Goal: Task Accomplishment & Management: Manage account settings

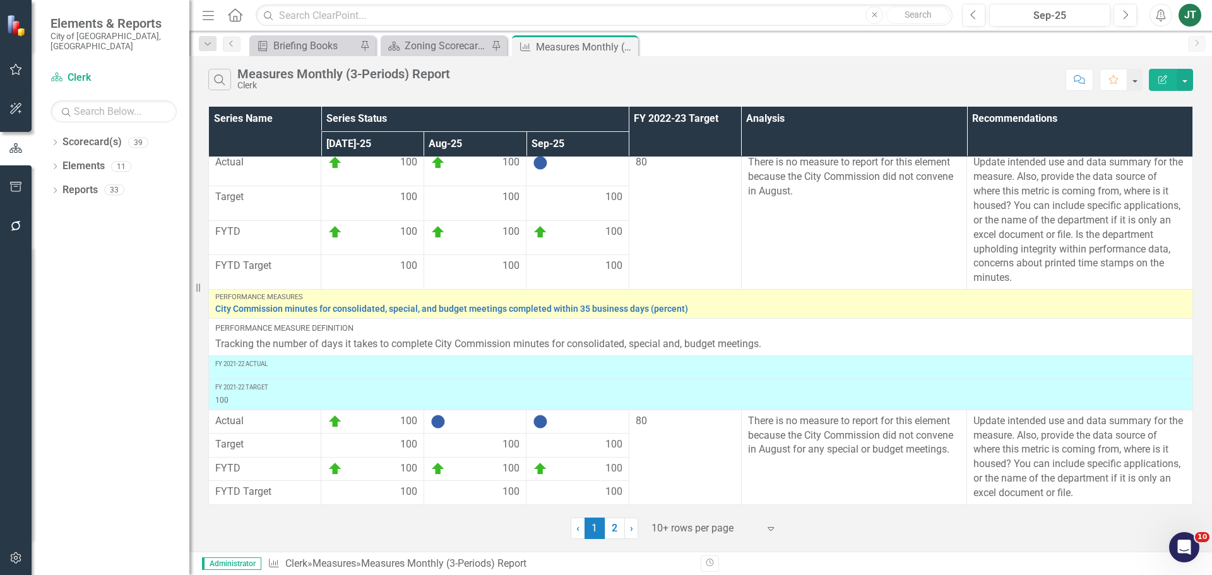
scroll to position [554, 0]
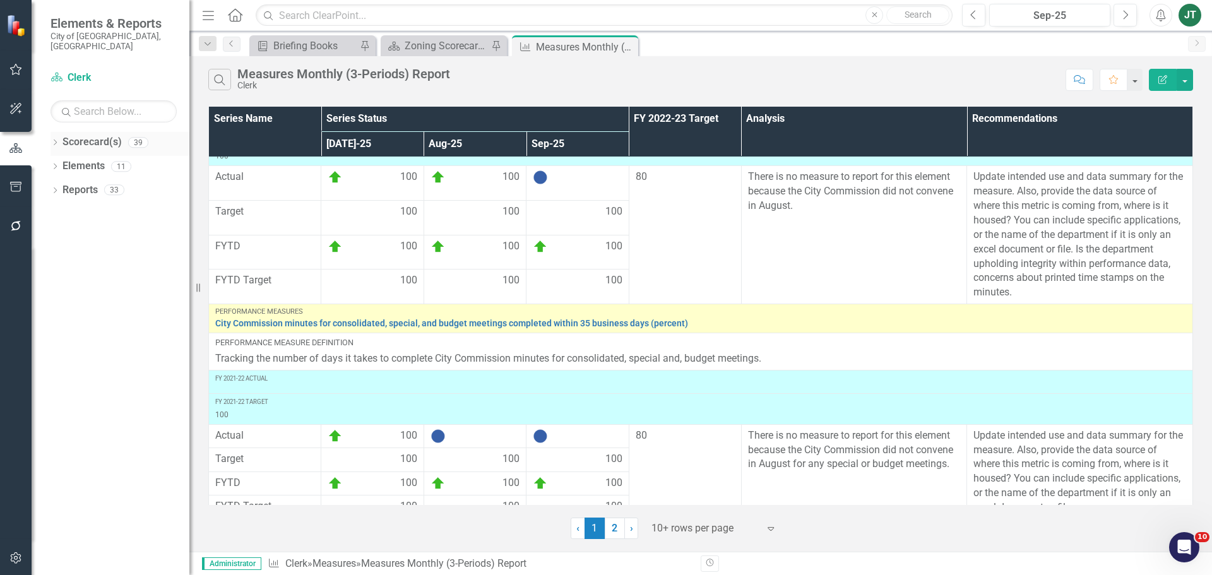
click at [54, 140] on icon "Dropdown" at bounding box center [55, 143] width 9 height 7
click at [66, 186] on icon "Dropdown" at bounding box center [61, 190] width 9 height 8
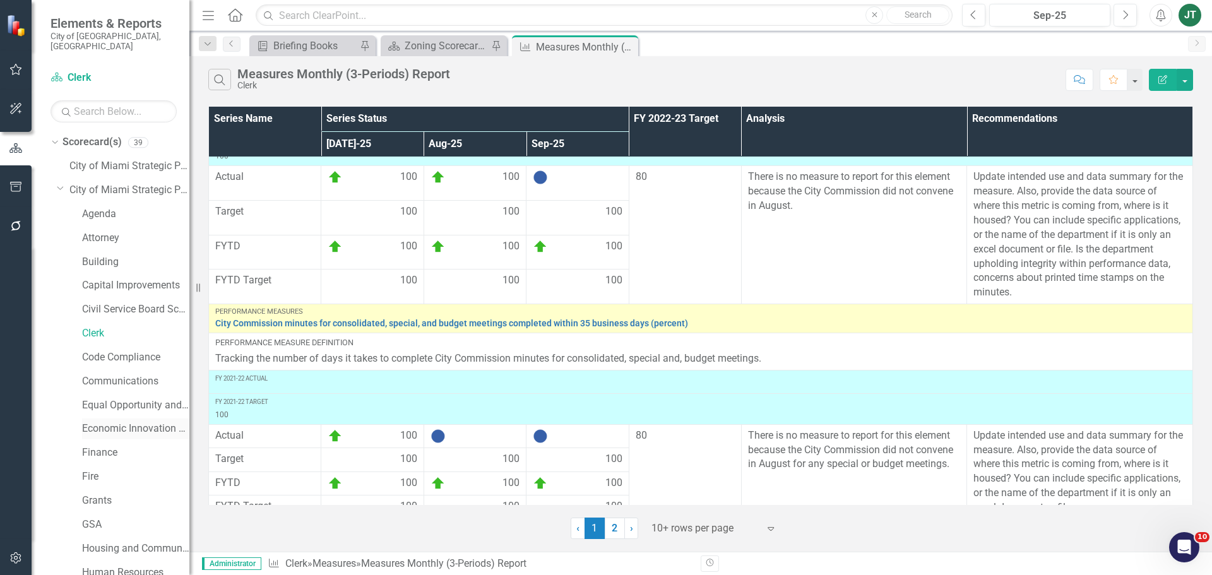
click at [107, 422] on link "Economic Innovation and Development" at bounding box center [135, 429] width 107 height 15
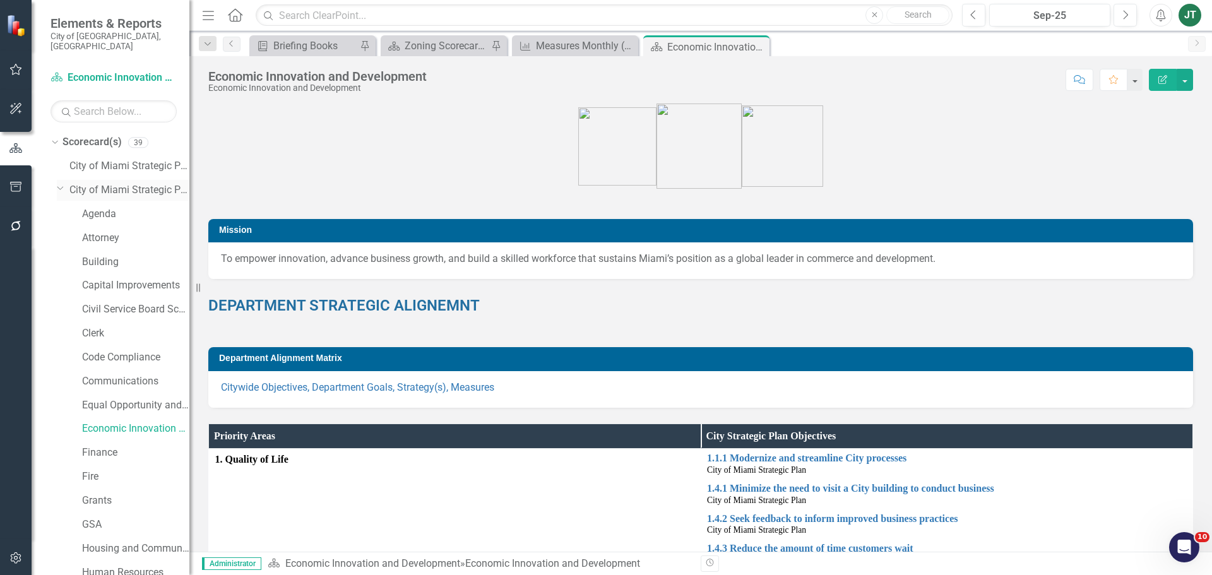
click at [60, 183] on icon "Dropdown" at bounding box center [61, 187] width 8 height 9
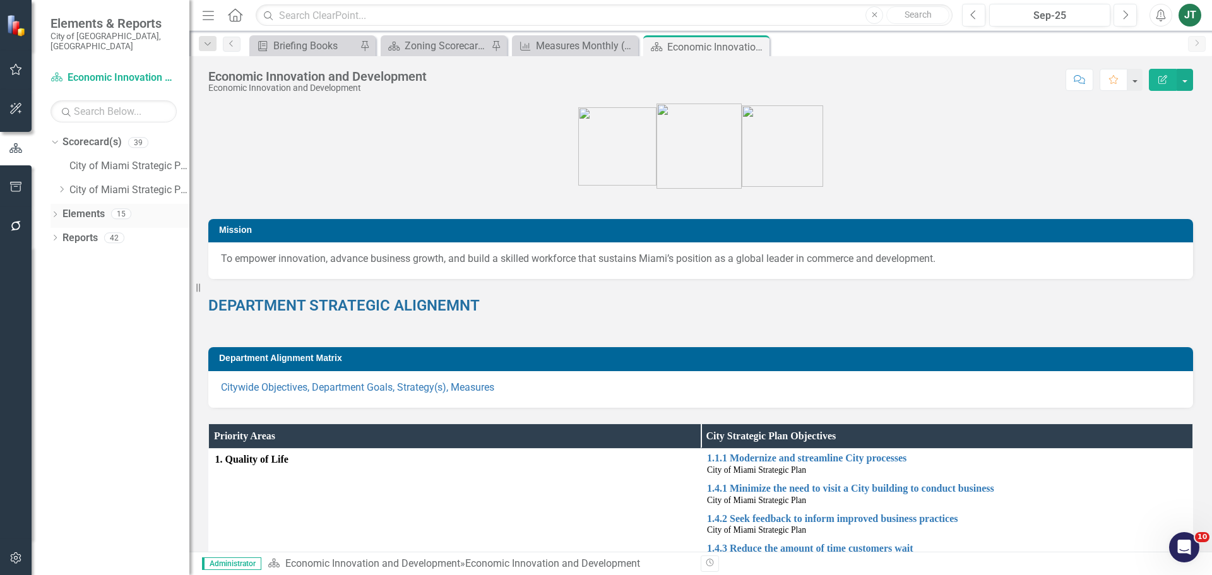
click at [81, 207] on link "Elements" at bounding box center [83, 214] width 42 height 15
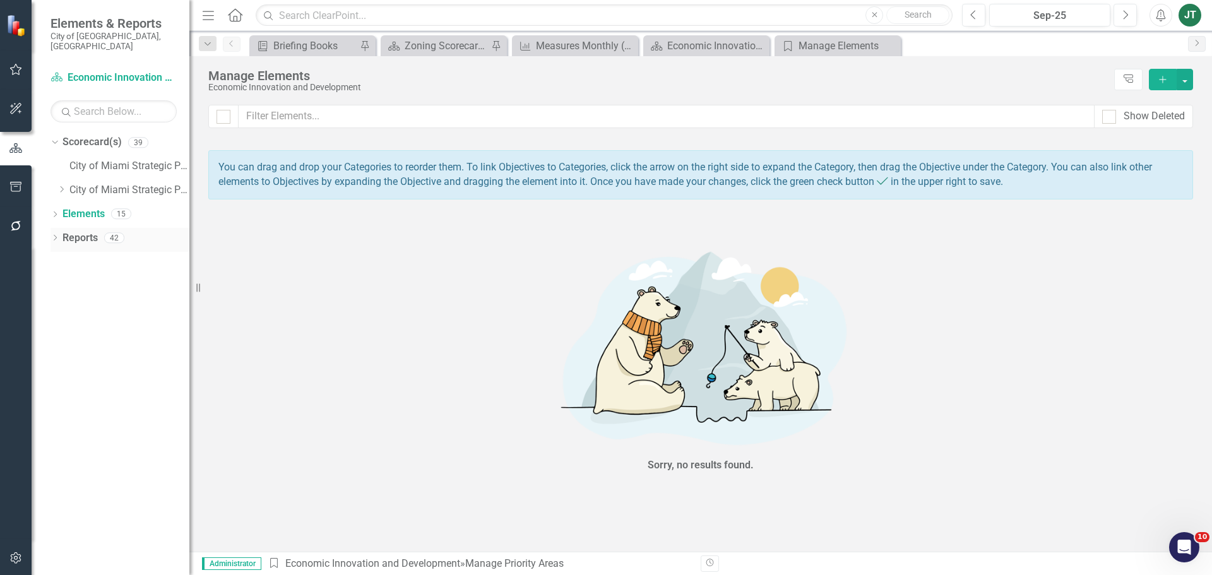
click at [79, 231] on link "Reports" at bounding box center [79, 238] width 35 height 15
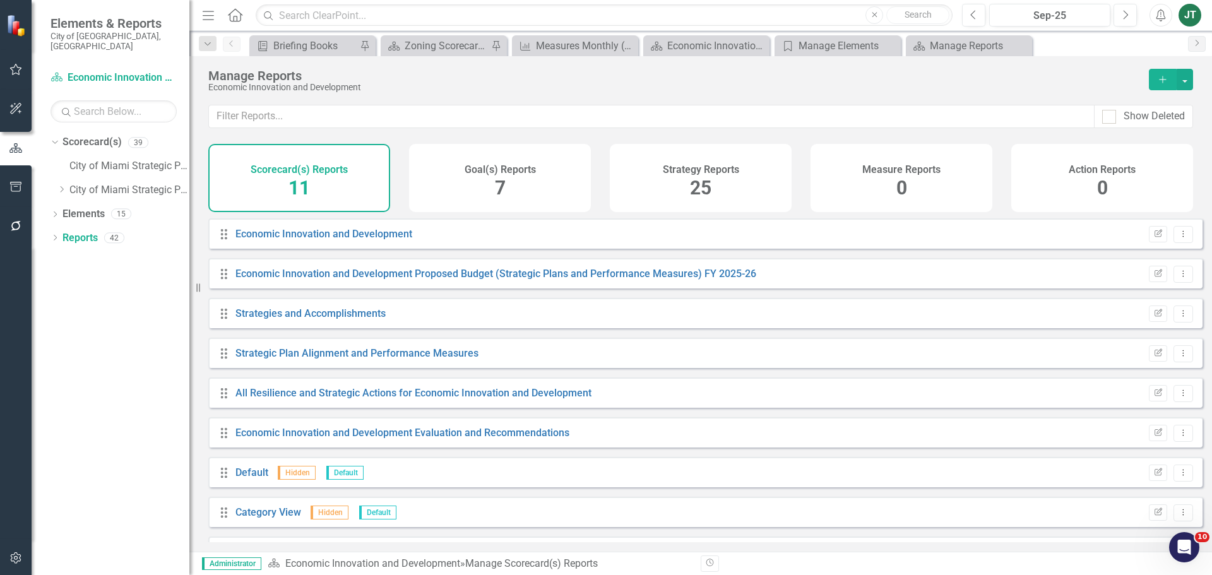
click at [904, 166] on h4 "Measure Reports" at bounding box center [901, 169] width 78 height 11
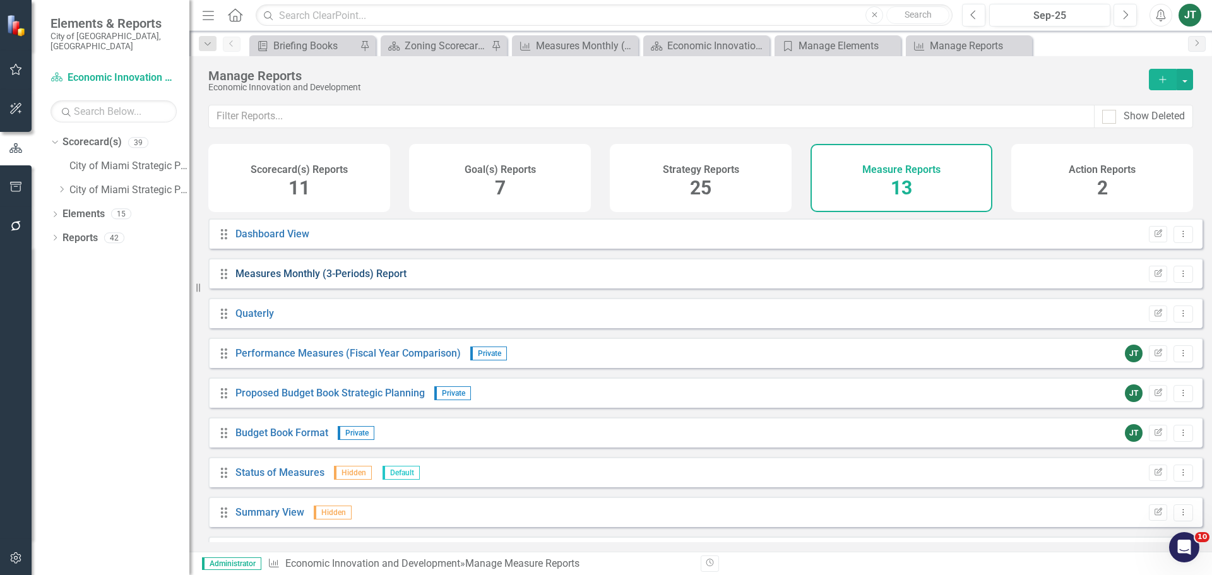
click at [353, 278] on link "Measures Monthly (3-Periods) Report" at bounding box center [320, 274] width 171 height 12
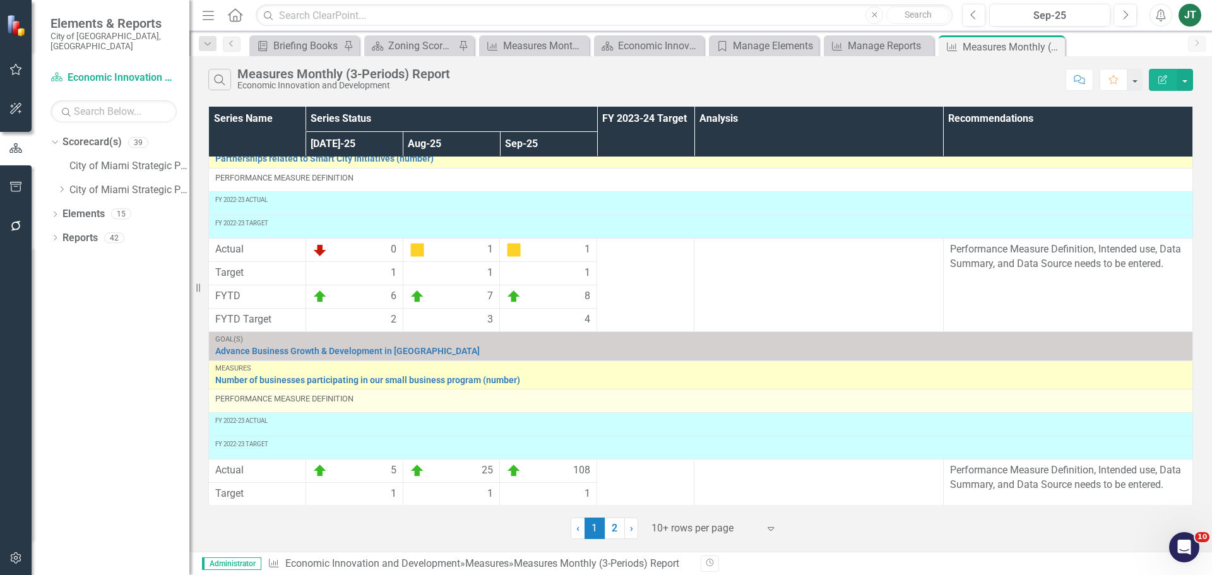
scroll to position [287, 0]
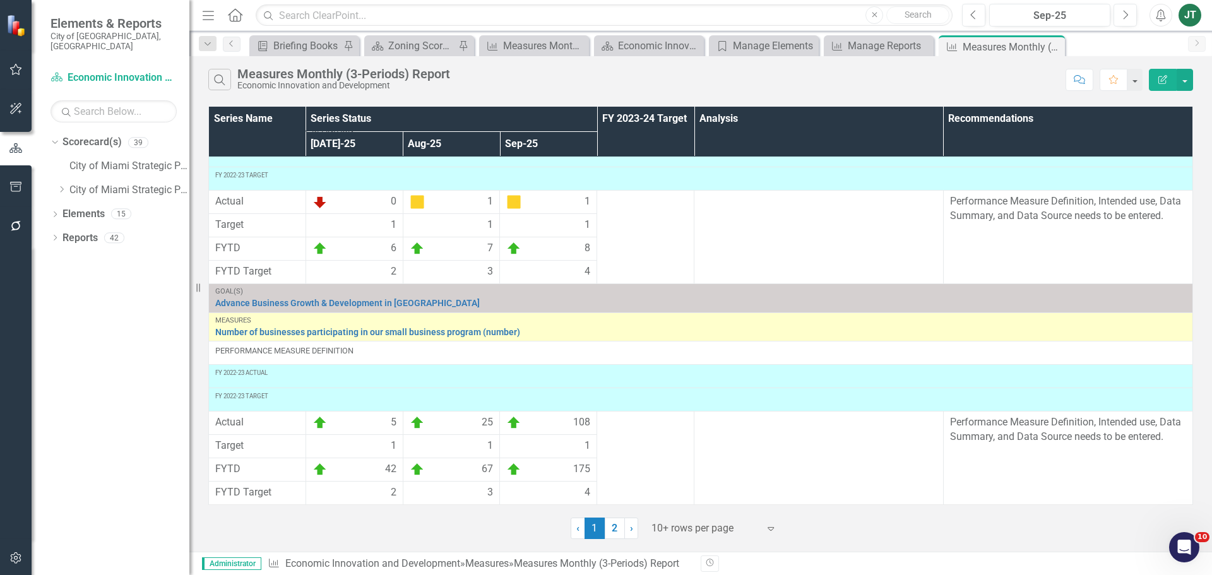
click at [698, 523] on div at bounding box center [704, 528] width 107 height 17
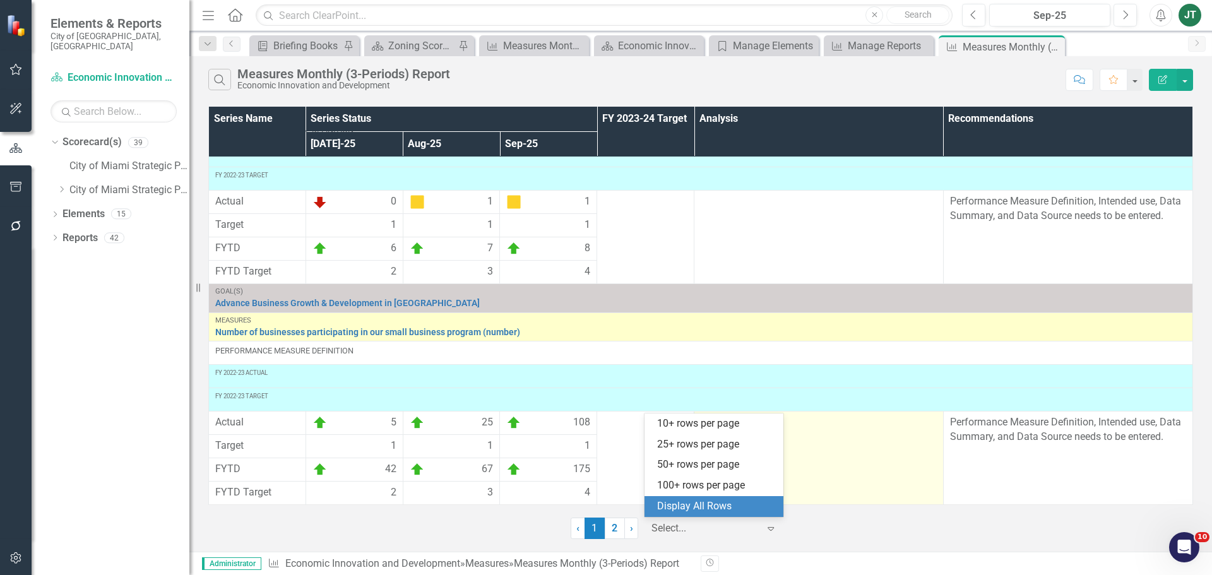
click at [716, 506] on div "Display All Rows" at bounding box center [716, 506] width 119 height 15
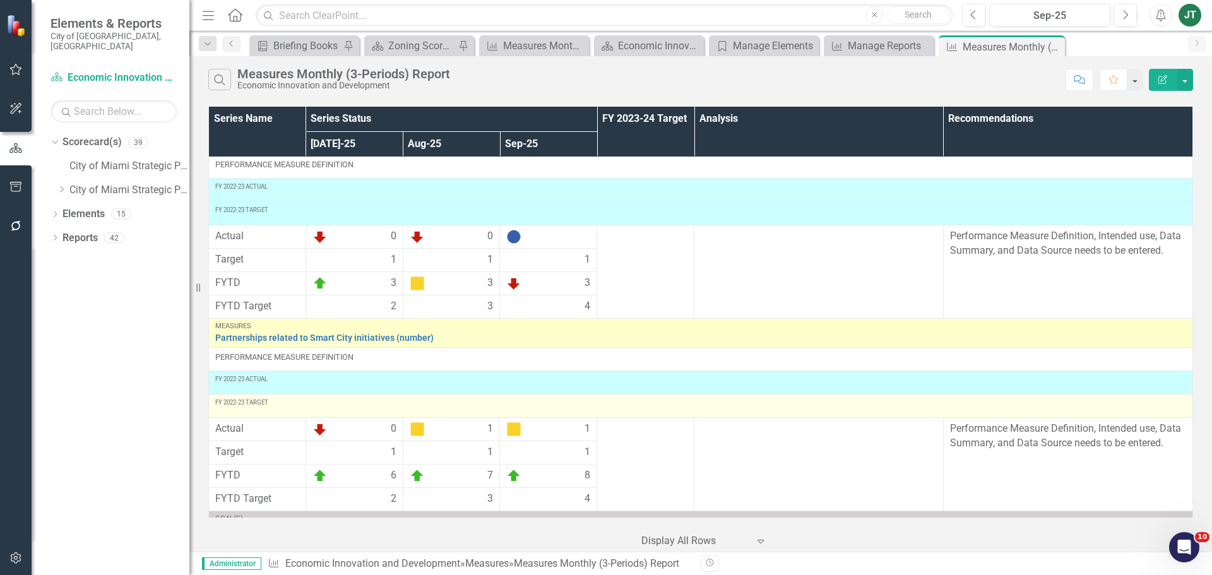
scroll to position [0, 0]
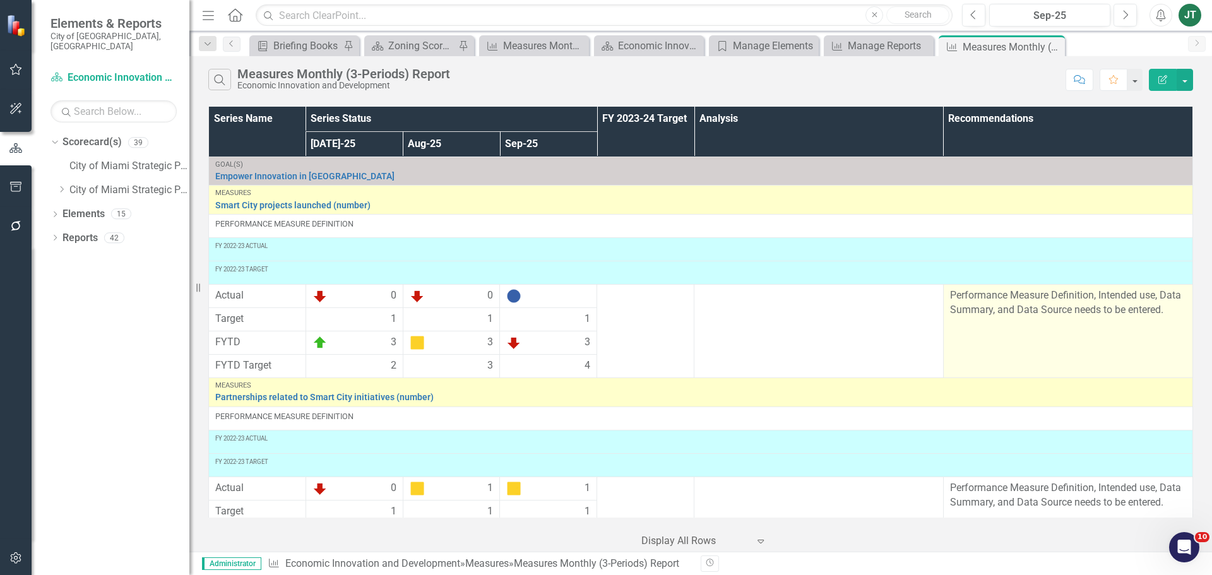
click at [1132, 319] on td "Performance Measure Definition, Intended use, Data Summary, and Data Source nee…" at bounding box center [1067, 331] width 249 height 93
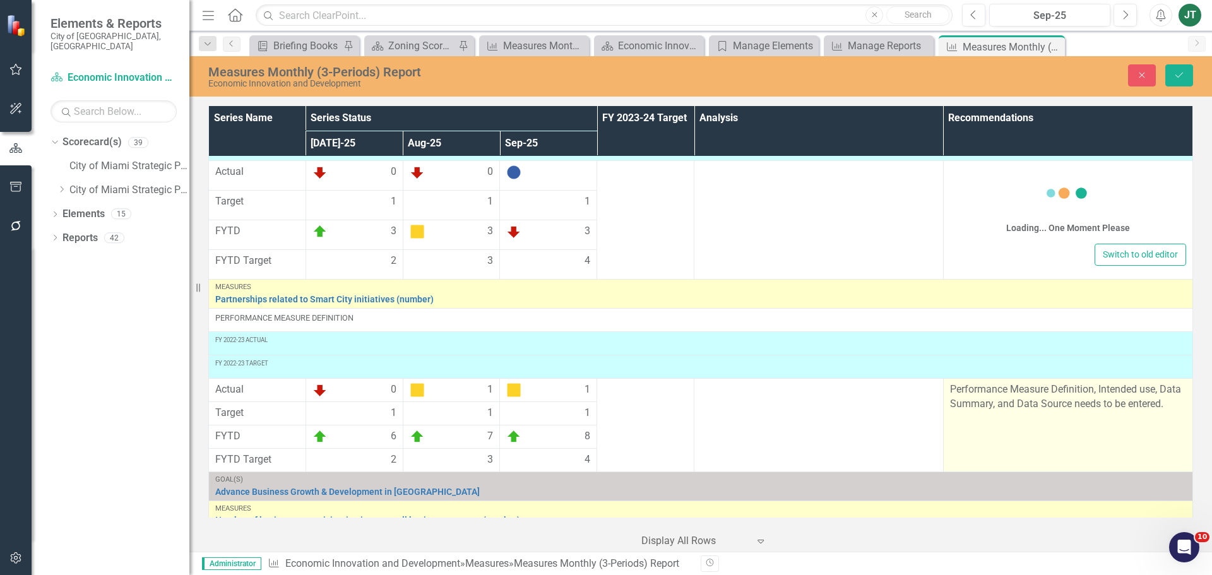
scroll to position [126, 0]
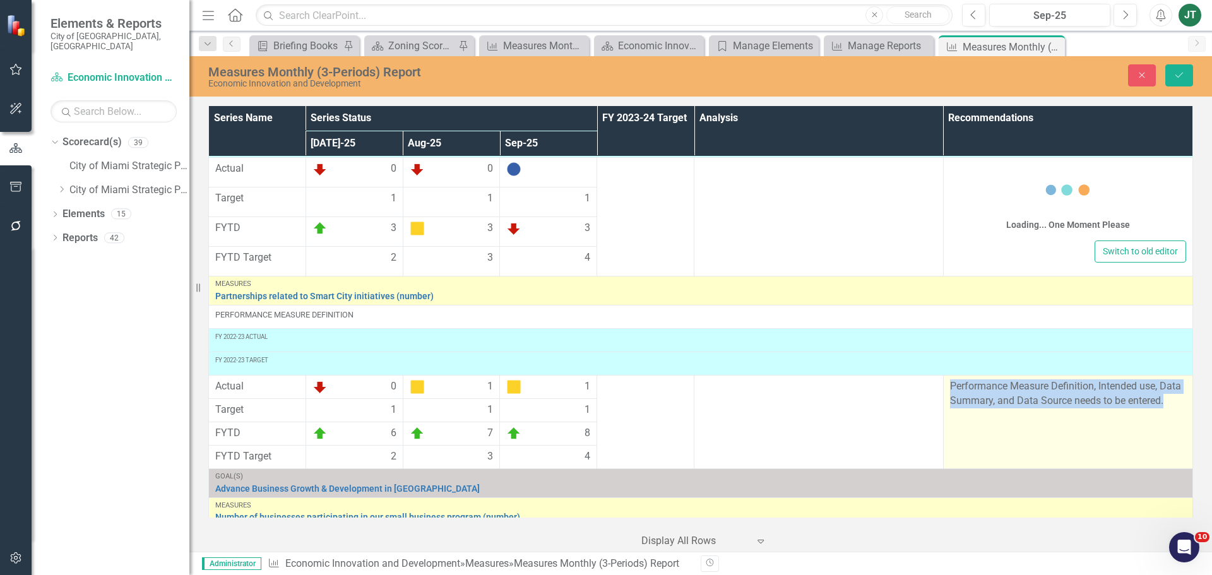
drag, startPoint x: 943, startPoint y: 383, endPoint x: 1114, endPoint y: 393, distance: 171.4
click at [1171, 405] on p "Performance Measure Definition, Intended use, Data Summary, and Data Source nee…" at bounding box center [1068, 393] width 236 height 29
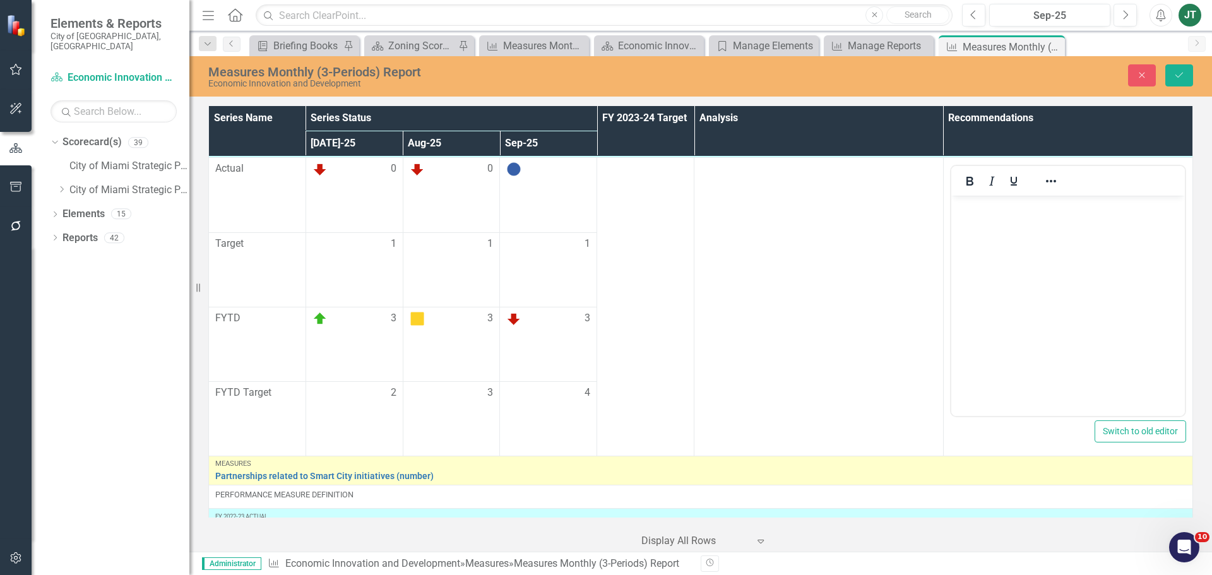
copy p "Performance Measure Definition, Intended use, Data Summary, and Data Source nee…"
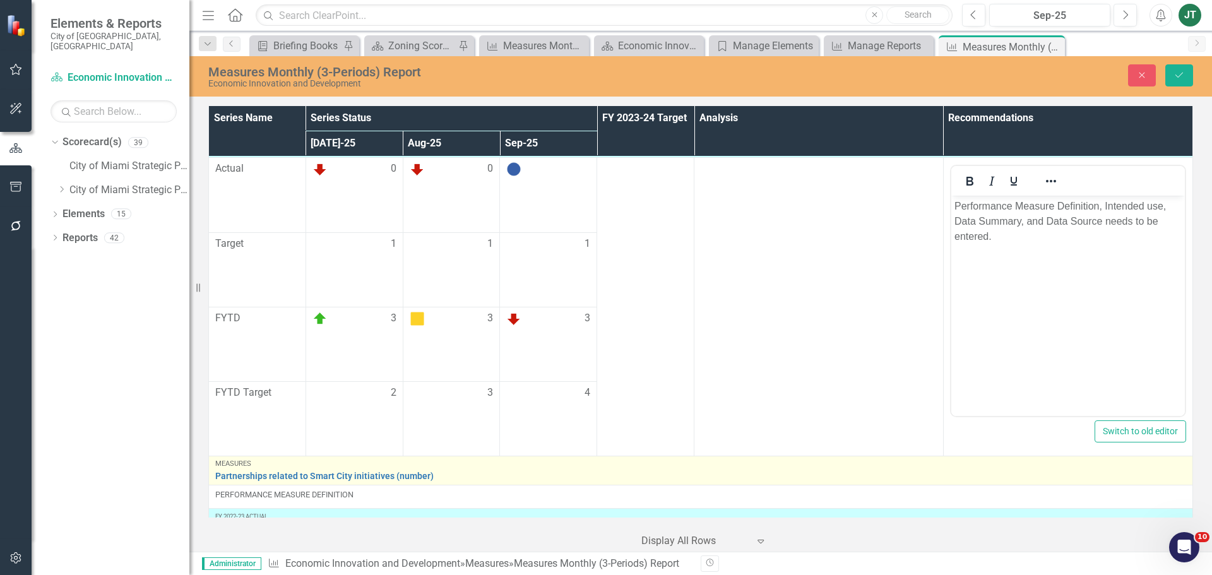
scroll to position [0, 0]
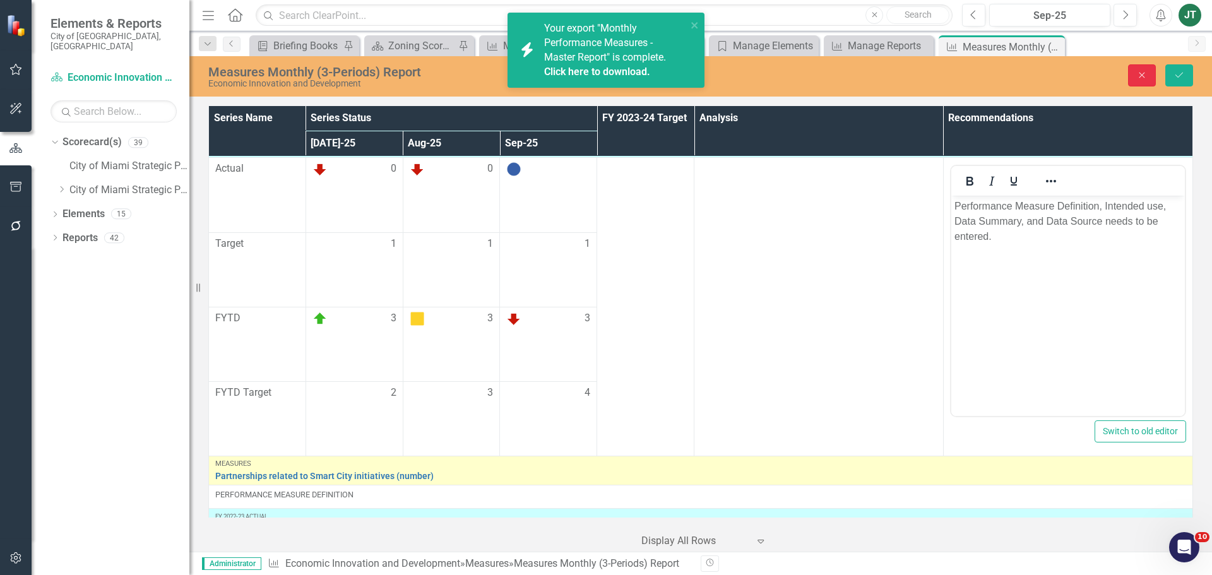
click at [1142, 75] on icon "button" at bounding box center [1142, 76] width 6 height 6
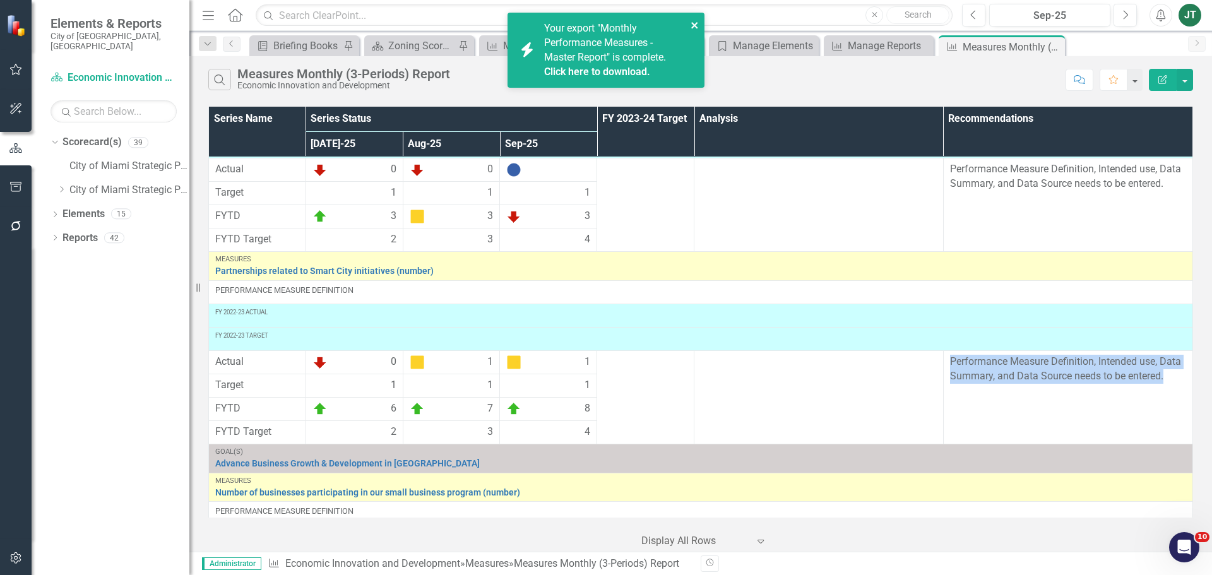
click at [693, 28] on icon "close" at bounding box center [695, 25] width 9 height 10
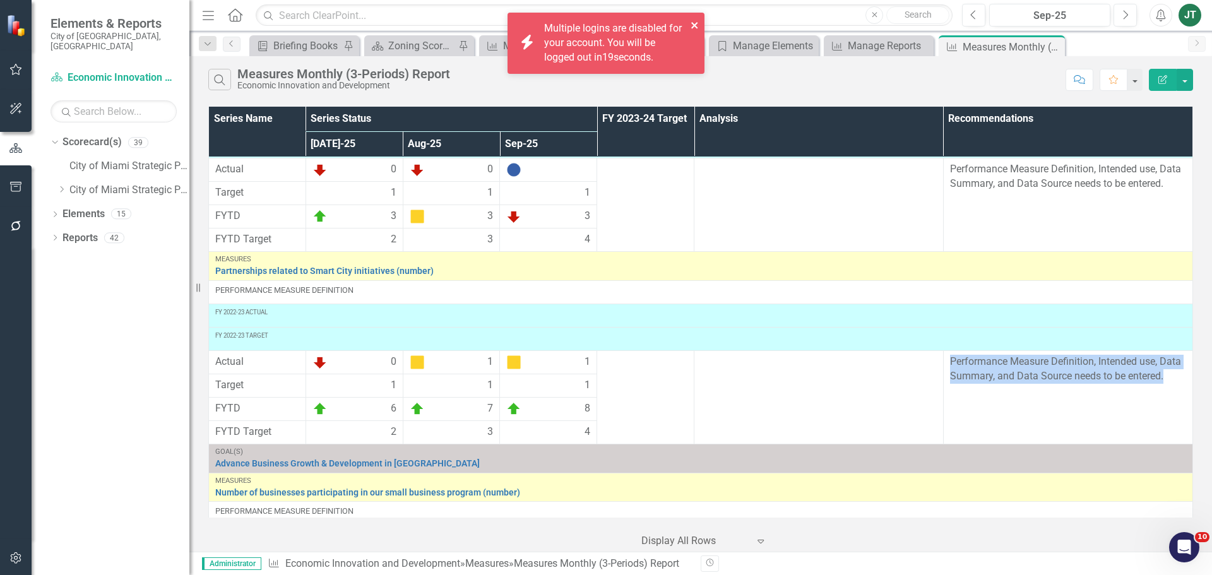
click at [694, 25] on icon "close" at bounding box center [694, 25] width 6 height 6
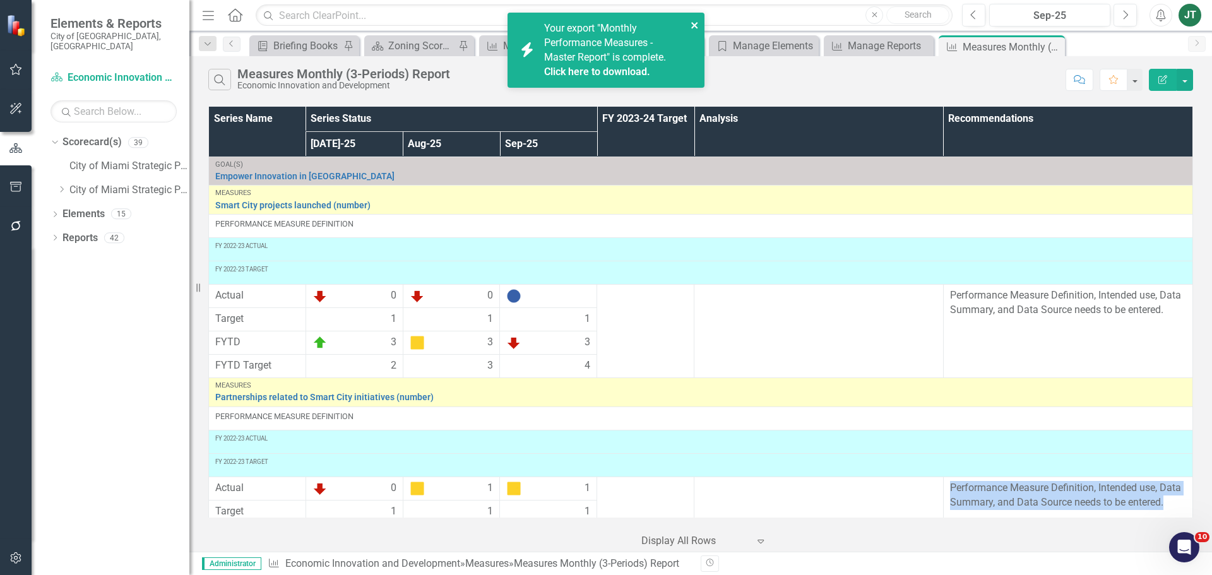
click at [693, 21] on icon "close" at bounding box center [695, 25] width 9 height 10
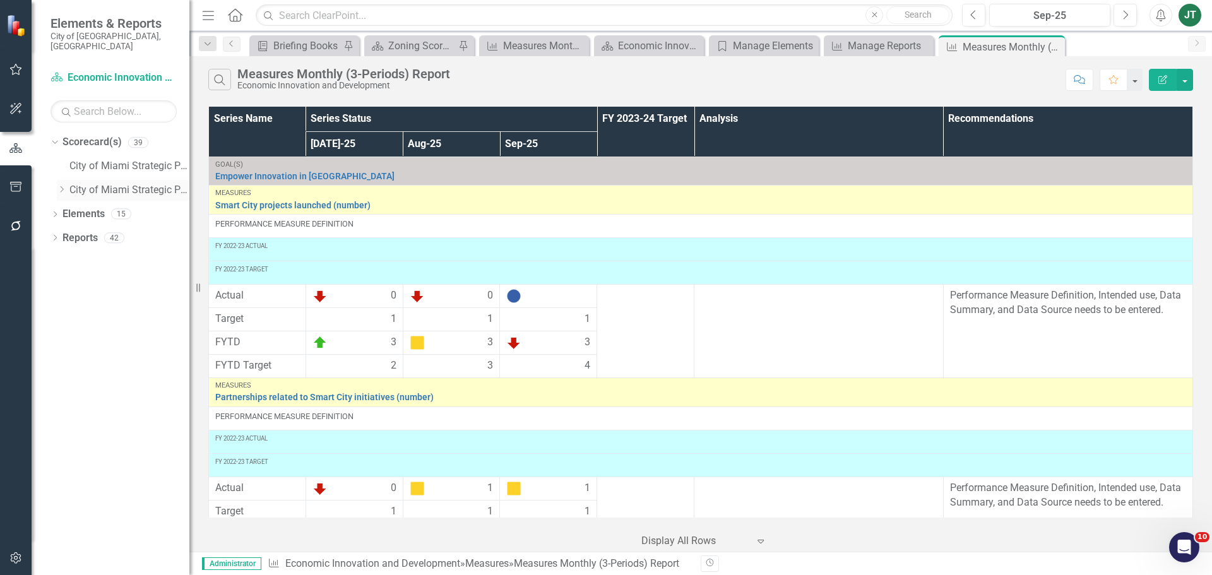
click at [59, 186] on icon "Dropdown" at bounding box center [61, 190] width 9 height 8
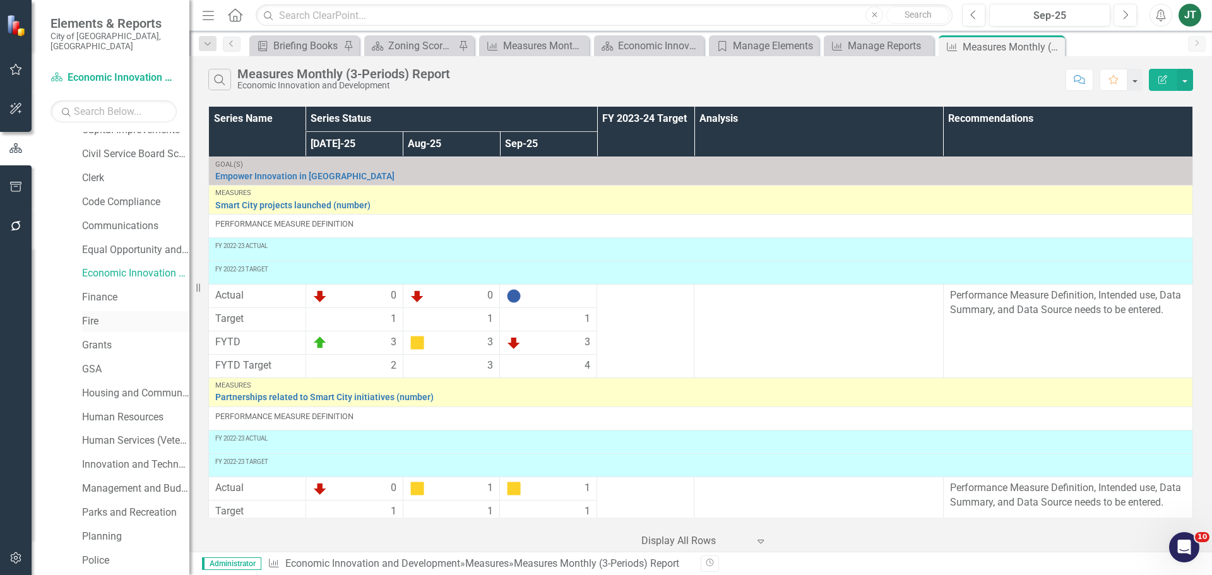
scroll to position [316, 0]
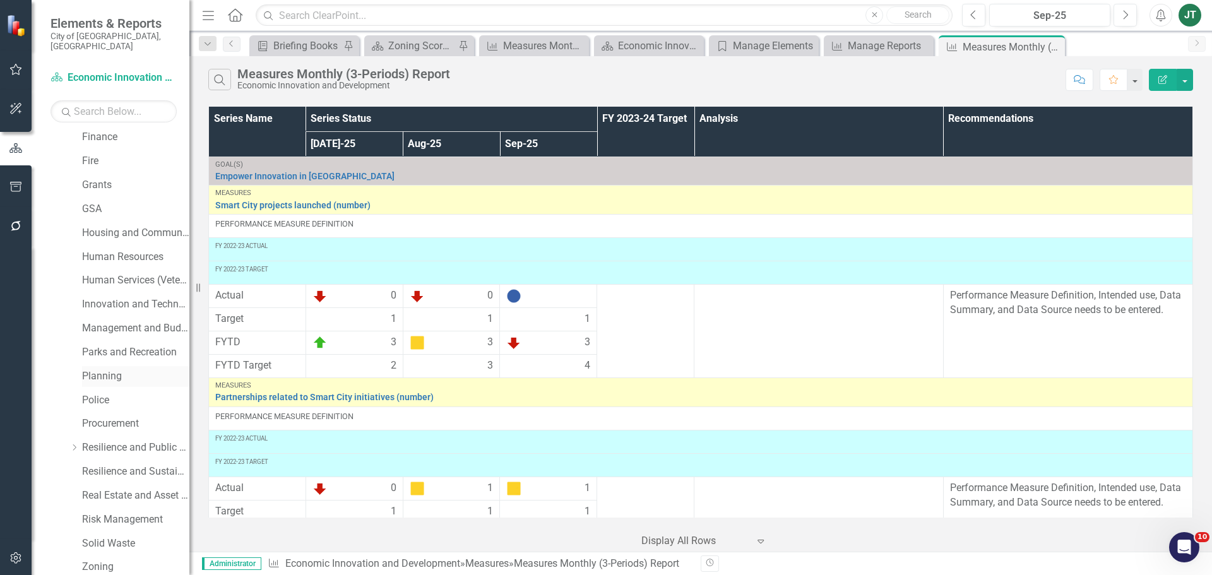
click at [103, 369] on link "Planning" at bounding box center [135, 376] width 107 height 15
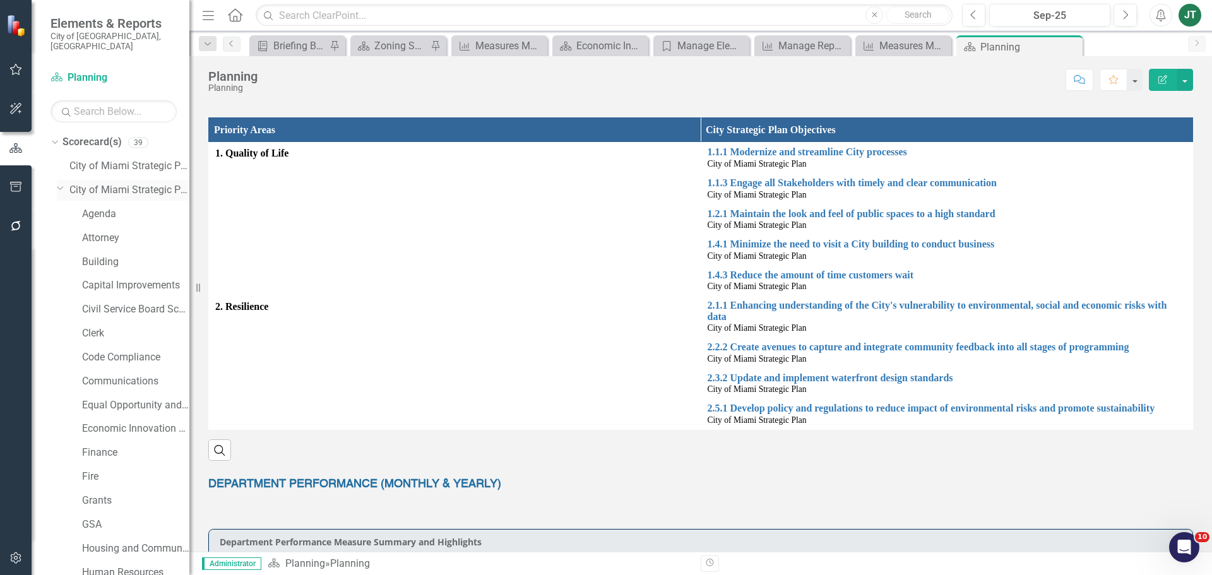
click at [62, 183] on icon "Dropdown" at bounding box center [61, 187] width 8 height 9
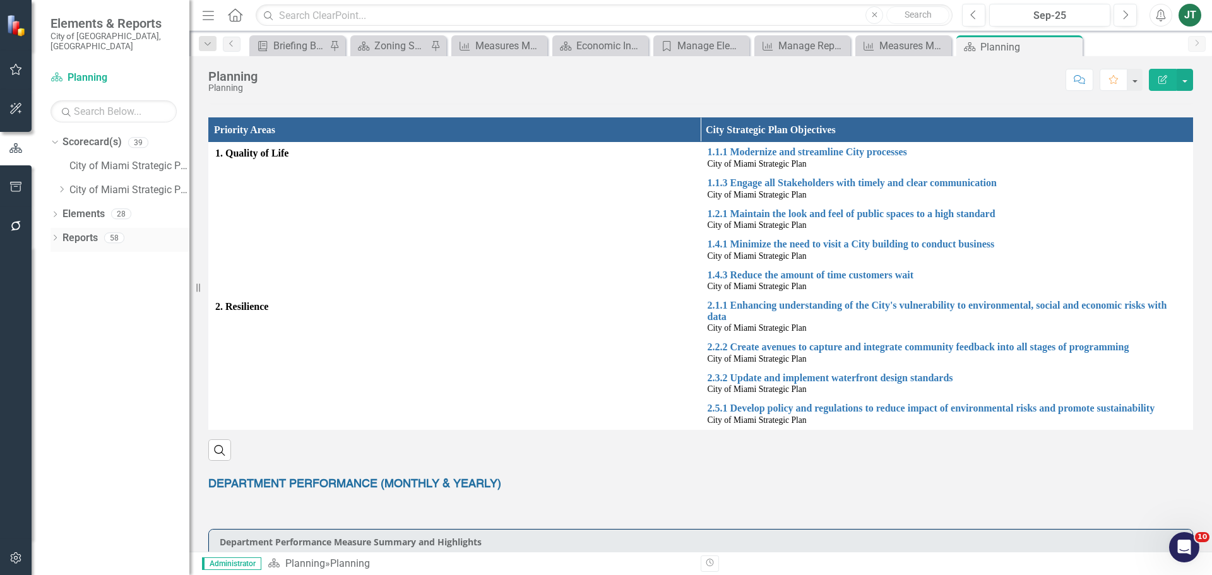
click at [52, 234] on div "Dropdown" at bounding box center [55, 239] width 9 height 11
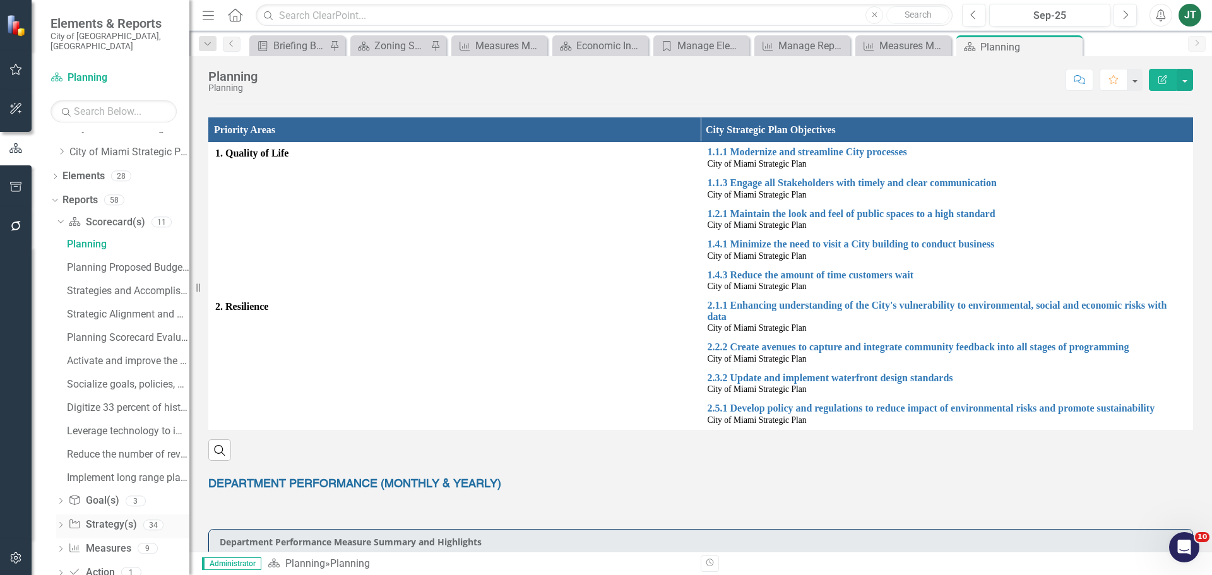
scroll to position [57, 0]
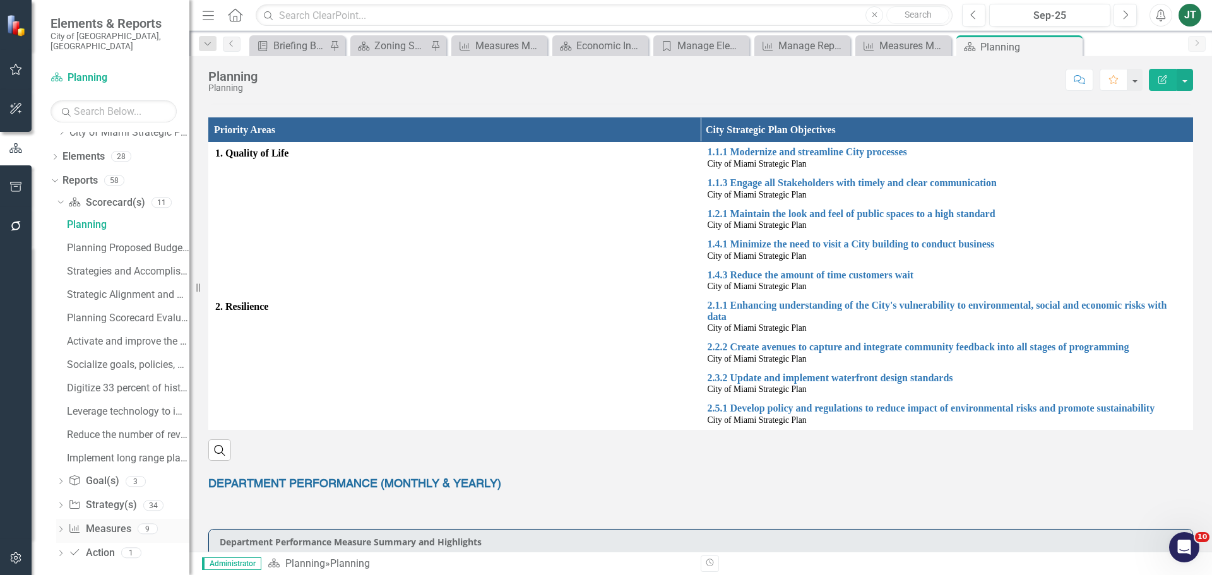
click at [109, 522] on link "Measure Measures" at bounding box center [99, 529] width 62 height 15
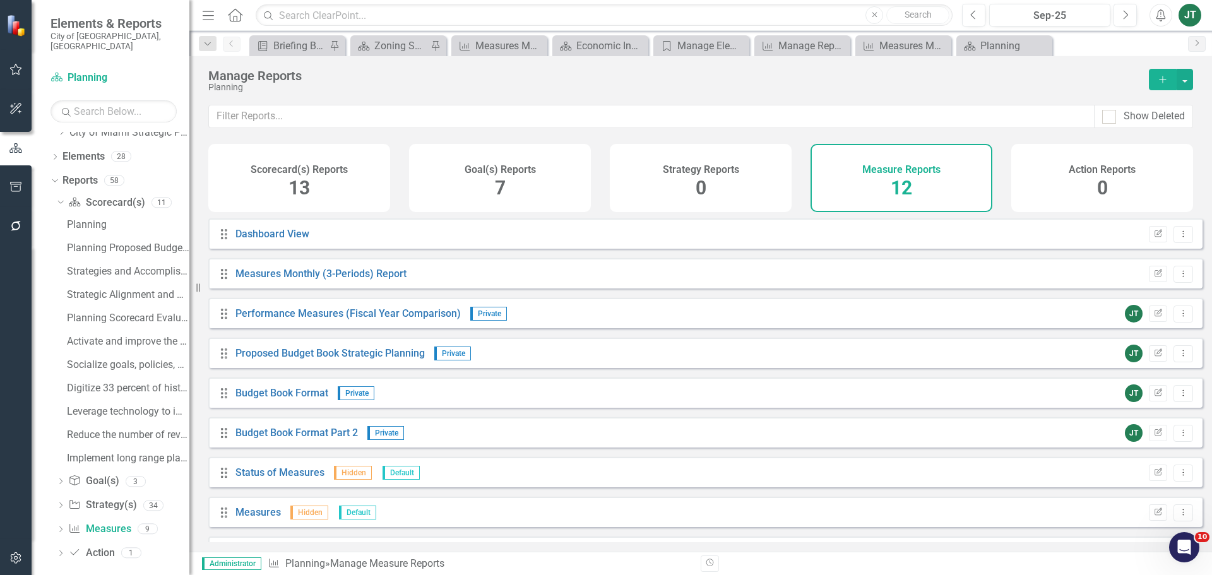
click at [931, 177] on div "Measure Reports 12" at bounding box center [902, 178] width 182 height 68
click at [343, 280] on link "Measures Monthly (3-Periods) Report" at bounding box center [320, 274] width 171 height 12
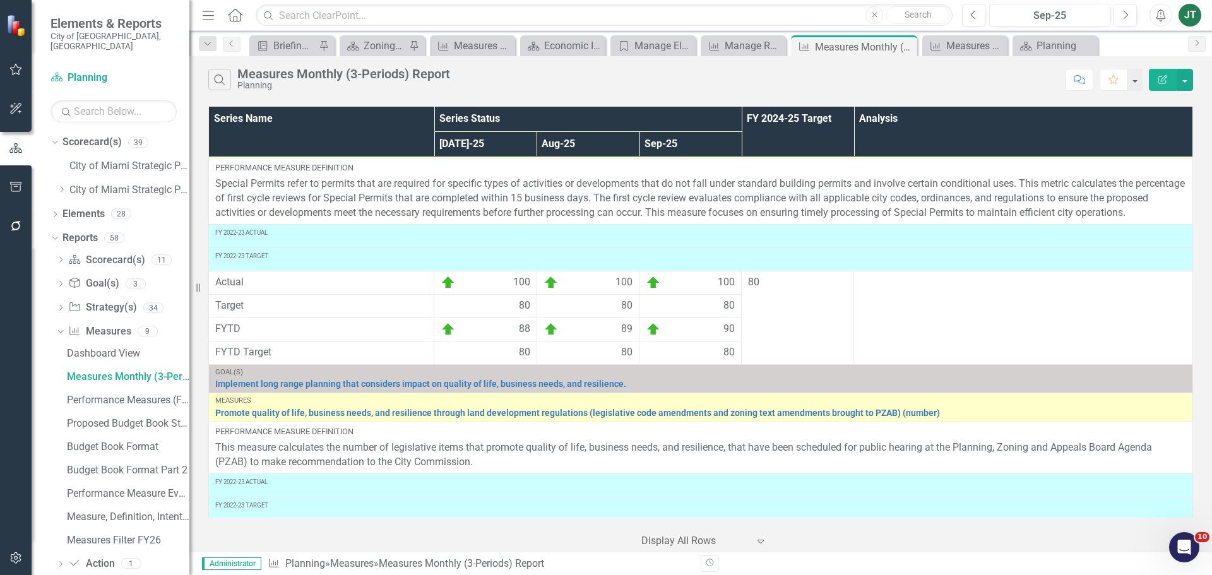
scroll to position [2967, 0]
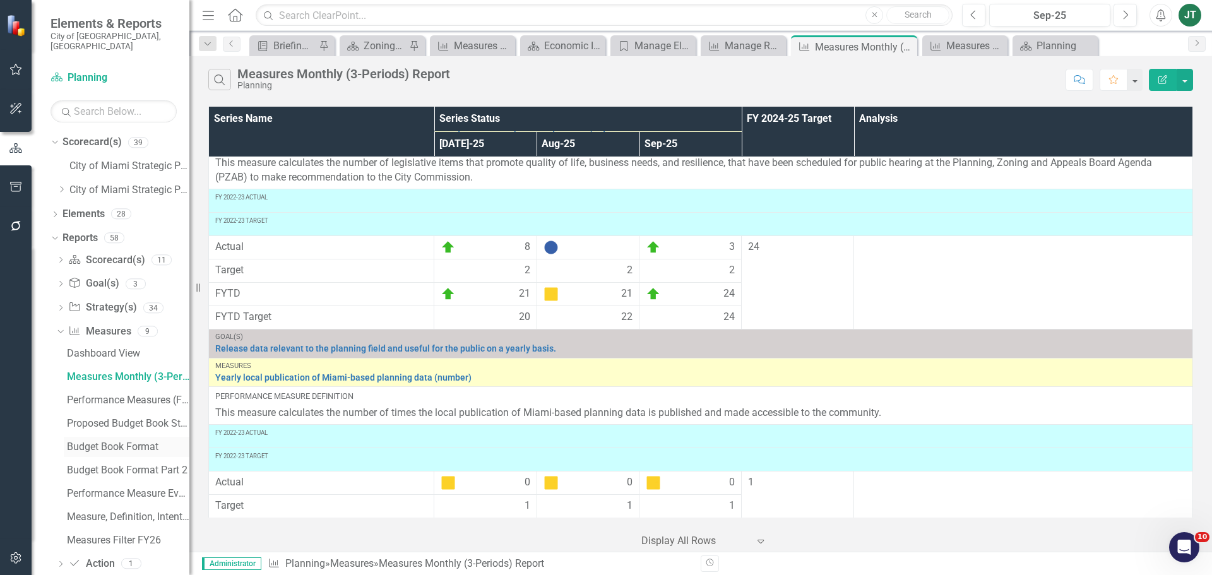
click at [105, 441] on div "Budget Book Format" at bounding box center [128, 446] width 122 height 11
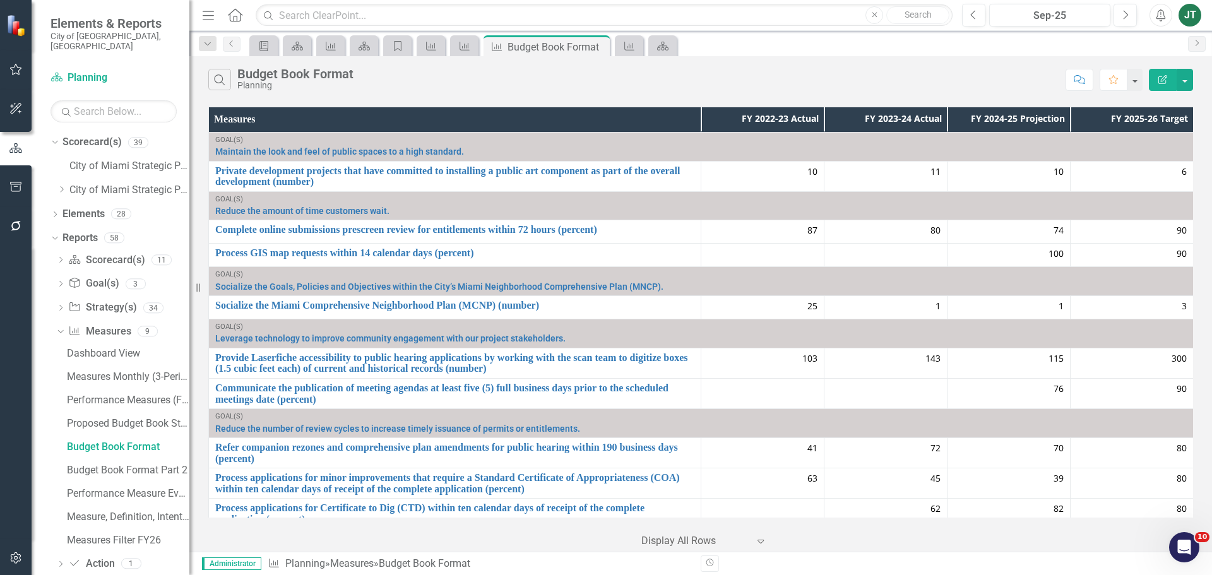
click at [1160, 78] on icon "Edit Report" at bounding box center [1162, 79] width 11 height 9
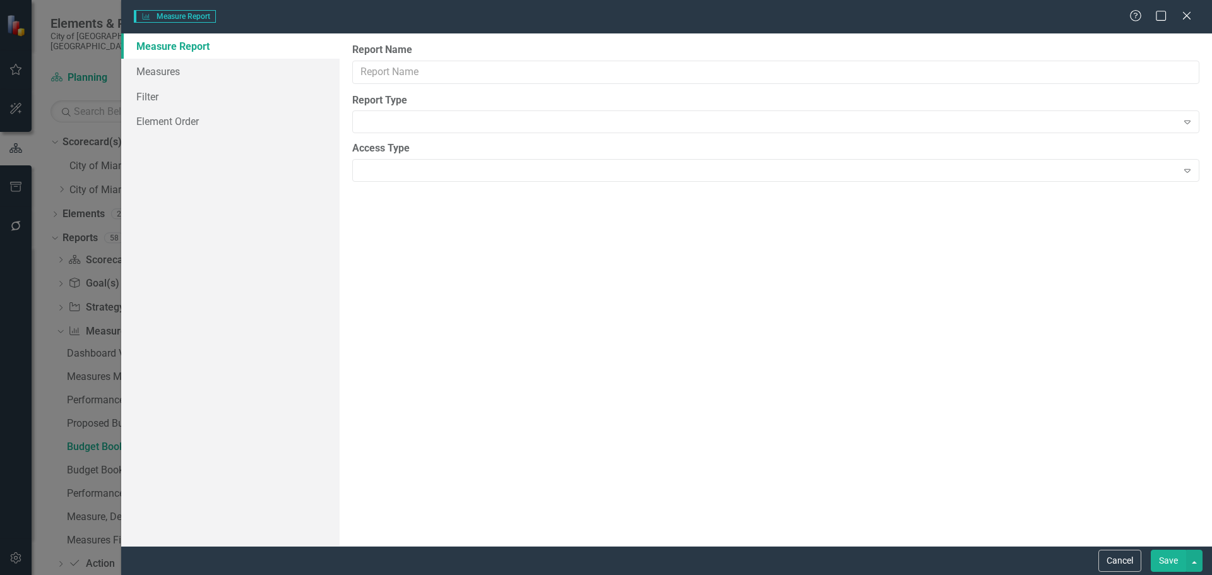
type input "Budget Book Format"
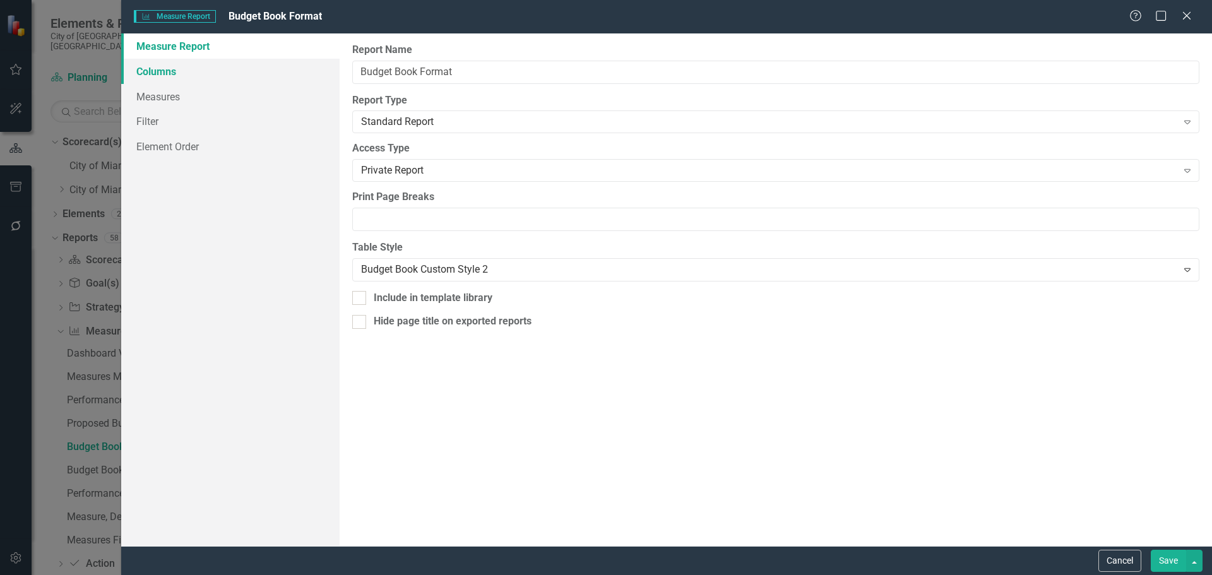
click at [181, 76] on link "Columns" at bounding box center [230, 71] width 218 height 25
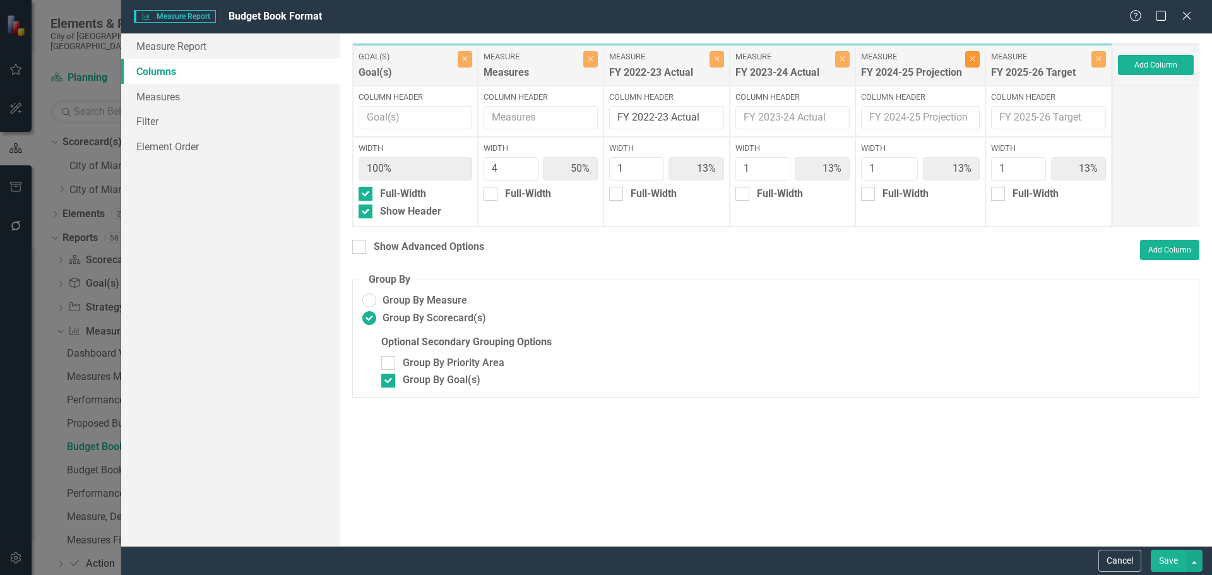
click at [973, 56] on icon "Close" at bounding box center [973, 59] width 6 height 8
type input "57%"
type input "14%"
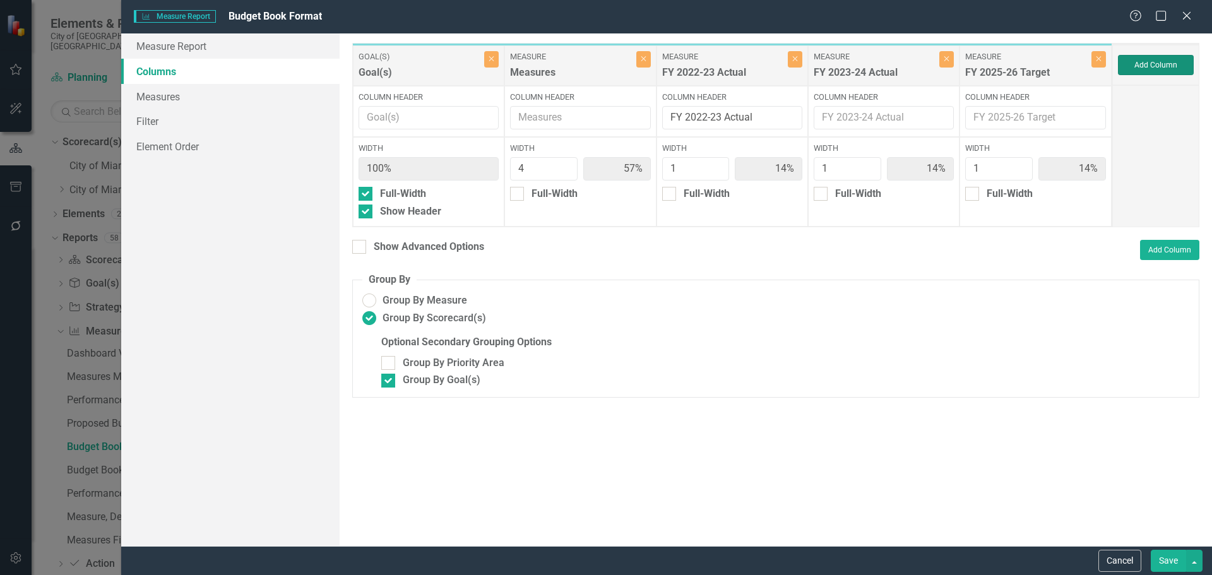
click at [1169, 70] on button "Add Column" at bounding box center [1156, 65] width 76 height 20
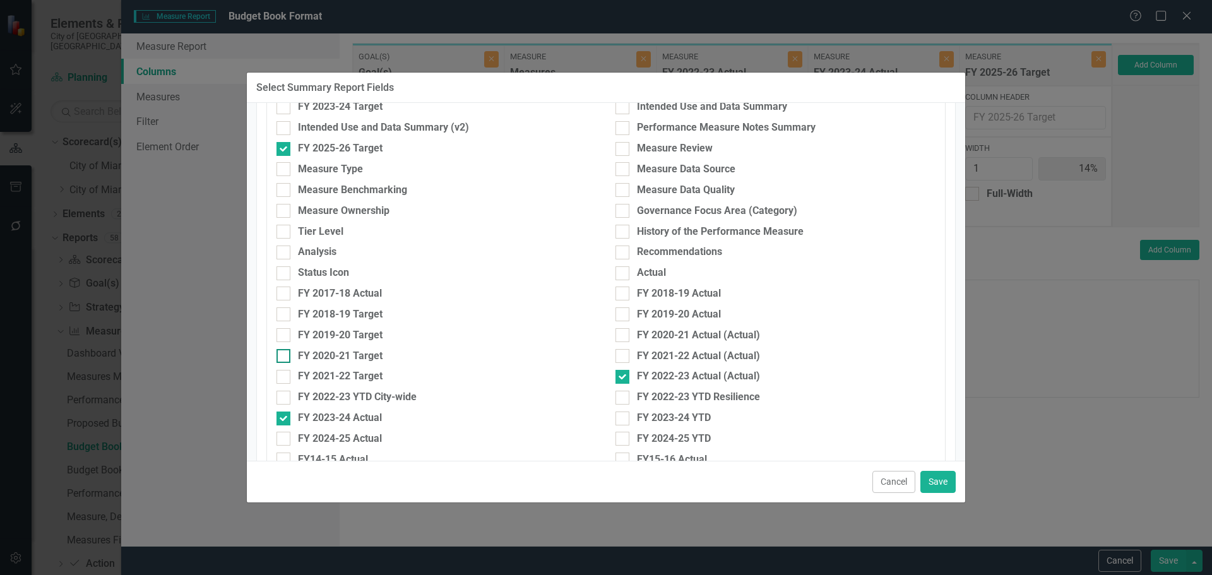
scroll to position [379, 0]
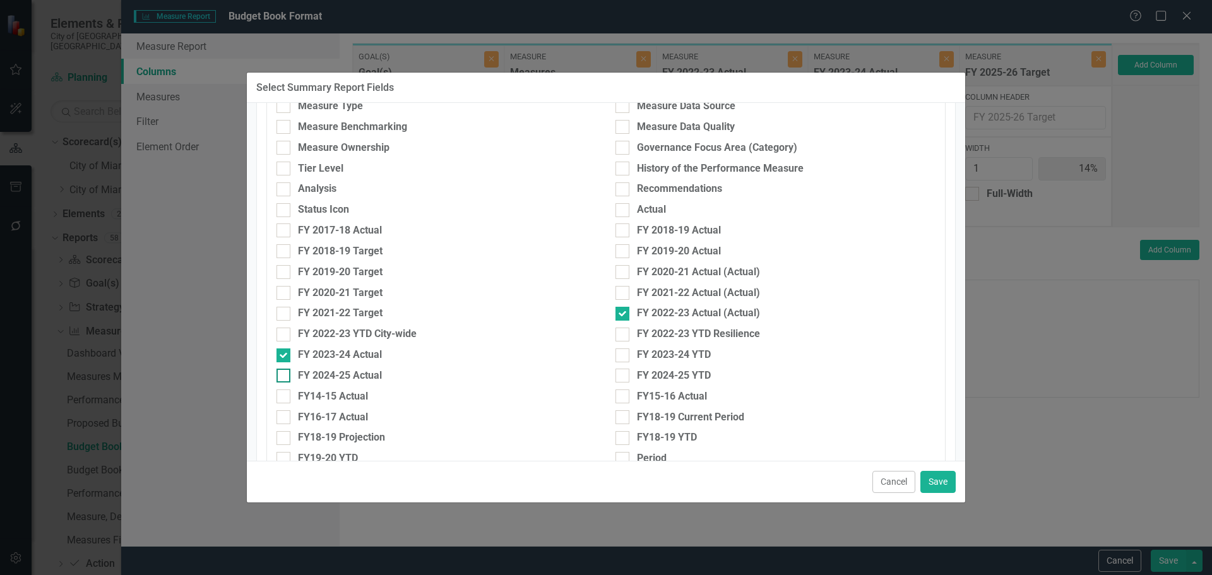
click at [327, 375] on div "FY 2024-25 Actual" at bounding box center [340, 376] width 84 height 15
click at [285, 375] on input "FY 2024-25 Actual" at bounding box center [281, 373] width 8 height 8
checkbox input "true"
click at [932, 480] on button "Save" at bounding box center [937, 482] width 35 height 22
type input "50%"
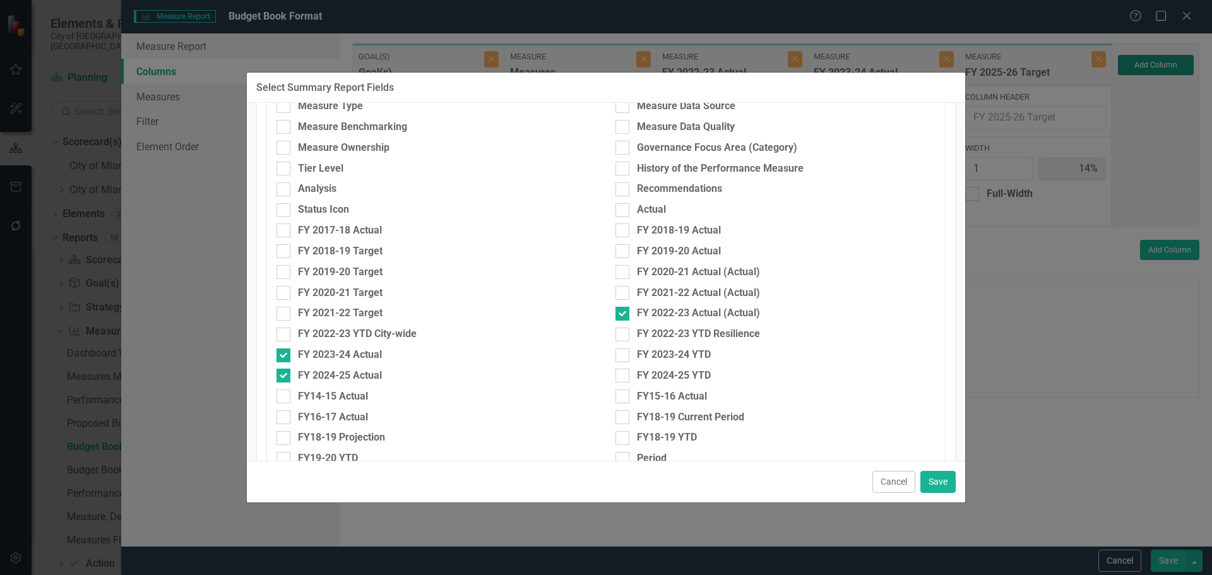
type input "13%"
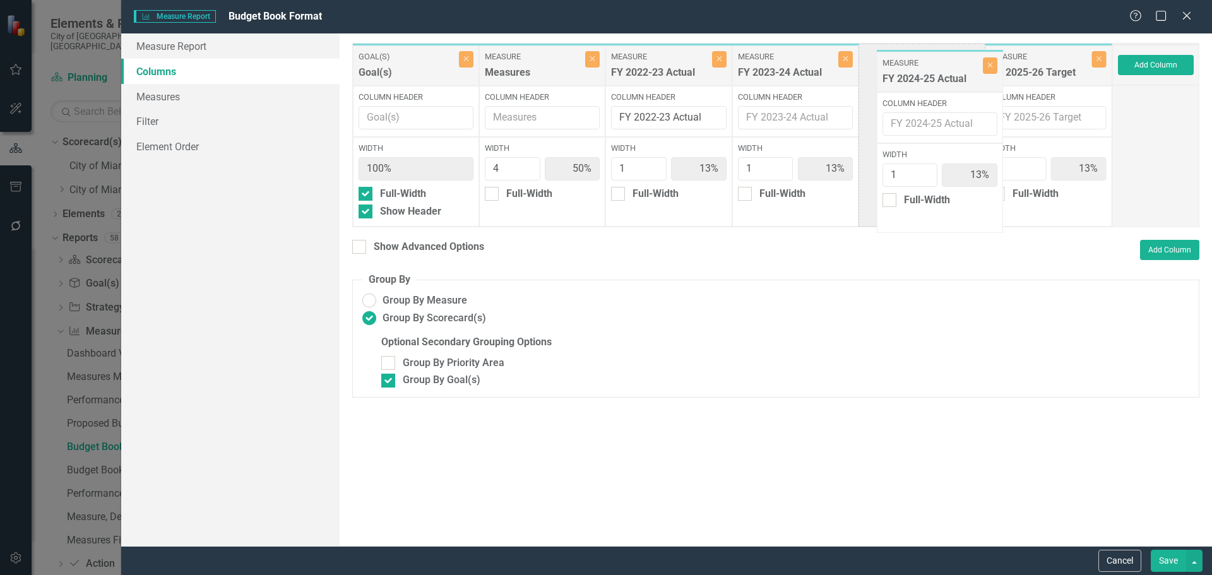
drag, startPoint x: 1041, startPoint y: 78, endPoint x: 896, endPoint y: 75, distance: 145.2
click at [896, 75] on div "Goal(s) Goal(s) Close Column Header Width 100% Full-Width Show Header Measure M…" at bounding box center [732, 135] width 760 height 184
click at [444, 242] on div "Show Advanced Options" at bounding box center [429, 247] width 110 height 15
click at [360, 242] on input "Show Advanced Options" at bounding box center [356, 244] width 8 height 8
checkbox input "true"
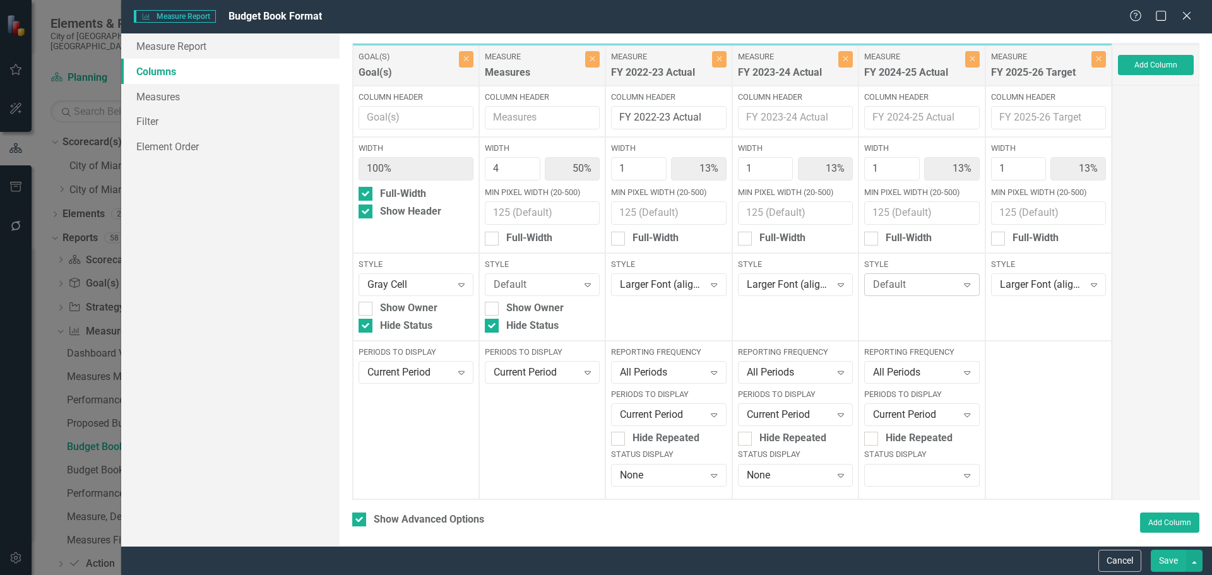
click at [913, 280] on div "Default" at bounding box center [915, 285] width 84 height 15
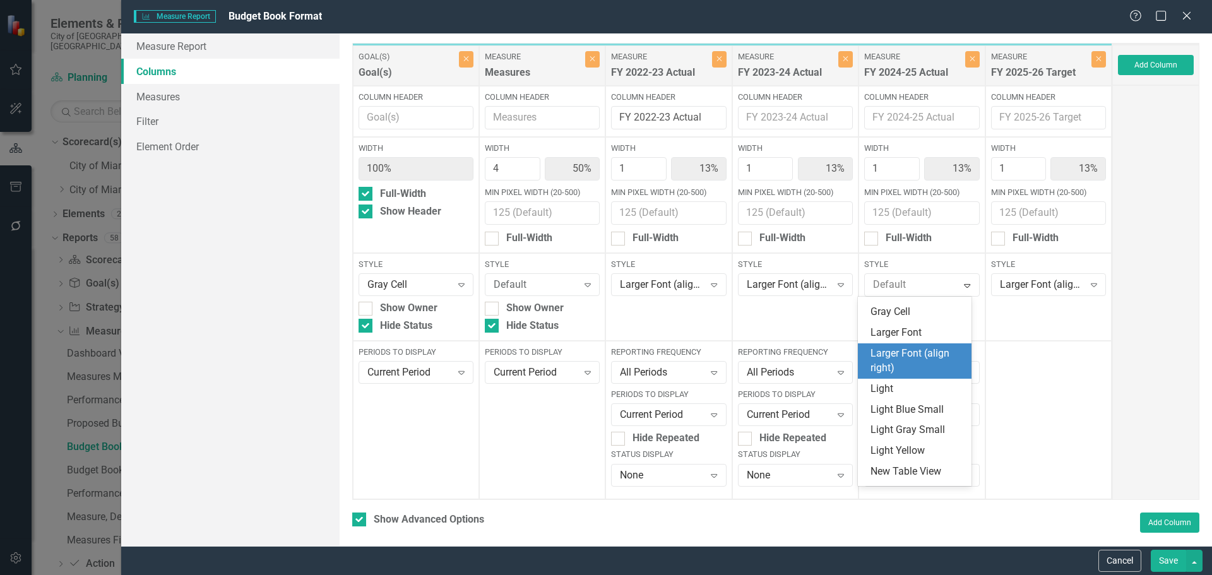
click at [922, 376] on div "Larger Font (align right)" at bounding box center [917, 361] width 93 height 29
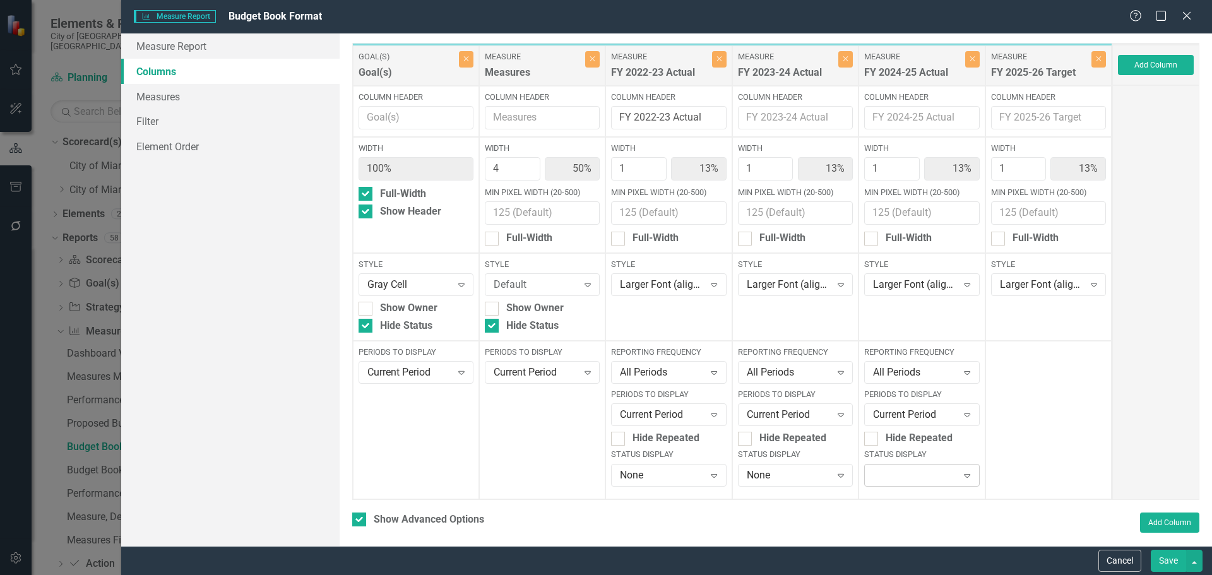
click at [891, 479] on div "Expand" at bounding box center [921, 475] width 115 height 23
click at [887, 456] on div "None" at bounding box center [917, 453] width 93 height 15
click at [1183, 559] on button "Save" at bounding box center [1168, 561] width 35 height 22
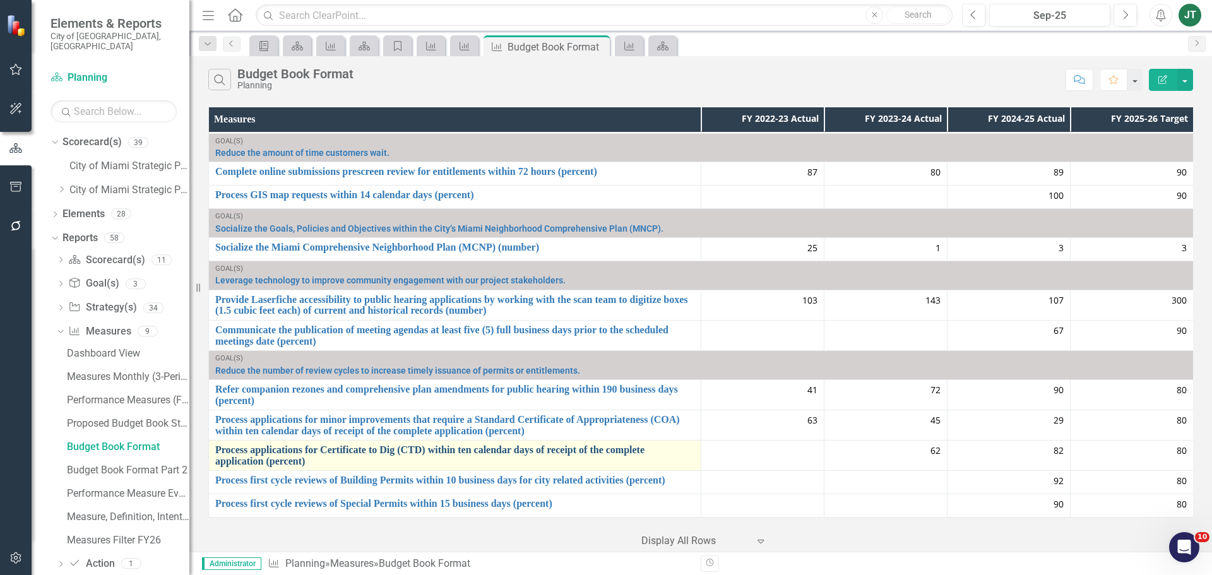
scroll to position [0, 0]
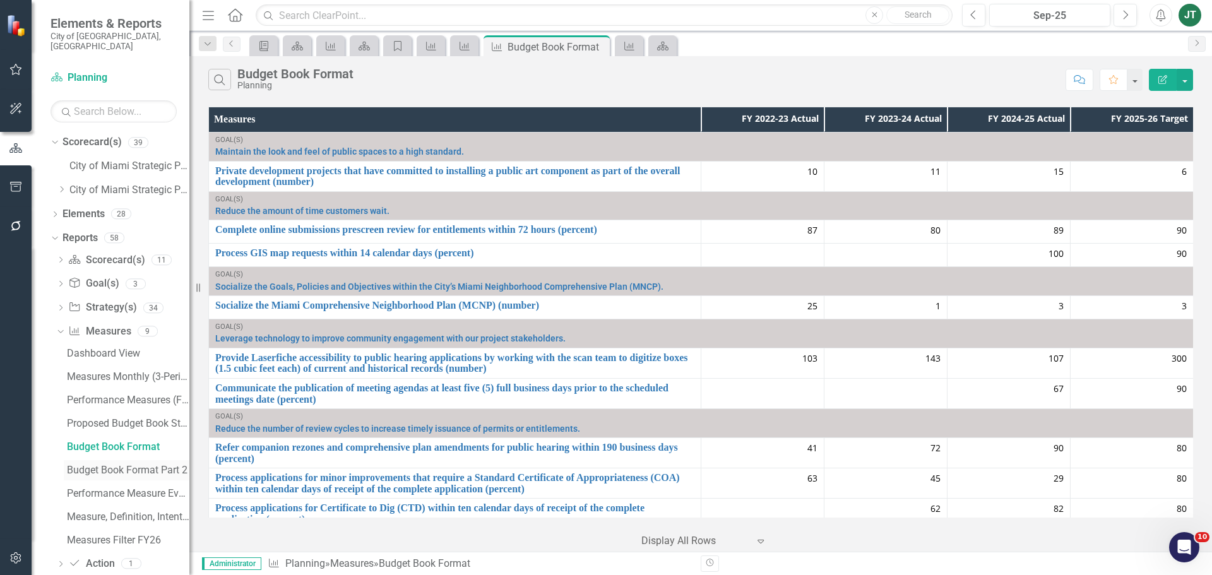
drag, startPoint x: 140, startPoint y: 456, endPoint x: 169, endPoint y: 456, distance: 29.0
click at [140, 465] on div "Budget Book Format Part 2" at bounding box center [128, 470] width 122 height 11
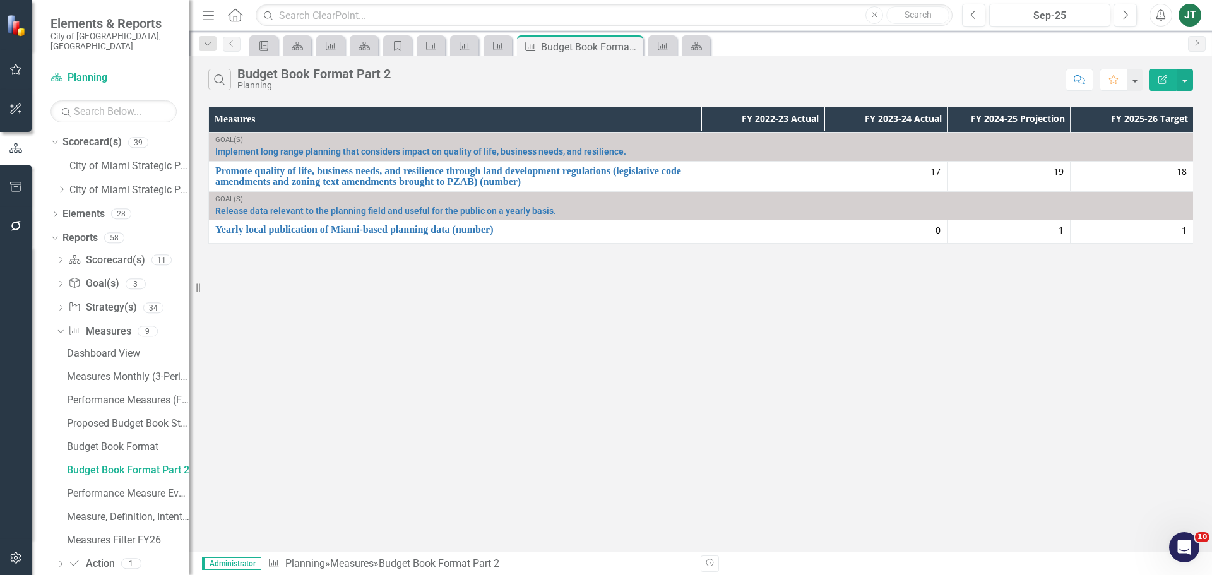
click at [1163, 75] on icon "Edit Report" at bounding box center [1162, 79] width 11 height 9
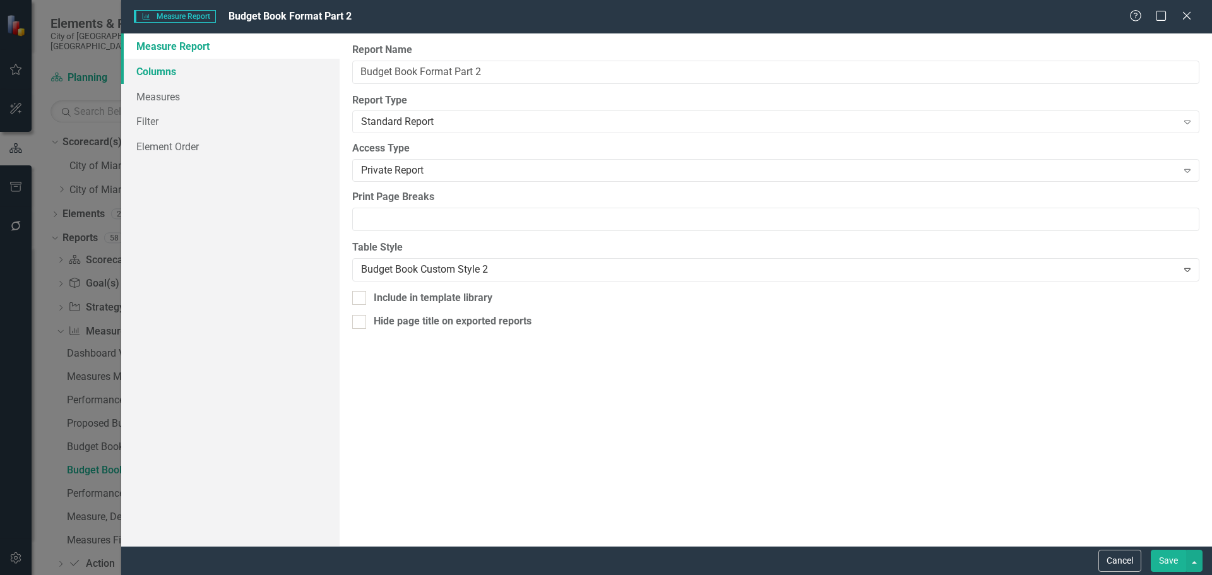
click at [177, 77] on link "Columns" at bounding box center [230, 71] width 218 height 25
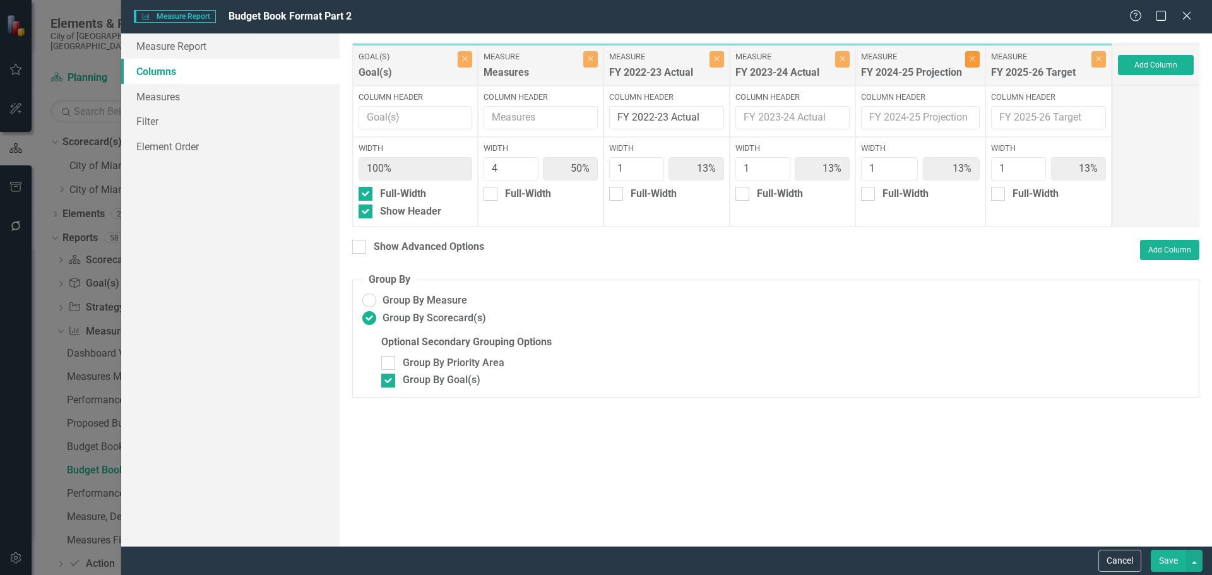
click at [973, 59] on icon "Close" at bounding box center [973, 59] width 6 height 8
type input "57%"
type input "14%"
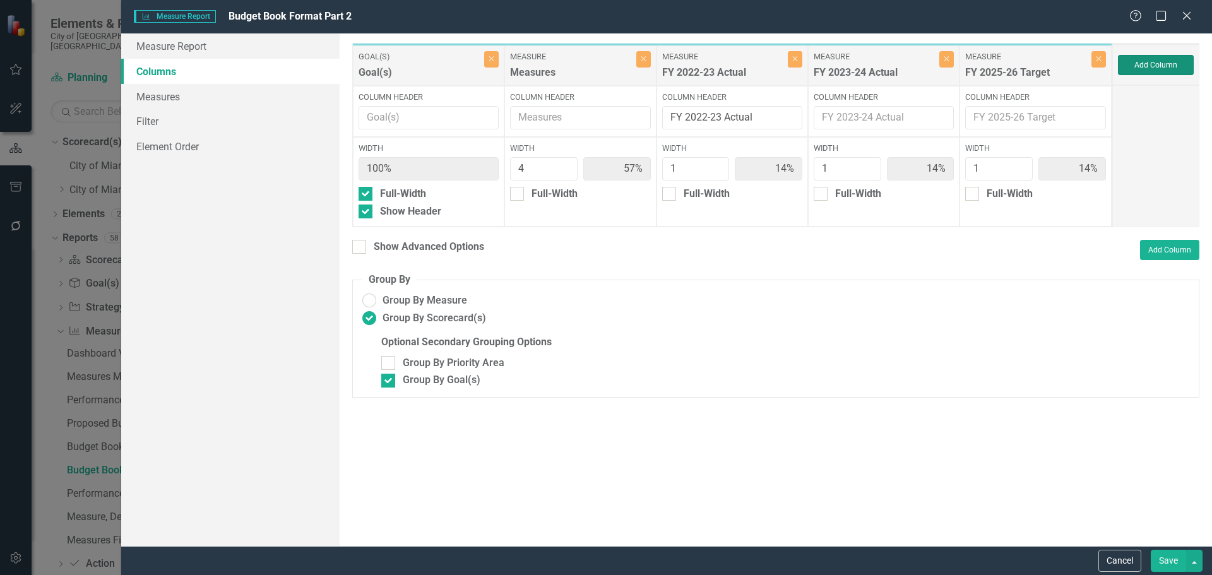
click at [1147, 64] on button "Add Column" at bounding box center [1156, 65] width 76 height 20
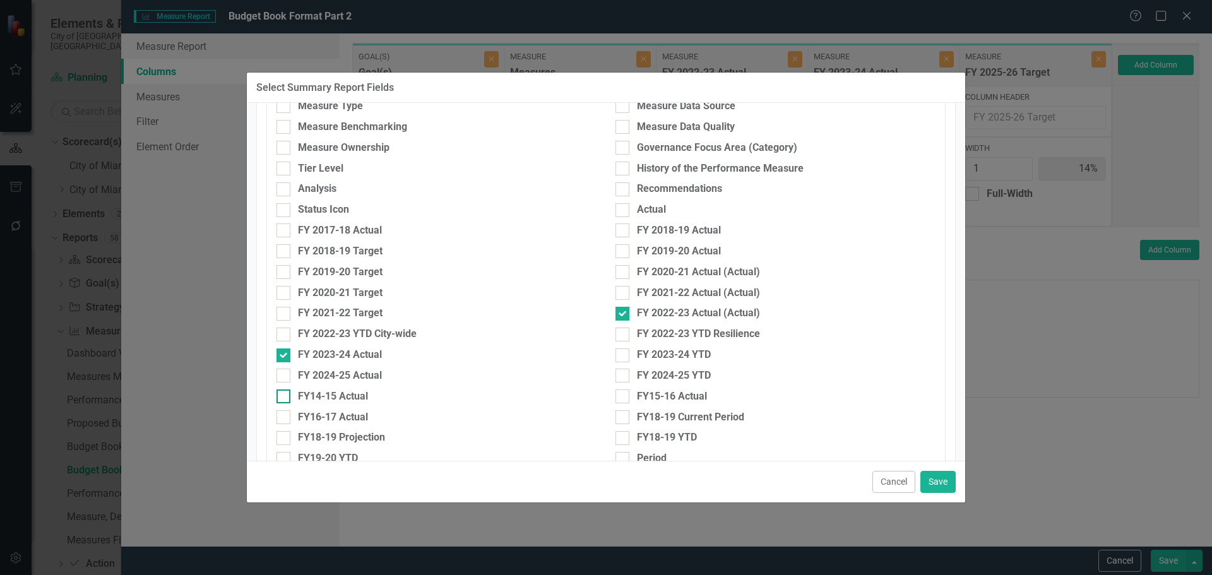
scroll to position [442, 0]
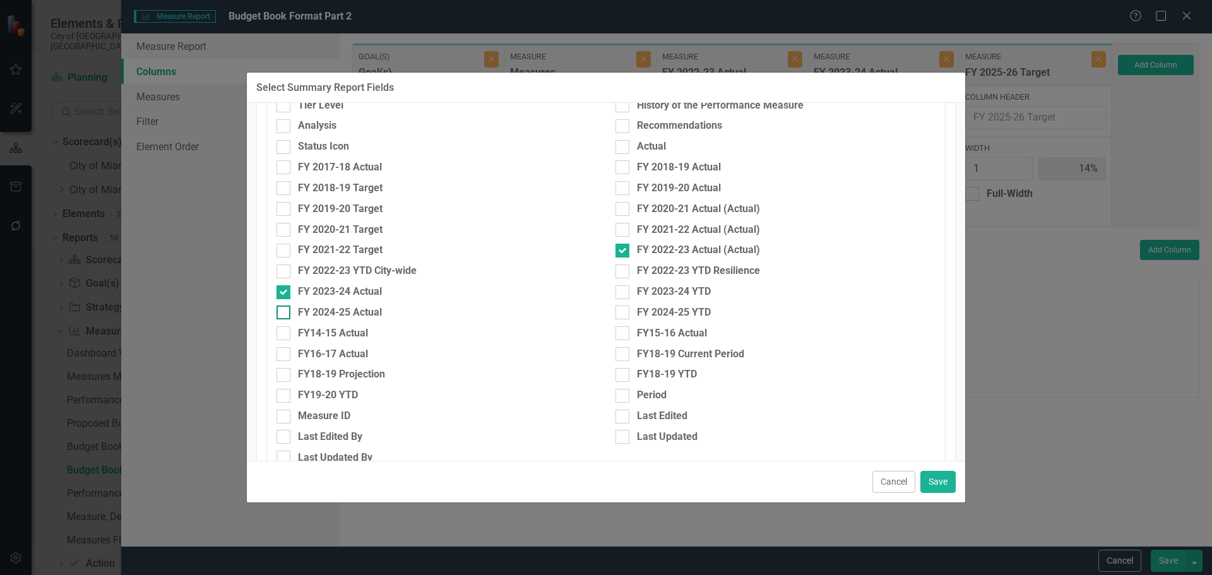
click at [328, 306] on div "FY 2024-25 Actual" at bounding box center [340, 313] width 84 height 15
click at [285, 306] on input "FY 2024-25 Actual" at bounding box center [281, 310] width 8 height 8
checkbox input "true"
drag, startPoint x: 936, startPoint y: 477, endPoint x: 943, endPoint y: 461, distance: 17.2
click at [936, 477] on button "Save" at bounding box center [937, 482] width 35 height 22
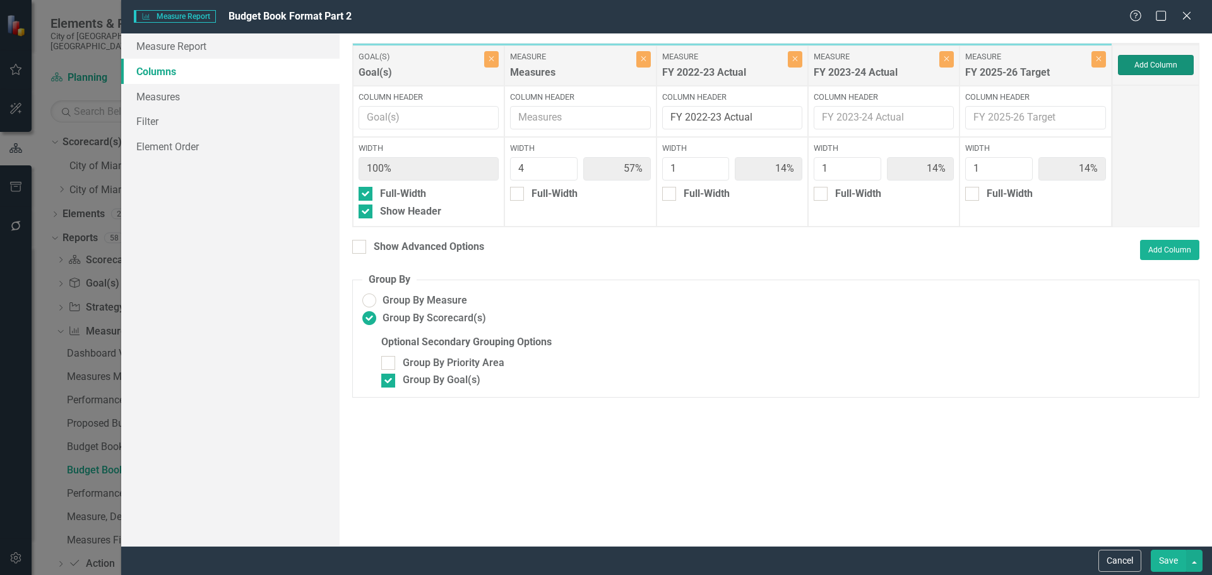
type input "50%"
type input "13%"
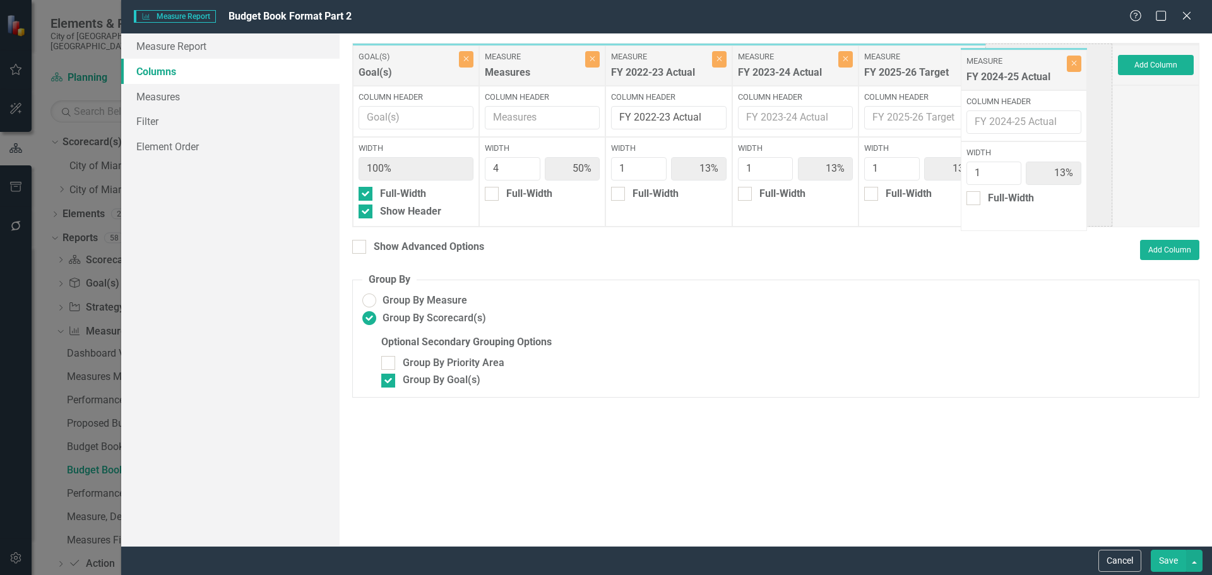
drag, startPoint x: 1069, startPoint y: 72, endPoint x: 927, endPoint y: 72, distance: 141.4
click at [927, 72] on div "Goal(s) Goal(s) Close Column Header Width 100% Full-Width Show Header Measure M…" at bounding box center [732, 135] width 760 height 184
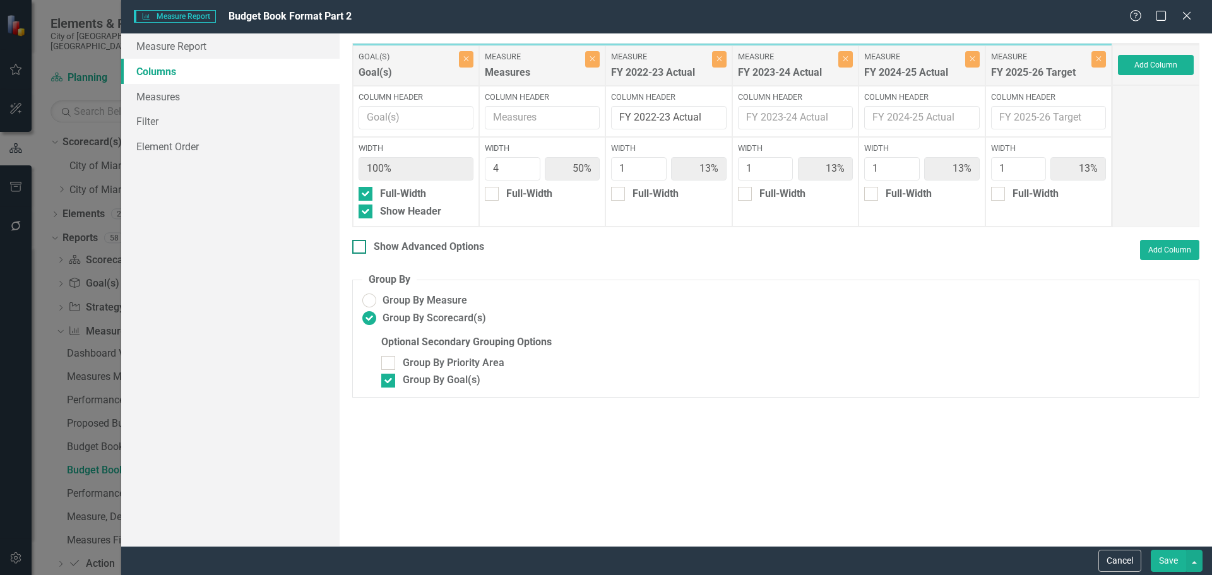
click at [389, 247] on div "Show Advanced Options" at bounding box center [429, 247] width 110 height 15
click at [360, 247] on input "Show Advanced Options" at bounding box center [356, 244] width 8 height 8
checkbox input "true"
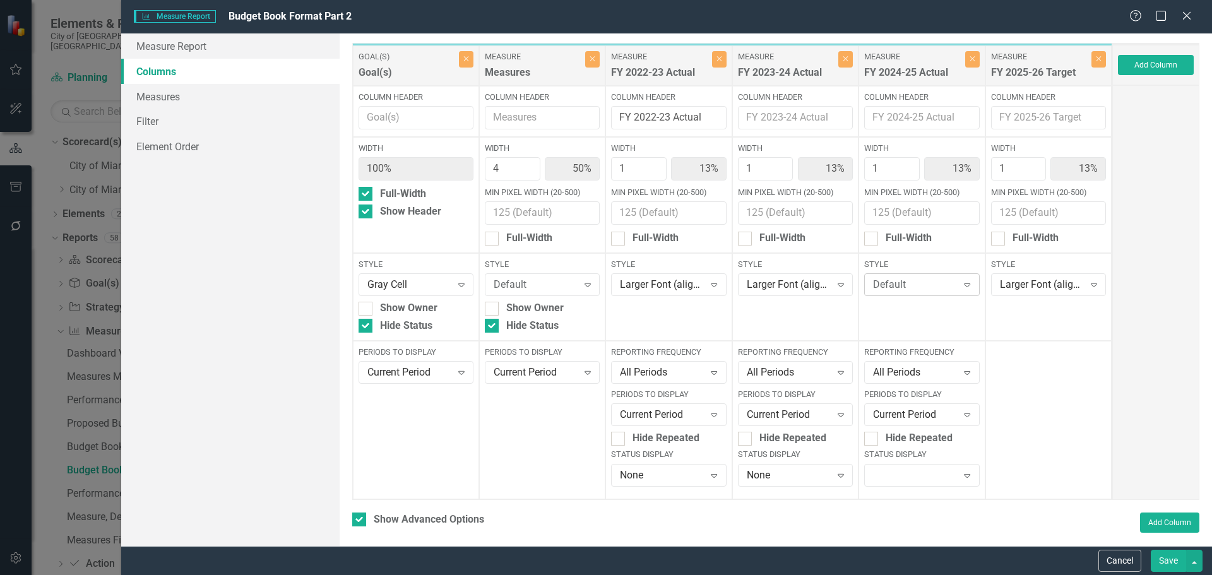
click at [879, 281] on div "Default" at bounding box center [915, 285] width 84 height 15
type input "lar"
click at [915, 342] on div "Lar ger Font (align right)" at bounding box center [917, 335] width 93 height 29
click at [898, 470] on div "Expand" at bounding box center [921, 475] width 115 height 23
click at [896, 444] on div "None" at bounding box center [915, 453] width 114 height 21
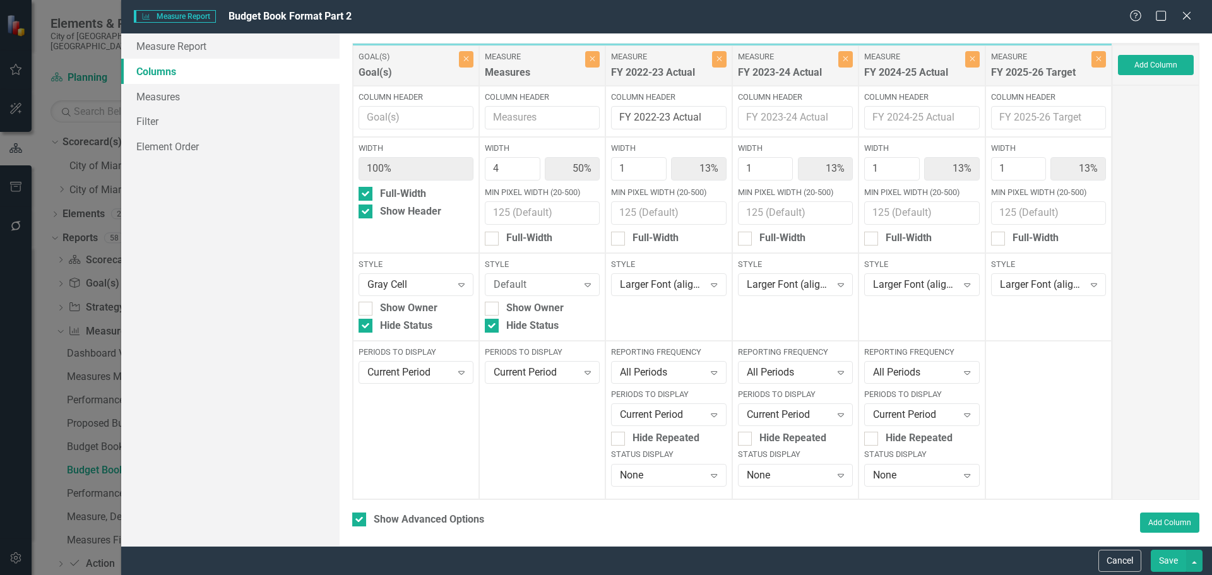
click at [1172, 557] on button "Save" at bounding box center [1168, 561] width 35 height 22
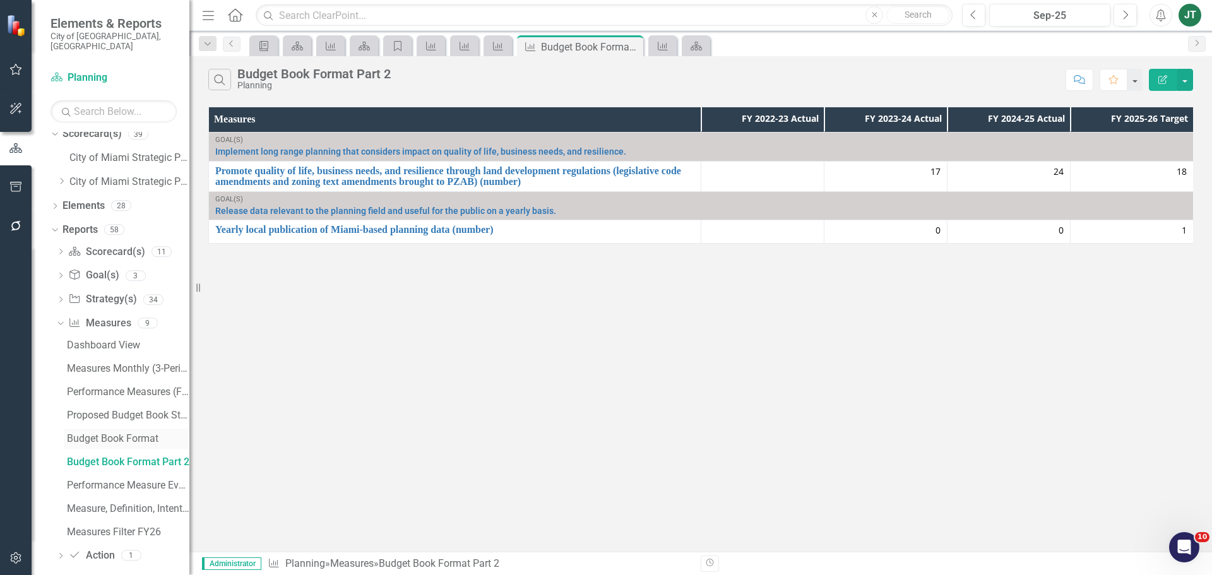
scroll to position [11, 0]
click at [1161, 74] on button "Edit Report" at bounding box center [1163, 80] width 28 height 22
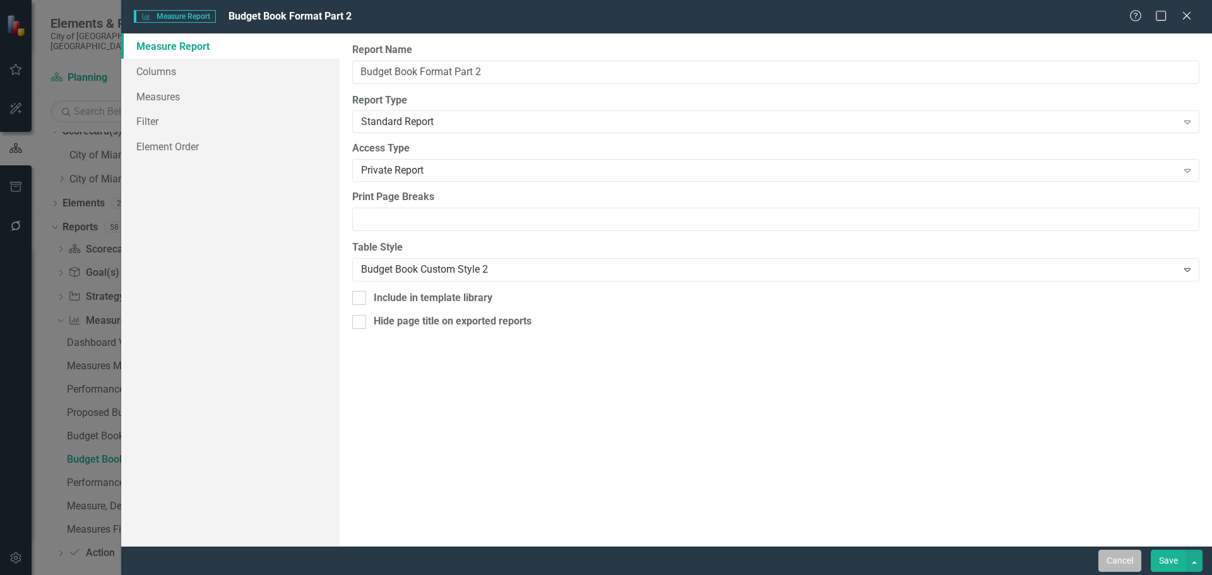
click at [1124, 558] on button "Cancel" at bounding box center [1119, 561] width 43 height 22
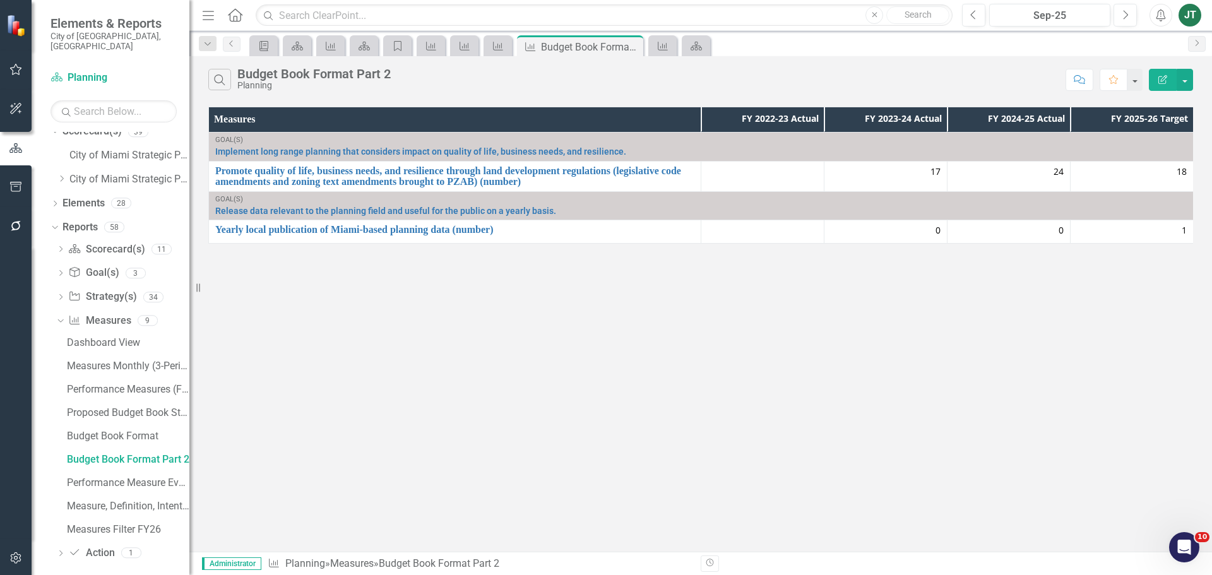
click at [54, 239] on div "Dropdown Scorecard(s) Scorecard(s) 11 Planning Planning Proposed Budget (Strate…" at bounding box center [120, 403] width 139 height 328
click at [62, 247] on icon "Dropdown" at bounding box center [60, 250] width 9 height 7
click at [132, 336] on div "Strategic Alignment and Performance Measures" at bounding box center [128, 341] width 122 height 11
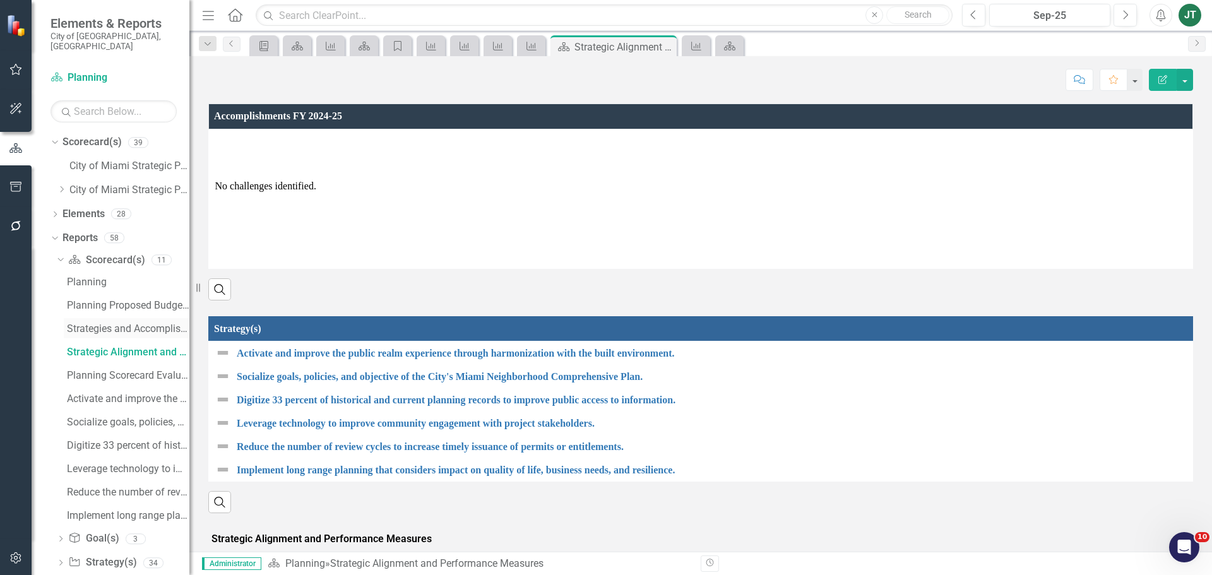
click at [109, 323] on div "Strategies and Accomplishments" at bounding box center [128, 328] width 122 height 11
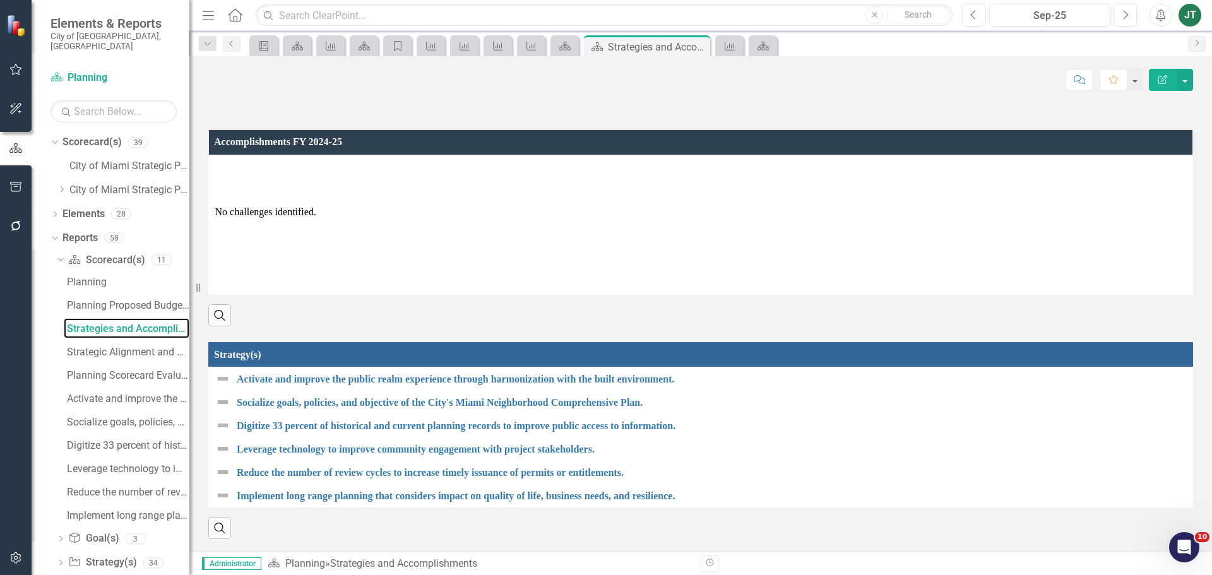
scroll to position [45, 0]
click at [150, 347] on div "Strategic Alignment and Performance Measures" at bounding box center [128, 352] width 122 height 11
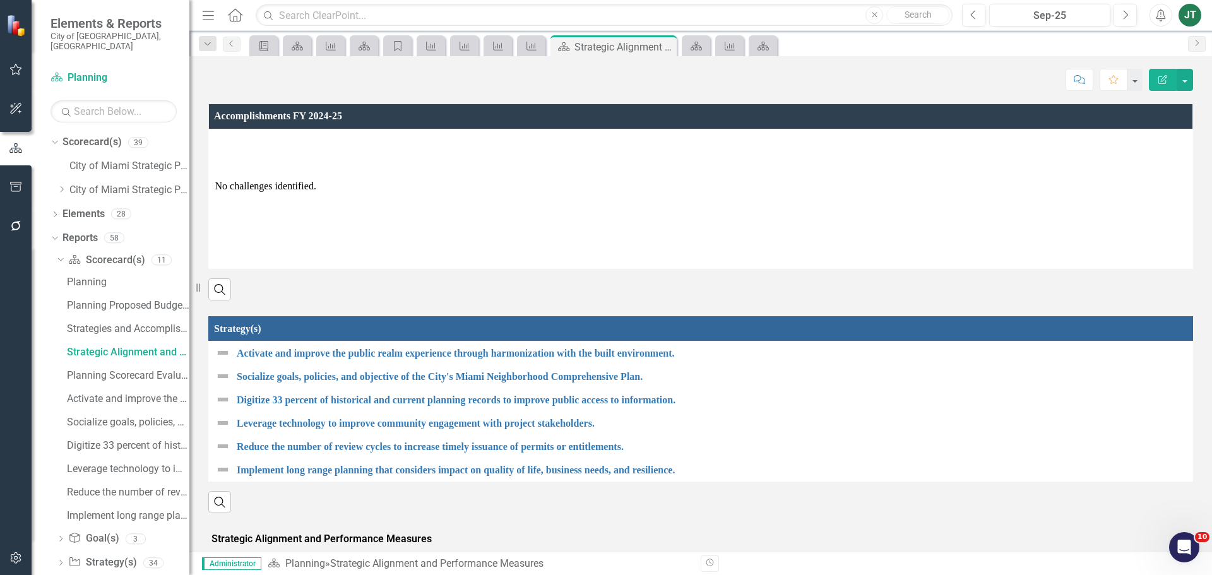
click at [796, 337] on th "Strategy(s)" at bounding box center [701, 328] width 984 height 25
click at [796, 337] on th "Strategy(s) Sort Ascending" at bounding box center [701, 328] width 984 height 25
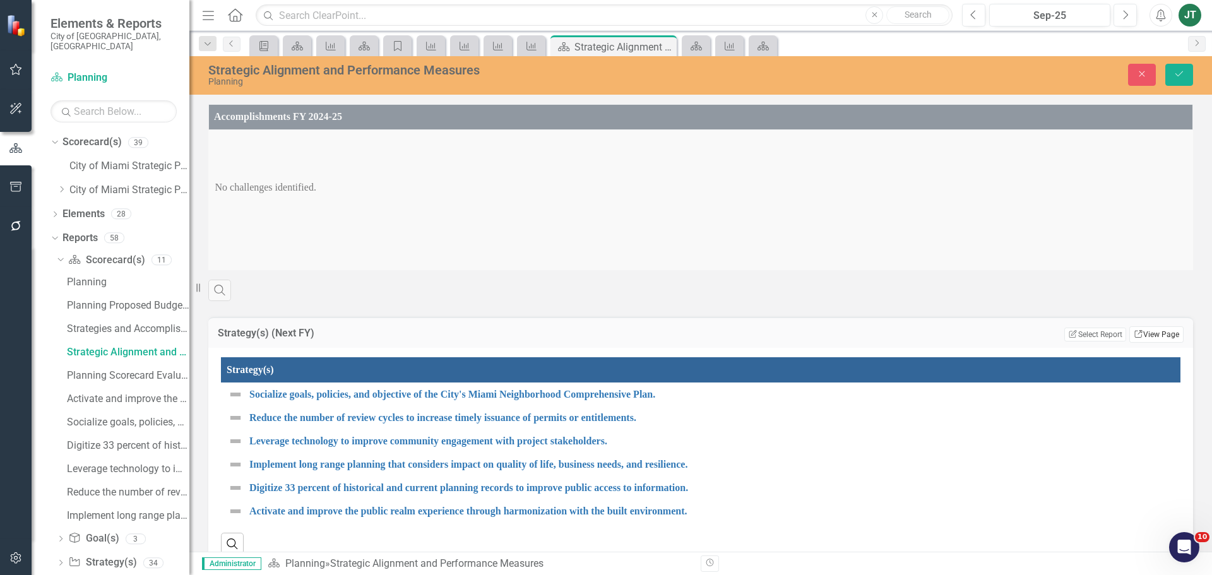
click at [1166, 338] on link "Link View Page" at bounding box center [1156, 334] width 54 height 16
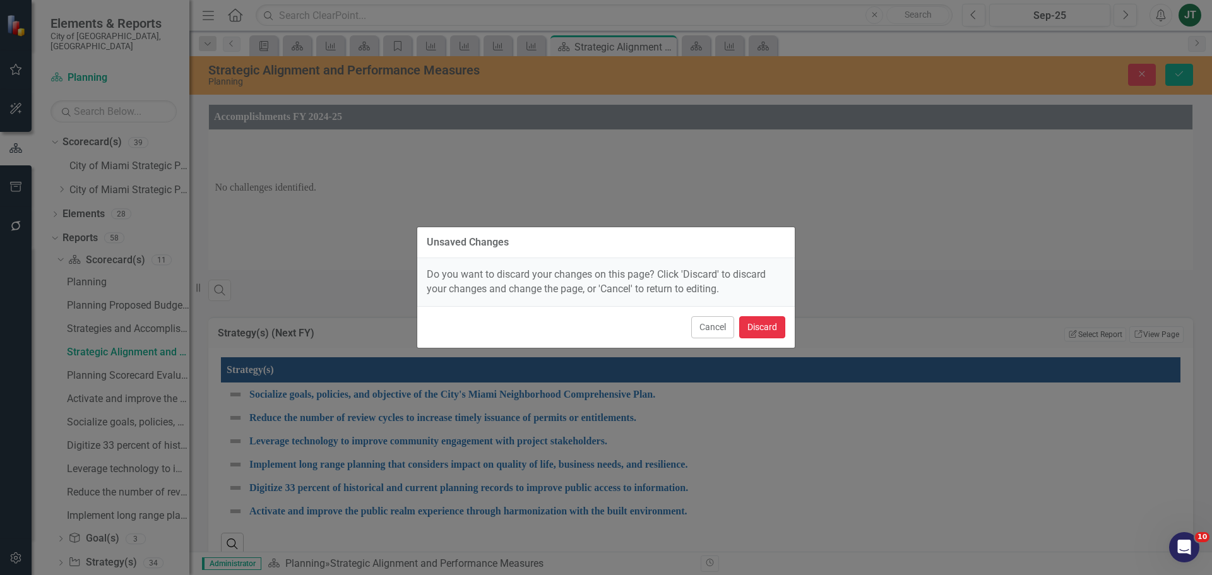
click at [759, 326] on button "Discard" at bounding box center [762, 327] width 46 height 22
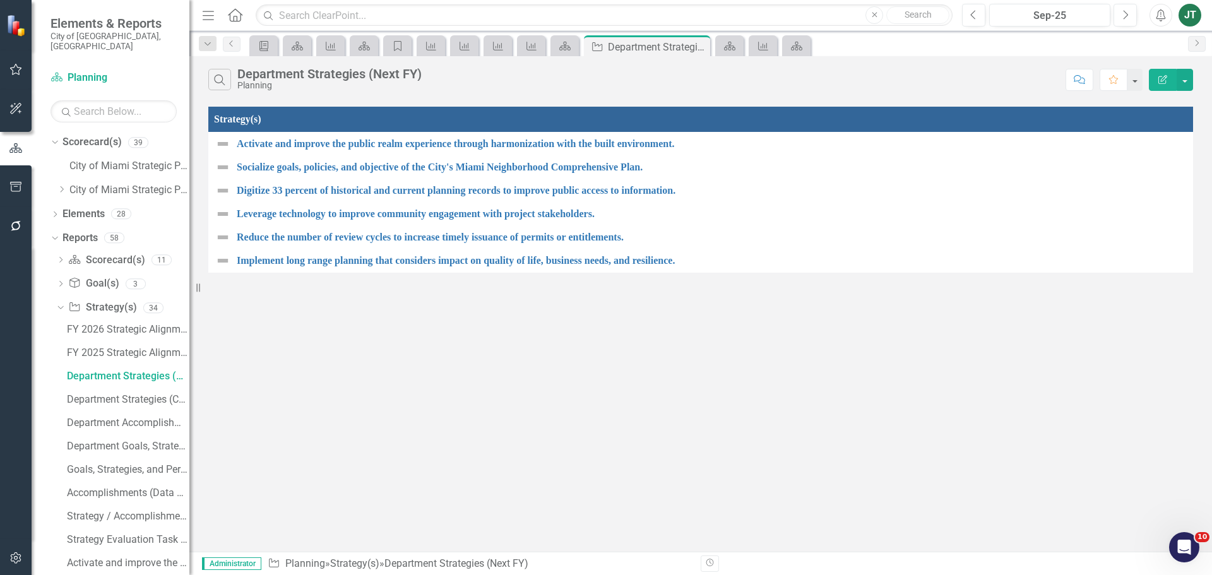
click at [1169, 74] on button "Edit Report" at bounding box center [1163, 80] width 28 height 22
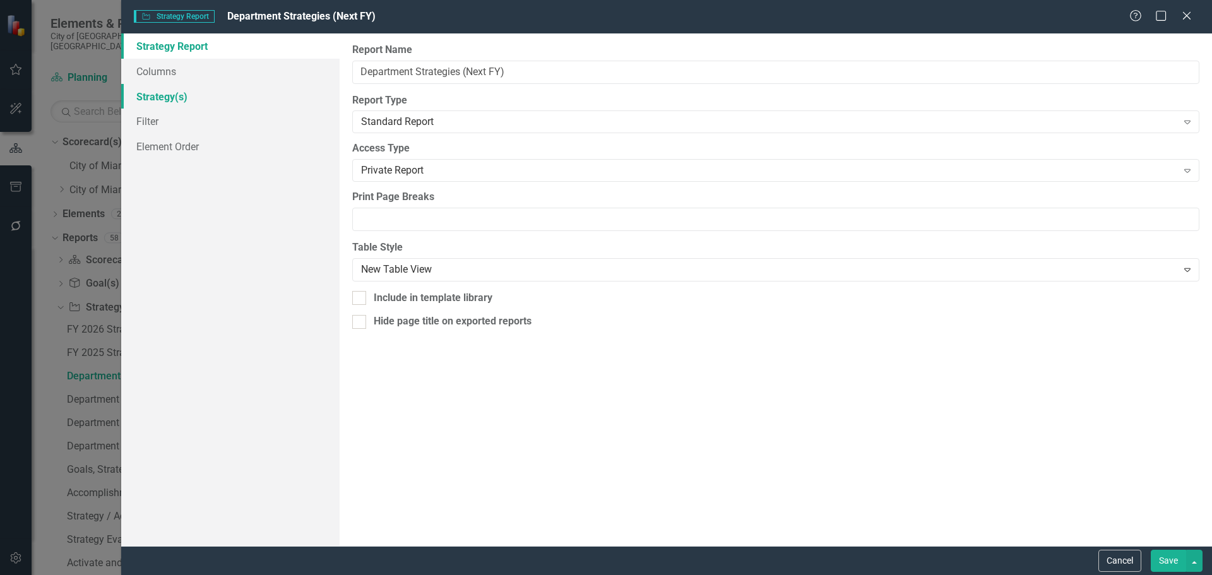
click at [166, 99] on link "Strategy(s)" at bounding box center [230, 96] width 218 height 25
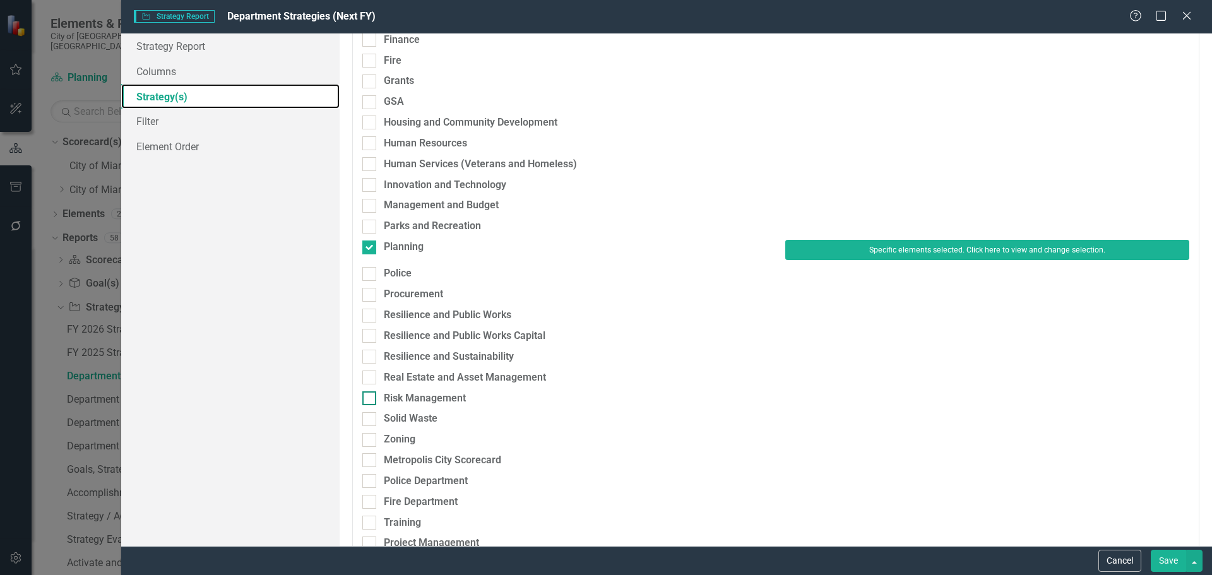
scroll to position [379, 0]
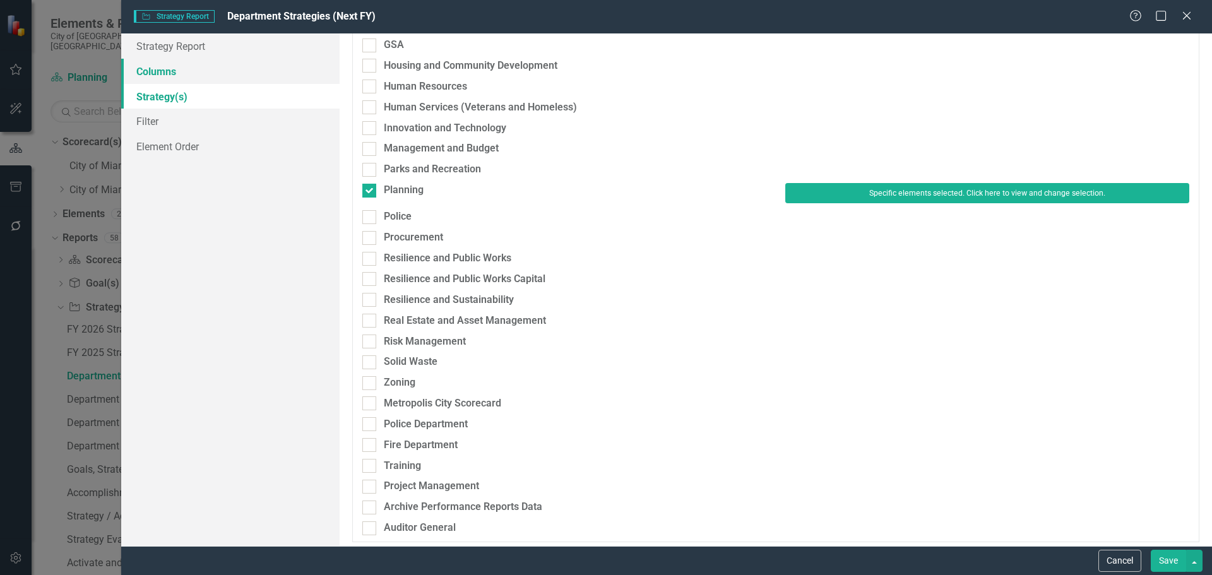
click at [167, 73] on link "Columns" at bounding box center [230, 71] width 218 height 25
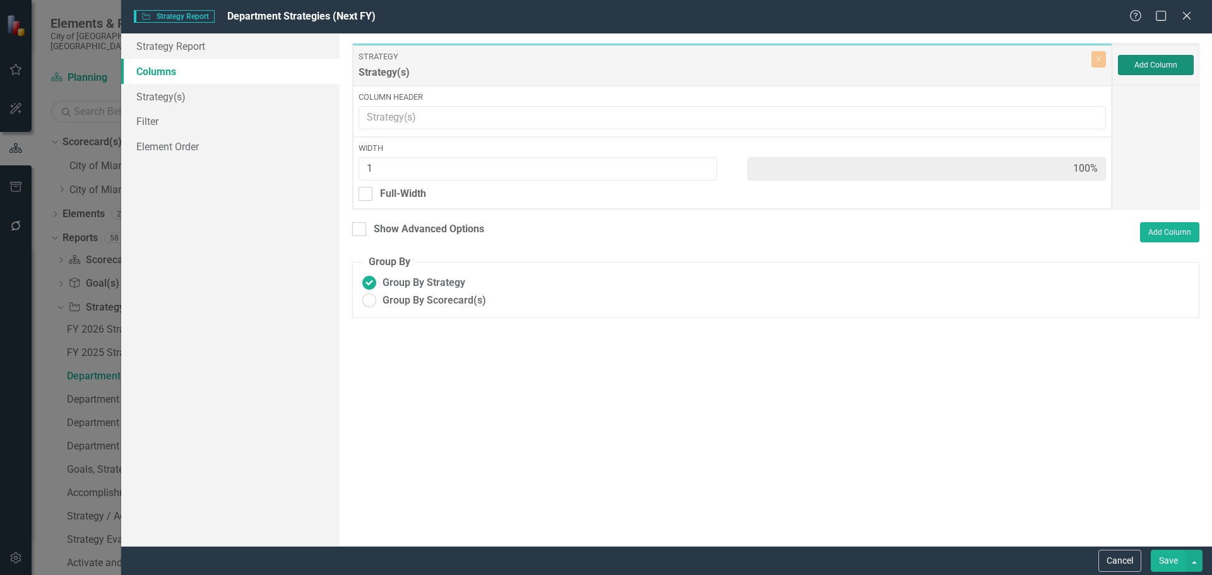
click at [1165, 66] on button "Add Column" at bounding box center [1156, 65] width 76 height 20
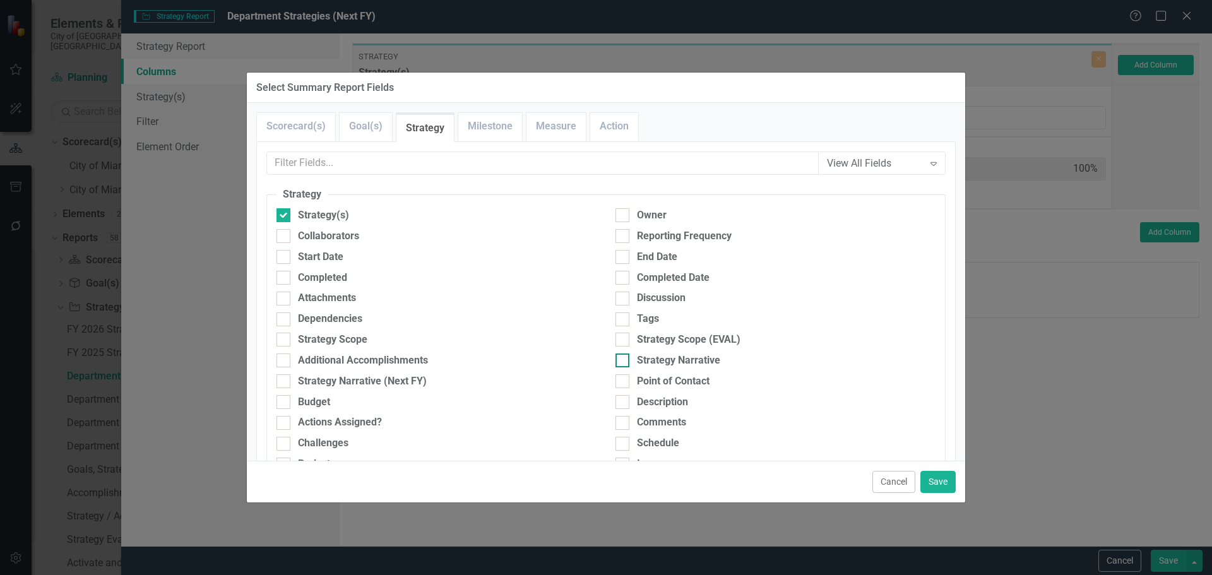
click at [663, 362] on div "Strategy Narrative" at bounding box center [678, 361] width 83 height 15
click at [624, 362] on input "Strategy Narrative" at bounding box center [620, 358] width 8 height 8
checkbox input "true"
click at [304, 215] on div "Strategy(s)" at bounding box center [323, 215] width 51 height 15
click at [285, 215] on input "Strategy(s)" at bounding box center [281, 212] width 8 height 8
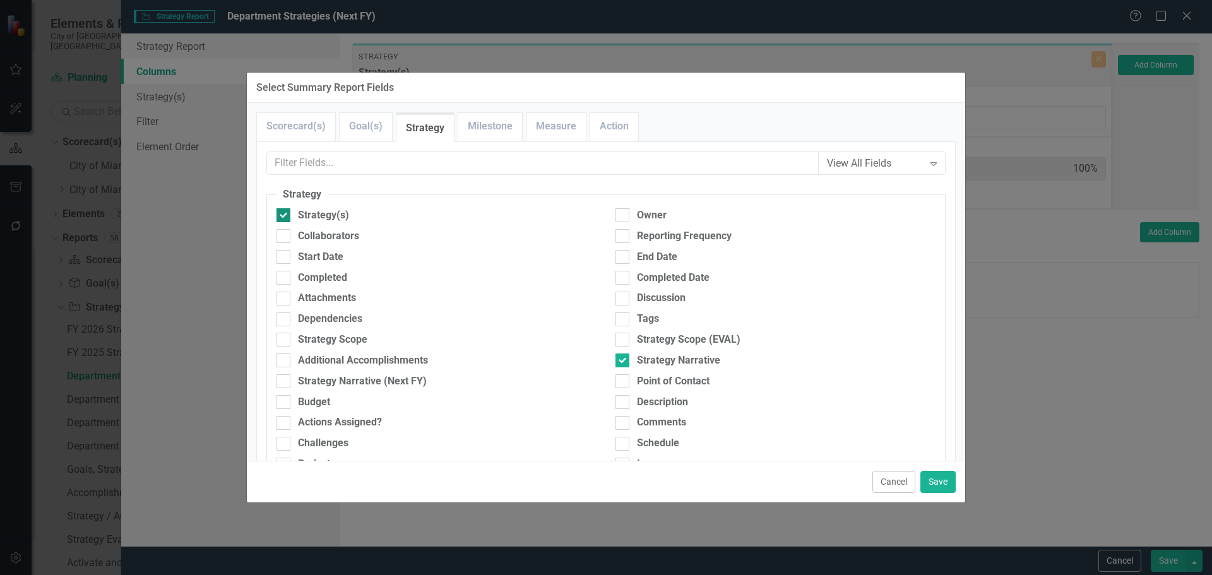
checkbox input "false"
click at [943, 480] on button "Save" at bounding box center [937, 482] width 35 height 22
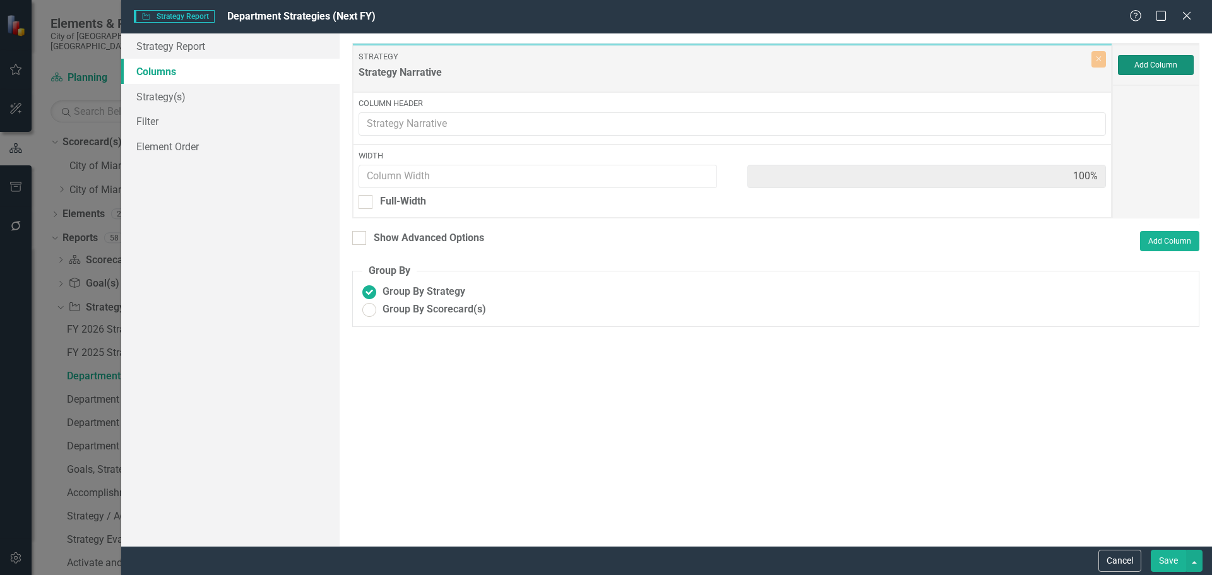
type input "1"
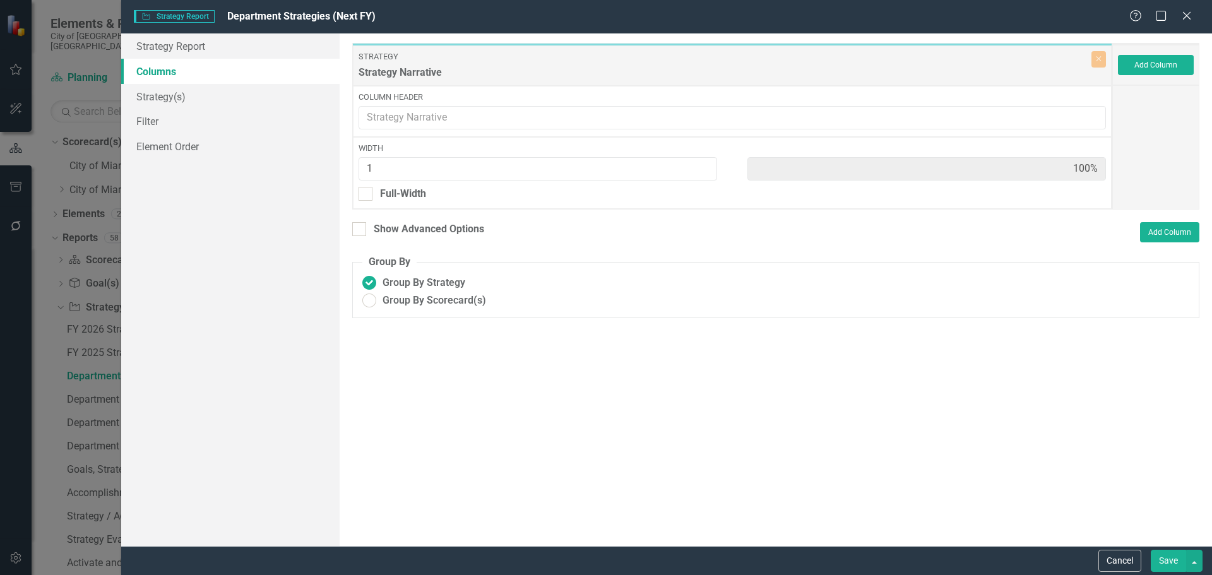
click at [1185, 561] on button "Save" at bounding box center [1168, 561] width 35 height 22
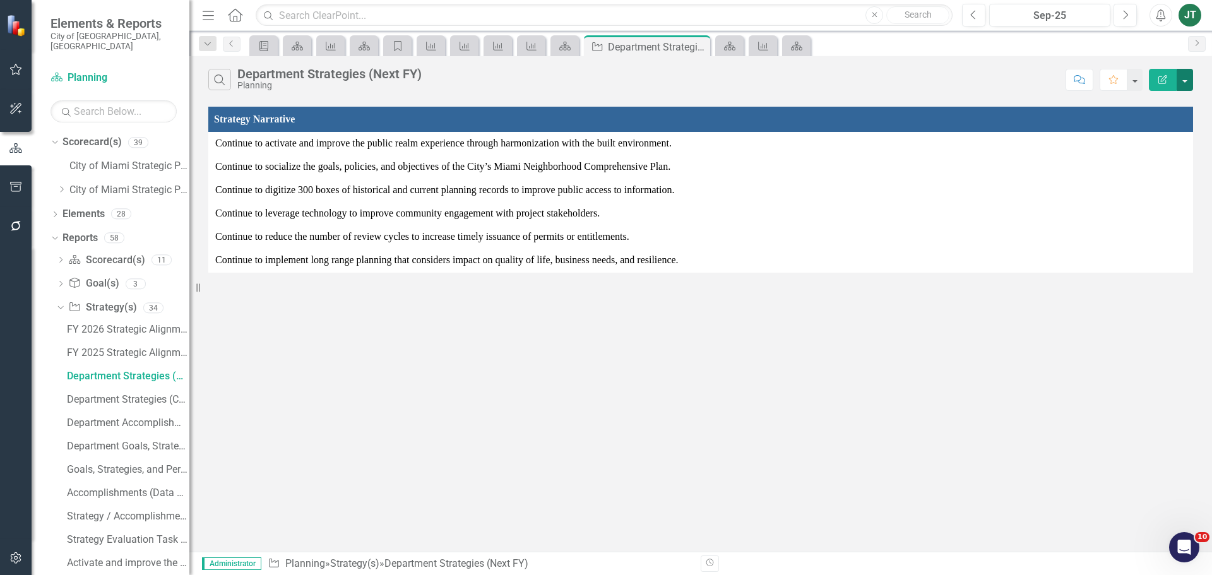
click at [1182, 76] on button "button" at bounding box center [1185, 80] width 16 height 22
click at [1121, 105] on link "Edit Report Edit Report" at bounding box center [1143, 103] width 100 height 23
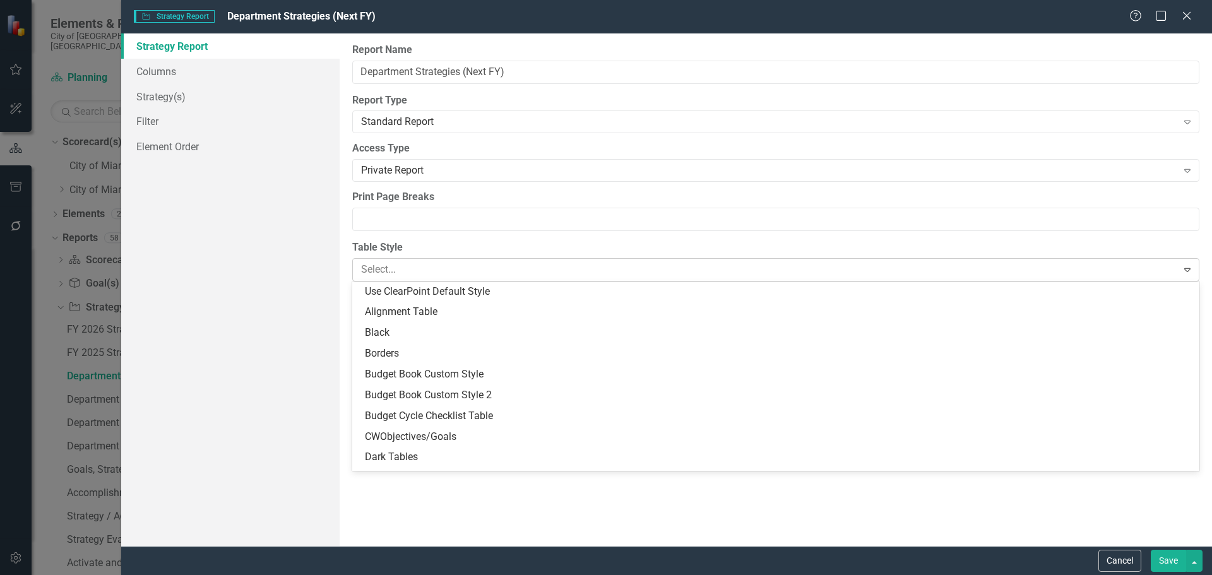
scroll to position [232, 0]
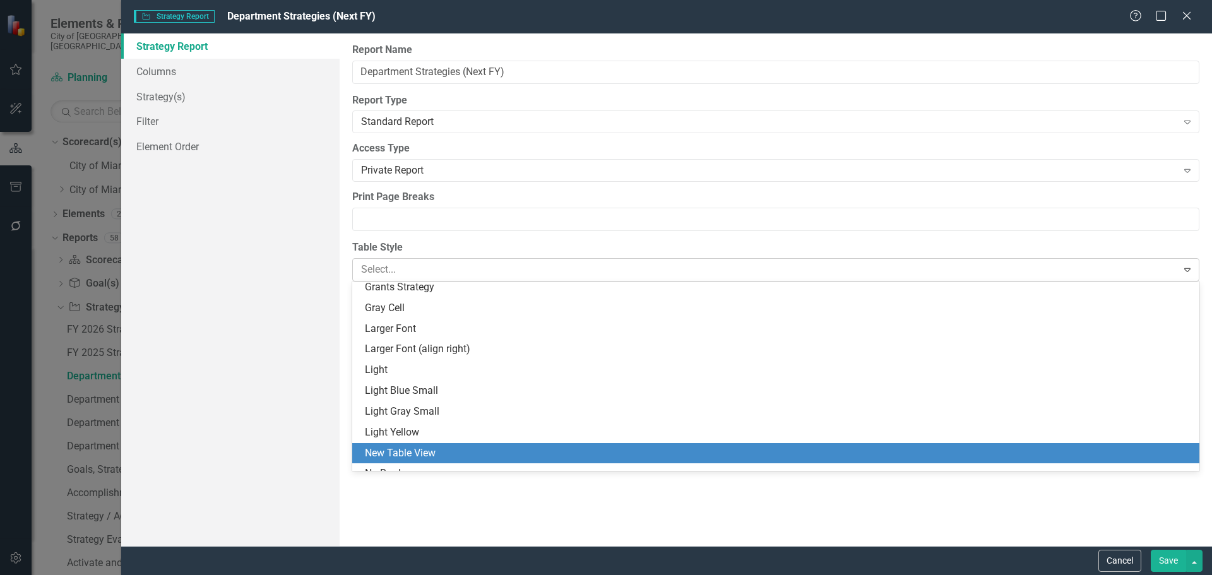
click at [436, 273] on div at bounding box center [765, 269] width 809 height 17
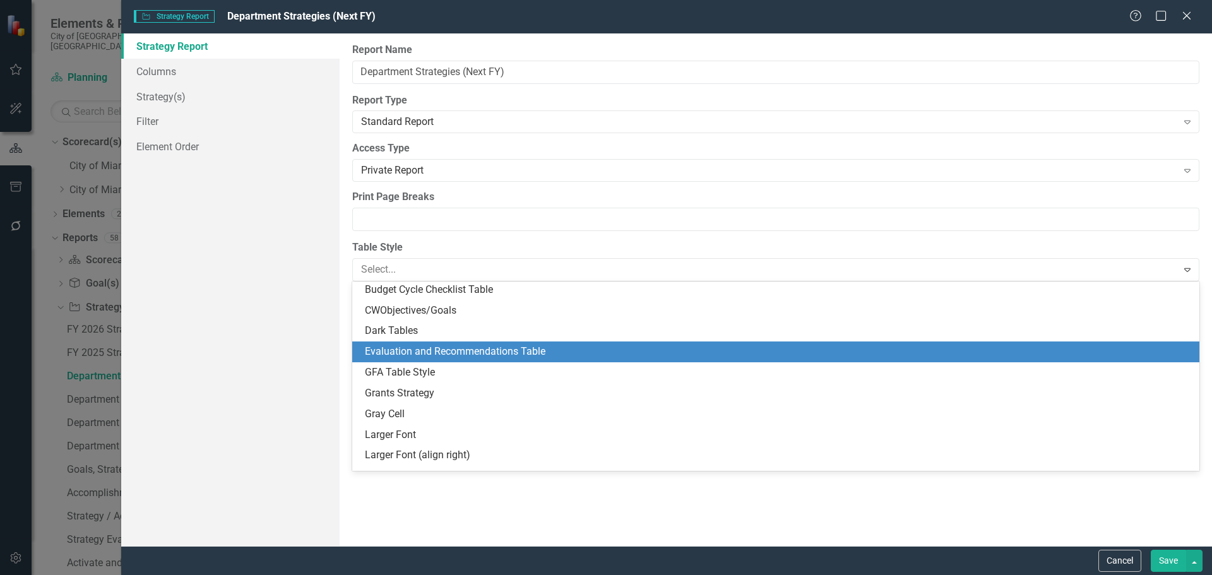
scroll to position [0, 0]
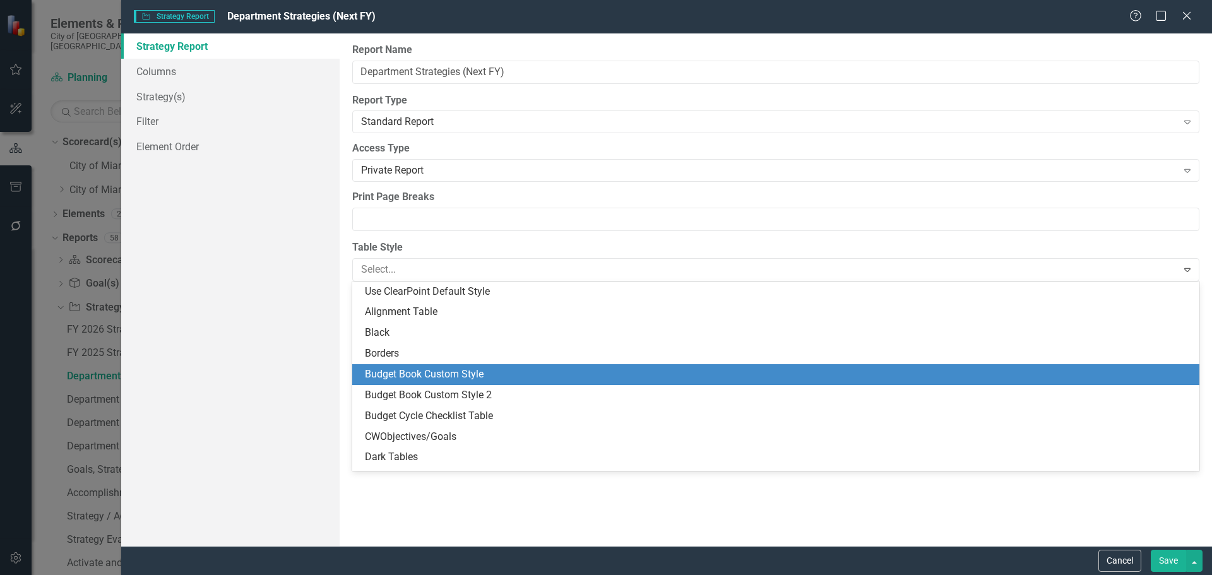
click at [432, 369] on div "Budget Book Custom Style" at bounding box center [778, 374] width 827 height 15
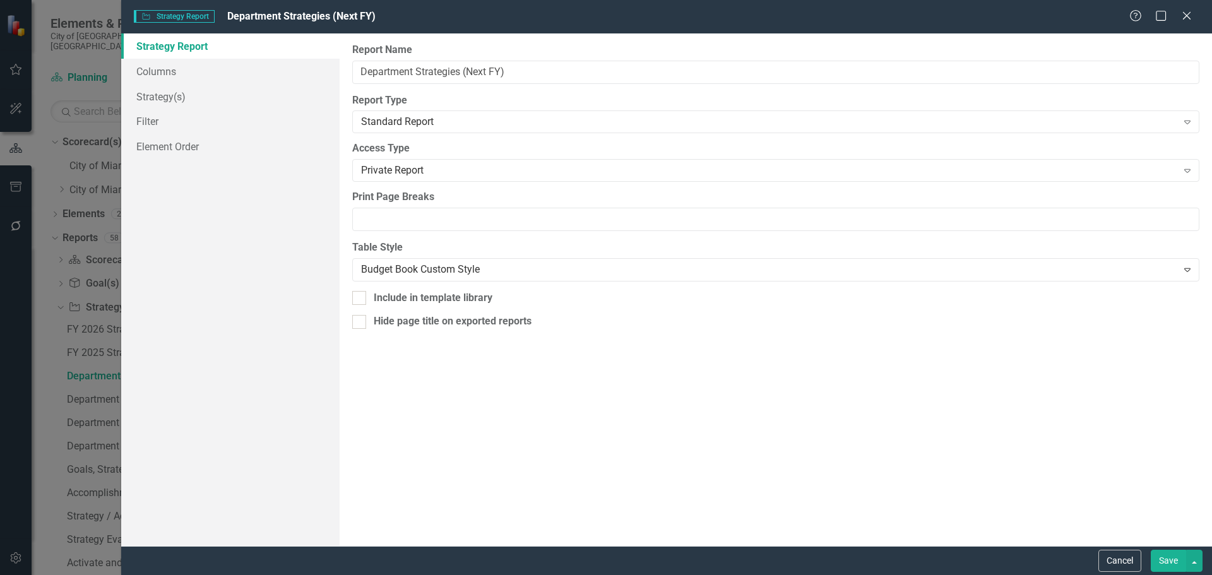
click at [1157, 553] on button "Save" at bounding box center [1168, 561] width 35 height 22
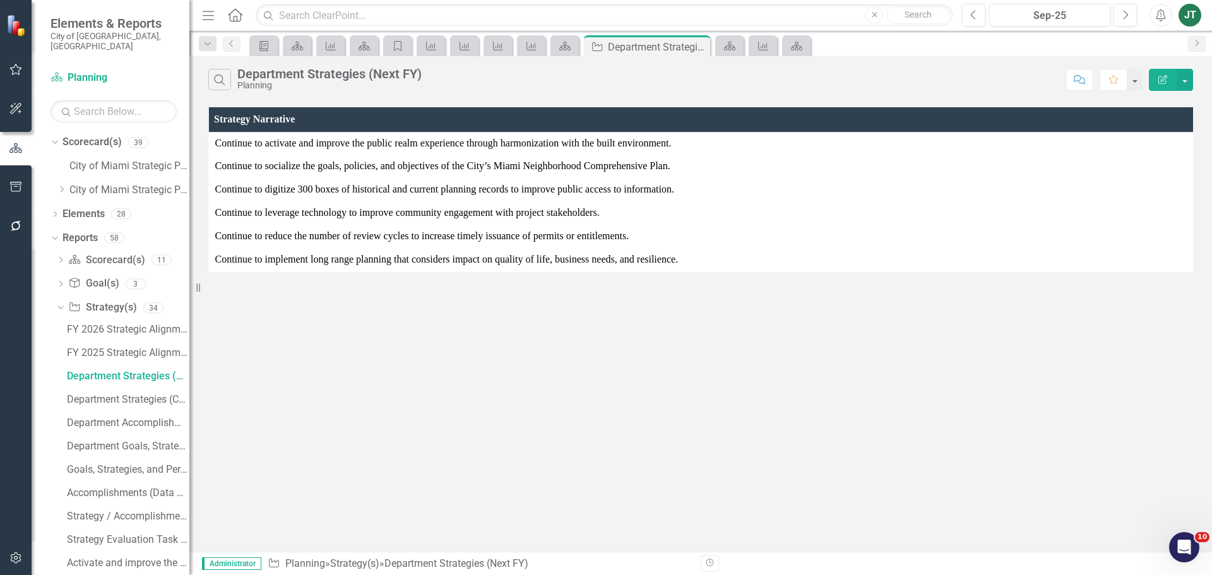
click at [1165, 79] on icon "Edit Report" at bounding box center [1162, 79] width 11 height 9
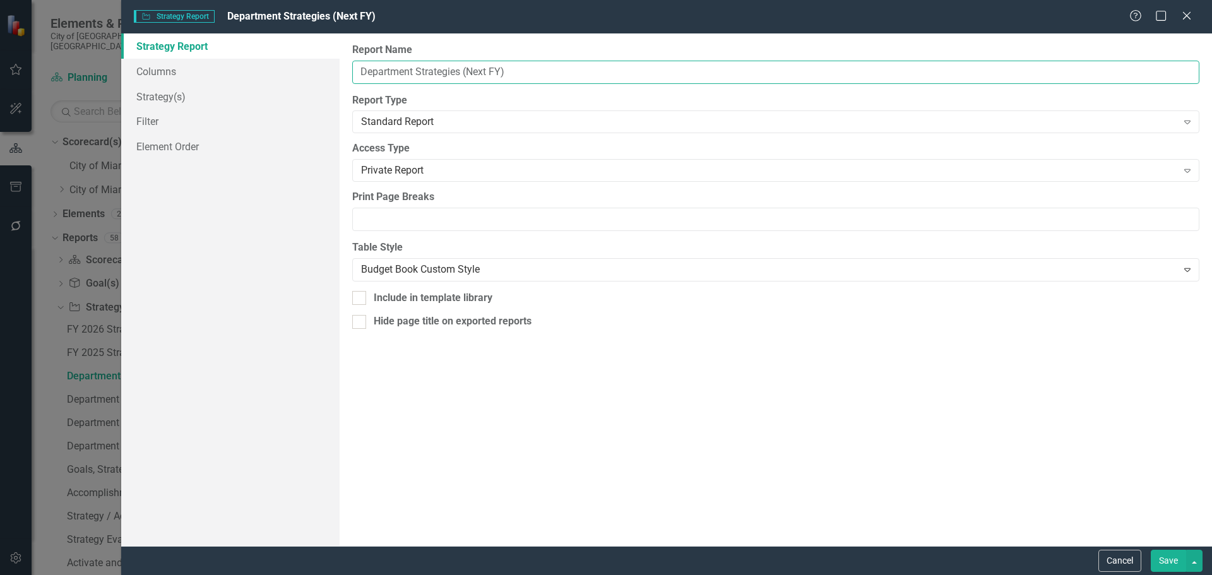
click at [538, 70] on input "Department Strategies (Next FY)" at bounding box center [775, 72] width 847 height 23
drag, startPoint x: 592, startPoint y: 73, endPoint x: 273, endPoint y: 39, distance: 320.6
click at [273, 39] on div "Strategy Report Columns Strategy(s) Filter Element Order Report Name Department…" at bounding box center [666, 289] width 1091 height 513
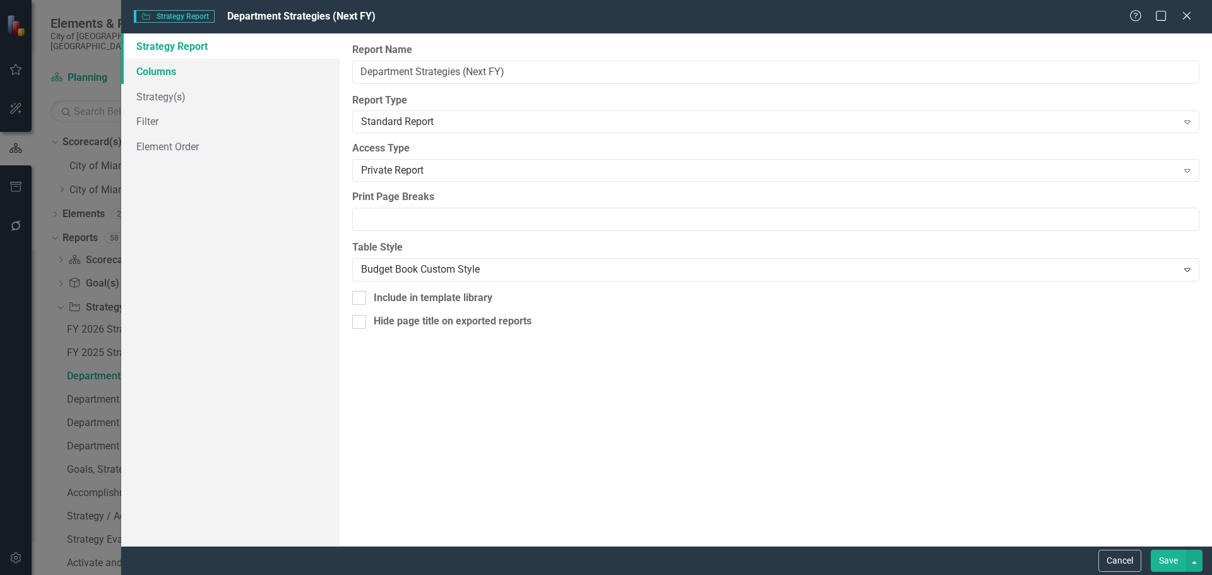
click at [177, 71] on link "Columns" at bounding box center [230, 71] width 218 height 25
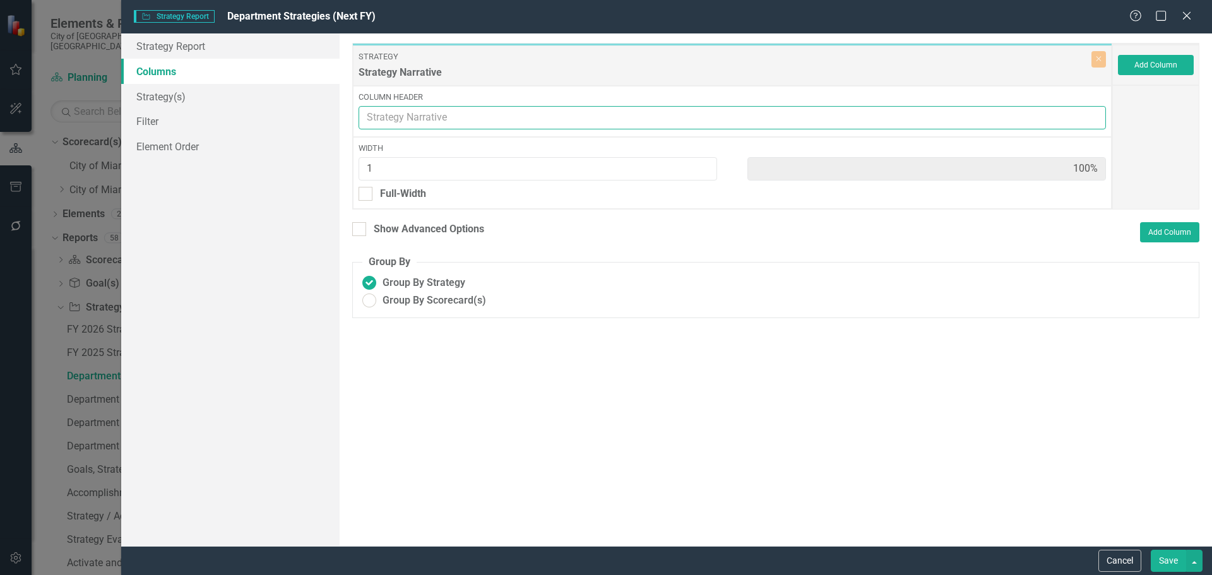
click at [455, 119] on input "Column Header" at bounding box center [732, 117] width 747 height 23
type input "Strategies FY 2025-26"
click at [1169, 566] on button "Save" at bounding box center [1168, 561] width 35 height 22
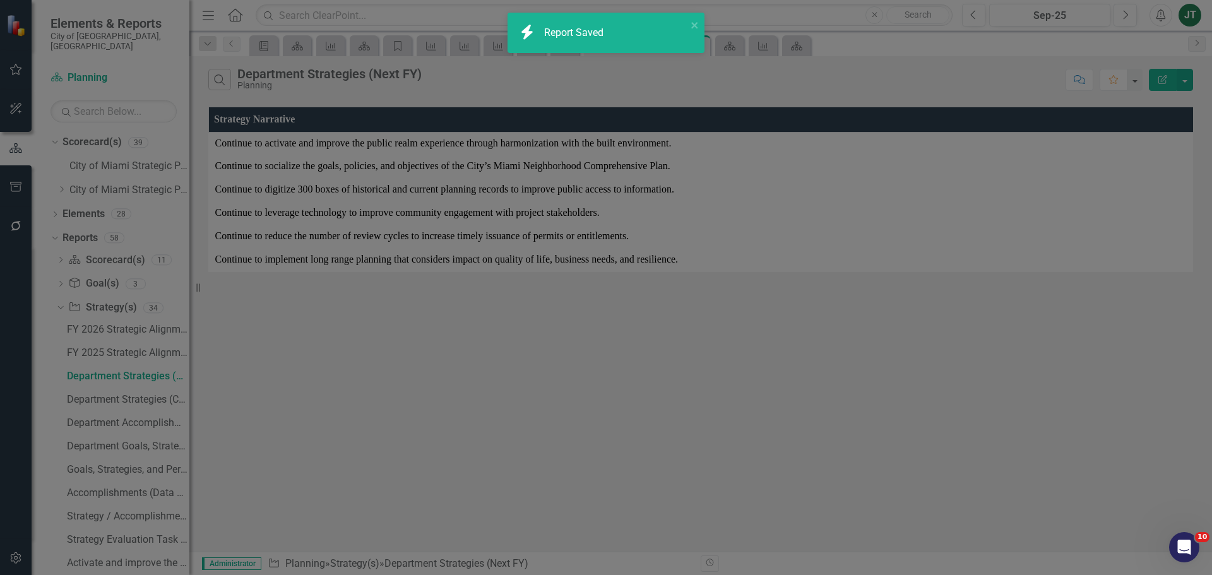
radio input "true"
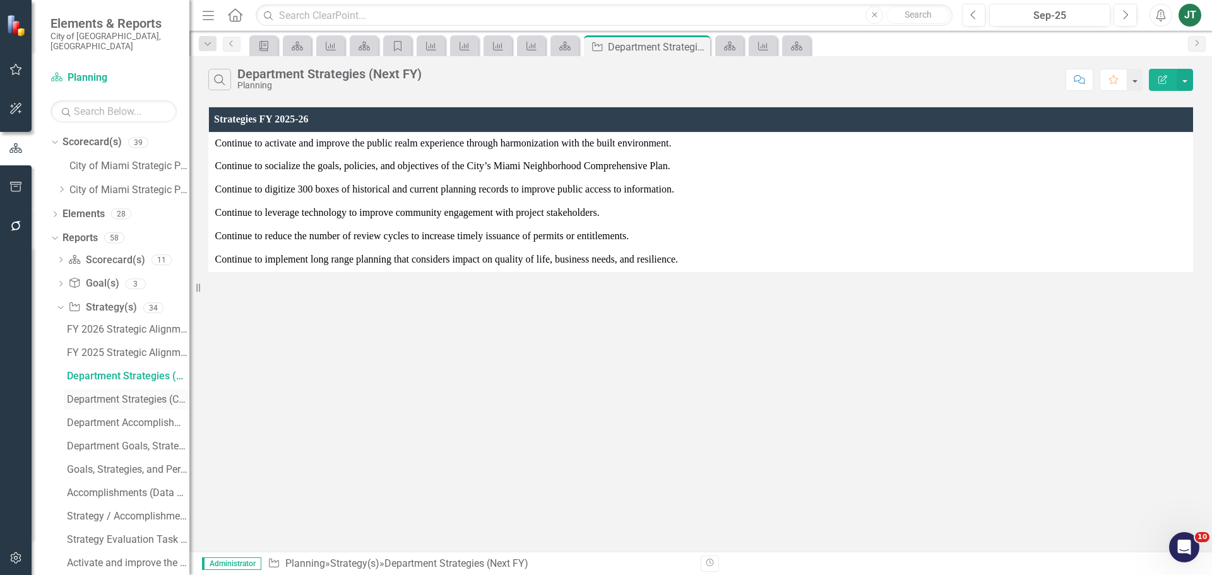
click at [115, 394] on div "Department Strategies (Current FY)" at bounding box center [128, 399] width 122 height 11
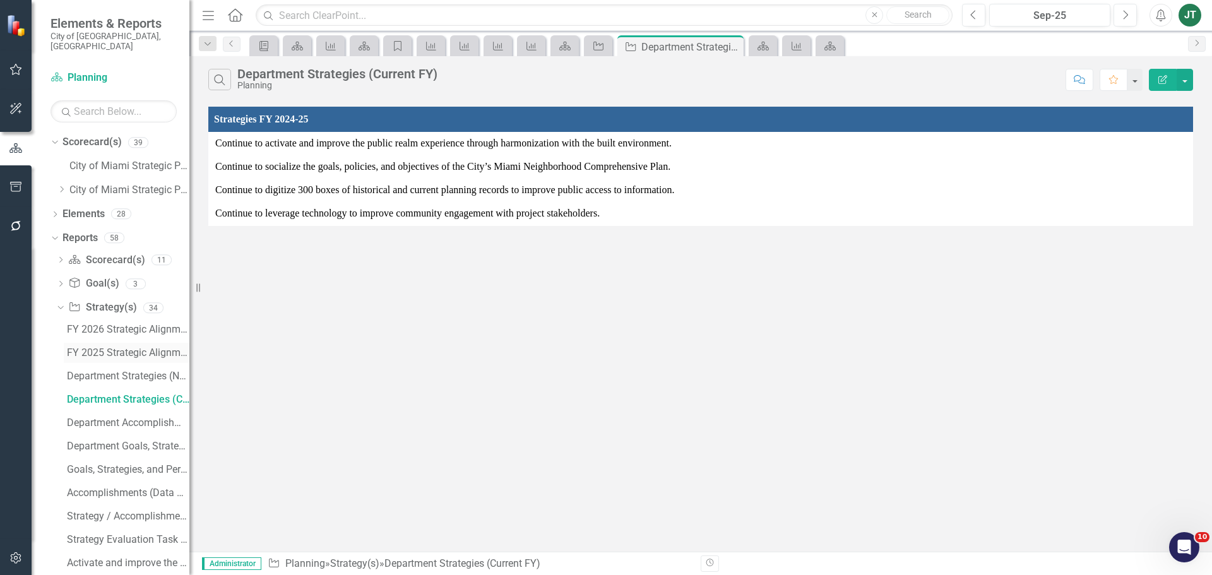
click at [126, 347] on div "FY 2025 Strategic Alignment" at bounding box center [128, 352] width 122 height 11
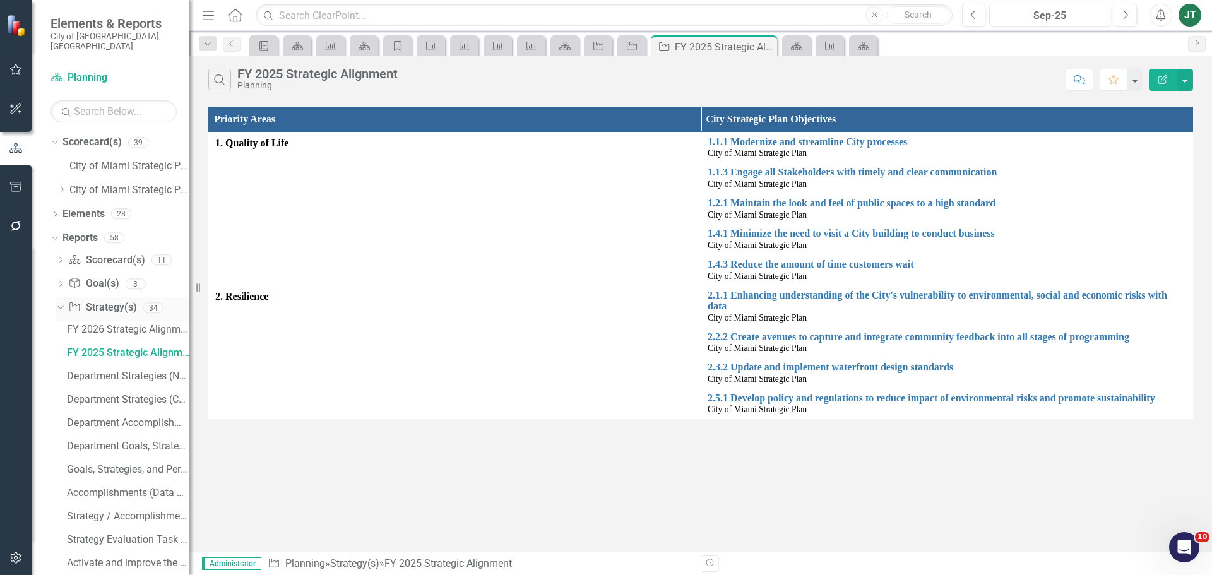
click at [57, 303] on icon "Dropdown" at bounding box center [59, 307] width 7 height 9
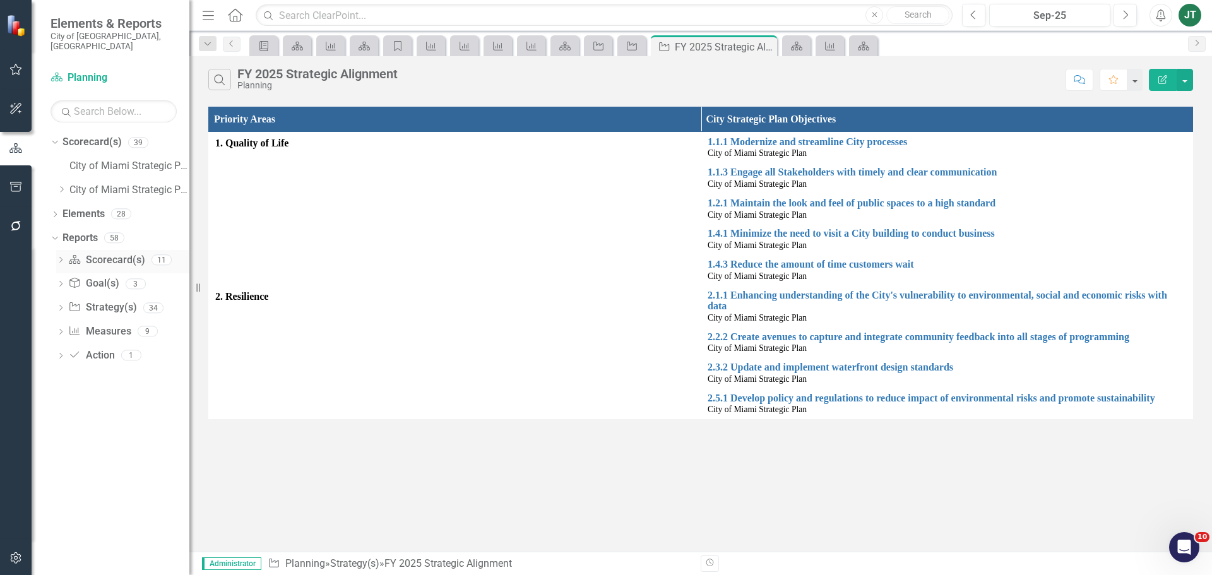
click at [62, 256] on div "Dropdown" at bounding box center [60, 261] width 9 height 11
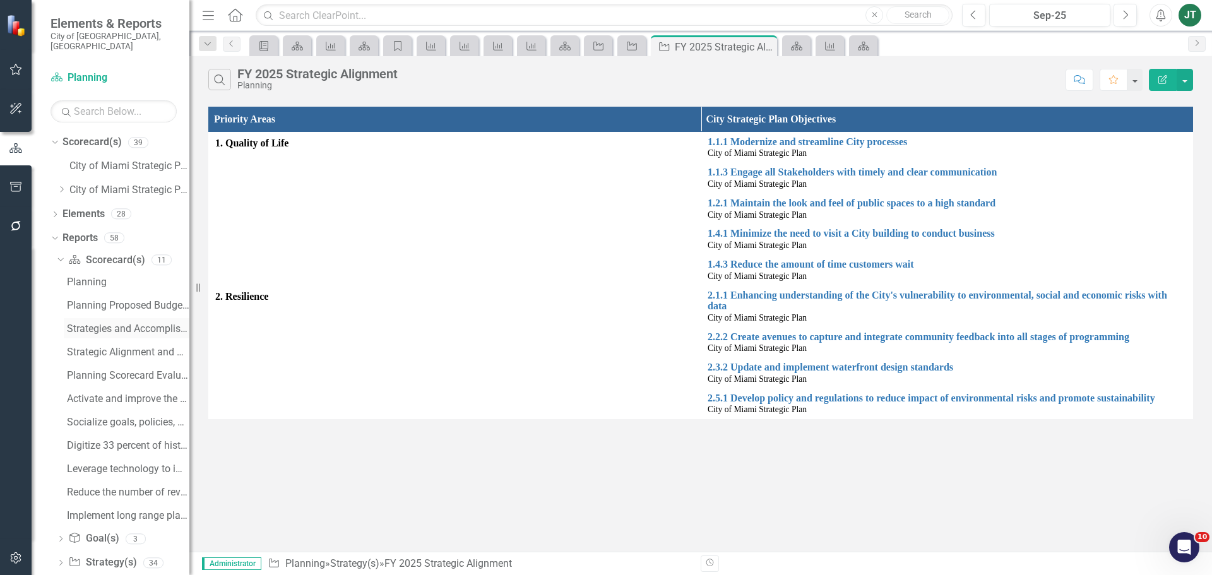
click at [110, 323] on div "Strategies and Accomplishments" at bounding box center [128, 328] width 122 height 11
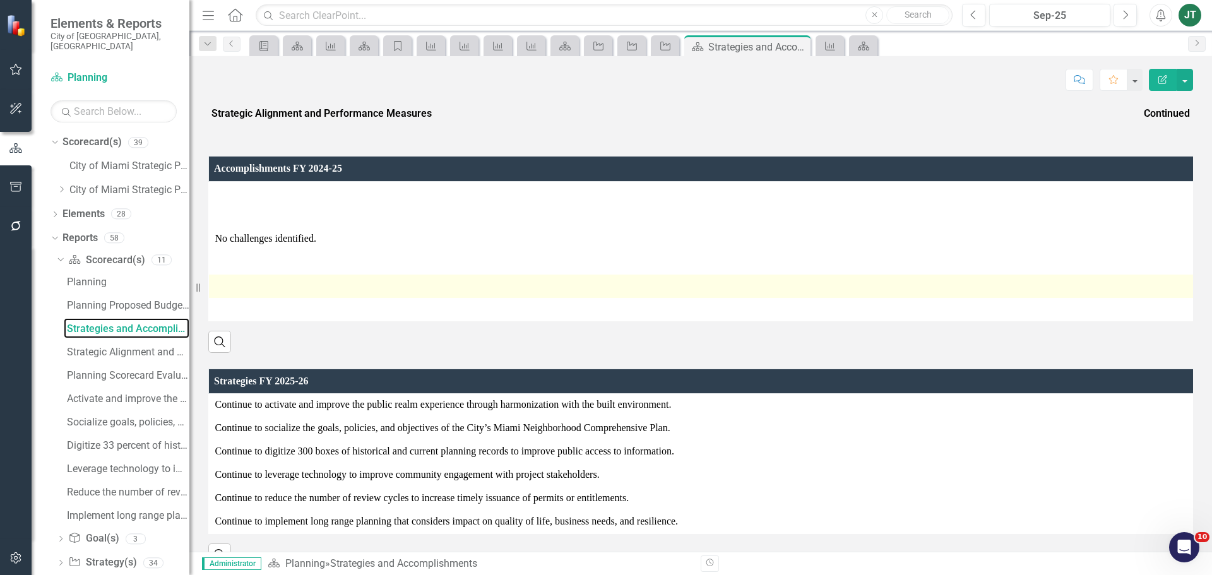
scroll to position [45, 0]
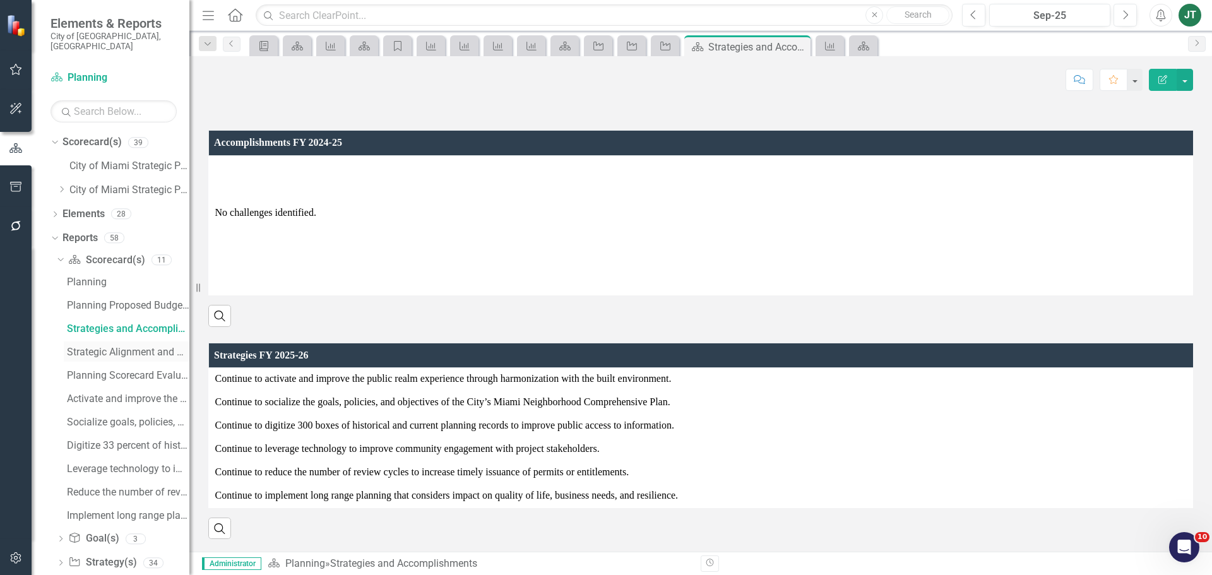
click at [133, 347] on div "Strategic Alignment and Performance Measures" at bounding box center [128, 352] width 122 height 11
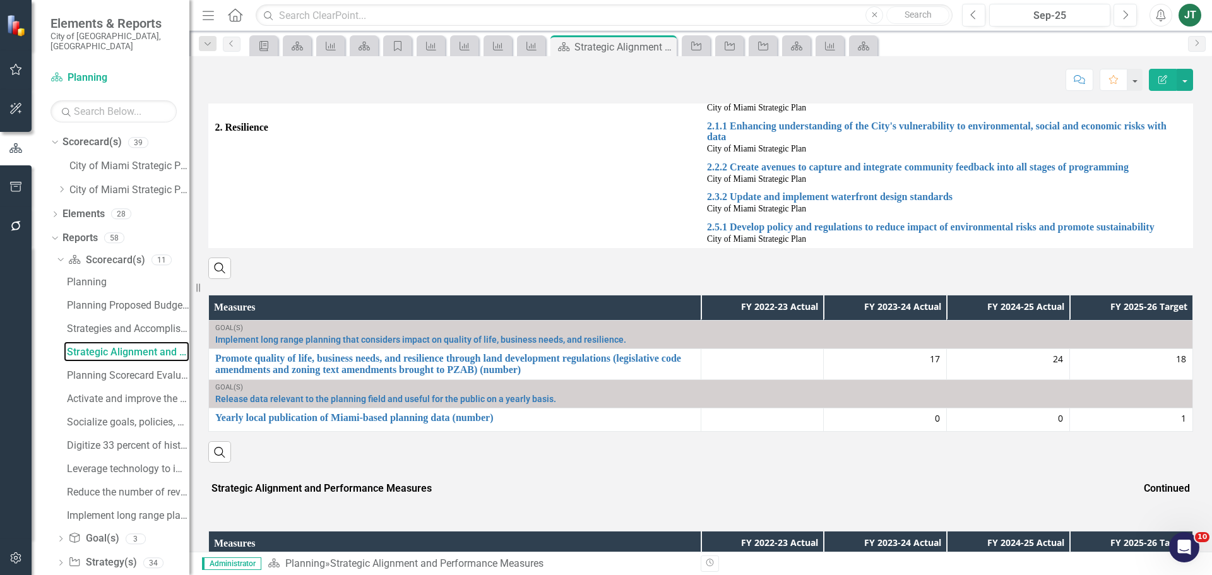
scroll to position [597, 0]
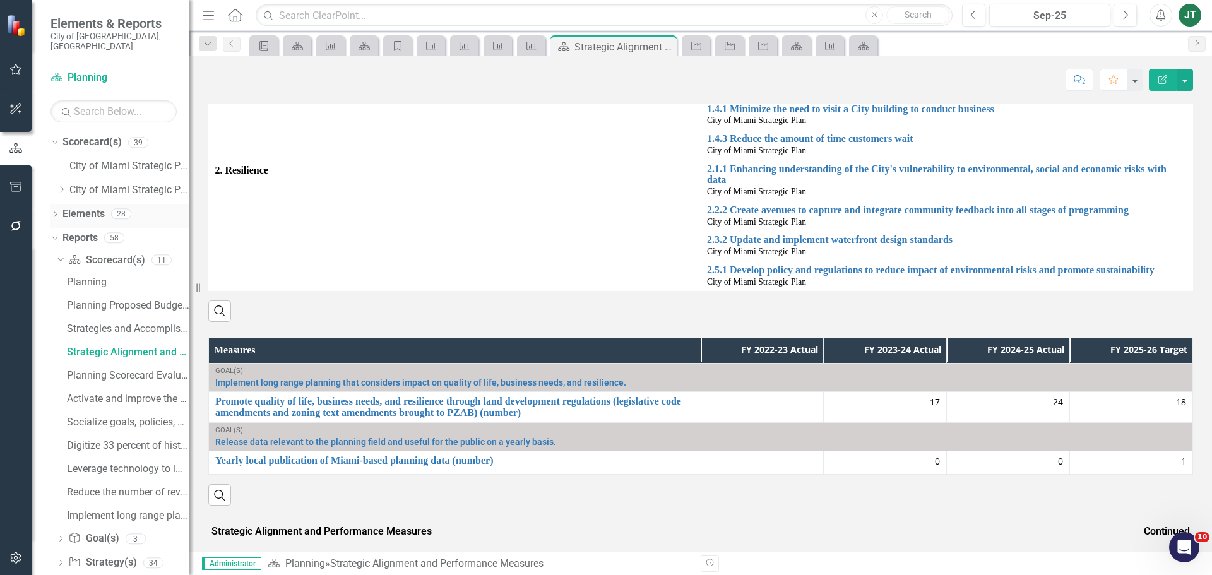
click at [80, 207] on link "Elements" at bounding box center [83, 214] width 42 height 15
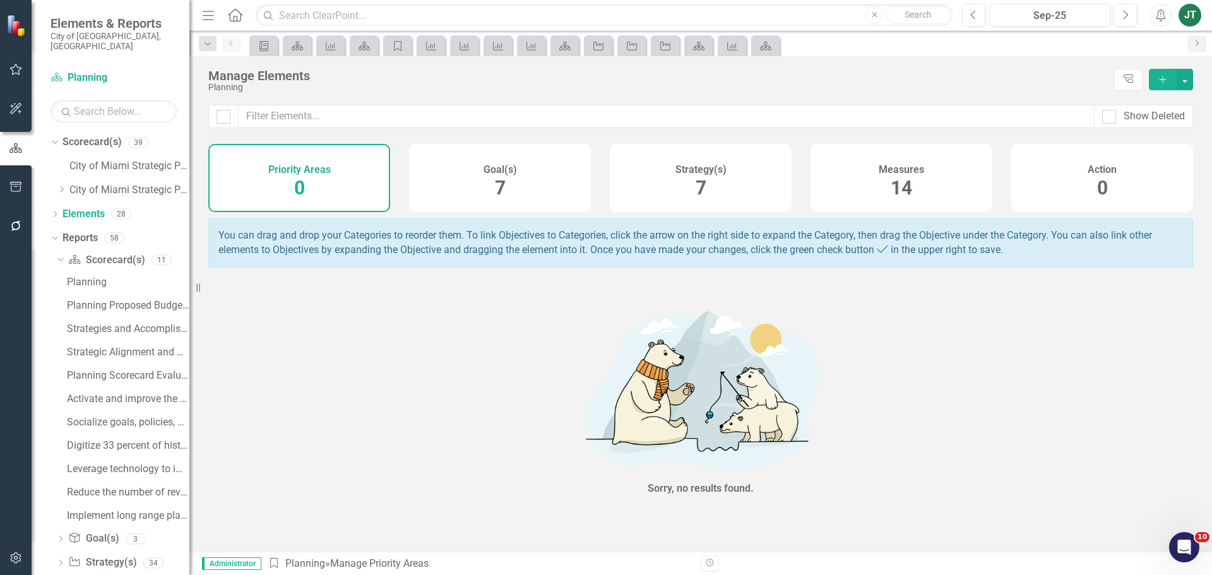
click at [736, 191] on div "Strategy(s) 7" at bounding box center [701, 178] width 182 height 68
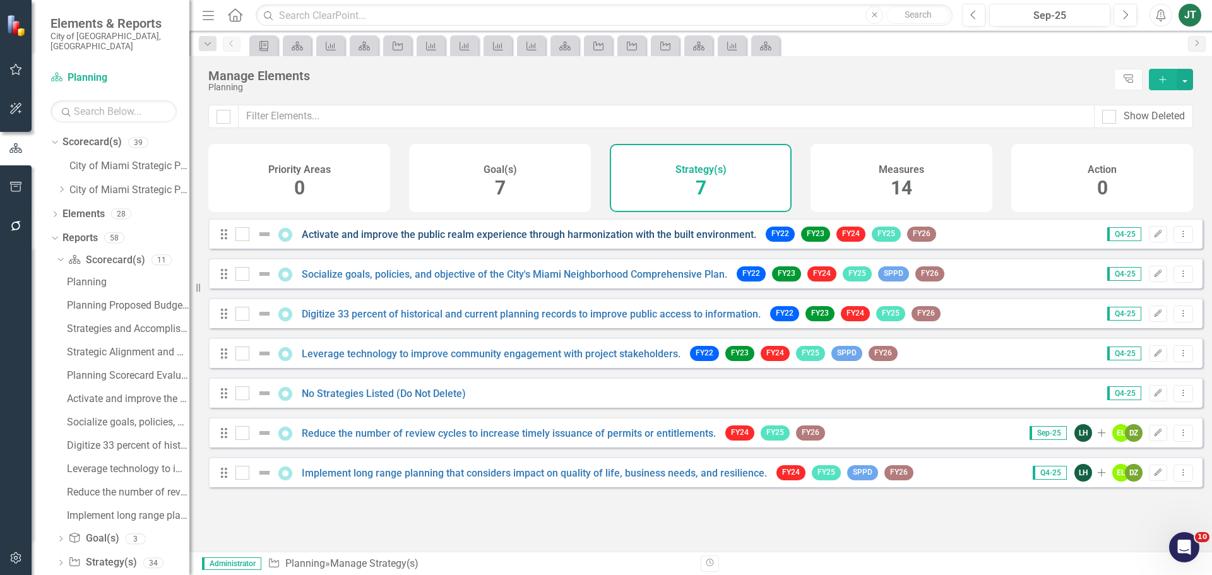
click at [480, 241] on link "Activate and improve the public realm experience through harmonization with the…" at bounding box center [529, 235] width 455 height 12
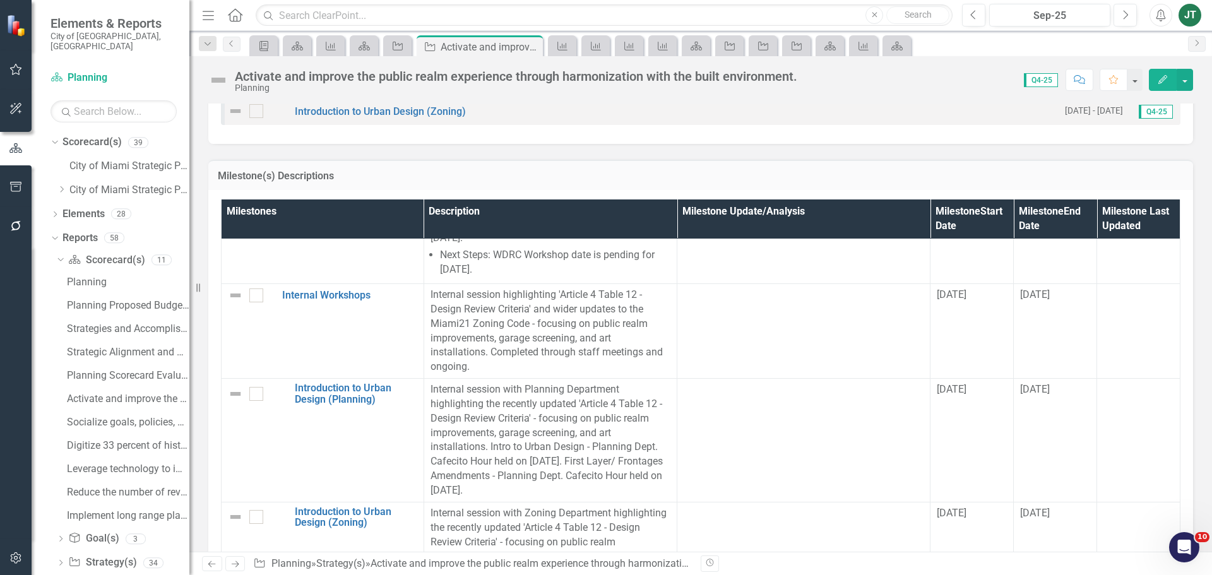
scroll to position [1812, 0]
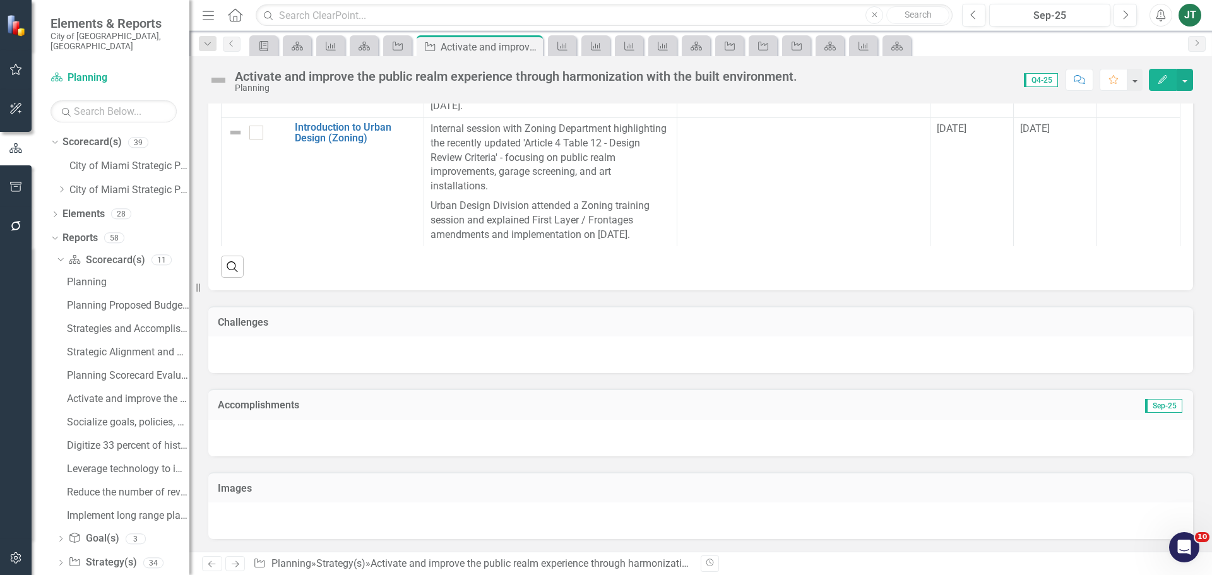
click at [349, 403] on h3 "Accomplishments" at bounding box center [546, 405] width 656 height 11
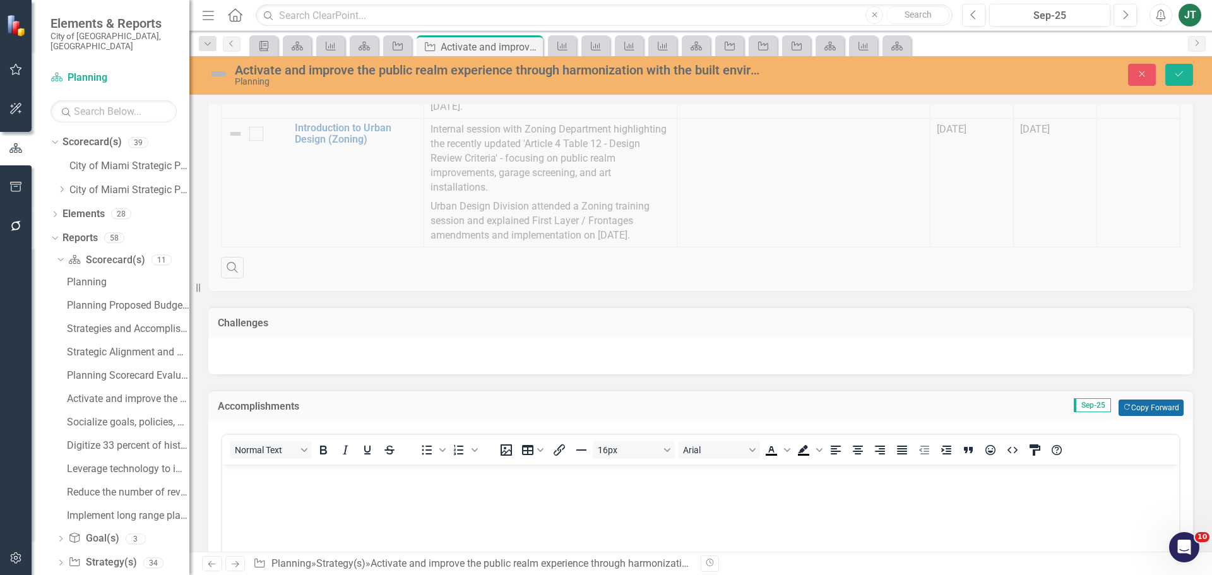
click at [1130, 408] on button "Copy Forward Copy Forward" at bounding box center [1151, 408] width 65 height 16
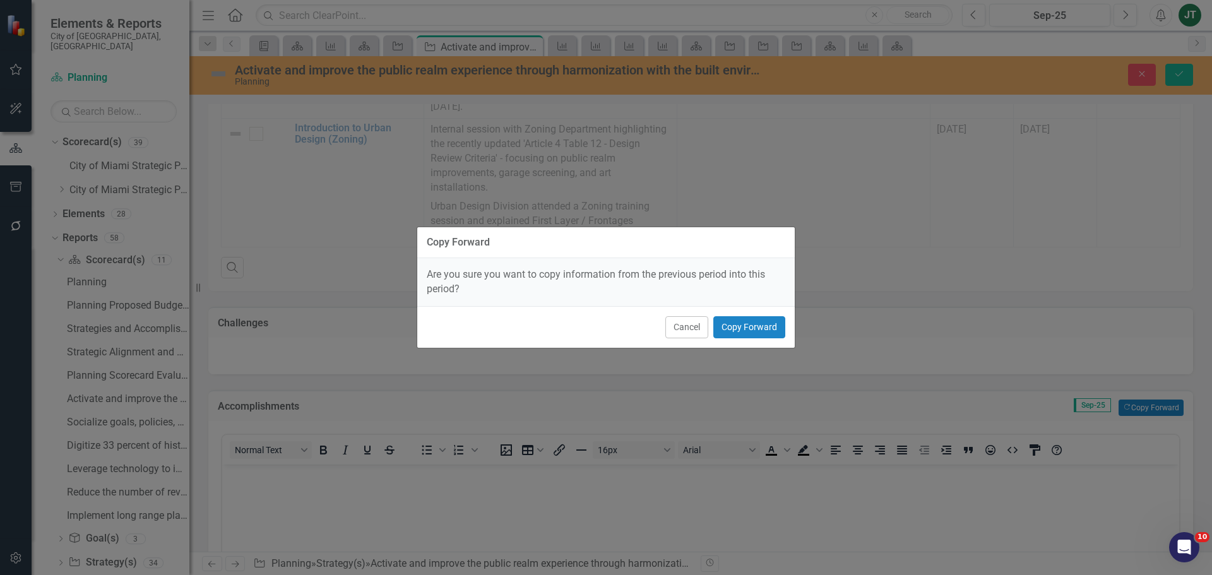
scroll to position [0, 0]
click at [752, 329] on button "Copy Forward" at bounding box center [749, 327] width 72 height 22
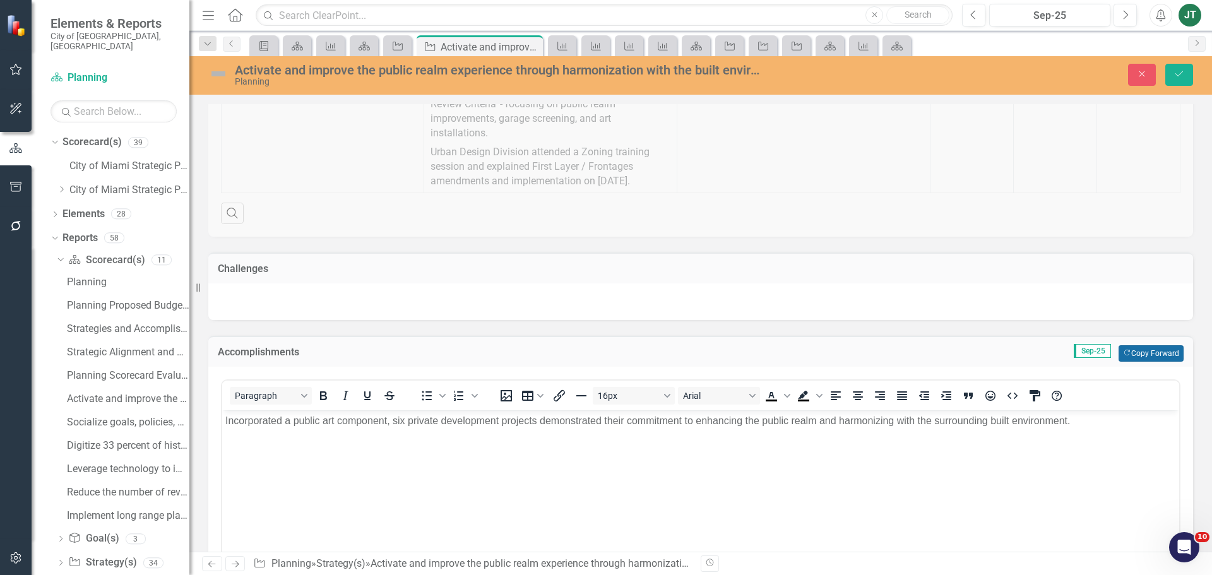
scroll to position [2065, 0]
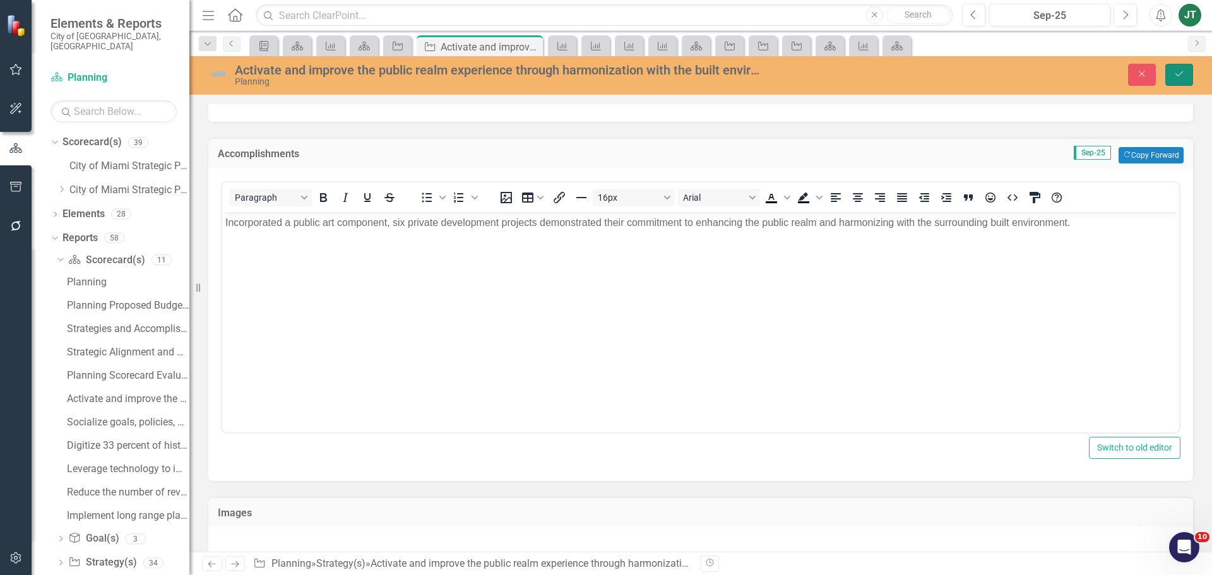
click at [1179, 68] on button "Save" at bounding box center [1179, 75] width 28 height 22
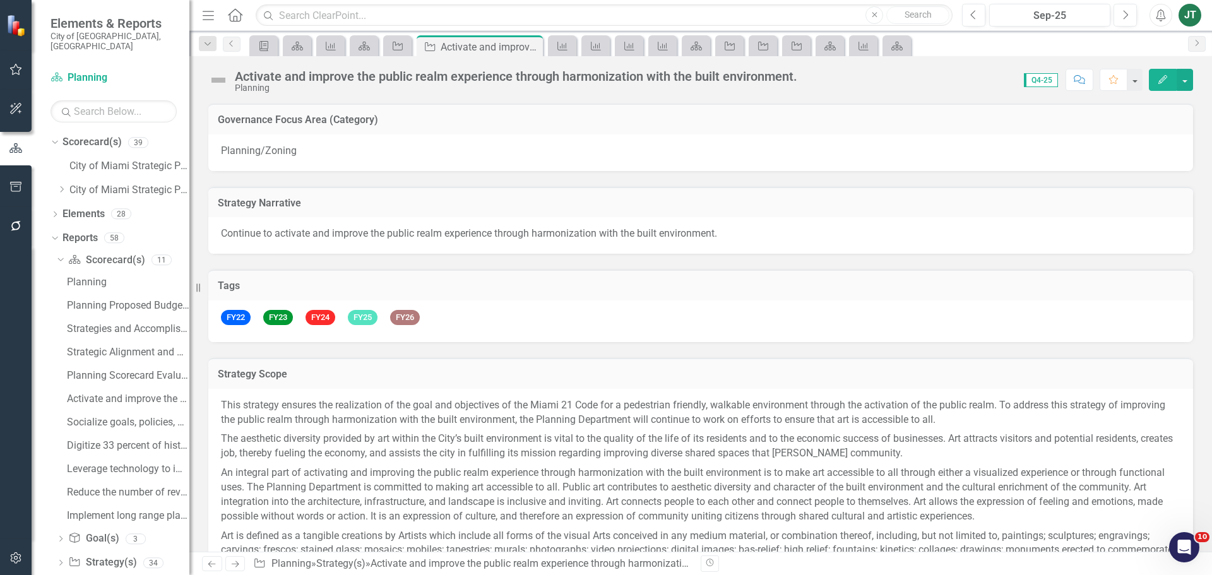
scroll to position [316, 0]
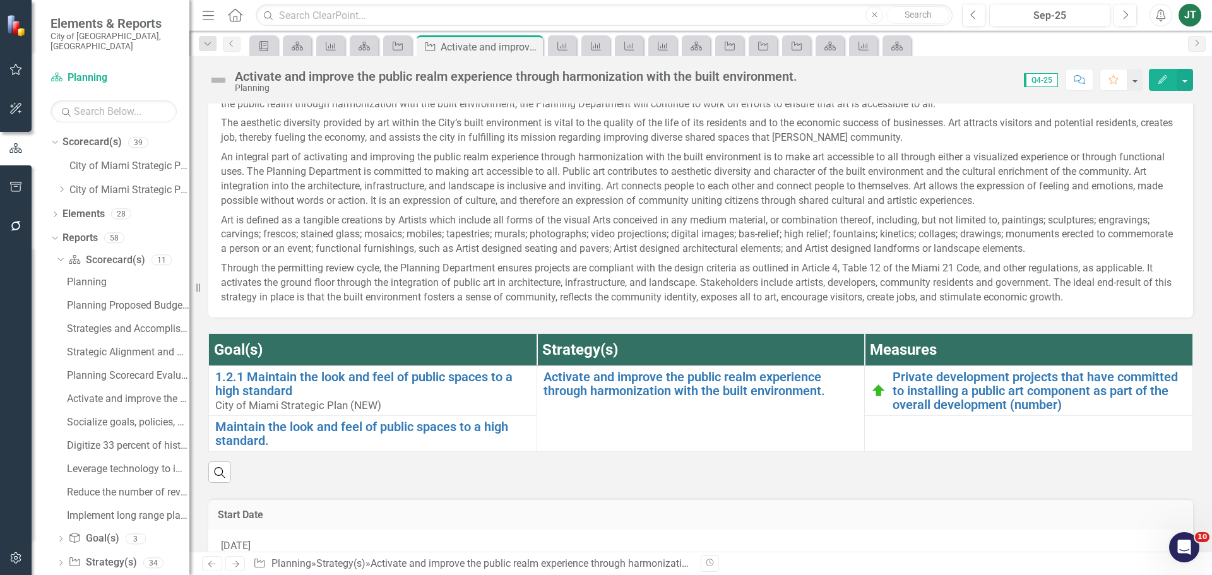
click at [240, 566] on icon "Next" at bounding box center [235, 564] width 11 height 8
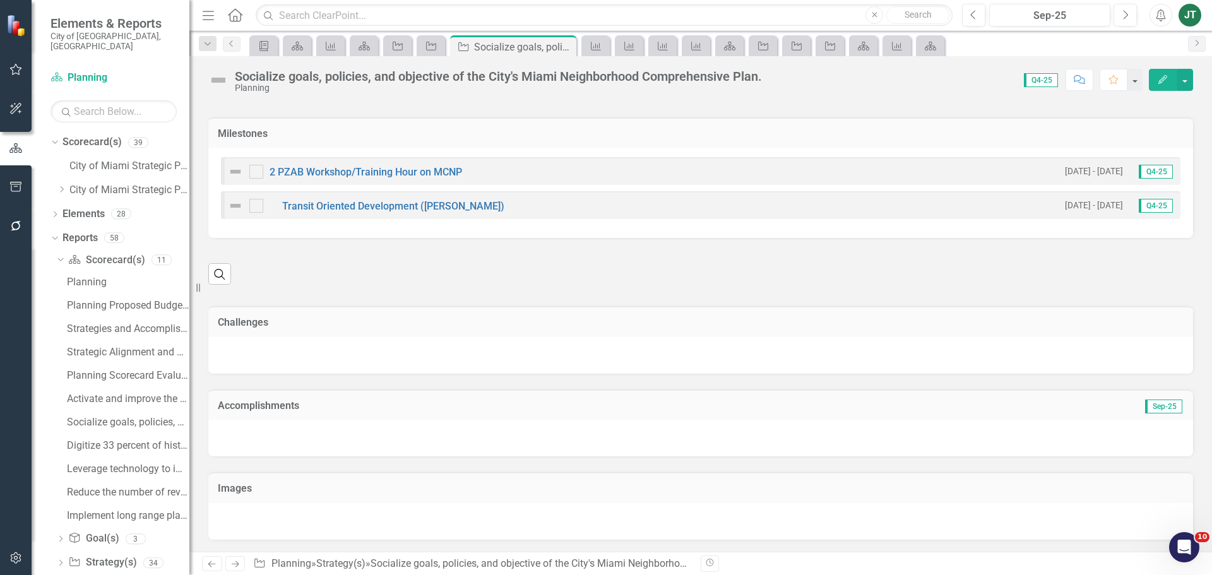
scroll to position [980, 0]
click at [593, 412] on td "Accomplishments" at bounding box center [546, 406] width 656 height 16
click at [593, 413] on td "Accomplishments" at bounding box center [546, 406] width 656 height 16
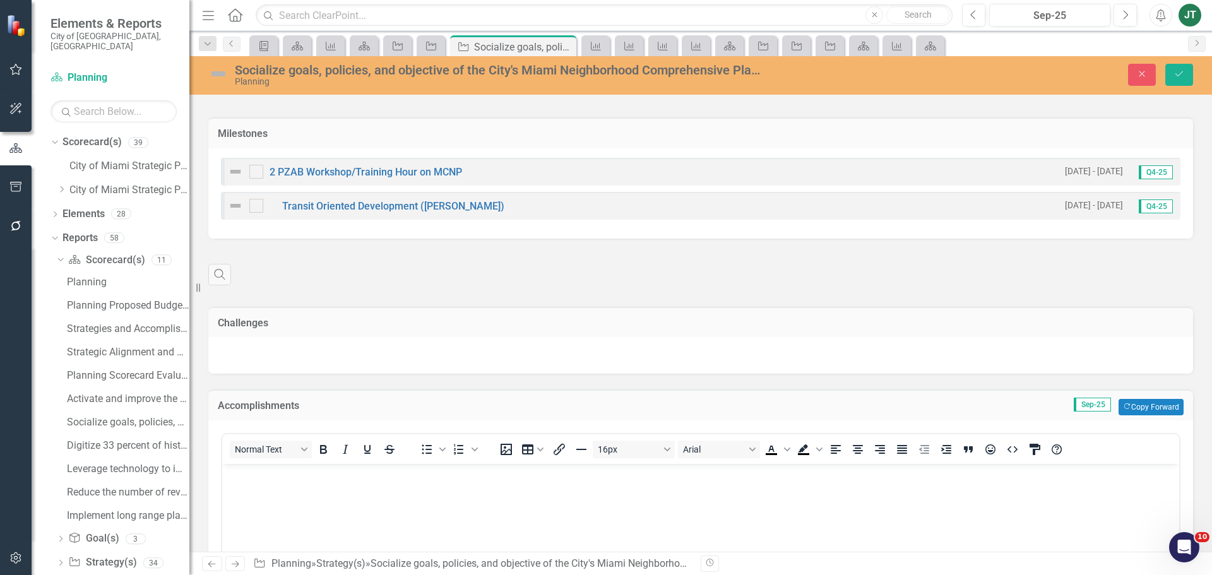
scroll to position [0, 0]
click at [1136, 404] on button "Copy Forward Copy Forward" at bounding box center [1151, 407] width 65 height 16
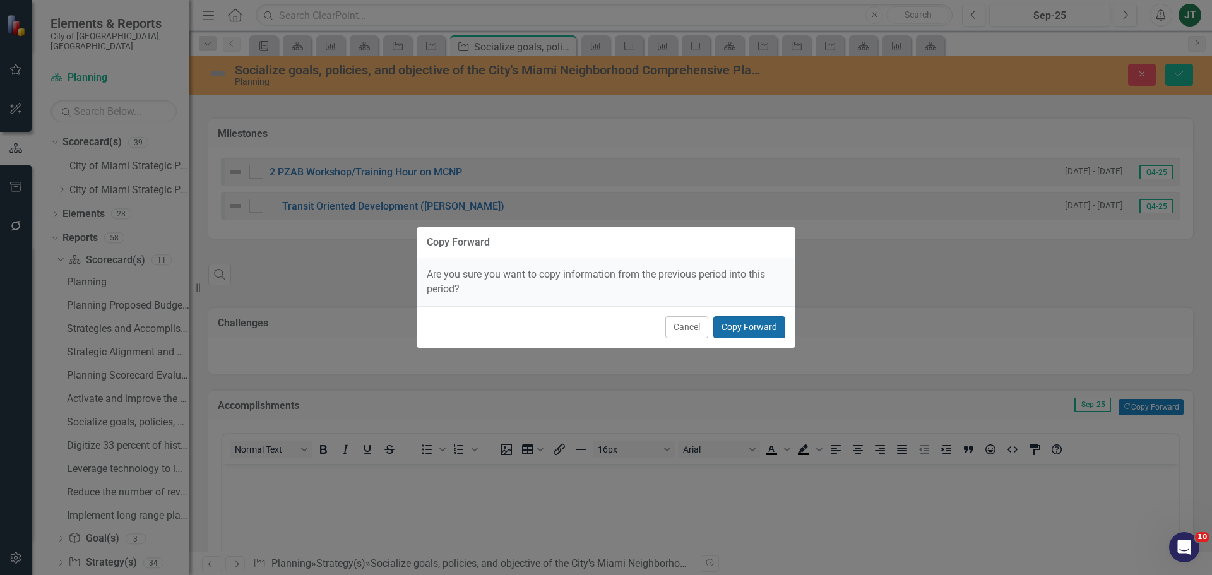
click at [741, 328] on button "Copy Forward" at bounding box center [749, 327] width 72 height 22
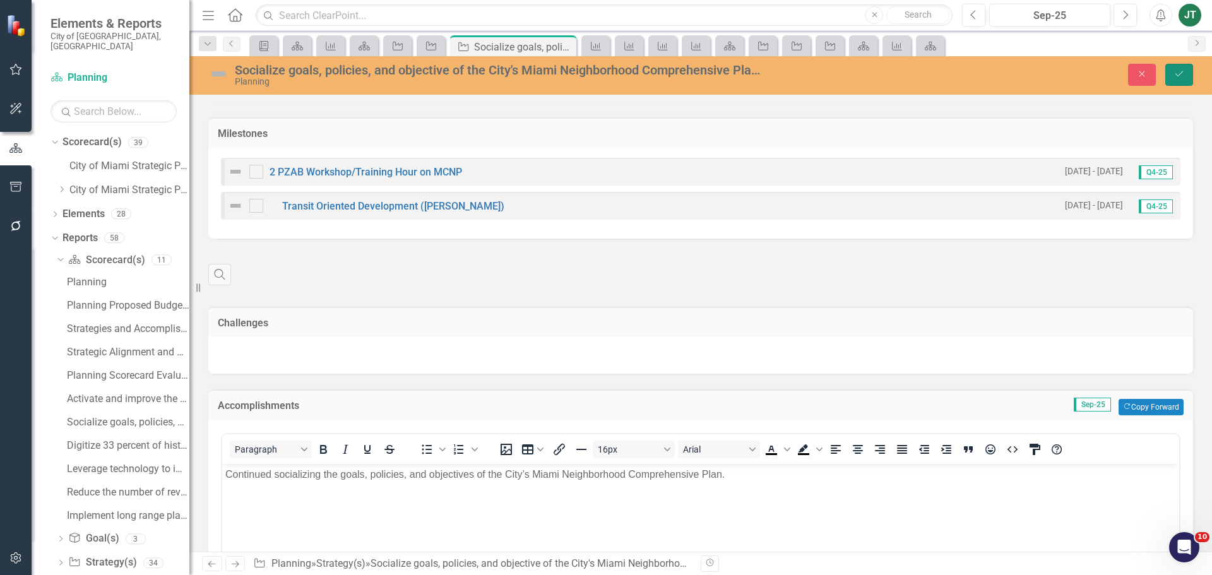
click at [1183, 76] on icon "Save" at bounding box center [1179, 73] width 11 height 9
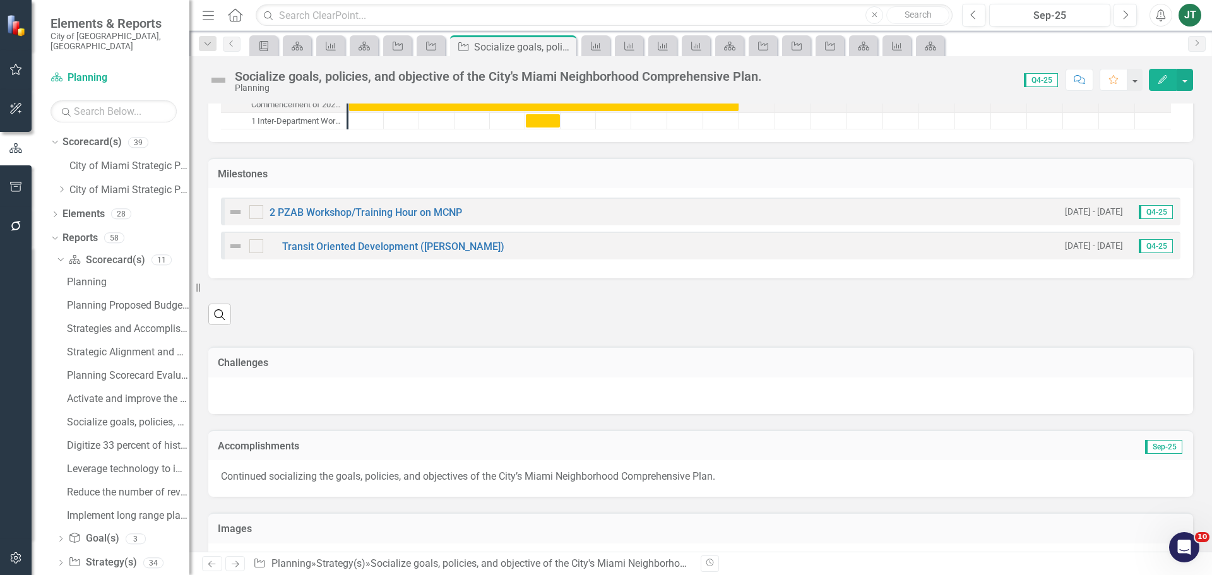
scroll to position [980, 0]
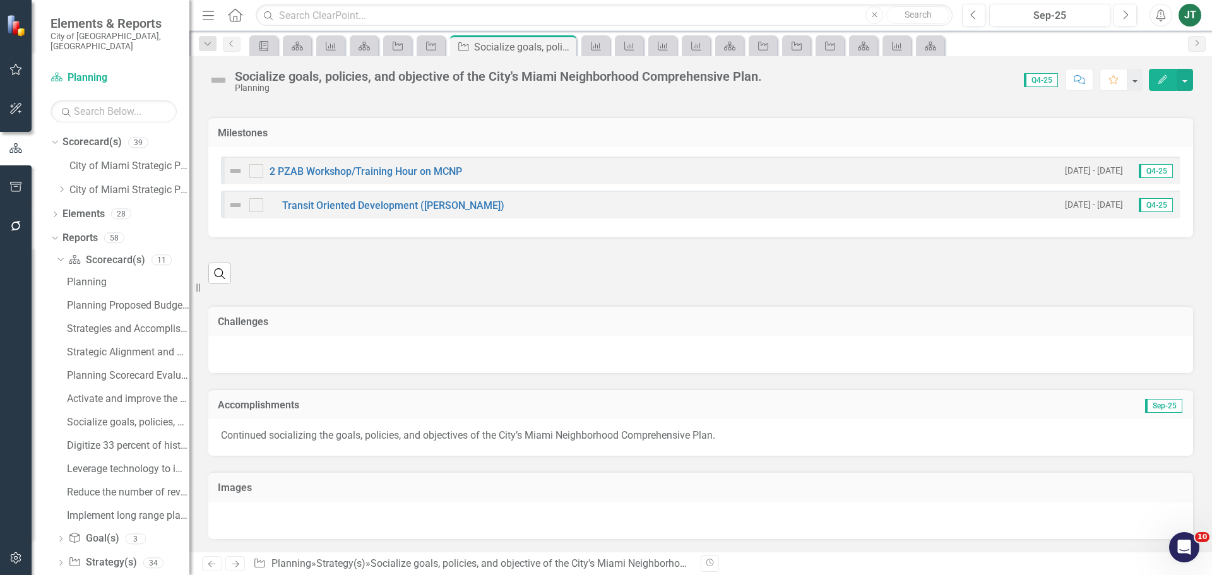
click at [237, 564] on icon at bounding box center [236, 564] width 8 height 6
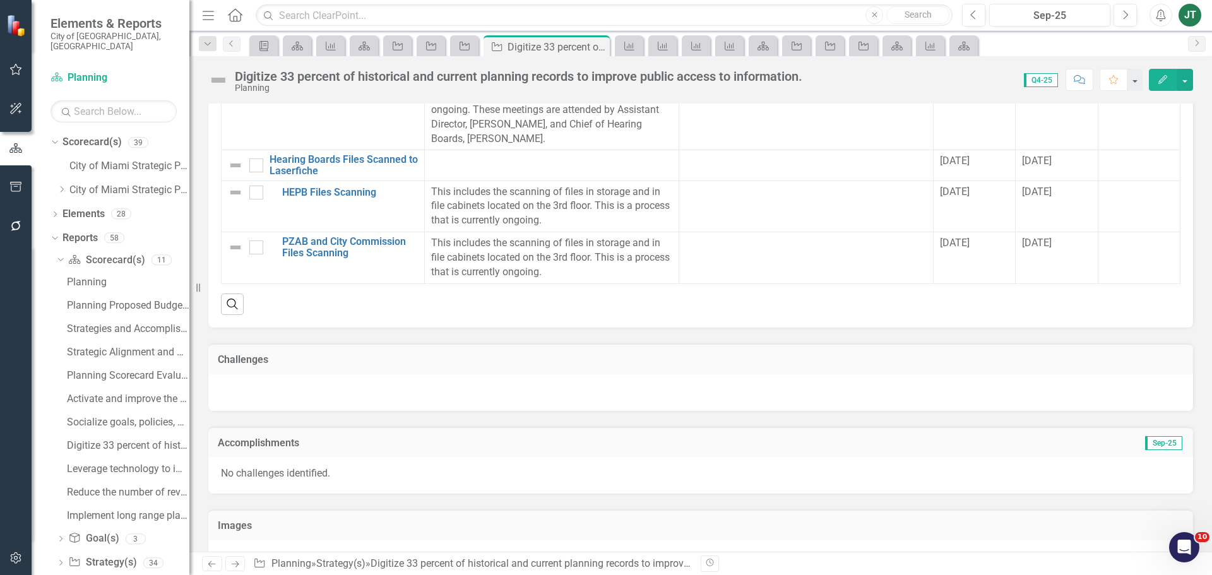
scroll to position [1782, 0]
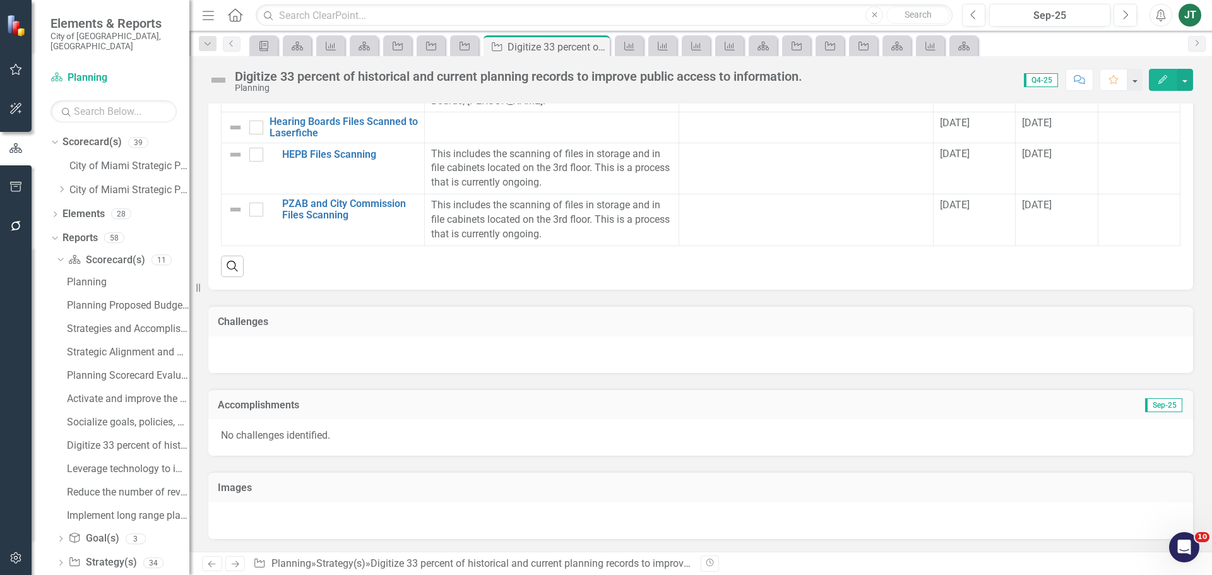
click at [342, 408] on h3 "Accomplishments" at bounding box center [546, 405] width 656 height 11
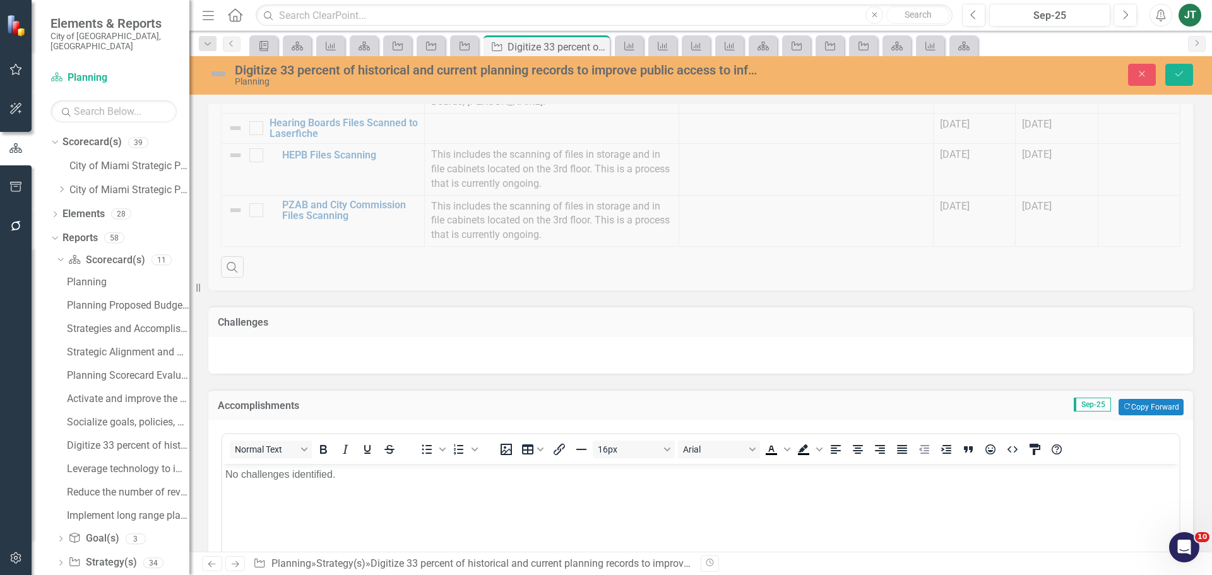
scroll to position [0, 0]
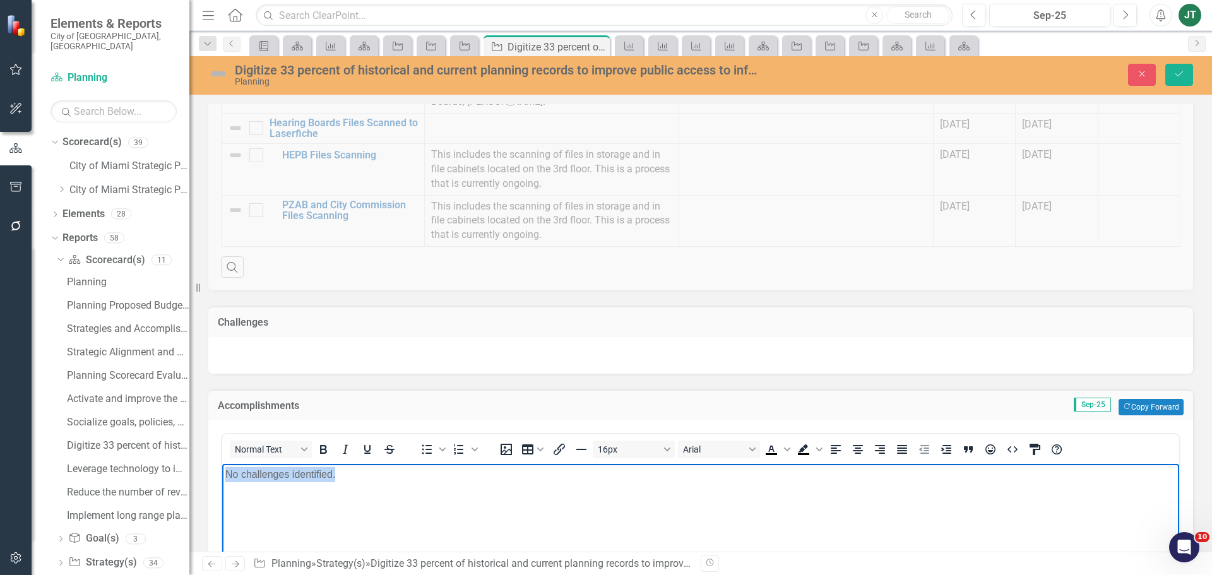
drag, startPoint x: 408, startPoint y: 485, endPoint x: 152, endPoint y: 477, distance: 255.8
click at [222, 477] on html "No challenges identified." at bounding box center [700, 557] width 957 height 189
click at [292, 365] on div at bounding box center [700, 355] width 985 height 37
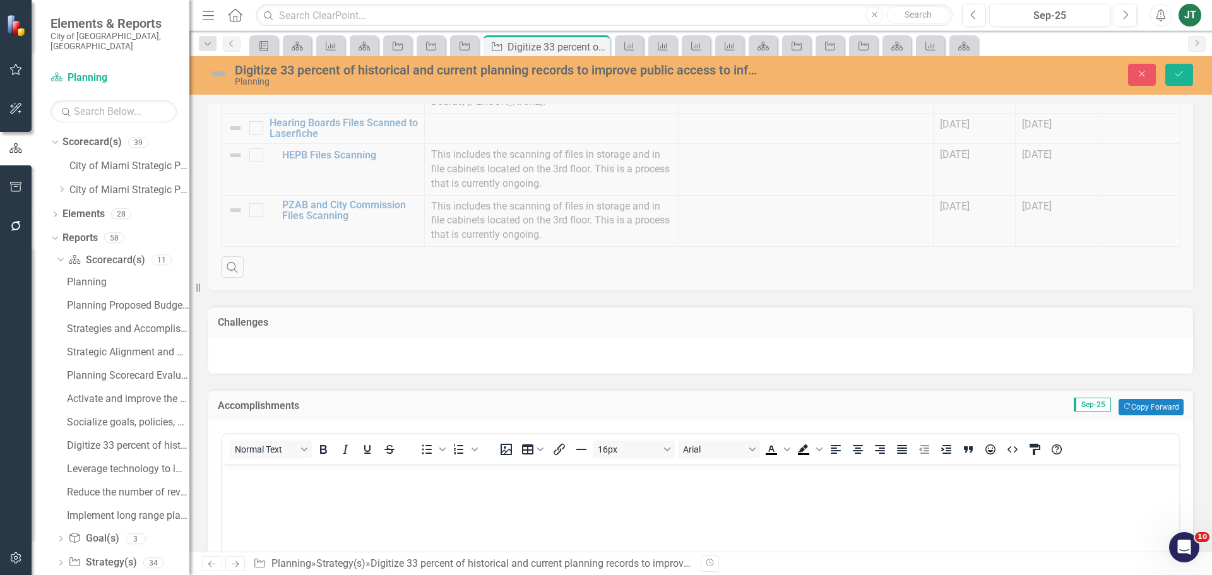
click at [292, 362] on div at bounding box center [700, 355] width 985 height 37
click at [258, 351] on div at bounding box center [700, 355] width 985 height 37
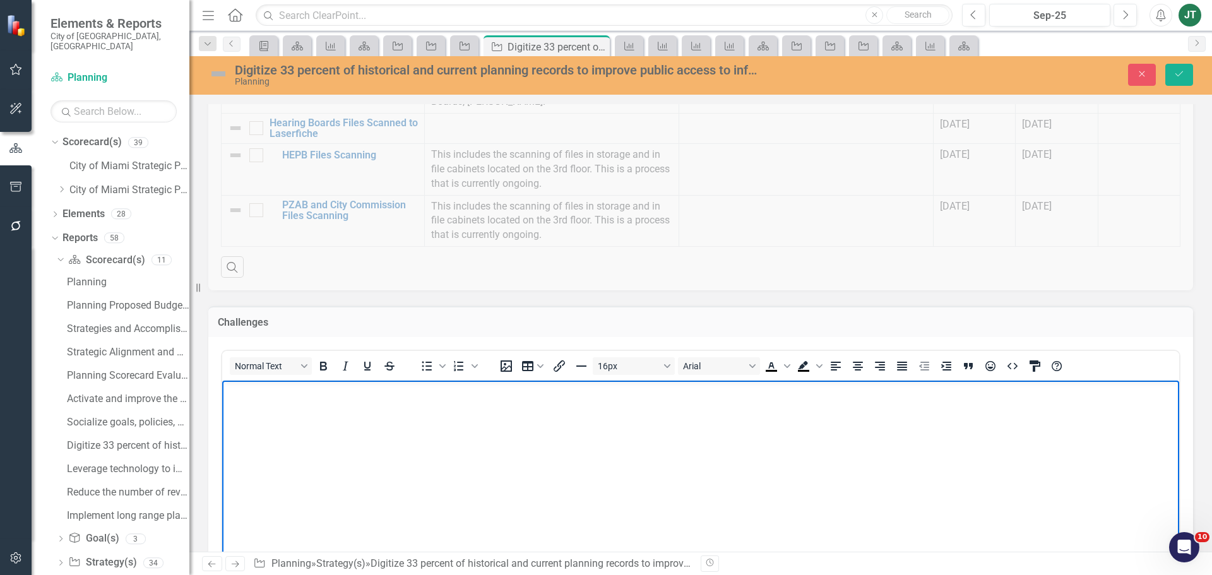
click at [295, 403] on body "Rich Text Area. Press ALT-0 for help." at bounding box center [700, 474] width 957 height 189
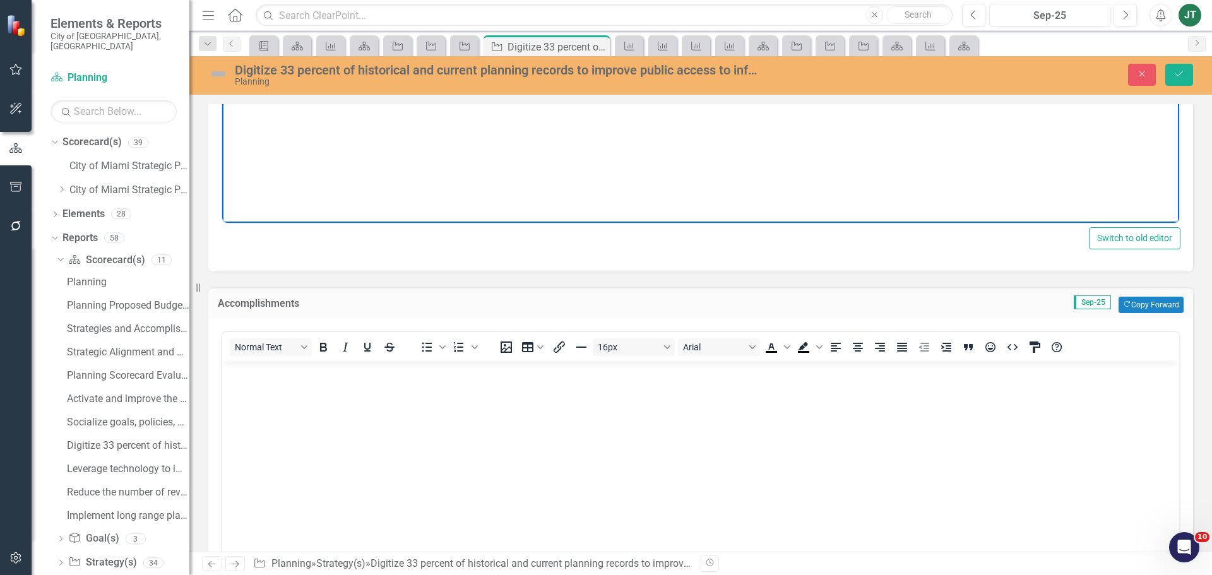
scroll to position [2161, 0]
click at [1144, 294] on div "Accomplishments Sep-25 Copy Forward Copy Forward" at bounding box center [700, 302] width 985 height 31
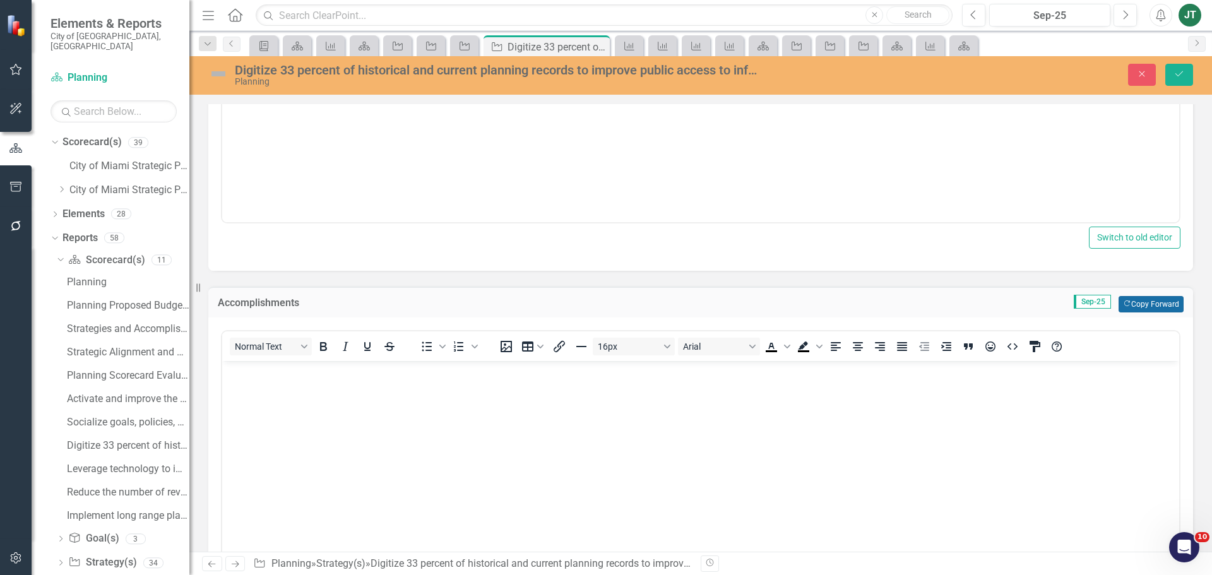
click at [1139, 305] on button "Copy Forward Copy Forward" at bounding box center [1151, 304] width 65 height 16
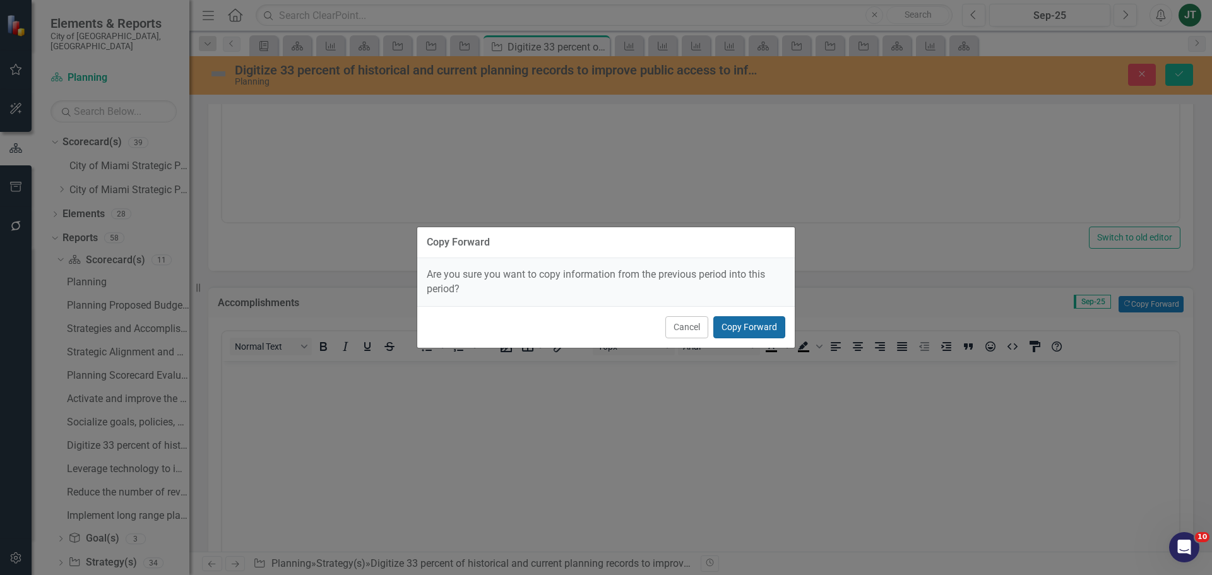
click at [741, 326] on button "Copy Forward" at bounding box center [749, 327] width 72 height 22
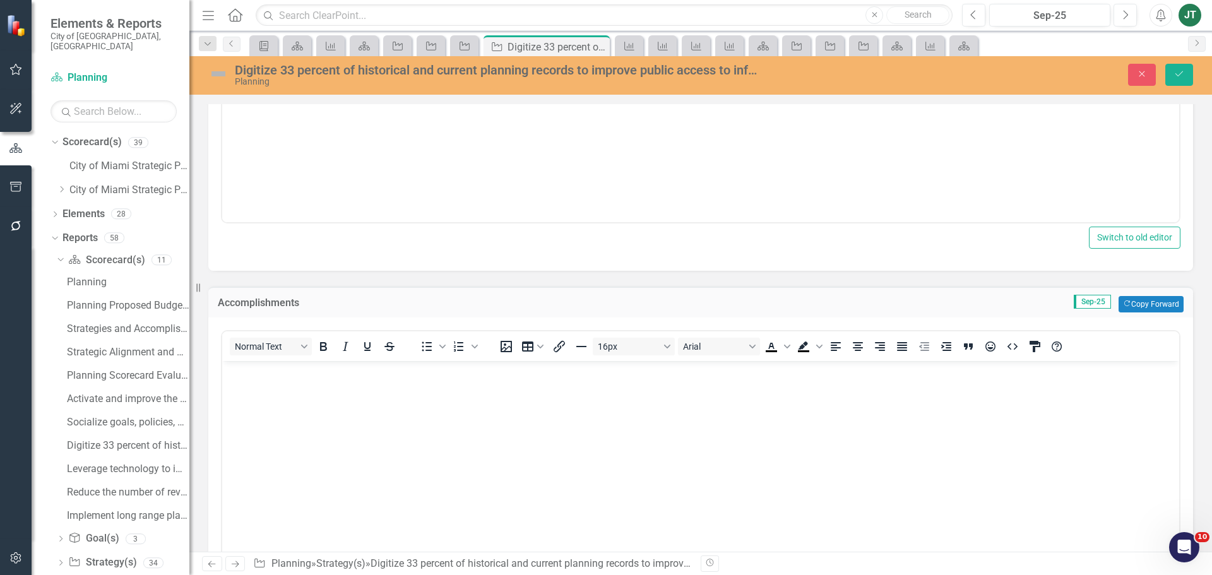
click at [751, 328] on div "<p>No challenges identified.</p> Normal Text To open the popup, press Shift+Ent…" at bounding box center [701, 455] width 960 height 256
click at [1172, 76] on button "Save" at bounding box center [1179, 75] width 28 height 22
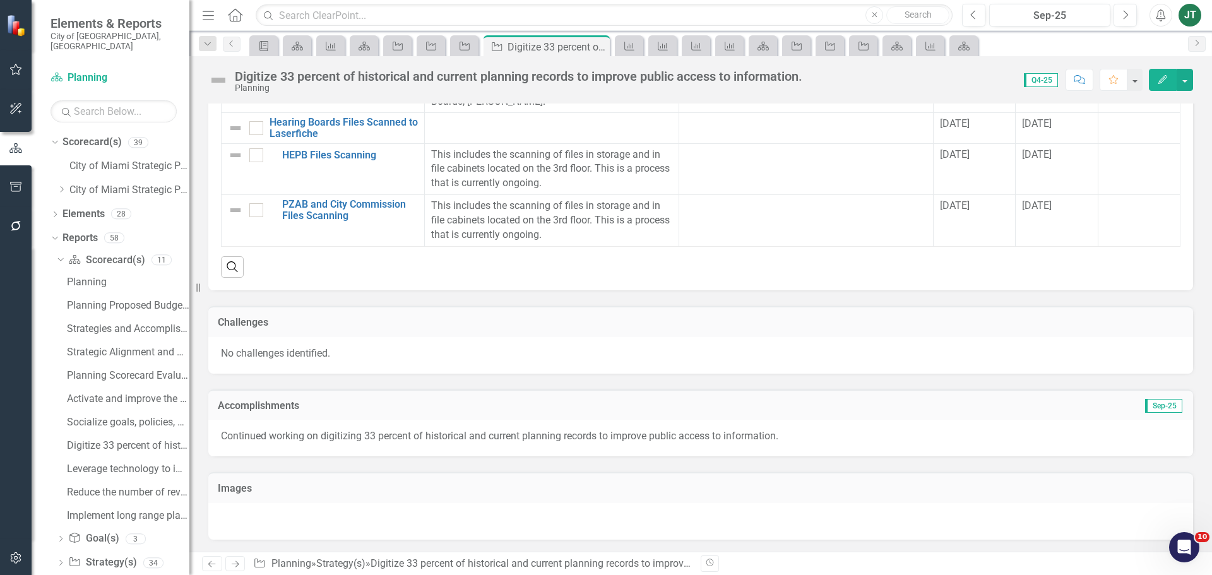
scroll to position [1782, 0]
click at [235, 561] on icon "Next" at bounding box center [235, 564] width 11 height 8
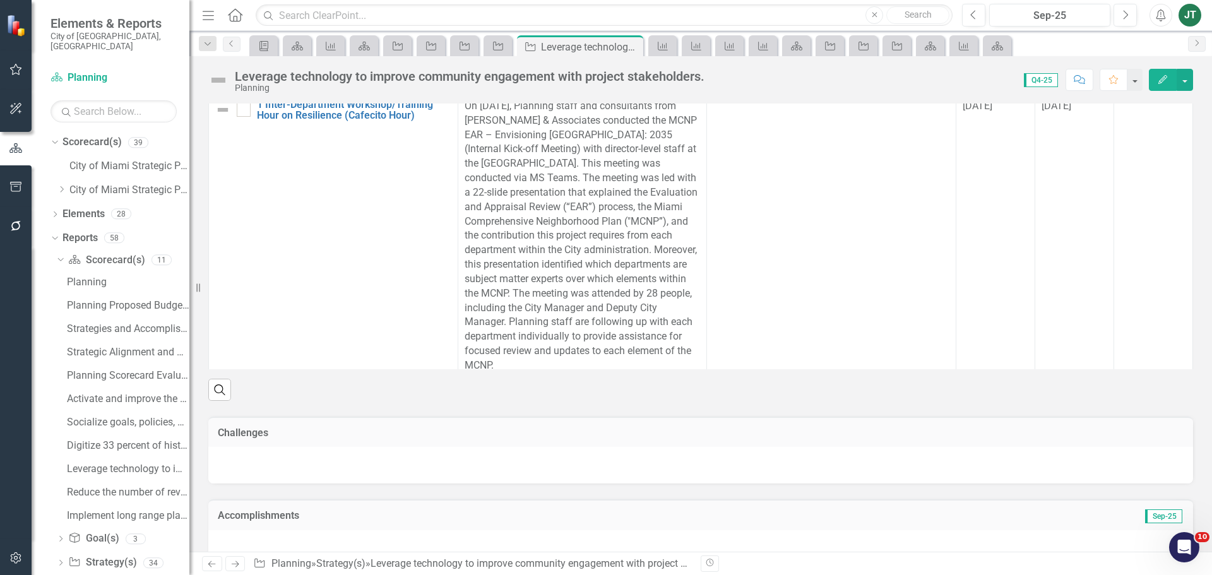
scroll to position [1486, 0]
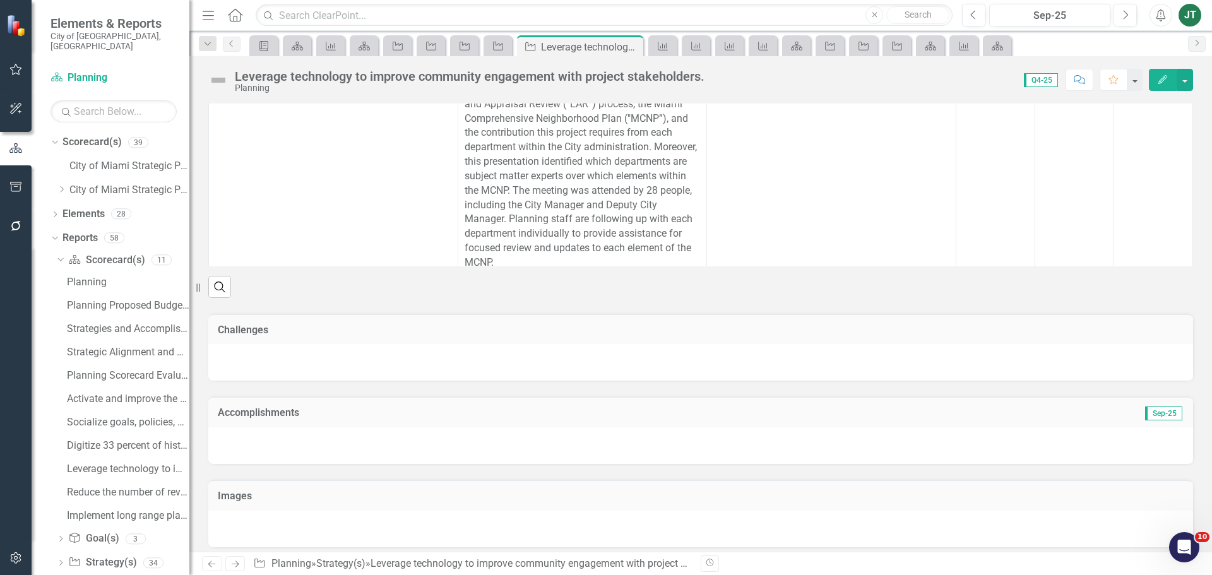
click at [687, 410] on h3 "Accomplishments" at bounding box center [546, 412] width 656 height 11
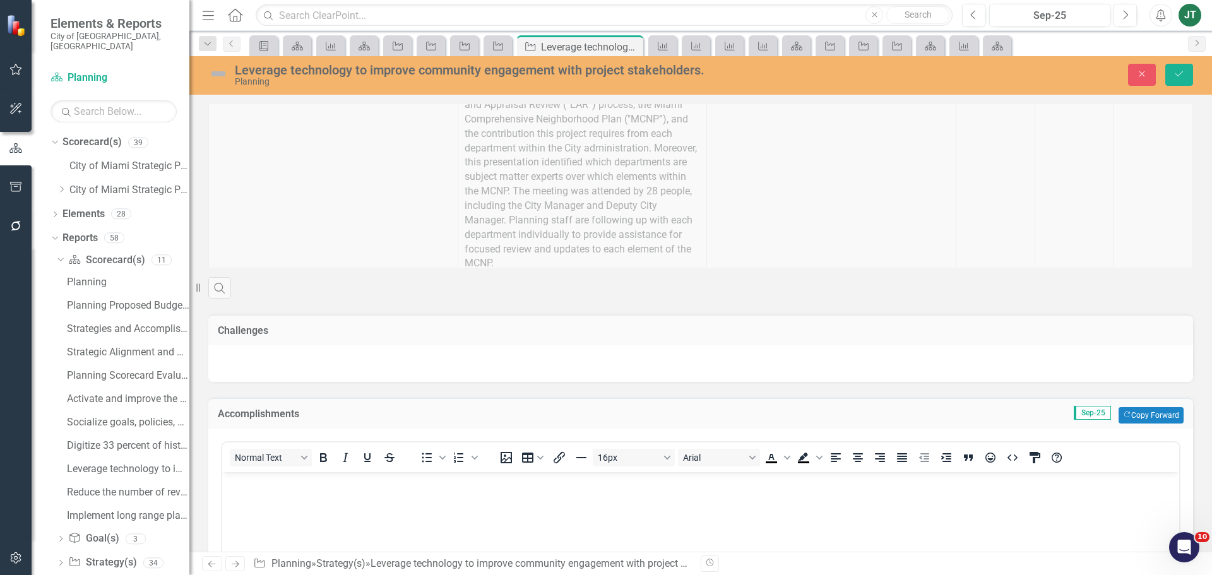
scroll to position [0, 0]
click at [1148, 407] on button "Copy Forward Copy Forward" at bounding box center [1151, 415] width 65 height 16
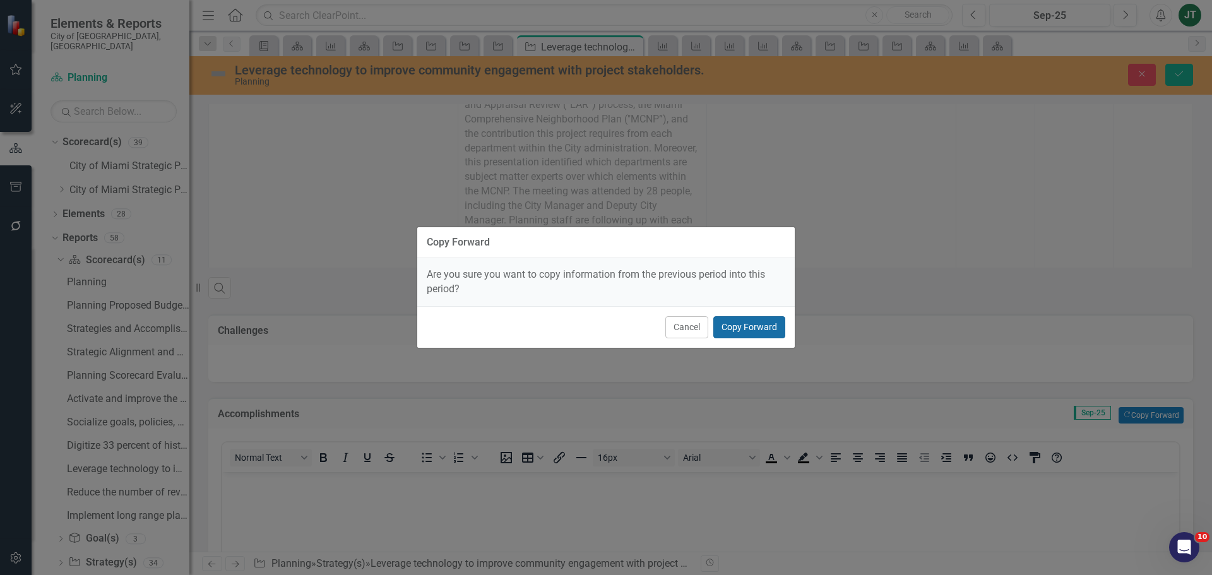
click at [776, 328] on button "Copy Forward" at bounding box center [749, 327] width 72 height 22
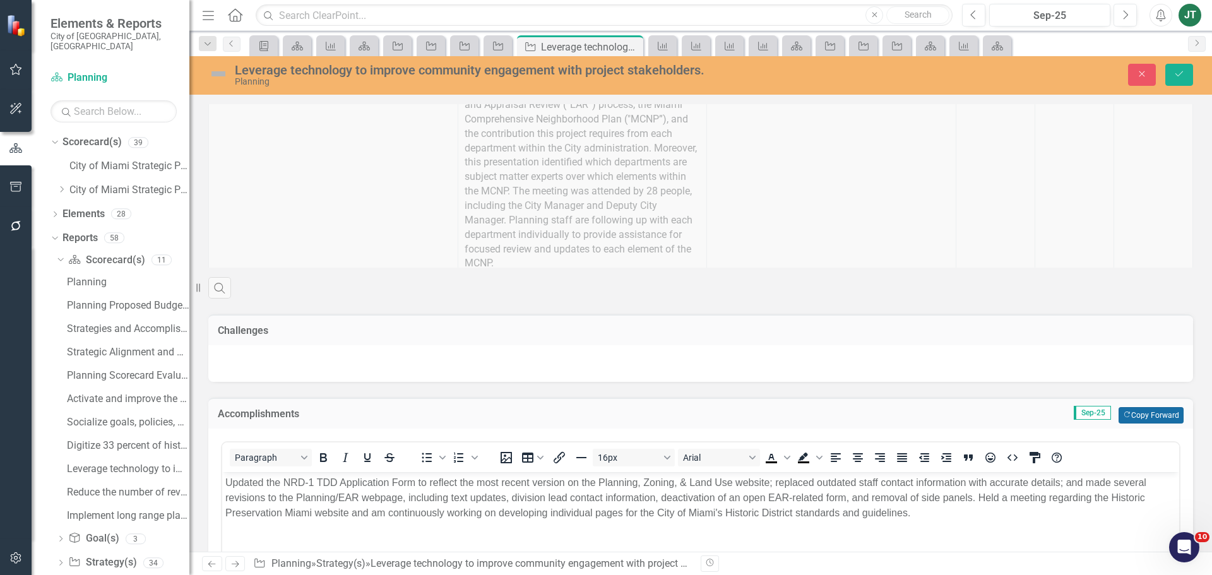
scroll to position [1549, 0]
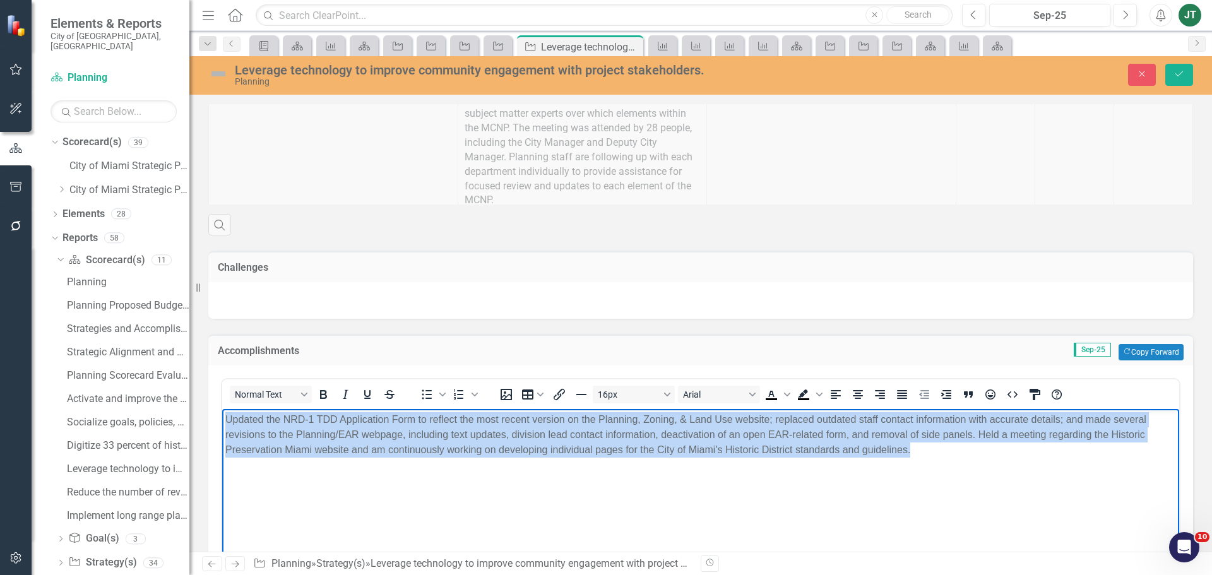
drag, startPoint x: 960, startPoint y: 460, endPoint x: -91, endPoint y: 294, distance: 1063.5
click at [222, 408] on html "Updated the NRD-1 TDD Application Form to reflect the most recent version on th…" at bounding box center [700, 502] width 957 height 189
drag, startPoint x: 896, startPoint y: 388, endPoint x: 904, endPoint y: 381, distance: 10.8
click at [896, 388] on icon "Justify" at bounding box center [902, 394] width 15 height 15
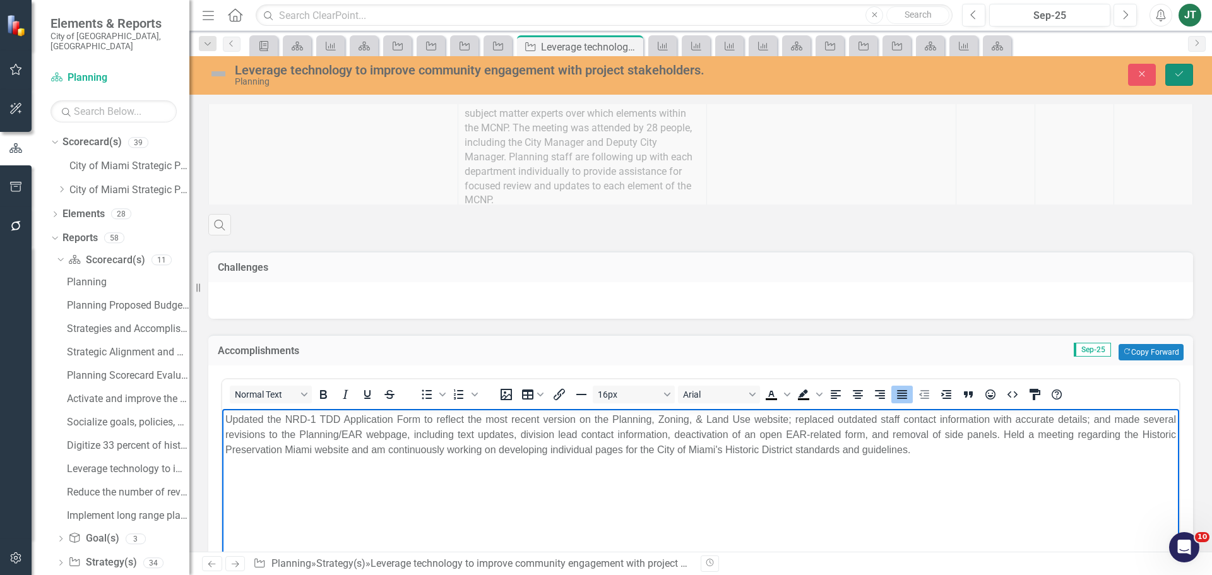
click at [1180, 76] on icon "Save" at bounding box center [1179, 73] width 11 height 9
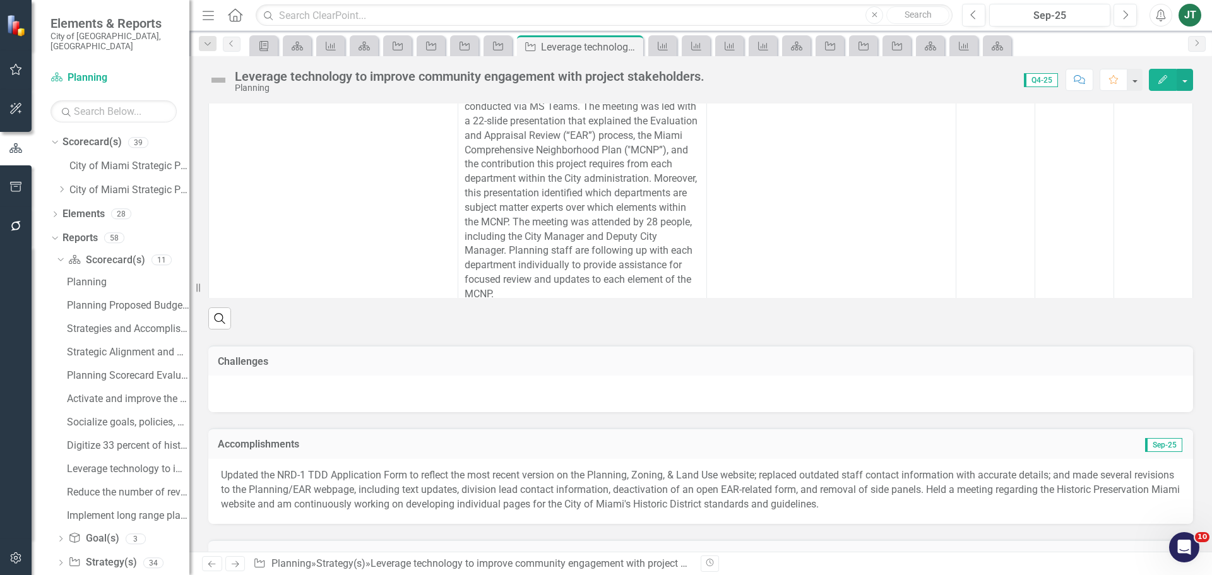
scroll to position [1515, 0]
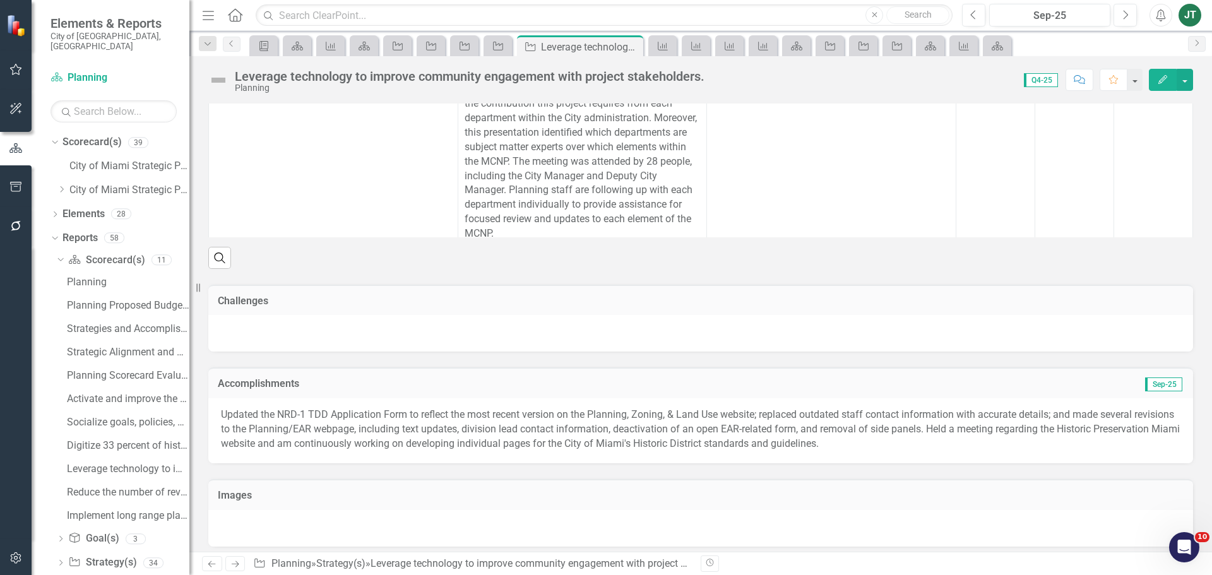
click at [234, 563] on icon "Next" at bounding box center [235, 564] width 11 height 8
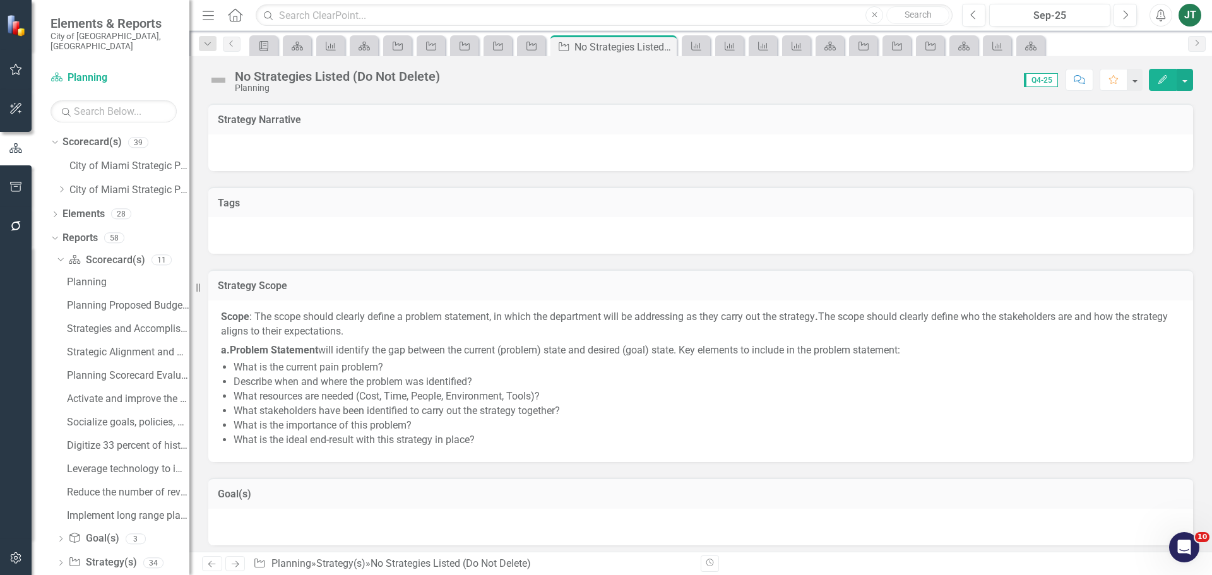
click at [237, 564] on icon "Next" at bounding box center [235, 564] width 11 height 8
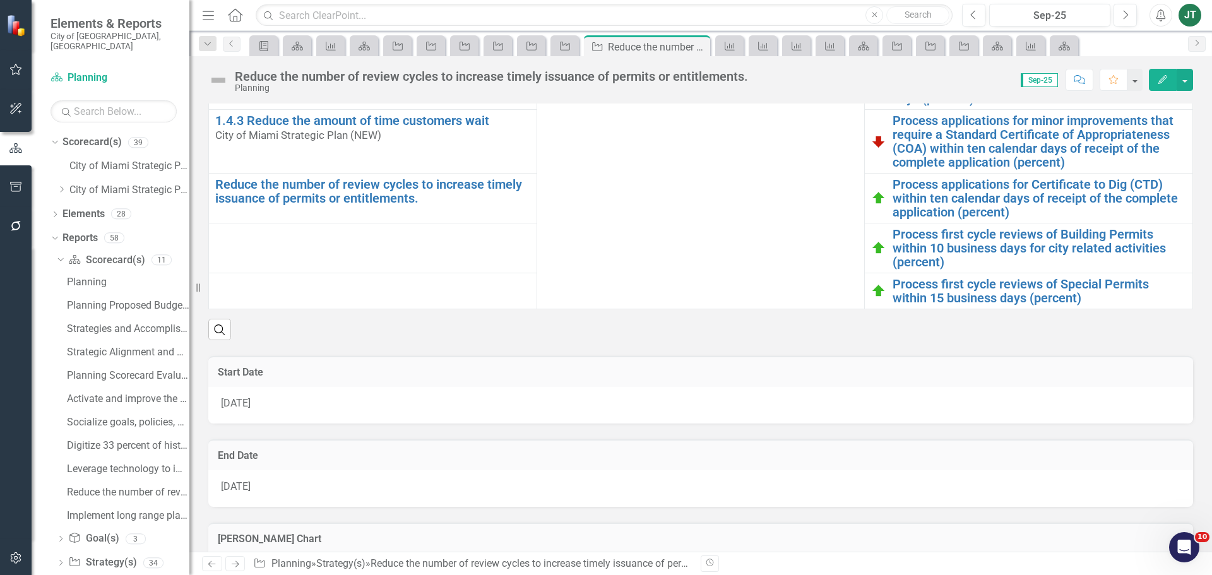
scroll to position [929, 0]
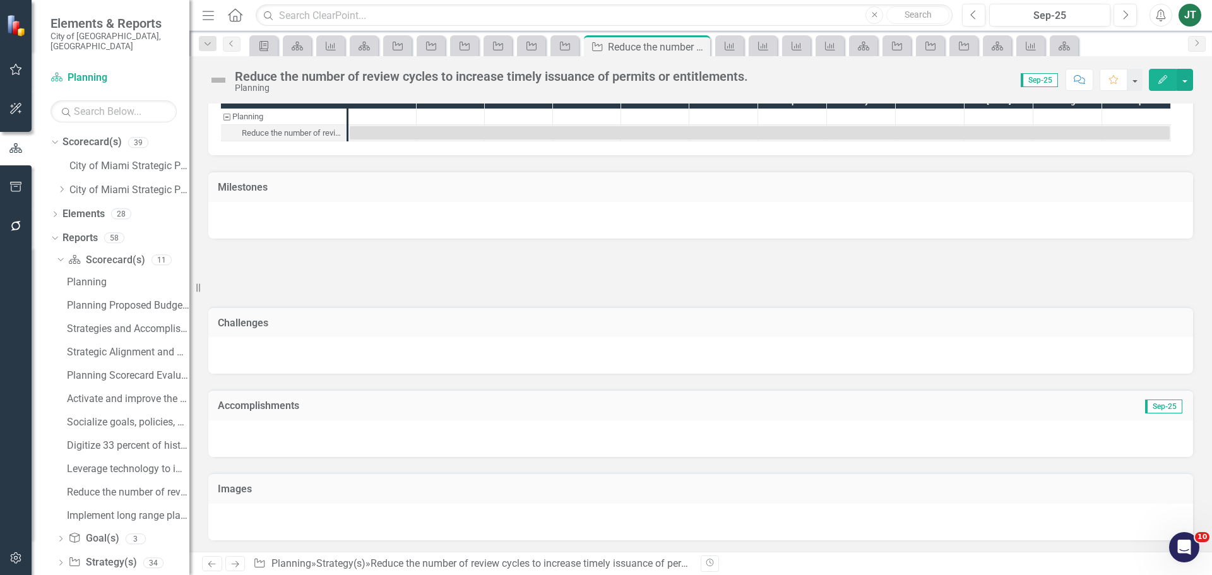
click at [366, 397] on div "Accomplishments Sep-25" at bounding box center [700, 405] width 985 height 31
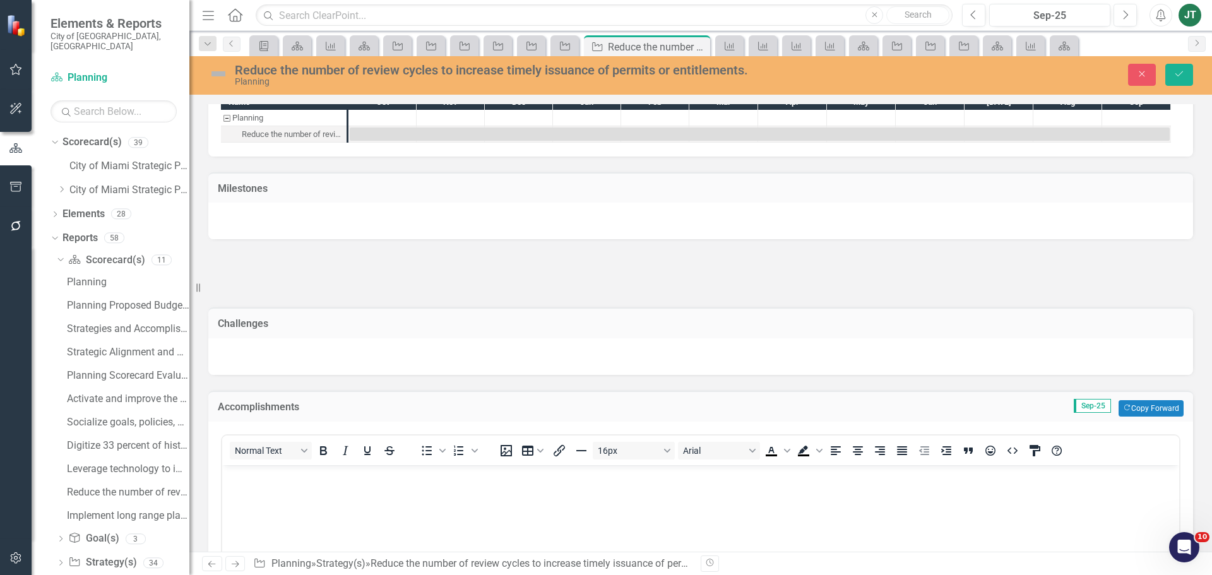
scroll to position [0, 0]
click at [1148, 403] on button "Copy Forward Copy Forward" at bounding box center [1151, 408] width 65 height 16
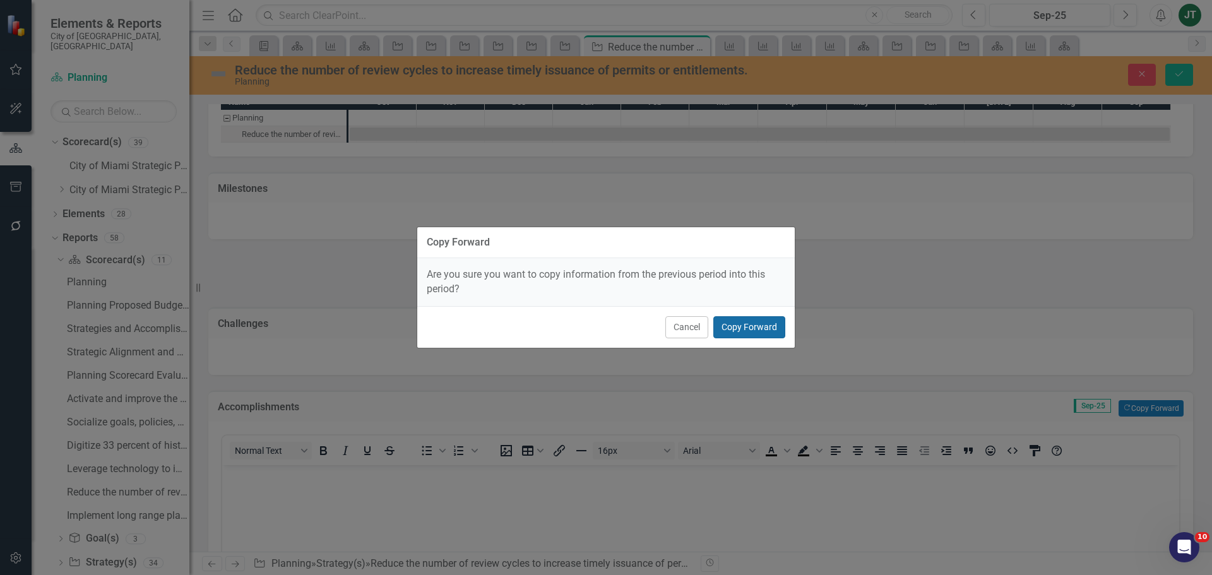
click at [736, 323] on button "Copy Forward" at bounding box center [749, 327] width 72 height 22
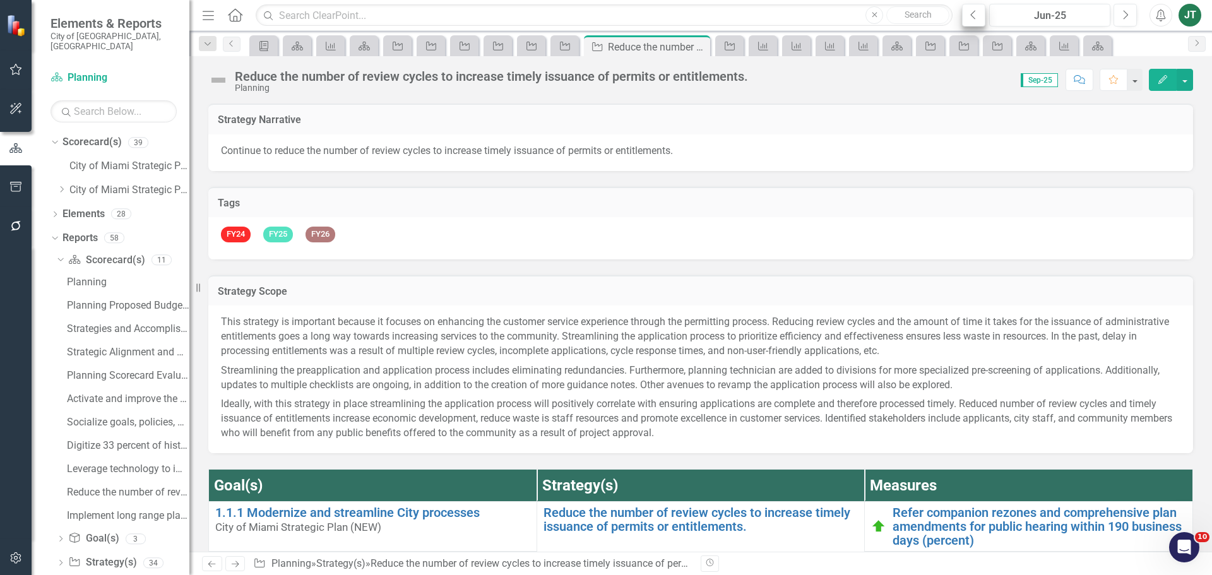
scroll to position [929, 0]
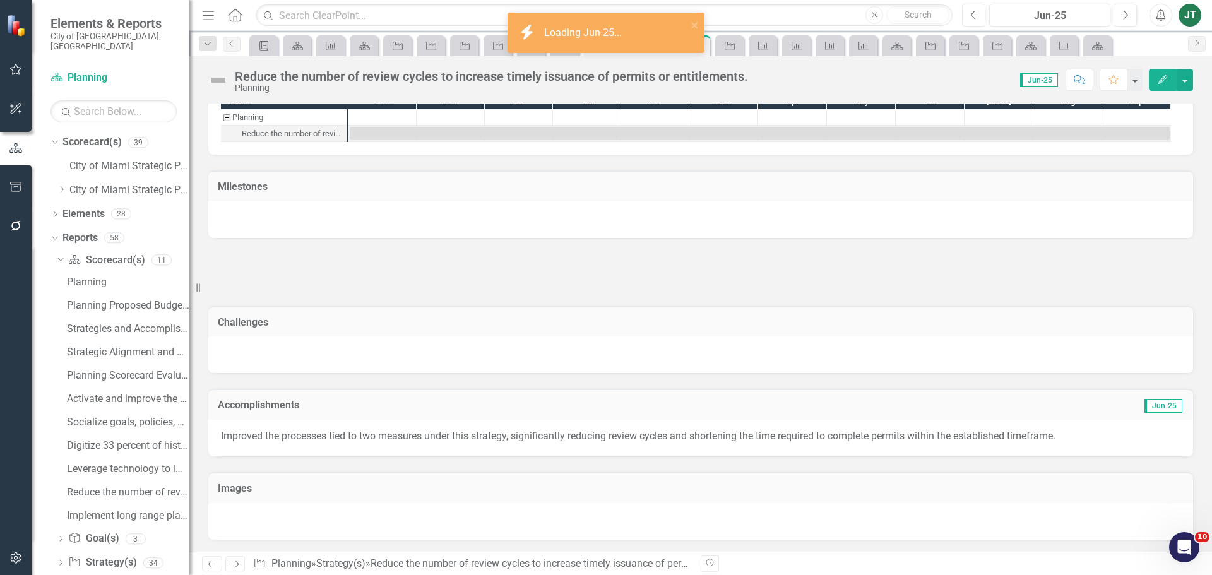
scroll to position [929, 0]
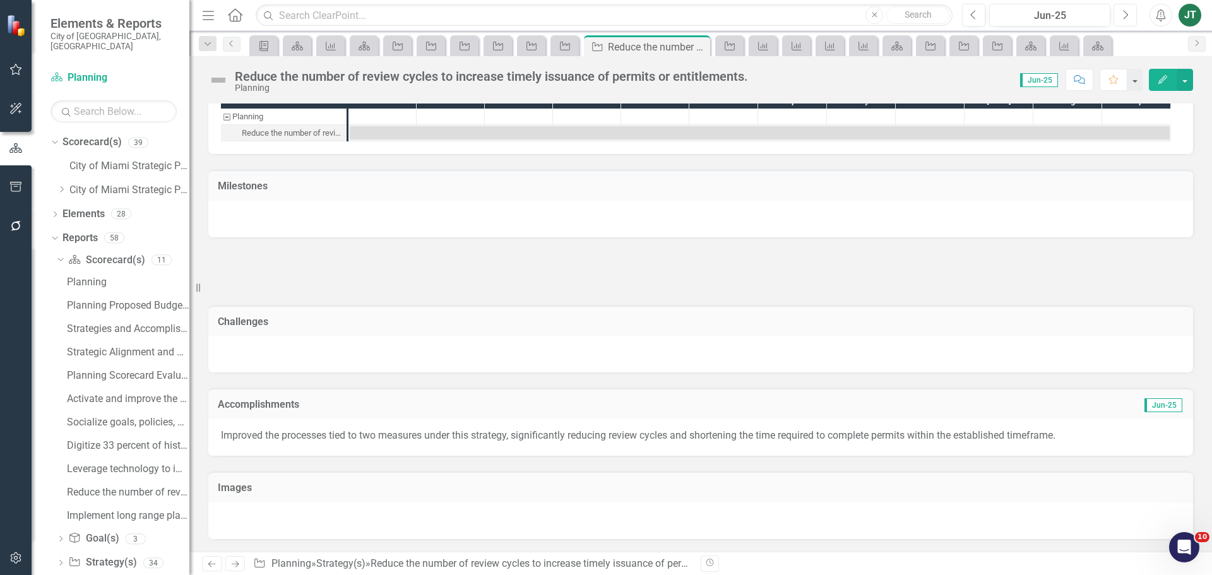
click at [1121, 9] on button "Next" at bounding box center [1125, 15] width 23 height 23
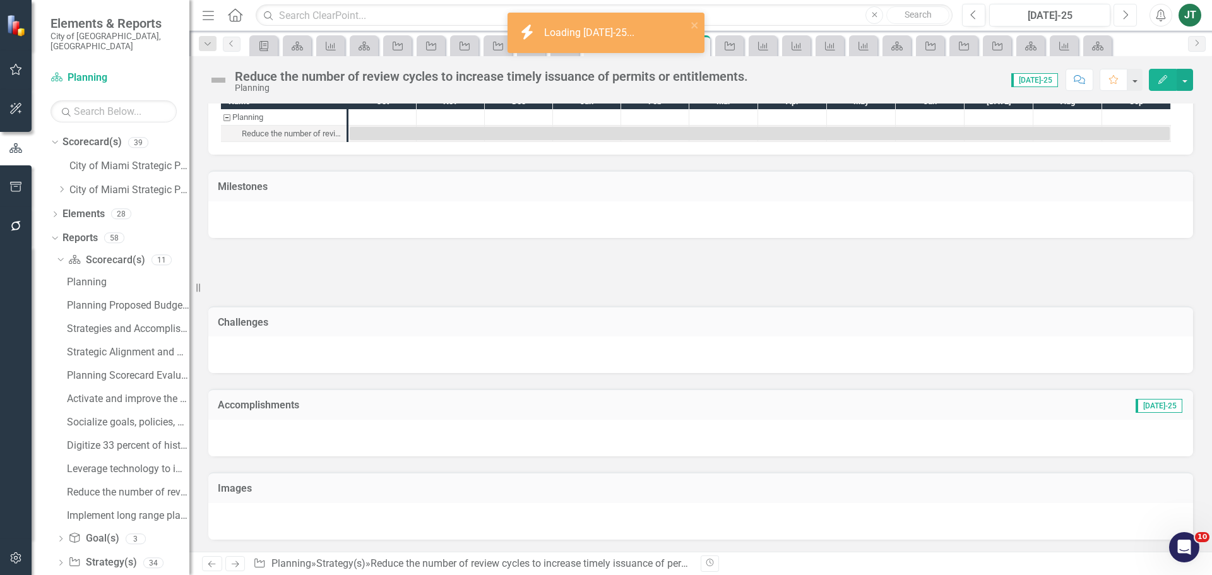
scroll to position [929, 0]
click at [634, 416] on div "Accomplishments Jul-25" at bounding box center [700, 403] width 985 height 31
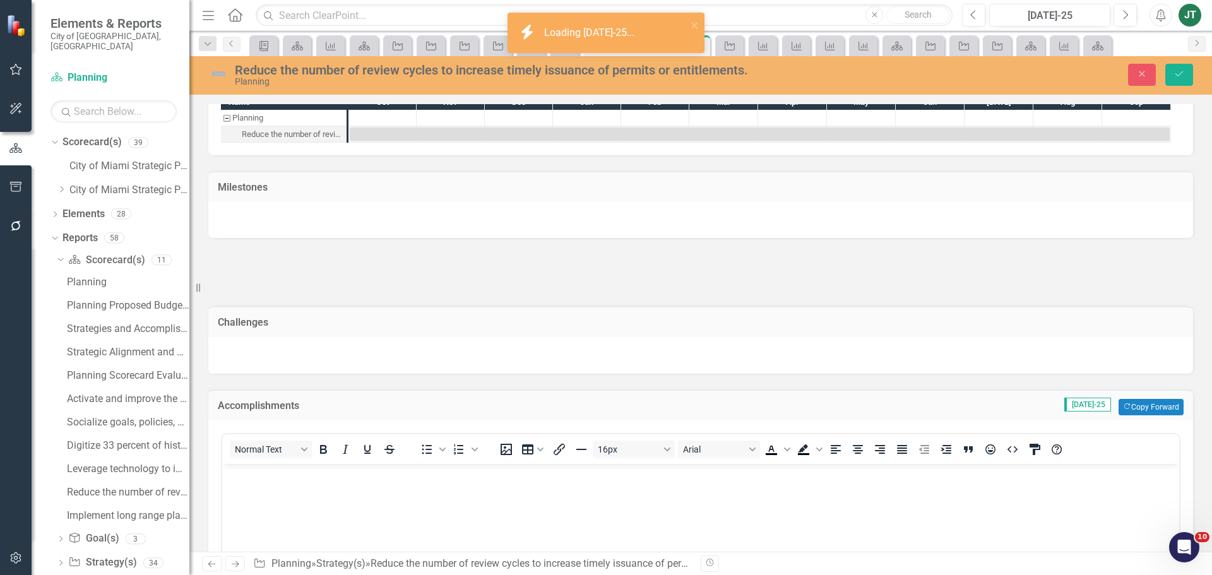
scroll to position [0, 0]
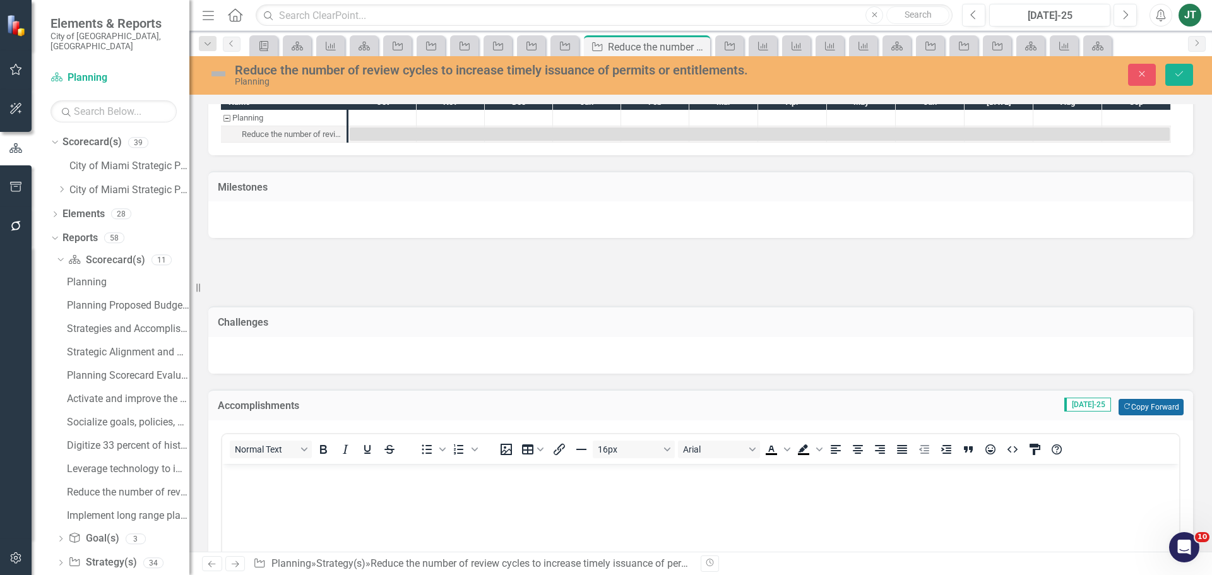
click at [1139, 404] on button "Copy Forward Copy Forward" at bounding box center [1151, 407] width 65 height 16
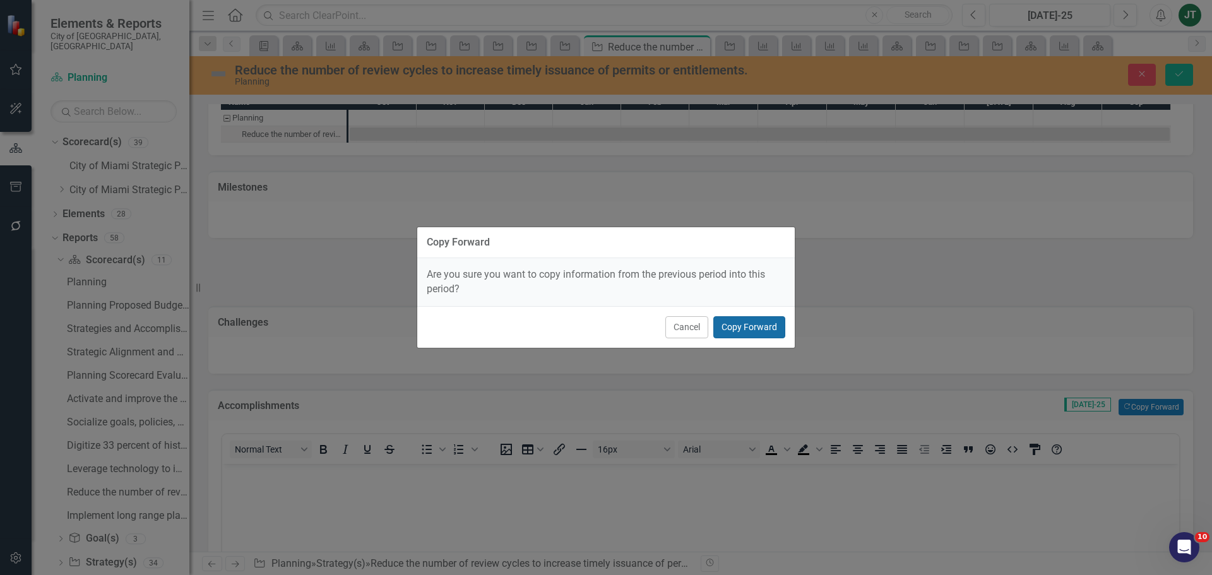
click at [768, 330] on button "Copy Forward" at bounding box center [749, 327] width 72 height 22
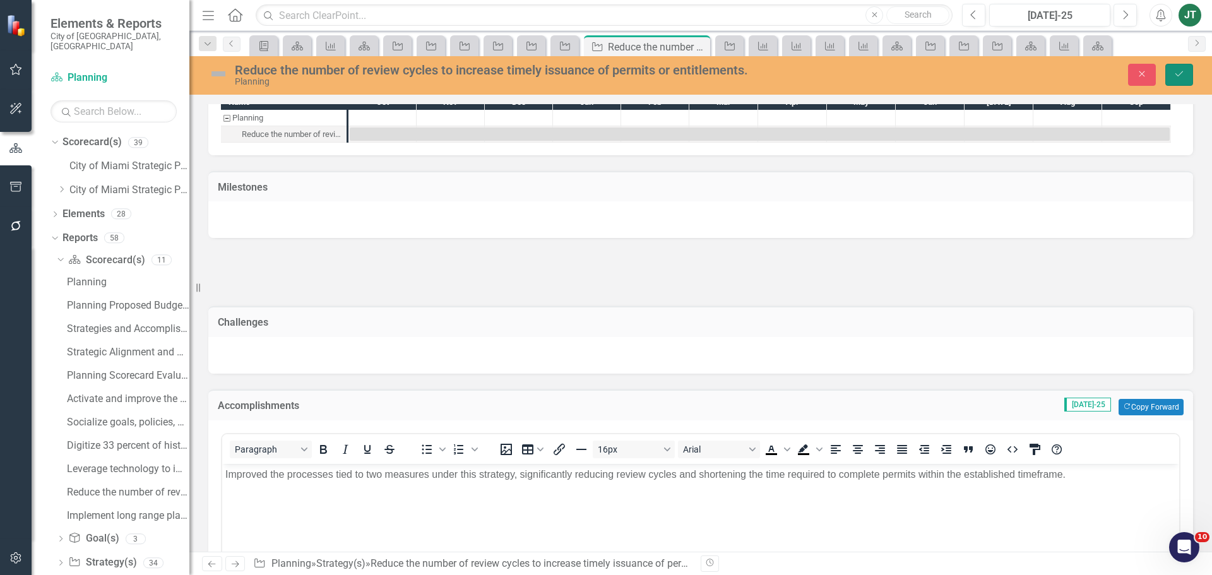
click at [1186, 70] on button "Save" at bounding box center [1179, 75] width 28 height 22
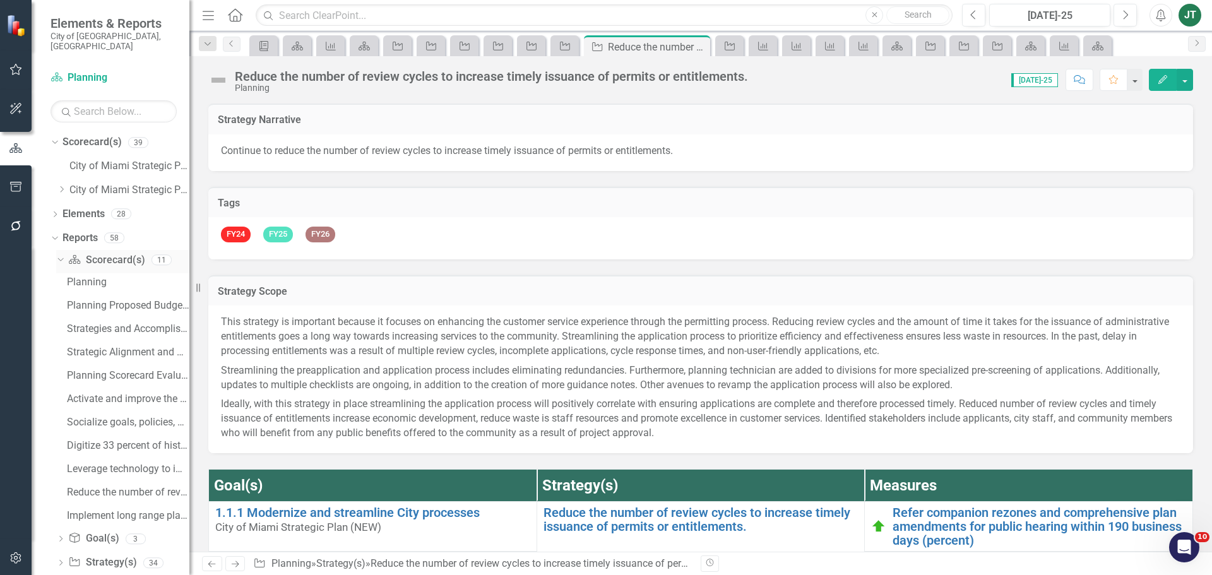
click at [59, 255] on icon "Dropdown" at bounding box center [59, 259] width 7 height 9
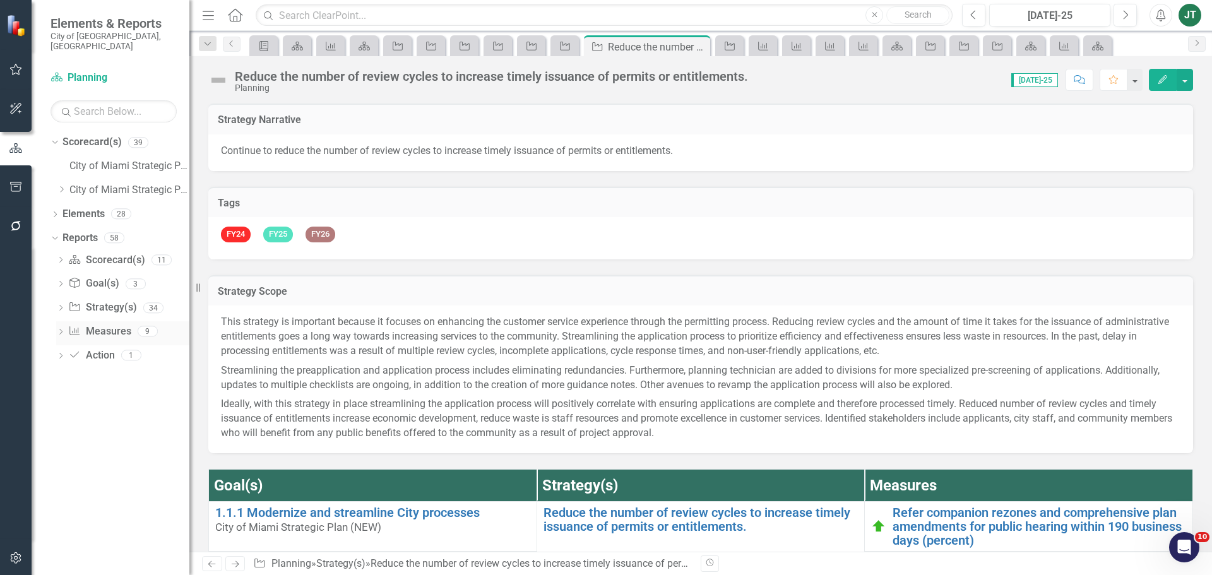
click at [95, 324] on link "Measure Measures" at bounding box center [99, 331] width 62 height 15
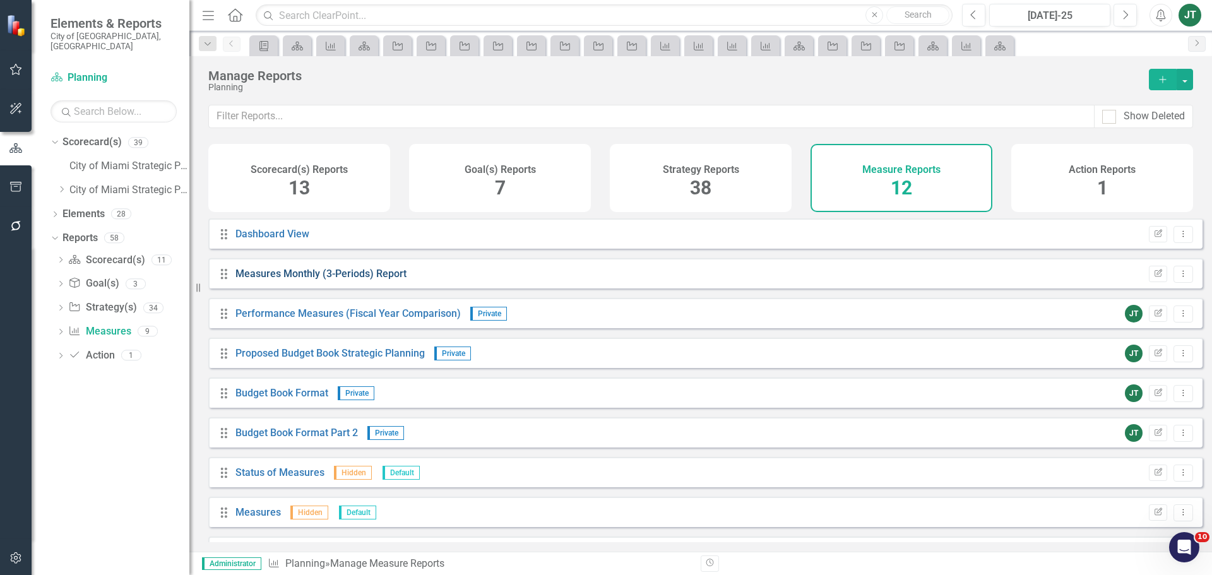
click at [376, 280] on link "Measures Monthly (3-Periods) Report" at bounding box center [320, 274] width 171 height 12
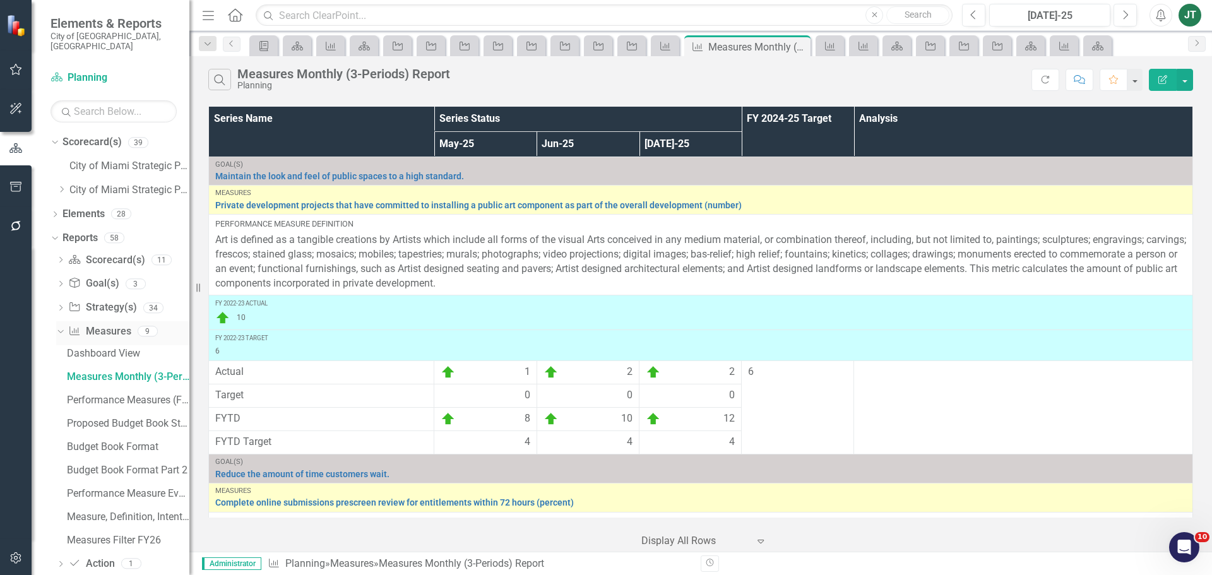
click at [58, 326] on icon "Dropdown" at bounding box center [59, 330] width 7 height 9
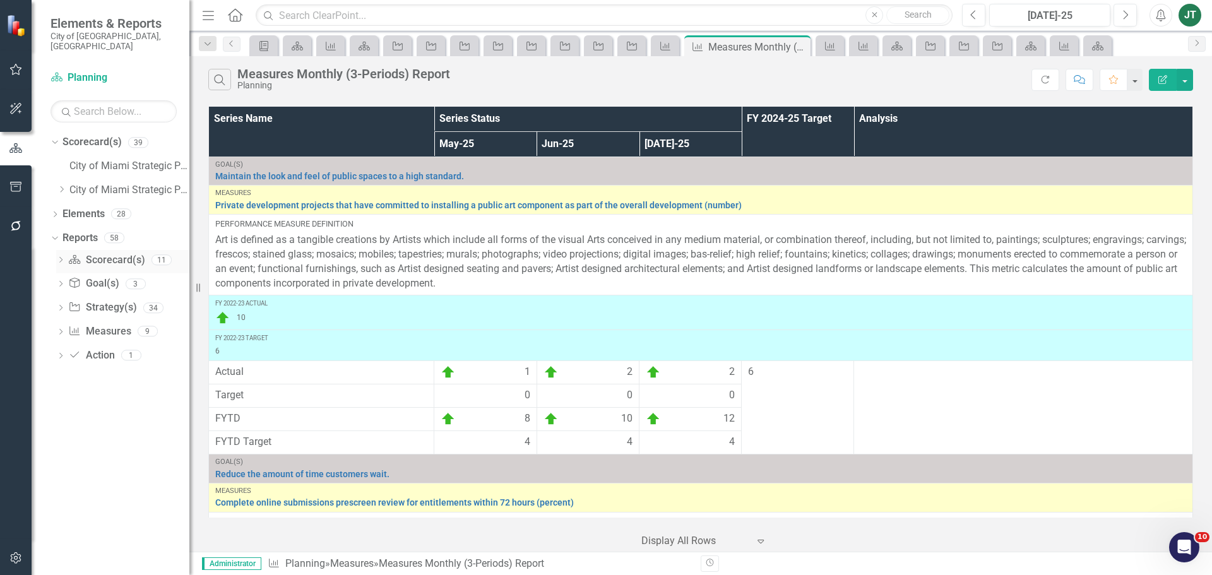
click at [59, 258] on icon "Dropdown" at bounding box center [60, 261] width 9 height 7
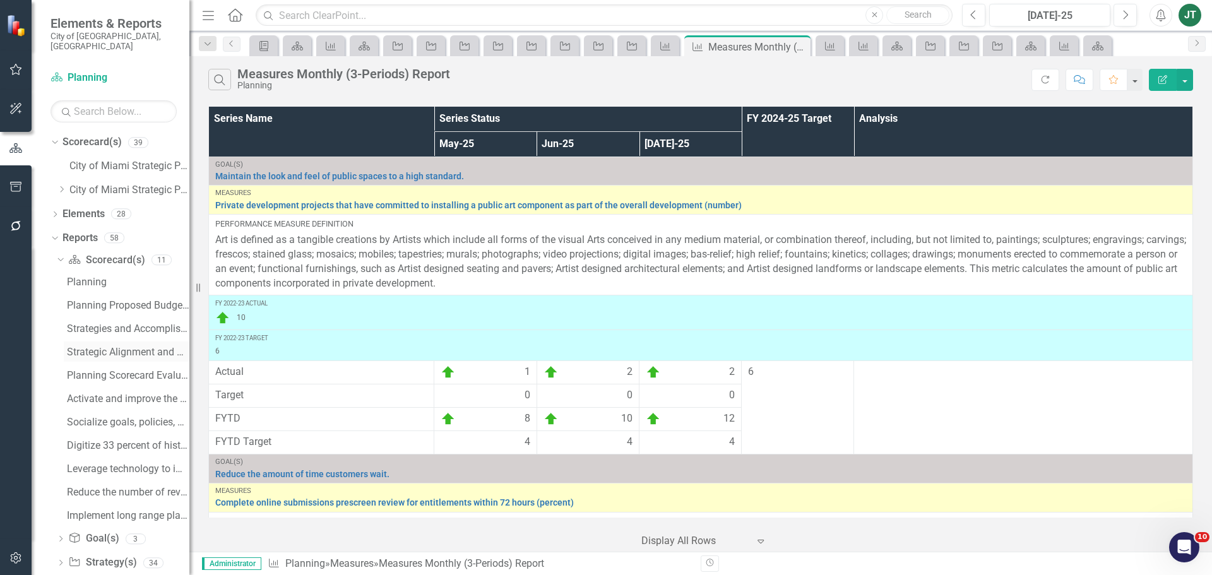
click at [109, 342] on link "Strategic Alignment and Performance Measures" at bounding box center [127, 352] width 126 height 20
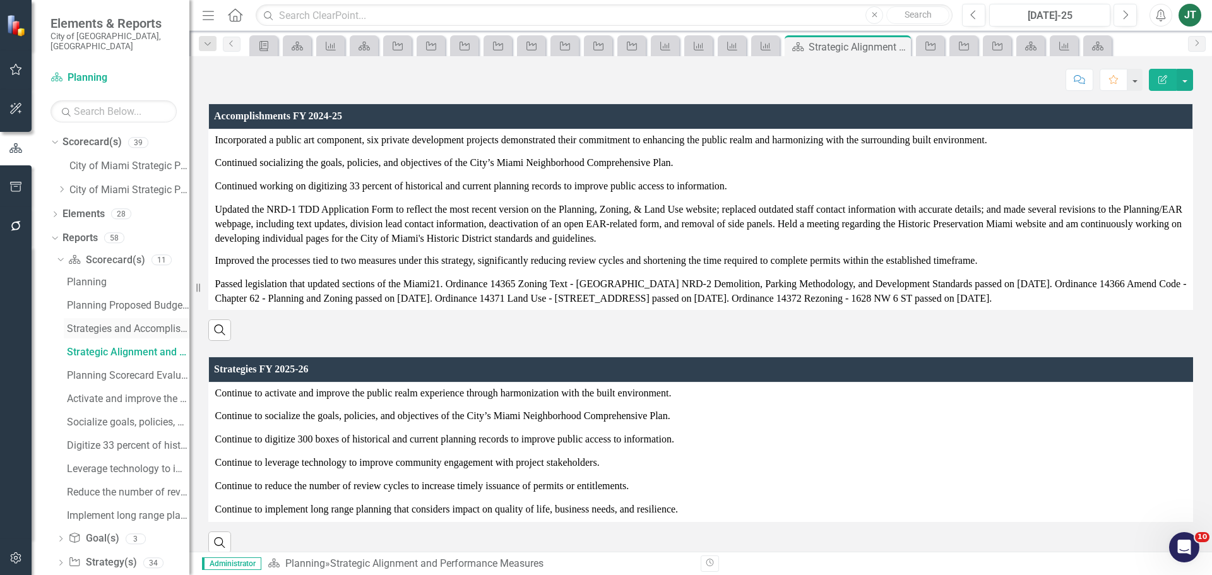
click at [145, 323] on div "Strategies and Accomplishments" at bounding box center [128, 328] width 122 height 11
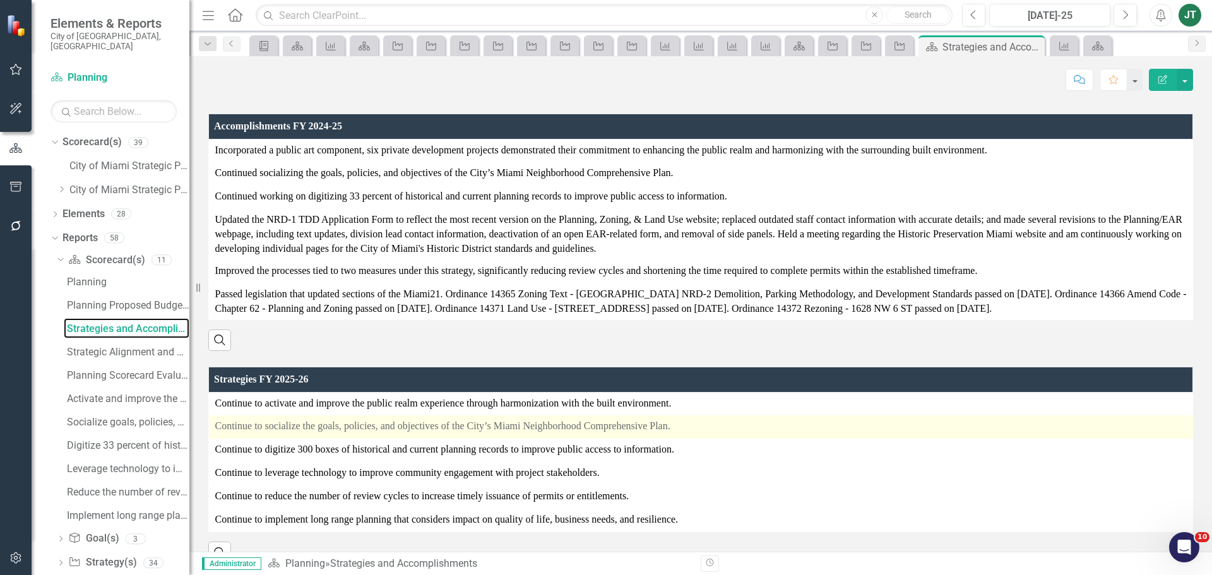
scroll to position [85, 0]
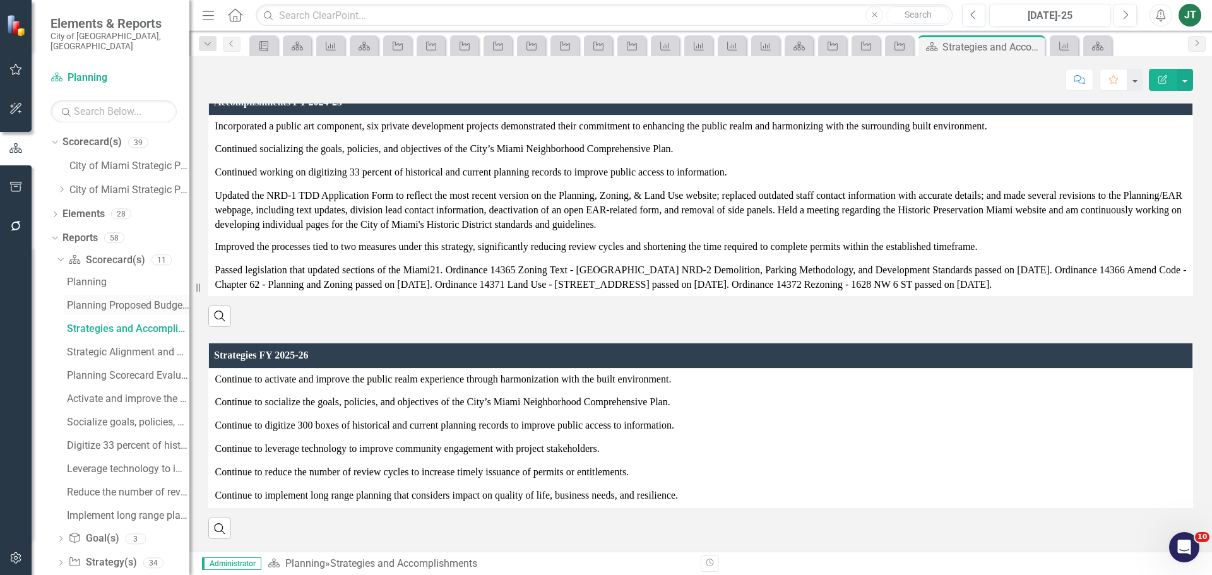
click at [117, 300] on div "Planning Proposed Budget (Strategic Plan and Performance Measures) FY 2025-26" at bounding box center [128, 305] width 122 height 11
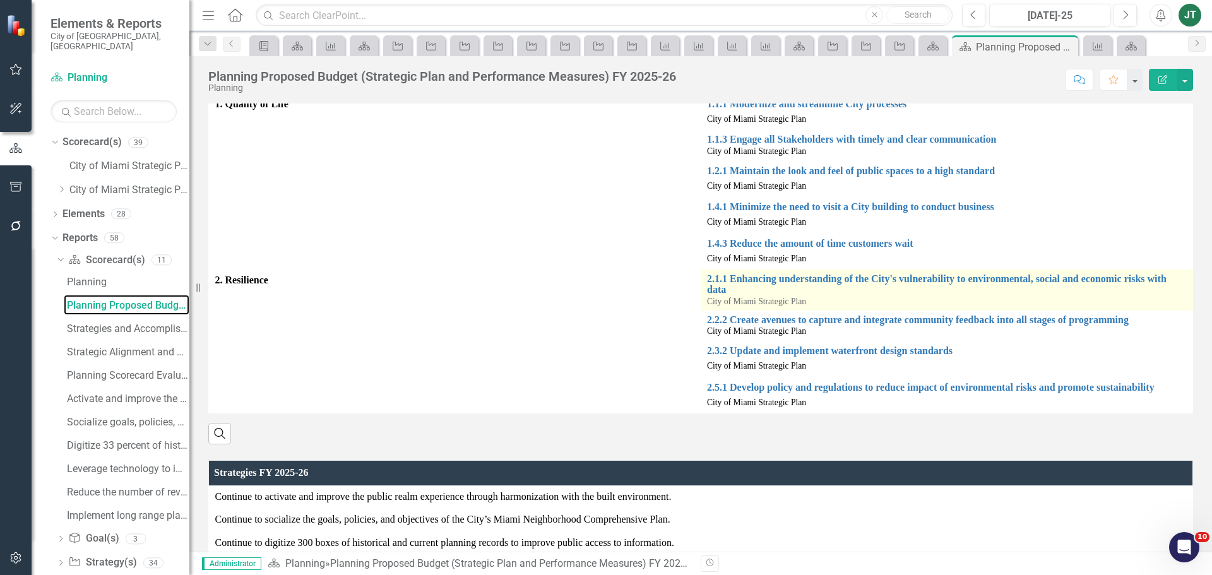
scroll to position [249, 0]
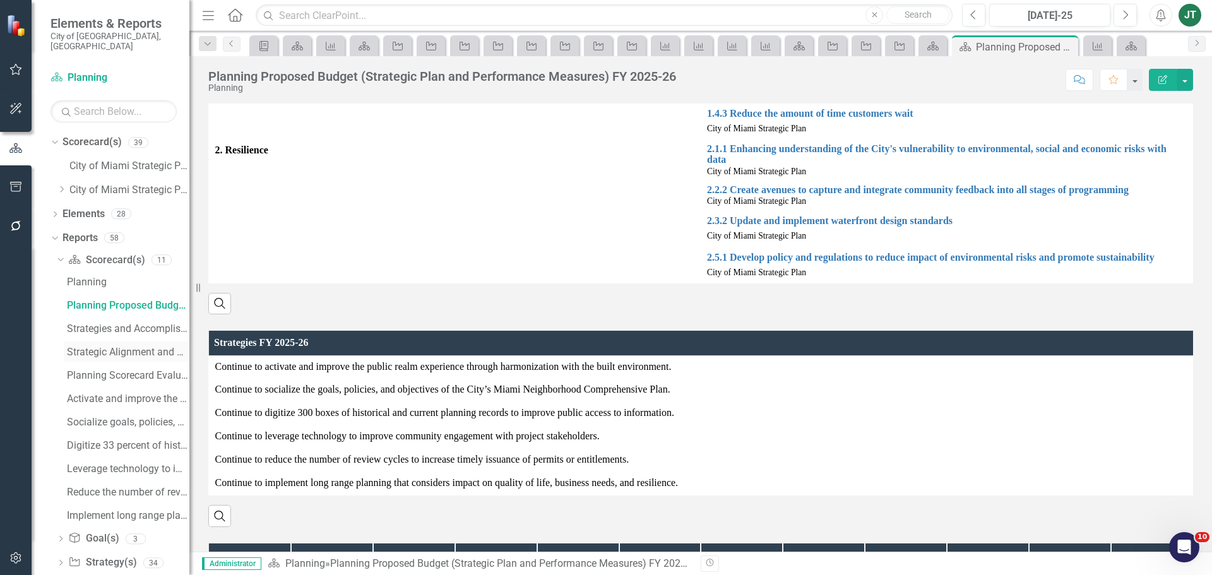
click at [105, 347] on div "Strategic Alignment and Performance Measures" at bounding box center [128, 352] width 122 height 11
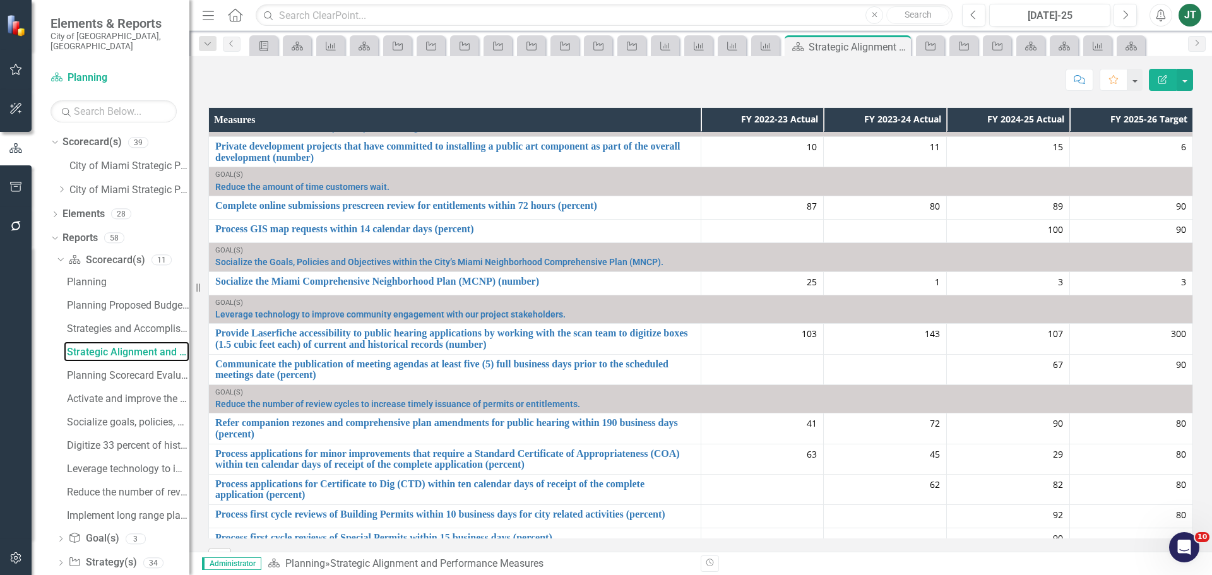
scroll to position [38, 0]
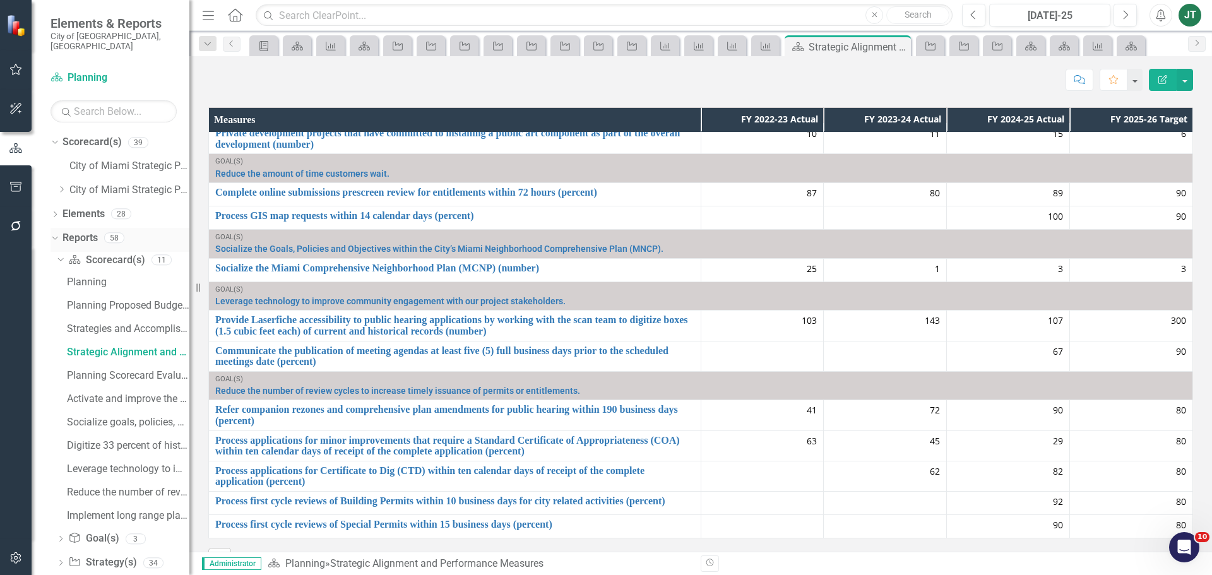
drag, startPoint x: 61, startPoint y: 247, endPoint x: 61, endPoint y: 237, distance: 9.5
click at [61, 255] on icon "Dropdown" at bounding box center [59, 259] width 7 height 9
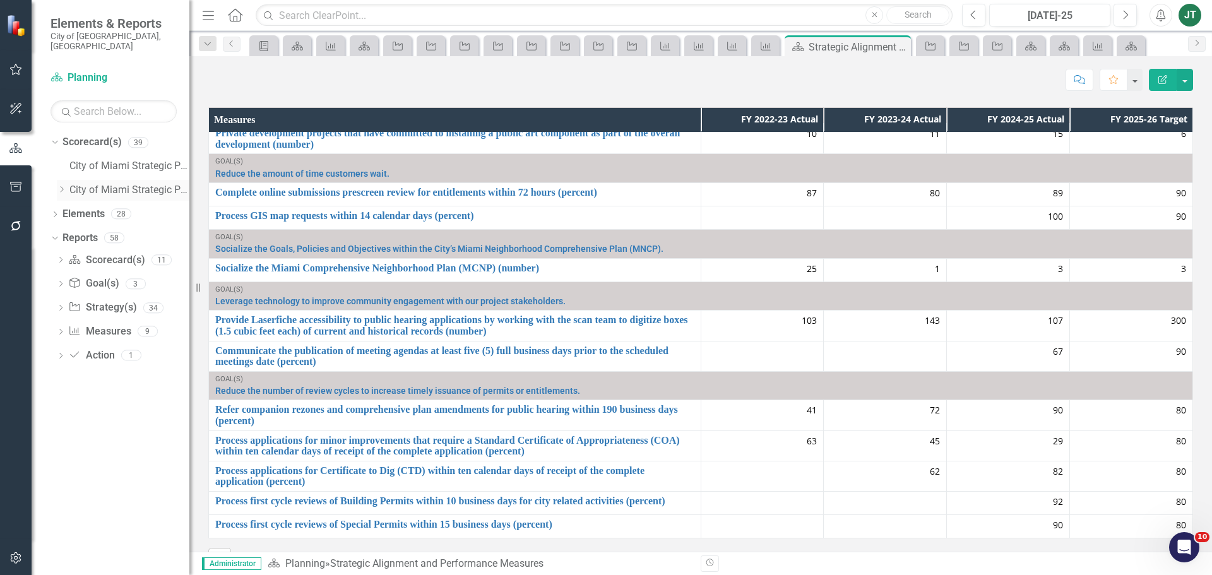
click at [64, 186] on icon "Dropdown" at bounding box center [61, 190] width 9 height 8
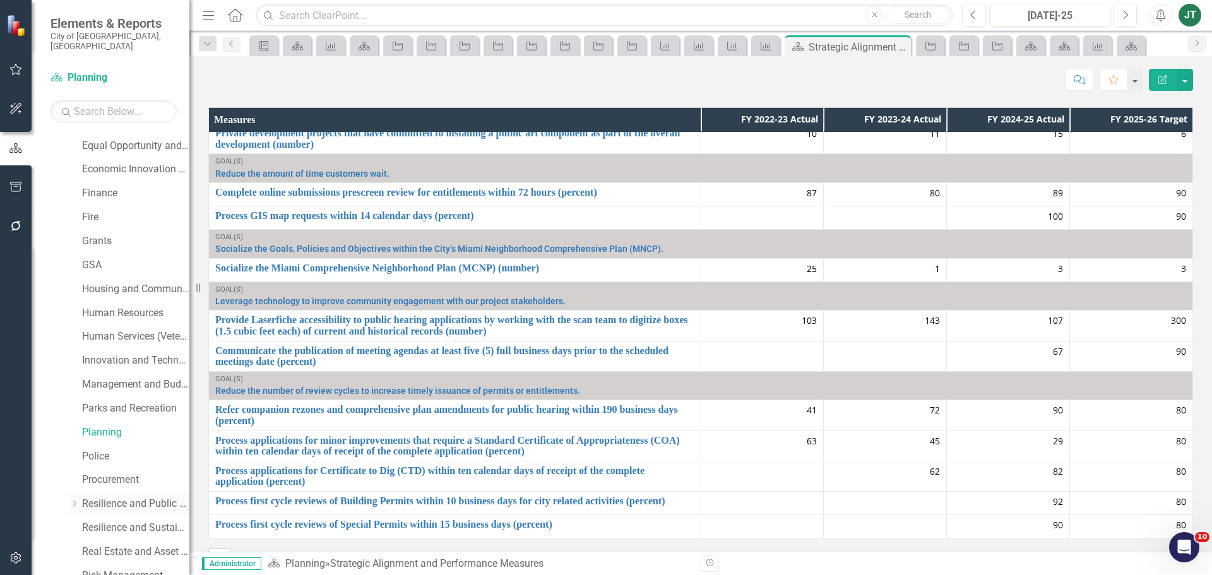
scroll to position [316, 0]
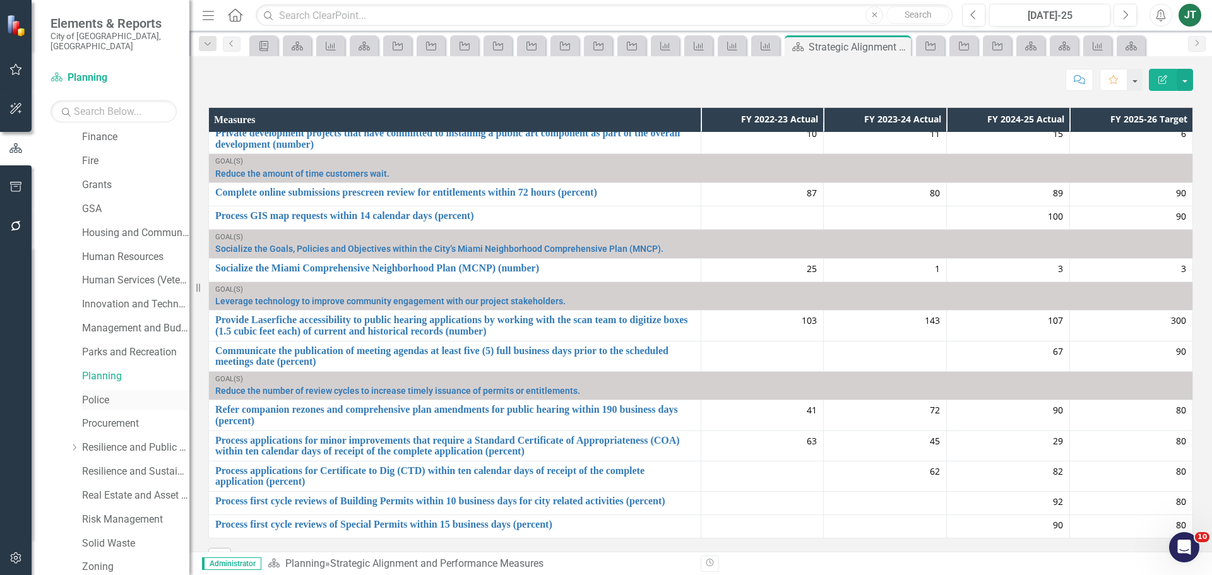
click at [105, 393] on link "Police" at bounding box center [135, 400] width 107 height 15
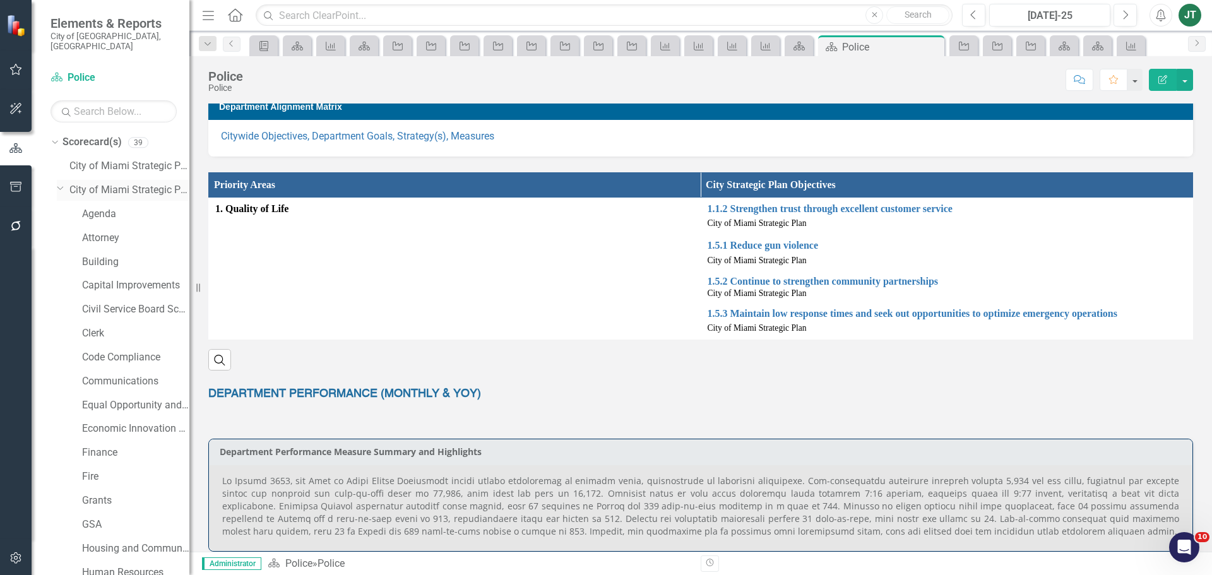
click at [62, 183] on icon "Dropdown" at bounding box center [61, 187] width 8 height 9
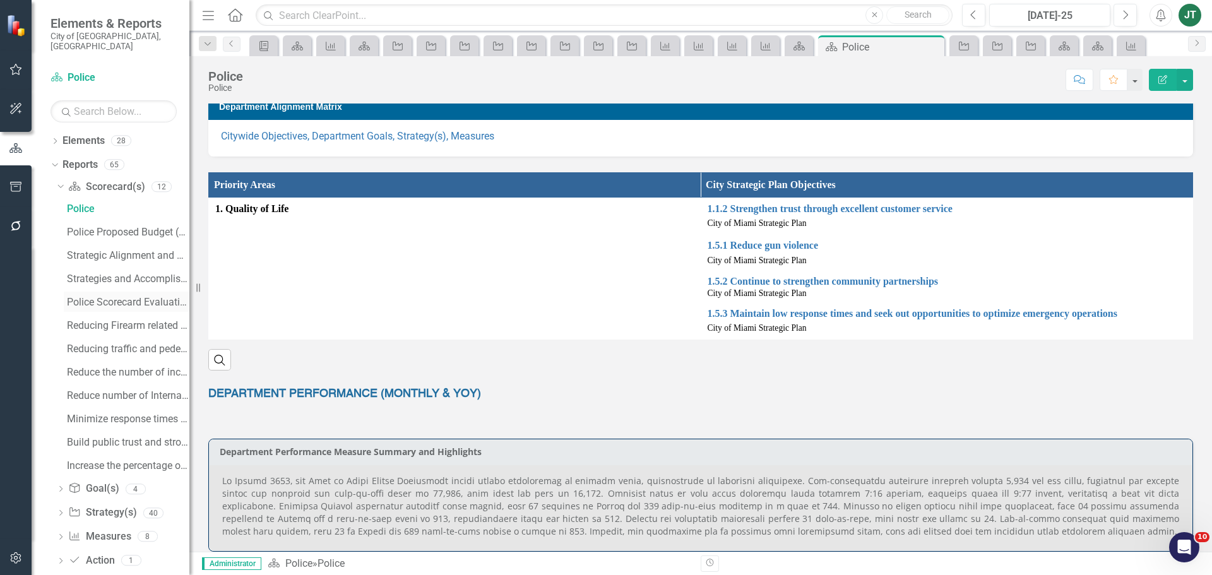
scroll to position [81, 0]
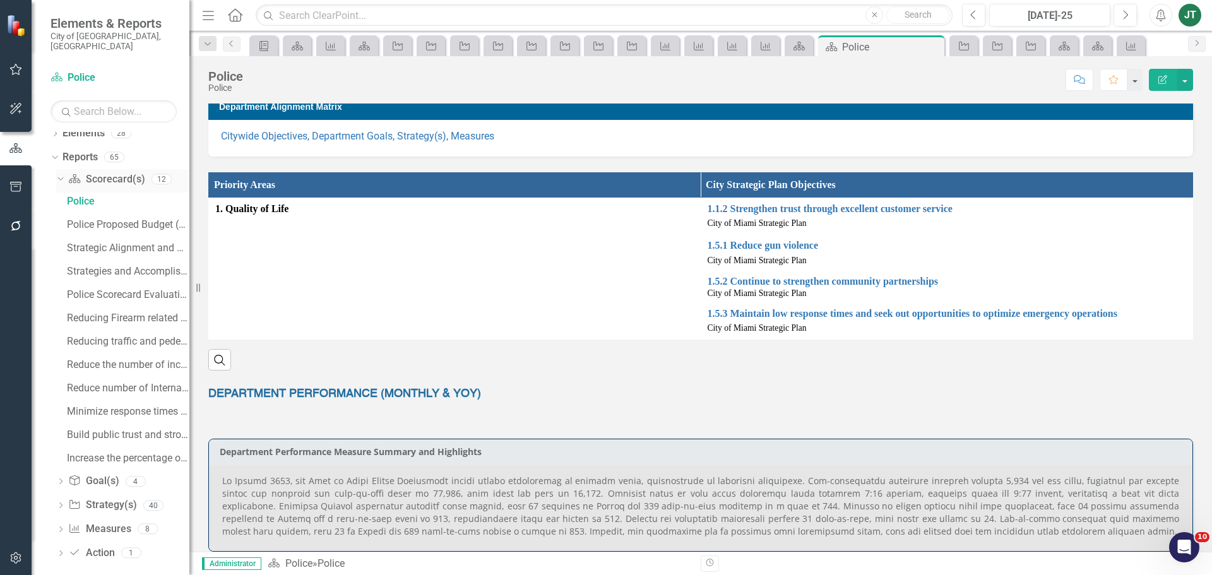
click at [61, 174] on icon "Dropdown" at bounding box center [59, 178] width 7 height 9
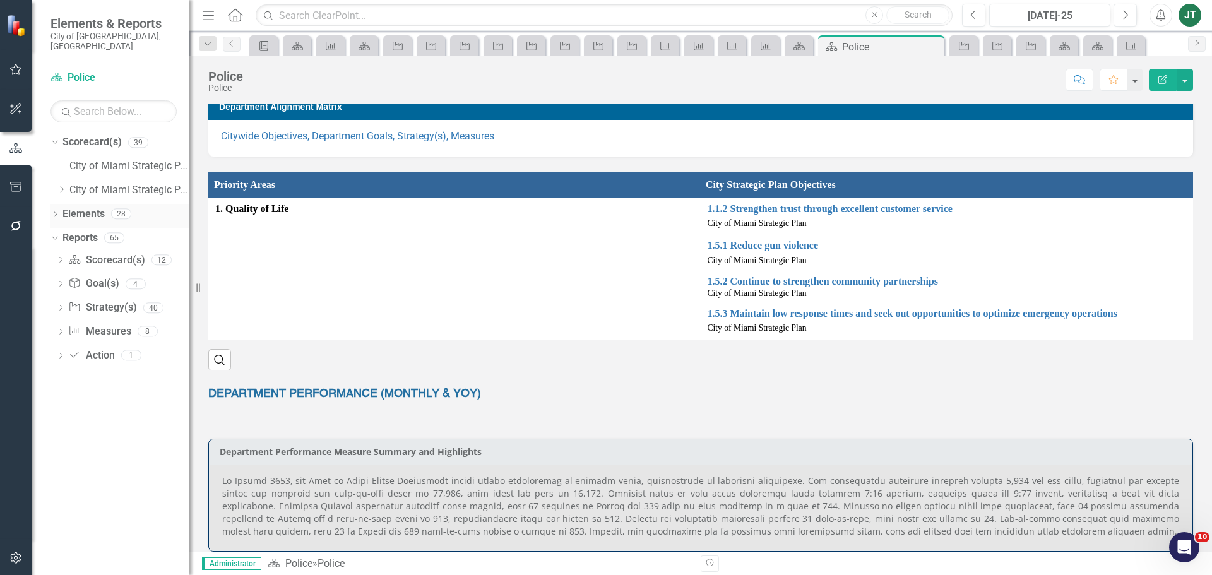
scroll to position [0, 0]
click at [97, 324] on link "Measure Measures" at bounding box center [99, 331] width 62 height 15
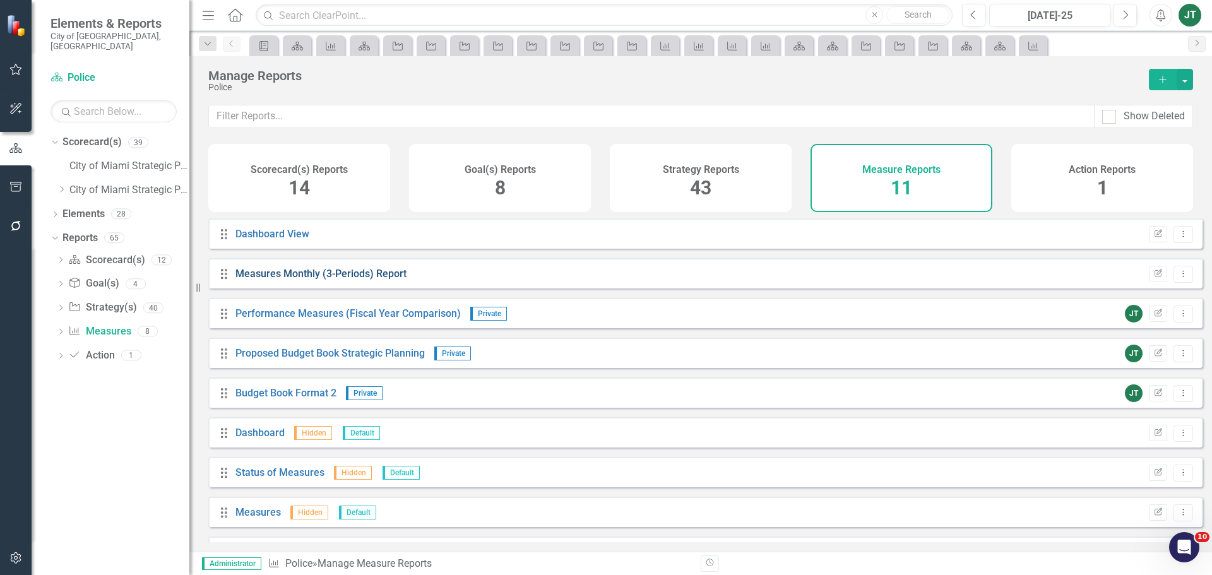
click at [344, 277] on link "Measures Monthly (3-Periods) Report" at bounding box center [320, 274] width 171 height 12
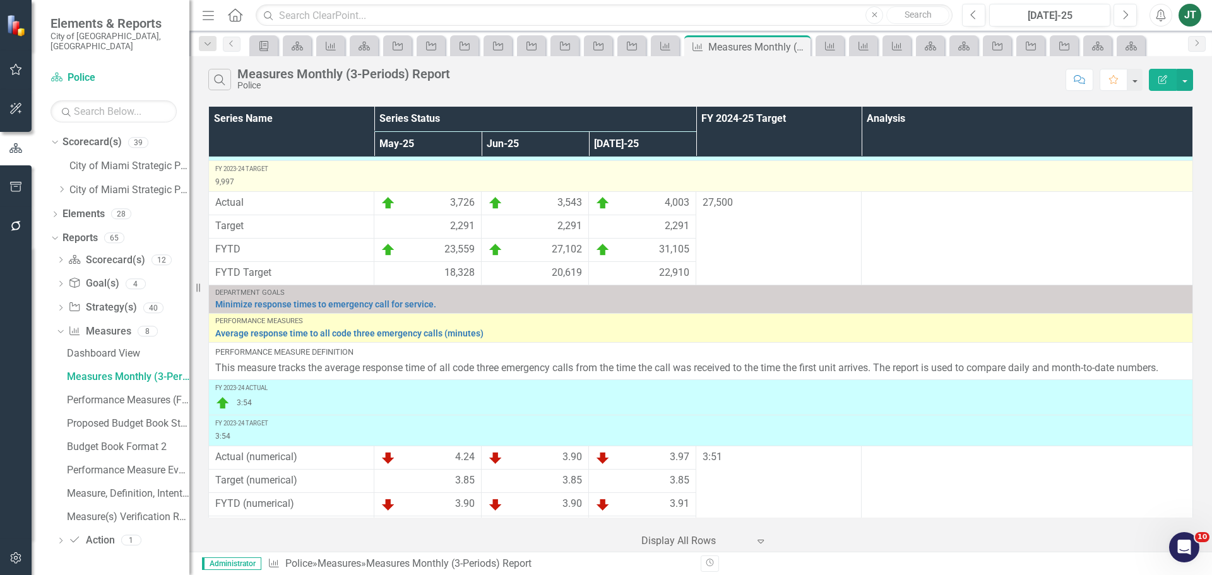
scroll to position [63, 0]
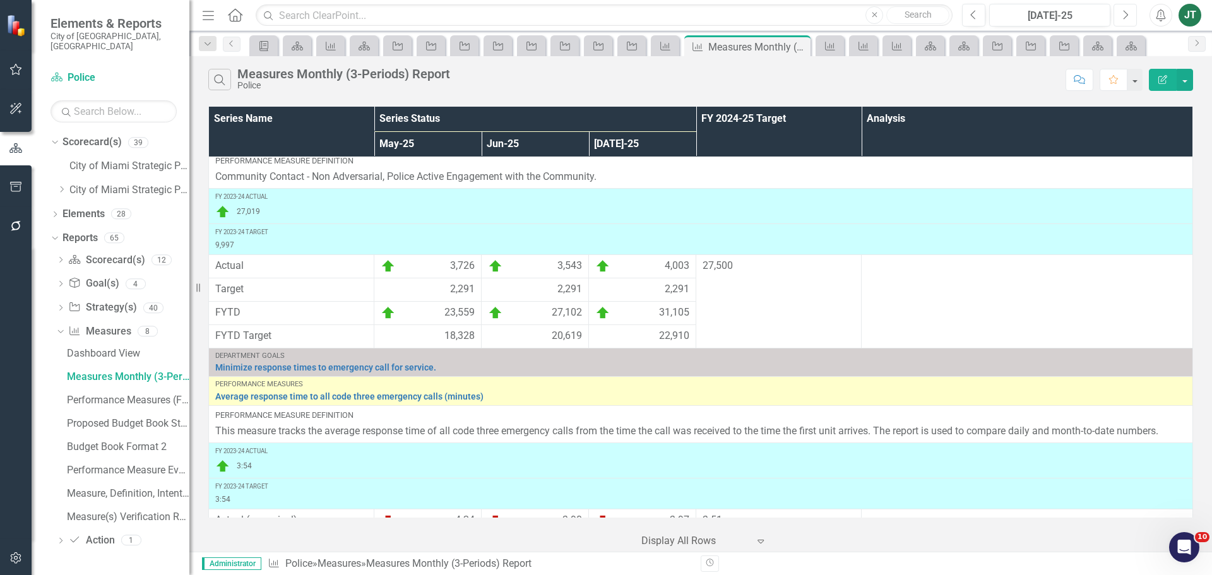
click at [1126, 14] on icon "Next" at bounding box center [1125, 14] width 7 height 11
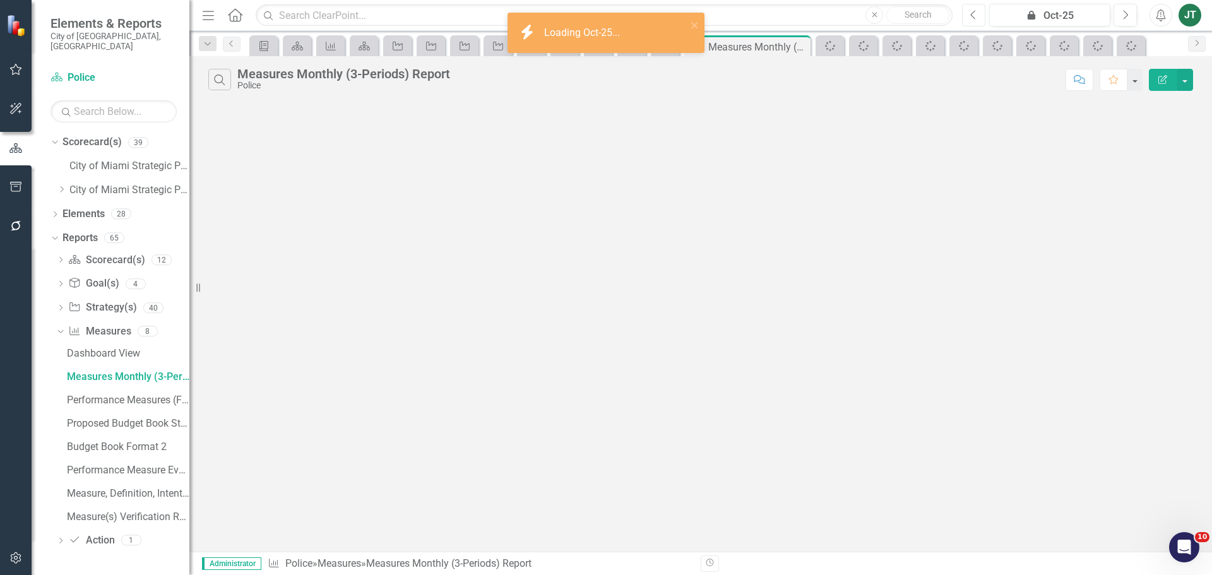
click at [968, 15] on button "Previous" at bounding box center [973, 15] width 23 height 23
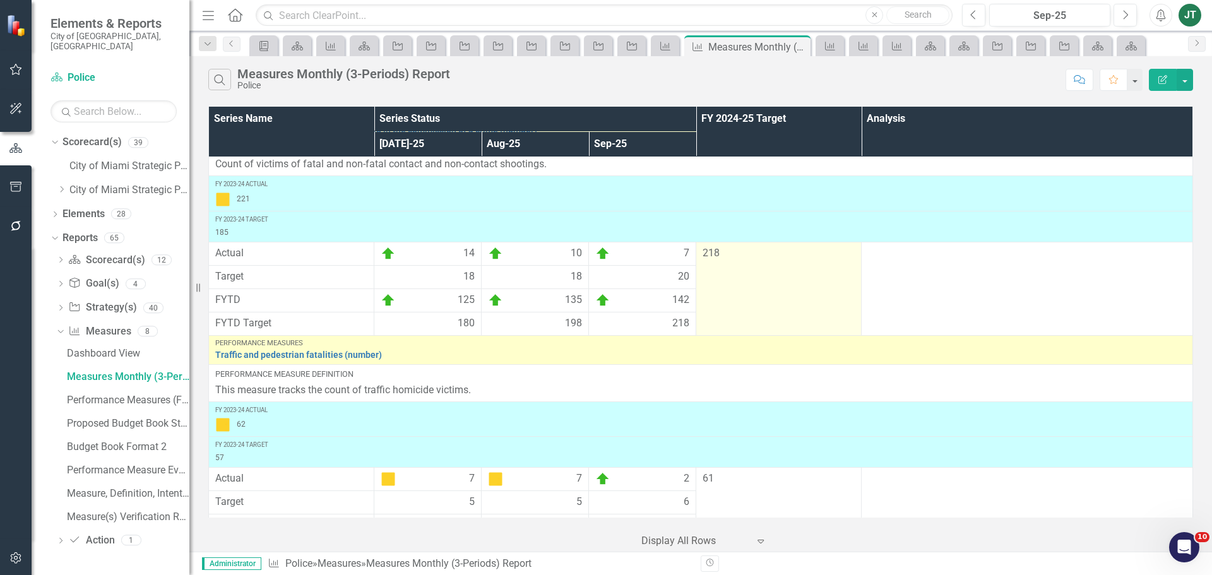
scroll to position [1073, 0]
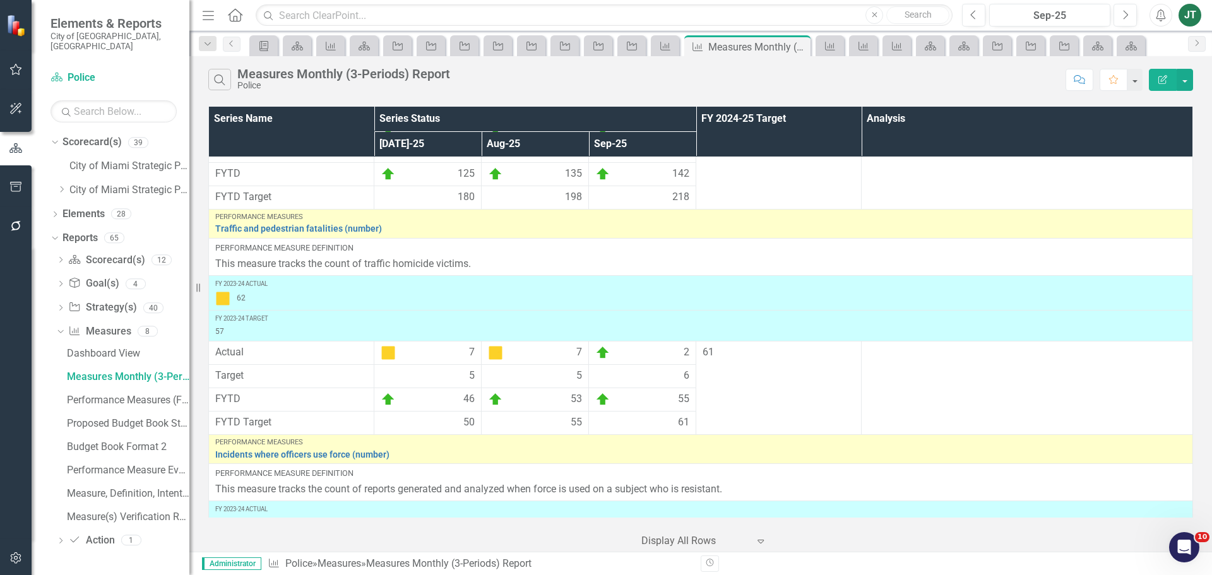
drag, startPoint x: 782, startPoint y: 312, endPoint x: 696, endPoint y: 290, distance: 88.2
click at [696, 290] on div "FY 2023-24 Actual 62" at bounding box center [700, 293] width 971 height 27
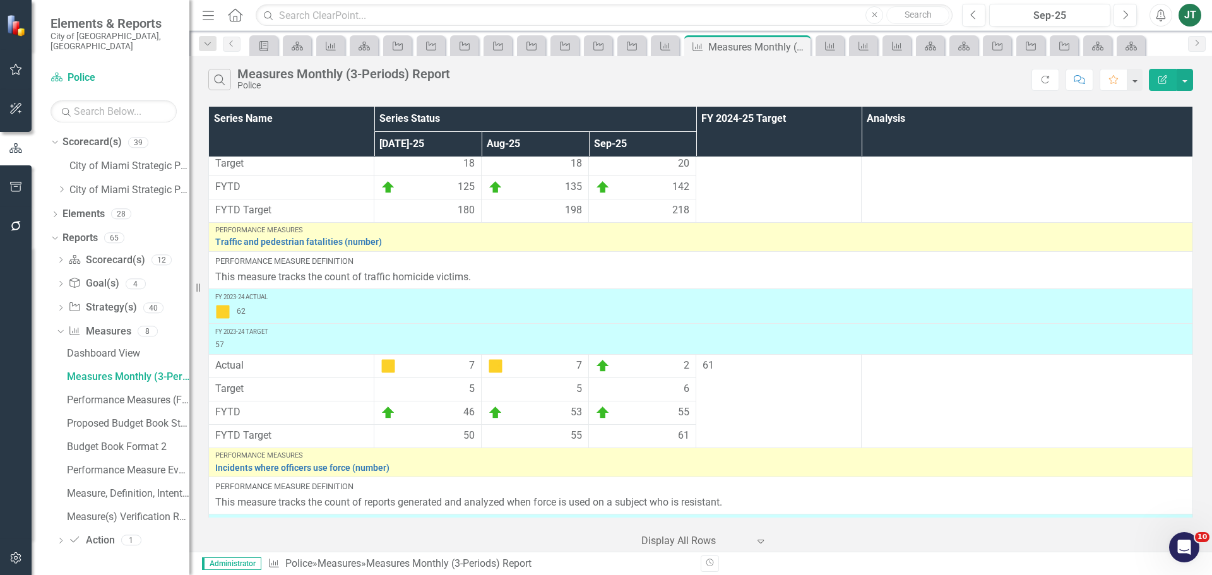
scroll to position [1216, 0]
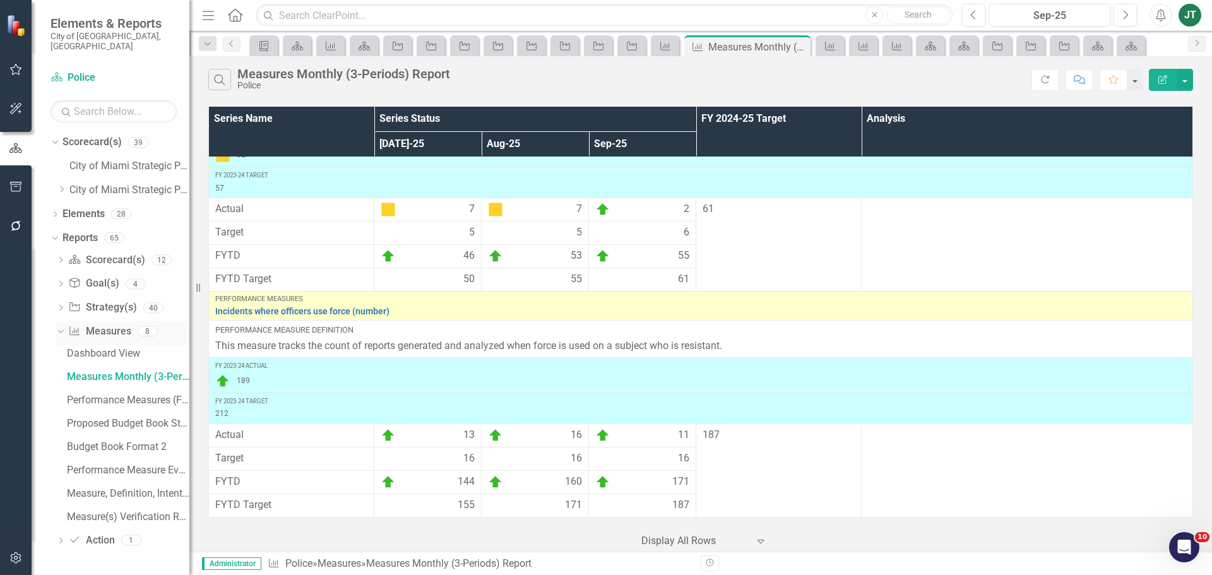
click at [60, 326] on icon "Dropdown" at bounding box center [59, 330] width 7 height 9
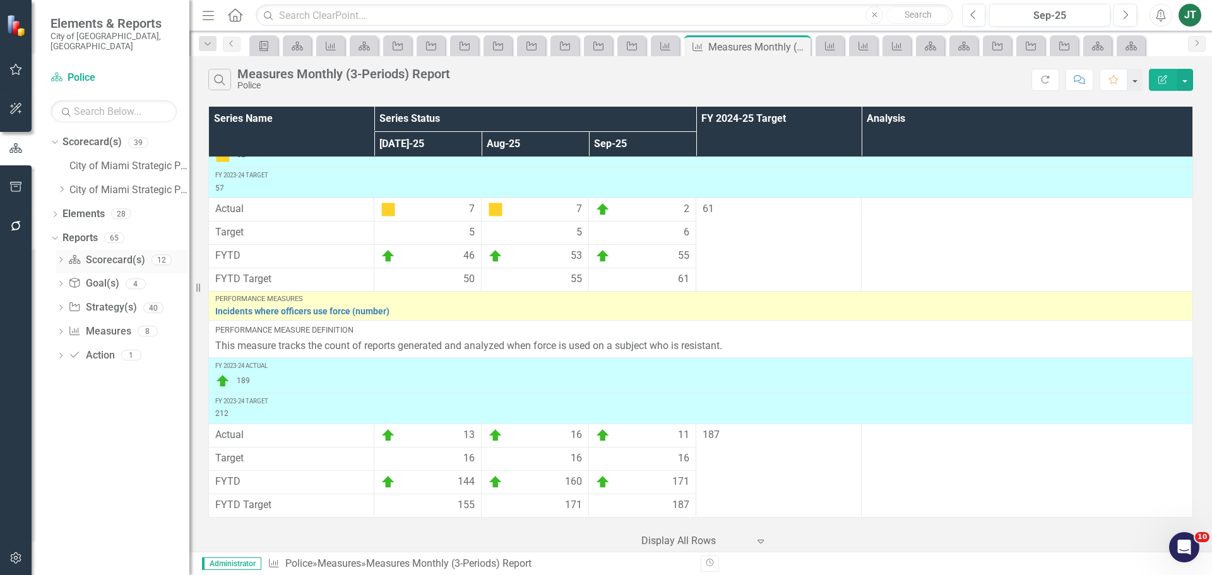
click at [63, 258] on icon "Dropdown" at bounding box center [60, 261] width 9 height 7
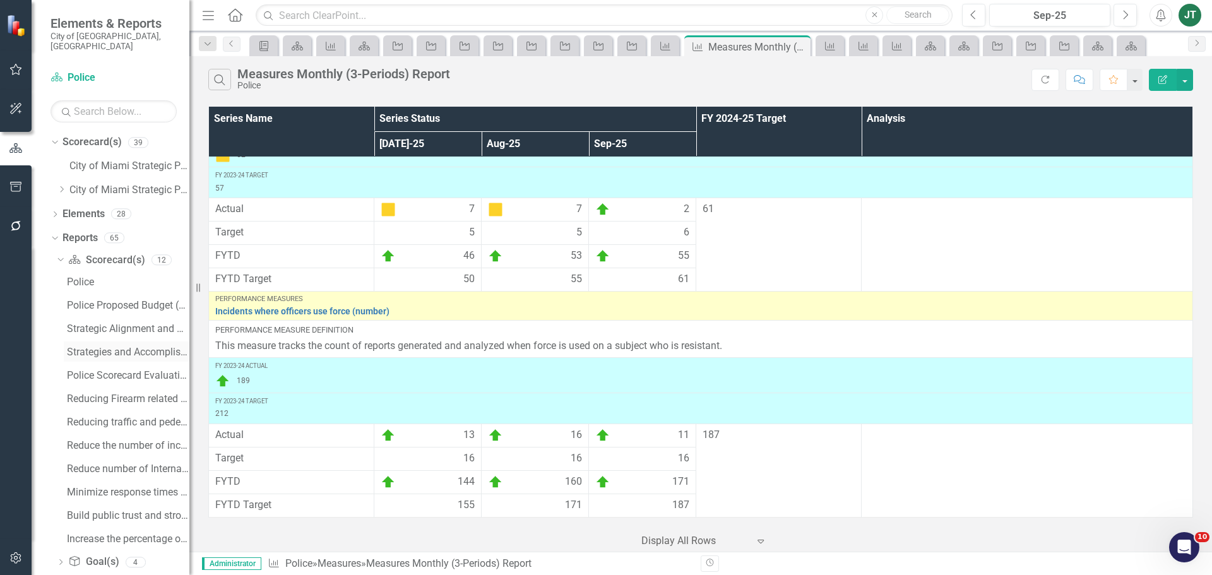
click at [116, 347] on div "Strategies and Accomplishments" at bounding box center [128, 352] width 122 height 11
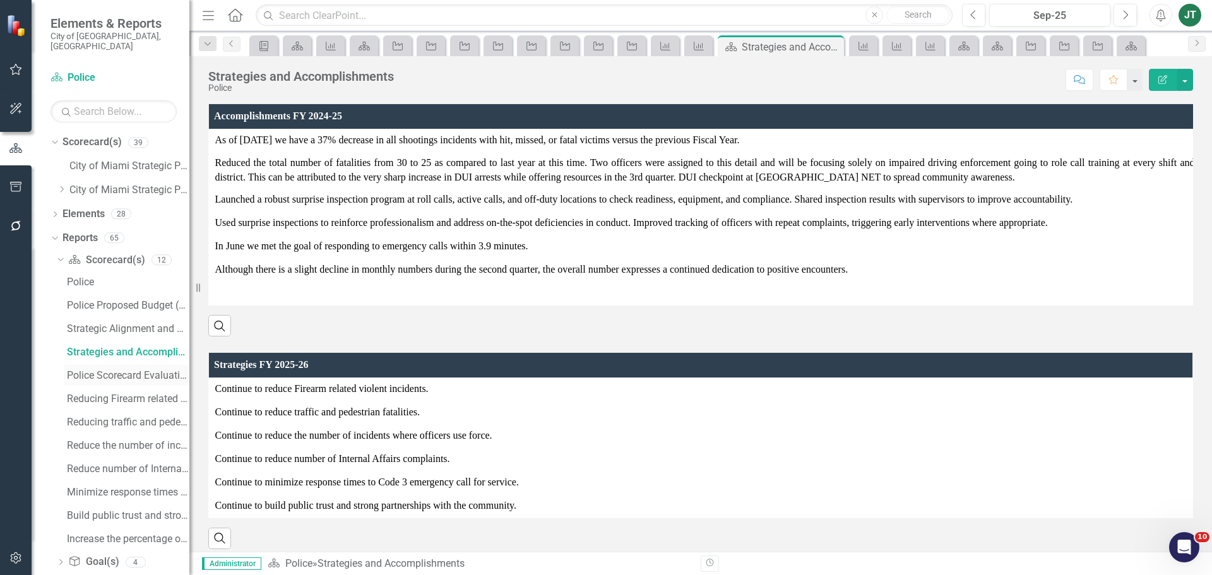
click at [132, 370] on div "Police Scorecard Evaluation and Recommendations" at bounding box center [128, 375] width 122 height 11
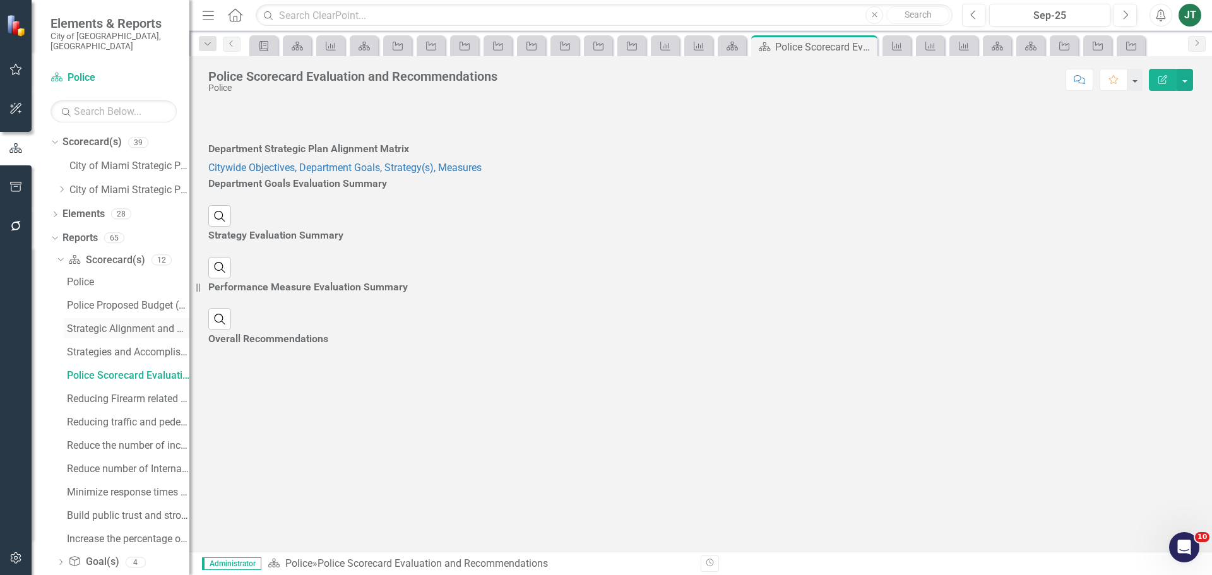
click at [123, 318] on link "Strategic Alignment and Performance Measures" at bounding box center [127, 328] width 126 height 20
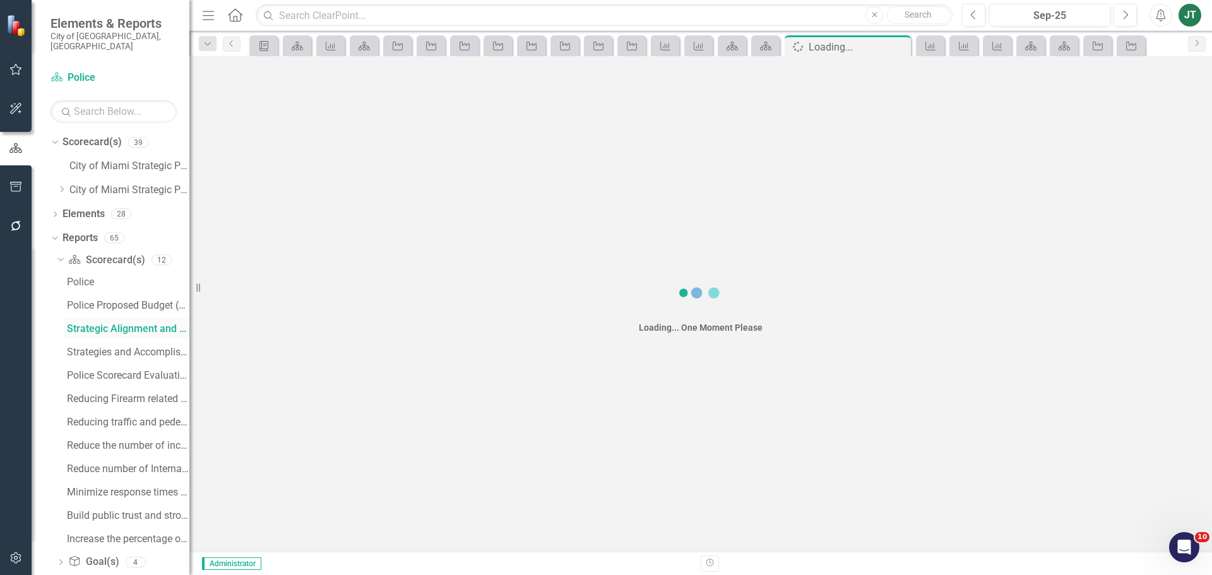
click at [126, 323] on div "Strategic Alignment and Performance Measures" at bounding box center [128, 328] width 122 height 11
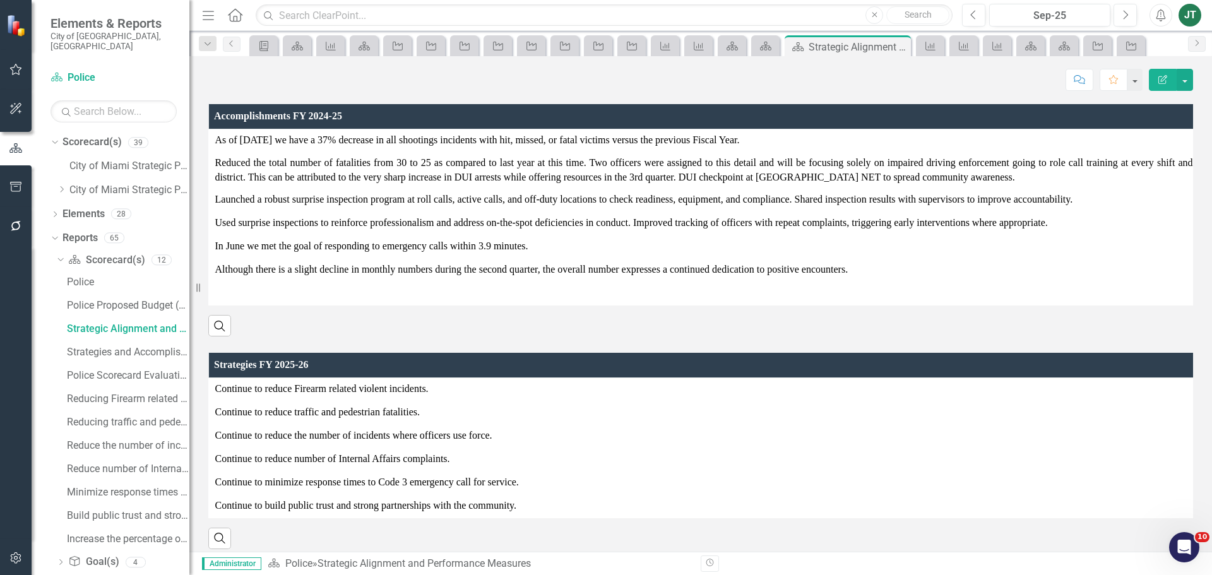
click at [1090, 107] on th "Accomplishments FY 2024-25" at bounding box center [704, 116] width 990 height 25
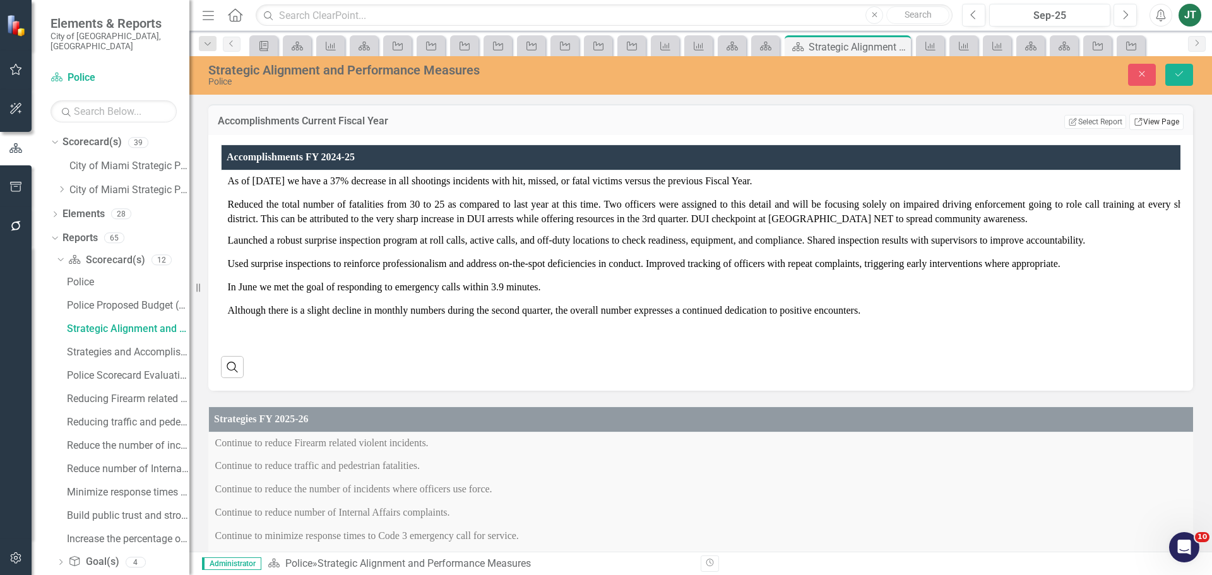
click at [1144, 123] on link "Link View Page" at bounding box center [1156, 122] width 54 height 16
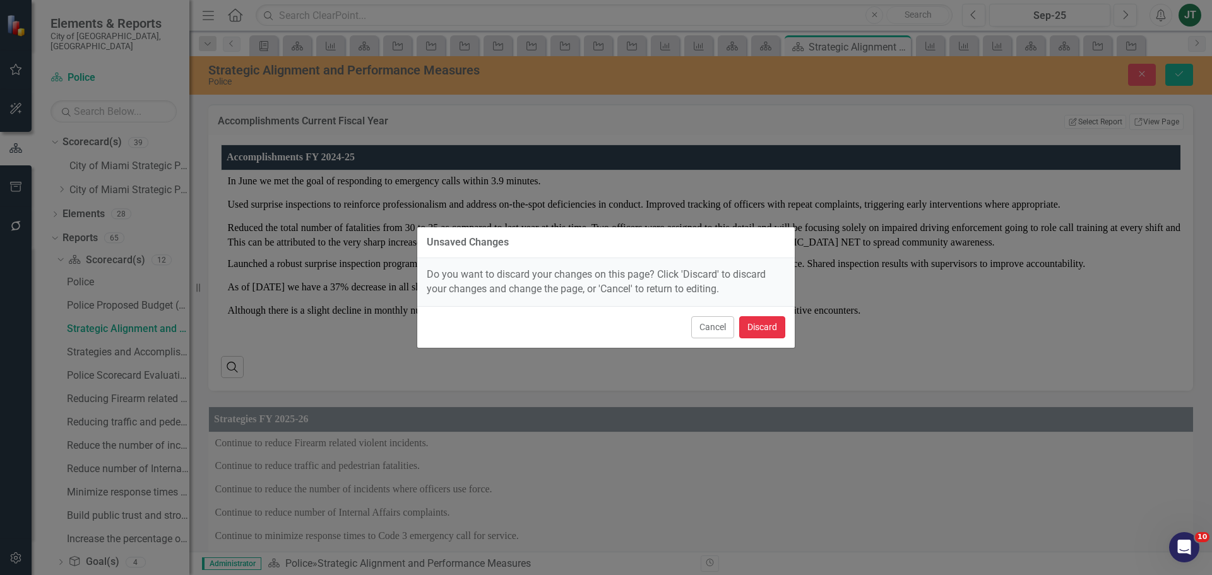
click at [762, 325] on button "Discard" at bounding box center [762, 327] width 46 height 22
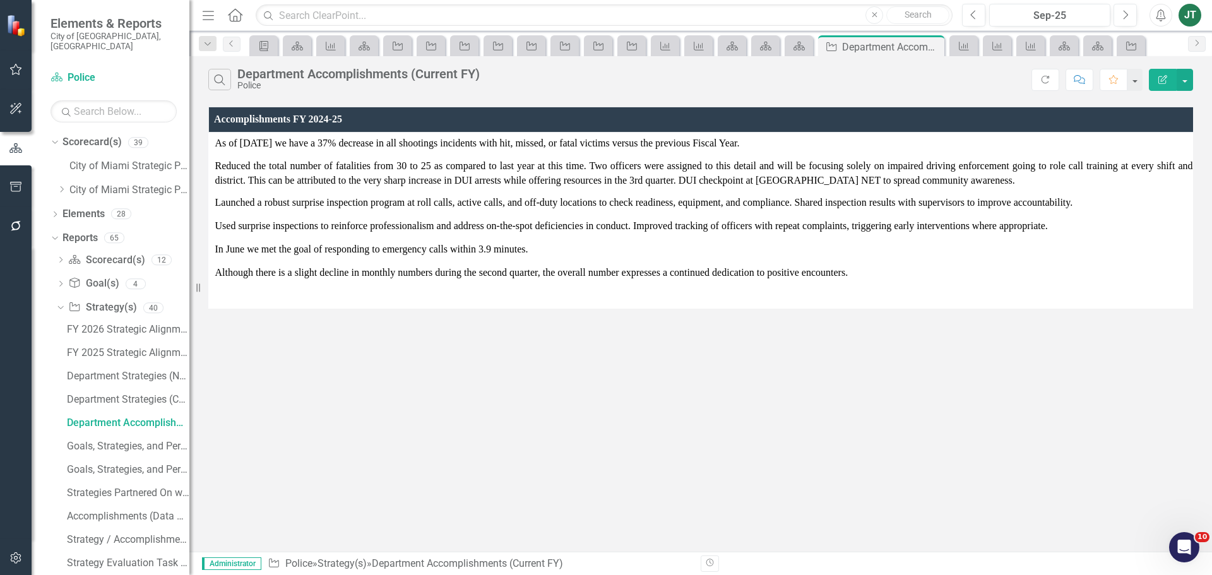
click at [1165, 81] on icon "Edit Report" at bounding box center [1162, 79] width 11 height 9
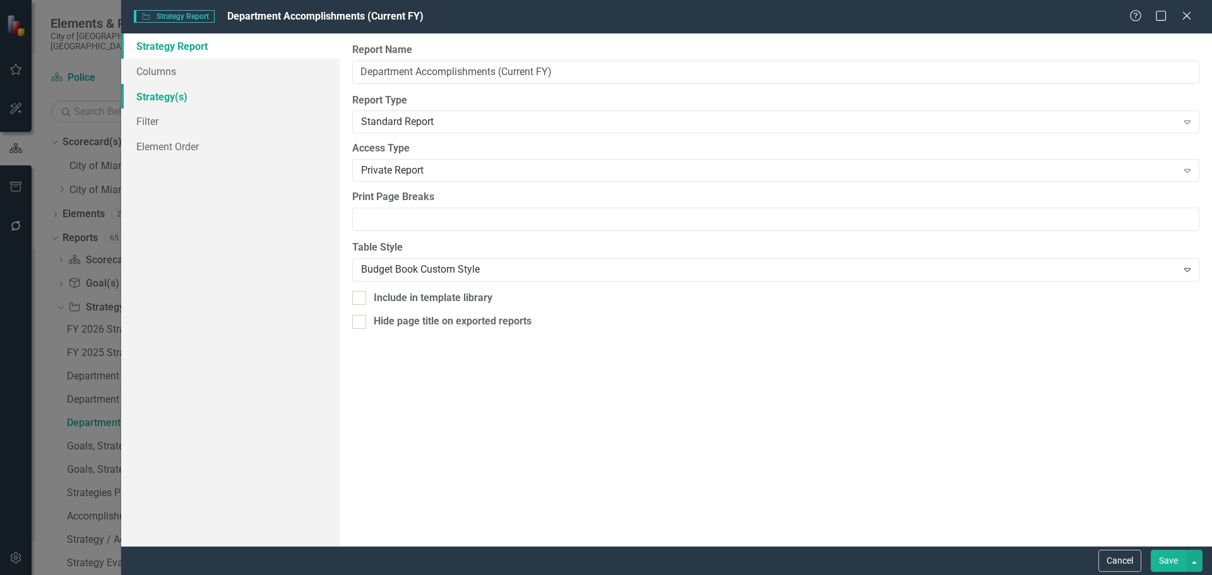
click at [170, 94] on link "Strategy(s)" at bounding box center [230, 96] width 218 height 25
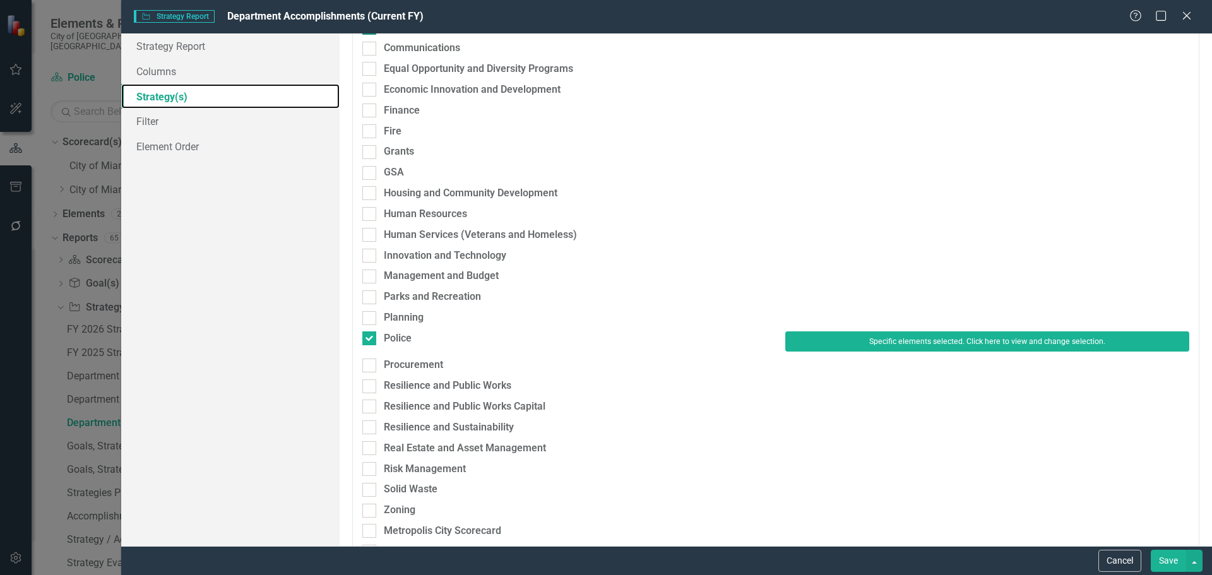
scroll to position [253, 0]
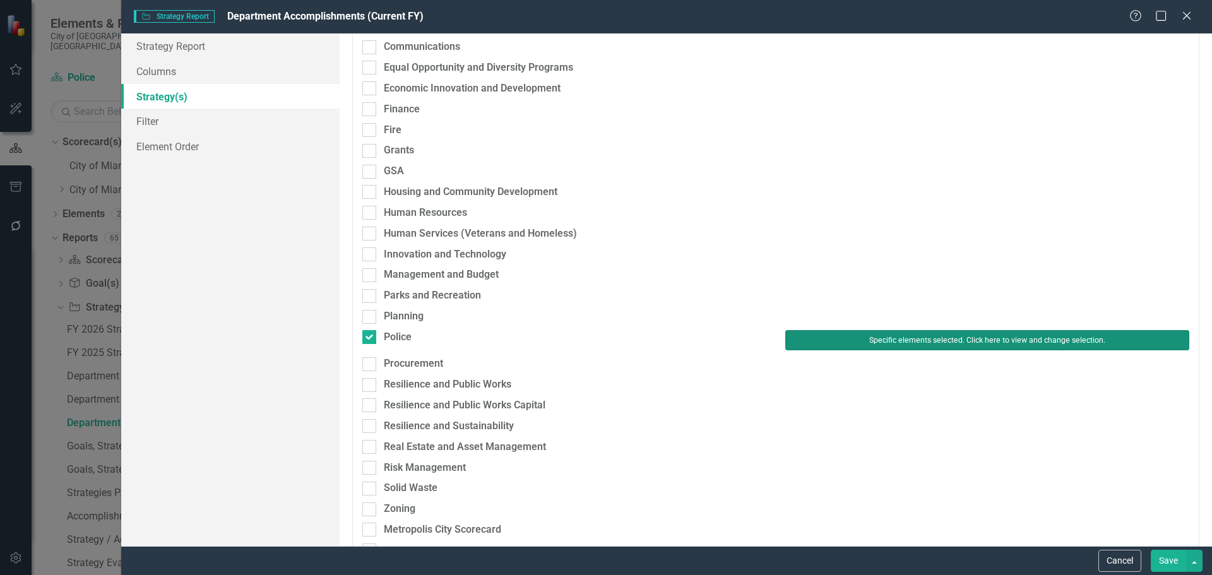
click at [919, 333] on button "Specific elements selected. Click here to view and change selection." at bounding box center [987, 340] width 404 height 20
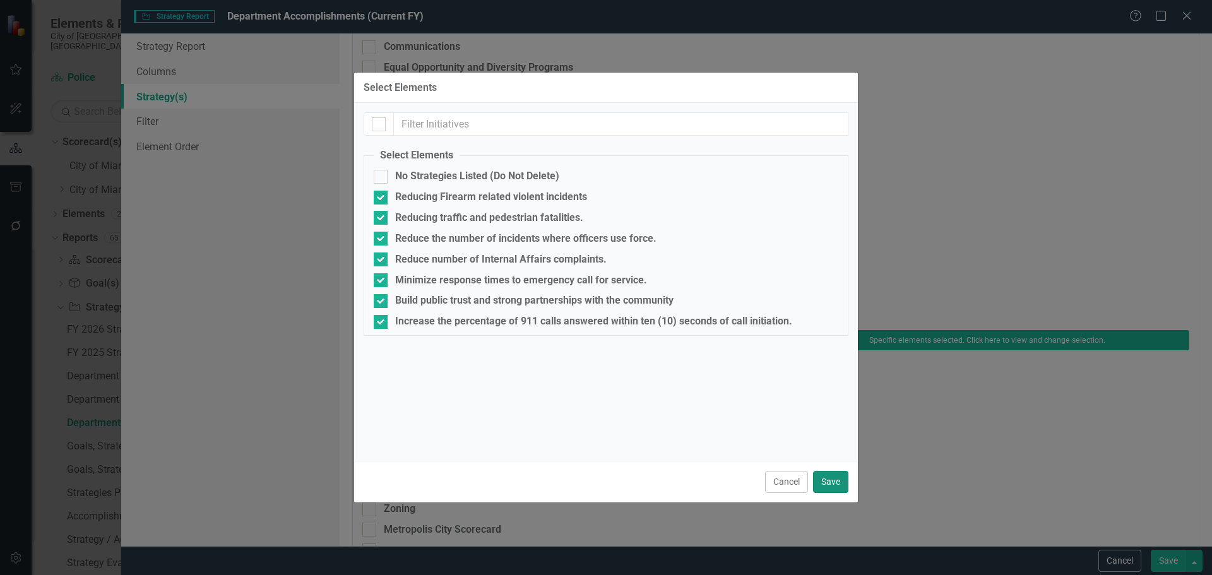
click at [824, 472] on button "Save" at bounding box center [830, 482] width 35 height 22
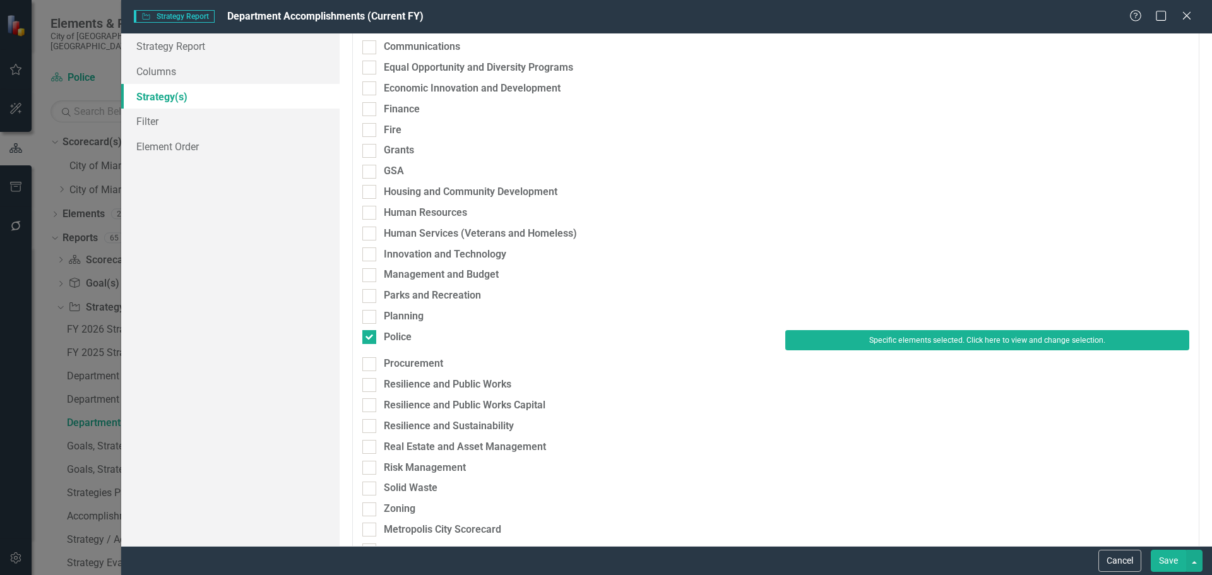
click at [1167, 557] on button "Save" at bounding box center [1168, 561] width 35 height 22
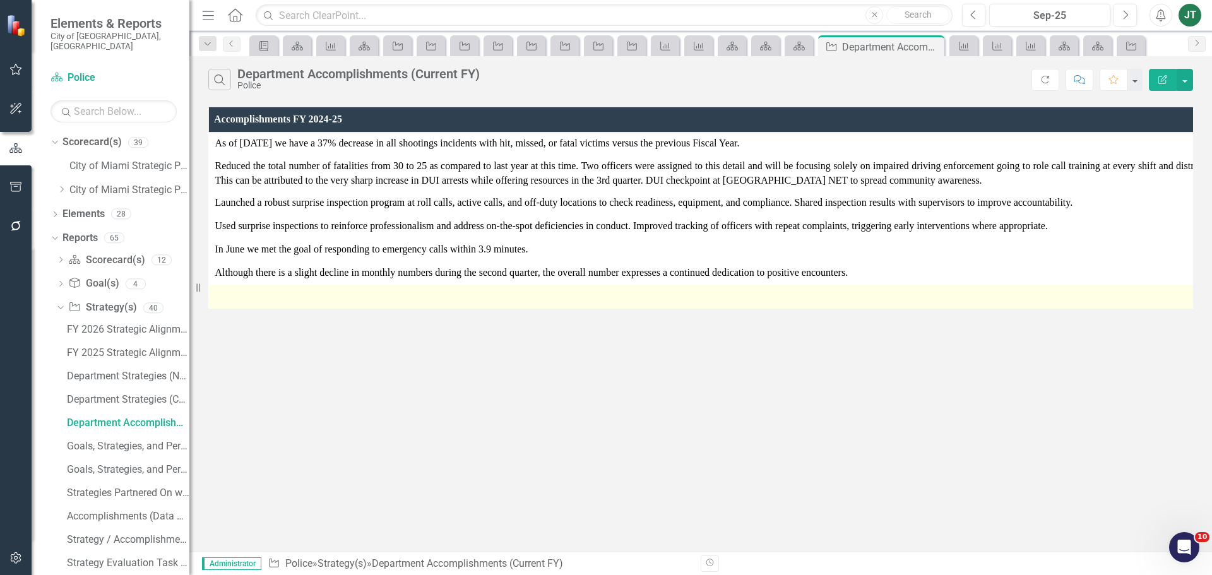
click at [243, 300] on div at bounding box center [711, 296] width 992 height 15
click at [246, 300] on div at bounding box center [711, 296] width 992 height 15
click at [270, 297] on div at bounding box center [711, 296] width 992 height 15
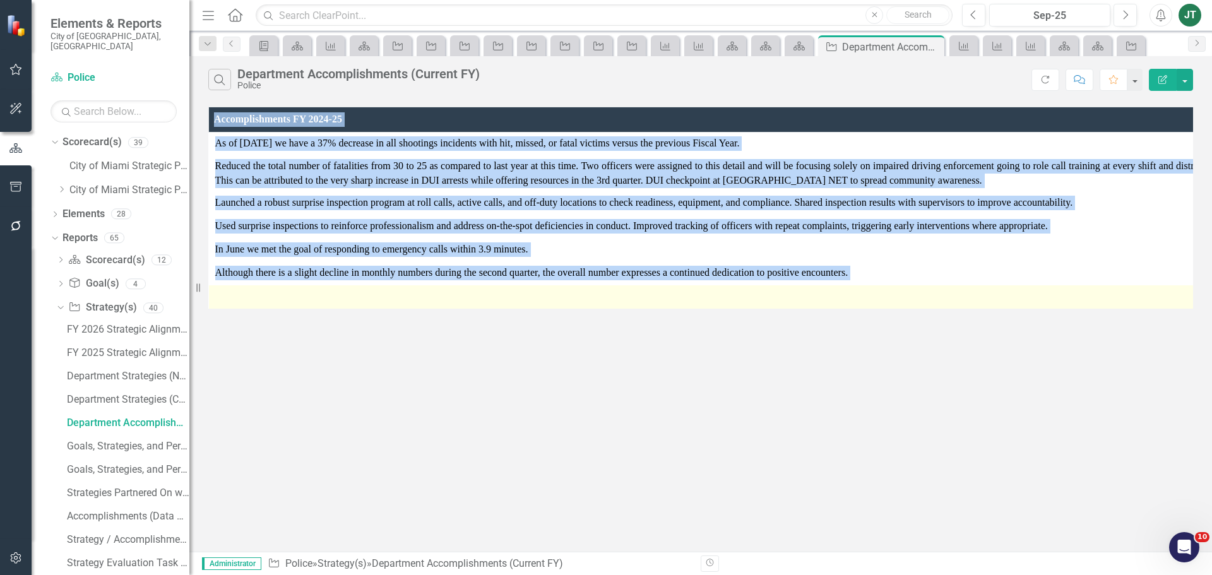
click at [270, 297] on div at bounding box center [711, 296] width 992 height 15
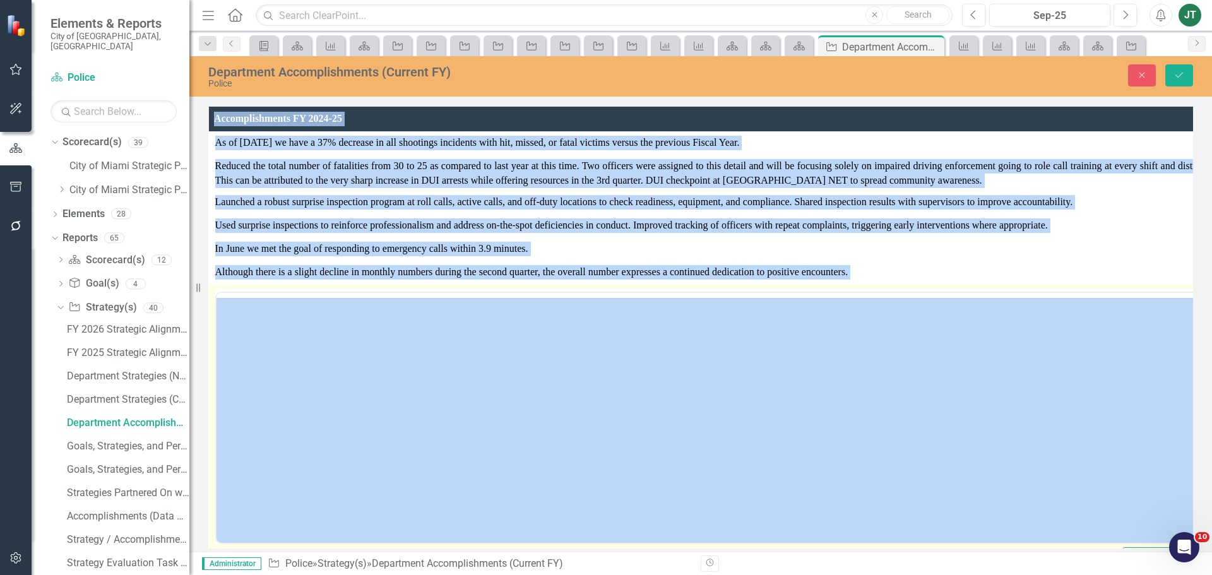
scroll to position [0, 0]
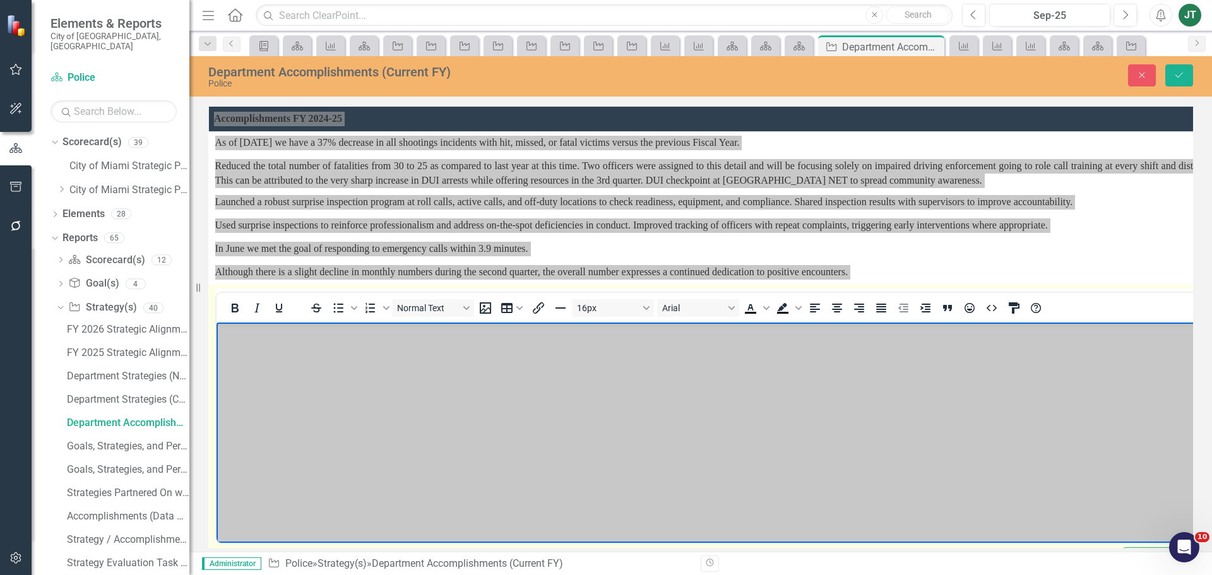
click at [259, 348] on body "Rich Text Area. Press ALT-0 for help." at bounding box center [712, 417] width 992 height 189
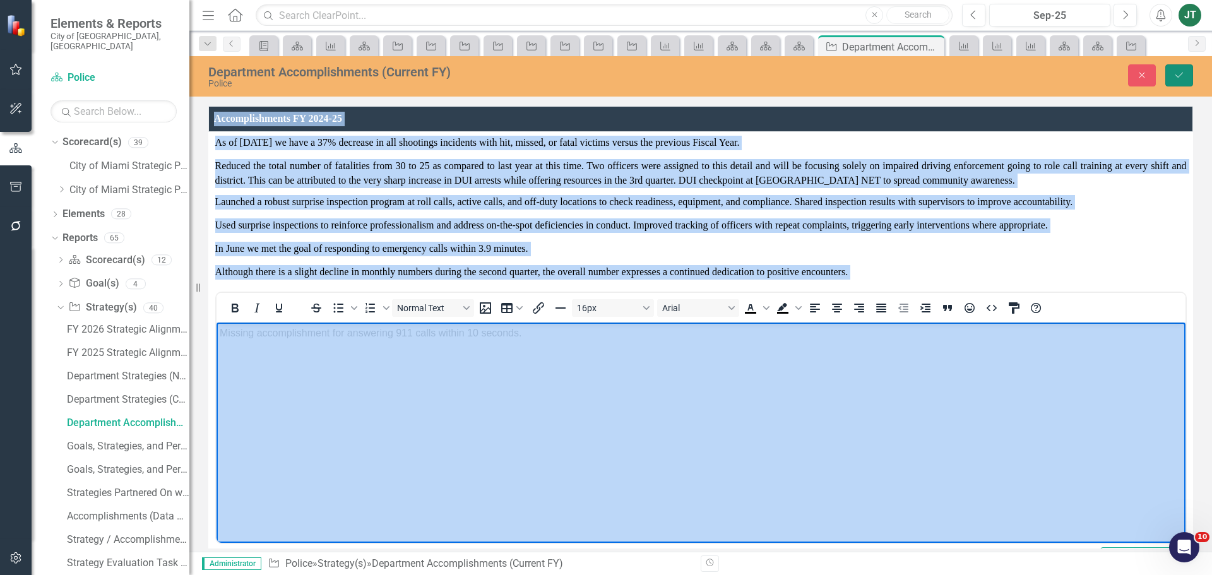
click at [1179, 67] on button "Save" at bounding box center [1179, 75] width 28 height 22
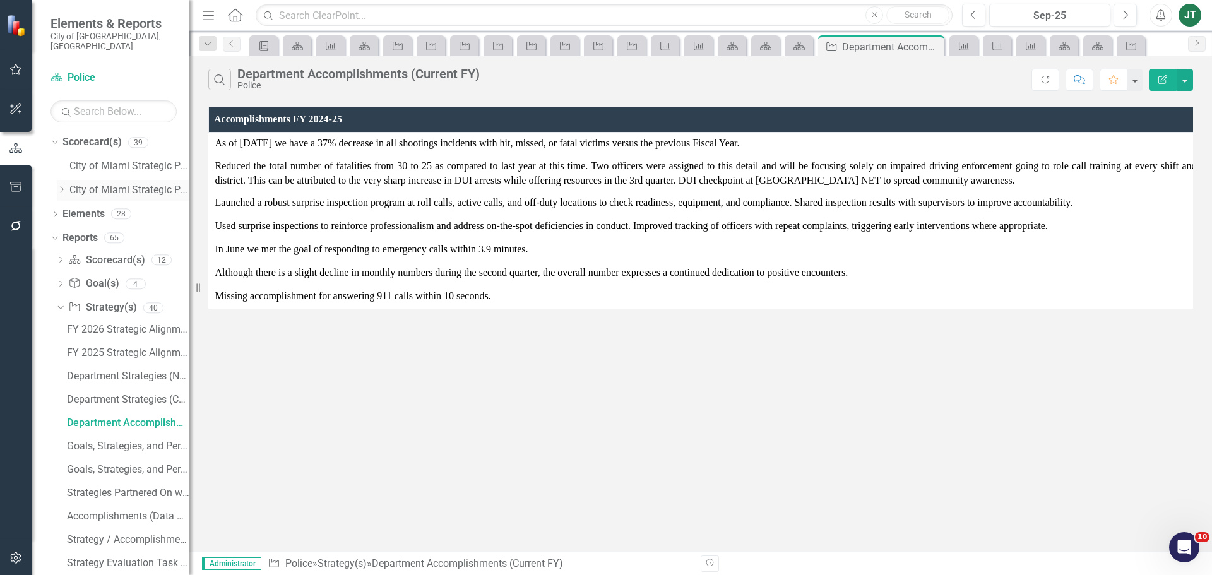
click at [62, 186] on icon "Dropdown" at bounding box center [61, 190] width 9 height 8
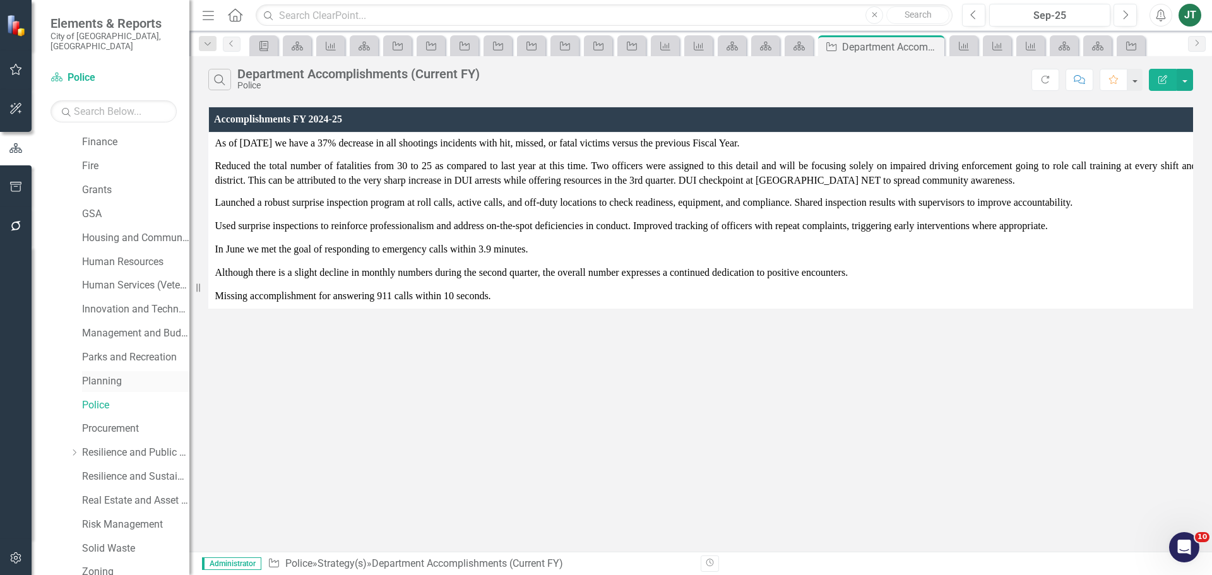
scroll to position [316, 0]
click at [97, 417] on link "Procurement" at bounding box center [135, 424] width 107 height 15
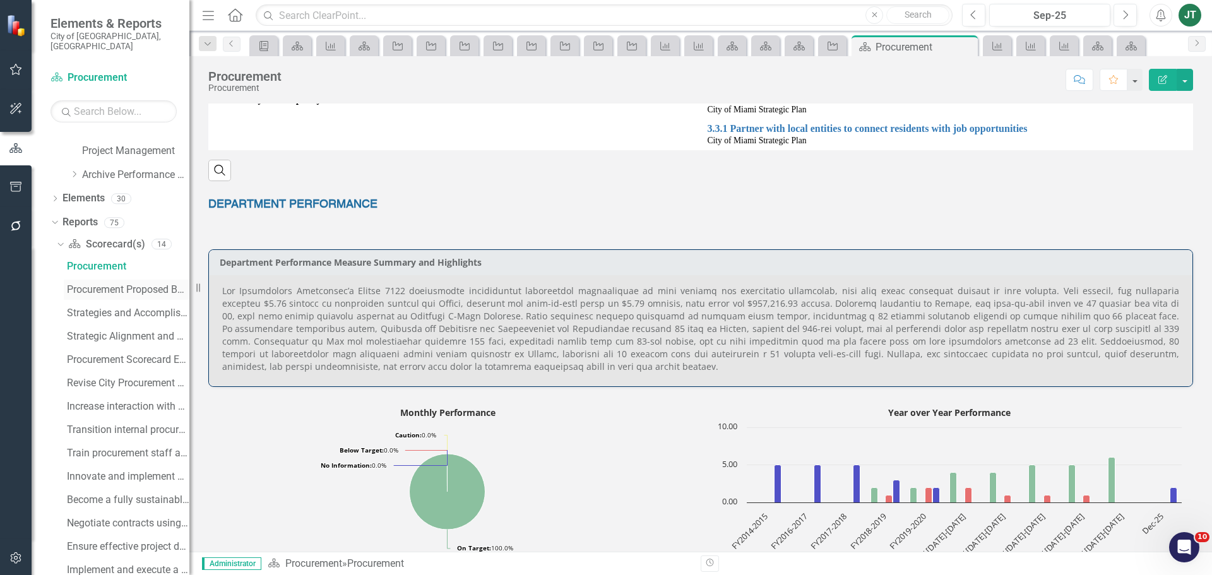
scroll to position [711, 0]
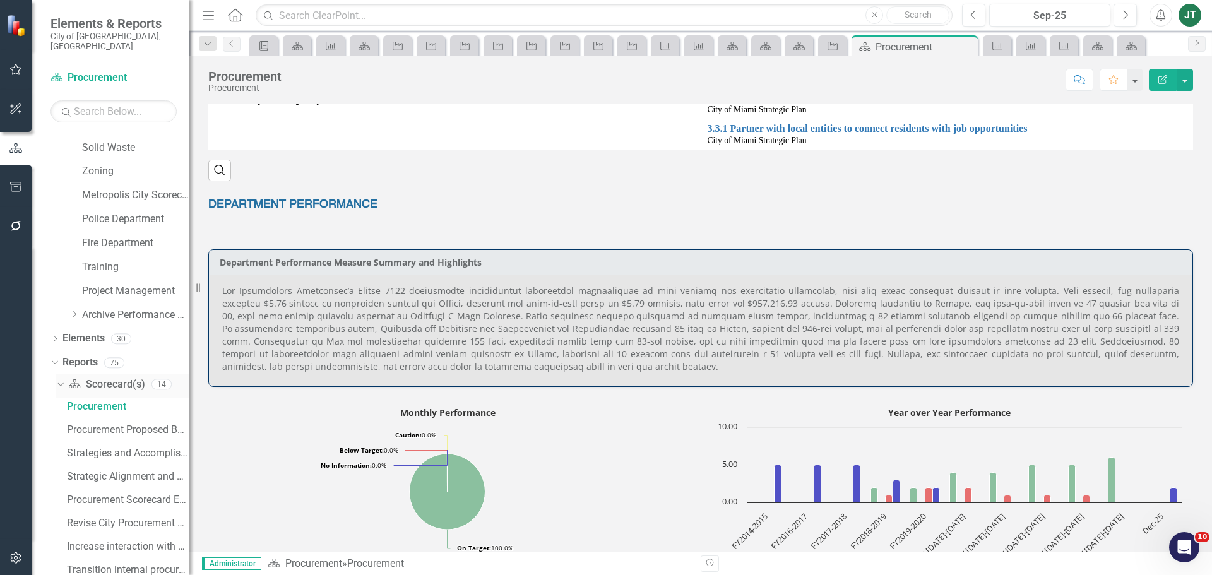
click at [61, 379] on icon "Dropdown" at bounding box center [59, 383] width 7 height 9
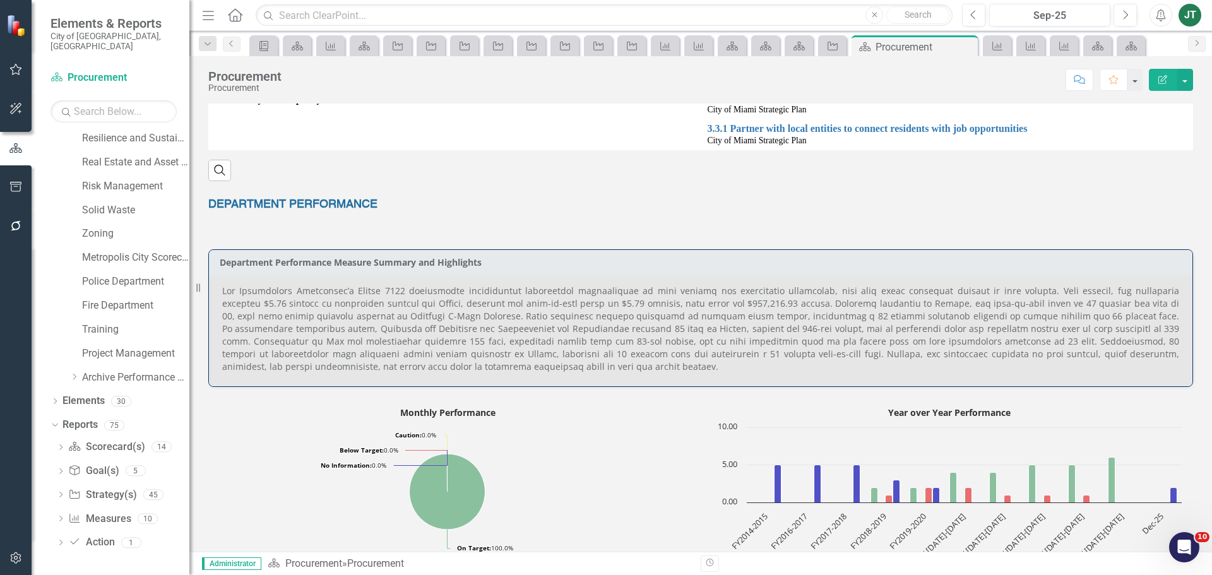
scroll to position [639, 0]
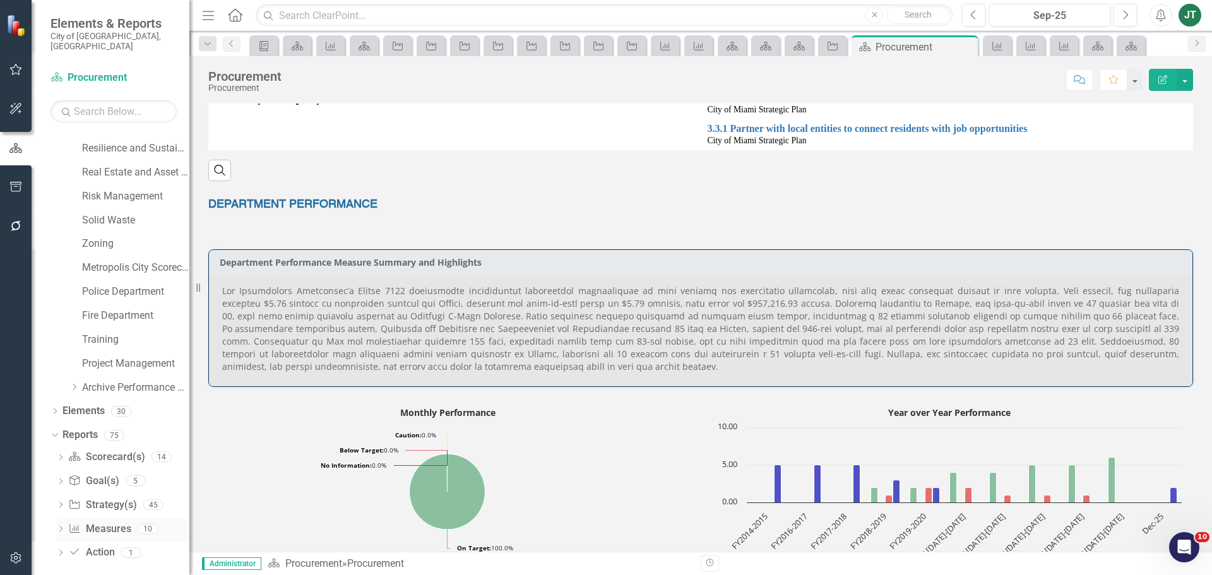
click at [107, 522] on link "Measure Measures" at bounding box center [99, 529] width 62 height 15
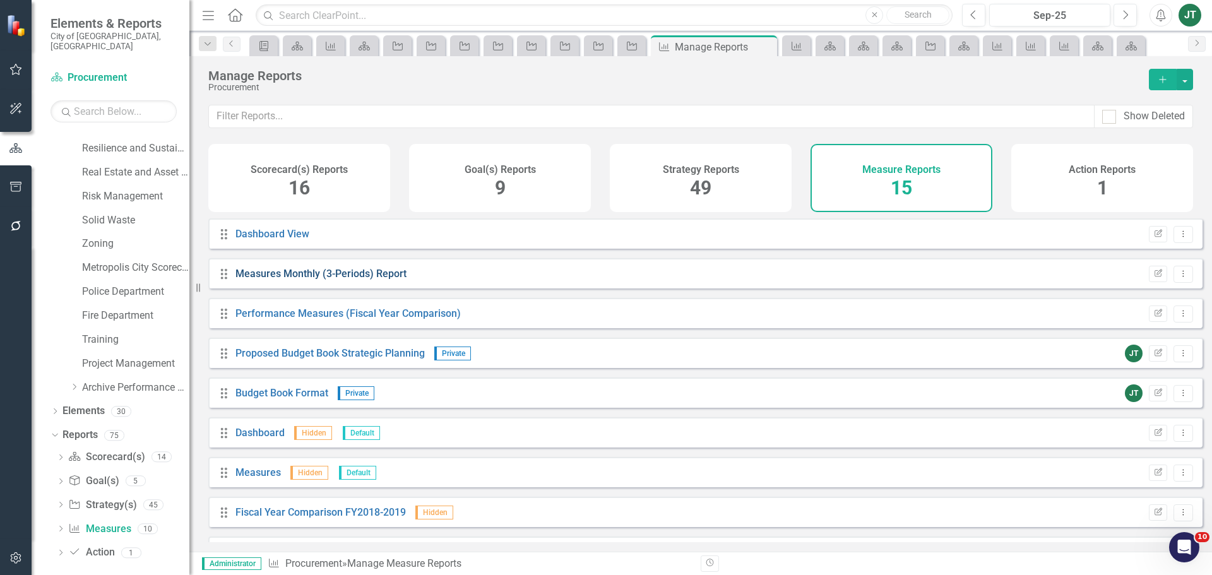
click at [305, 279] on link "Measures Monthly (3-Periods) Report" at bounding box center [320, 274] width 171 height 12
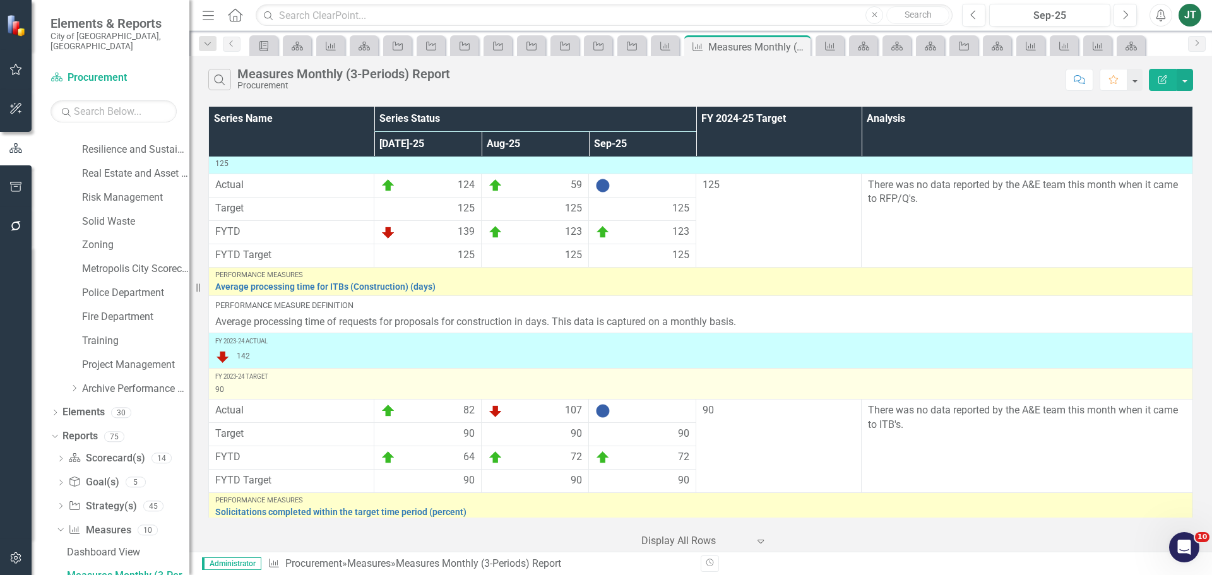
scroll to position [1191, 0]
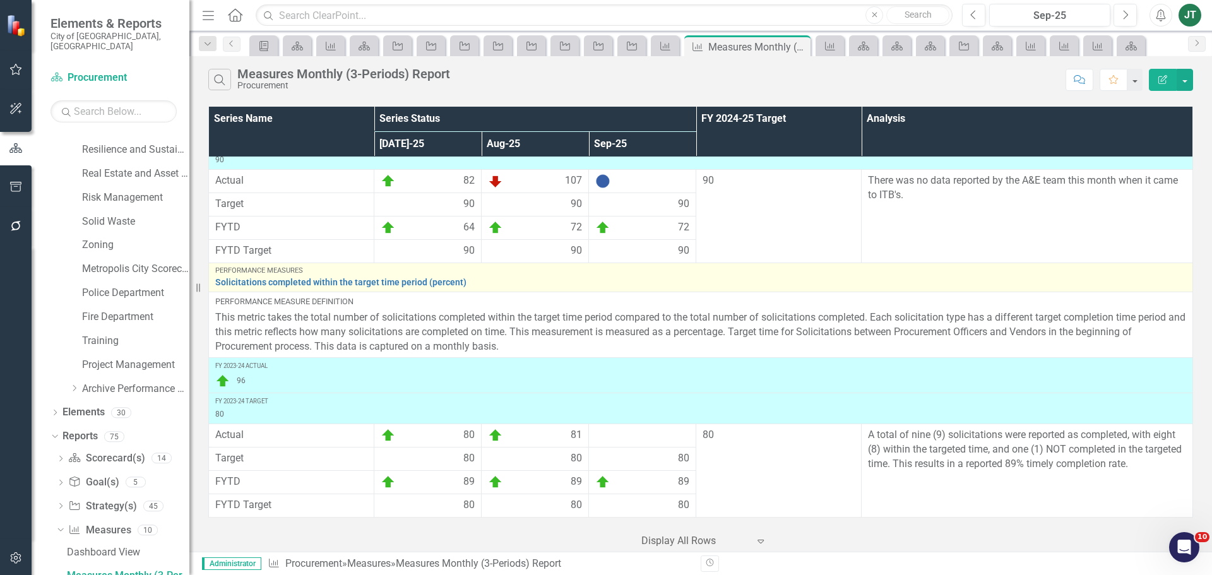
click at [326, 276] on div "Performance Measures Solicitations completed within the target time period (per…" at bounding box center [700, 277] width 971 height 21
click at [327, 279] on div "Performance Measures Solicitations completed within the target time period (per…" at bounding box center [700, 277] width 971 height 21
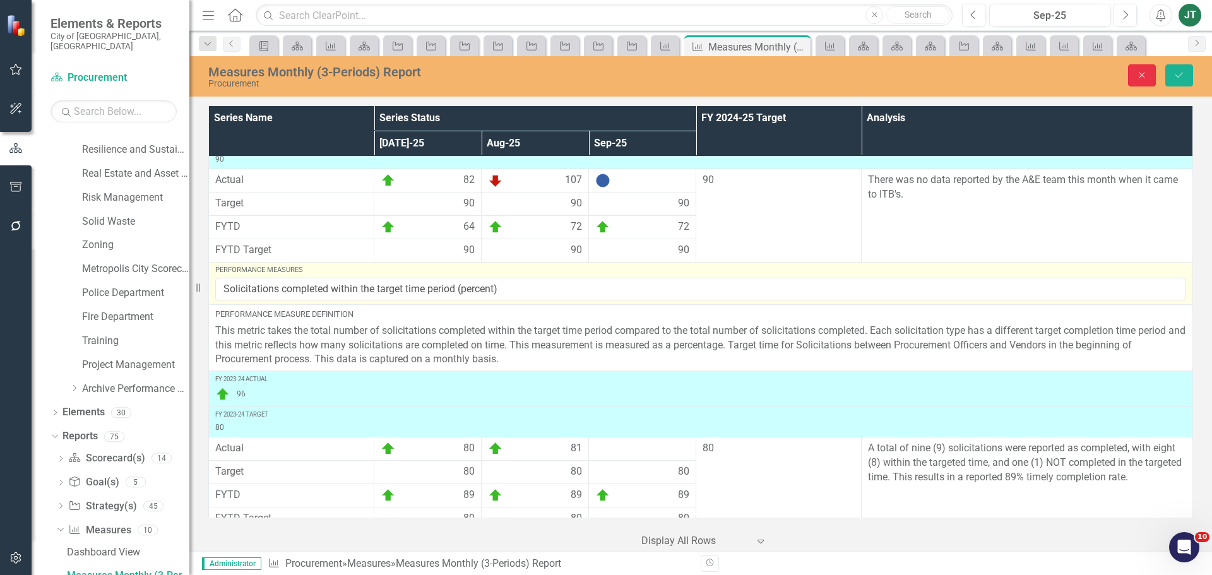
click at [1146, 74] on icon "Close" at bounding box center [1141, 75] width 11 height 9
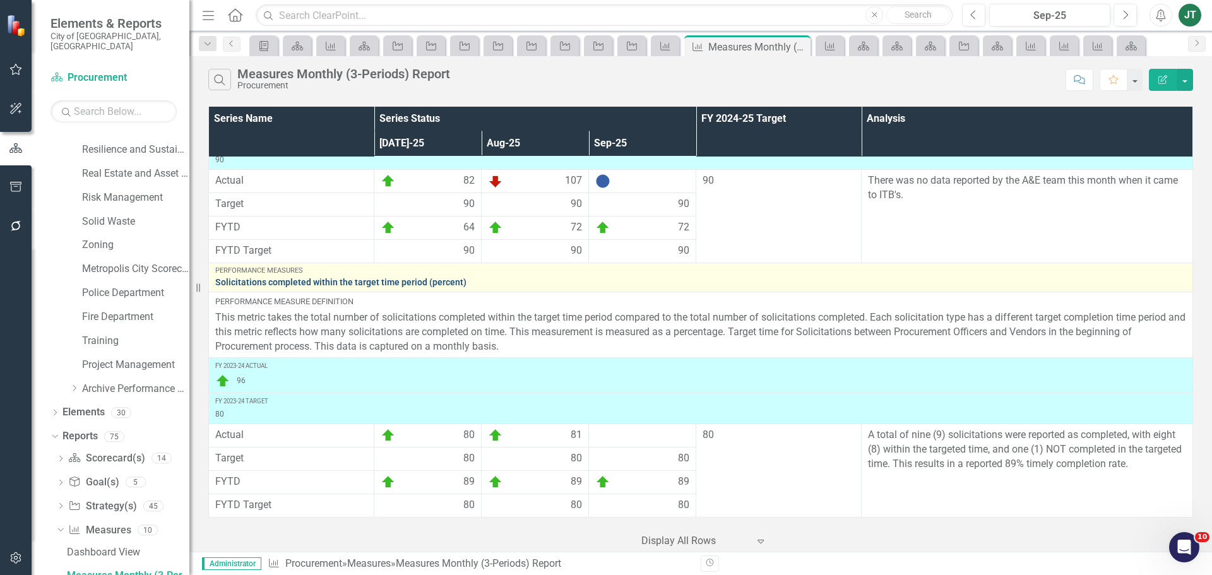
click at [399, 282] on link "Solicitations completed within the target time period (percent)" at bounding box center [700, 282] width 971 height 9
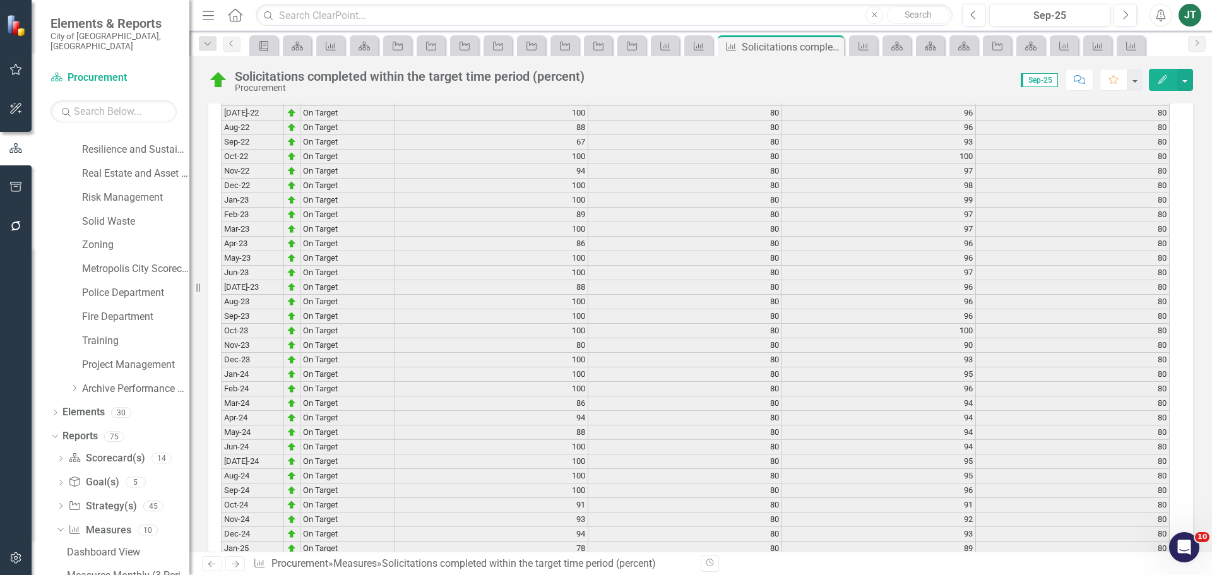
scroll to position [1711, 0]
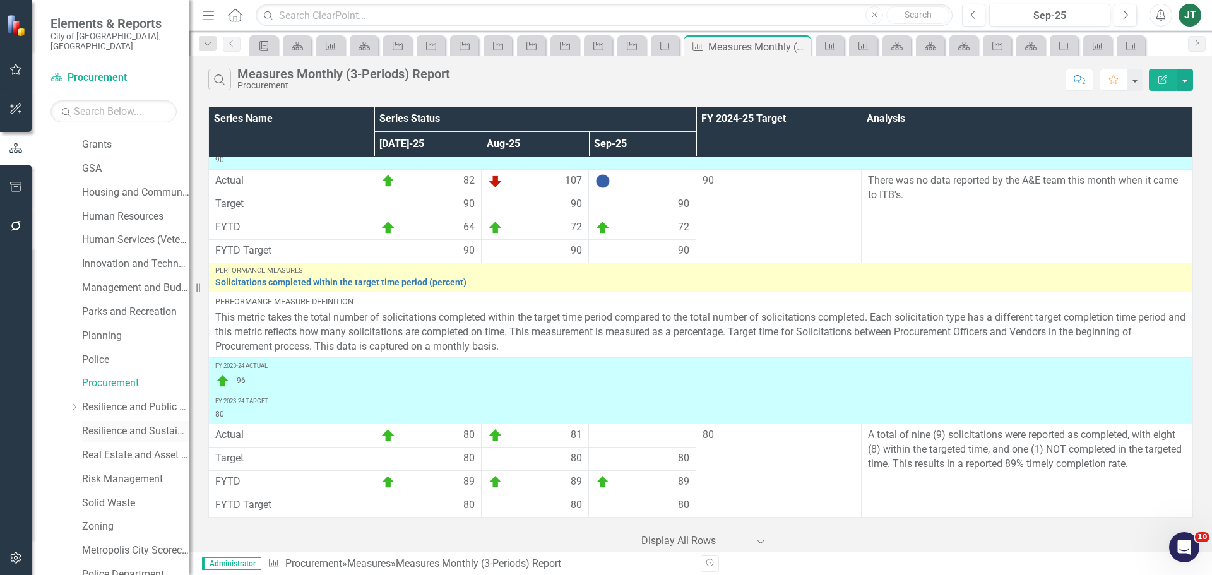
scroll to position [379, 0]
click at [134, 378] on link "Resilience and Public Works" at bounding box center [135, 385] width 107 height 15
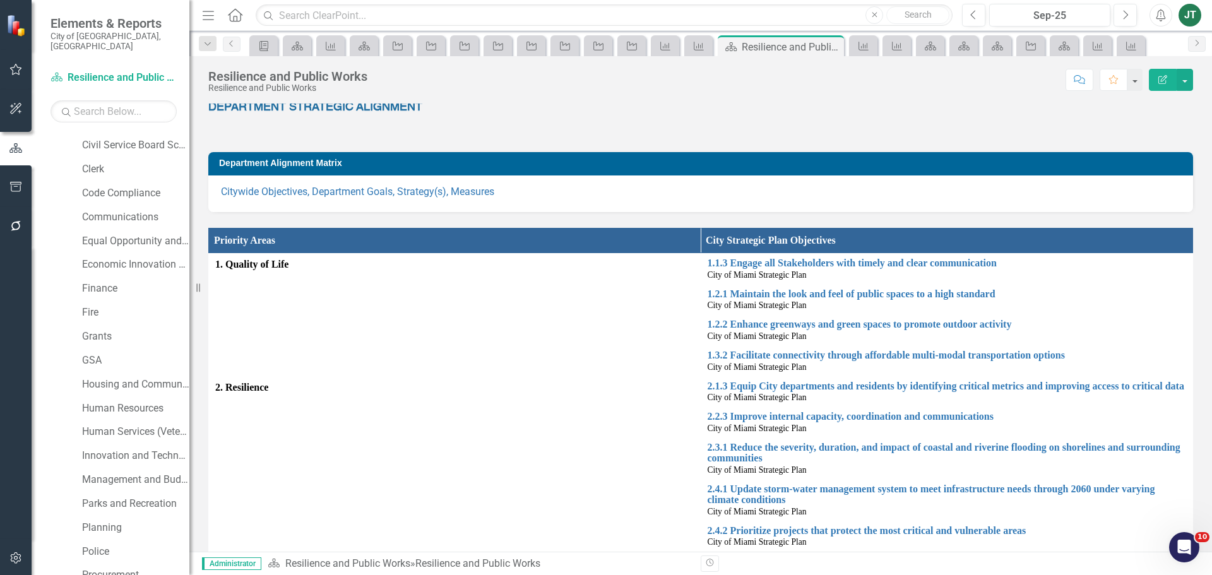
scroll to position [186, 0]
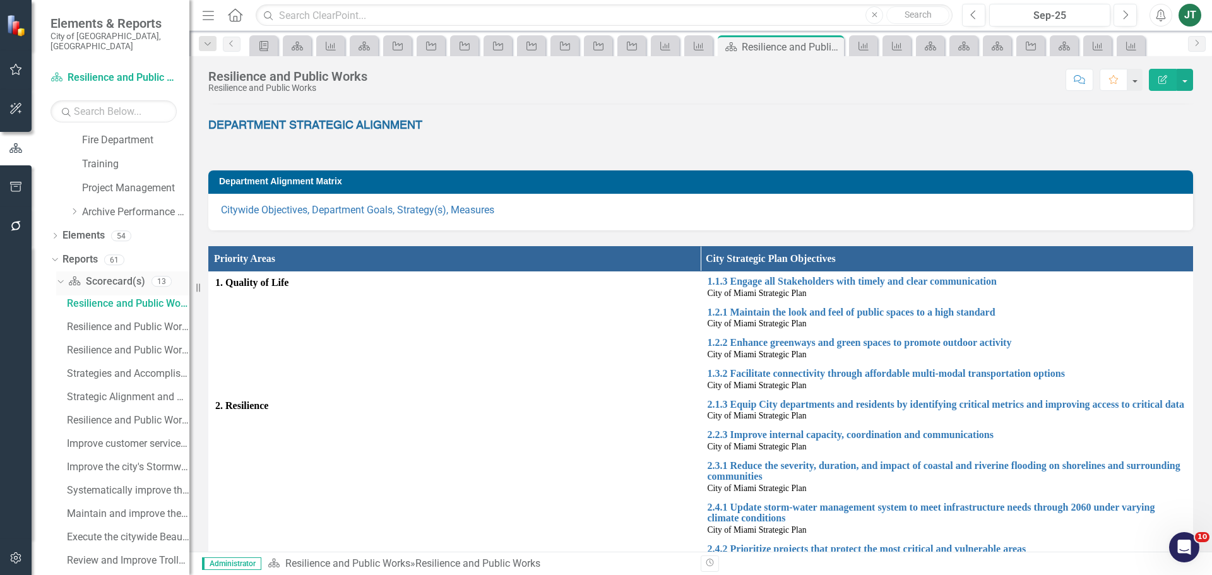
click at [61, 280] on icon at bounding box center [60, 281] width 6 height 3
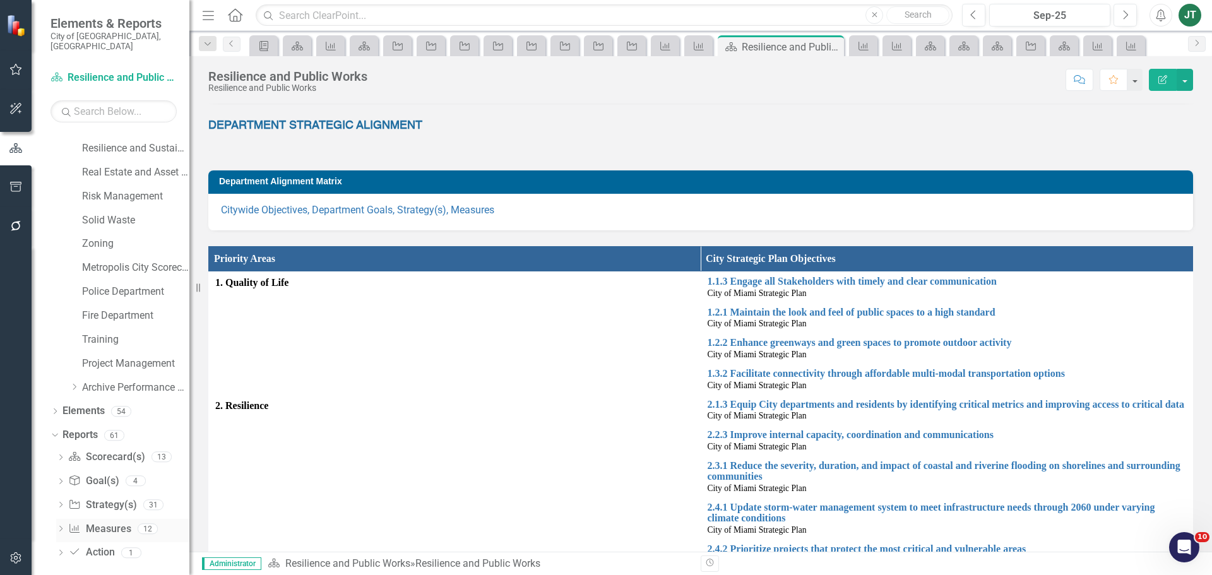
click at [110, 522] on link "Measure Measures" at bounding box center [99, 529] width 62 height 15
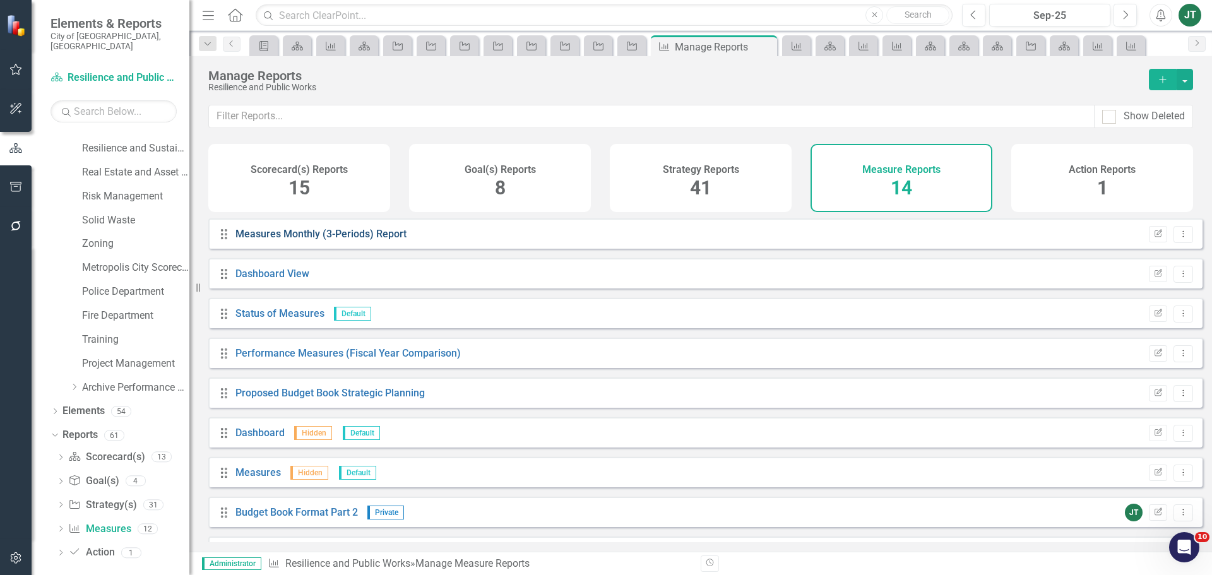
click at [330, 240] on link "Measures Monthly (3-Periods) Report" at bounding box center [320, 234] width 171 height 12
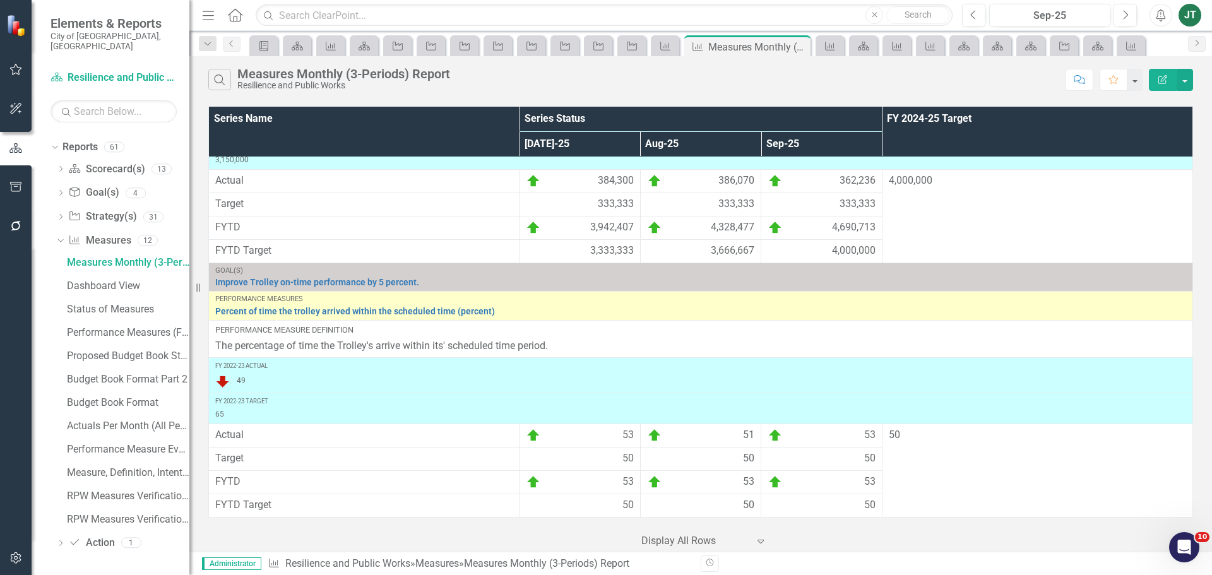
scroll to position [81, 0]
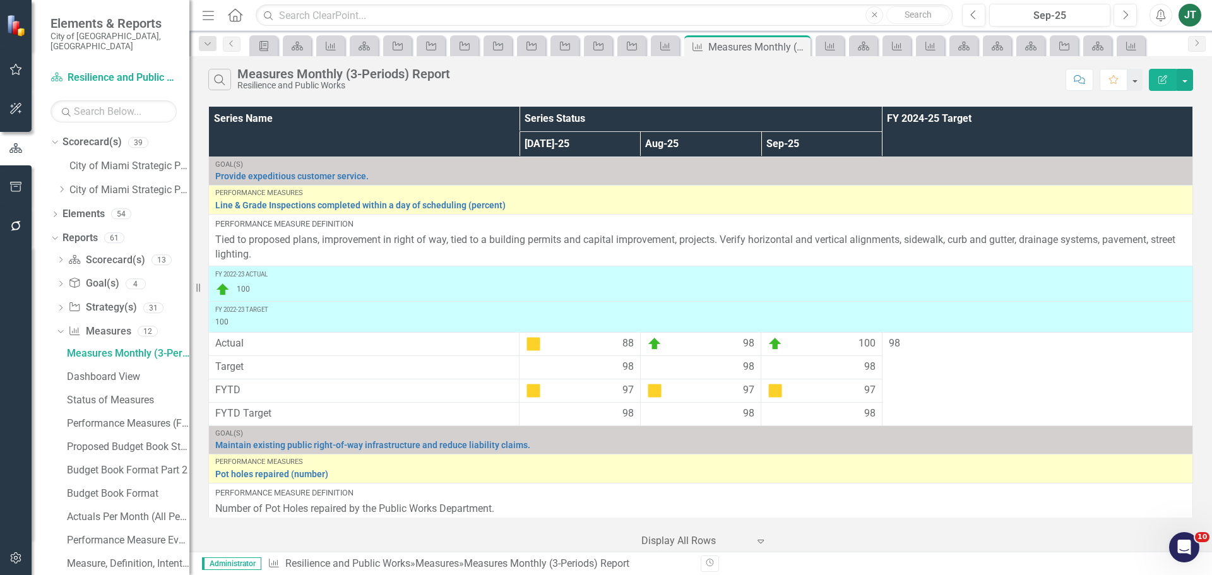
scroll to position [2737, 0]
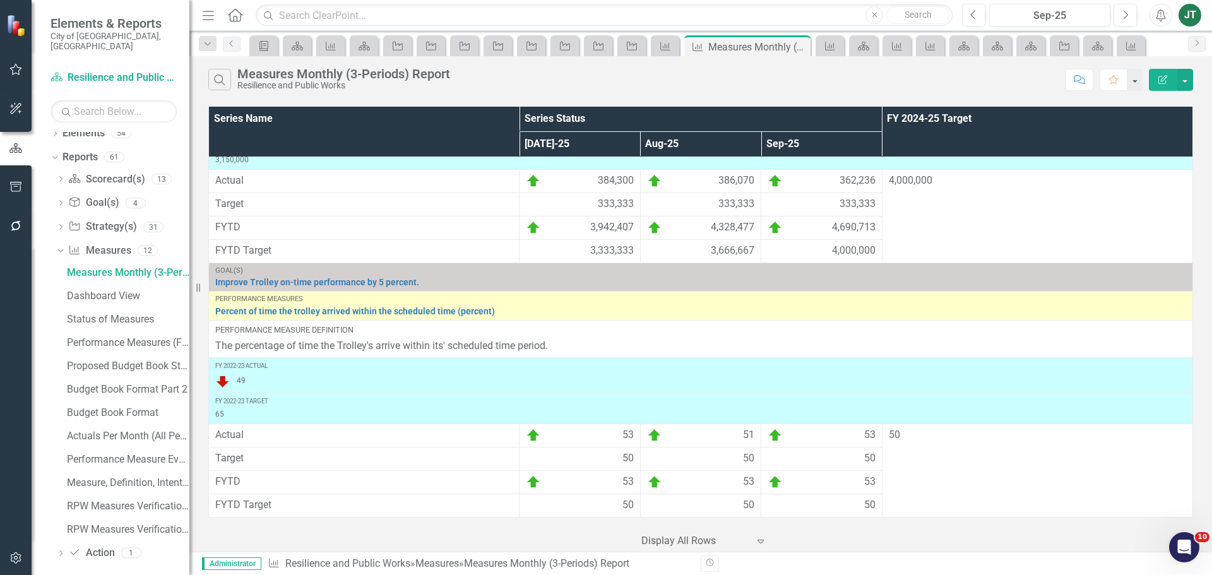
click at [55, 241] on div "Dropdown Scorecard(s) Scorecard(s) 13 Resilience and Public Works Resilience an…" at bounding box center [120, 368] width 139 height 398
click at [59, 246] on icon "Dropdown" at bounding box center [59, 250] width 7 height 9
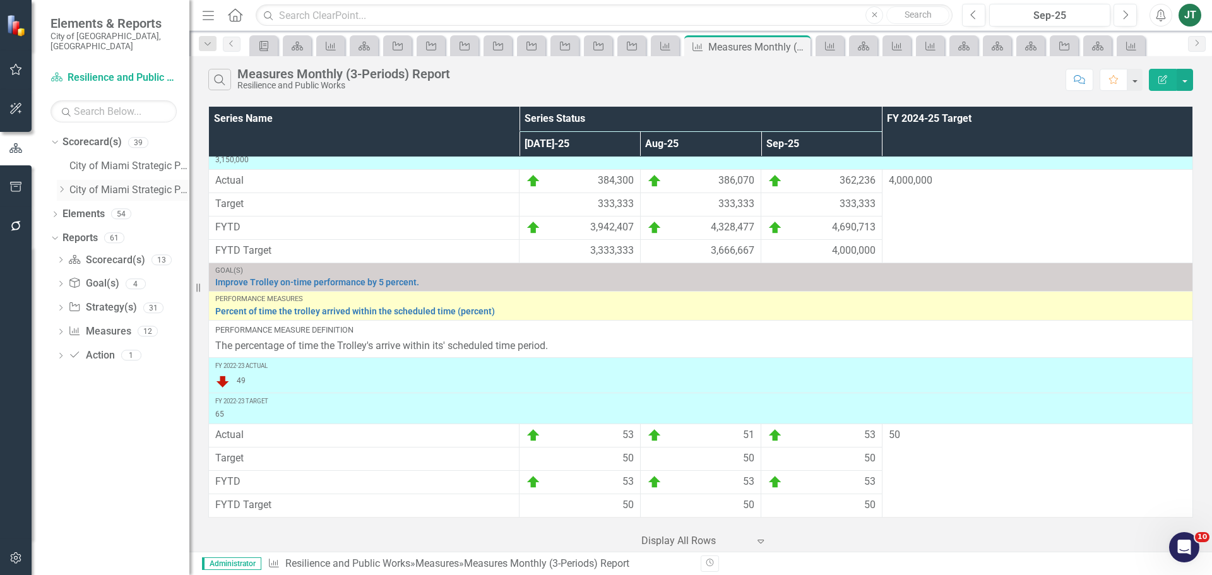
click at [61, 185] on div "Dropdown" at bounding box center [61, 190] width 9 height 11
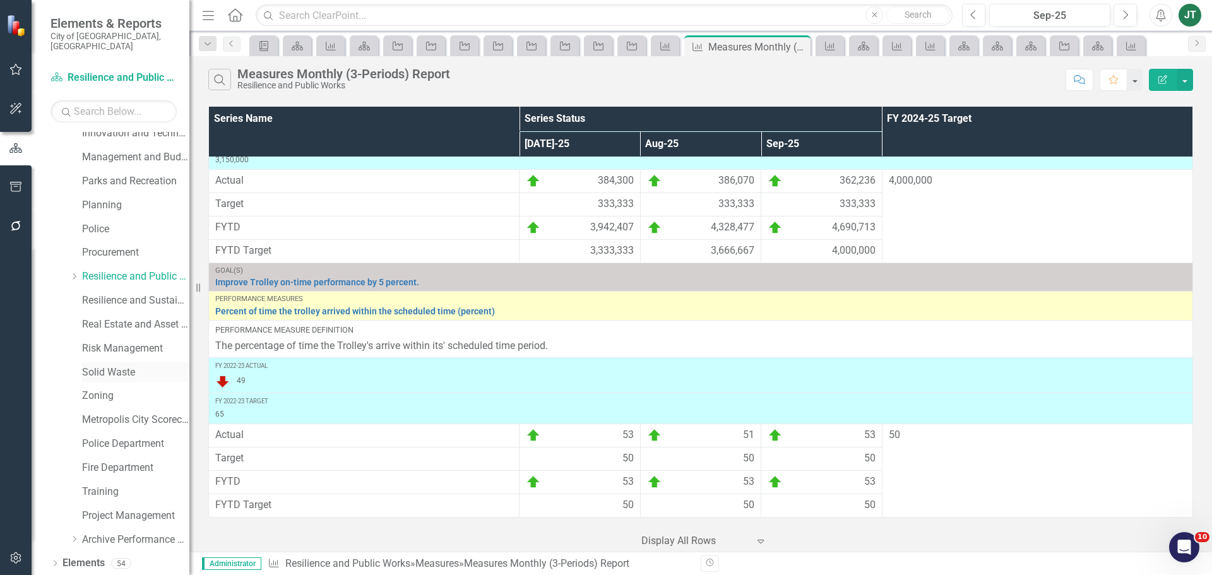
scroll to position [505, 0]
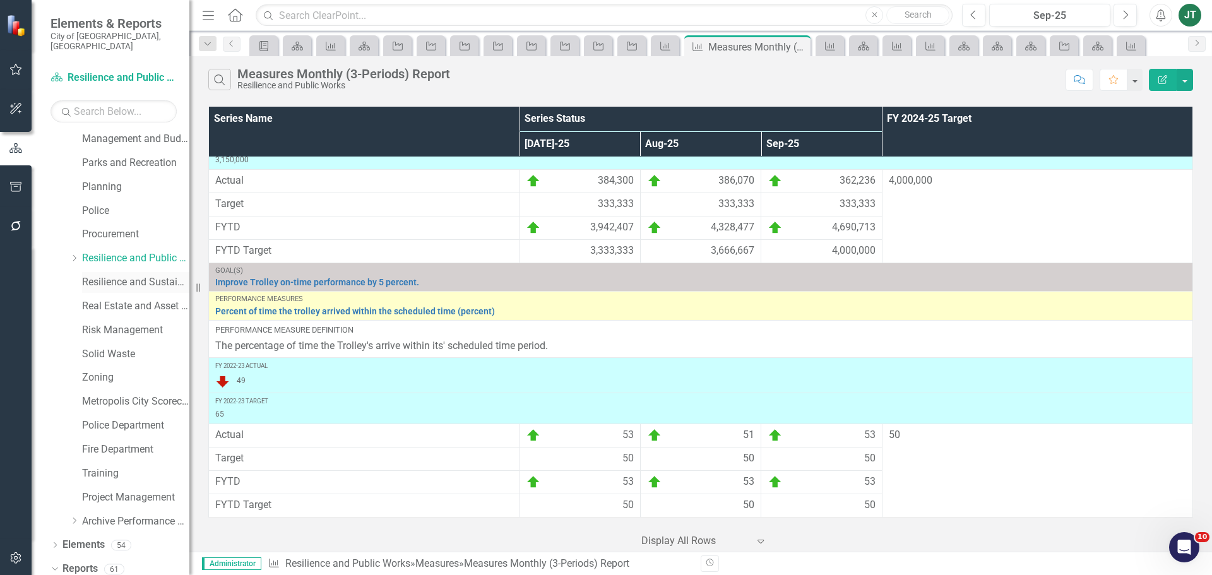
click at [143, 275] on link "Resilience and Sustainability" at bounding box center [135, 282] width 107 height 15
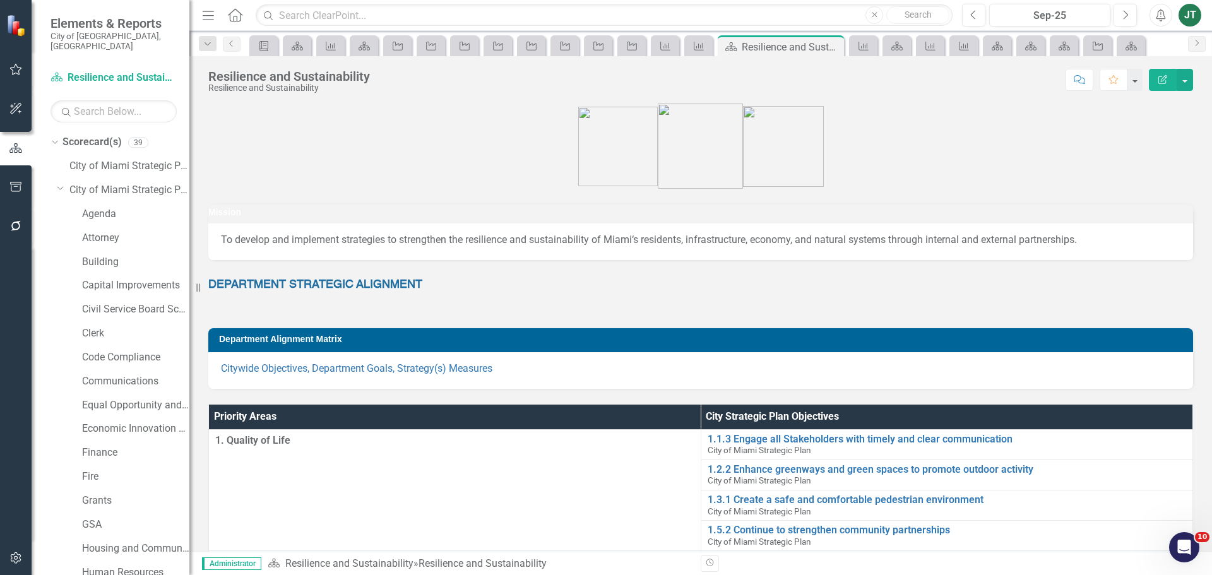
click at [61, 183] on icon "Dropdown" at bounding box center [61, 187] width 8 height 9
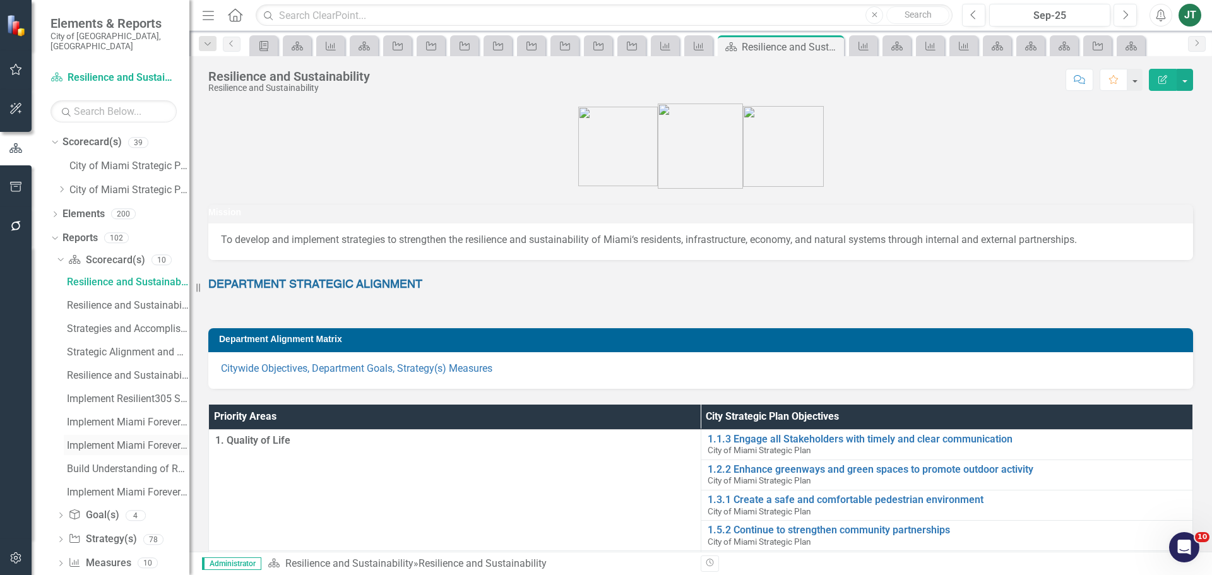
scroll to position [34, 0]
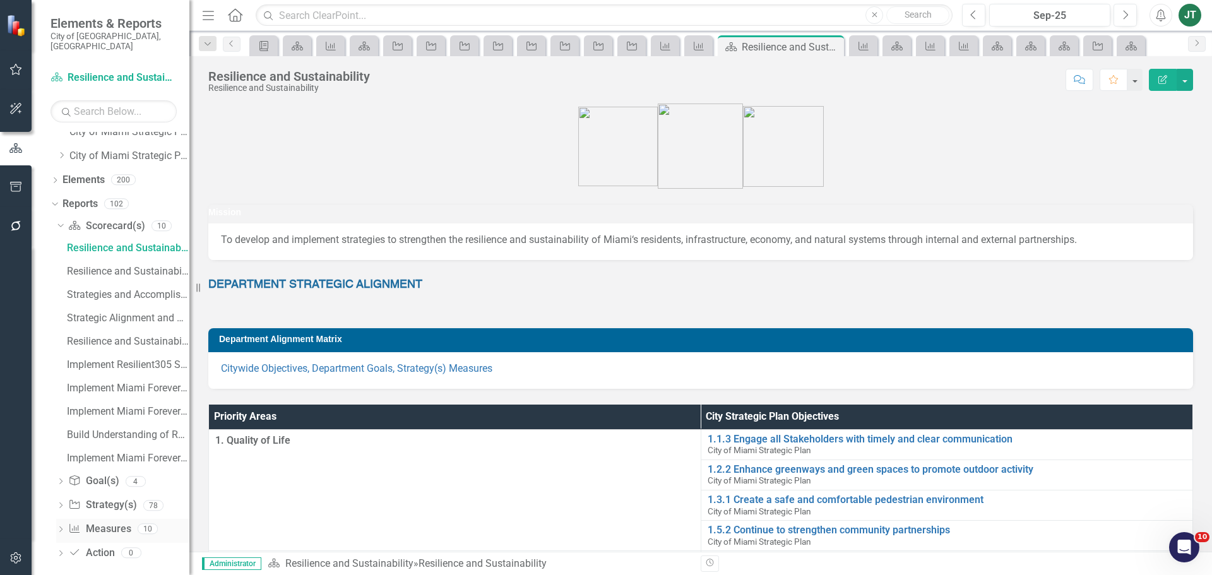
click at [111, 522] on link "Measure Measures" at bounding box center [99, 529] width 62 height 15
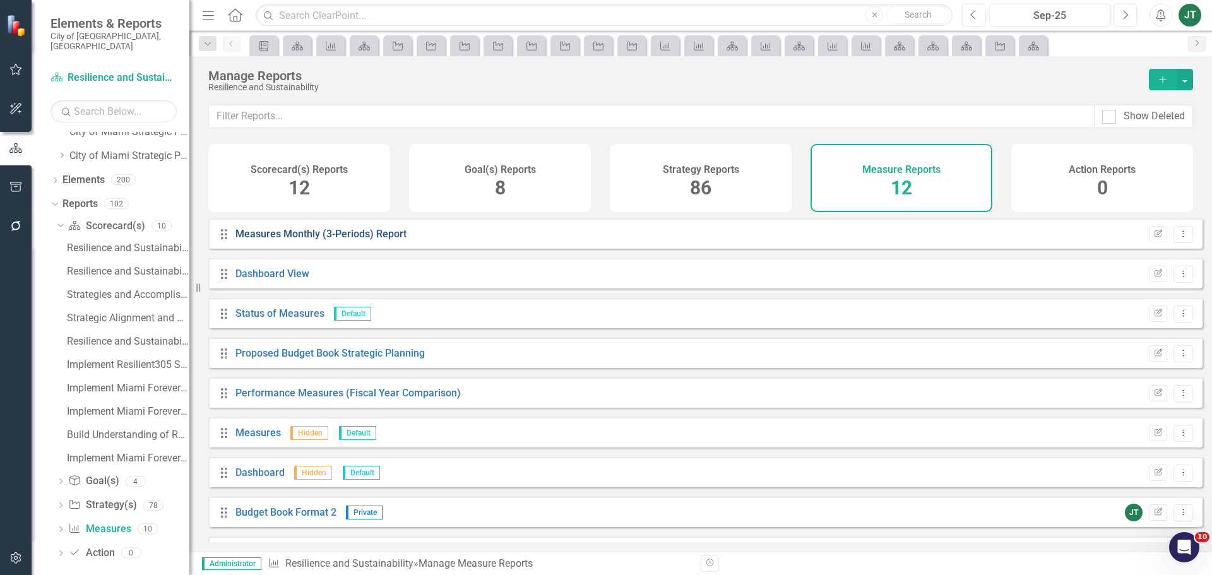
click at [312, 240] on link "Measures Monthly (3-Periods) Report" at bounding box center [320, 234] width 171 height 12
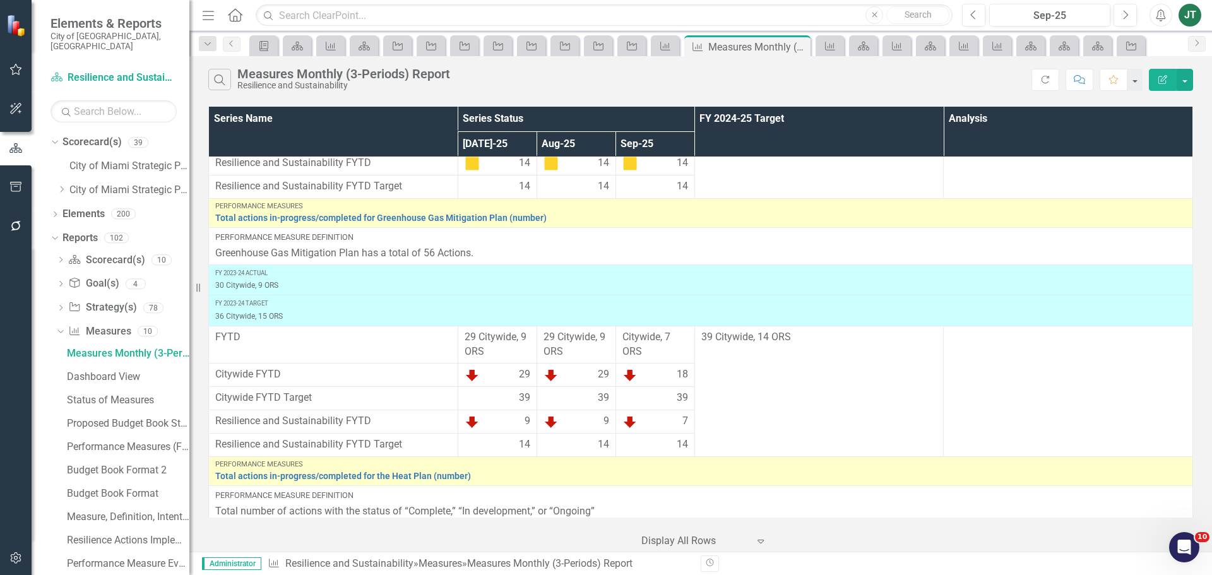
scroll to position [505, 0]
click at [90, 300] on link "Strategy Strategy(s)" at bounding box center [102, 307] width 68 height 15
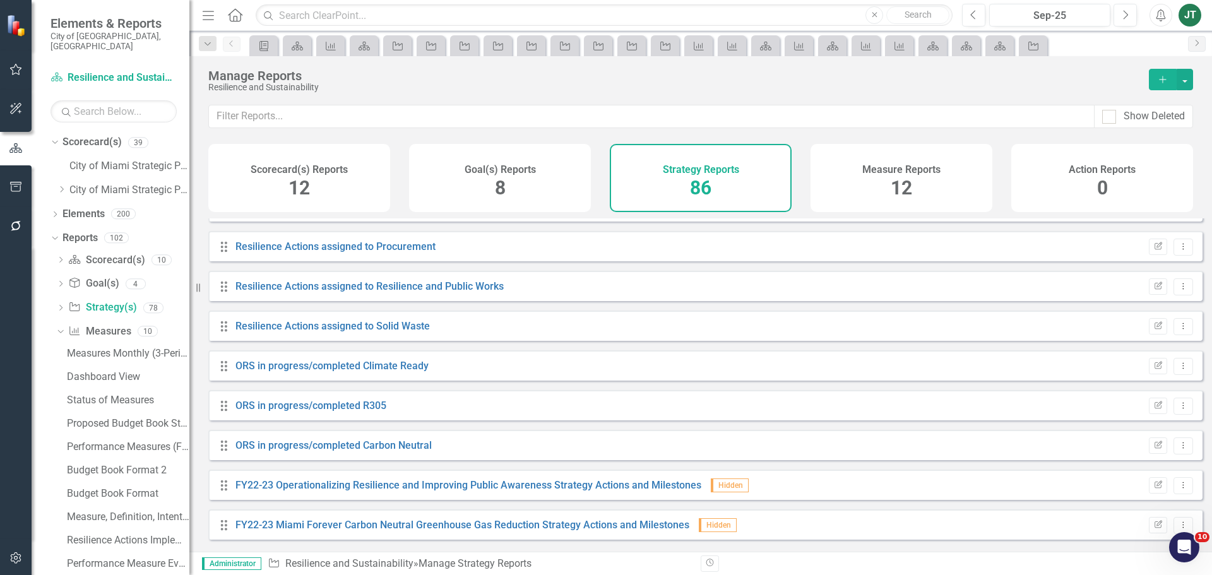
scroll to position [1641, 0]
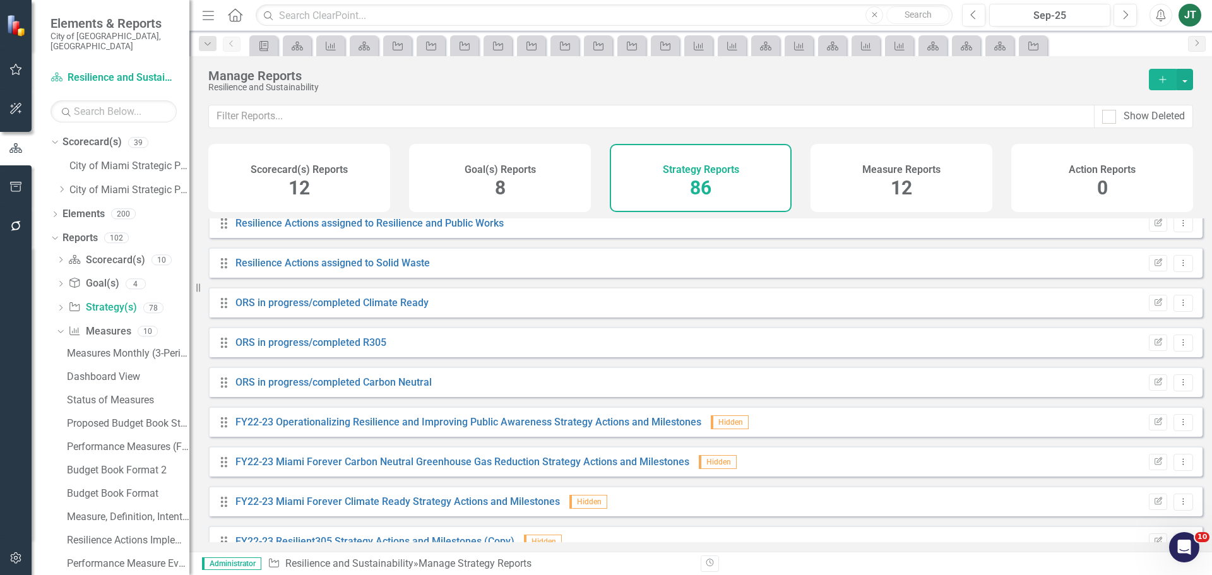
click at [1165, 78] on icon "Add" at bounding box center [1162, 79] width 11 height 9
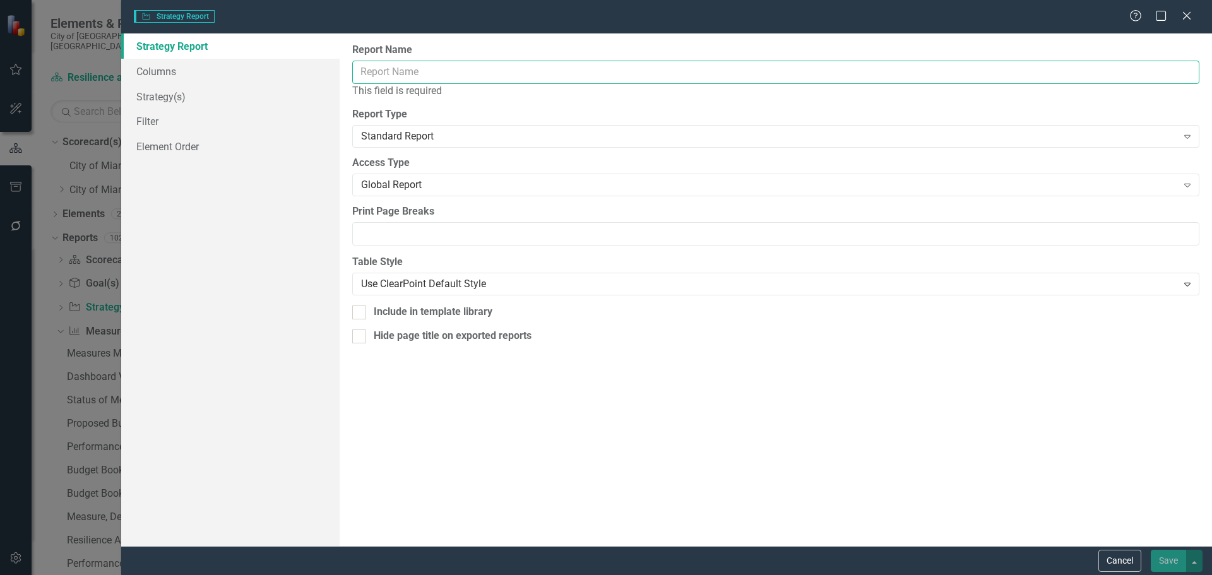
click at [442, 75] on input "Report Name" at bounding box center [775, 72] width 847 height 23
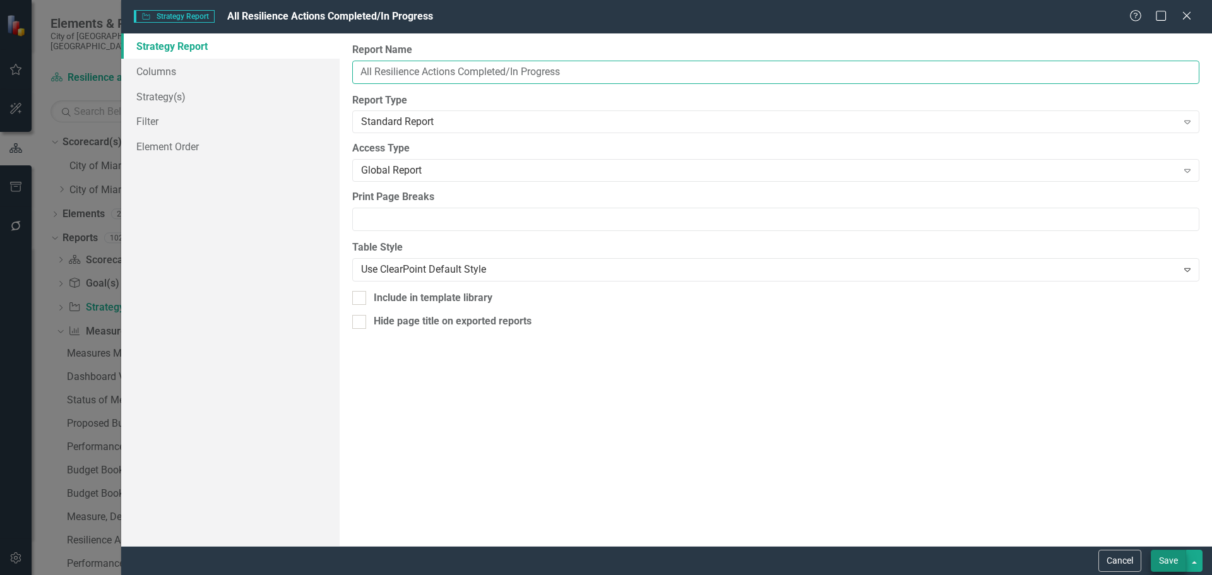
type input "All Resilience Actions Completed/In Progress"
click at [1177, 554] on button "Save" at bounding box center [1168, 561] width 35 height 22
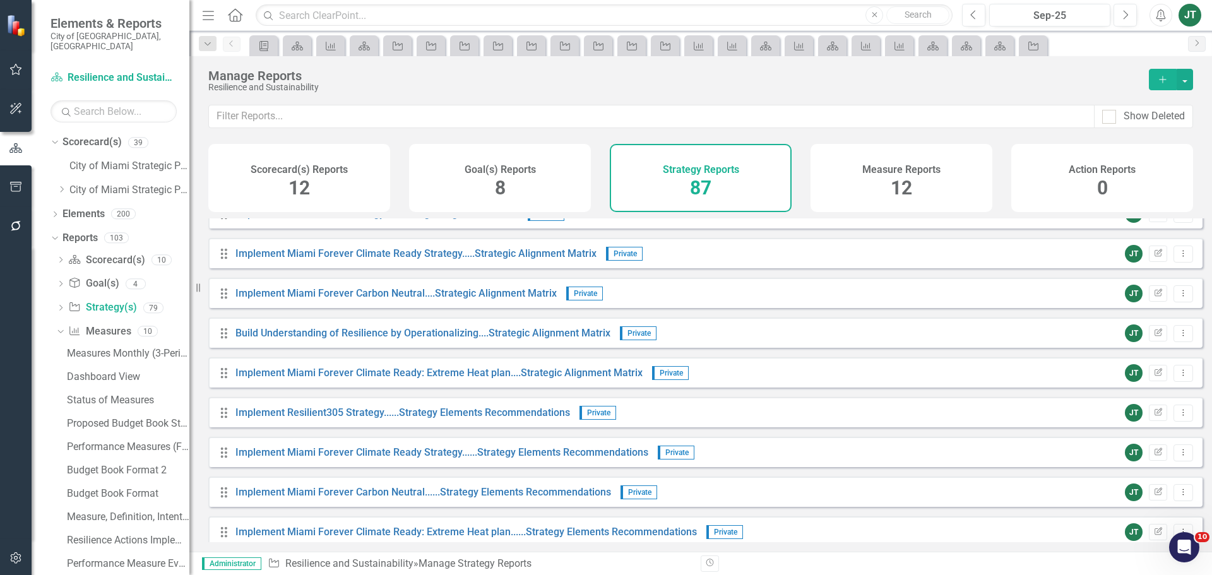
scroll to position [3136, 0]
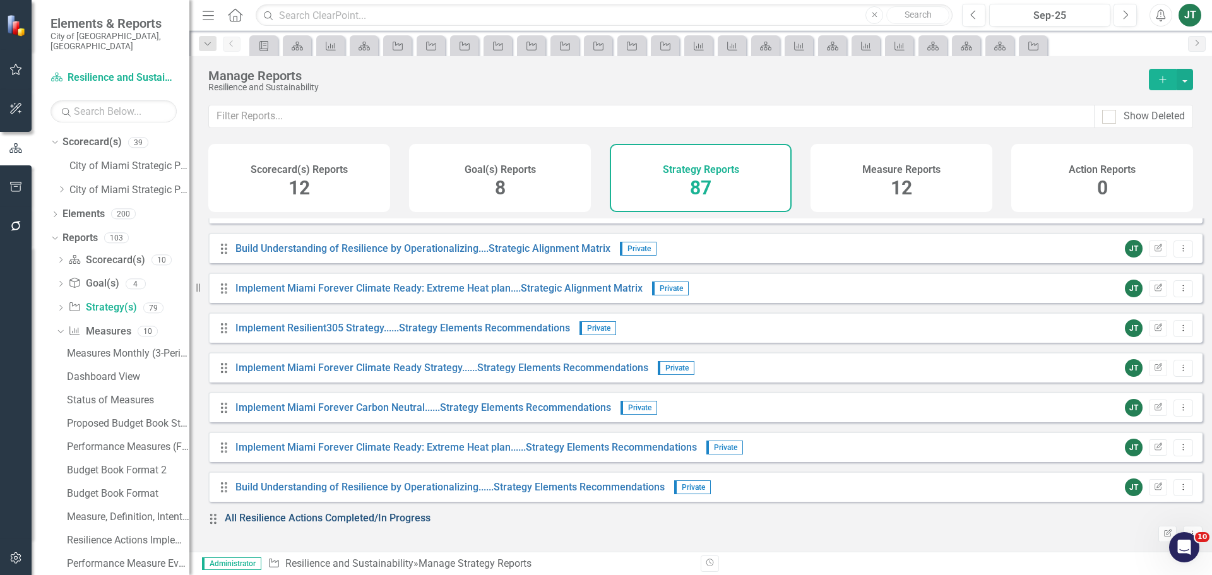
click at [393, 524] on link "All Resilience Actions Completed/In Progress" at bounding box center [328, 518] width 206 height 12
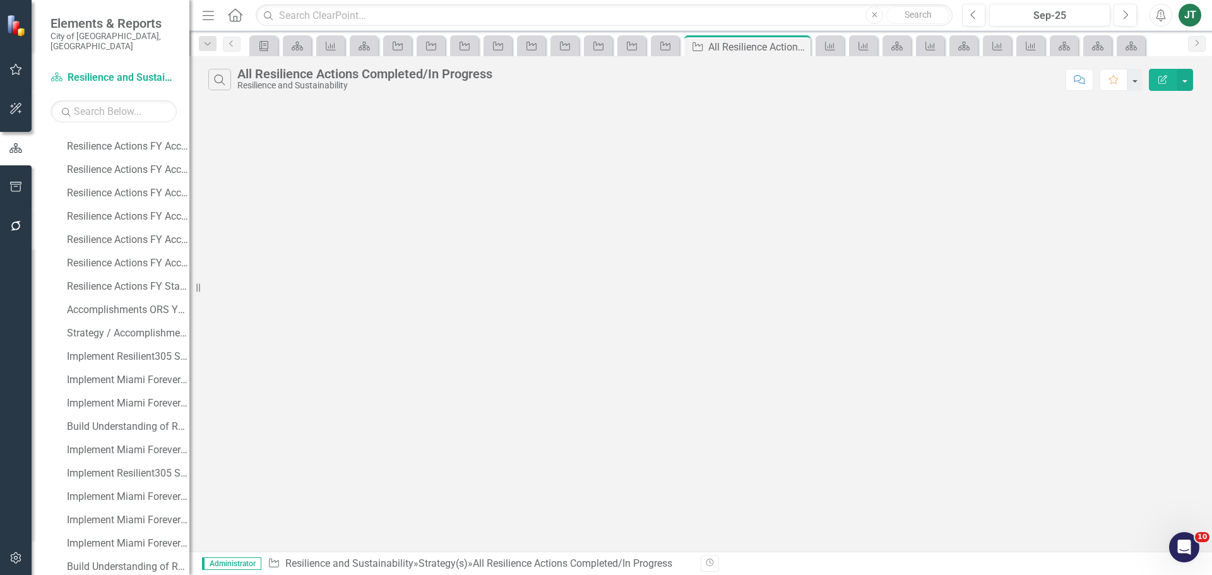
scroll to position [1576, 0]
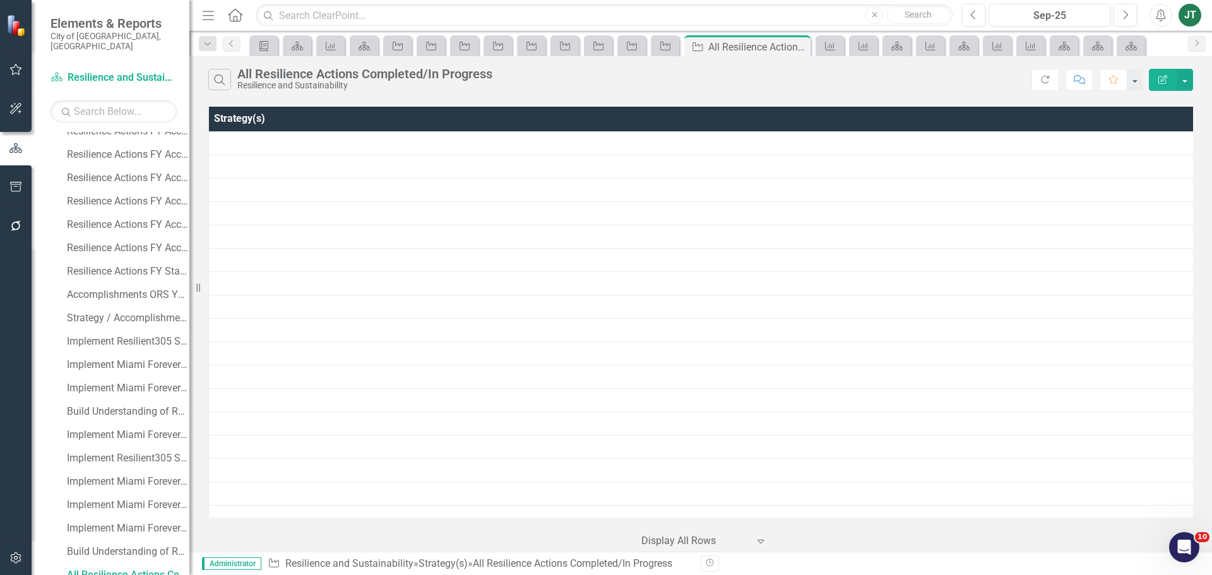
click at [1165, 76] on icon "button" at bounding box center [1162, 79] width 9 height 9
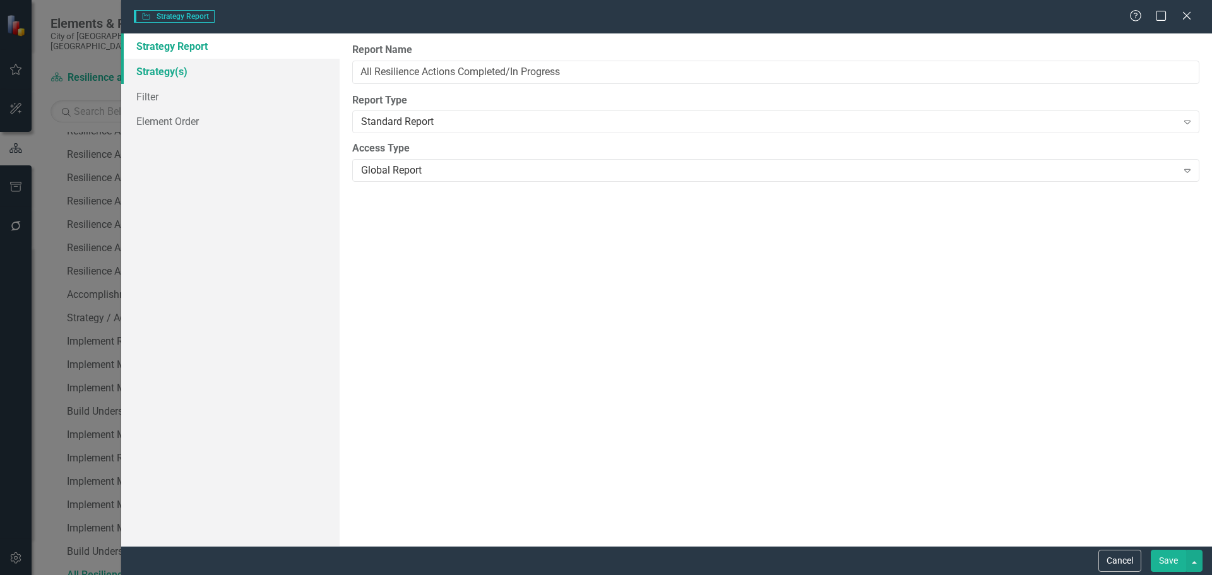
click at [184, 70] on link "Strategy(s)" at bounding box center [230, 71] width 218 height 25
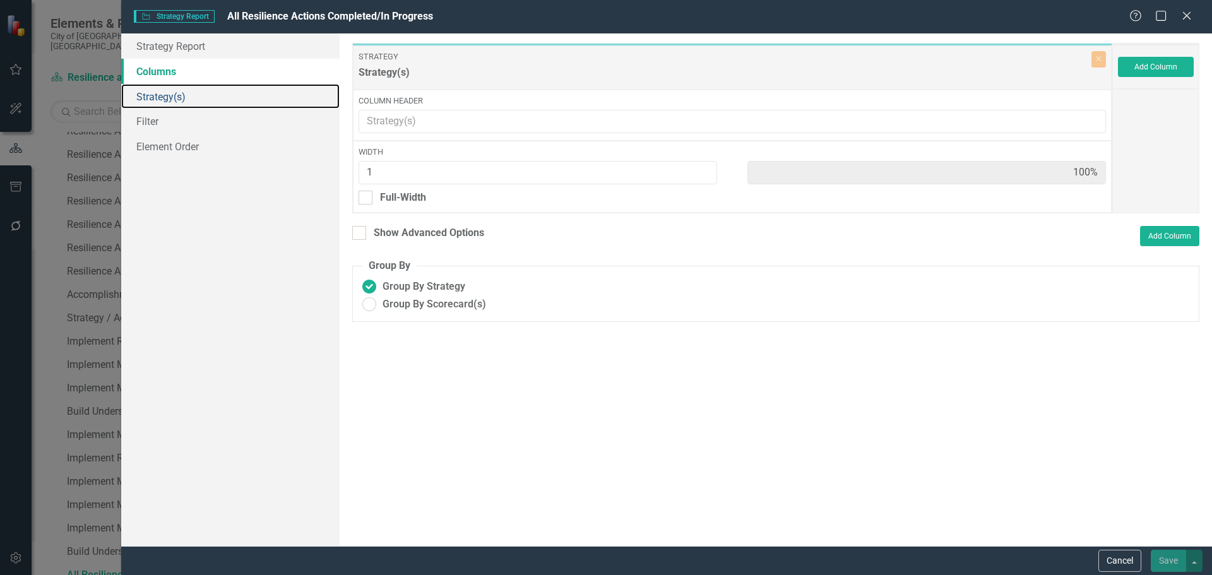
scroll to position [0, 0]
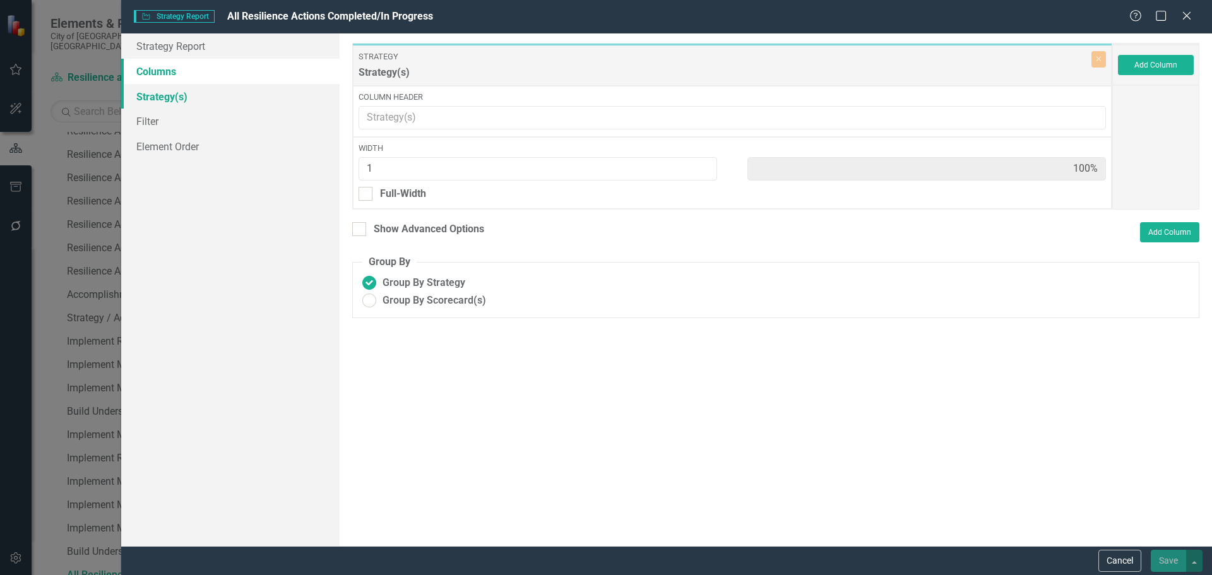
click at [198, 98] on link "Strategy(s)" at bounding box center [230, 96] width 218 height 25
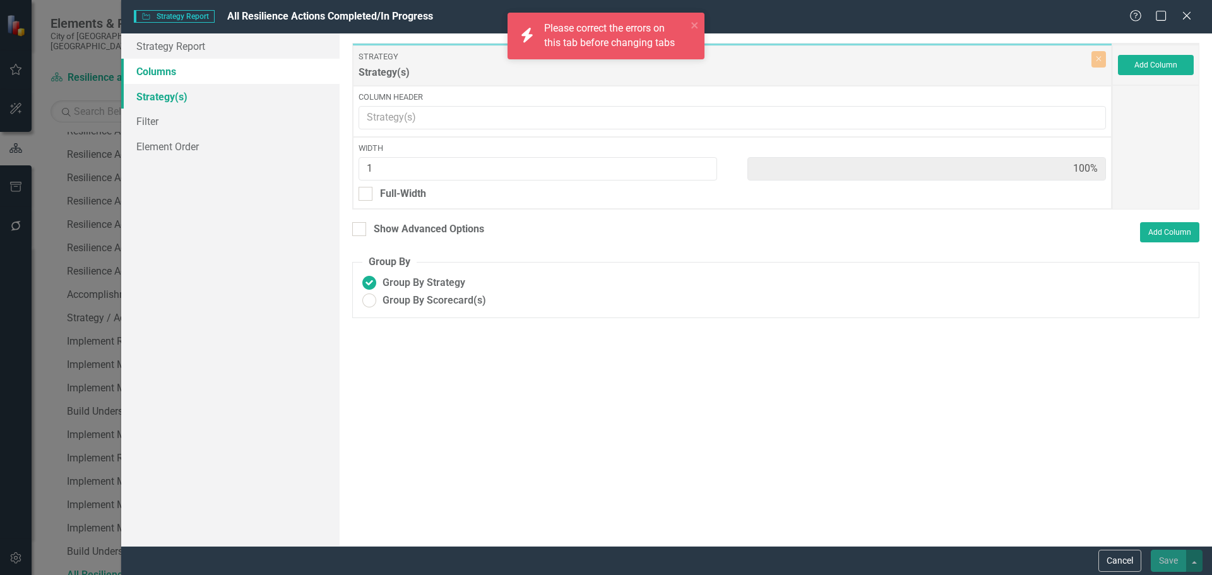
click at [176, 92] on link "Strategy(s)" at bounding box center [230, 96] width 218 height 25
click at [169, 96] on link "Strategy(s)" at bounding box center [230, 96] width 218 height 25
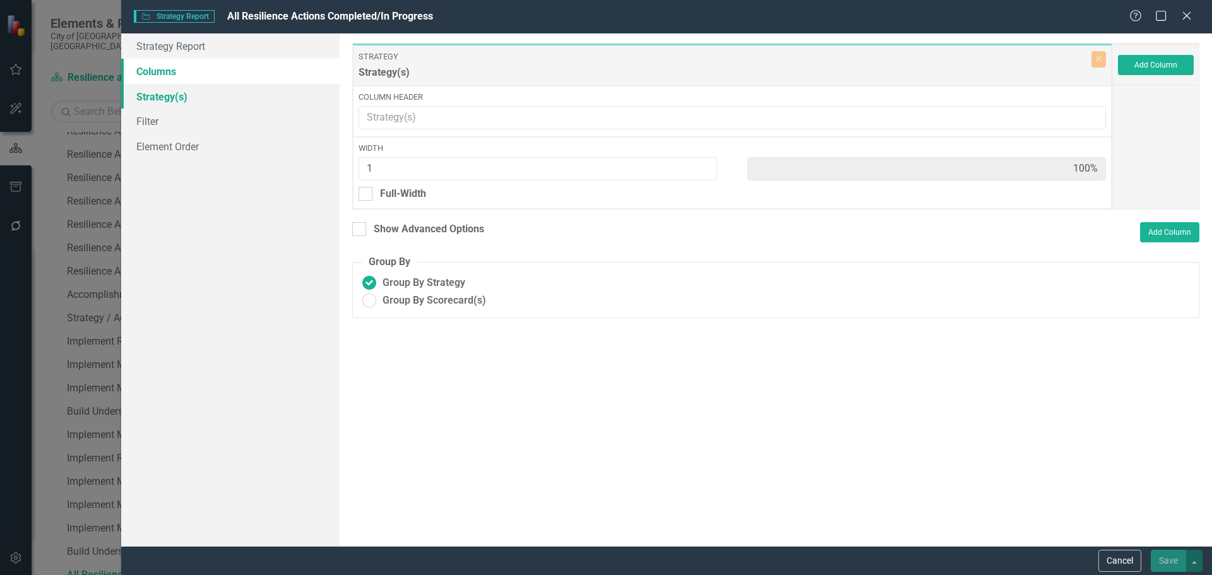
click at [153, 92] on link "Strategy(s)" at bounding box center [230, 96] width 218 height 25
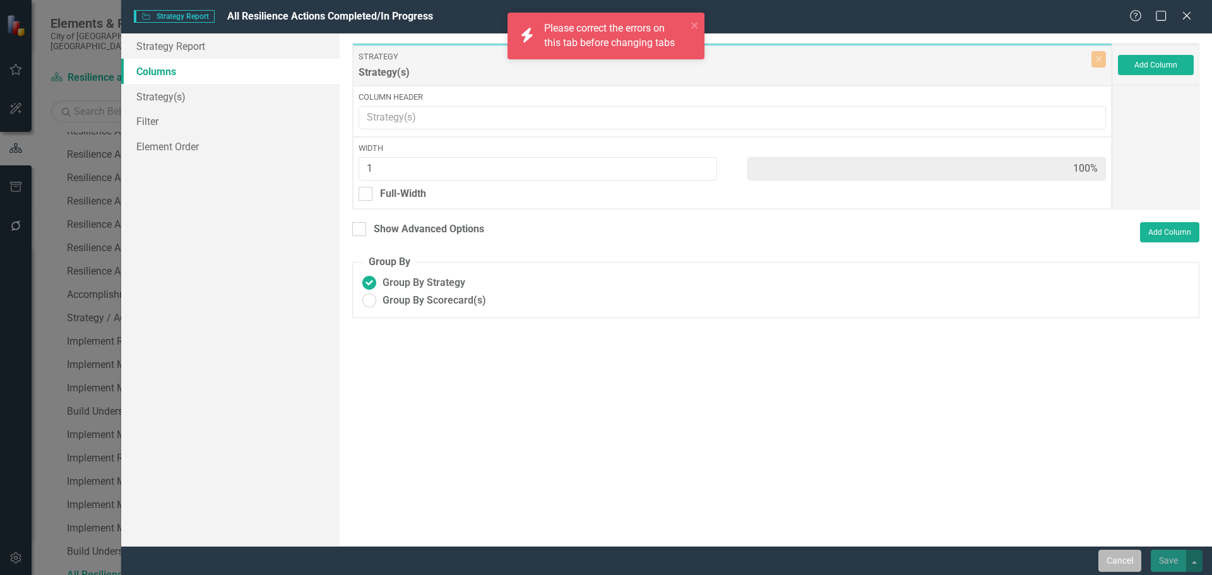
click at [1114, 557] on button "Cancel" at bounding box center [1119, 561] width 43 height 22
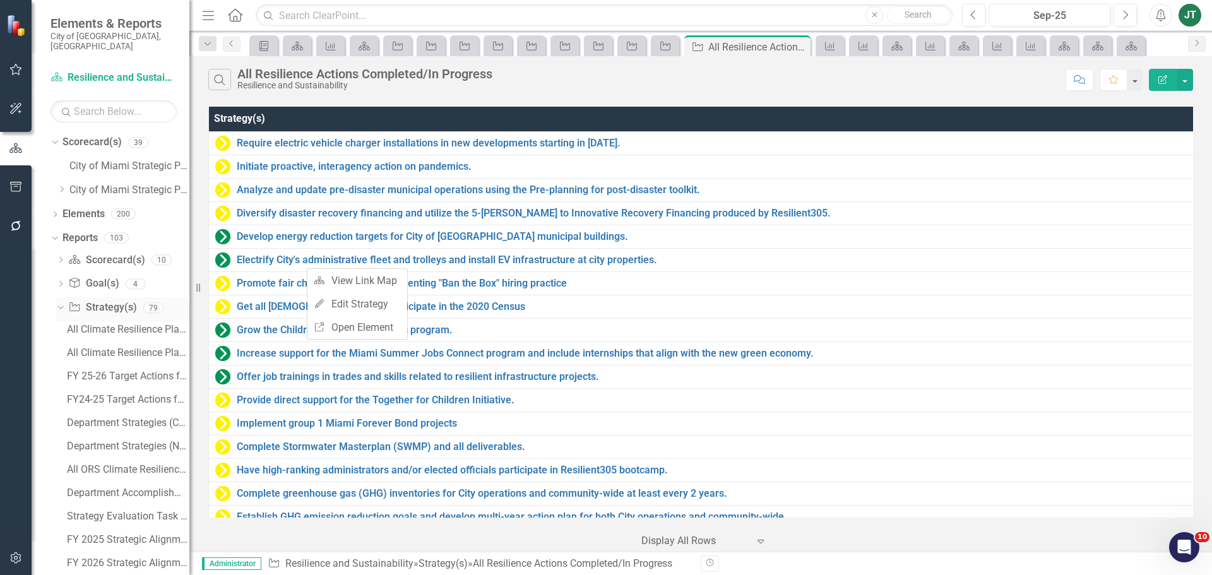
click at [57, 303] on icon "Dropdown" at bounding box center [59, 307] width 7 height 9
click at [61, 186] on icon "Dropdown" at bounding box center [61, 190] width 9 height 8
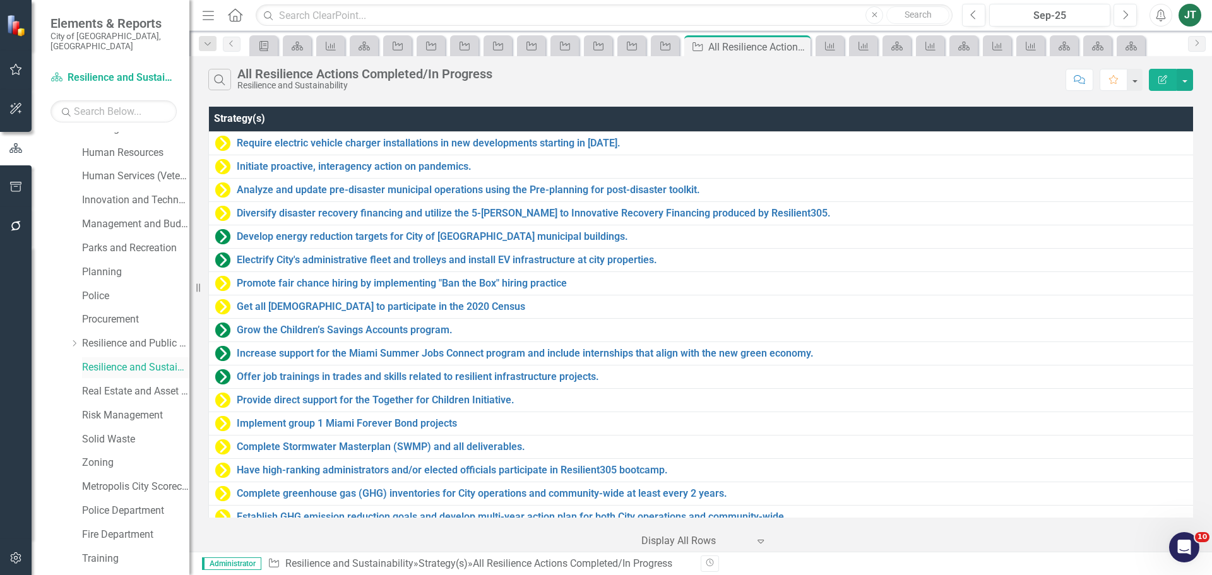
scroll to position [442, 0]
click at [122, 362] on link "Real Estate and Asset Management" at bounding box center [135, 369] width 107 height 15
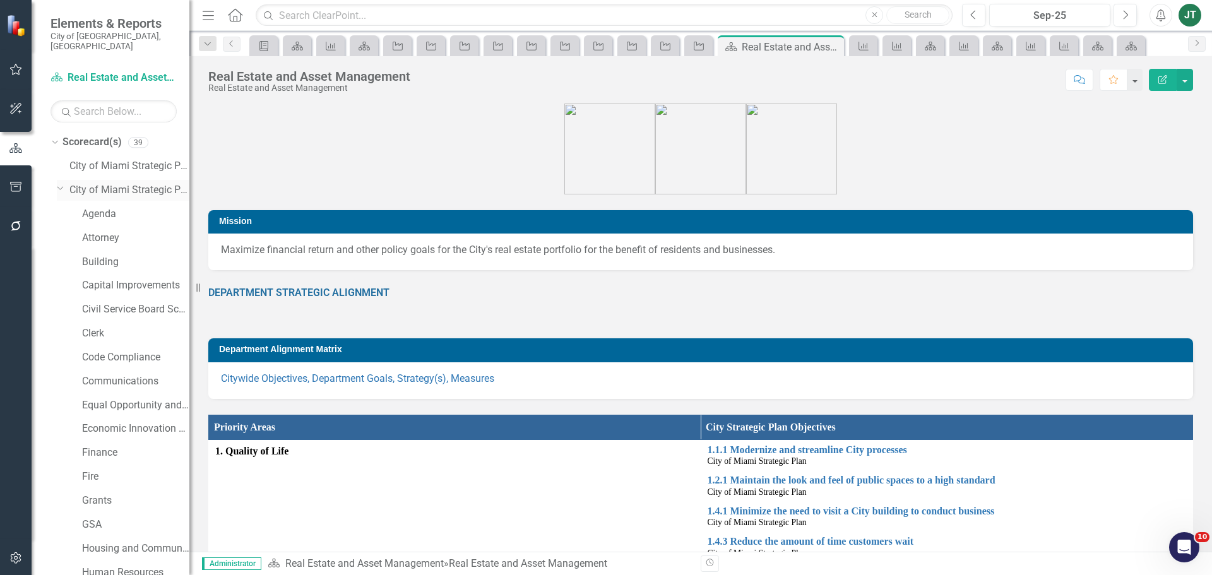
click at [60, 183] on icon "Dropdown" at bounding box center [61, 187] width 8 height 9
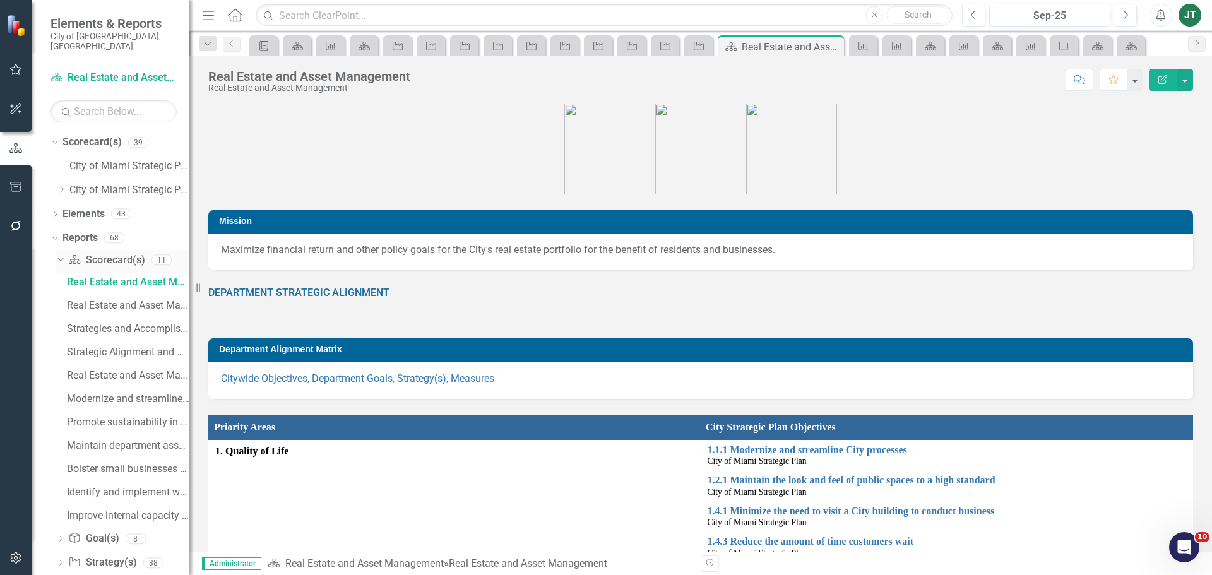
click at [61, 255] on icon "Dropdown" at bounding box center [59, 259] width 7 height 9
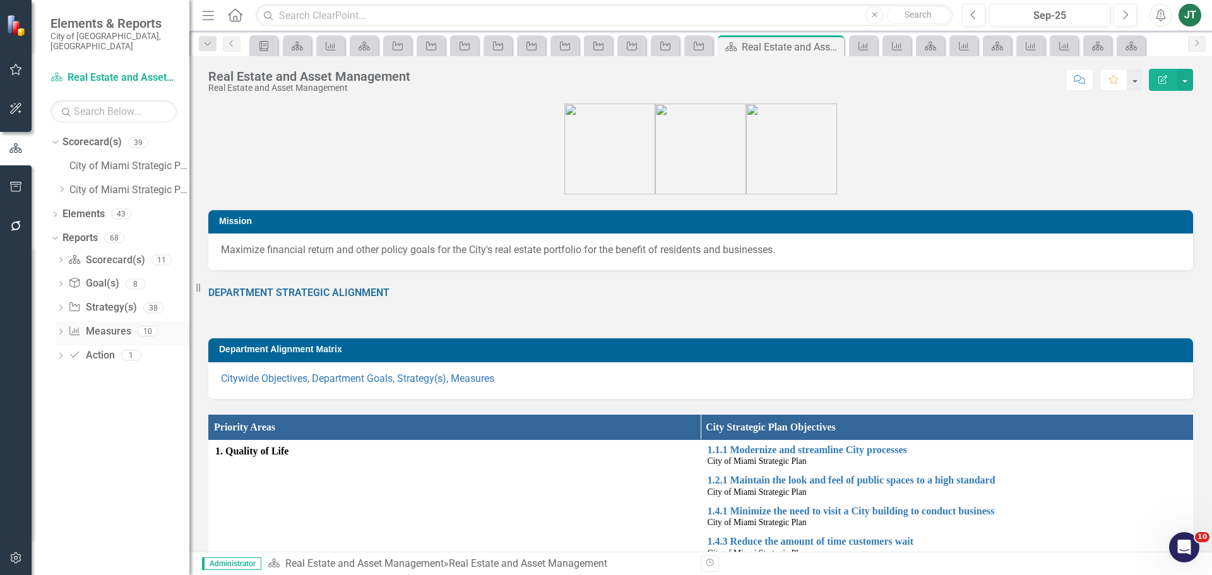
click at [112, 324] on link "Measure Measures" at bounding box center [99, 331] width 62 height 15
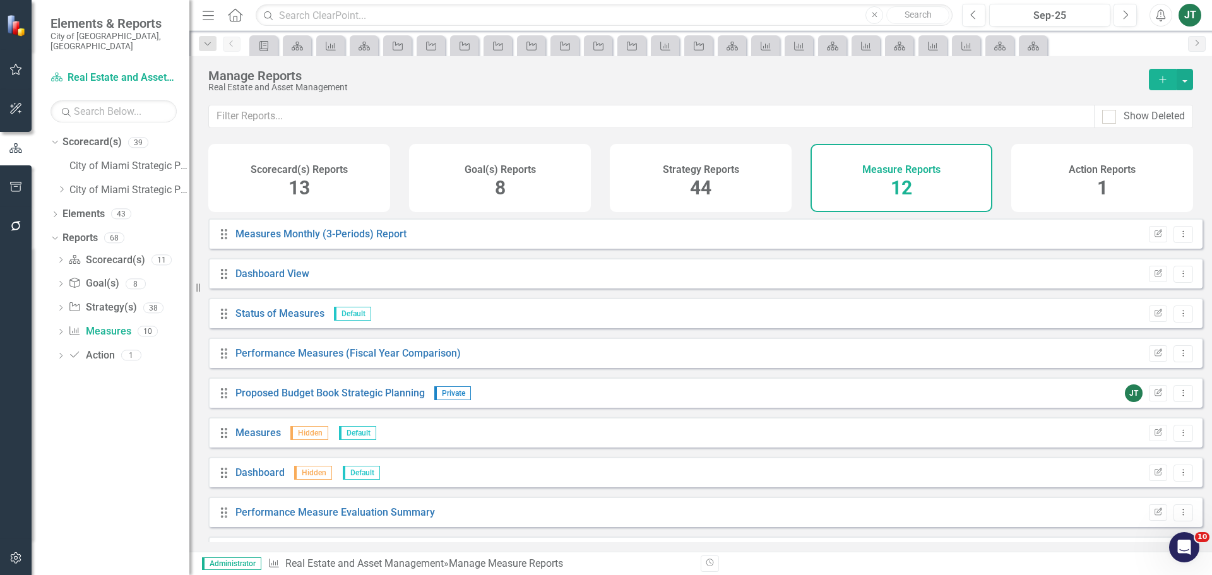
click at [899, 189] on span "12" at bounding box center [901, 188] width 21 height 22
click at [348, 240] on link "Measures Monthly (3-Periods) Report" at bounding box center [320, 234] width 171 height 12
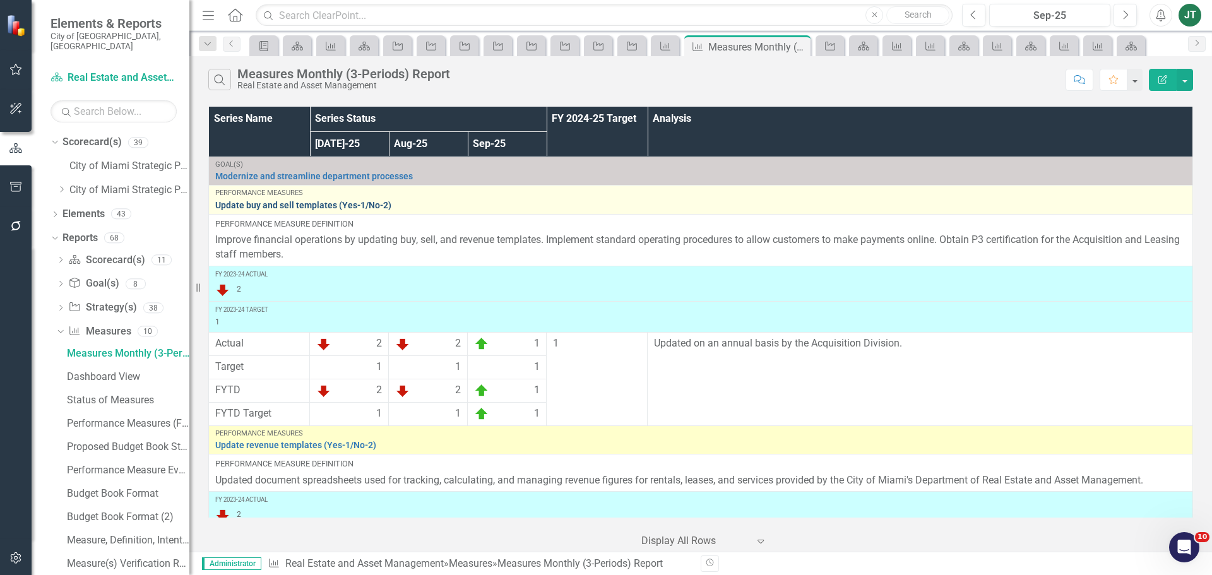
click at [302, 205] on link "Update buy and sell templates (Yes-1/No-2)" at bounding box center [700, 205] width 971 height 9
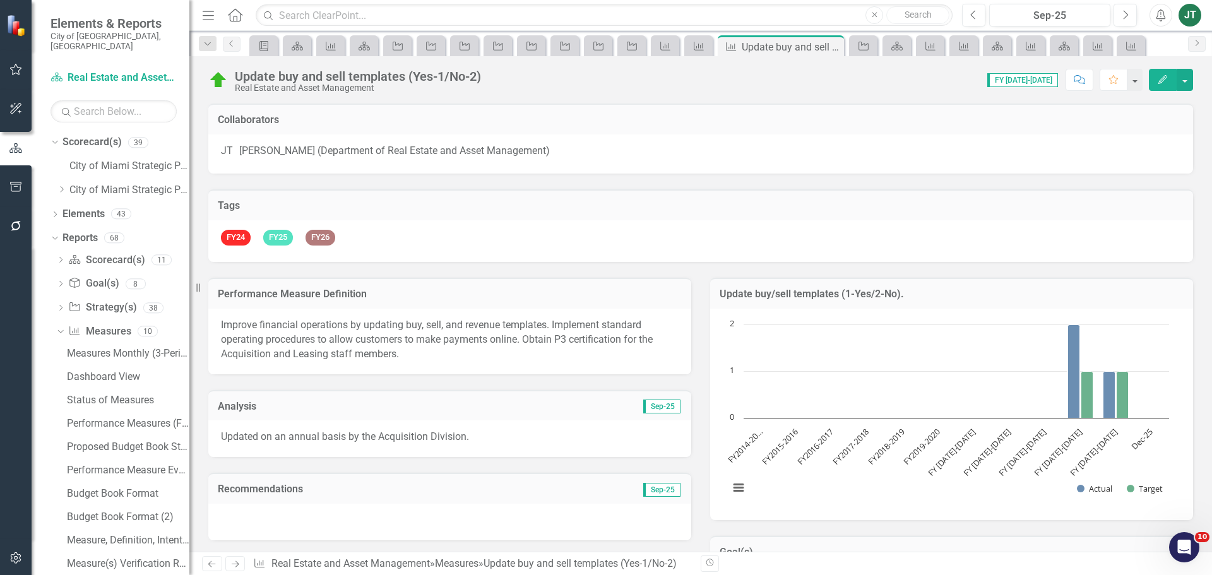
click at [1166, 75] on icon "button" at bounding box center [1162, 79] width 9 height 9
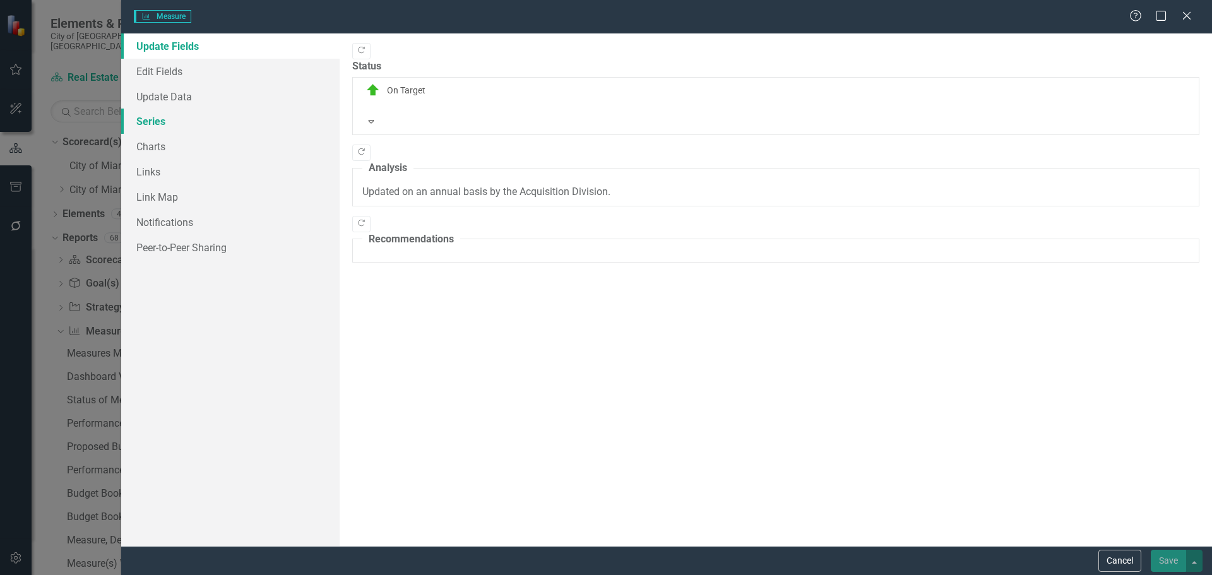
click at [153, 121] on link "Series" at bounding box center [230, 121] width 218 height 25
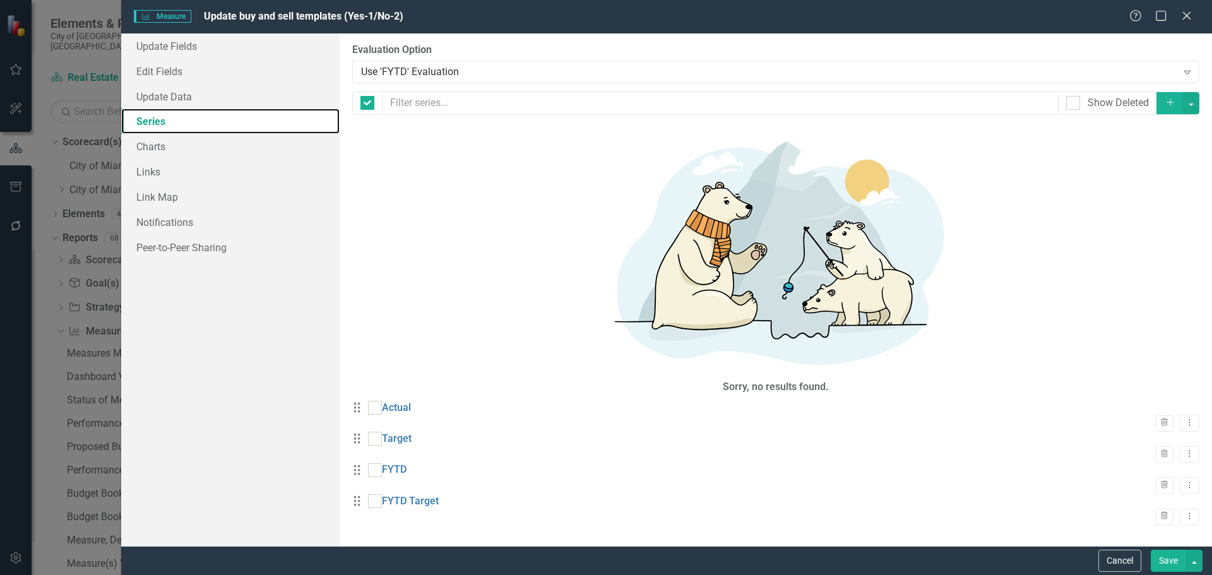
checkbox input "false"
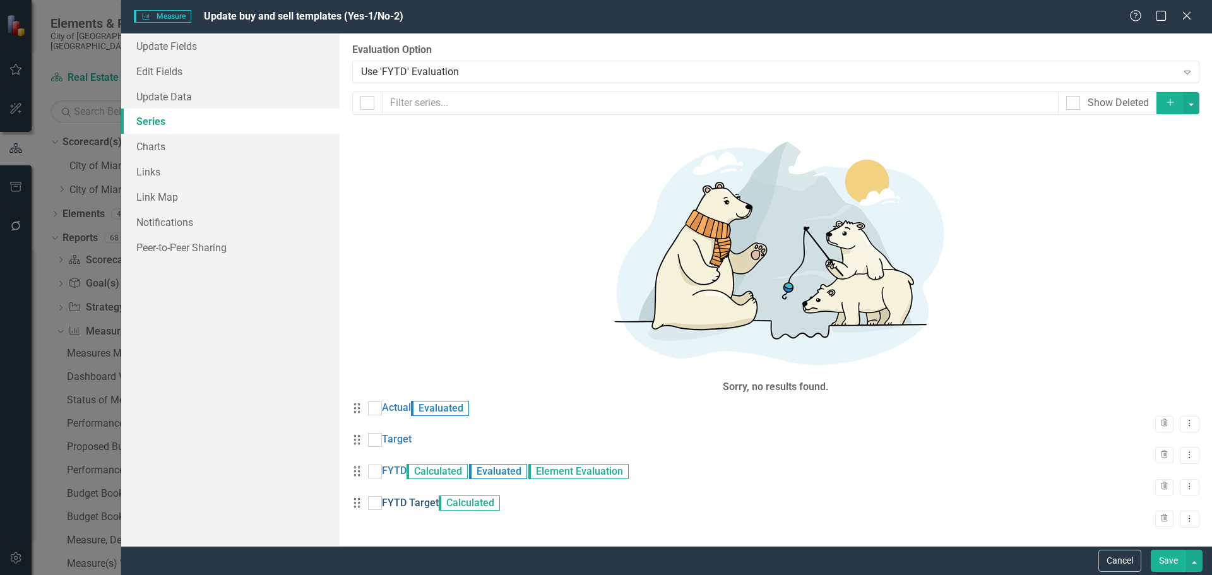
click at [419, 496] on link "FYTD Target" at bounding box center [410, 503] width 57 height 15
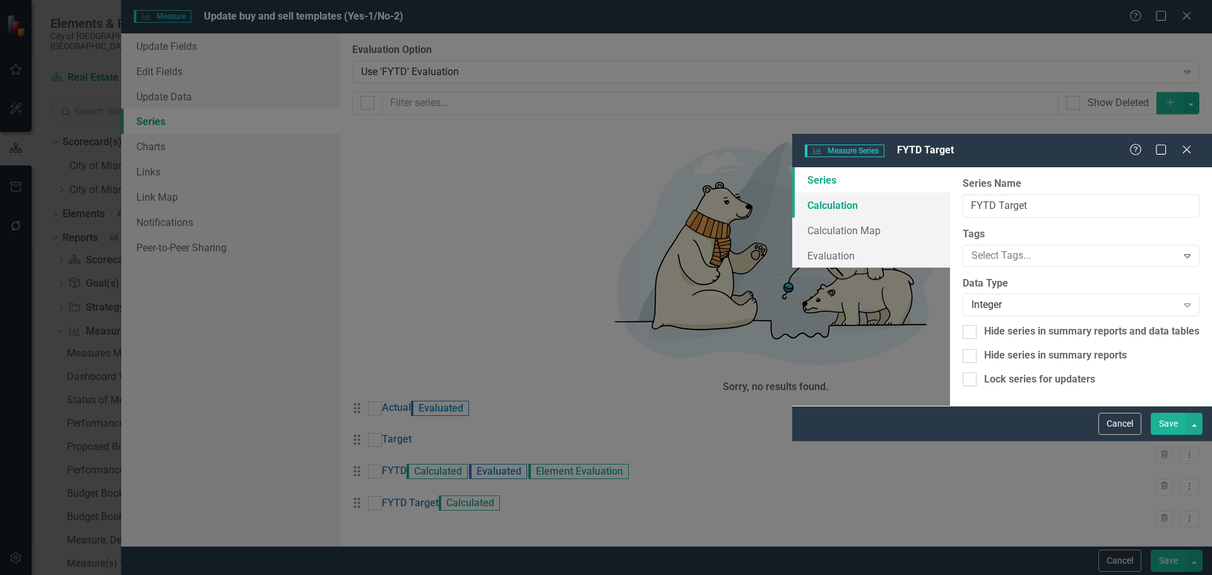
click at [792, 193] on link "Calculation" at bounding box center [871, 205] width 158 height 25
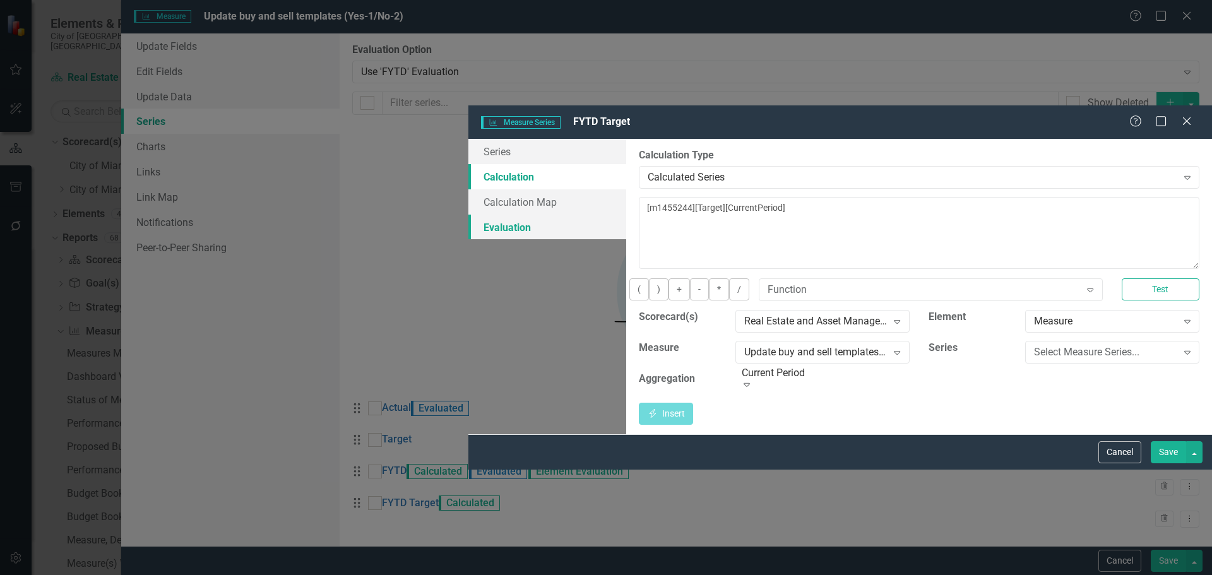
click at [468, 215] on link "Evaluation" at bounding box center [547, 227] width 158 height 25
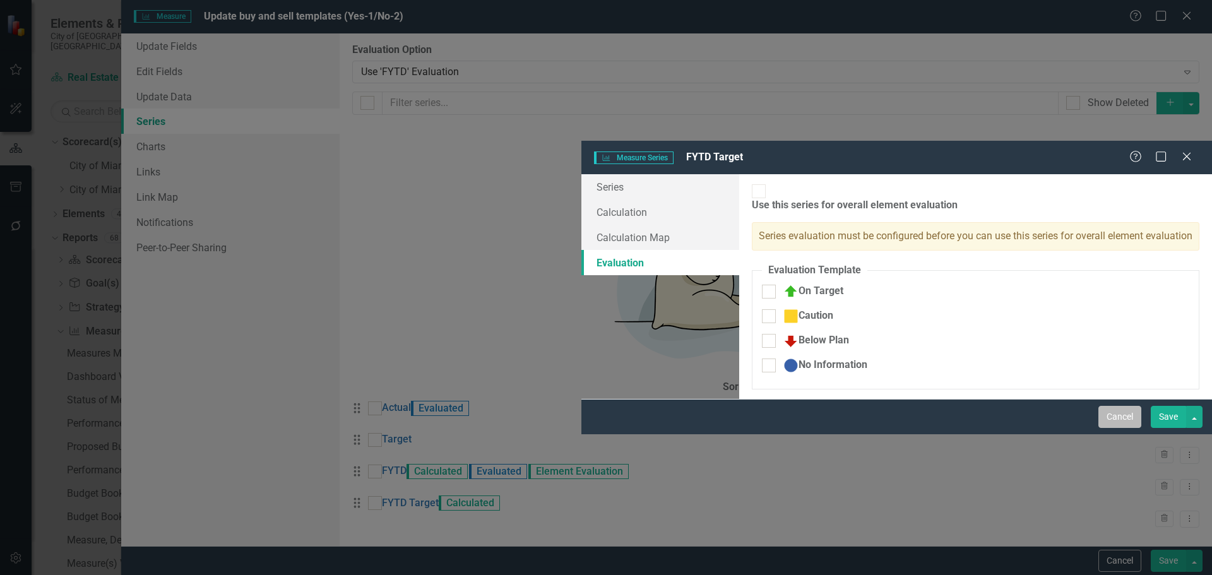
click at [1118, 428] on button "Cancel" at bounding box center [1119, 417] width 43 height 22
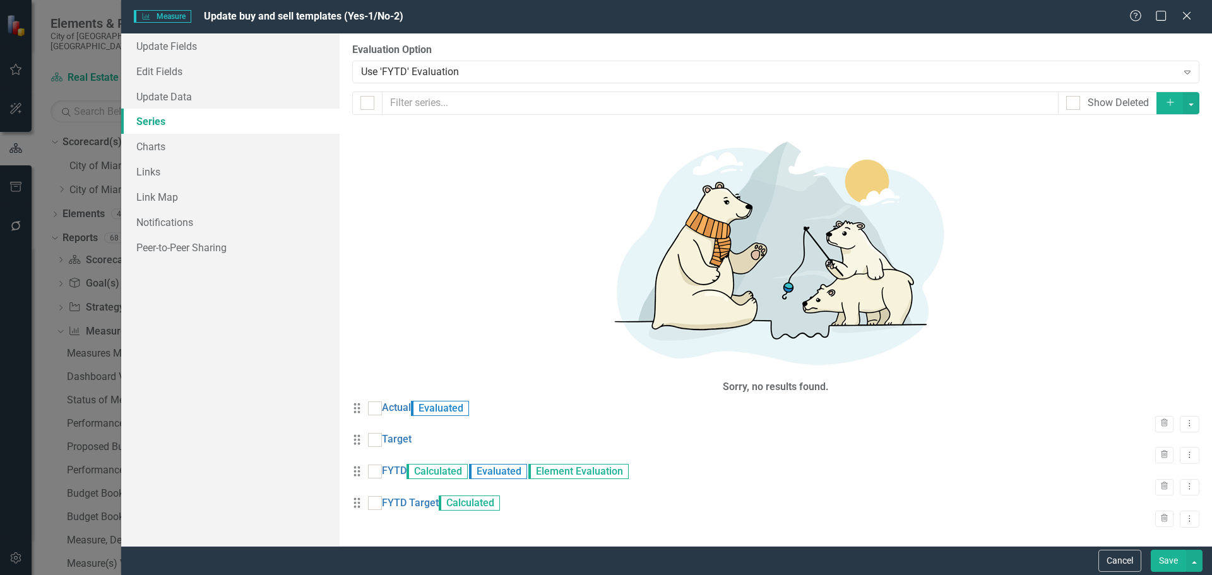
click at [1162, 564] on button "Save" at bounding box center [1168, 561] width 35 height 22
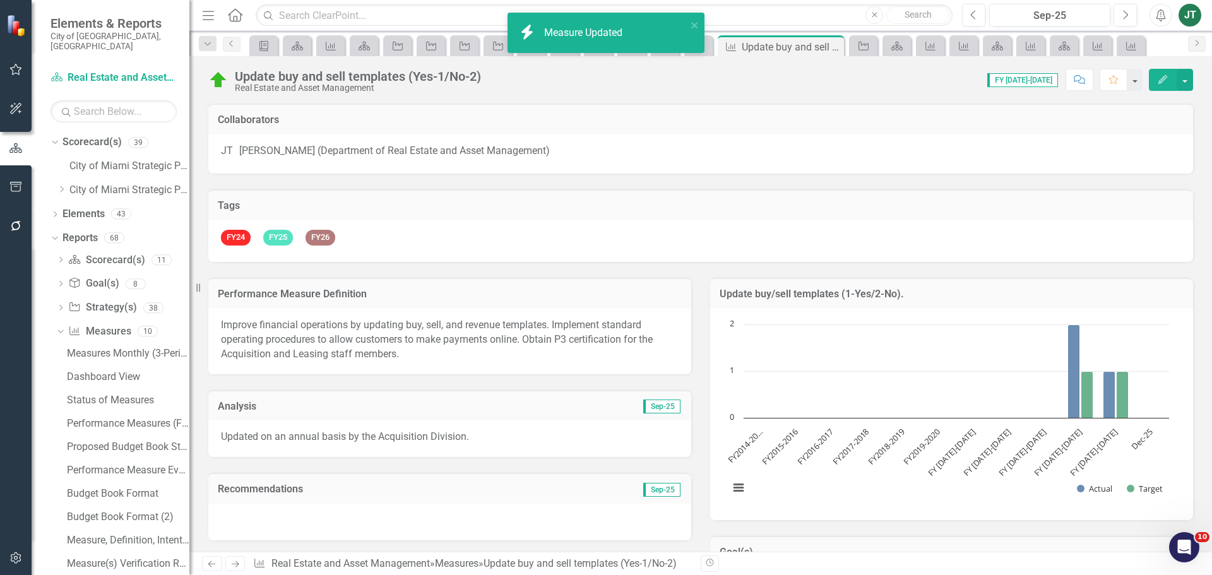
click at [1167, 74] on button "Edit" at bounding box center [1163, 80] width 28 height 22
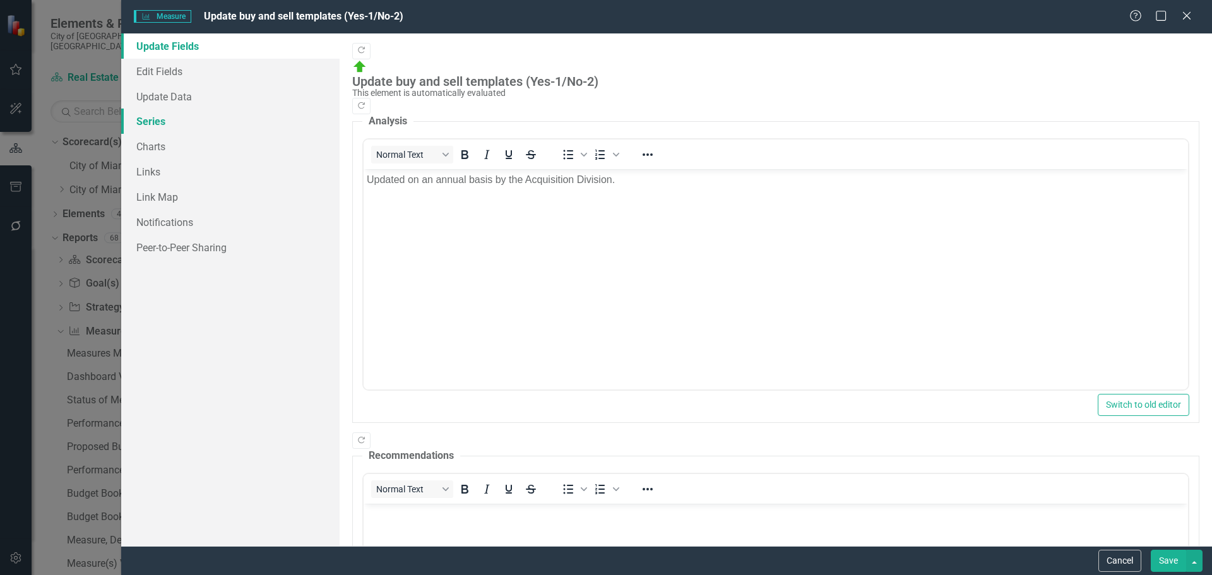
click at [169, 124] on link "Series" at bounding box center [230, 121] width 218 height 25
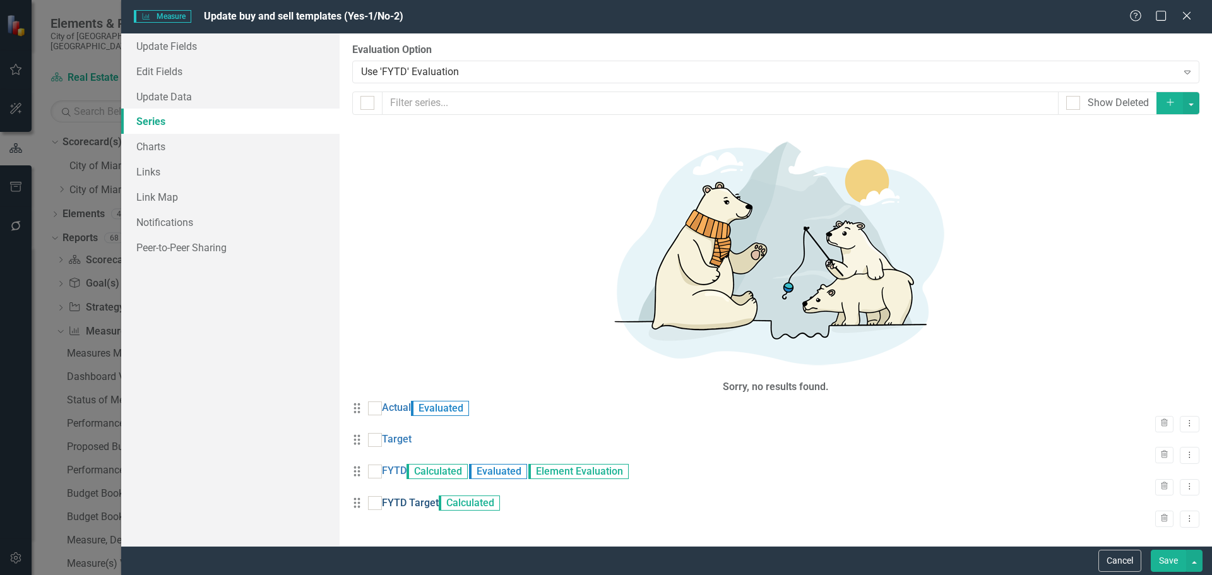
click at [439, 496] on link "FYTD Target" at bounding box center [410, 503] width 57 height 15
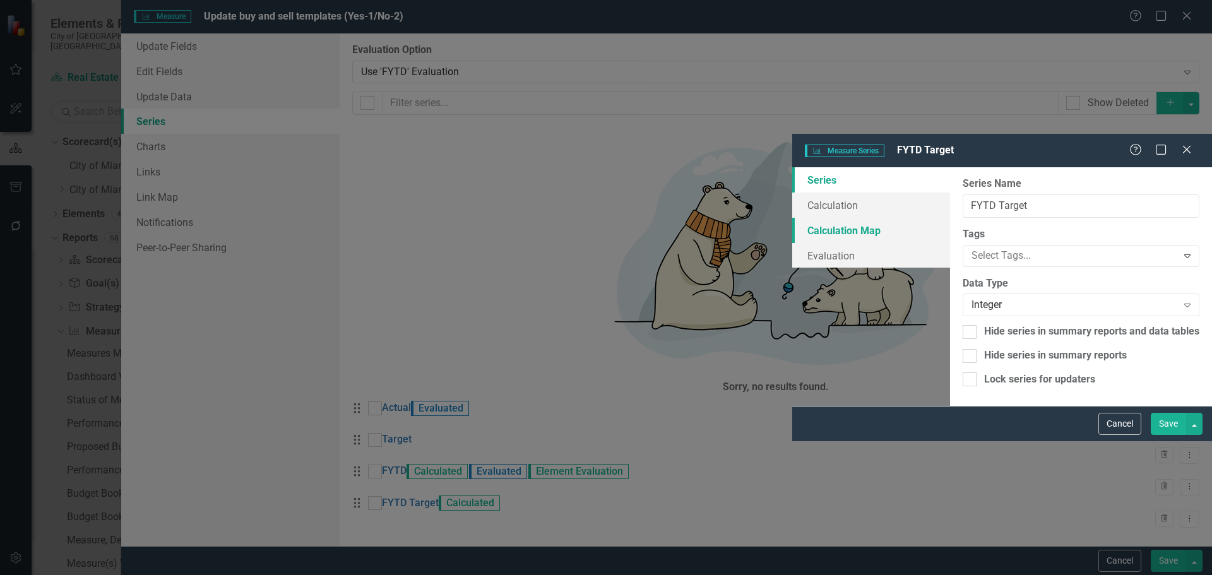
click at [792, 218] on link "Calculation Map" at bounding box center [871, 230] width 158 height 25
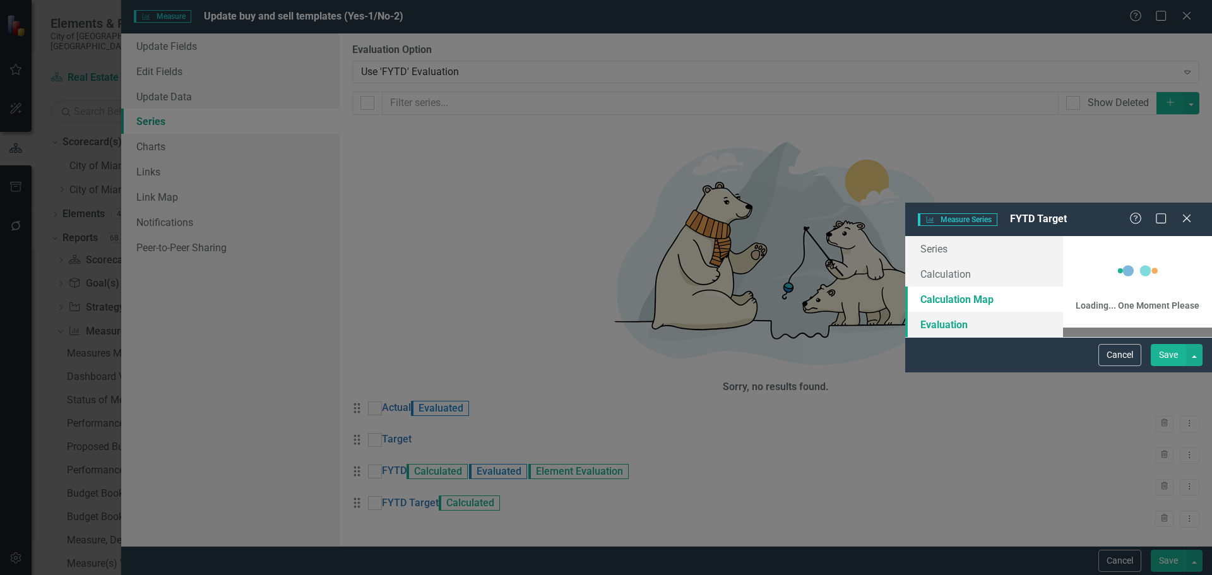
click at [905, 312] on link "Evaluation" at bounding box center [984, 324] width 158 height 25
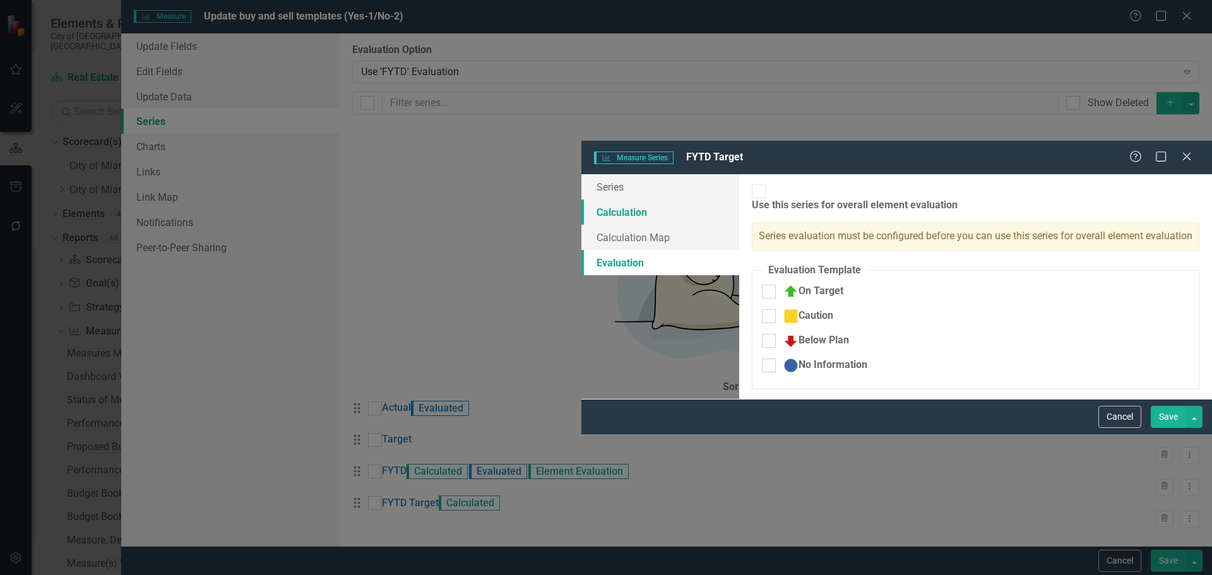
click at [581, 199] on link "Calculation" at bounding box center [660, 211] width 158 height 25
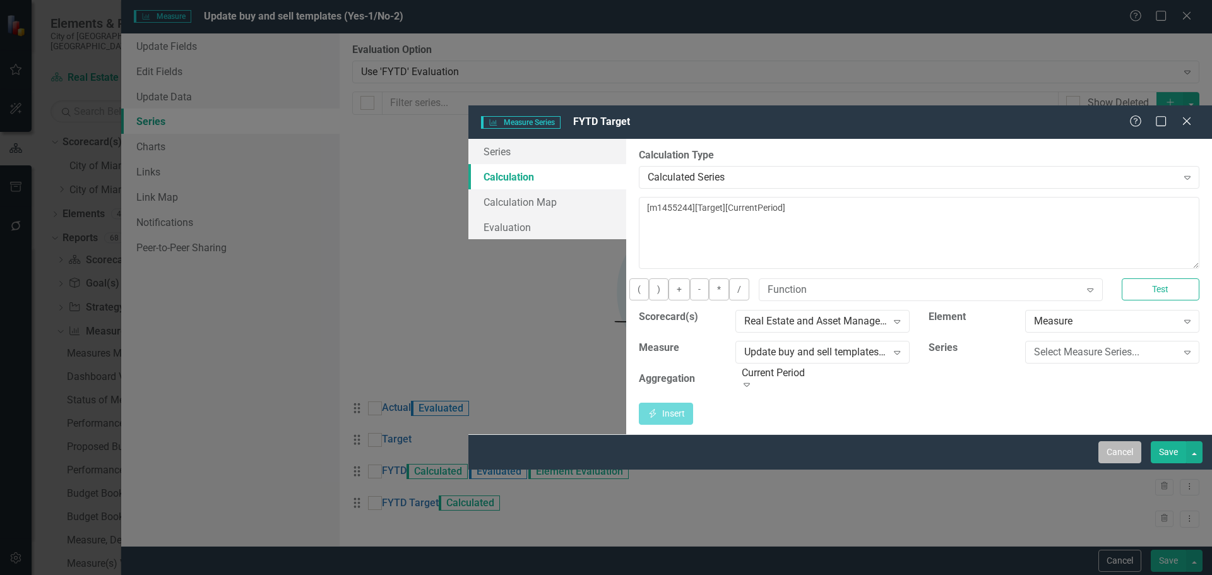
click at [1117, 463] on button "Cancel" at bounding box center [1119, 452] width 43 height 22
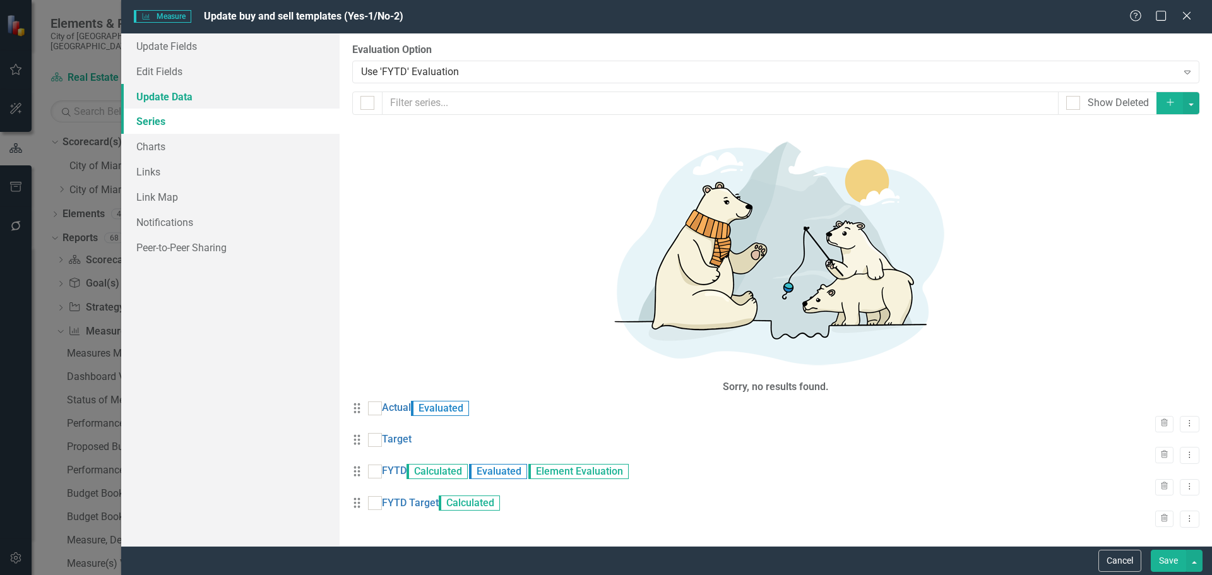
click at [159, 97] on link "Update Data" at bounding box center [230, 96] width 218 height 25
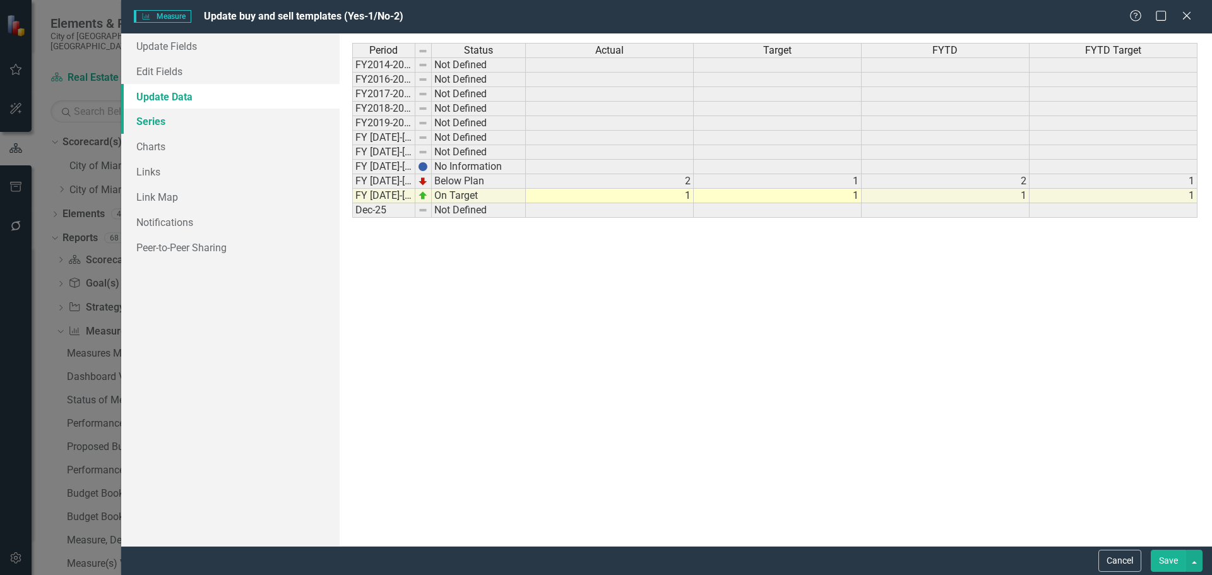
click at [148, 115] on link "Series" at bounding box center [230, 121] width 218 height 25
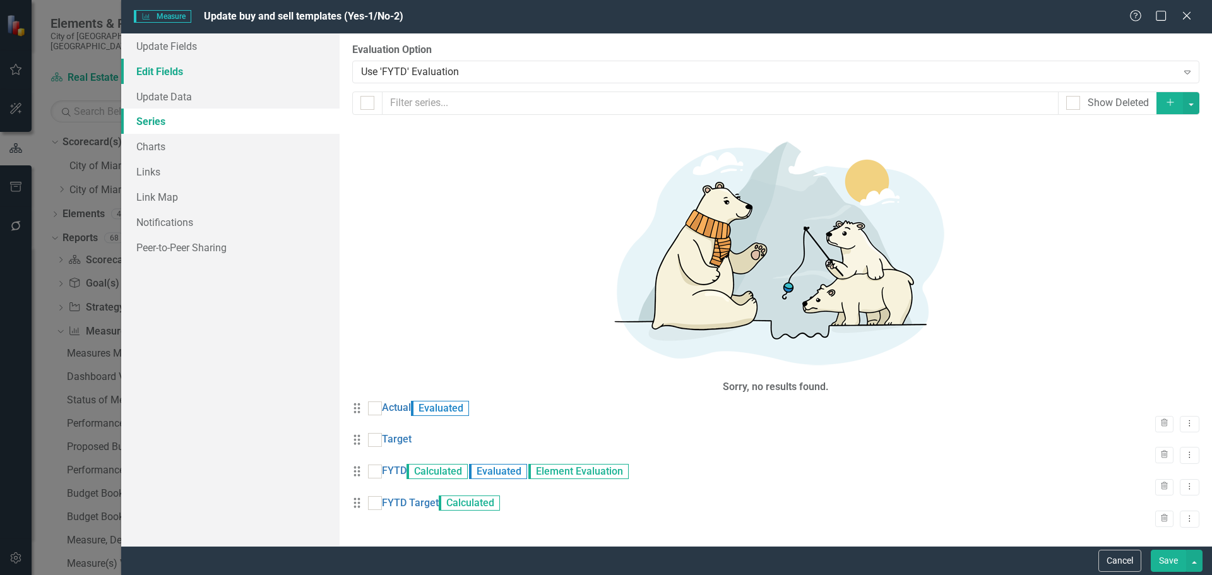
click at [163, 68] on link "Edit Fields" at bounding box center [230, 71] width 218 height 25
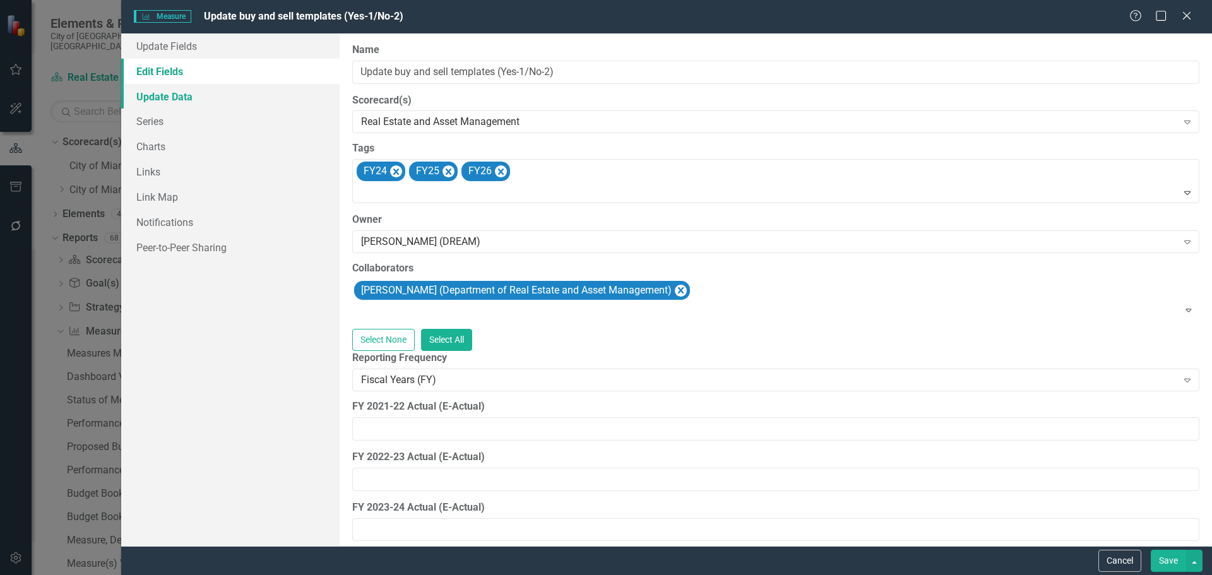
click at [161, 100] on link "Update Data" at bounding box center [230, 96] width 218 height 25
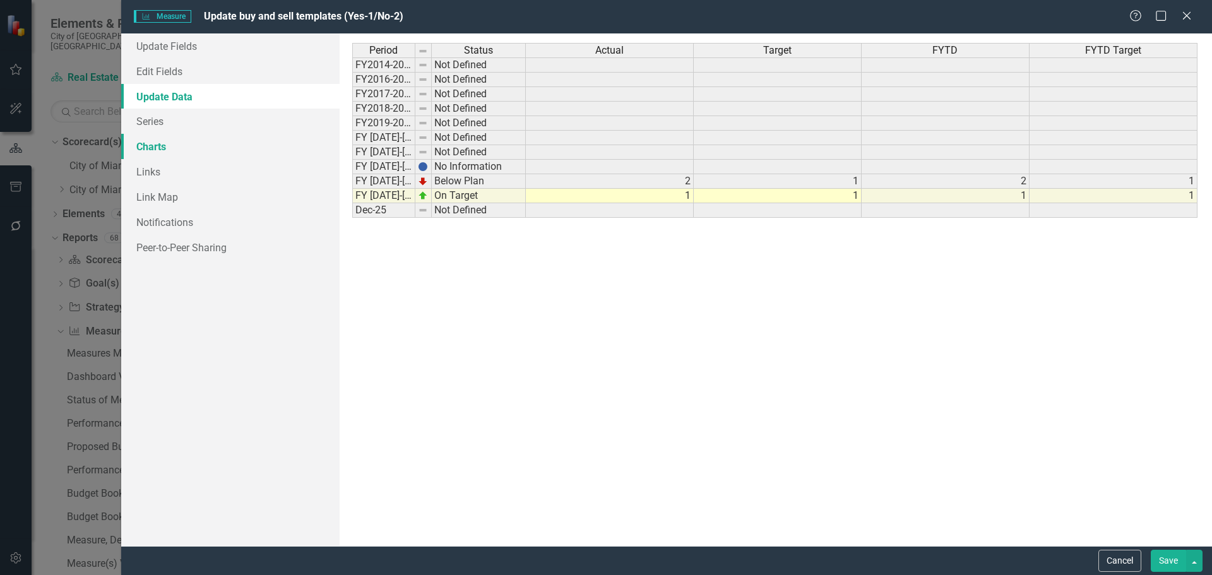
click at [158, 144] on link "Charts" at bounding box center [230, 146] width 218 height 25
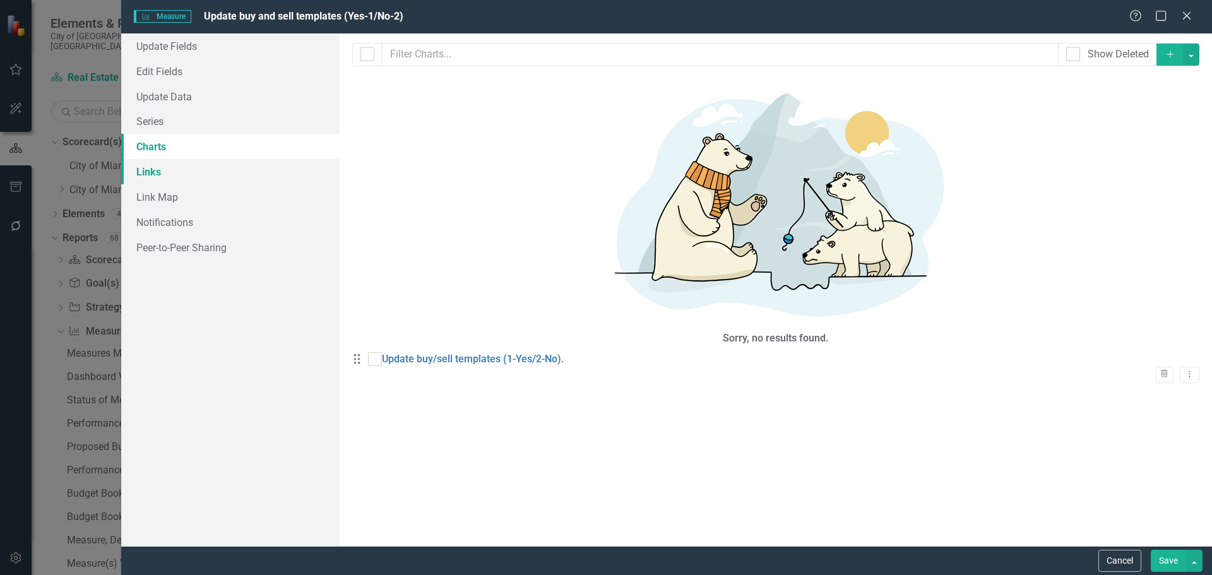
click at [152, 180] on link "Links" at bounding box center [230, 171] width 218 height 25
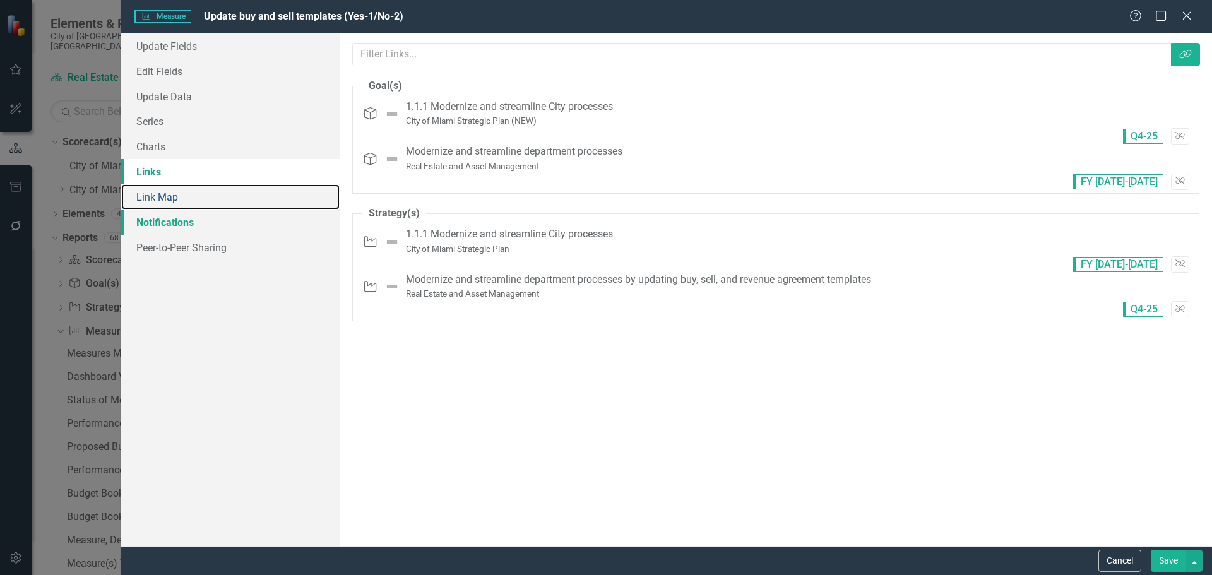
drag, startPoint x: 154, startPoint y: 203, endPoint x: 280, endPoint y: 225, distance: 127.7
click at [155, 203] on link "Link Map" at bounding box center [230, 196] width 218 height 25
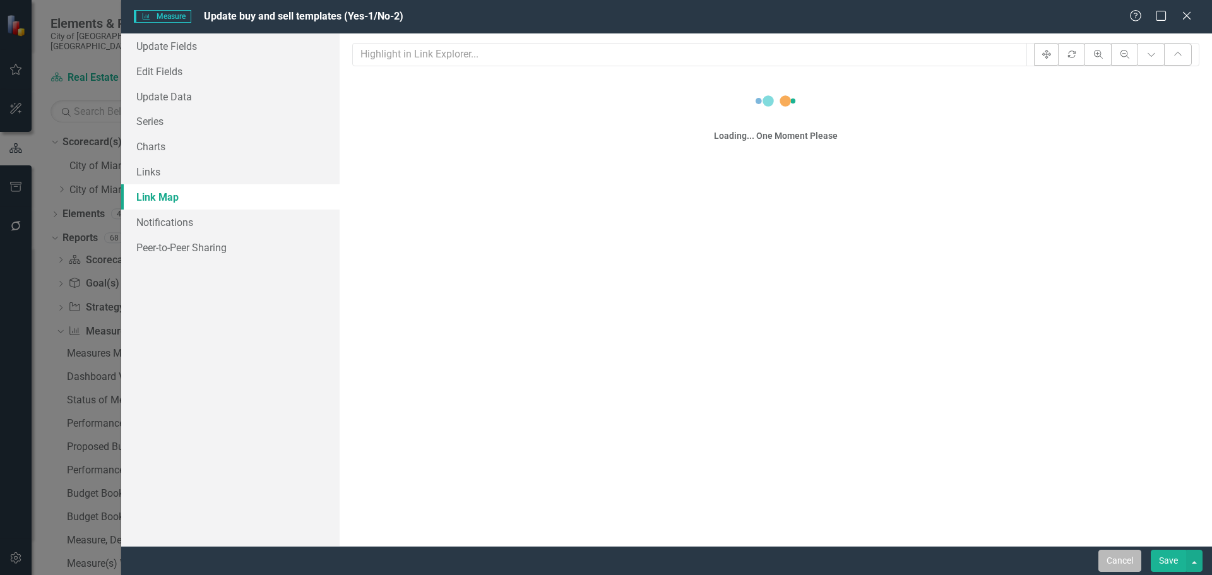
click at [1124, 564] on button "Cancel" at bounding box center [1119, 561] width 43 height 22
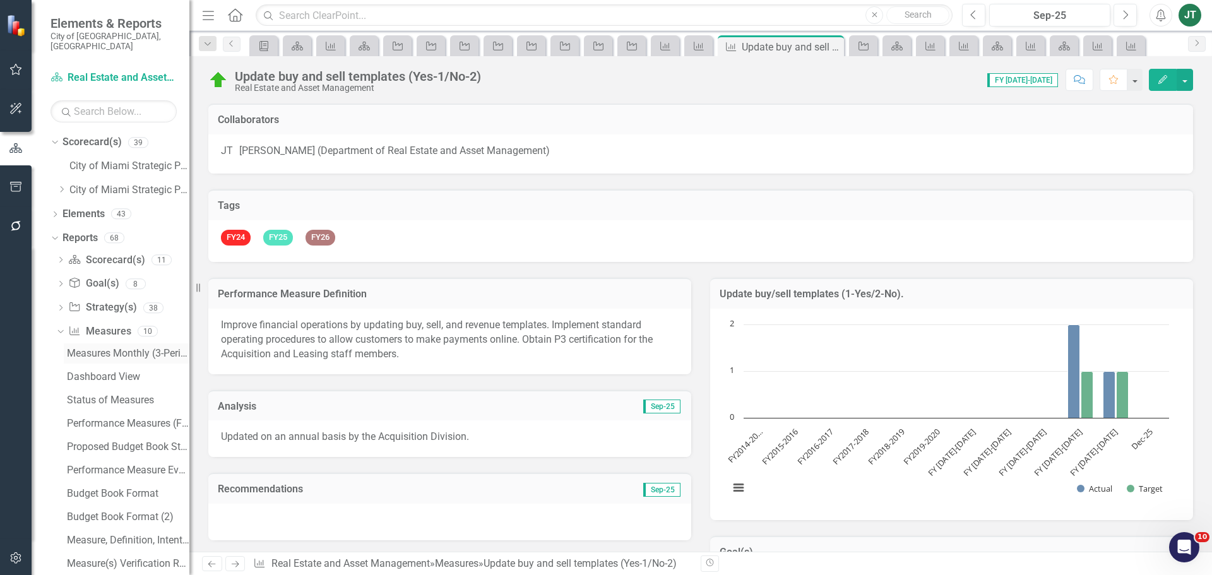
click at [126, 348] on div "Measures Monthly (3-Periods) Report" at bounding box center [128, 353] width 122 height 11
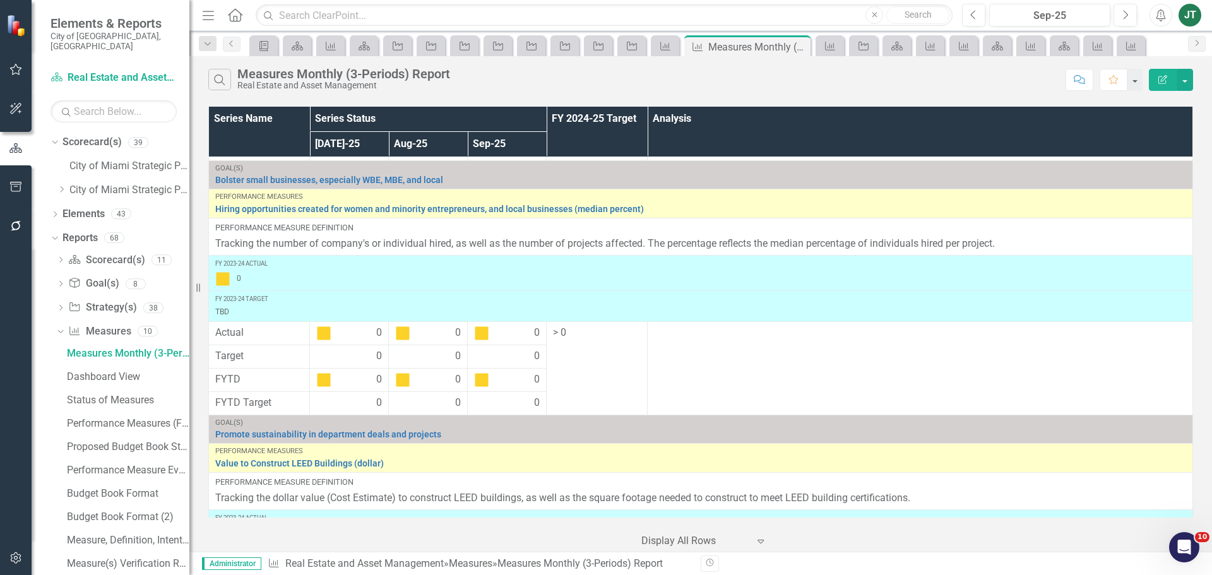
scroll to position [4184, 0]
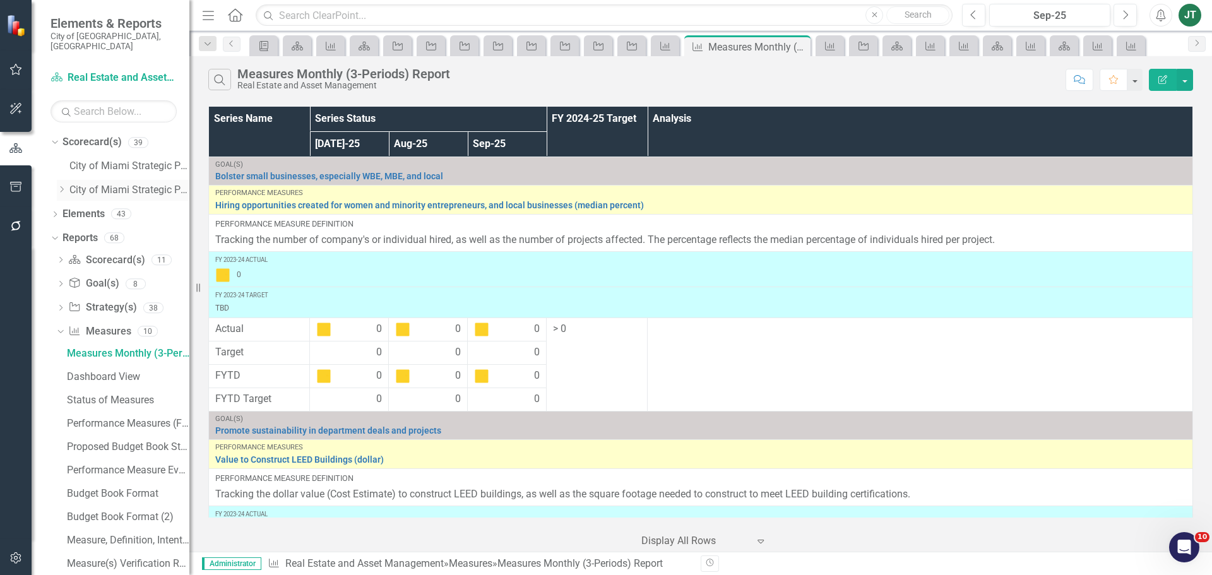
click at [65, 186] on icon "Dropdown" at bounding box center [61, 190] width 9 height 8
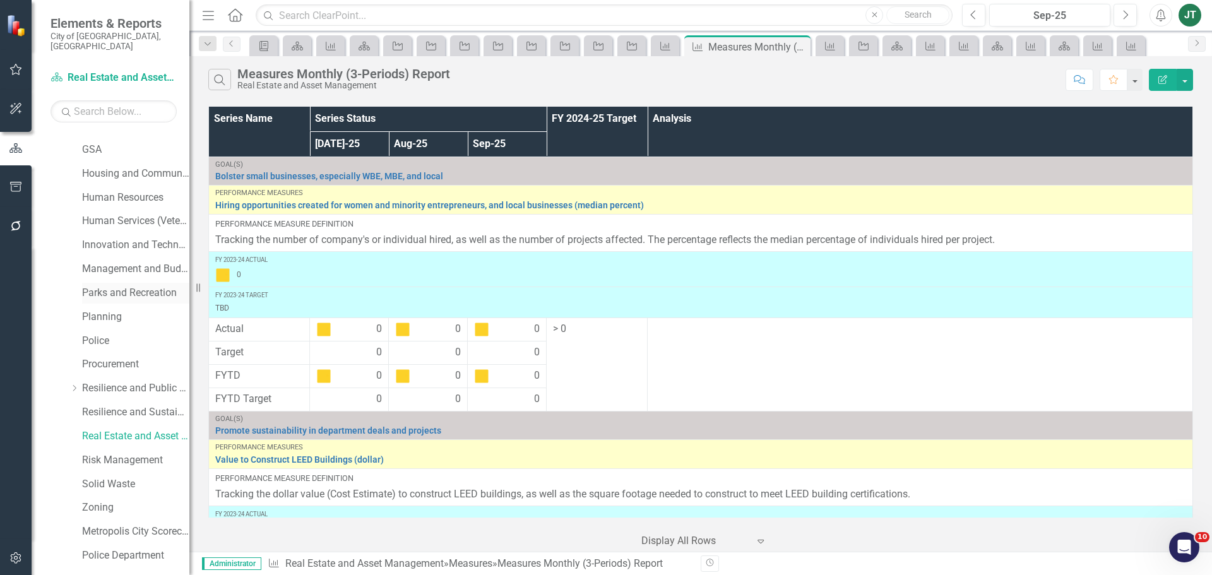
scroll to position [379, 0]
click at [156, 401] on link "Resilience and Sustainability" at bounding box center [135, 408] width 107 height 15
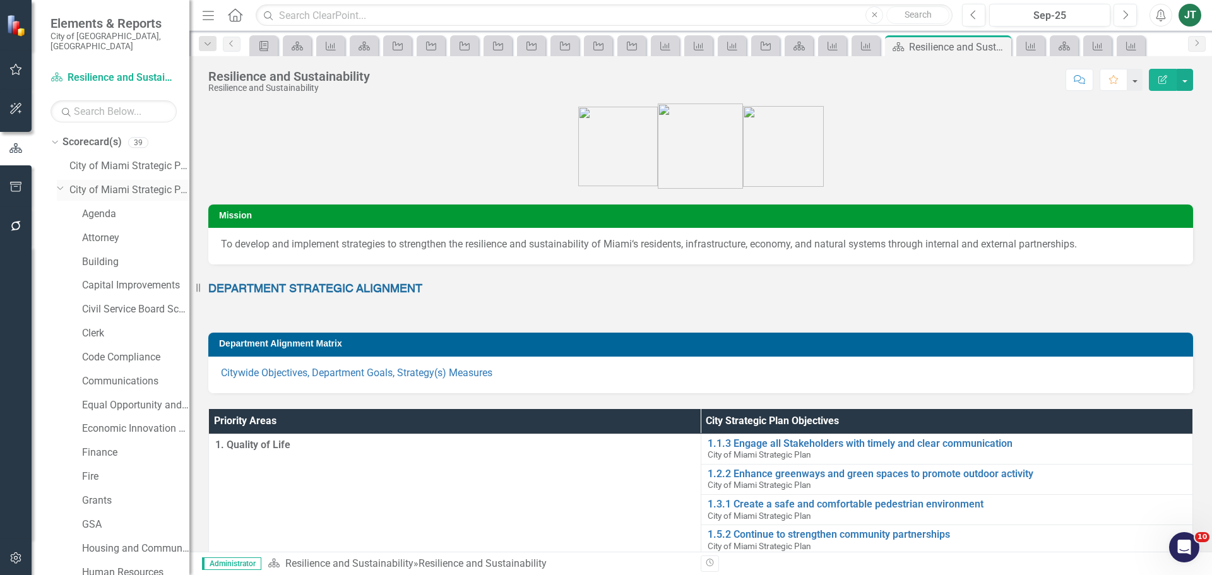
click at [61, 183] on icon "Dropdown" at bounding box center [61, 187] width 8 height 9
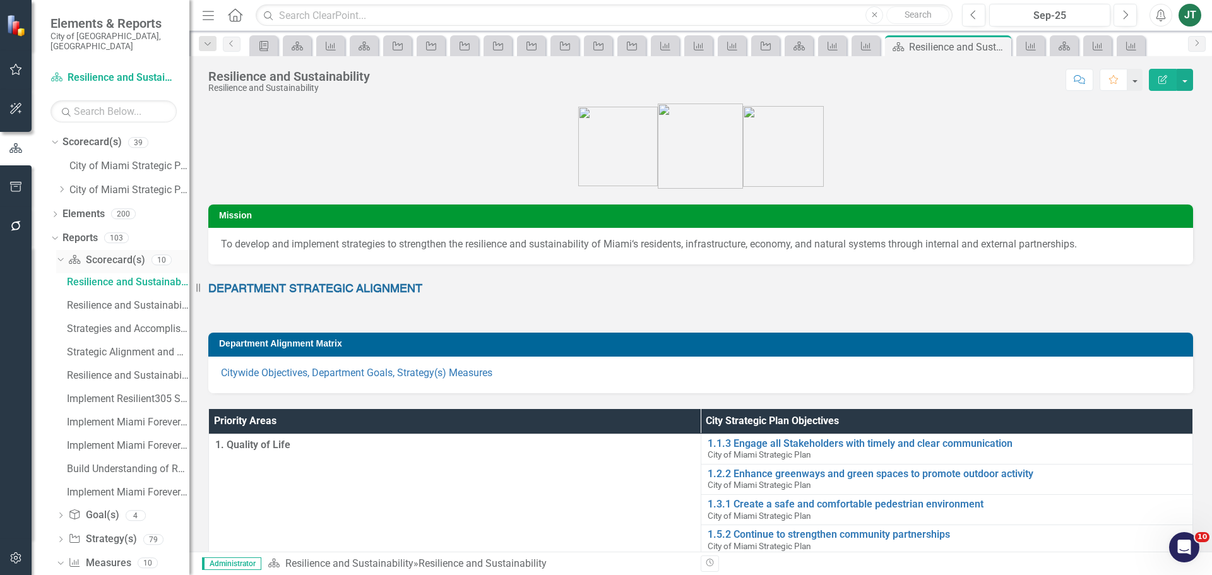
click at [63, 255] on div "Dropdown" at bounding box center [58, 259] width 11 height 9
click at [125, 488] on div "Budget Book Format" at bounding box center [128, 493] width 122 height 11
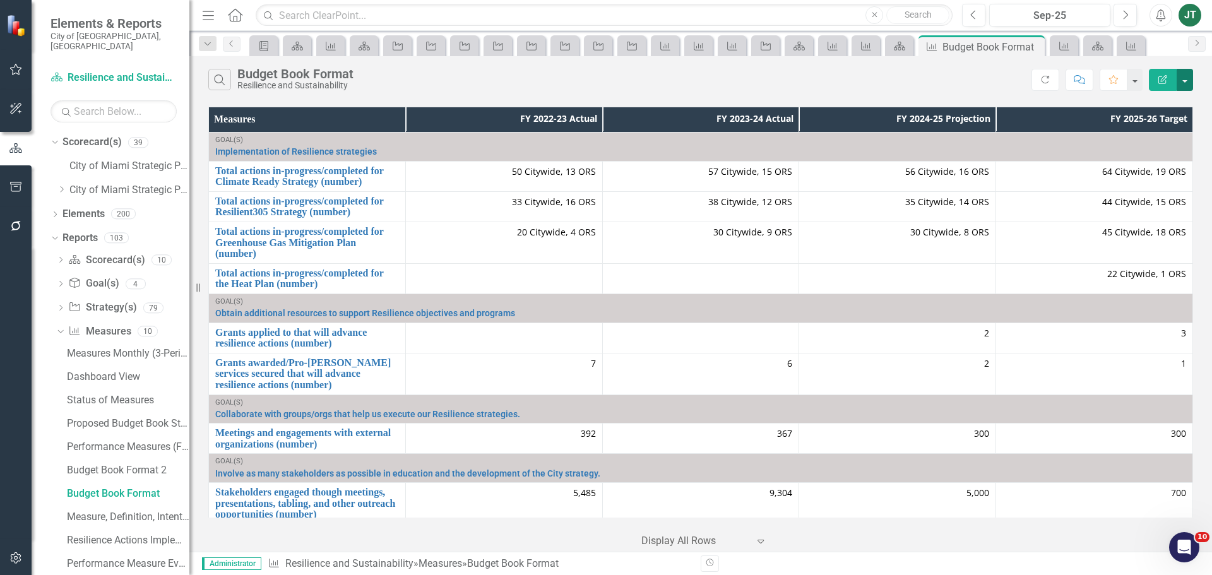
click at [1186, 82] on button "button" at bounding box center [1185, 80] width 16 height 22
click at [1143, 105] on link "Edit Report Edit Report" at bounding box center [1143, 103] width 100 height 23
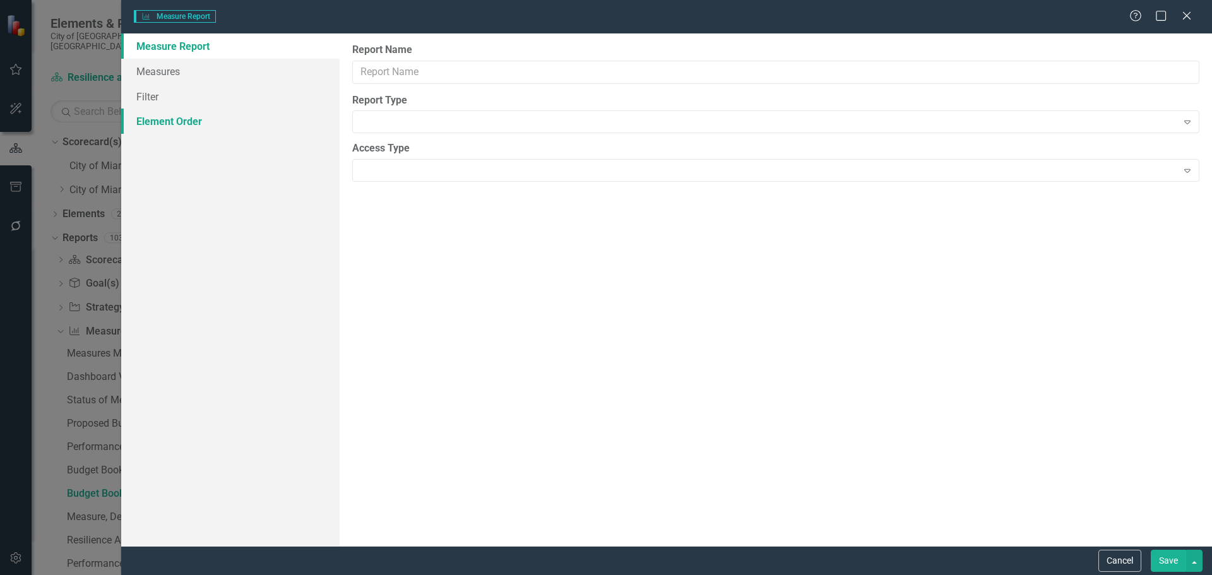
type input "Budget Book Format"
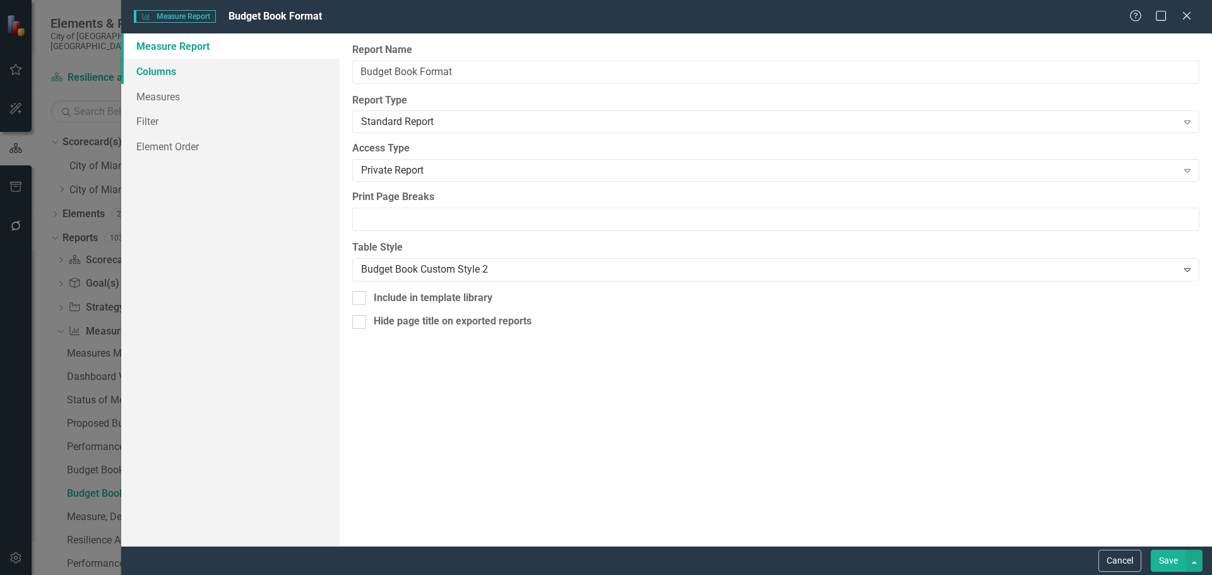
drag, startPoint x: 205, startPoint y: 74, endPoint x: 321, endPoint y: 74, distance: 116.8
click at [205, 74] on link "Columns" at bounding box center [230, 71] width 218 height 25
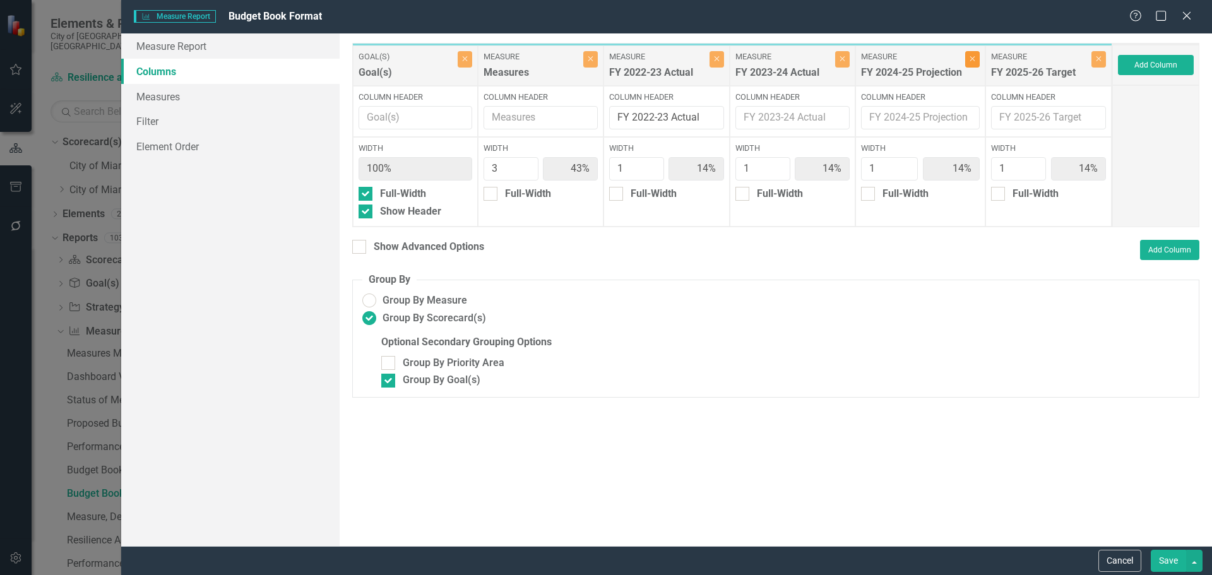
click at [973, 62] on icon "Close" at bounding box center [973, 59] width 6 height 8
type input "50%"
type input "17%"
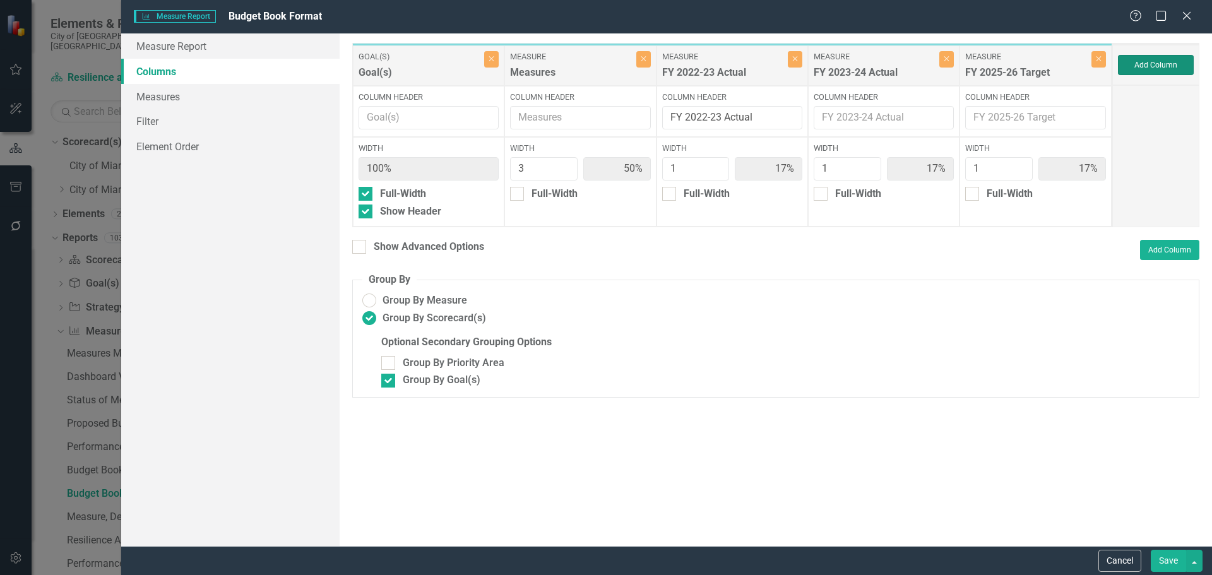
click at [1175, 69] on button "Add Column" at bounding box center [1156, 65] width 76 height 20
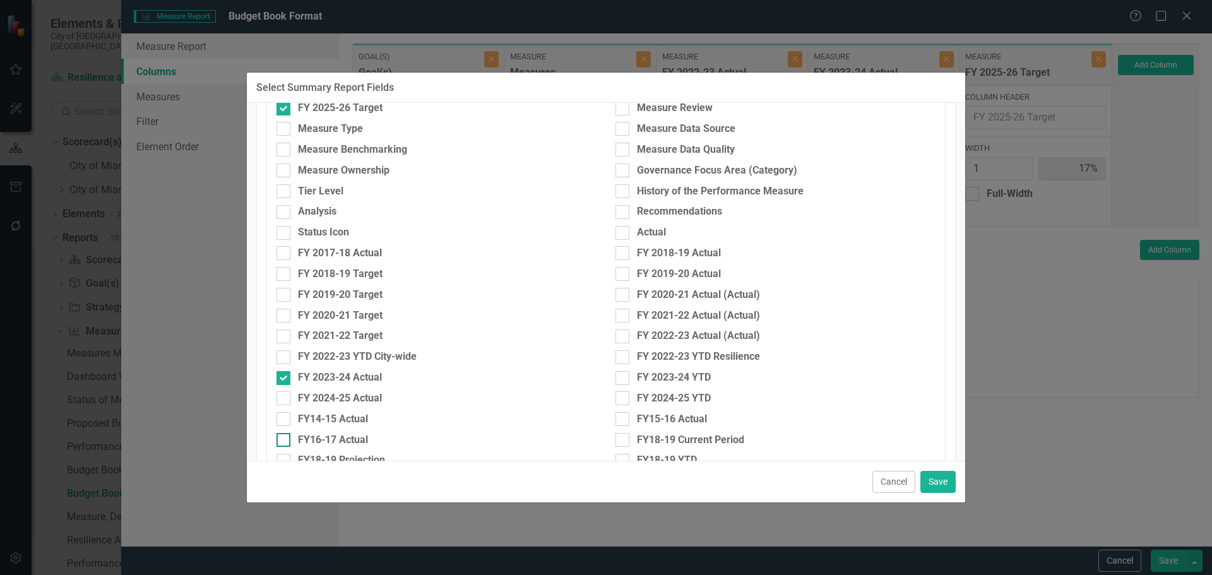
scroll to position [379, 0]
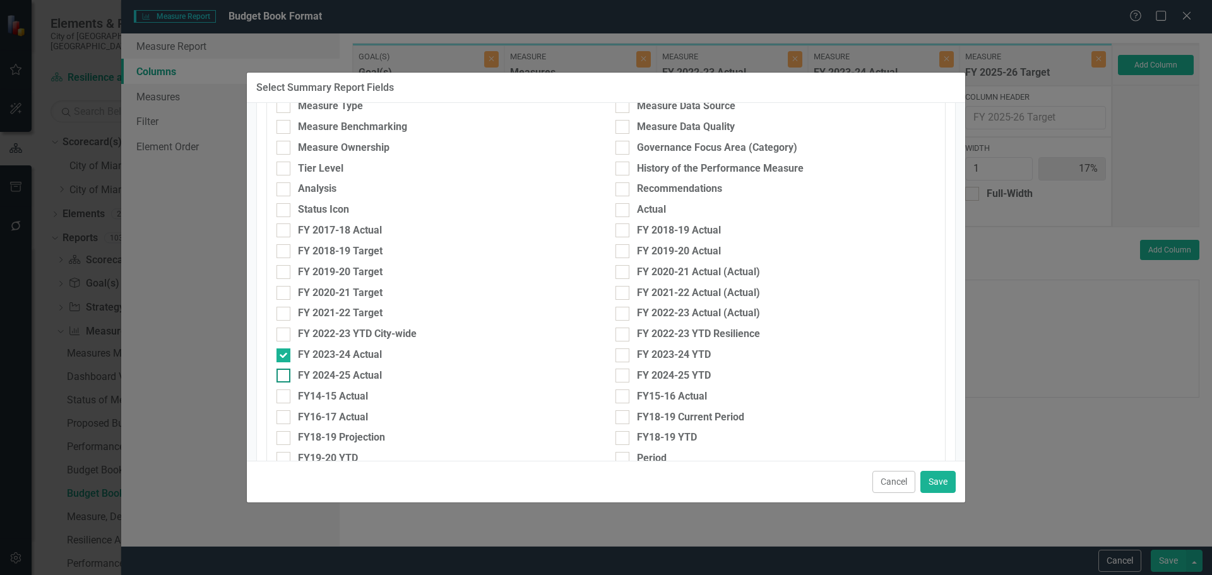
click at [343, 378] on div "FY 2024-25 Actual" at bounding box center [340, 376] width 84 height 15
click at [285, 377] on input "FY 2024-25 Actual" at bounding box center [281, 373] width 8 height 8
checkbox input "true"
click at [936, 480] on button "Save" at bounding box center [937, 482] width 35 height 22
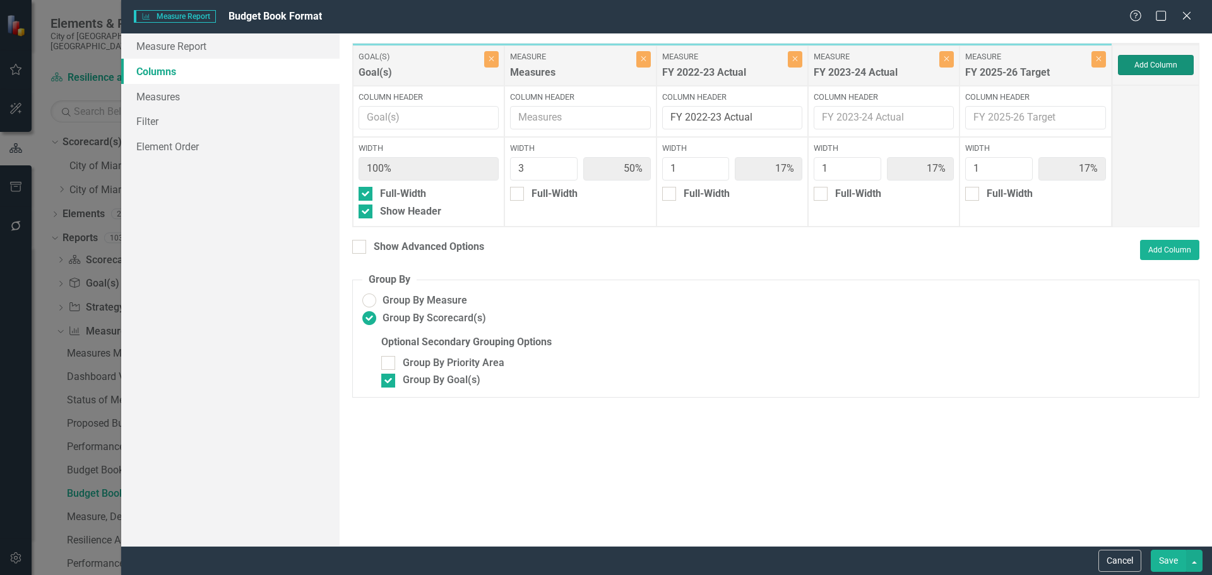
type input "43%"
type input "14%"
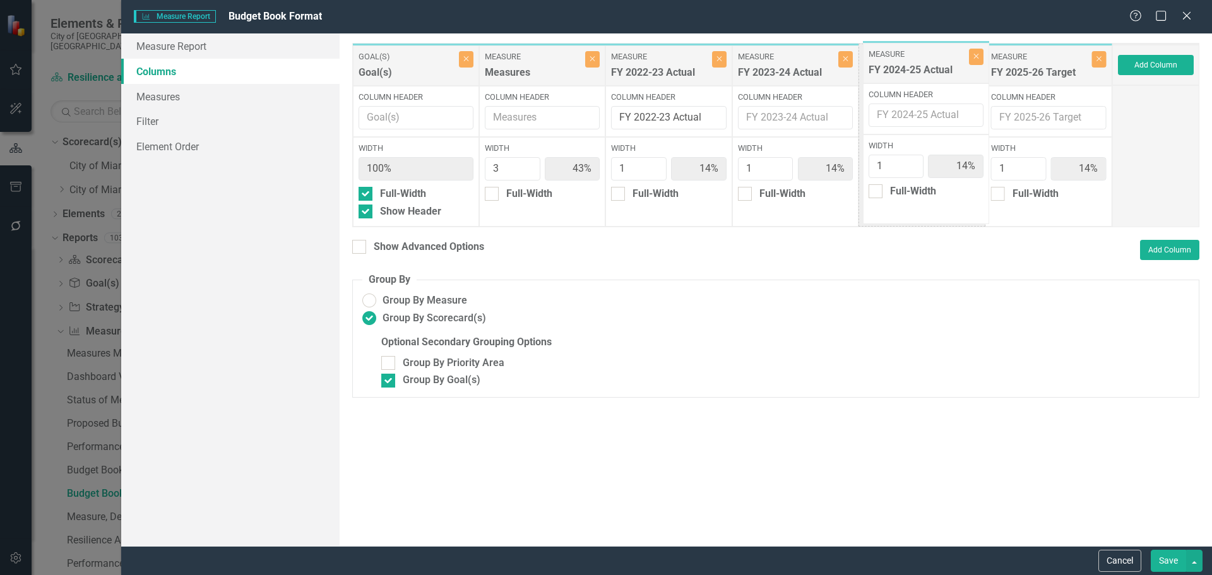
drag, startPoint x: 1040, startPoint y: 62, endPoint x: 917, endPoint y: 60, distance: 123.1
click at [917, 60] on div "Goal(s) Goal(s) Close Column Header Width 100% Full-Width Show Header Measure M…" at bounding box center [732, 135] width 760 height 184
drag, startPoint x: 383, startPoint y: 246, endPoint x: 422, endPoint y: 245, distance: 39.1
click at [383, 246] on div "Show Advanced Options" at bounding box center [429, 247] width 110 height 15
click at [360, 246] on input "Show Advanced Options" at bounding box center [356, 244] width 8 height 8
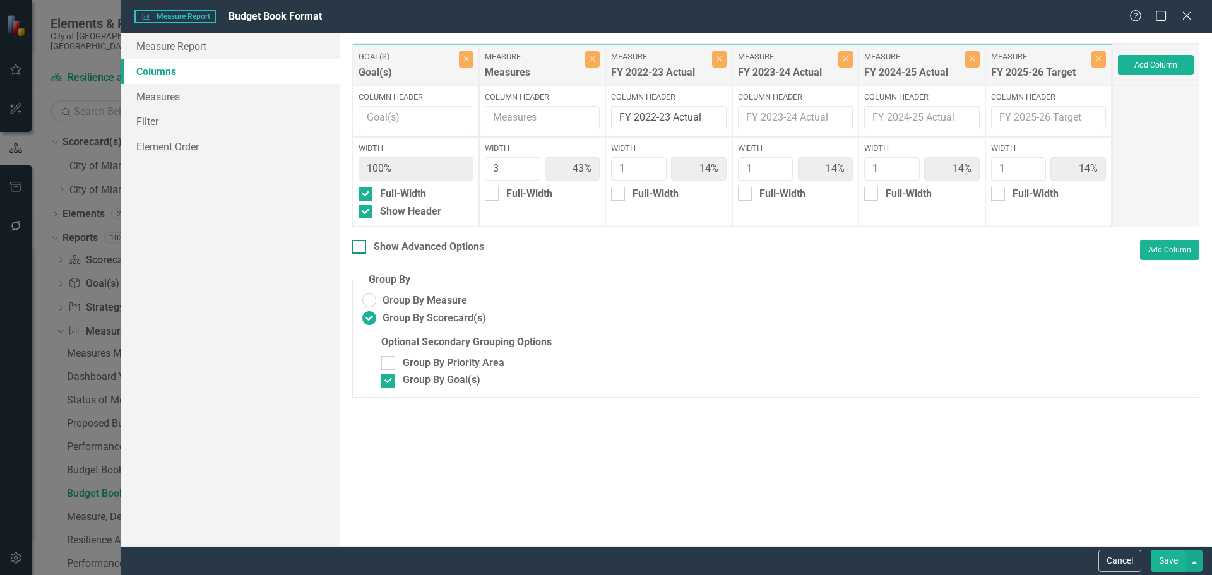
checkbox input "true"
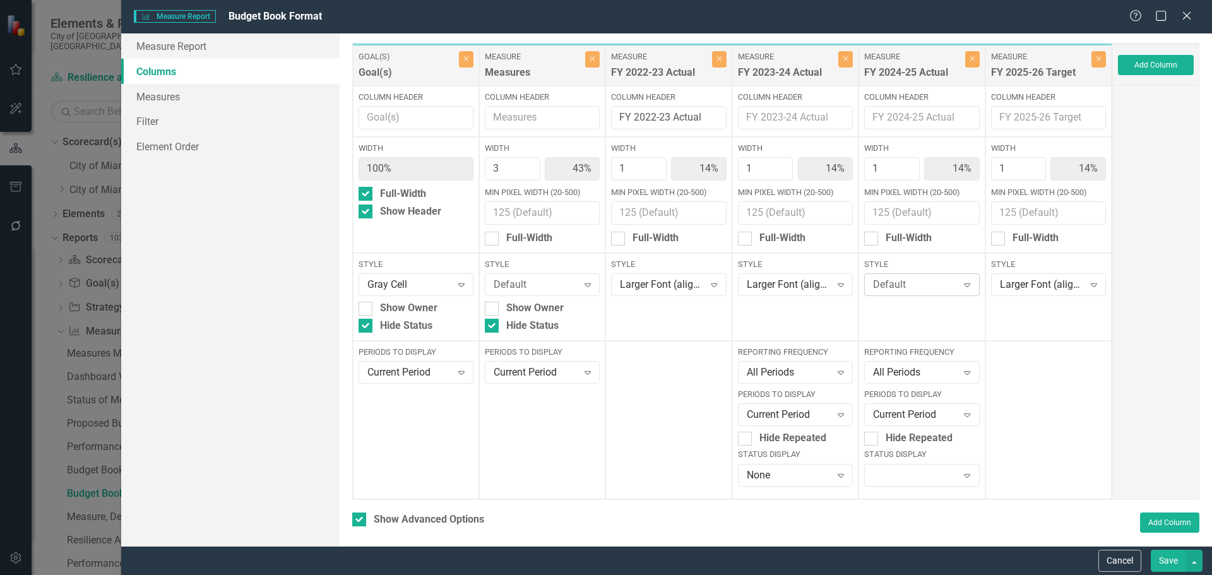
click at [900, 292] on div "Default Expand" at bounding box center [921, 284] width 115 height 23
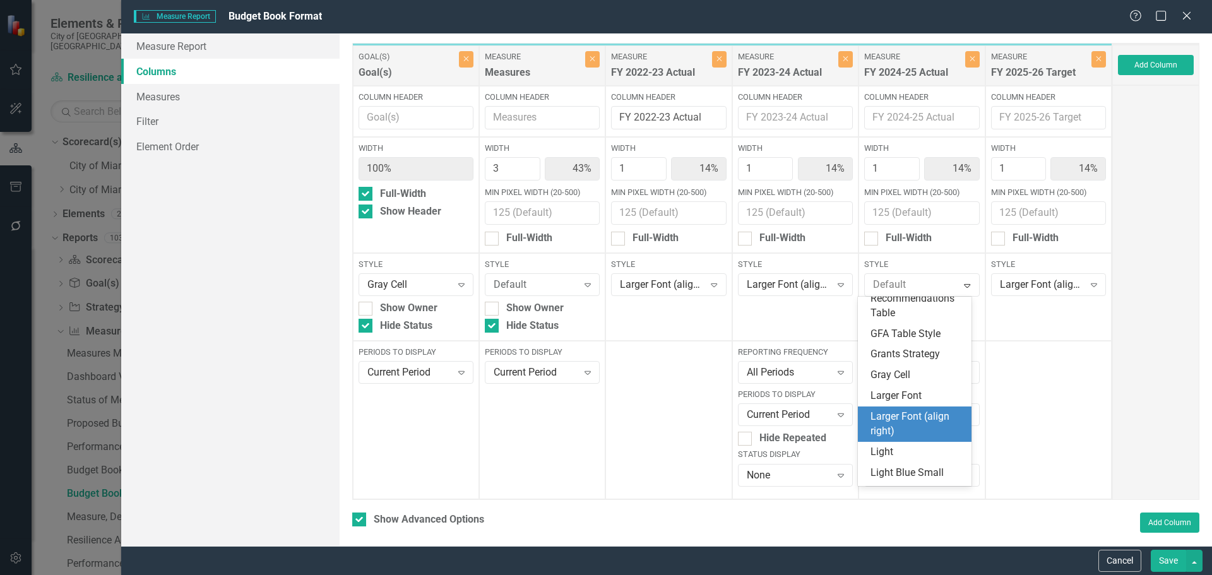
click at [903, 432] on div "Larger Font (align right)" at bounding box center [917, 424] width 93 height 29
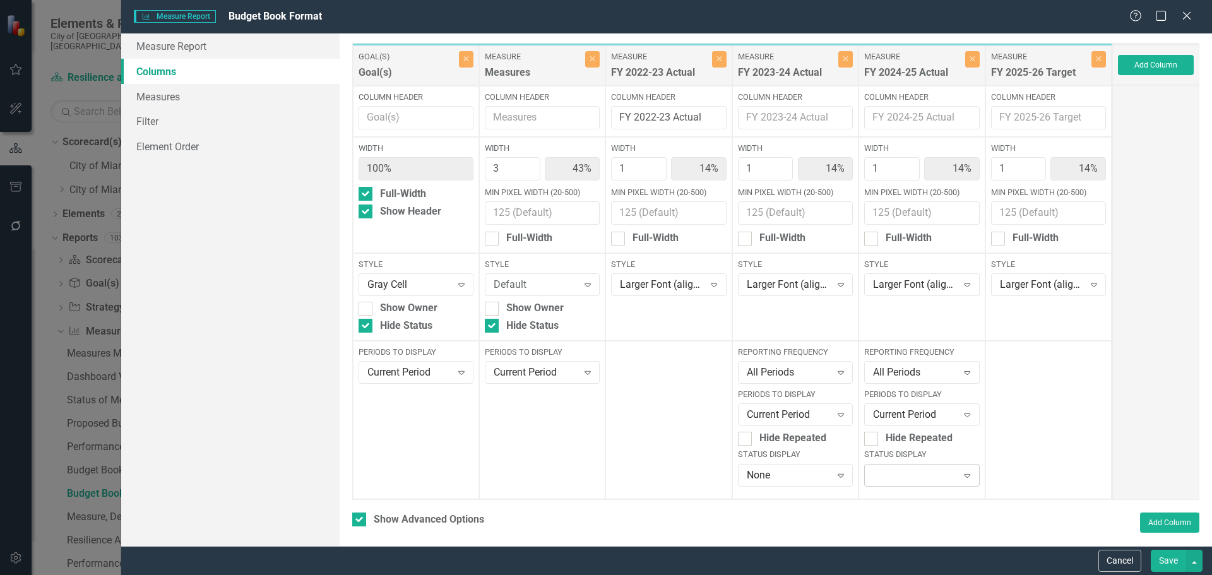
click at [892, 477] on div "Expand" at bounding box center [921, 475] width 115 height 23
click at [894, 453] on div "None" at bounding box center [917, 453] width 93 height 15
click at [1167, 561] on button "Save" at bounding box center [1168, 561] width 35 height 22
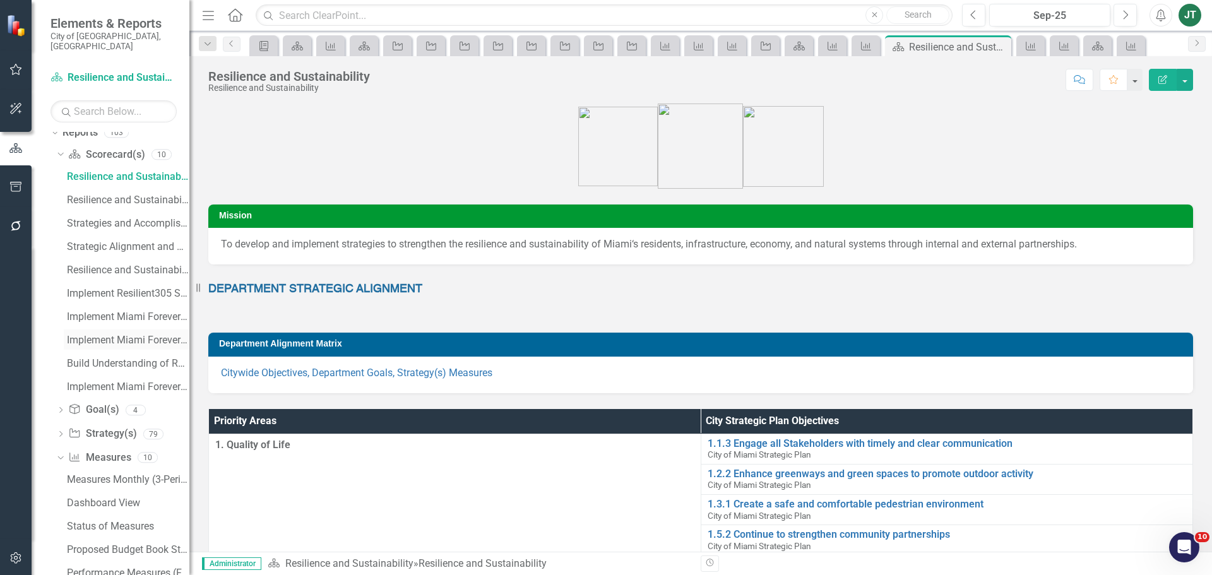
scroll to position [76, 0]
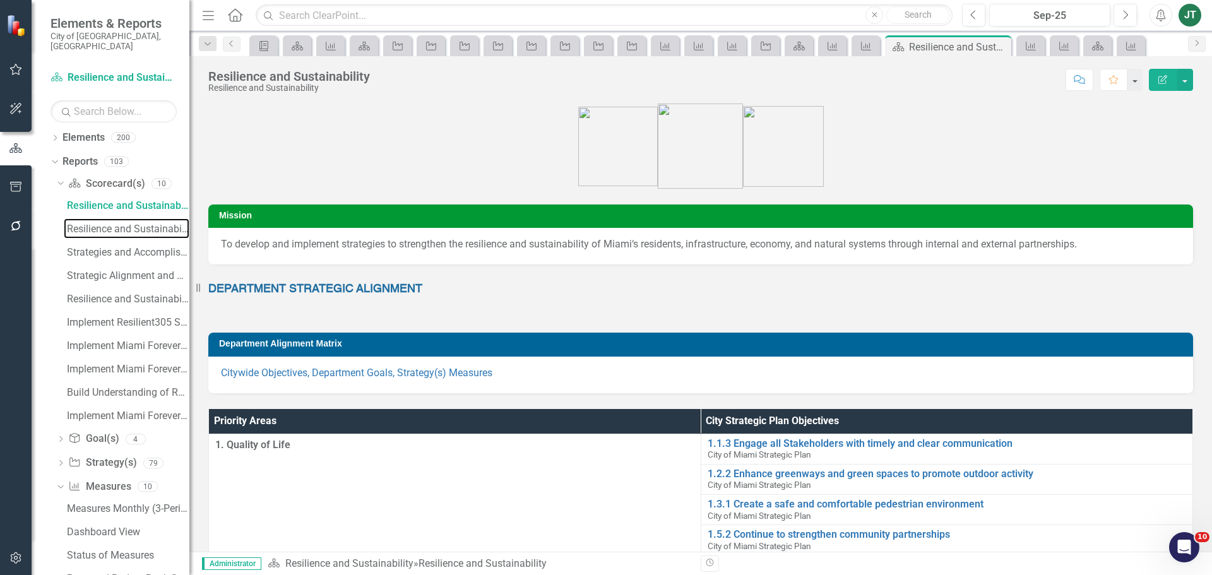
click at [115, 223] on div "Resilience and Sustainability Proposed Budget (Strategic Plans and Performance …" at bounding box center [128, 228] width 122 height 11
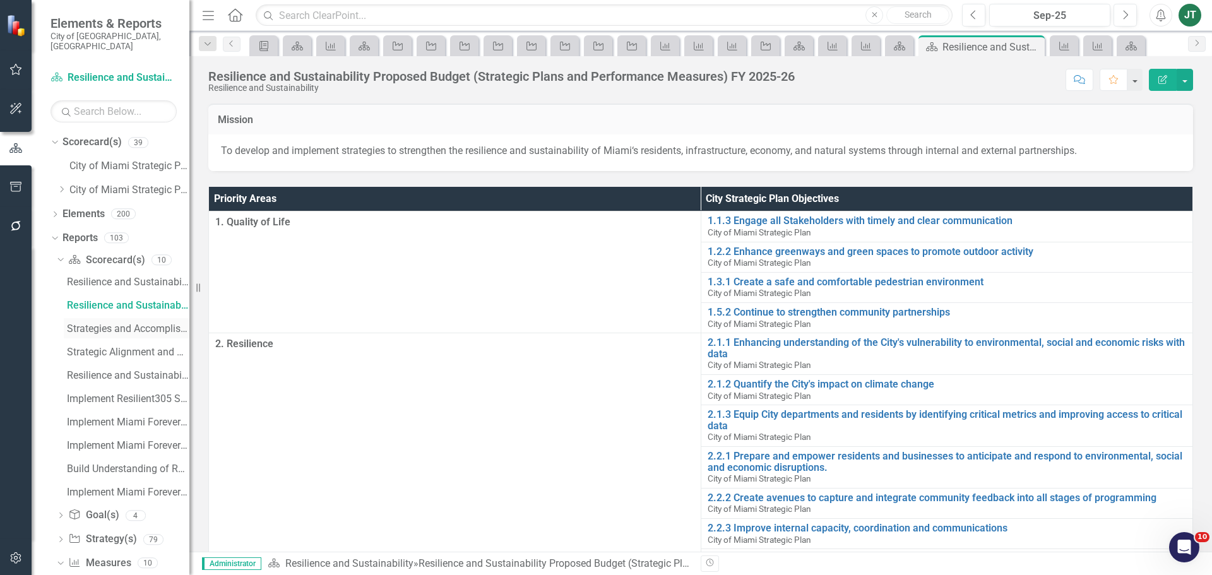
click at [115, 323] on div "Strategies and Accomplishments" at bounding box center [128, 328] width 122 height 11
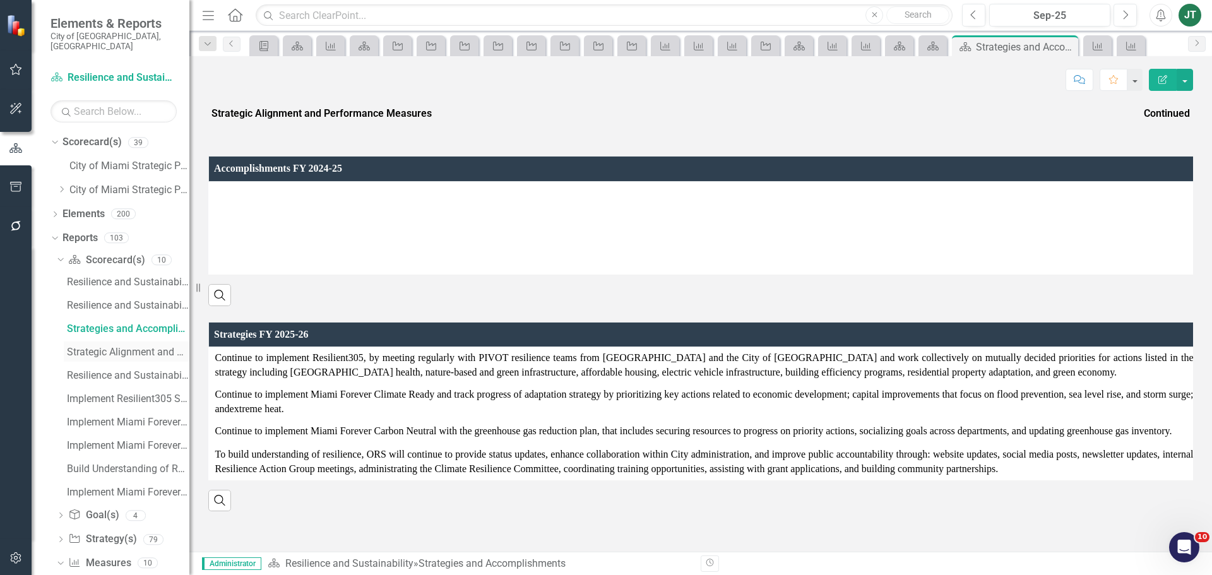
click at [103, 347] on div "Strategic Alignment and Performance Measures" at bounding box center [128, 352] width 122 height 11
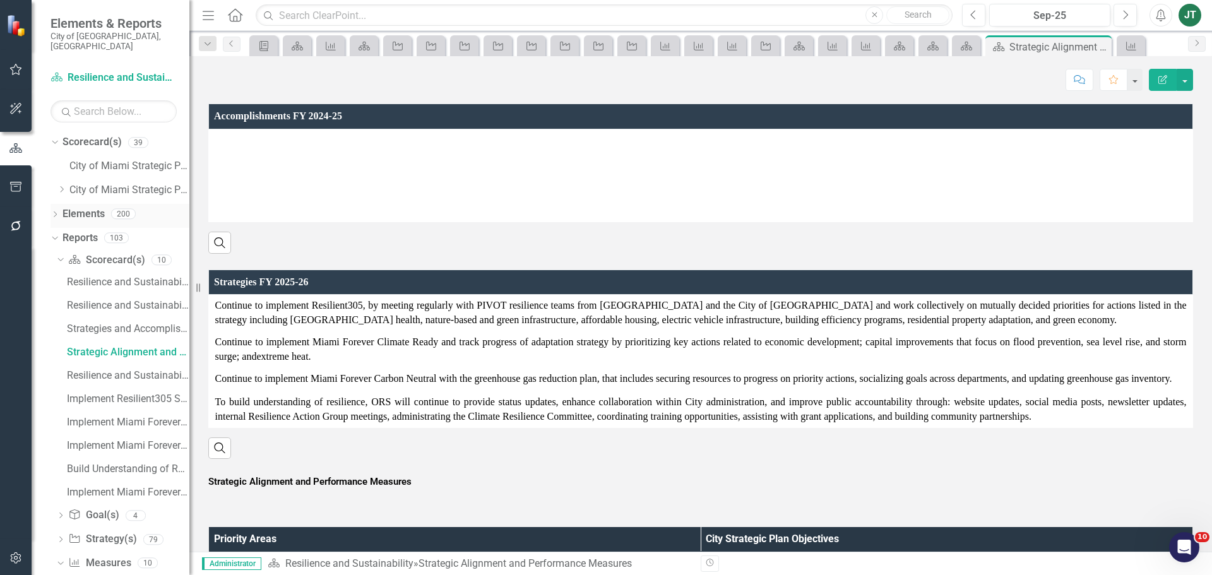
click at [78, 207] on link "Elements" at bounding box center [83, 214] width 42 height 15
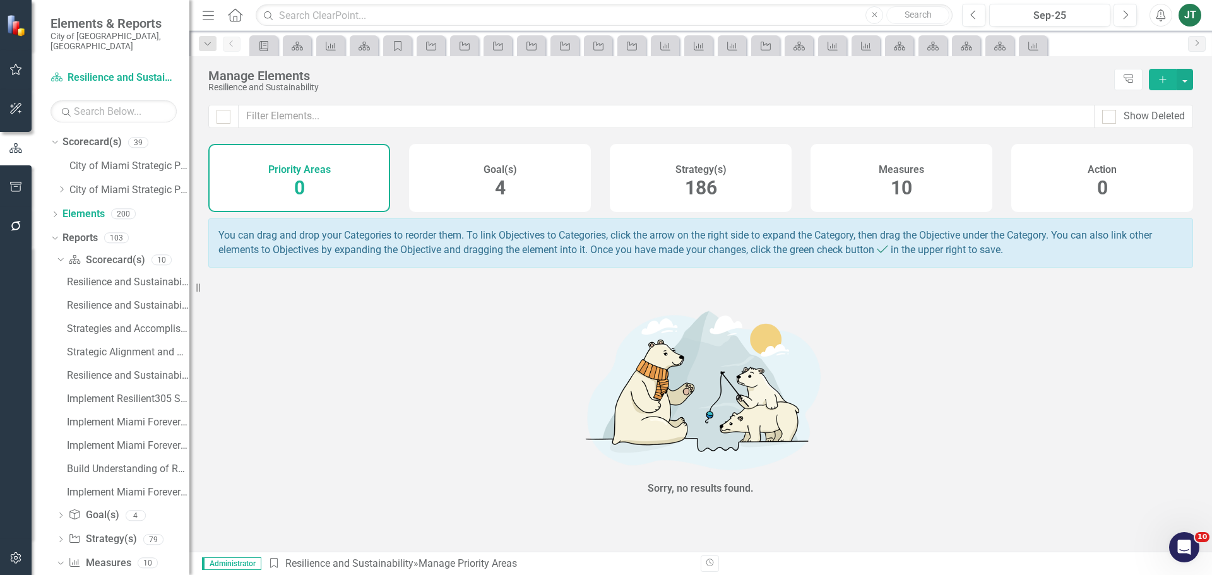
click at [746, 178] on div "Strategy(s) 186" at bounding box center [701, 178] width 182 height 68
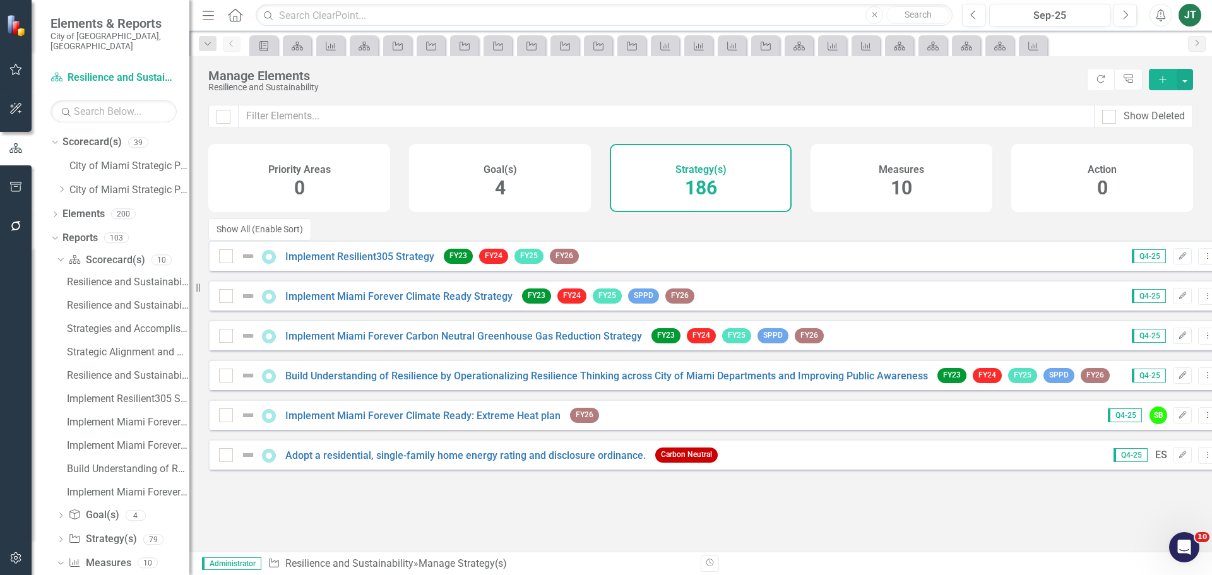
click at [342, 249] on div "Implement Resilient305 Strategy" at bounding box center [328, 256] width 218 height 15
click at [342, 251] on link "Implement Resilient305 Strategy" at bounding box center [359, 257] width 149 height 12
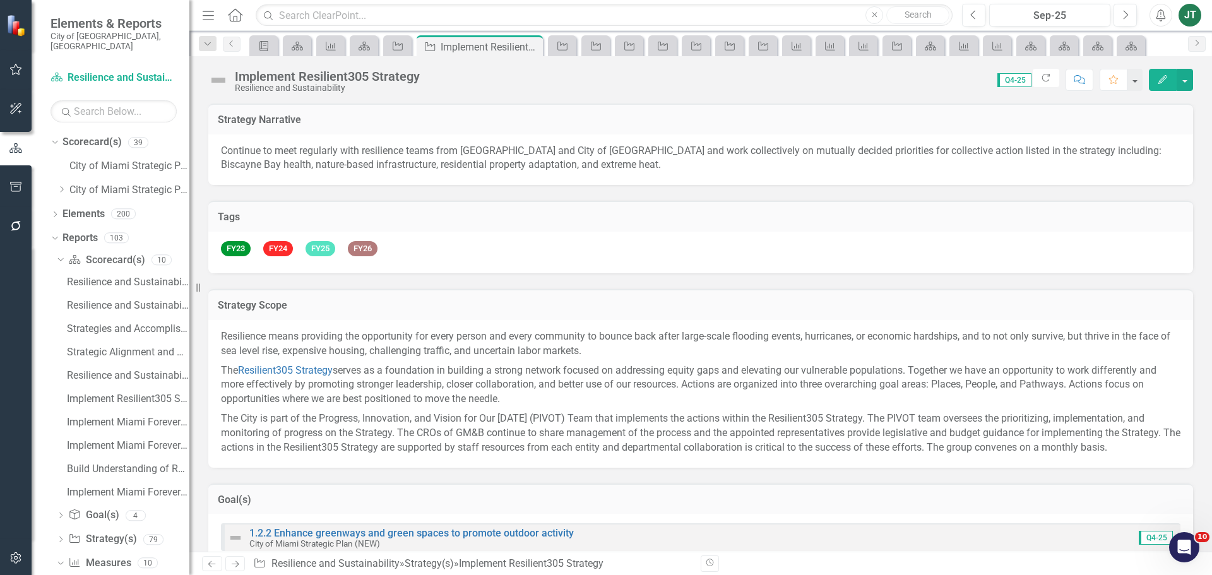
click at [1161, 81] on icon "Edit" at bounding box center [1162, 79] width 11 height 9
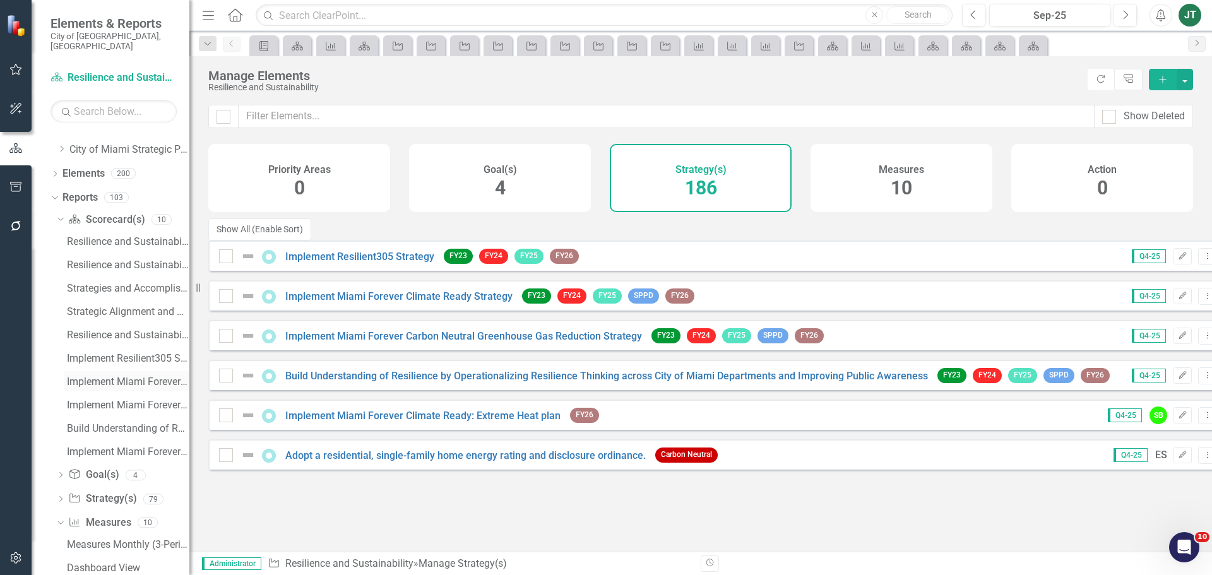
scroll to position [63, 0]
click at [97, 469] on link "Strategy Strategy(s)" at bounding box center [102, 476] width 68 height 15
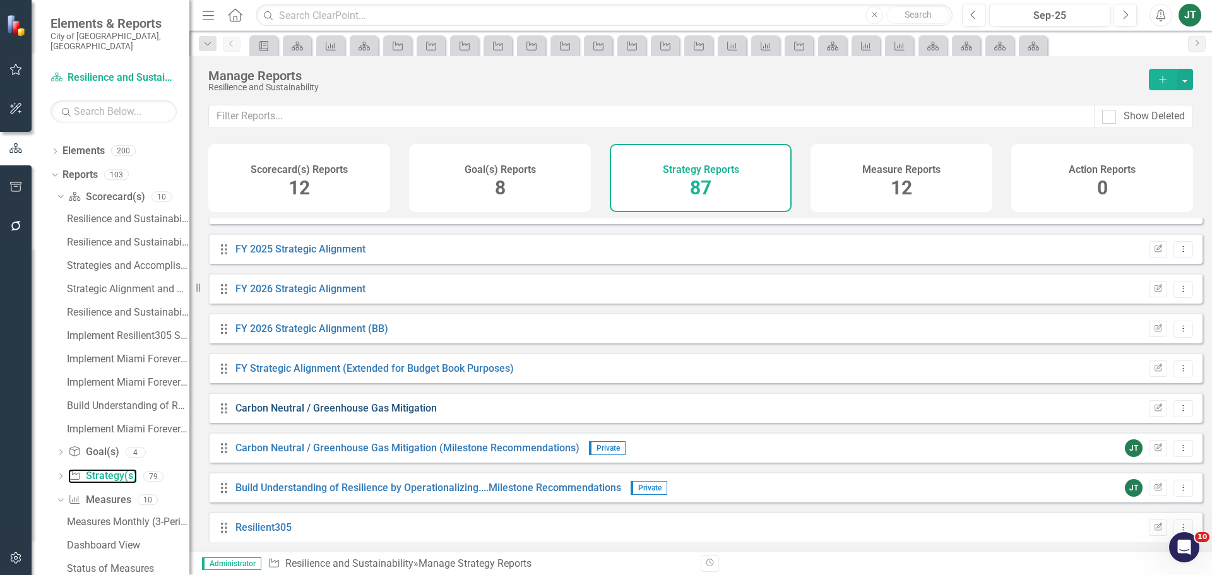
scroll to position [442, 0]
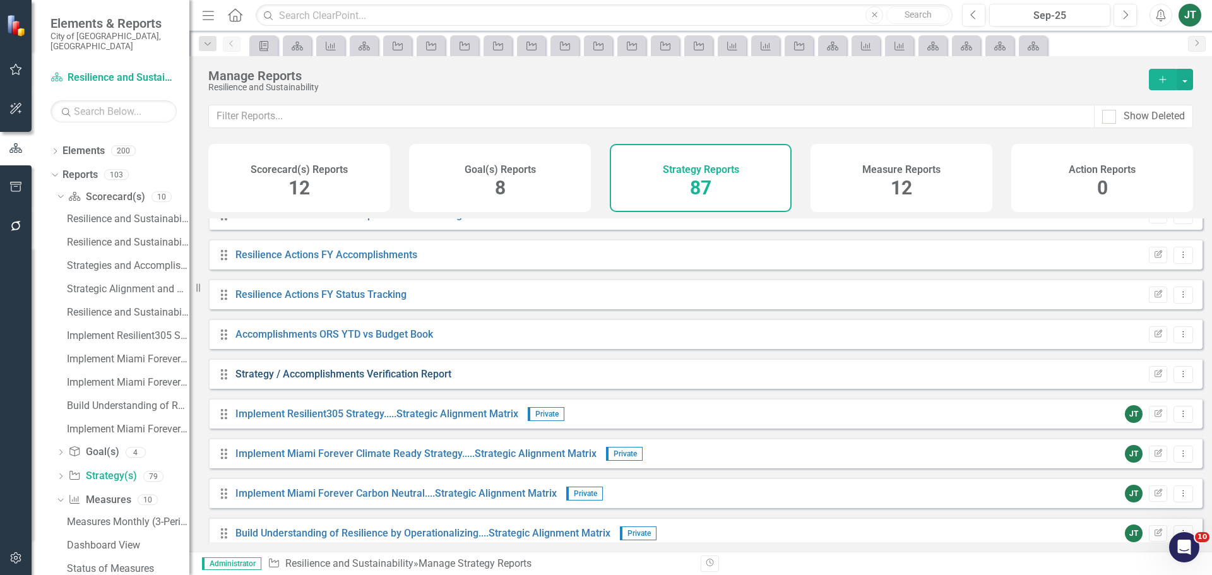
scroll to position [2821, 0]
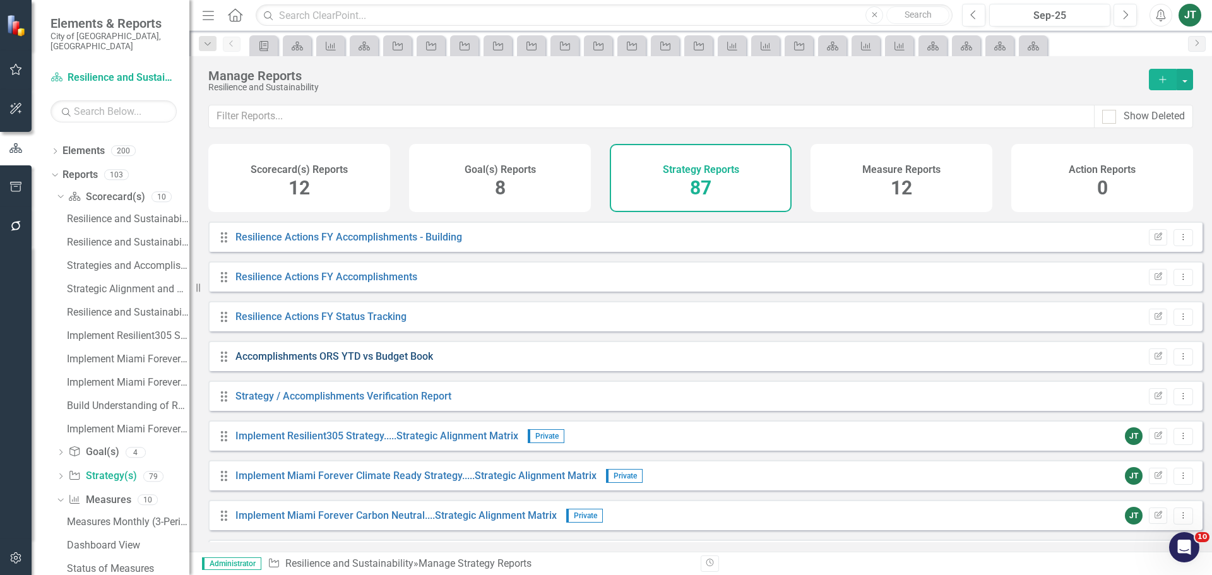
click at [334, 362] on link "Accomplishments ORS YTD vs Budget Book" at bounding box center [334, 356] width 198 height 12
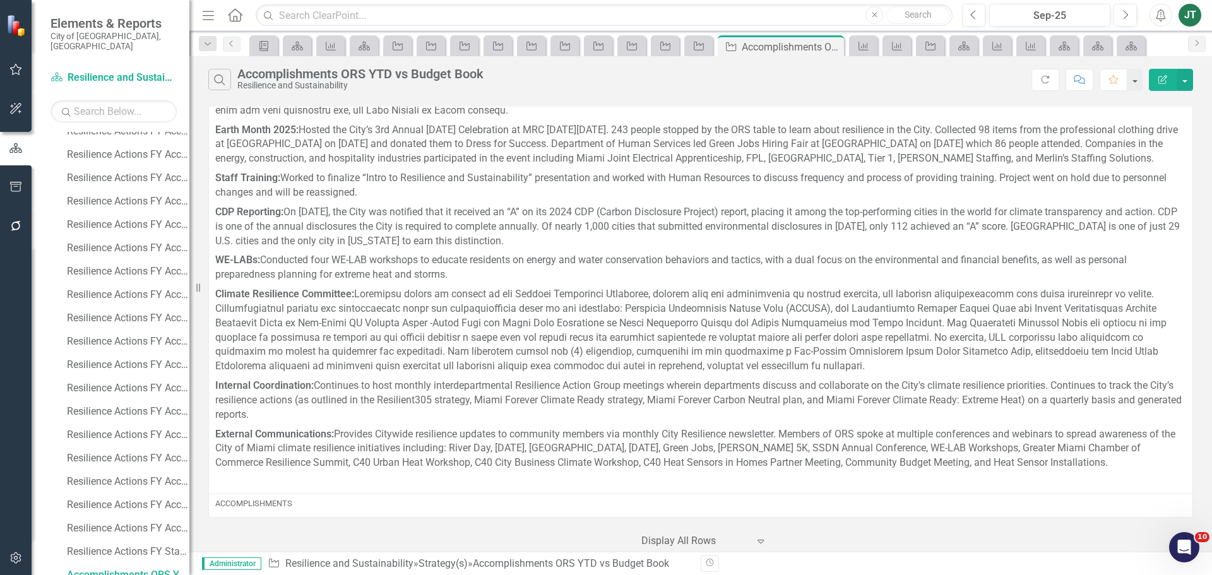
scroll to position [1662, 0]
click at [1183, 78] on button "button" at bounding box center [1185, 80] width 16 height 22
click at [1142, 104] on link "Edit Report Edit Report" at bounding box center [1143, 103] width 100 height 23
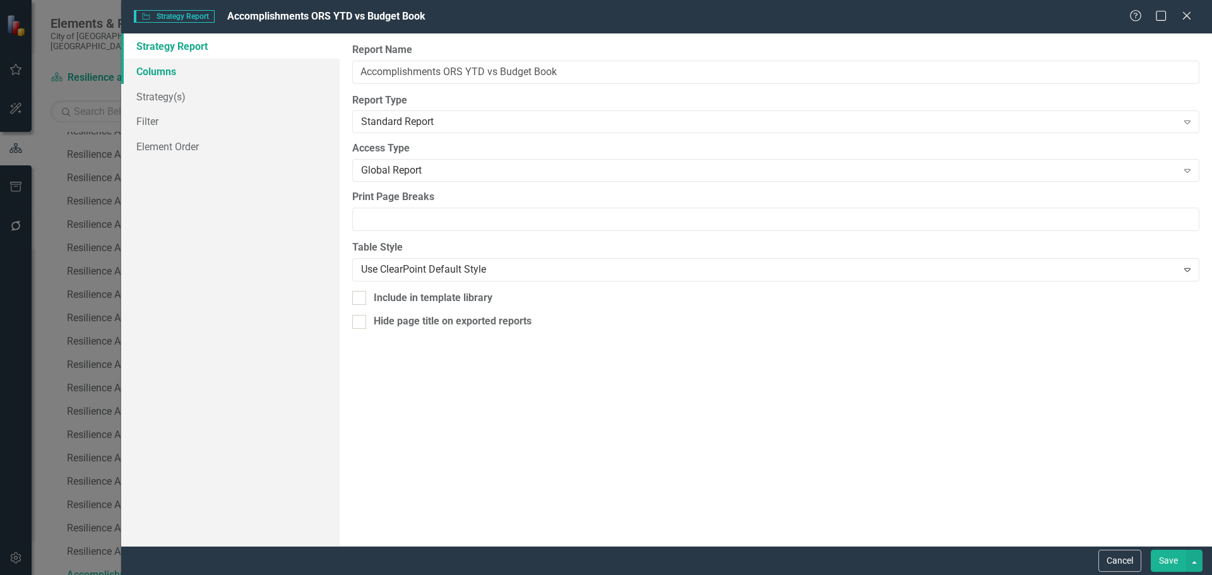
click at [200, 74] on link "Columns" at bounding box center [230, 71] width 218 height 25
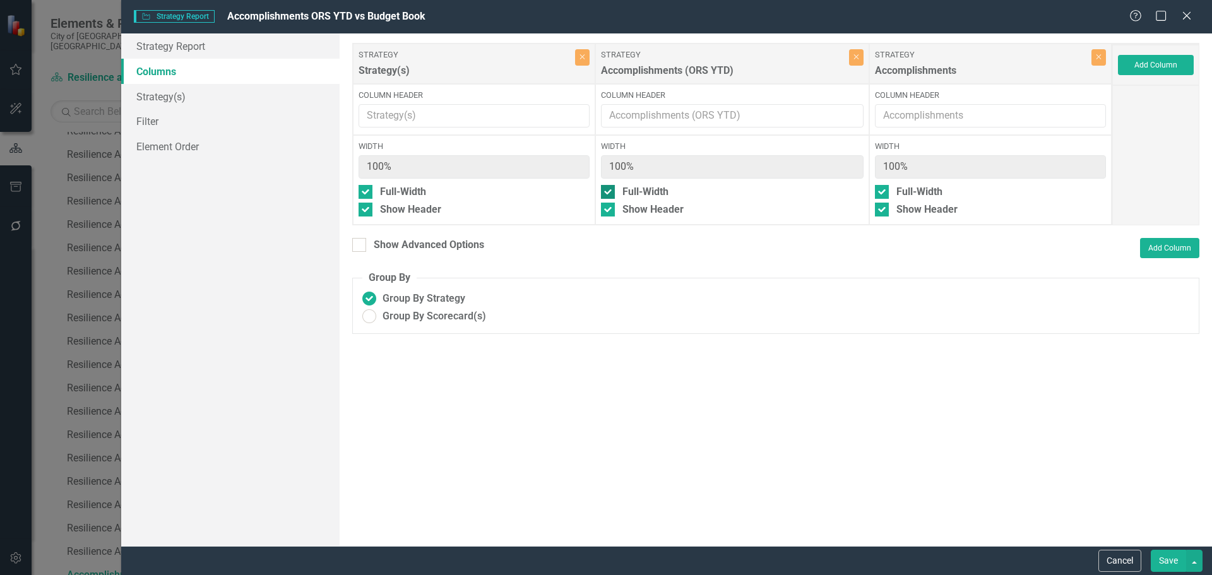
click at [662, 193] on div "Full-Width" at bounding box center [645, 192] width 46 height 15
click at [609, 193] on input "Full-Width" at bounding box center [605, 189] width 8 height 8
checkbox input "false"
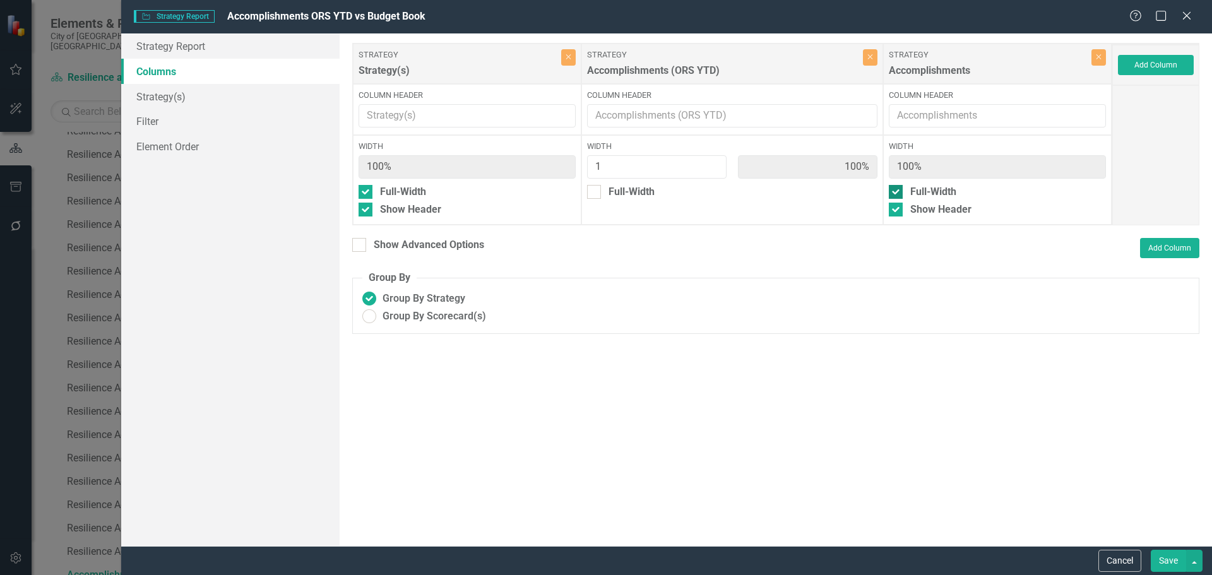
click at [910, 193] on div "Full-Width" at bounding box center [933, 192] width 46 height 15
click at [897, 193] on input "Full-Width" at bounding box center [893, 189] width 8 height 8
checkbox input "false"
type input "50%"
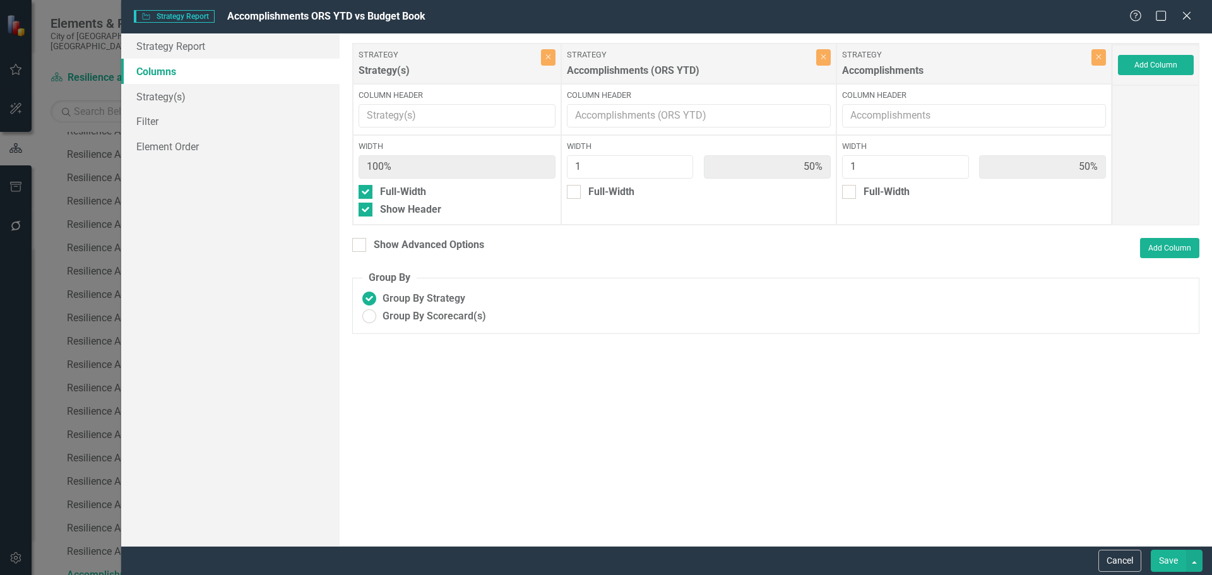
click at [1158, 549] on div "Cancel Save" at bounding box center [666, 560] width 1091 height 29
click at [1170, 562] on button "Save" at bounding box center [1168, 561] width 35 height 22
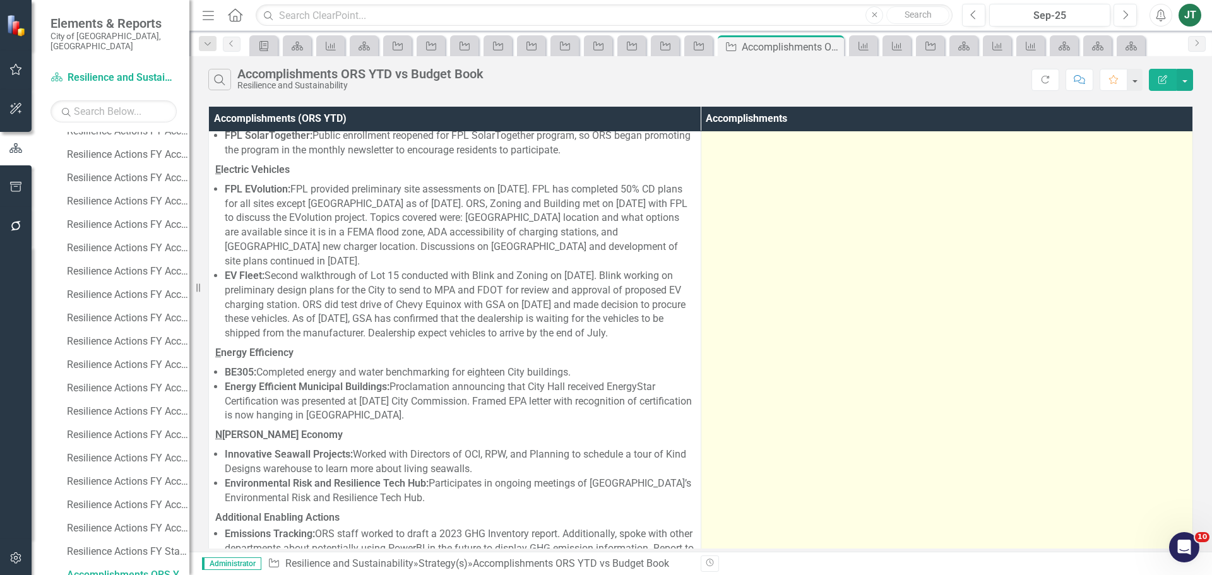
click at [1018, 291] on td at bounding box center [947, 343] width 492 height 669
click at [1018, 290] on td at bounding box center [947, 343] width 492 height 669
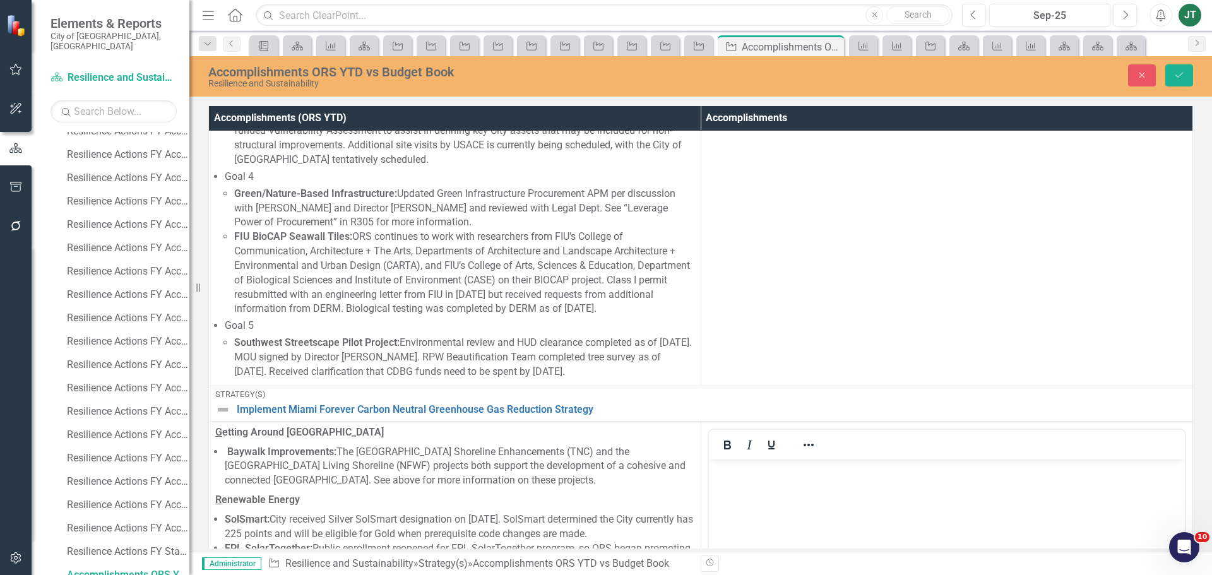
scroll to position [1409, 0]
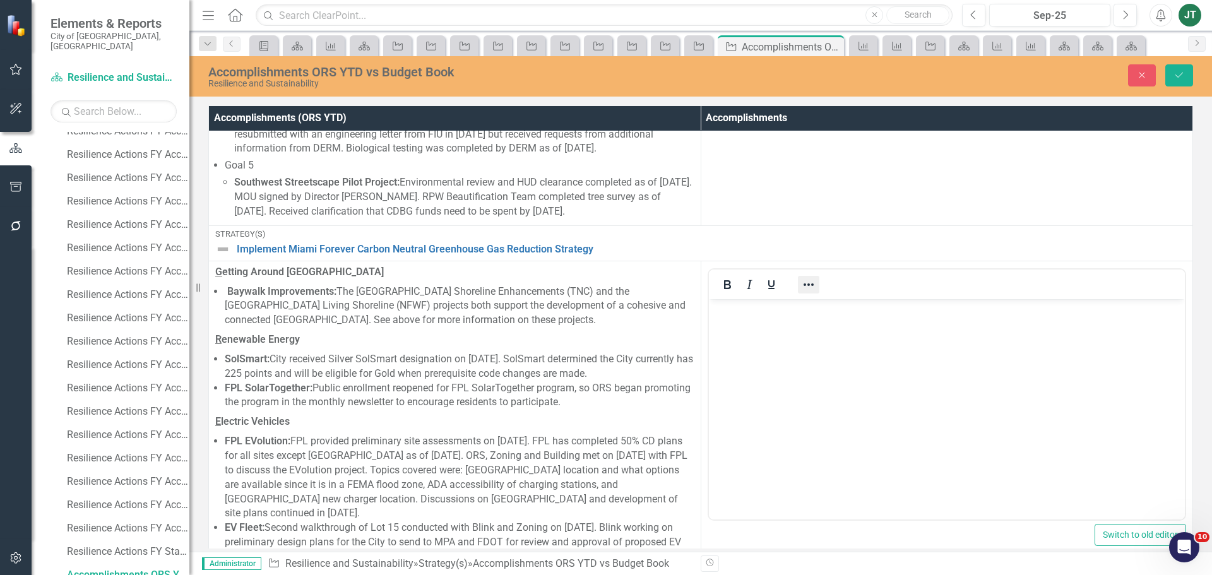
click at [804, 283] on icon "Reveal or hide additional toolbar items" at bounding box center [809, 284] width 10 height 3
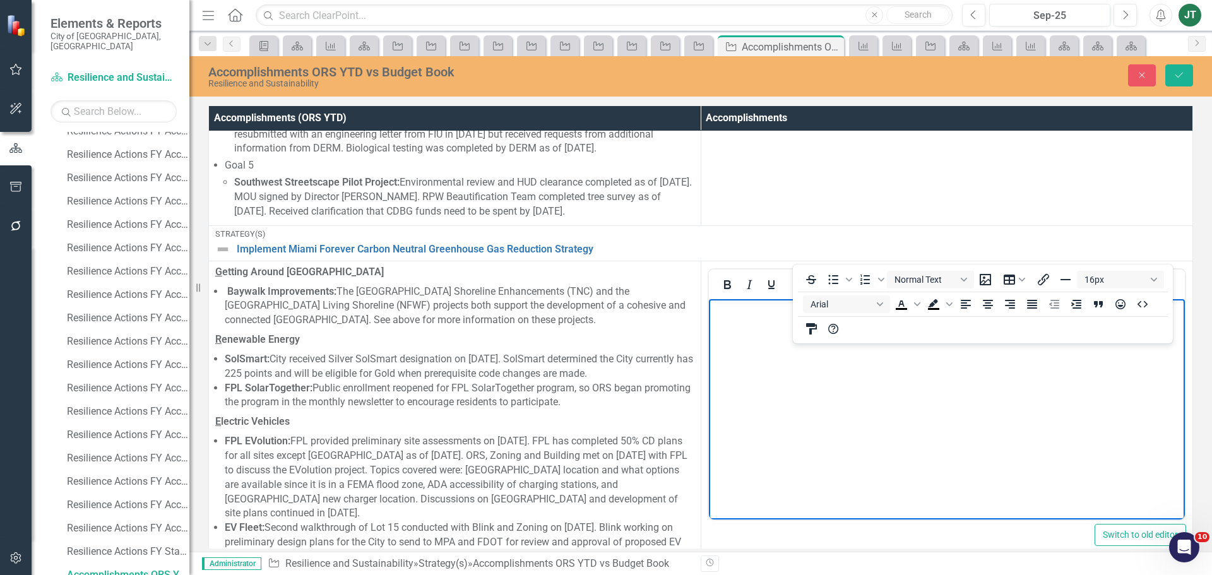
click at [909, 455] on body "Rich Text Area. Press ALT-0 for help." at bounding box center [946, 393] width 477 height 189
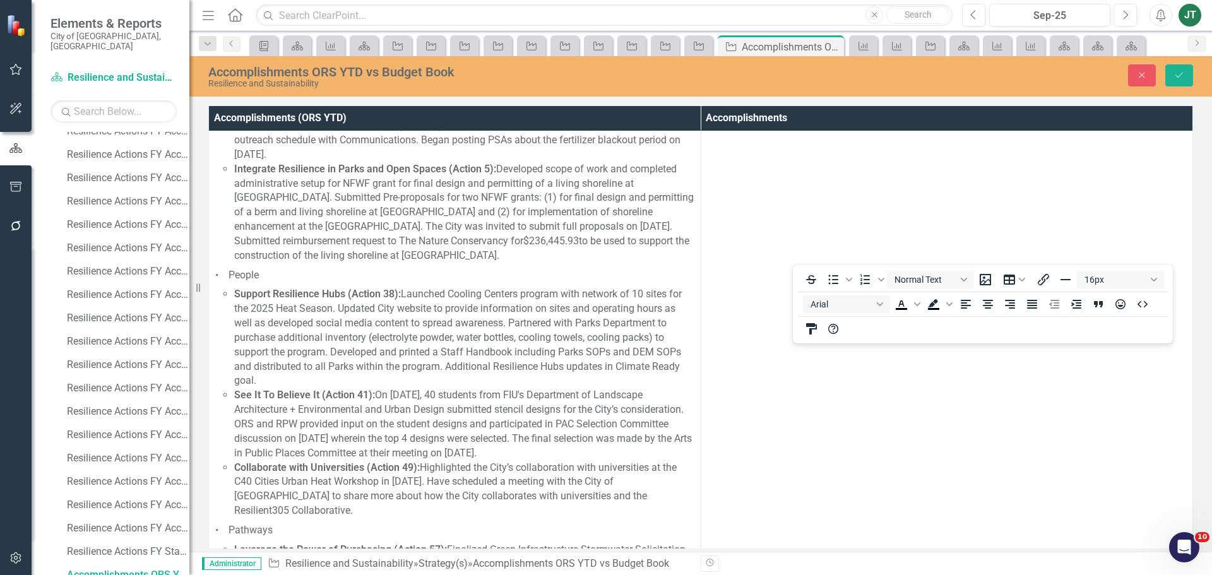
scroll to position [0, 0]
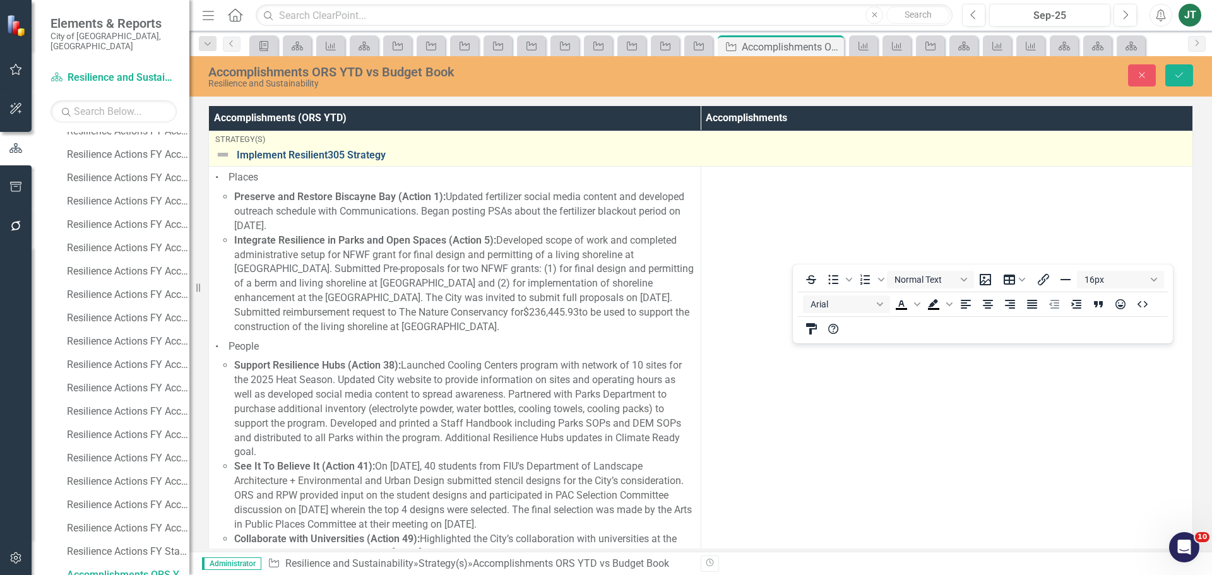
click at [343, 154] on link "Implement Resilient305 Strategy" at bounding box center [711, 155] width 949 height 11
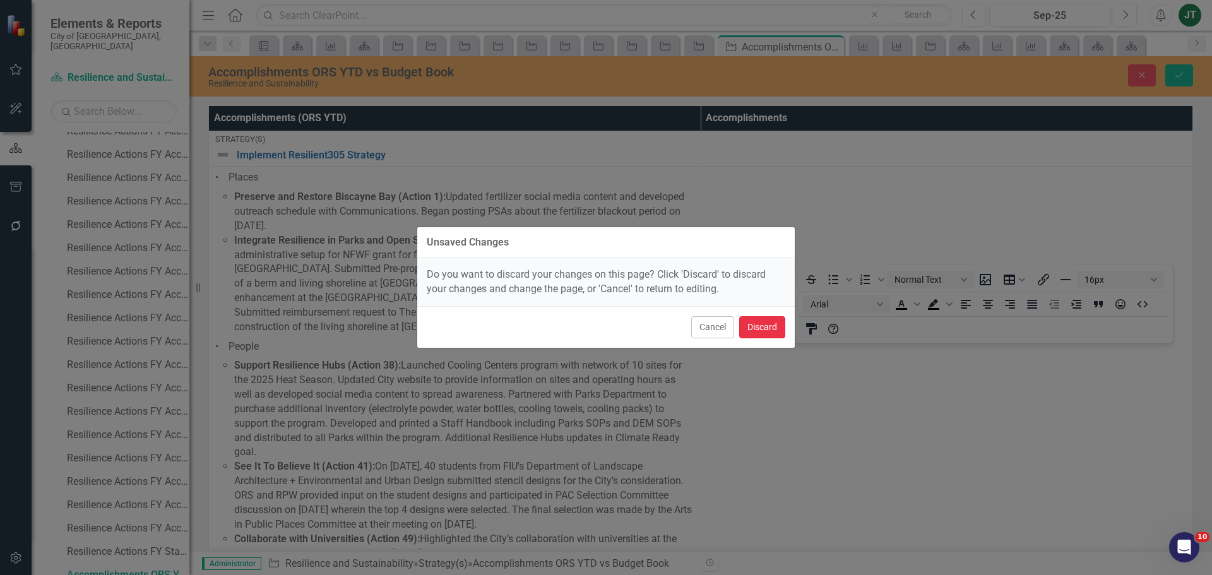
click at [759, 327] on button "Discard" at bounding box center [762, 327] width 46 height 22
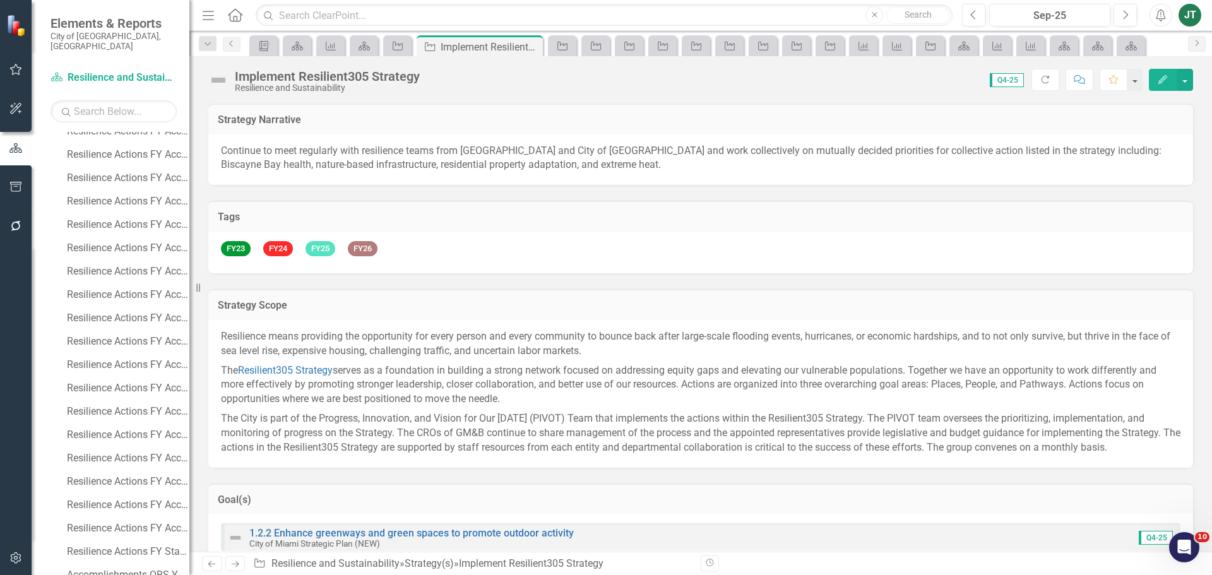
click at [1160, 78] on icon "Edit" at bounding box center [1162, 79] width 11 height 9
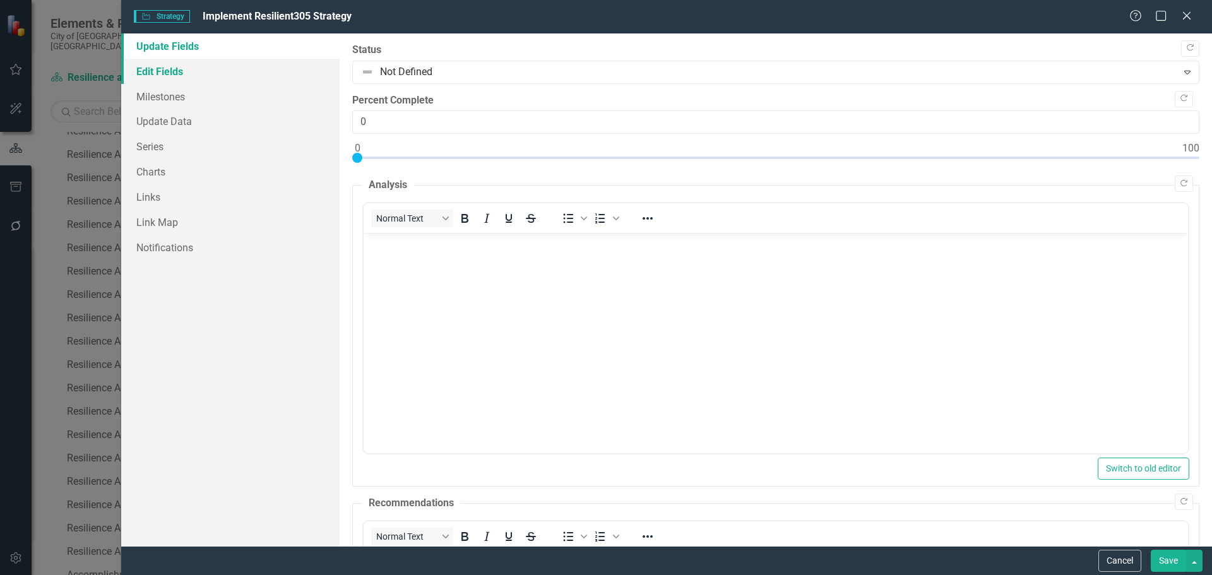
click at [164, 71] on link "Edit Fields" at bounding box center [230, 71] width 218 height 25
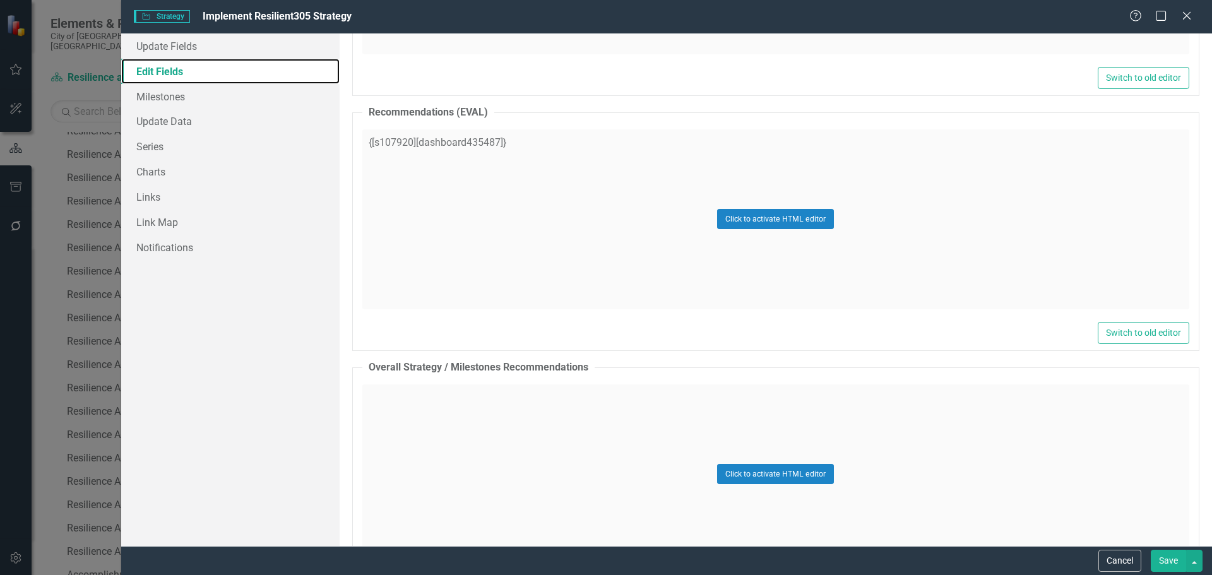
scroll to position [6411, 0]
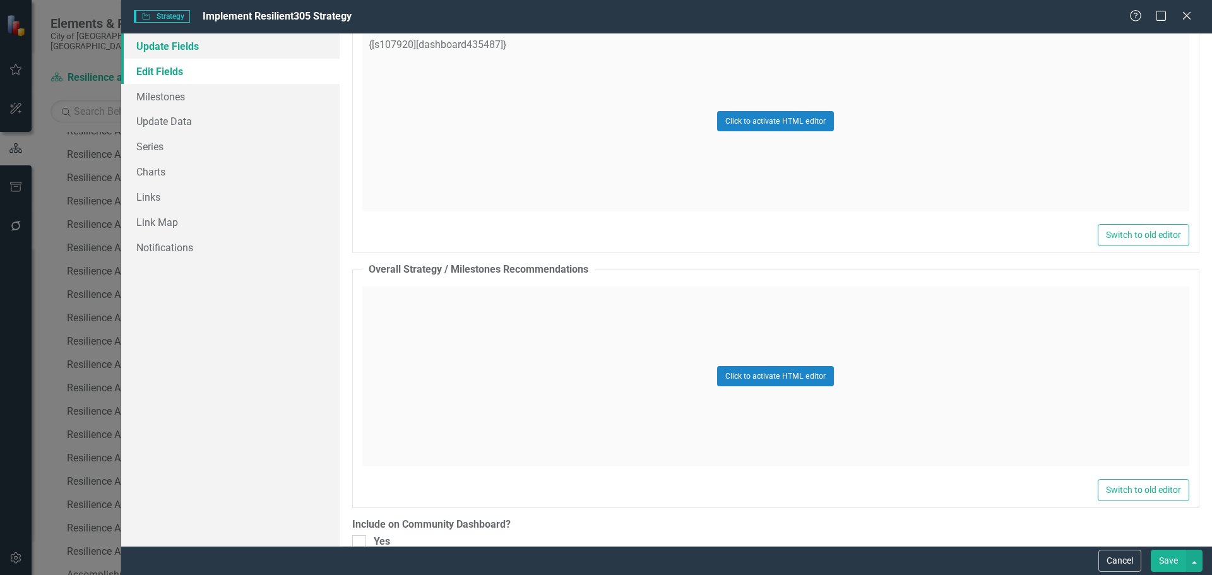
click at [167, 50] on link "Update Fields" at bounding box center [230, 45] width 218 height 25
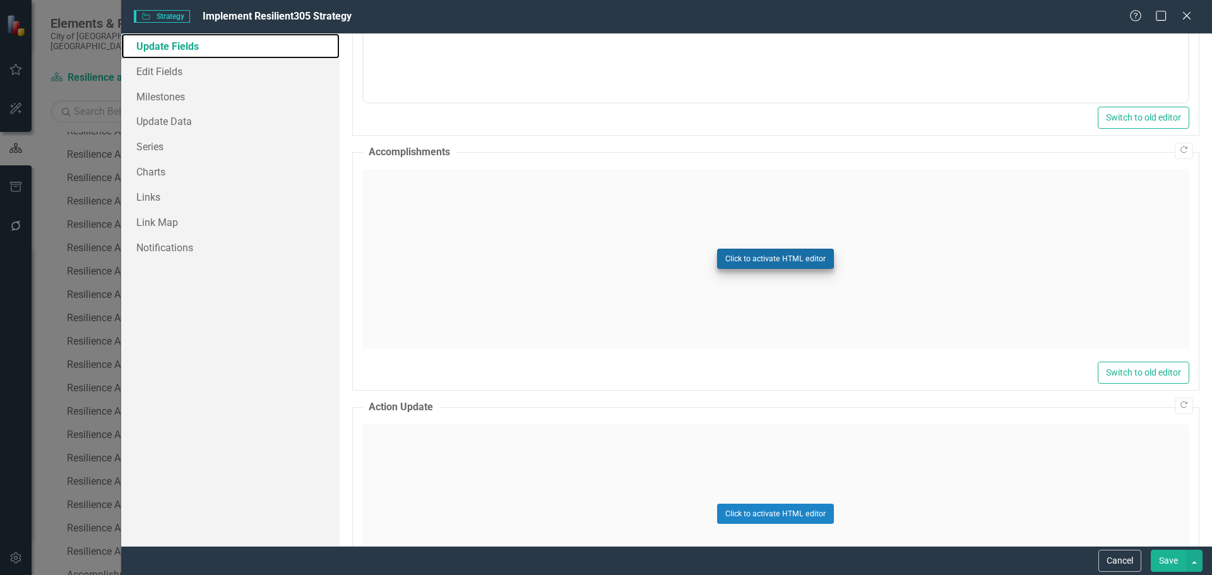
scroll to position [694, 0]
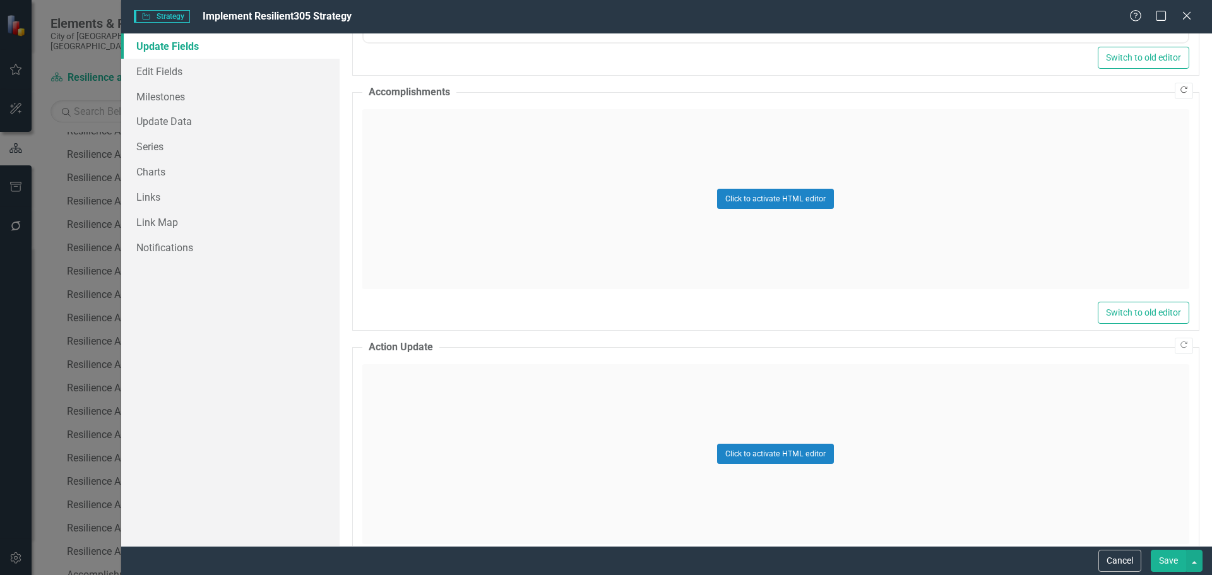
click at [1179, 94] on icon "Copy Forward" at bounding box center [1183, 90] width 9 height 8
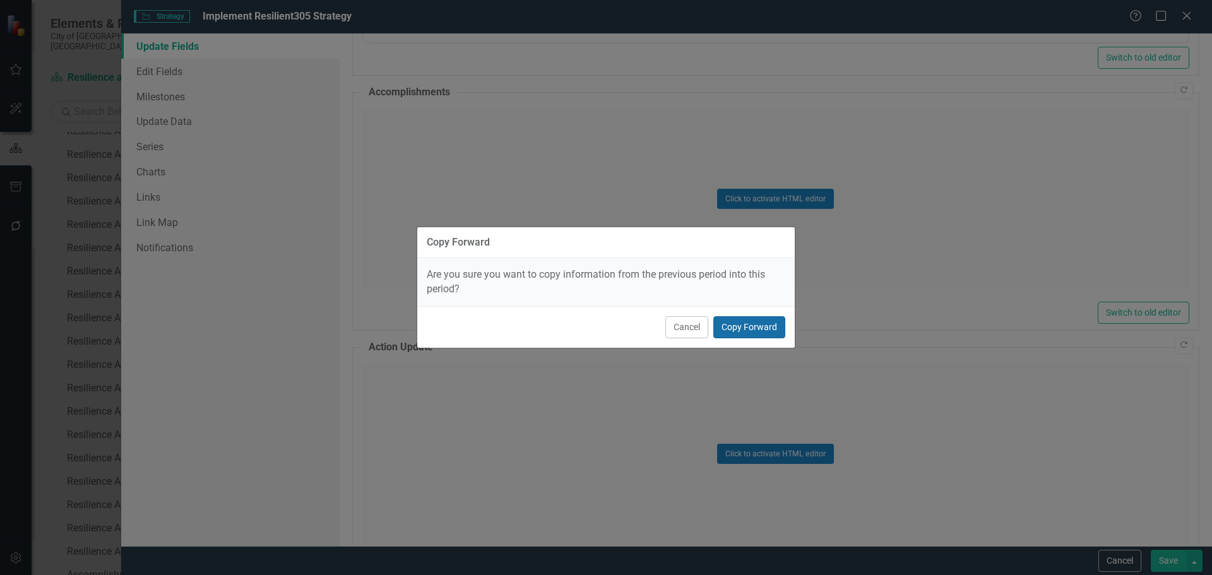
click at [735, 327] on button "Copy Forward" at bounding box center [749, 327] width 72 height 22
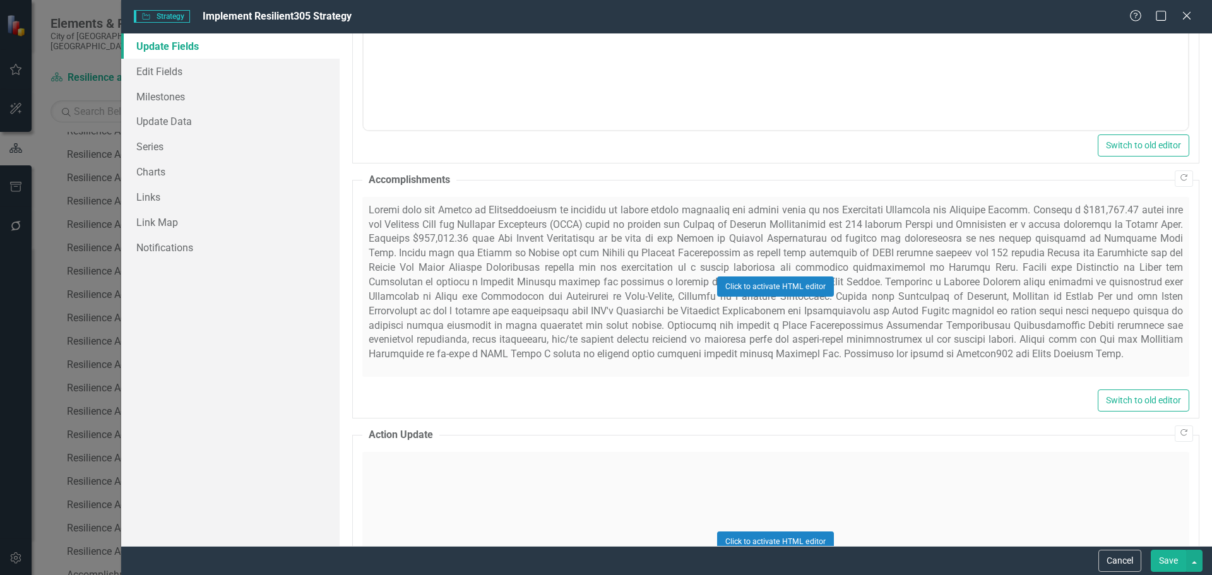
scroll to position [631, 0]
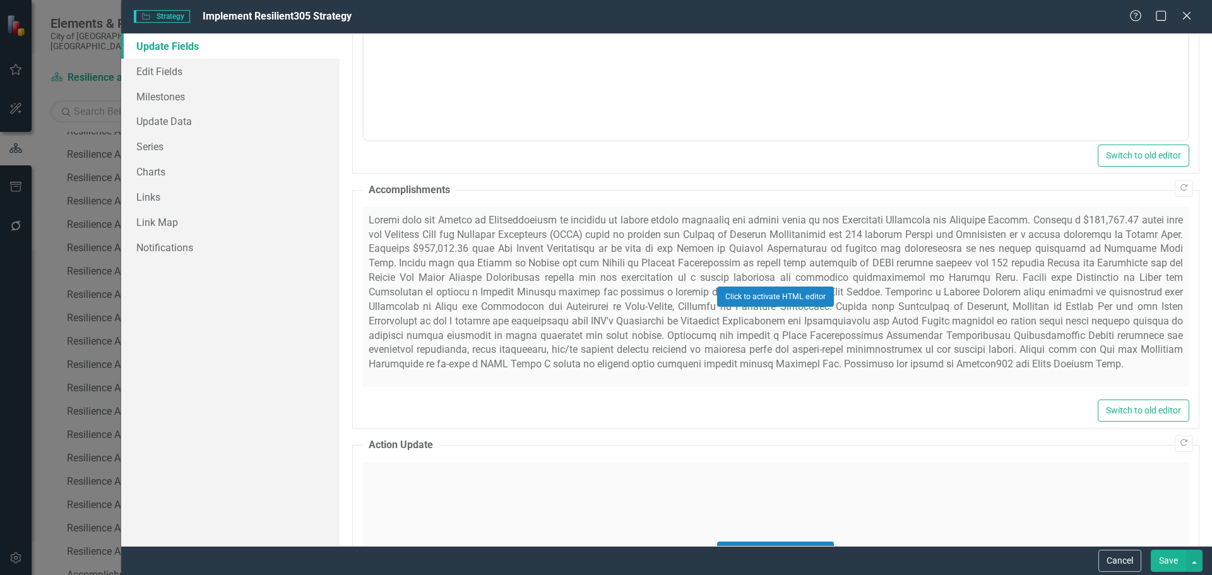
click at [1177, 560] on button "Save" at bounding box center [1168, 561] width 35 height 22
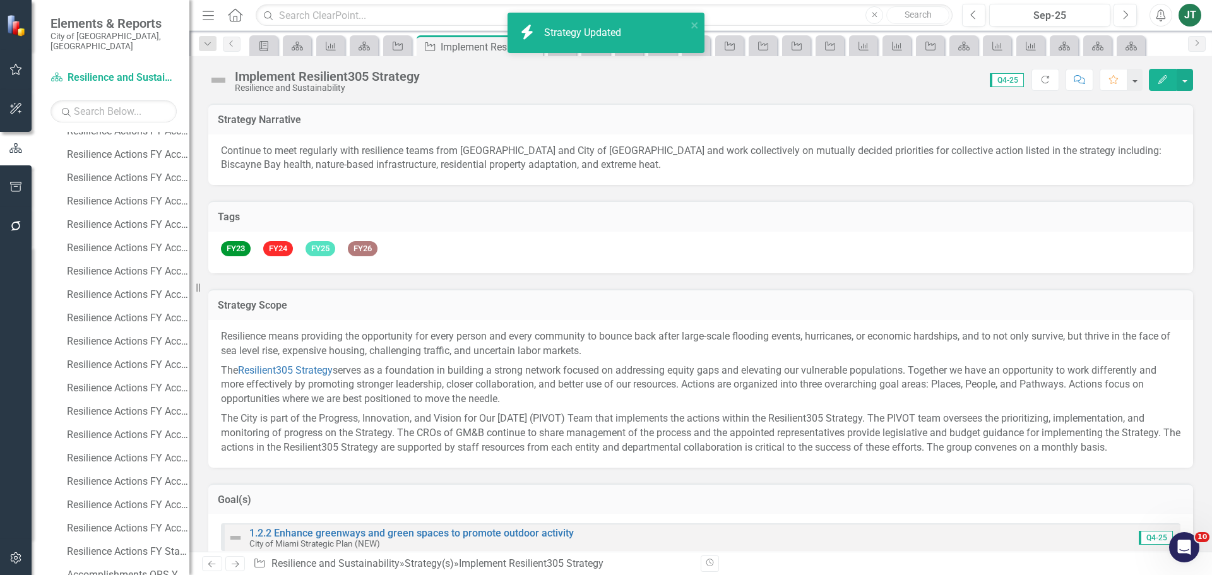
click at [238, 557] on link "Next" at bounding box center [235, 563] width 20 height 15
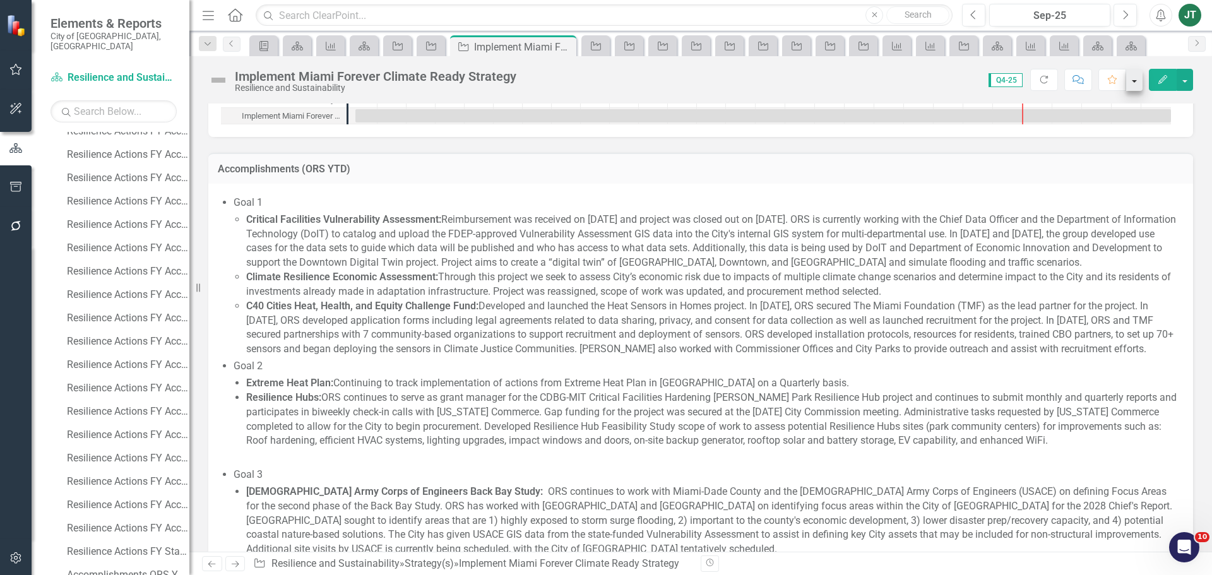
scroll to position [1605, 0]
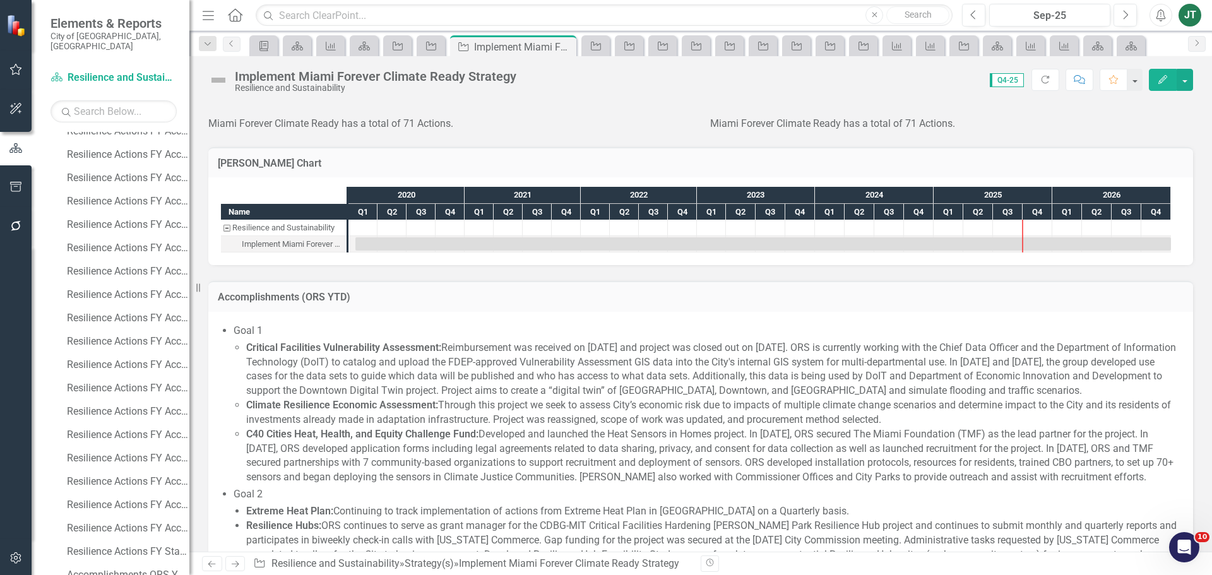
click at [1157, 75] on icon "Edit" at bounding box center [1162, 79] width 11 height 9
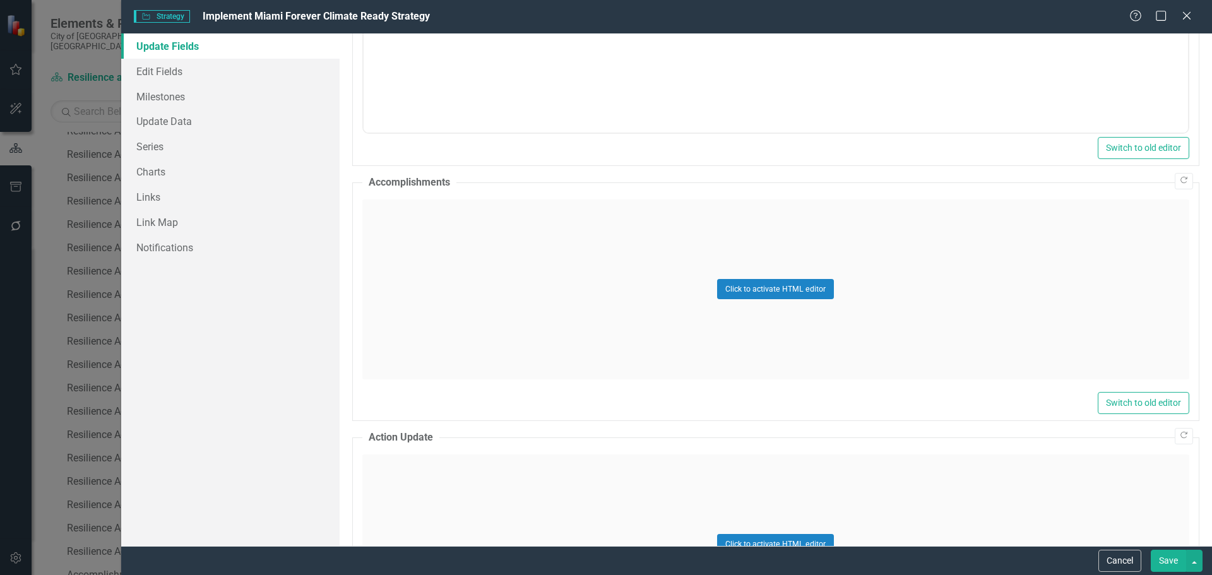
scroll to position [631, 0]
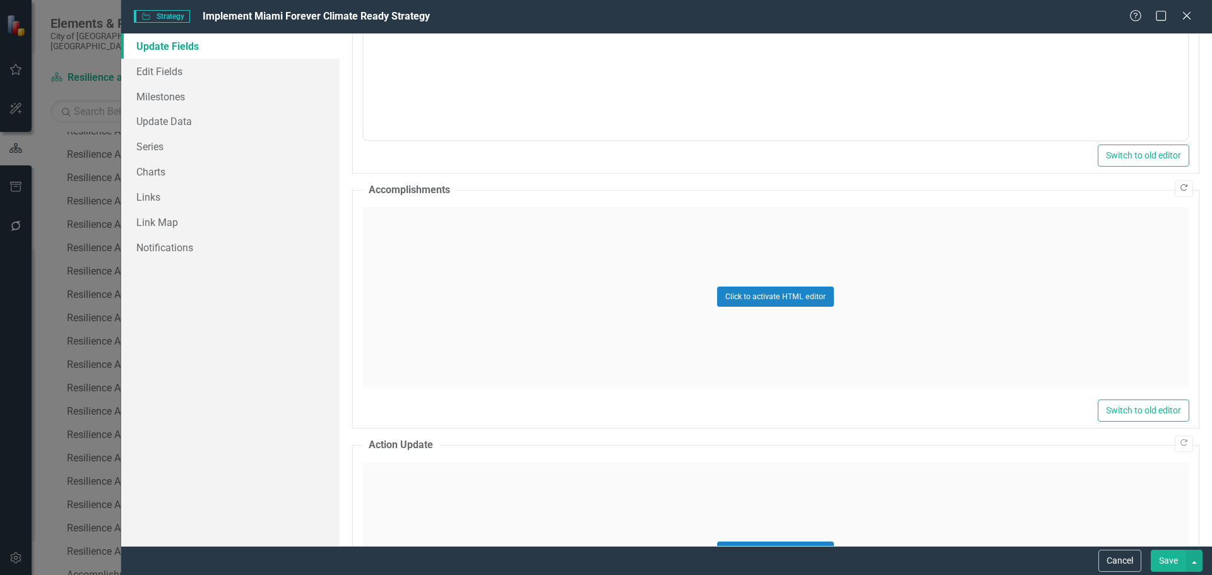
click at [1175, 185] on button "Copy Forward" at bounding box center [1184, 189] width 18 height 16
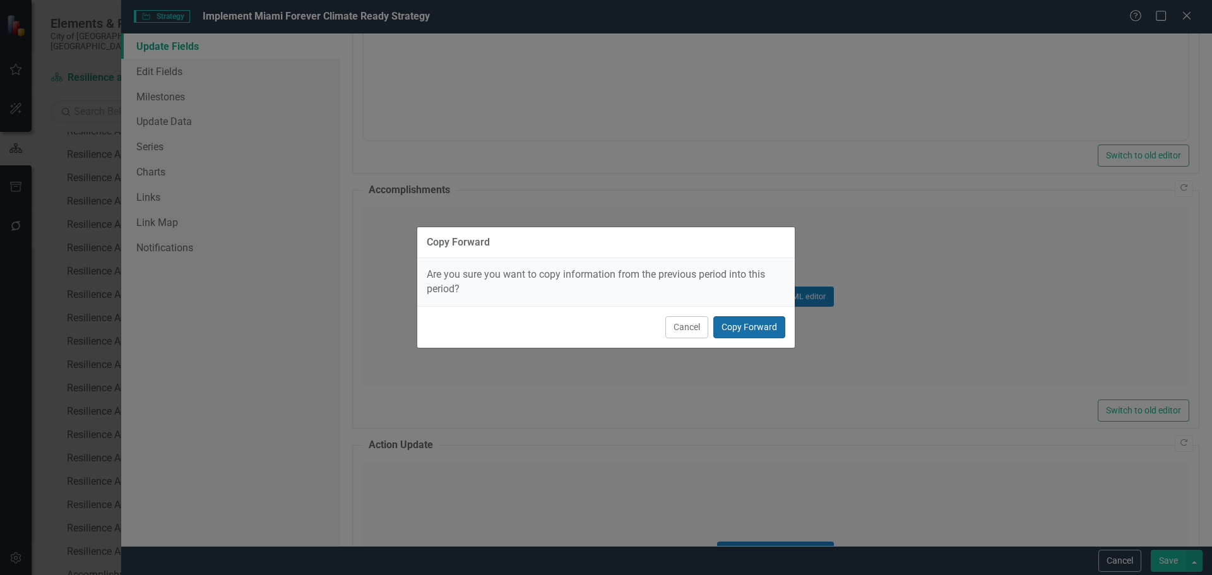
click at [742, 329] on button "Copy Forward" at bounding box center [749, 327] width 72 height 22
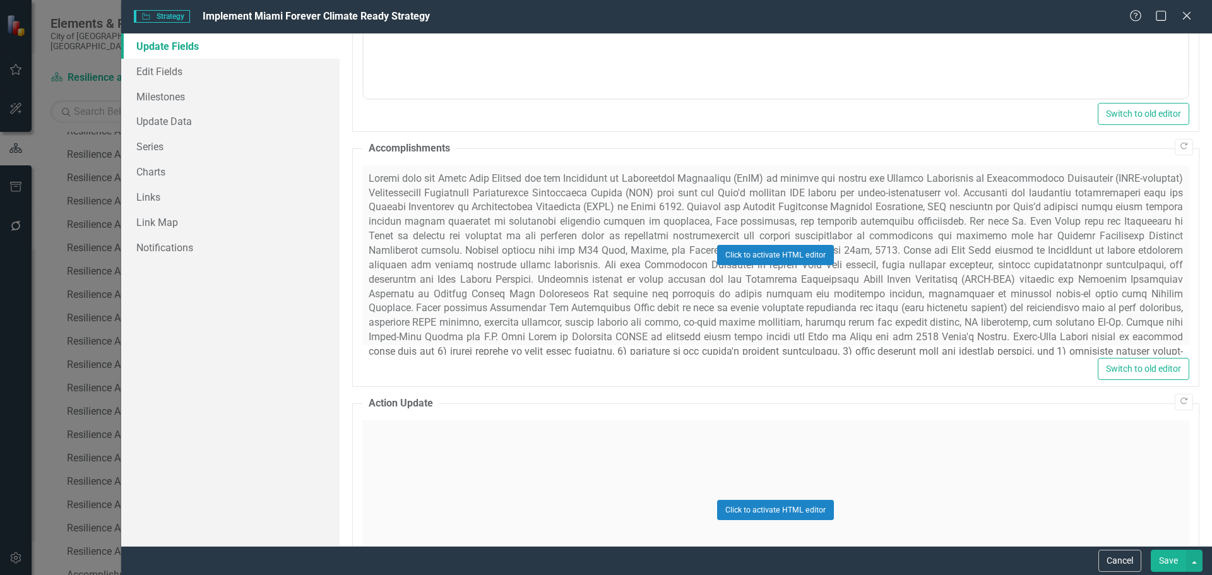
scroll to position [694, 0]
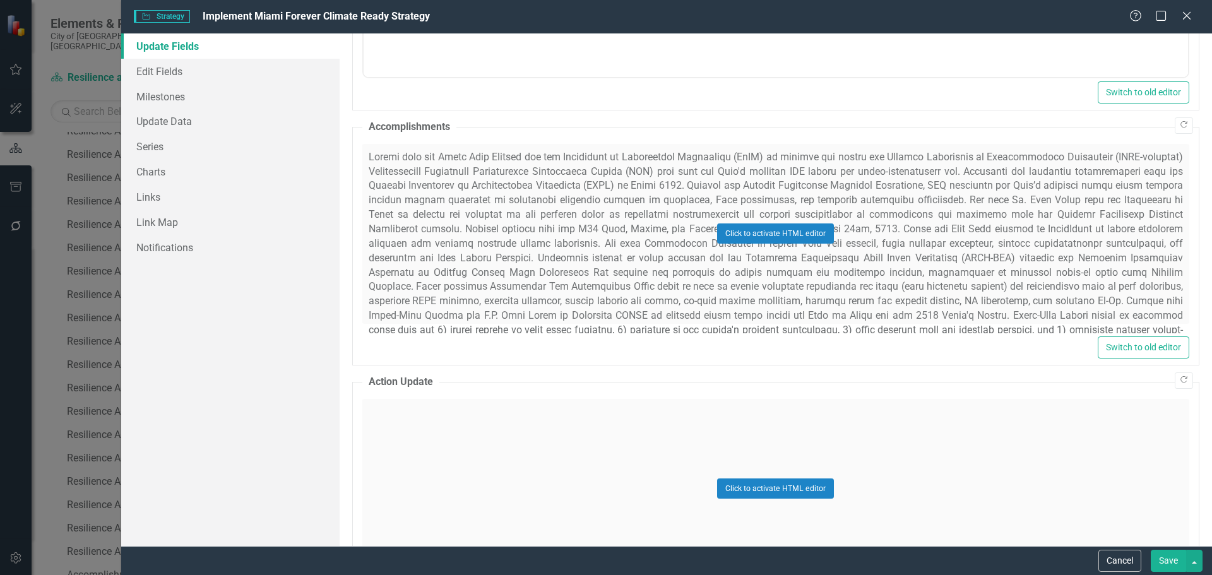
click at [1177, 559] on button "Save" at bounding box center [1168, 561] width 35 height 22
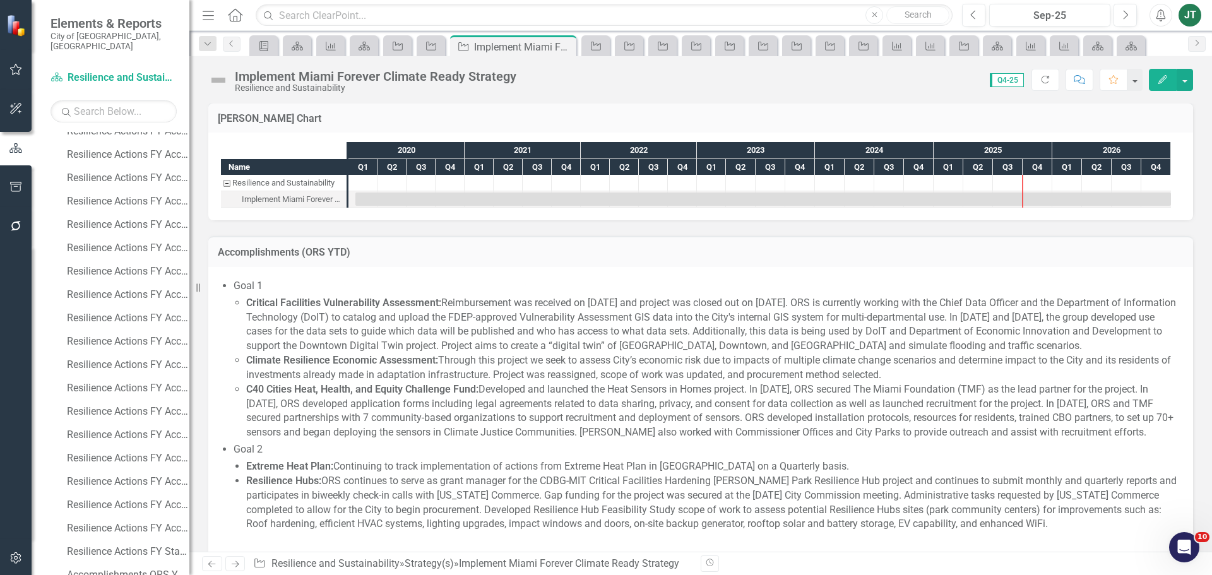
scroll to position [1668, 0]
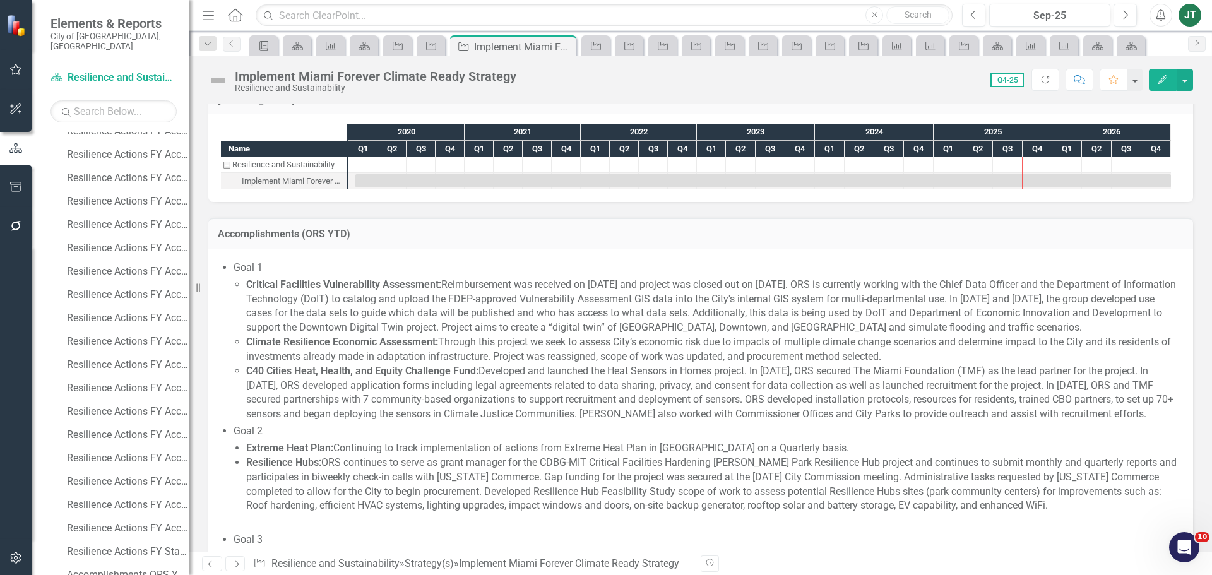
click at [239, 562] on icon "Next" at bounding box center [235, 564] width 11 height 8
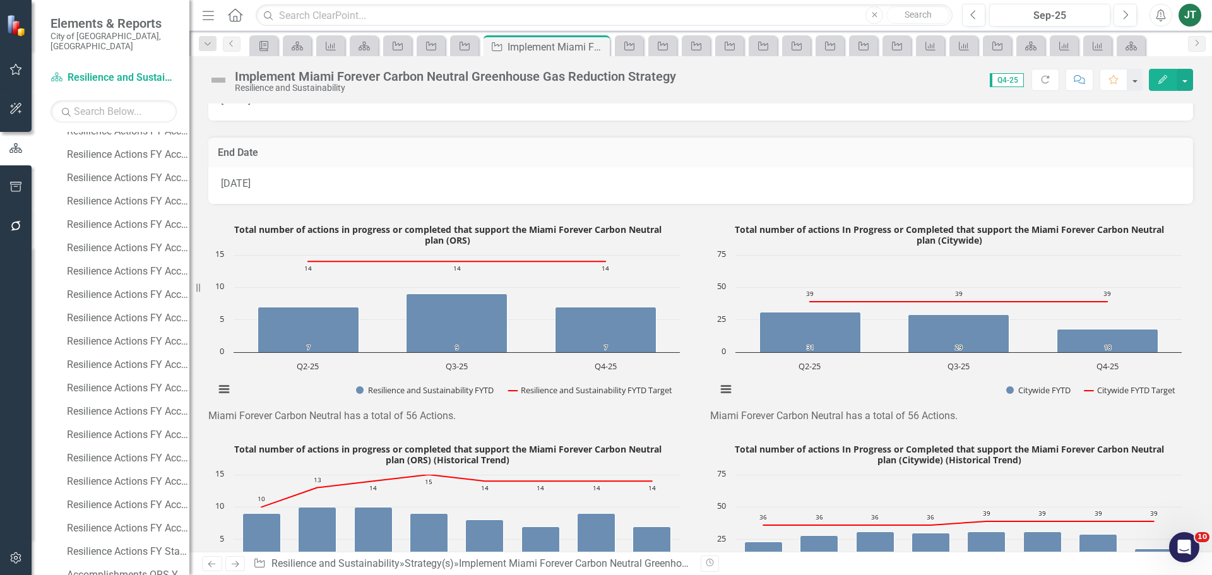
scroll to position [1199, 0]
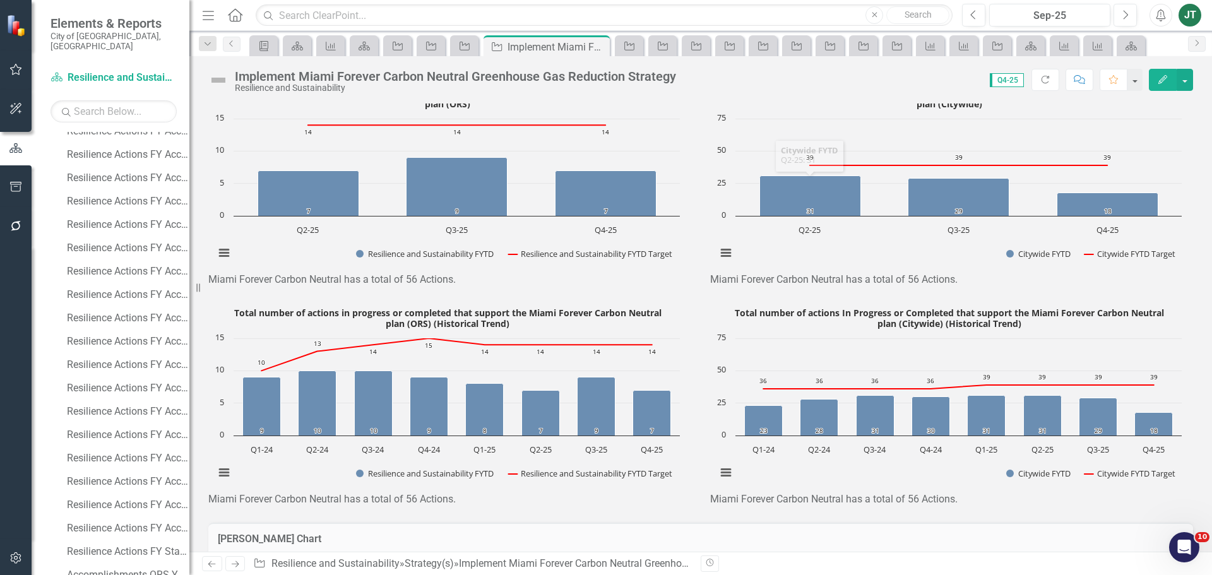
click at [1162, 80] on icon "Edit" at bounding box center [1162, 79] width 11 height 9
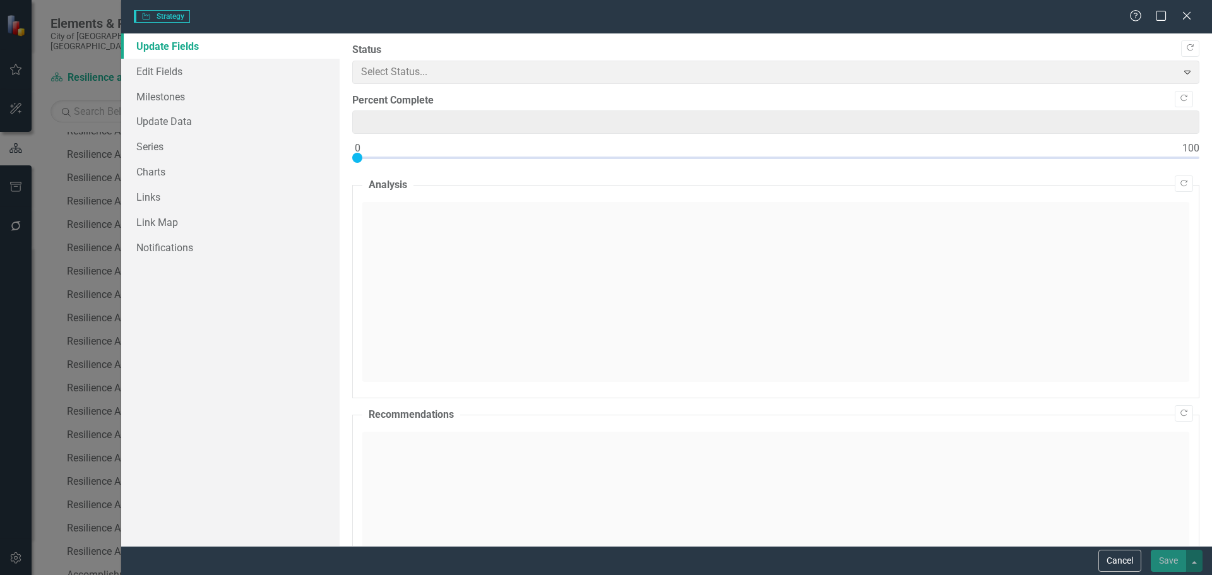
type input "0"
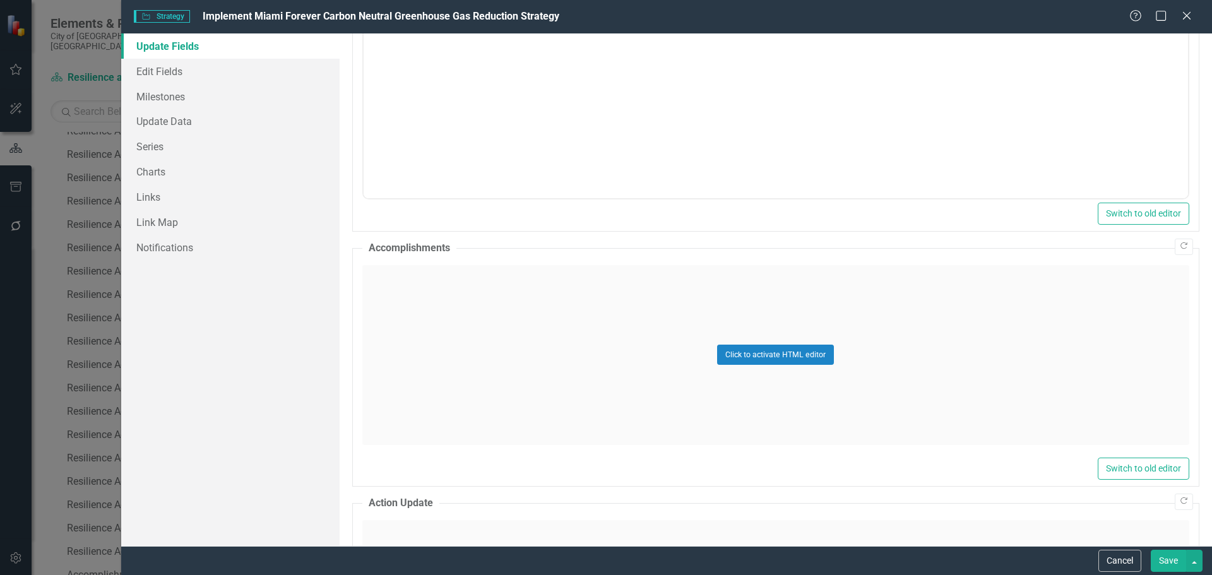
scroll to position [694, 0]
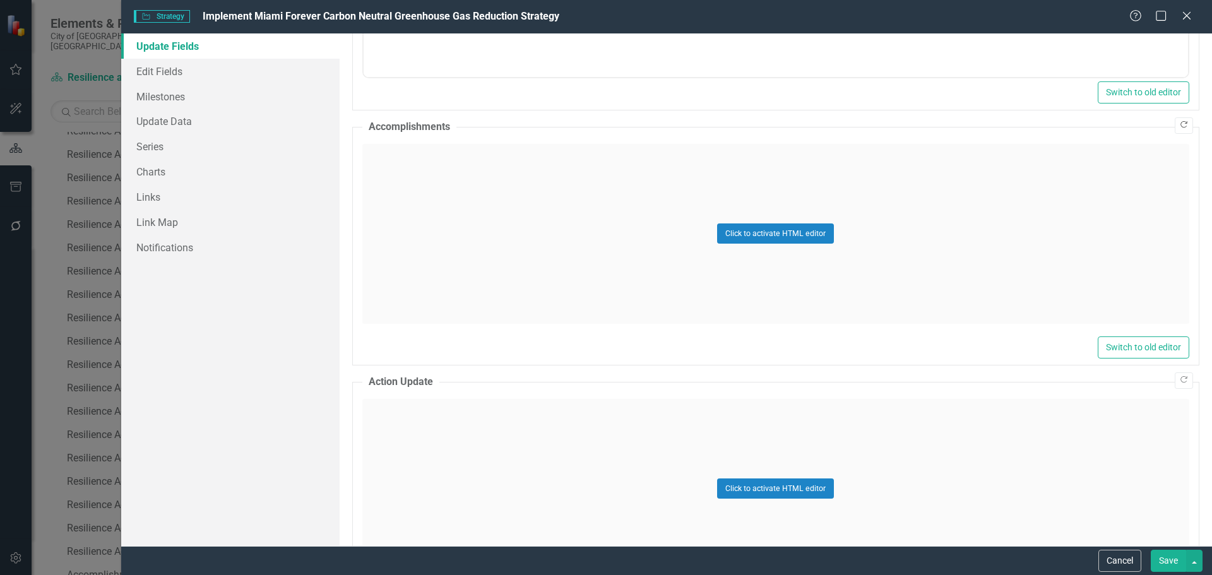
click at [1179, 121] on icon "Copy Forward" at bounding box center [1183, 125] width 9 height 8
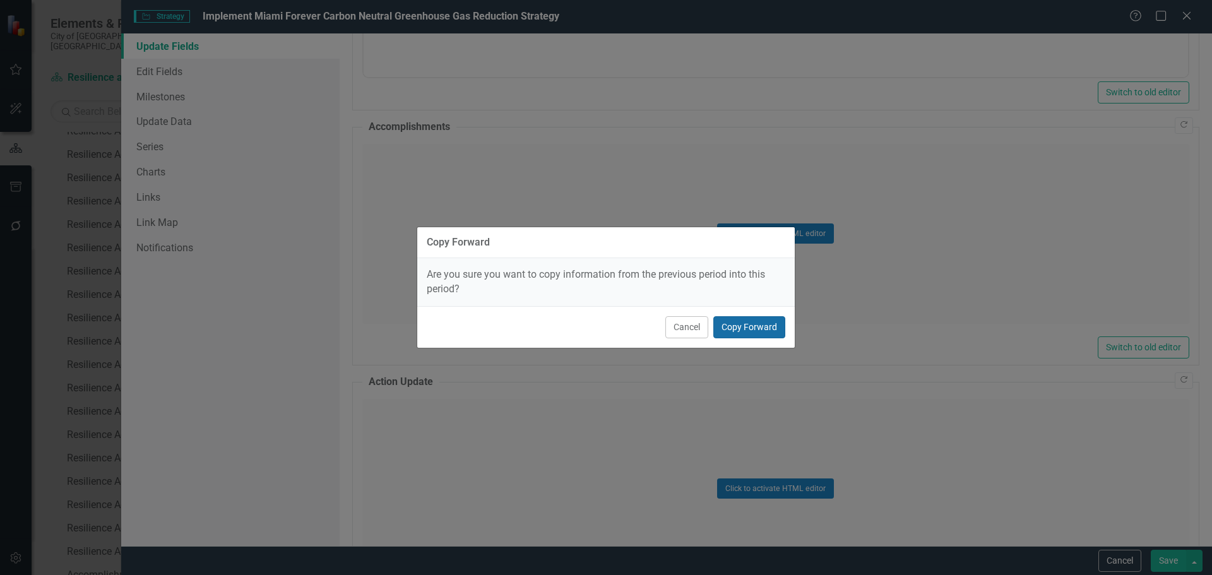
click at [733, 324] on button "Copy Forward" at bounding box center [749, 327] width 72 height 22
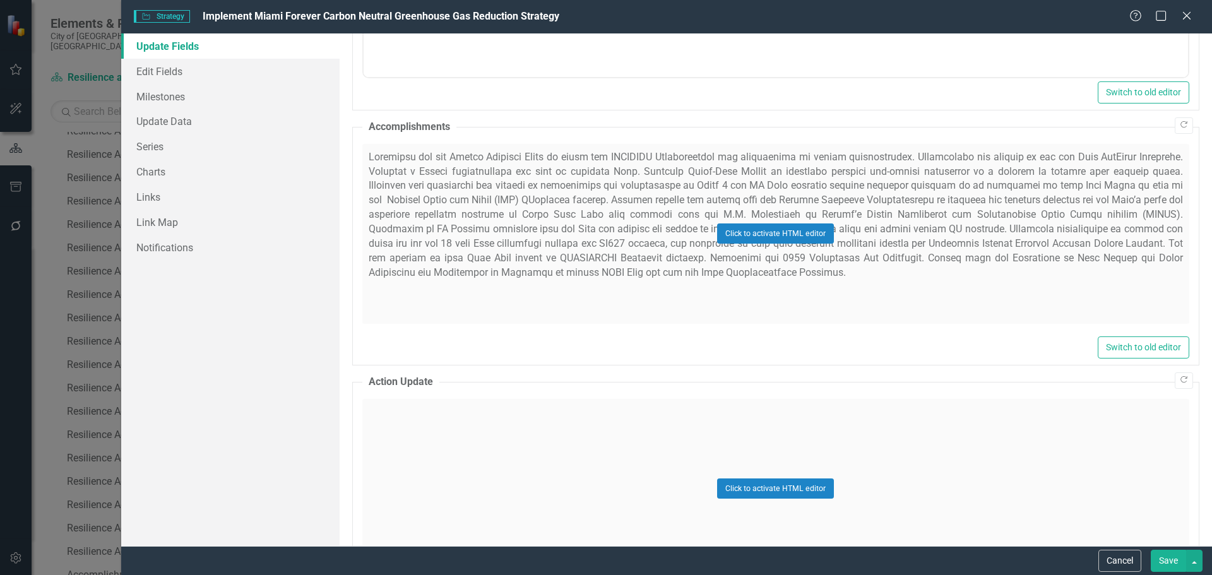
click at [1164, 555] on button "Save" at bounding box center [1168, 561] width 35 height 22
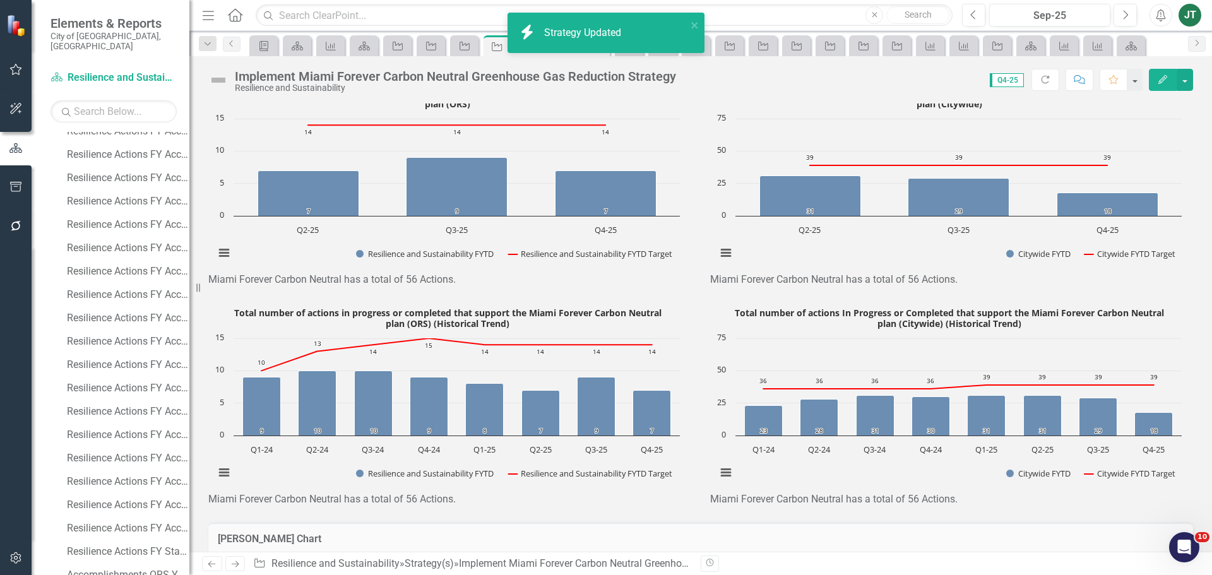
click at [232, 564] on icon "Next" at bounding box center [235, 564] width 11 height 8
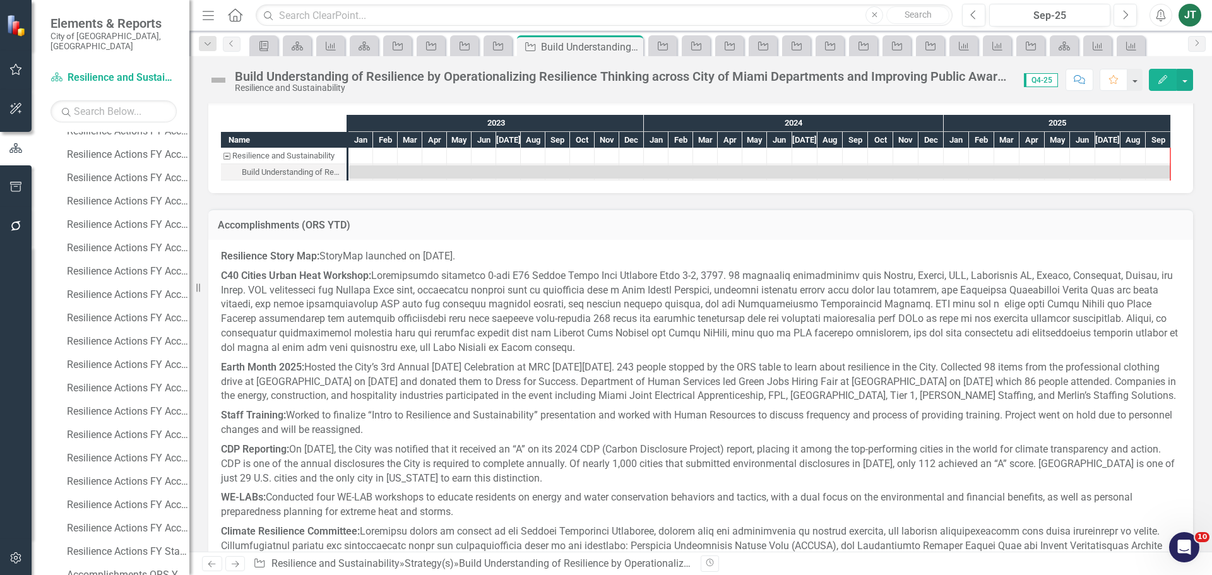
scroll to position [1515, 0]
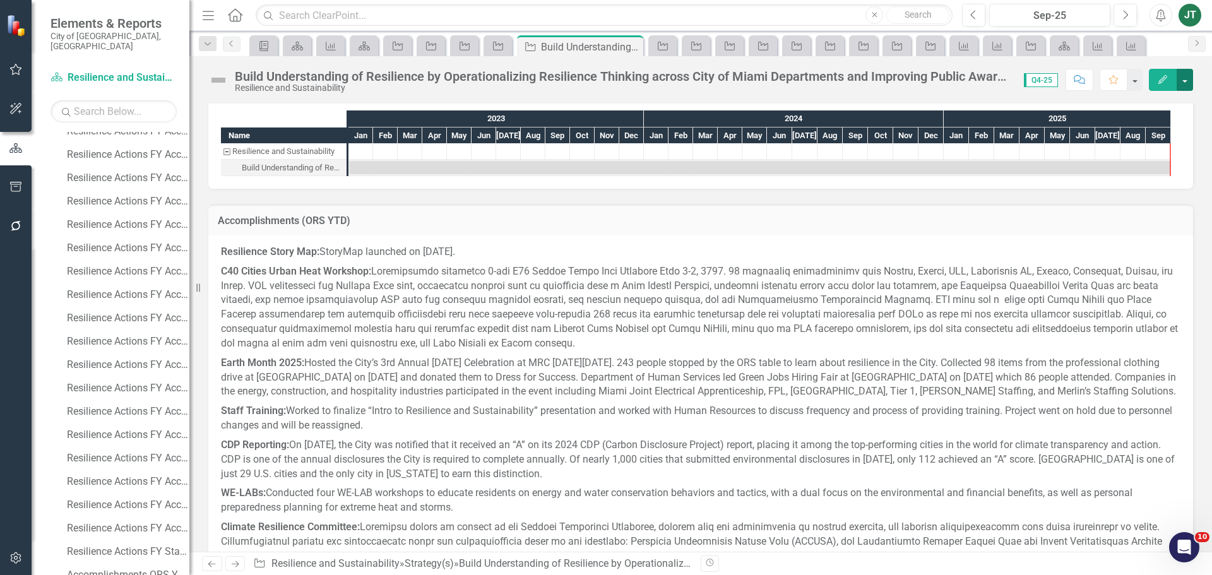
click at [1186, 80] on button "button" at bounding box center [1185, 80] width 16 height 22
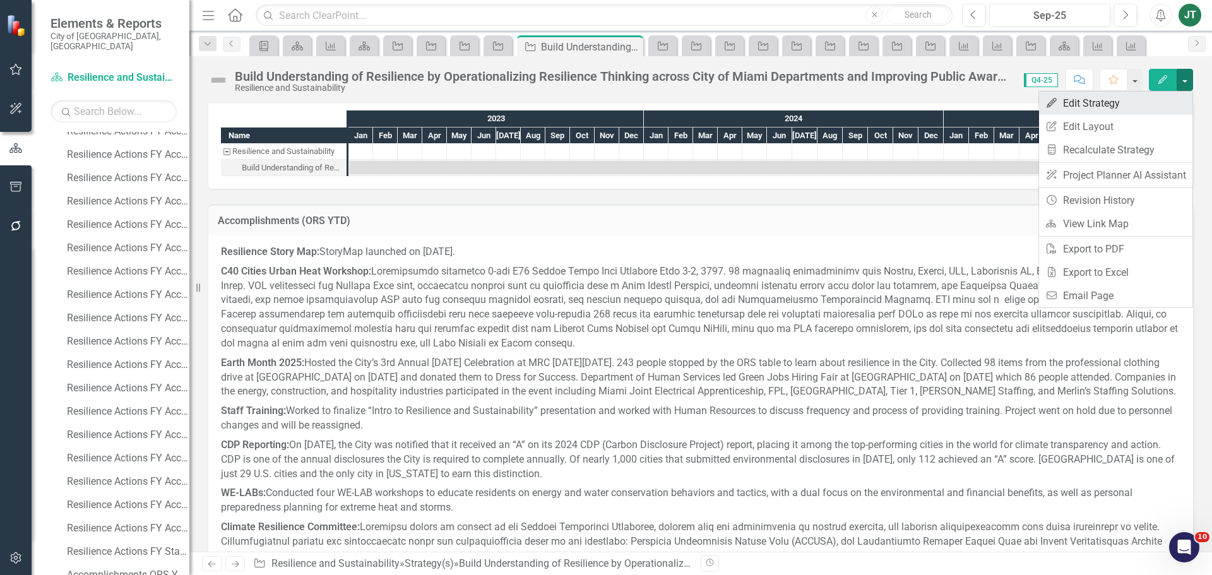
click at [1120, 107] on link "Edit Edit Strategy" at bounding box center [1115, 103] width 153 height 23
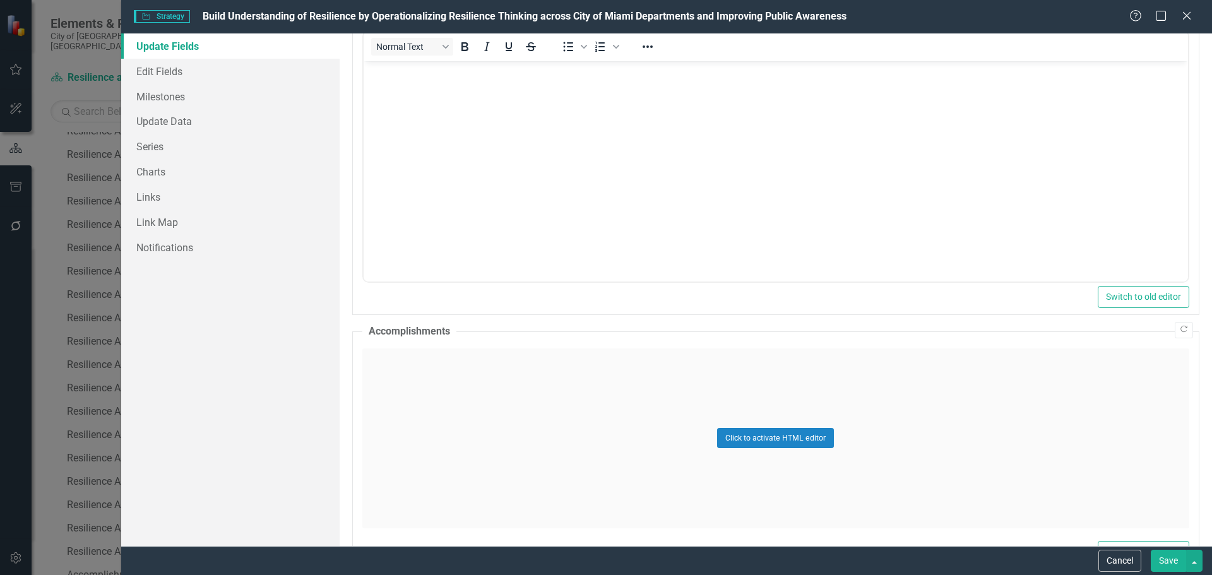
scroll to position [568, 0]
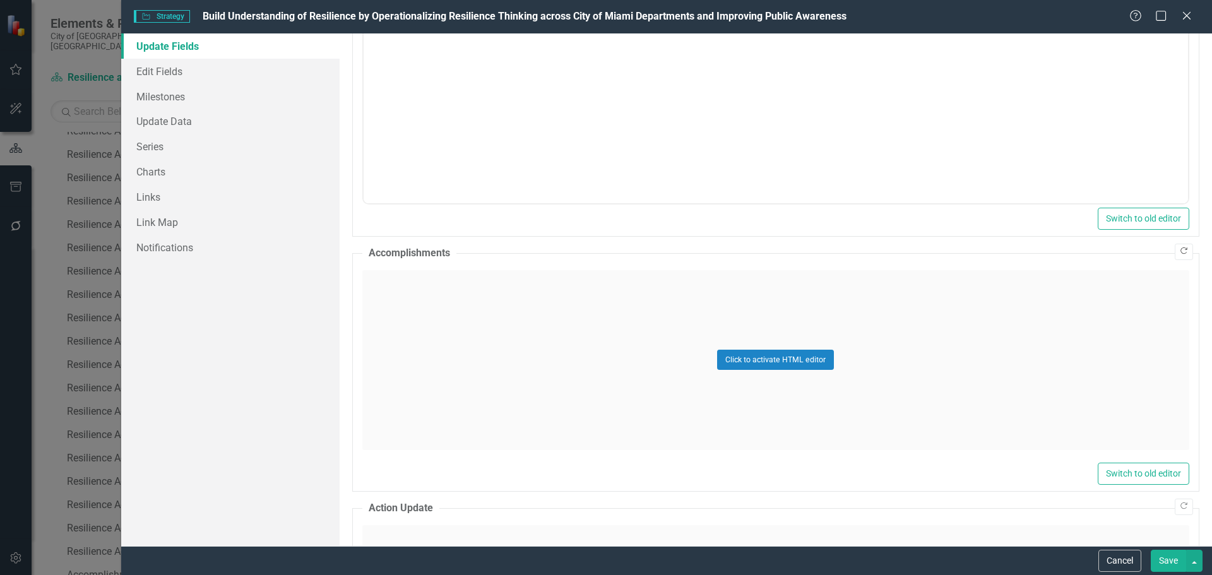
click at [1177, 246] on button "Copy Forward" at bounding box center [1184, 252] width 18 height 16
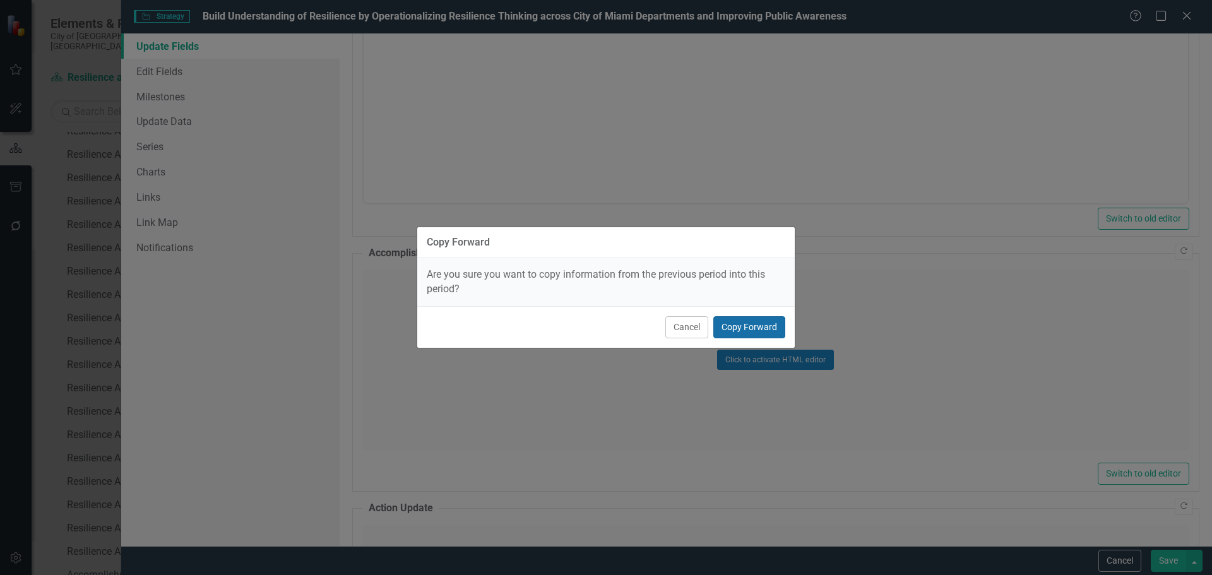
click at [756, 324] on button "Copy Forward" at bounding box center [749, 327] width 72 height 22
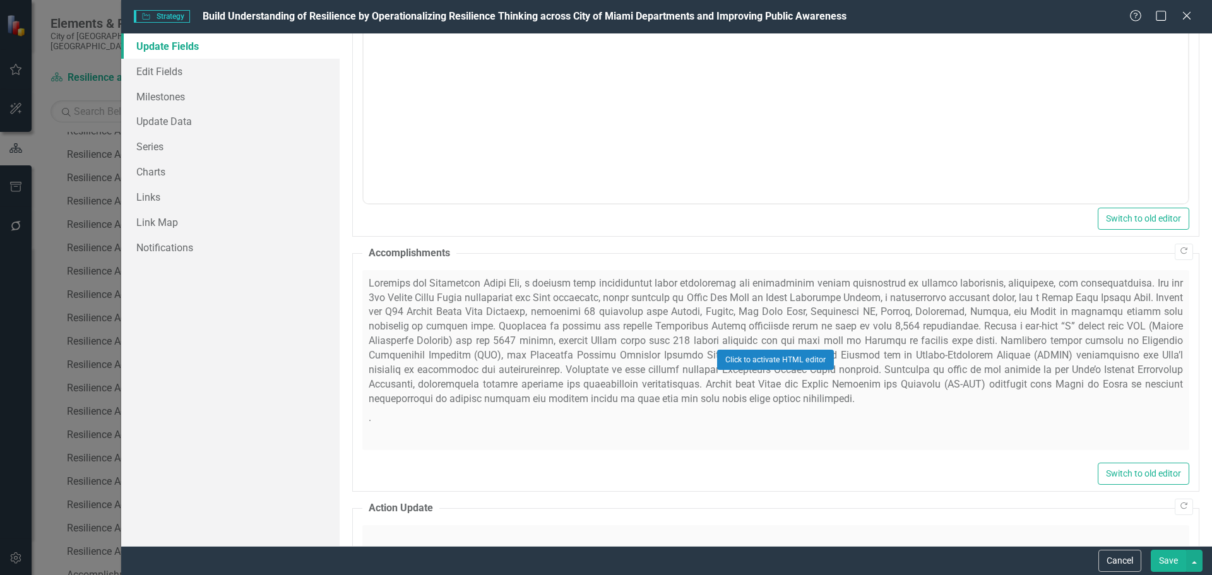
click at [1165, 560] on button "Save" at bounding box center [1168, 561] width 35 height 22
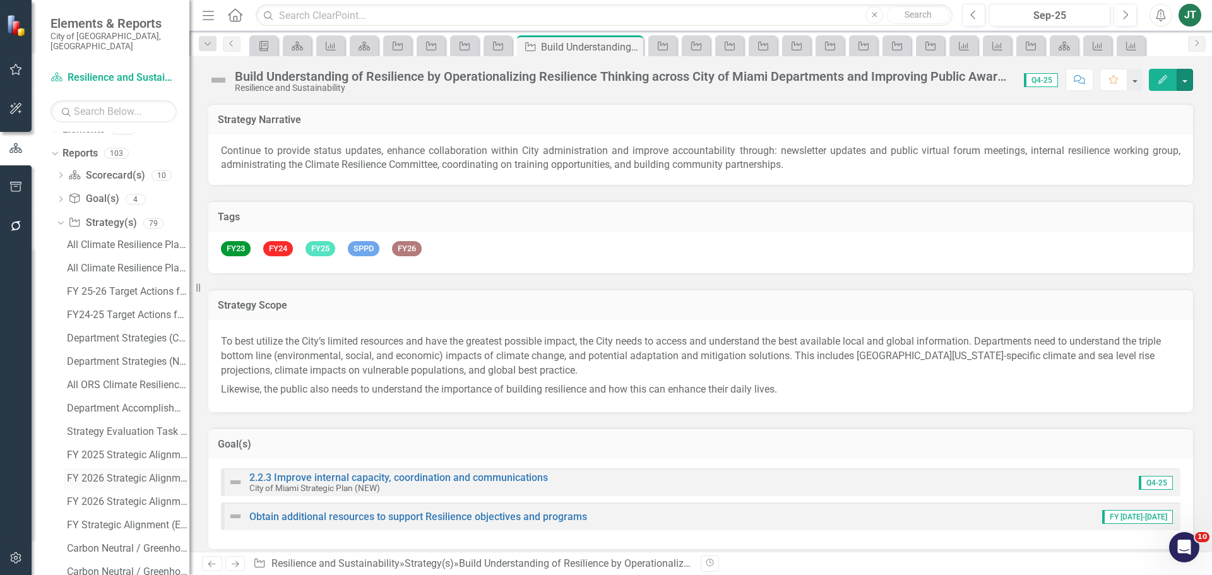
scroll to position [0, 0]
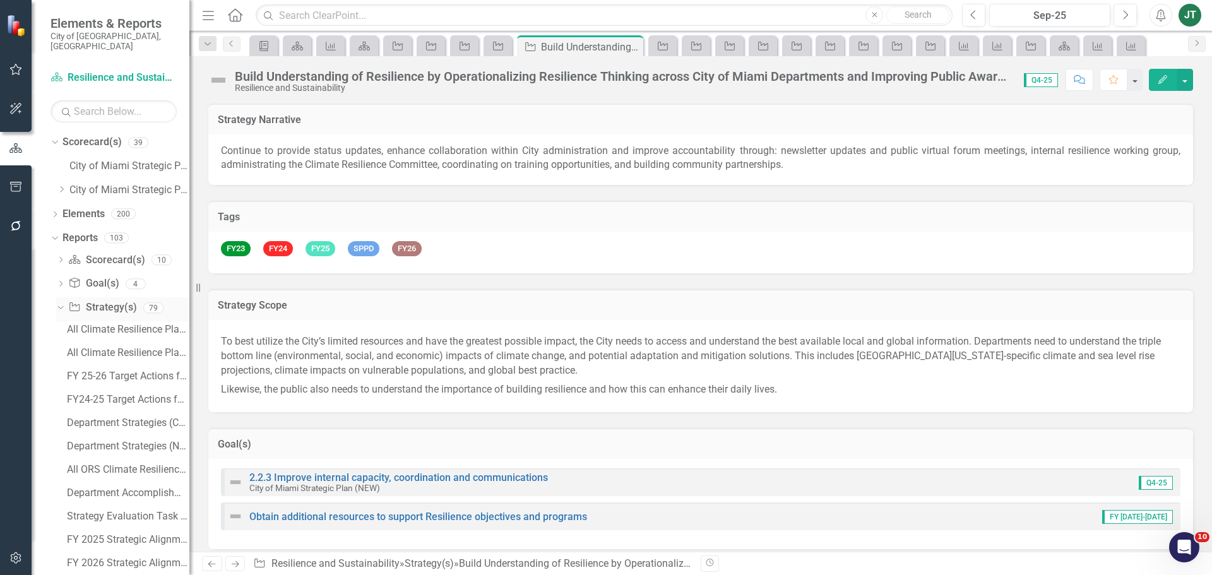
click at [64, 303] on div "Dropdown" at bounding box center [58, 307] width 11 height 9
click at [60, 326] on icon "Dropdown" at bounding box center [59, 330] width 7 height 9
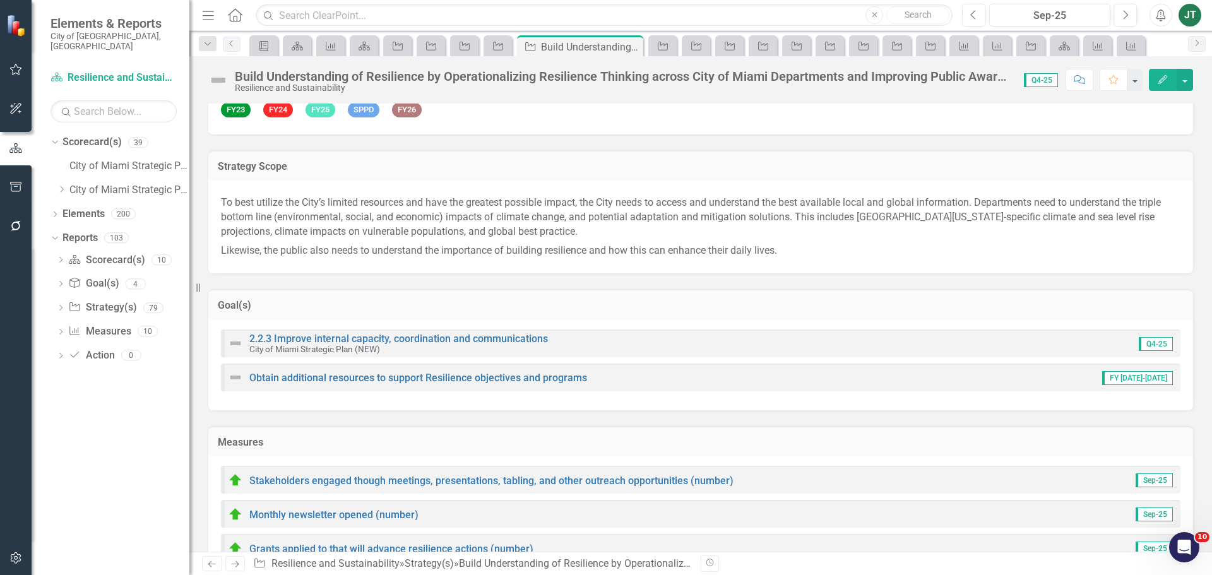
scroll to position [316, 0]
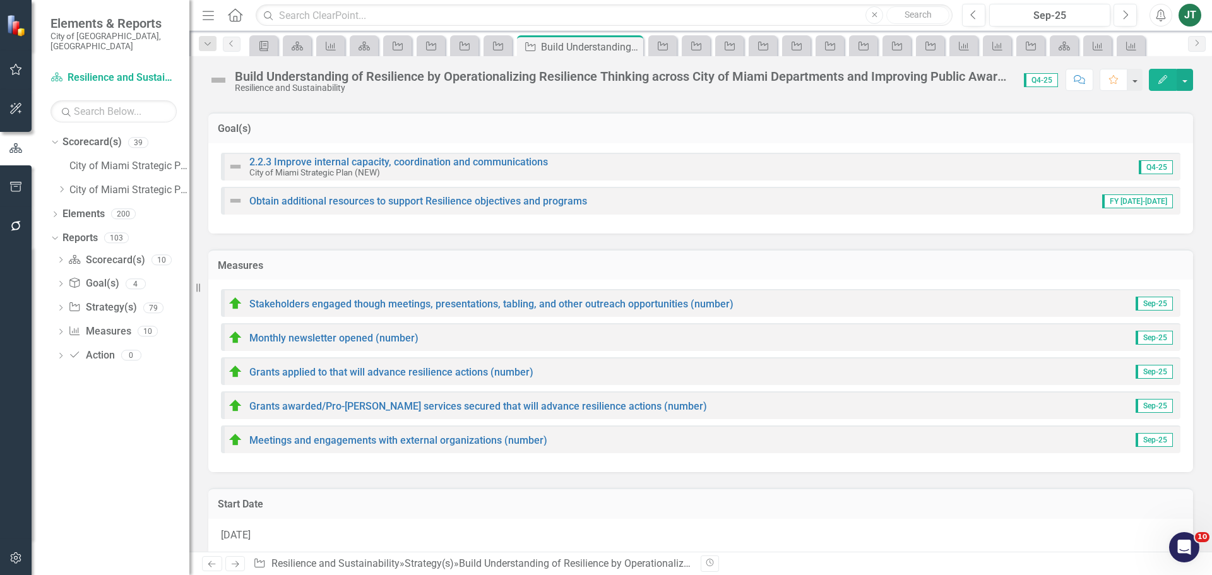
click at [1164, 81] on icon "Edit" at bounding box center [1162, 79] width 11 height 9
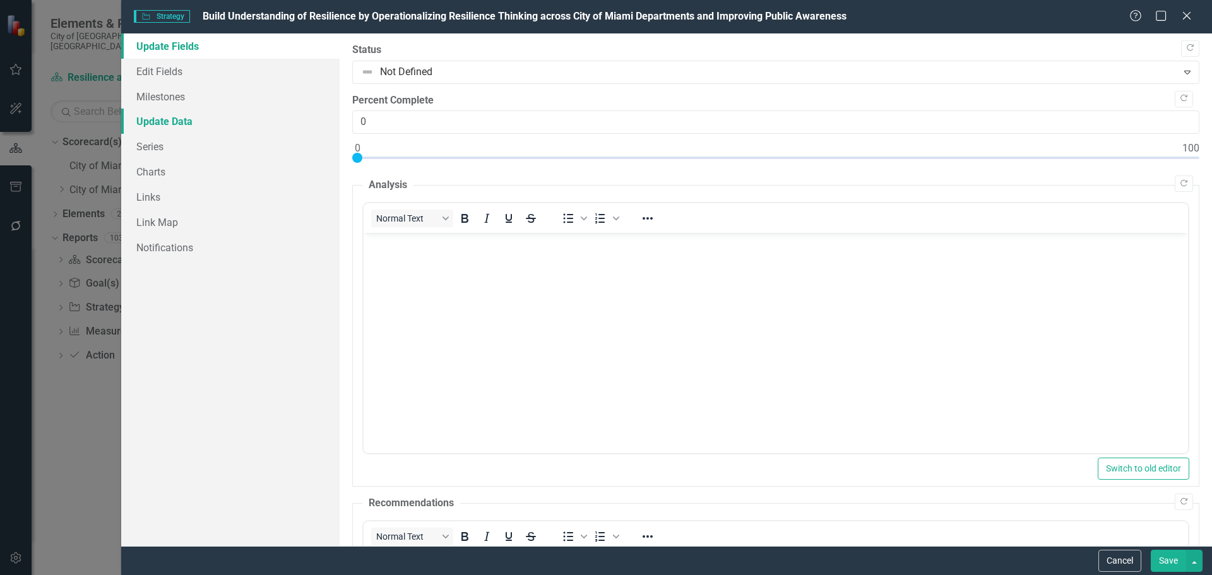
scroll to position [0, 0]
click at [149, 64] on link "Edit Fields" at bounding box center [230, 71] width 218 height 25
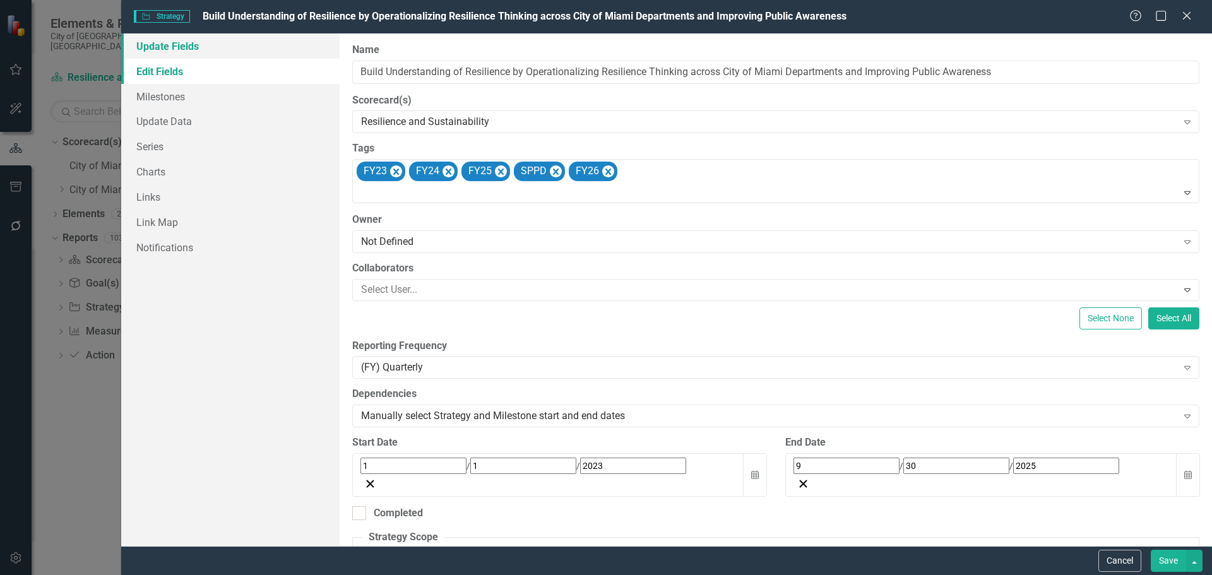
click at [162, 47] on link "Update Fields" at bounding box center [230, 45] width 218 height 25
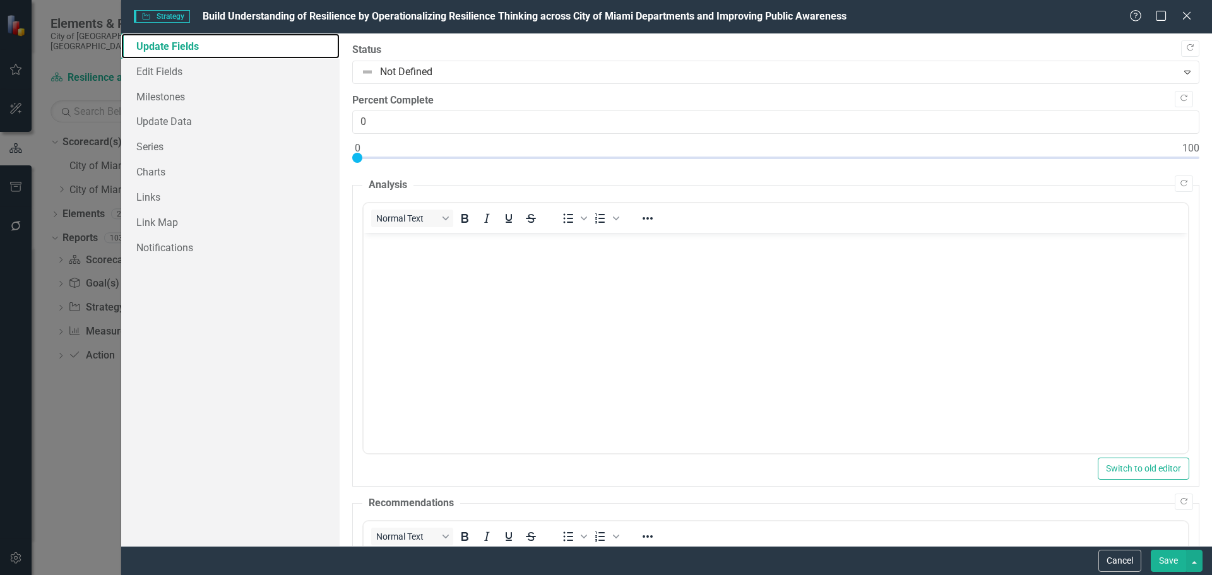
scroll to position [758, 0]
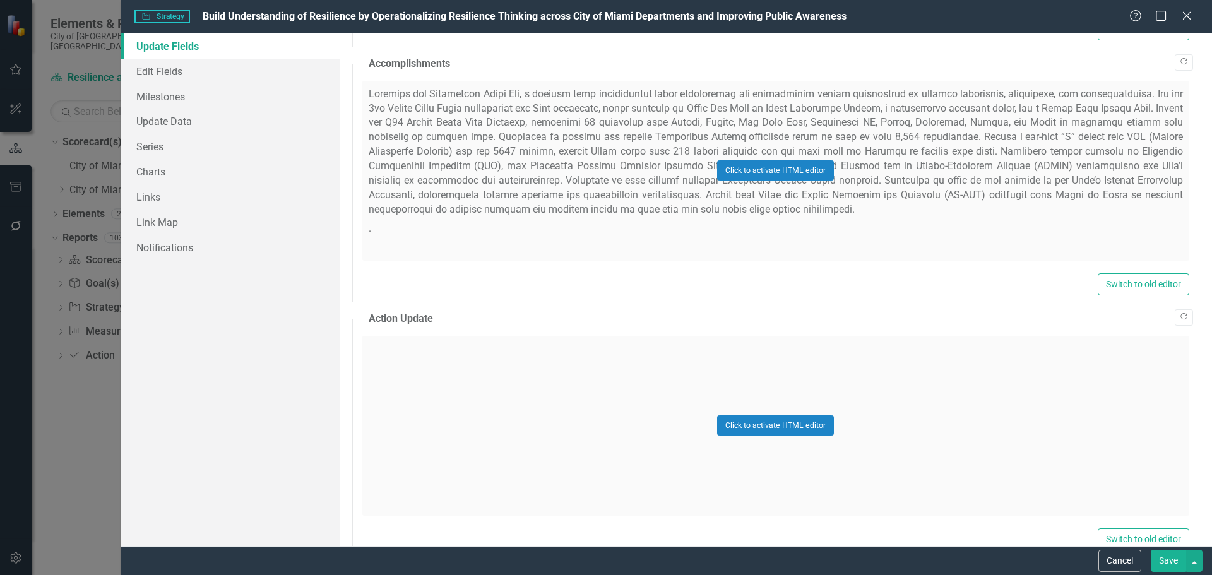
click at [1169, 564] on button "Save" at bounding box center [1168, 561] width 35 height 22
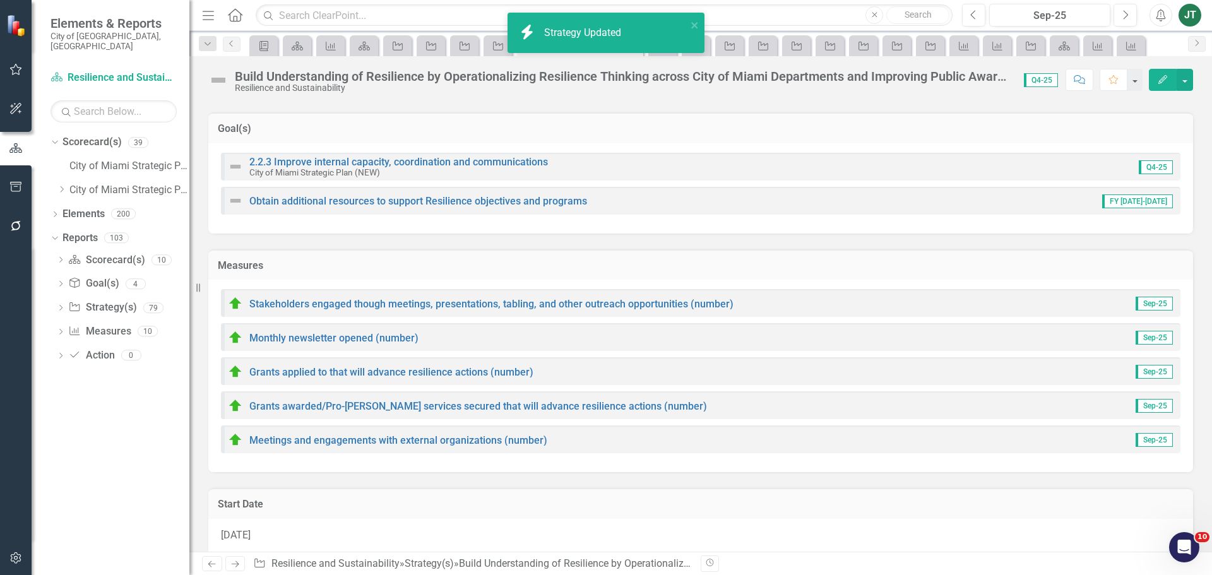
click at [234, 566] on icon "Next" at bounding box center [235, 564] width 11 height 8
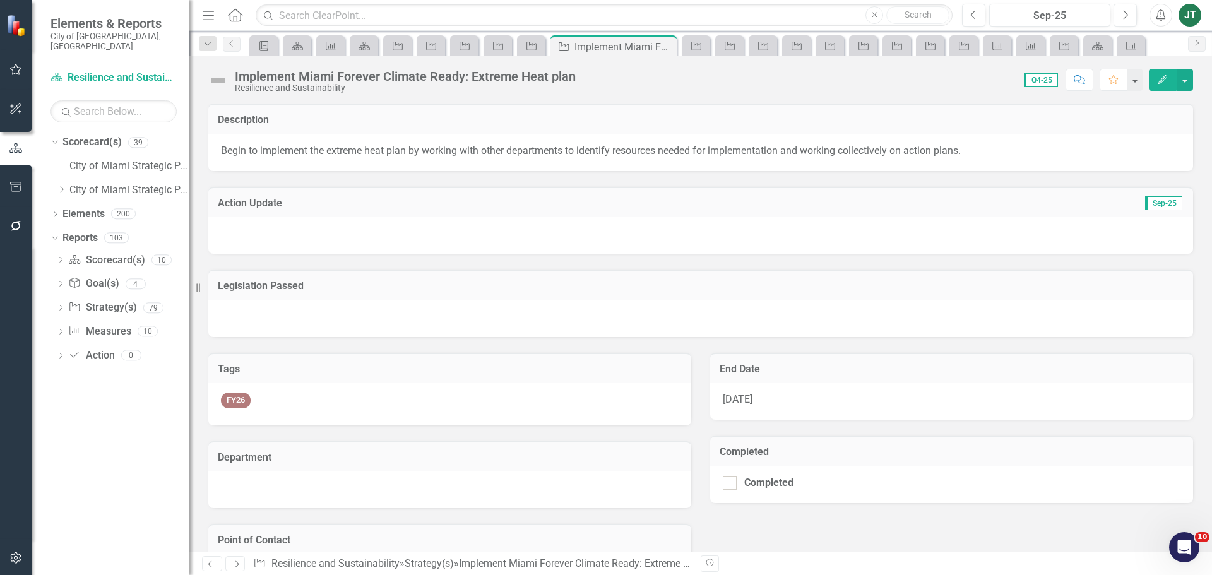
click at [239, 556] on link "Next" at bounding box center [235, 563] width 20 height 15
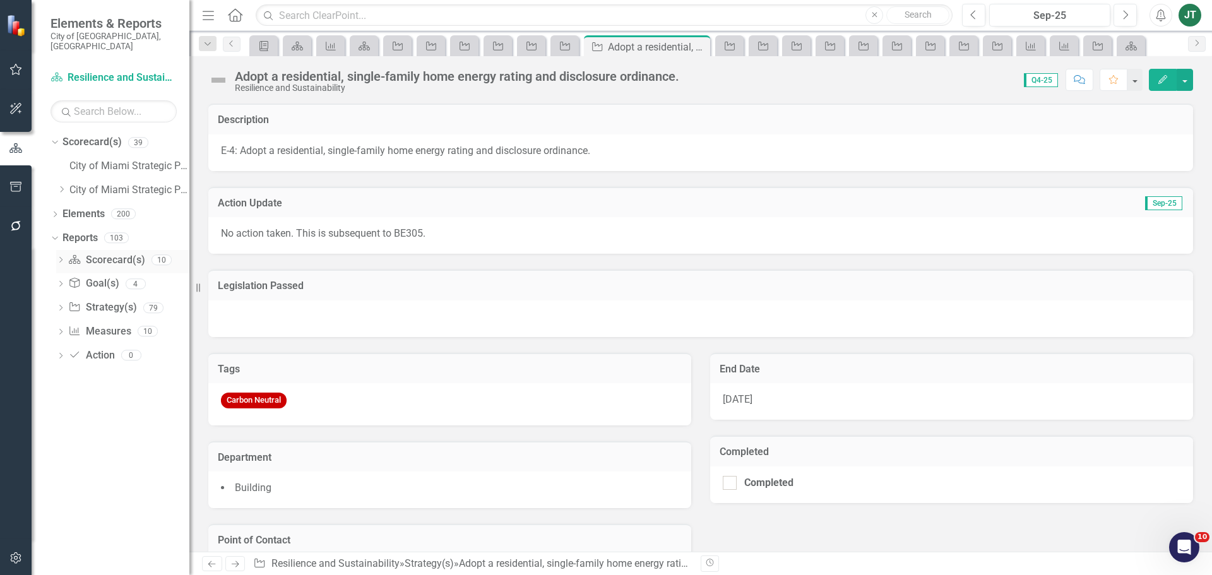
click at [61, 257] on icon at bounding box center [60, 260] width 3 height 6
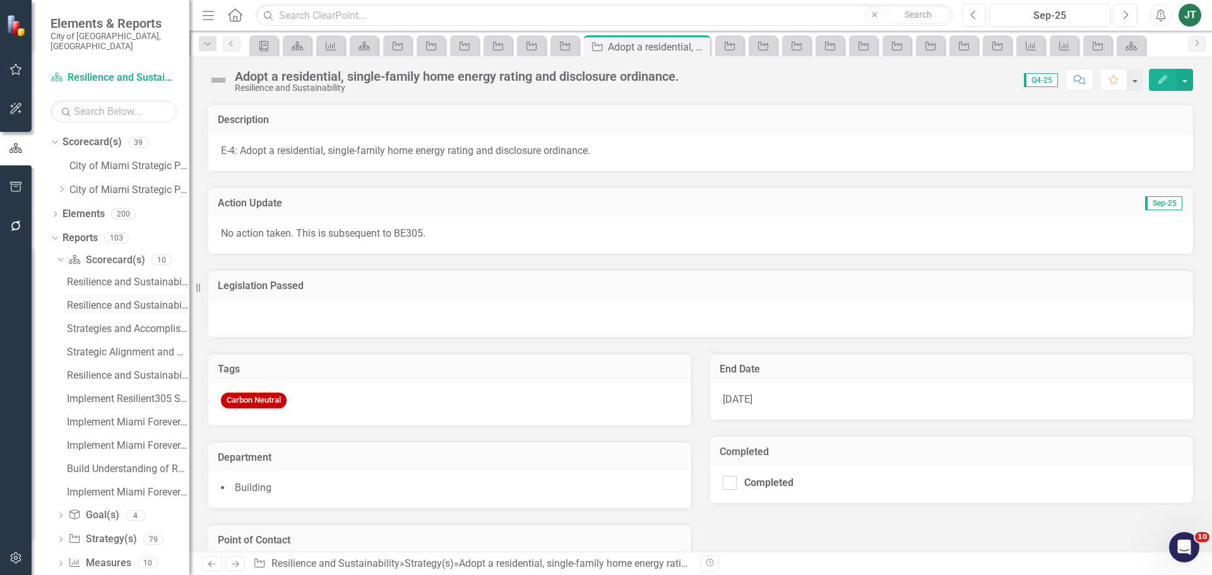
click at [131, 300] on div "Resilience and Sustainability Proposed Budget (Strategic Plans and Performance …" at bounding box center [128, 305] width 122 height 11
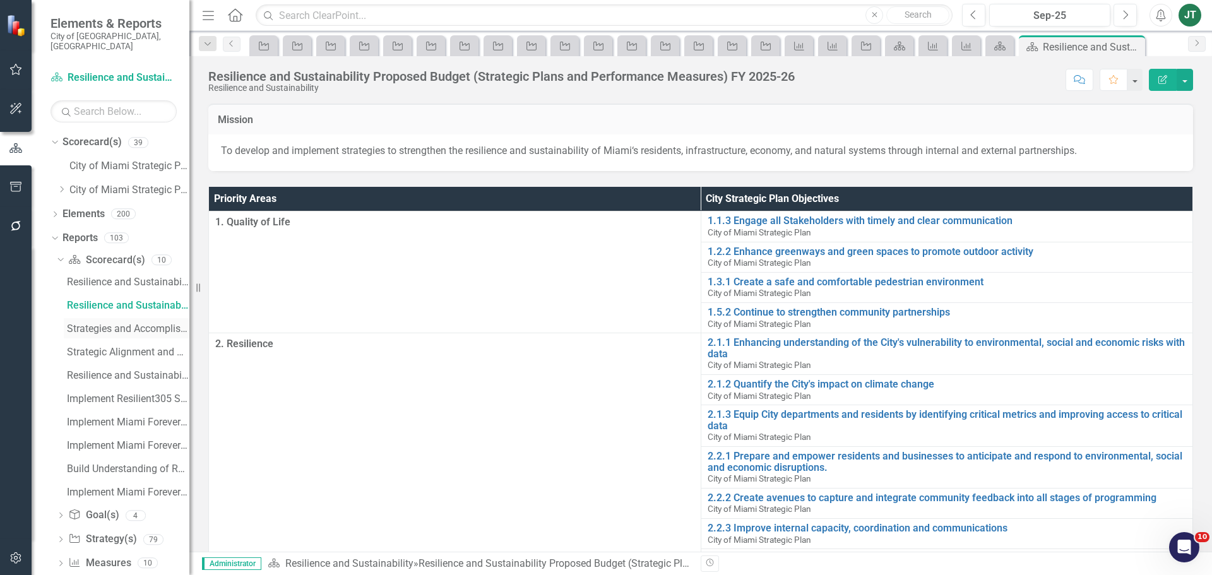
click at [159, 323] on div "Strategies and Accomplishments" at bounding box center [128, 328] width 122 height 11
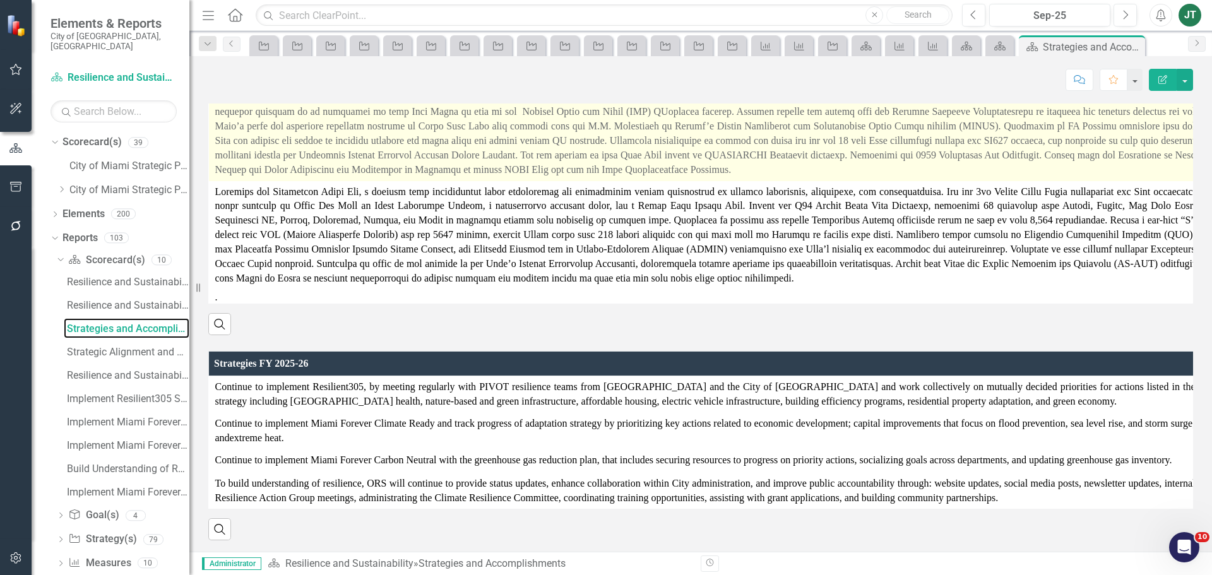
scroll to position [294, 0]
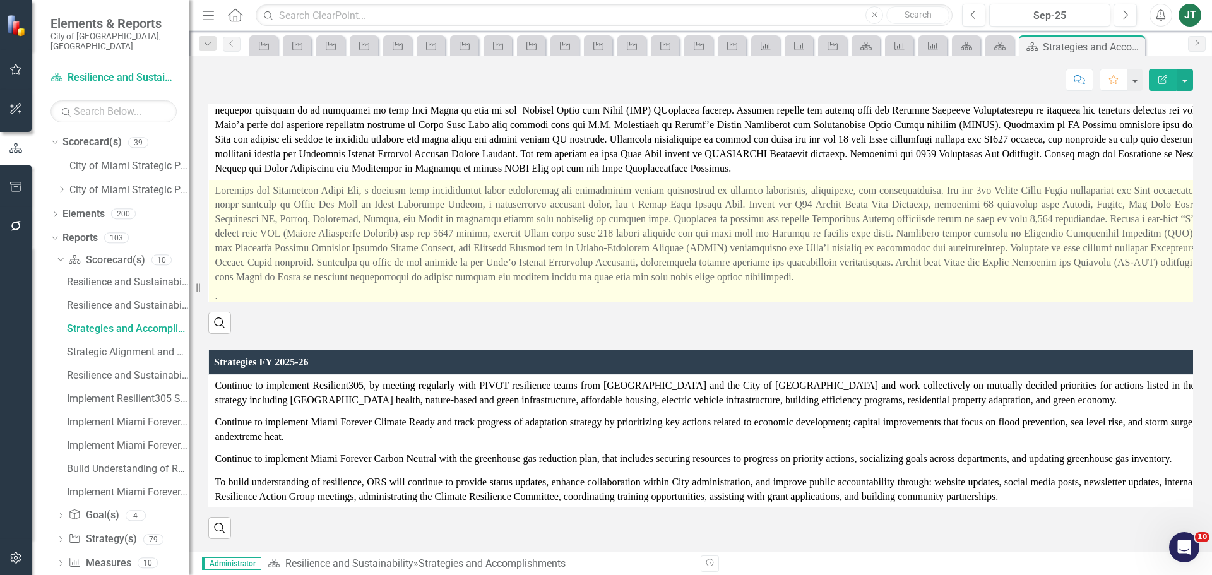
click at [234, 287] on p "." at bounding box center [705, 295] width 980 height 17
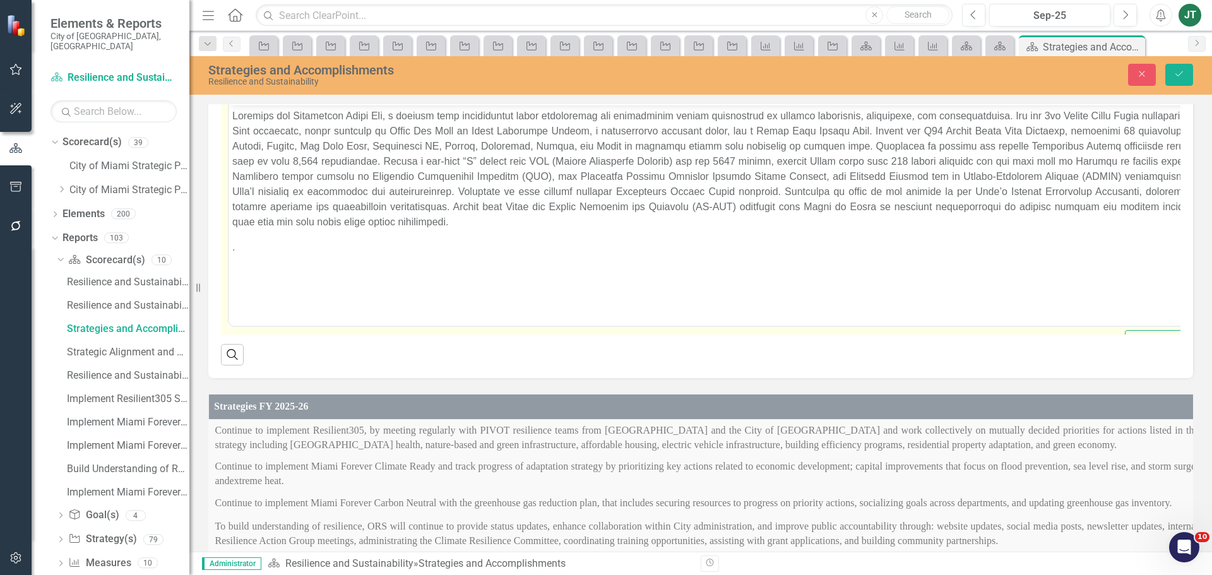
scroll to position [405, 0]
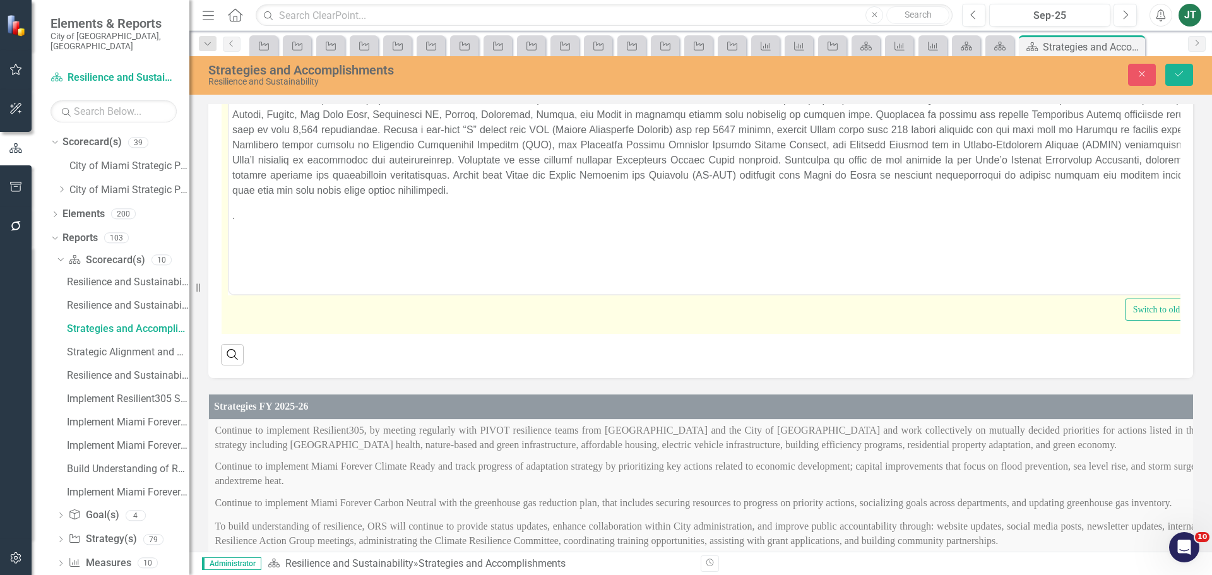
click at [261, 225] on body "." at bounding box center [719, 168] width 981 height 189
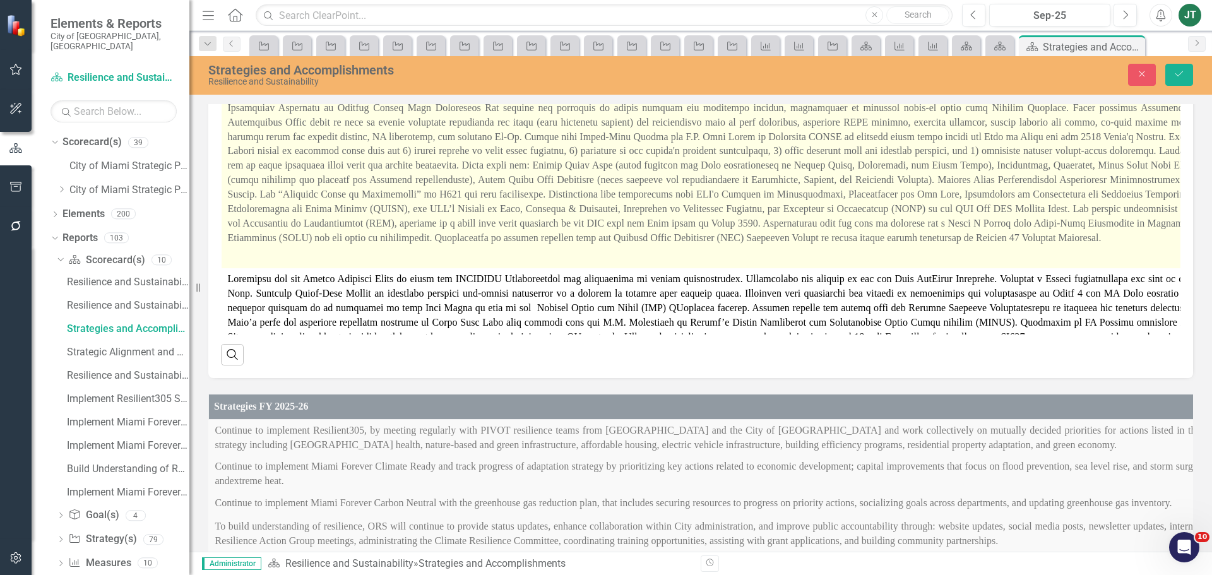
scroll to position [27, 0]
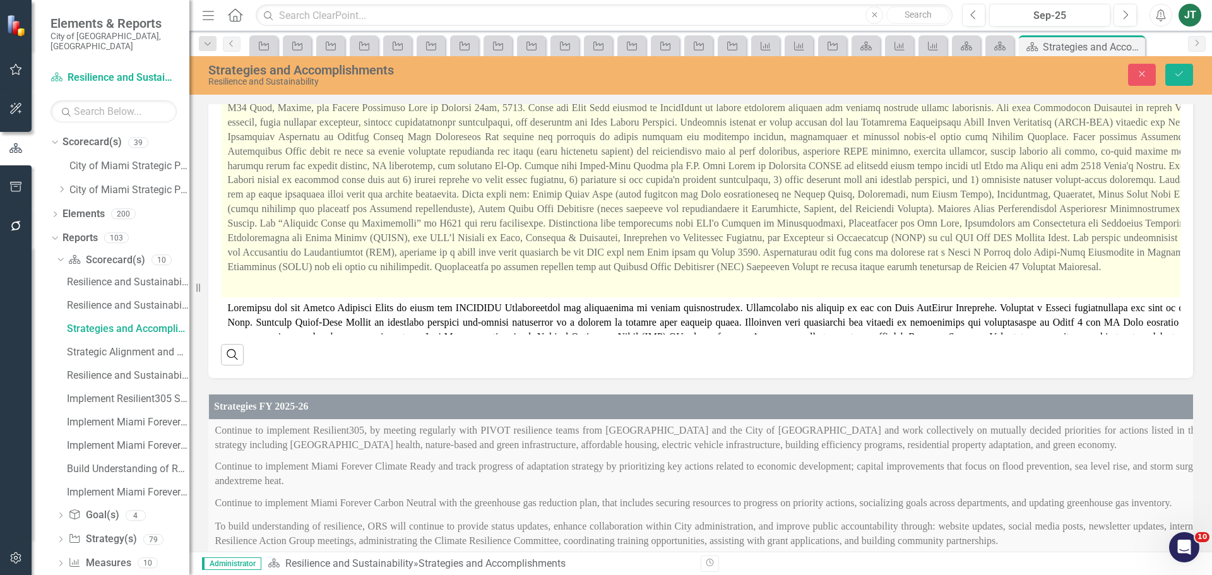
click at [843, 286] on p at bounding box center [720, 285] width 985 height 17
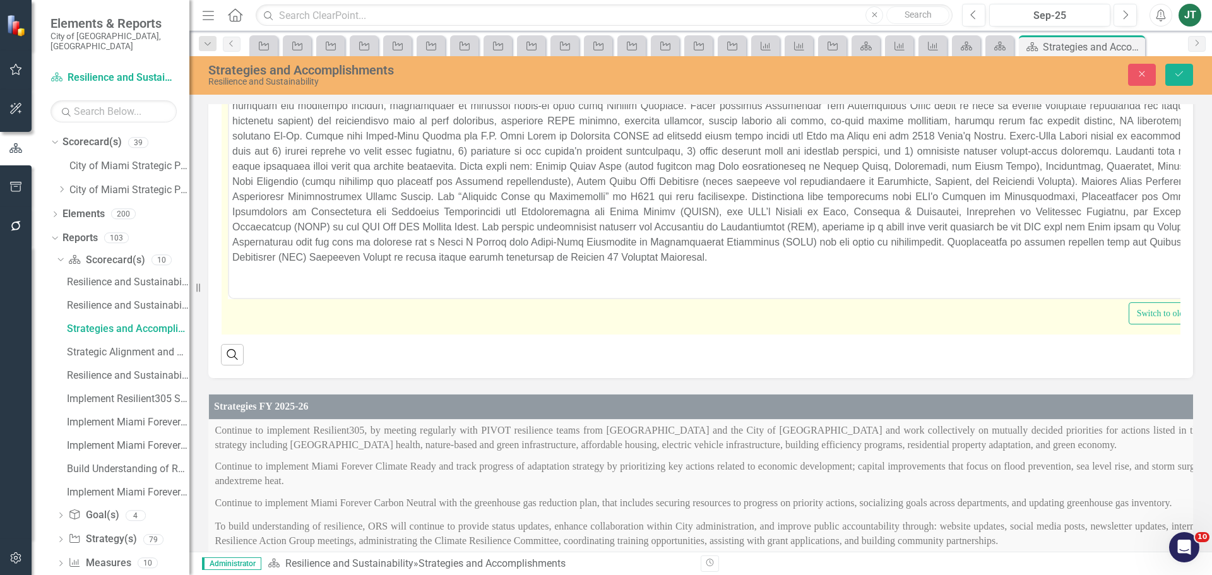
scroll to position [94, 0]
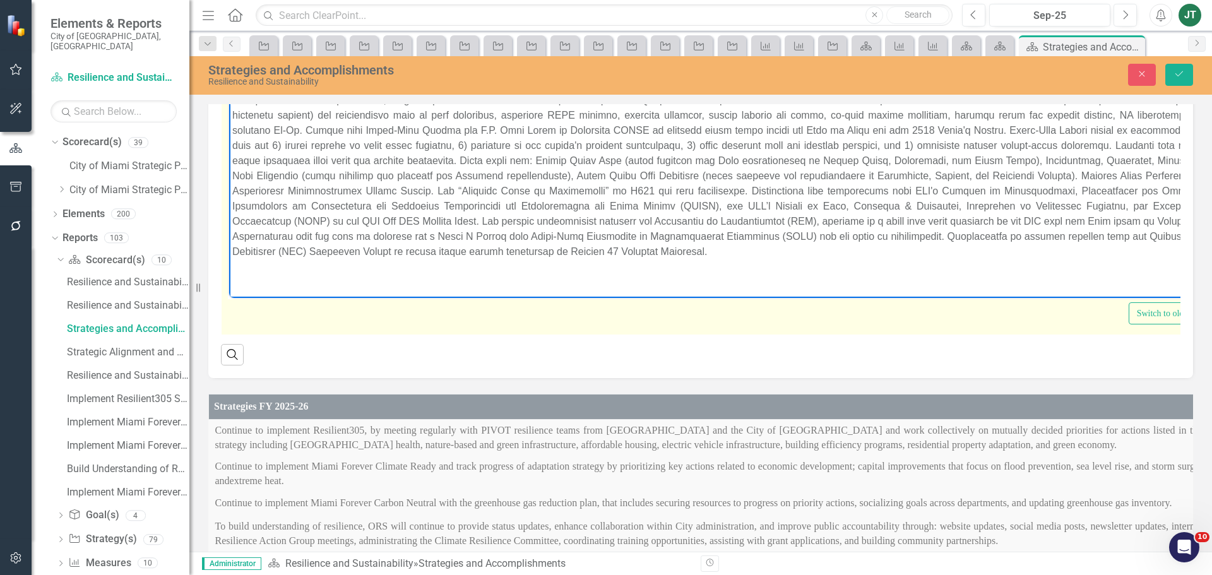
click at [300, 271] on p "Rich Text Area. Press ALT-0 for help." at bounding box center [721, 276] width 978 height 15
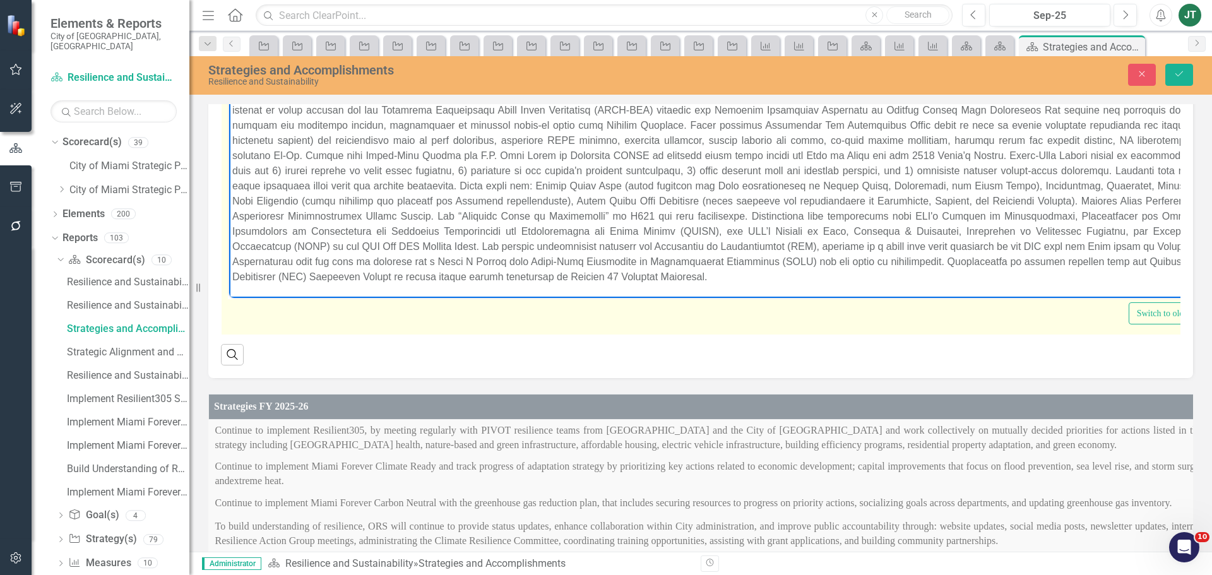
scroll to position [69, 0]
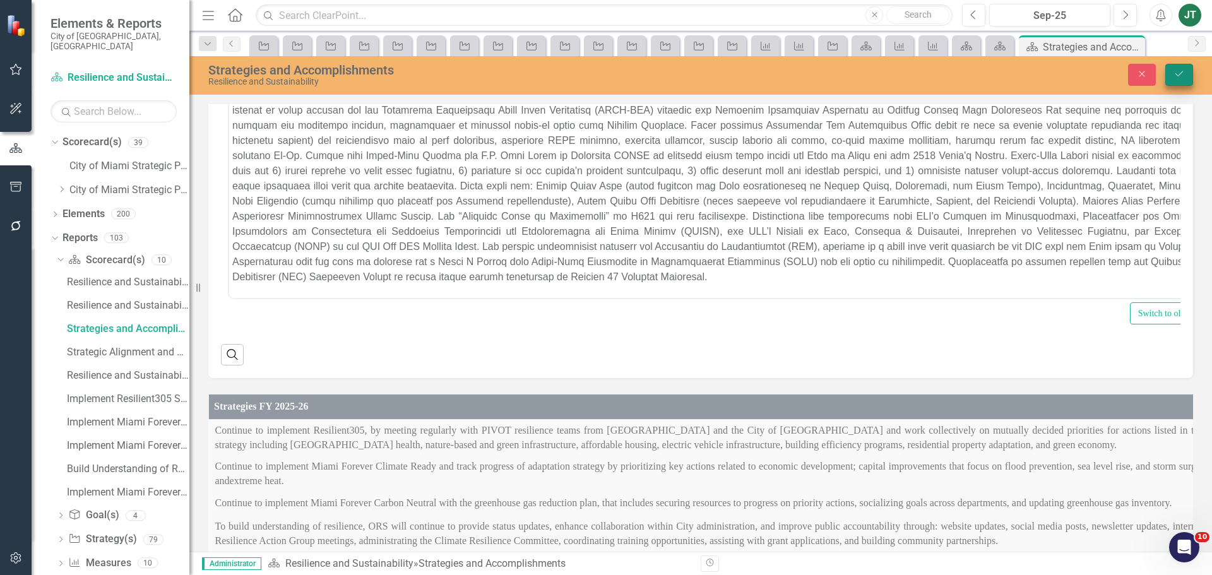
click at [1179, 77] on icon "Save" at bounding box center [1179, 73] width 11 height 9
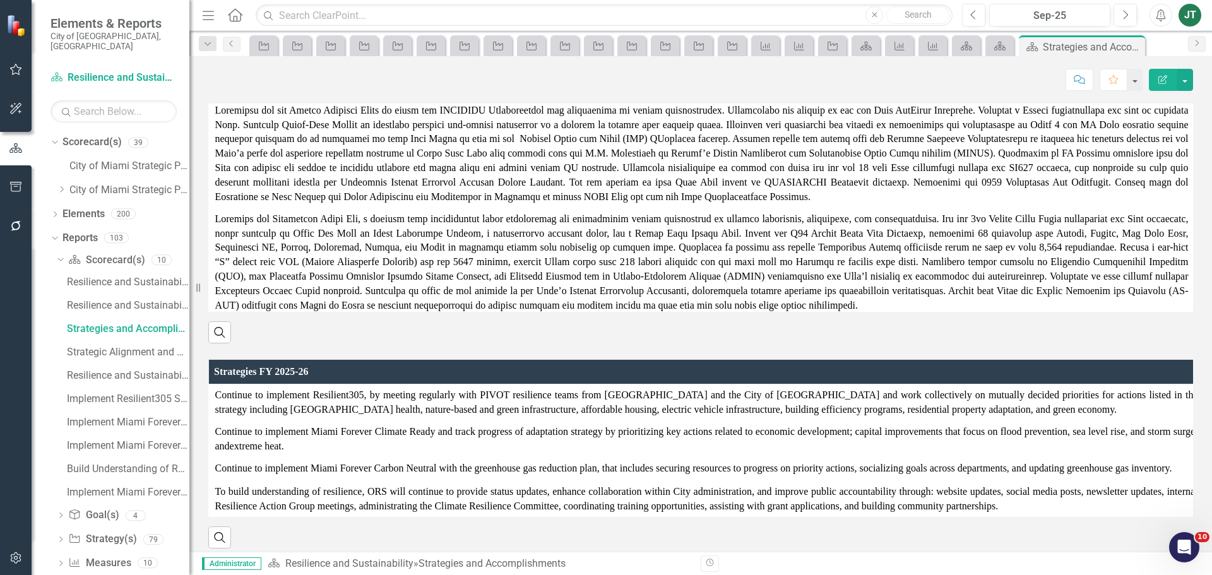
scroll to position [294, 0]
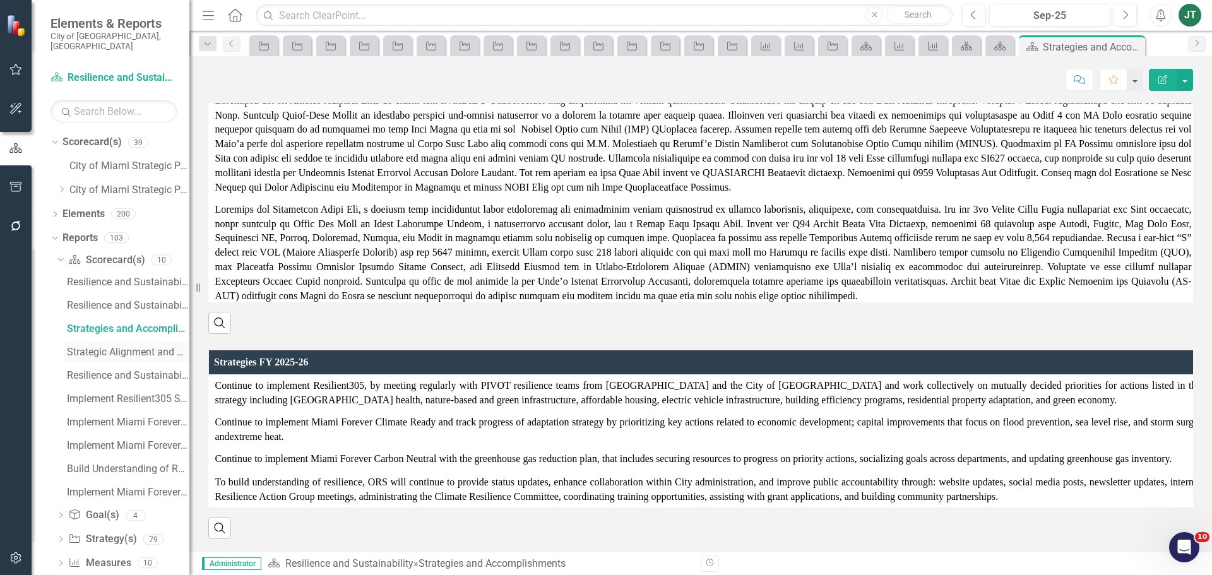
click at [98, 347] on div "Strategic Alignment and Performance Measures" at bounding box center [128, 352] width 122 height 11
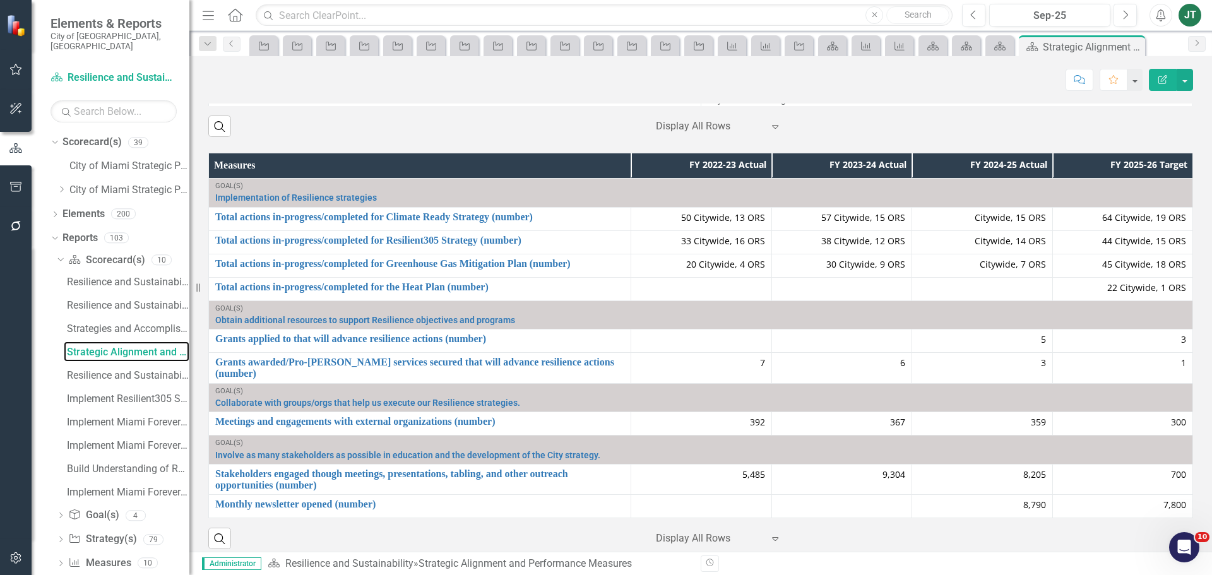
scroll to position [1177, 0]
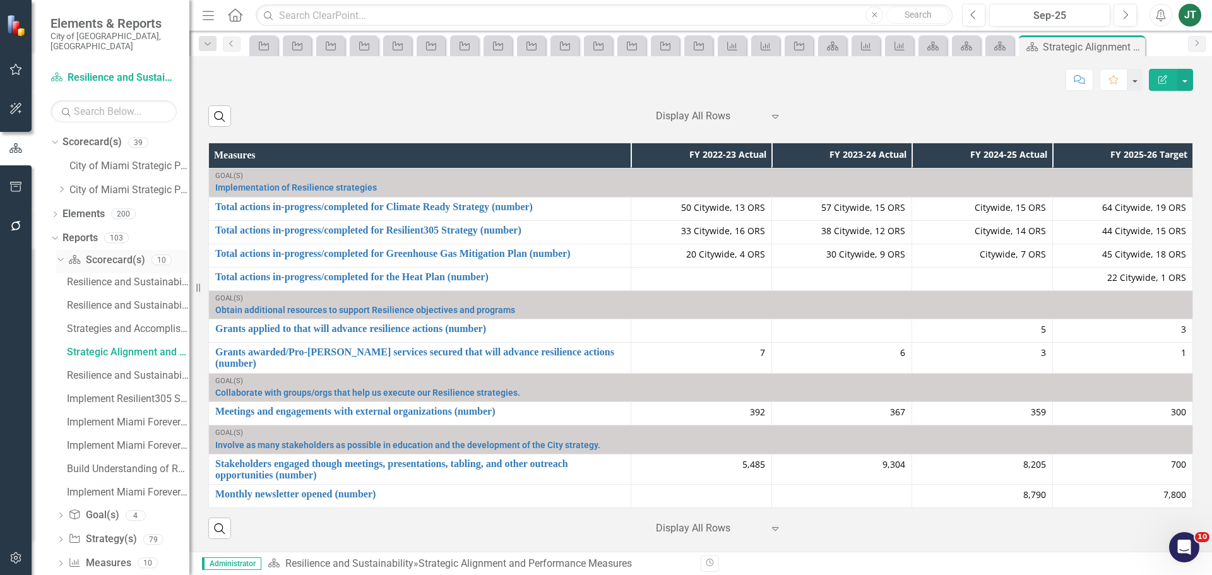
click at [61, 255] on icon "Dropdown" at bounding box center [59, 259] width 7 height 9
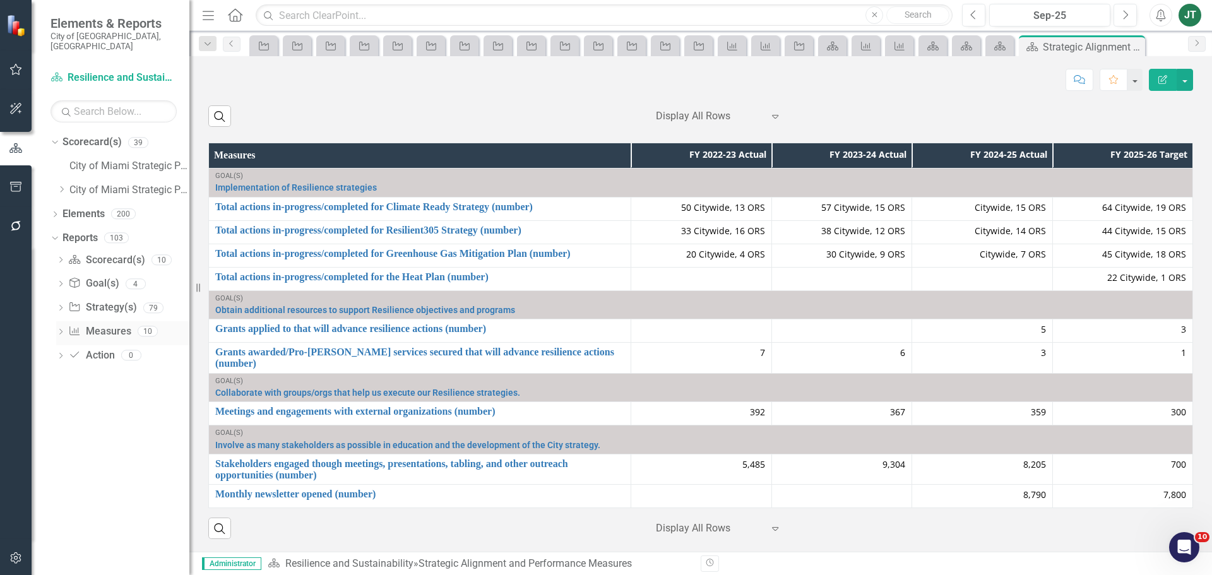
click at [105, 324] on link "Measure Measures" at bounding box center [99, 331] width 62 height 15
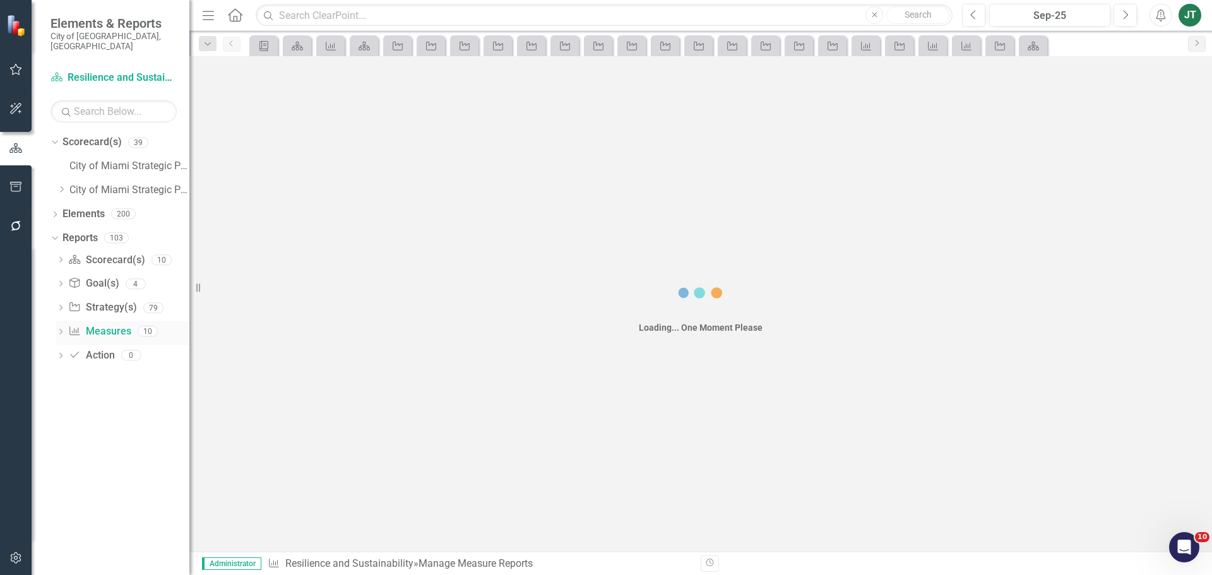
click at [109, 324] on link "Measure Measures" at bounding box center [99, 331] width 62 height 15
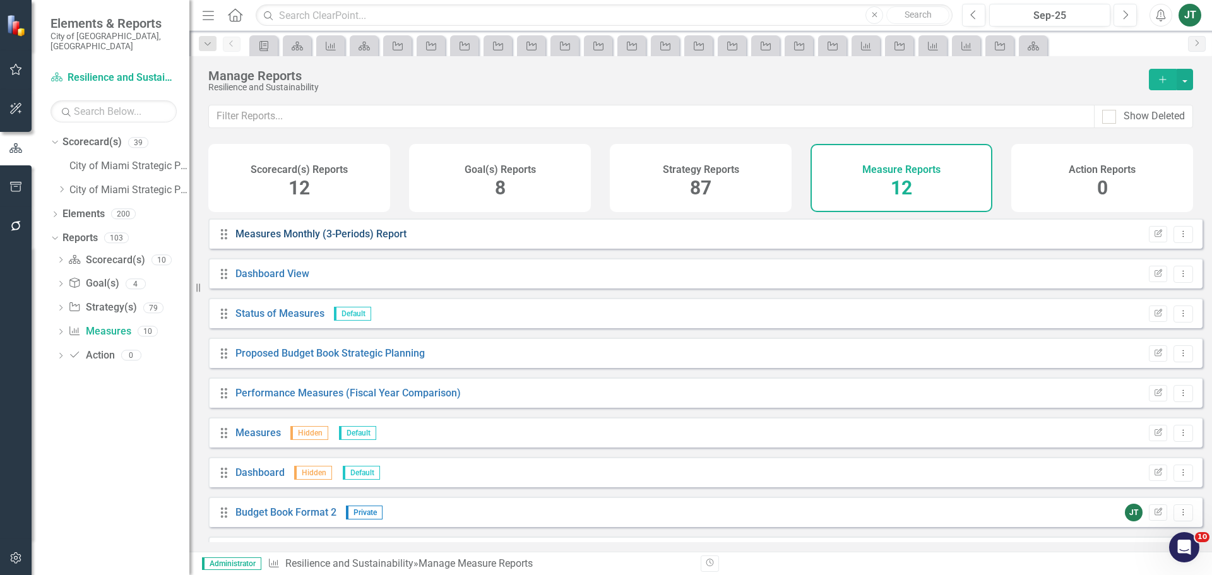
click at [359, 237] on link "Measures Monthly (3-Periods) Report" at bounding box center [320, 234] width 171 height 12
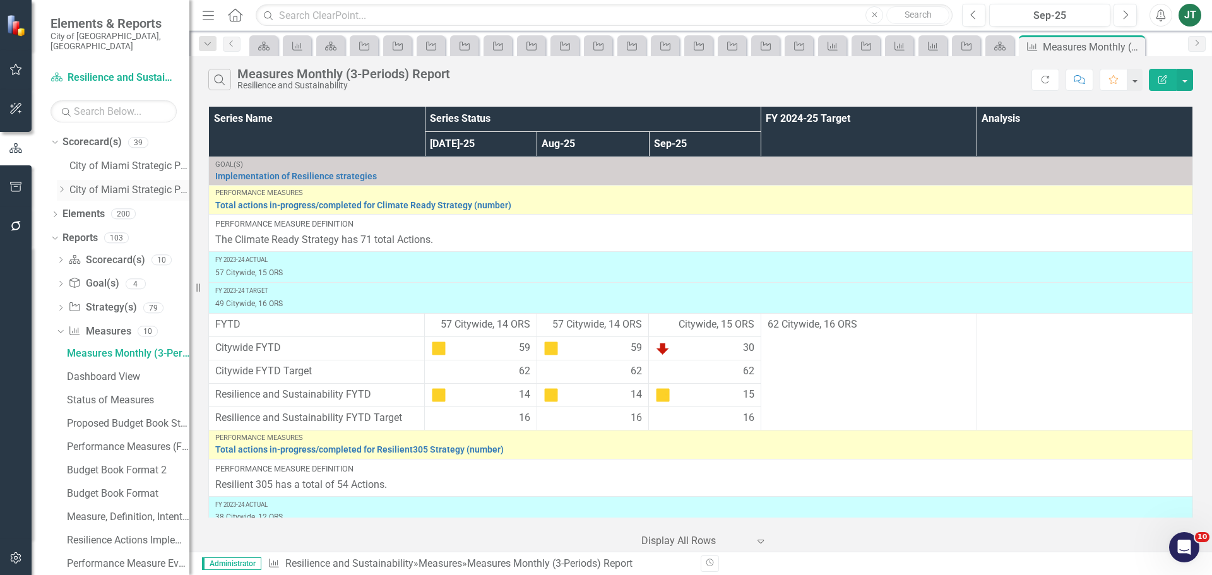
click at [64, 186] on icon "Dropdown" at bounding box center [61, 190] width 9 height 8
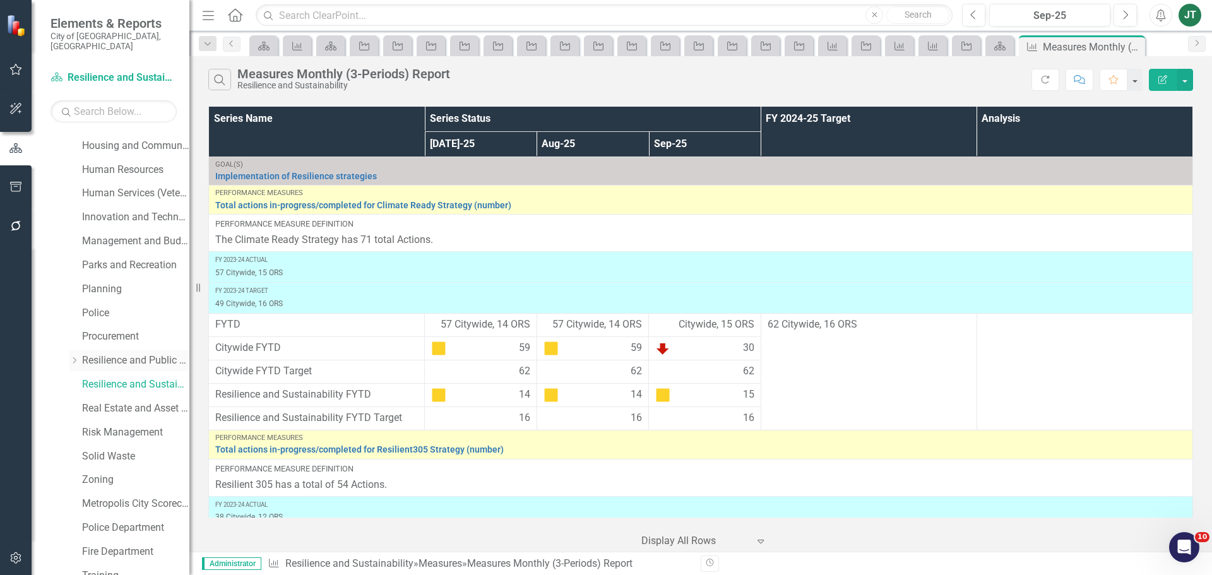
scroll to position [442, 0]
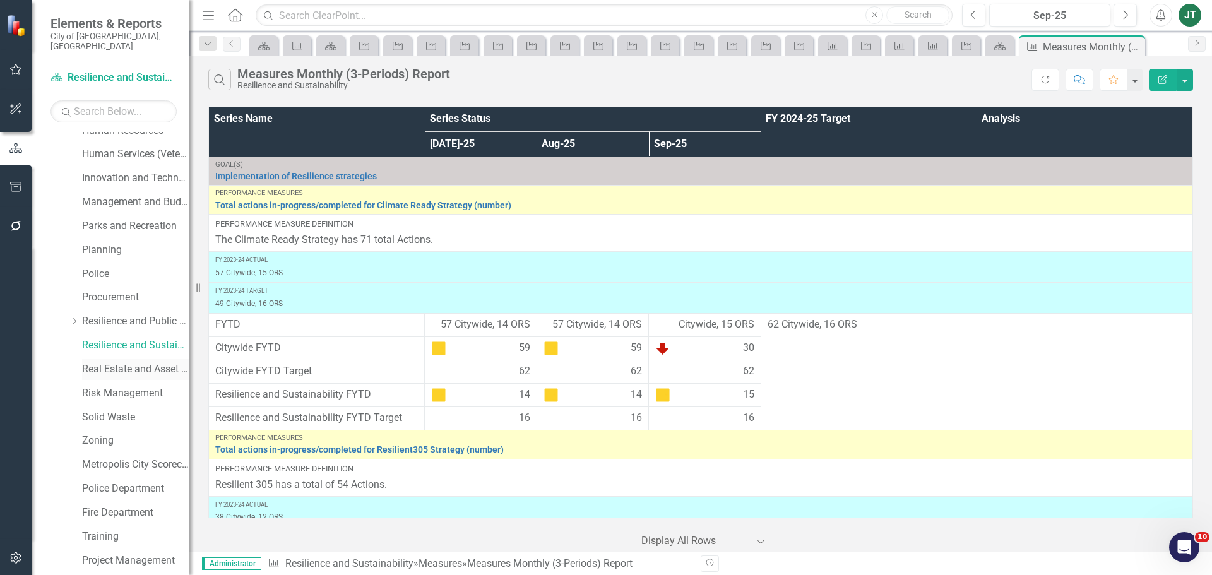
click at [107, 362] on link "Real Estate and Asset Management" at bounding box center [135, 369] width 107 height 15
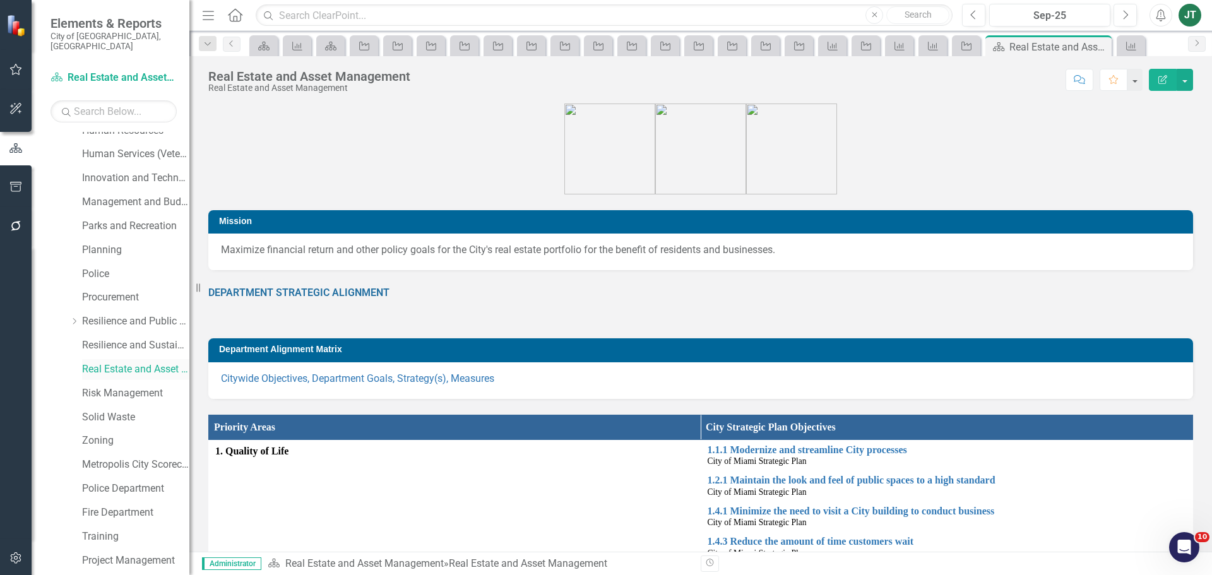
scroll to position [543, 0]
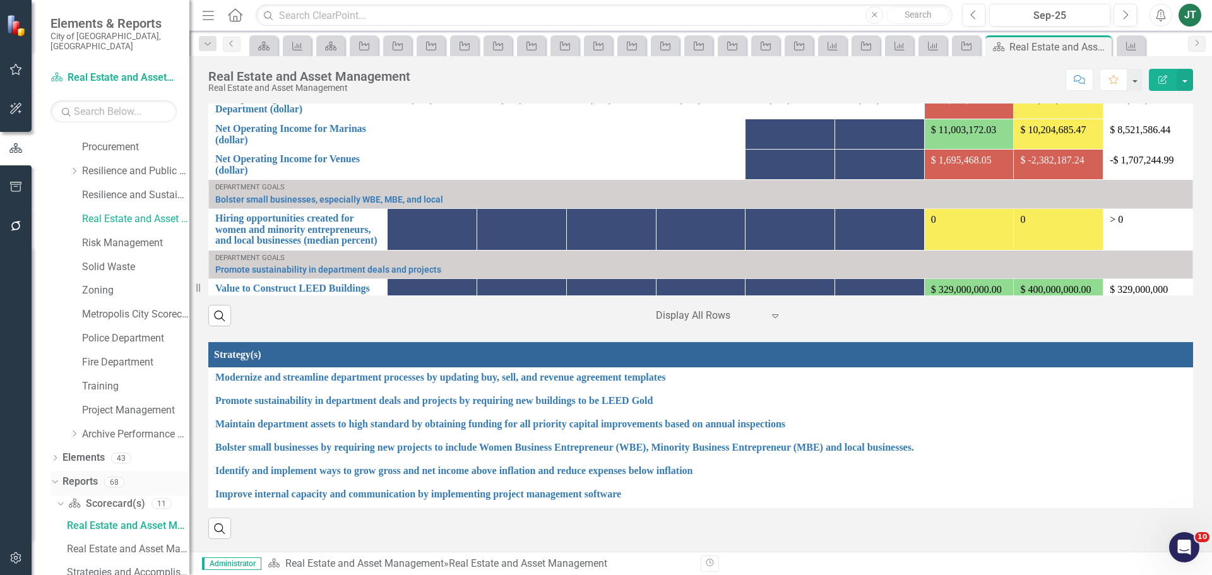
scroll to position [732, 0]
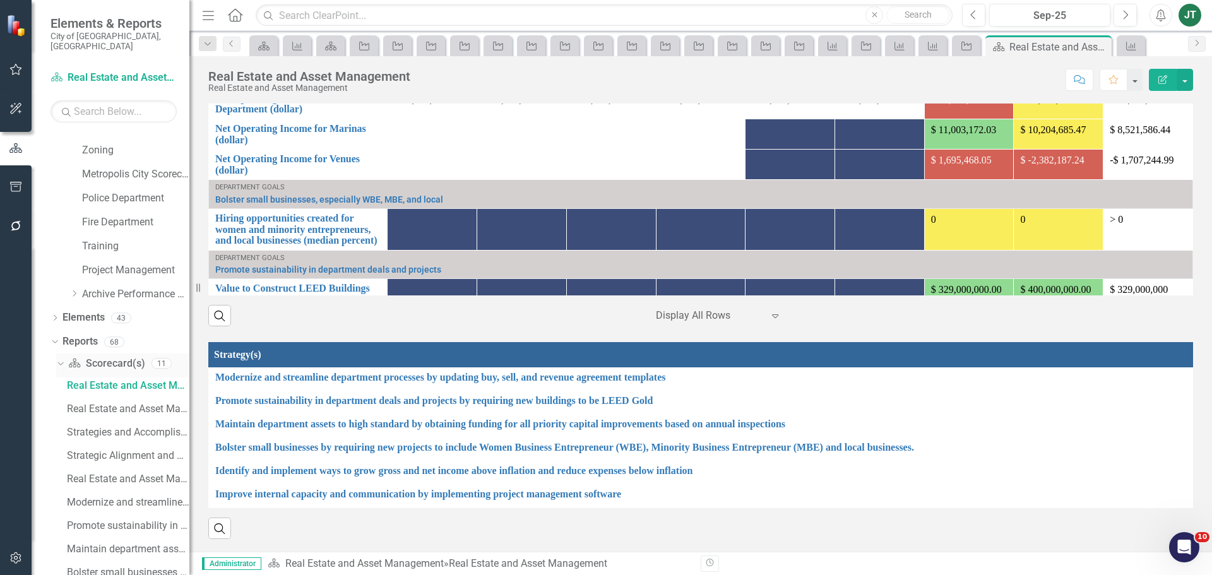
click at [60, 359] on icon "Dropdown" at bounding box center [59, 363] width 7 height 9
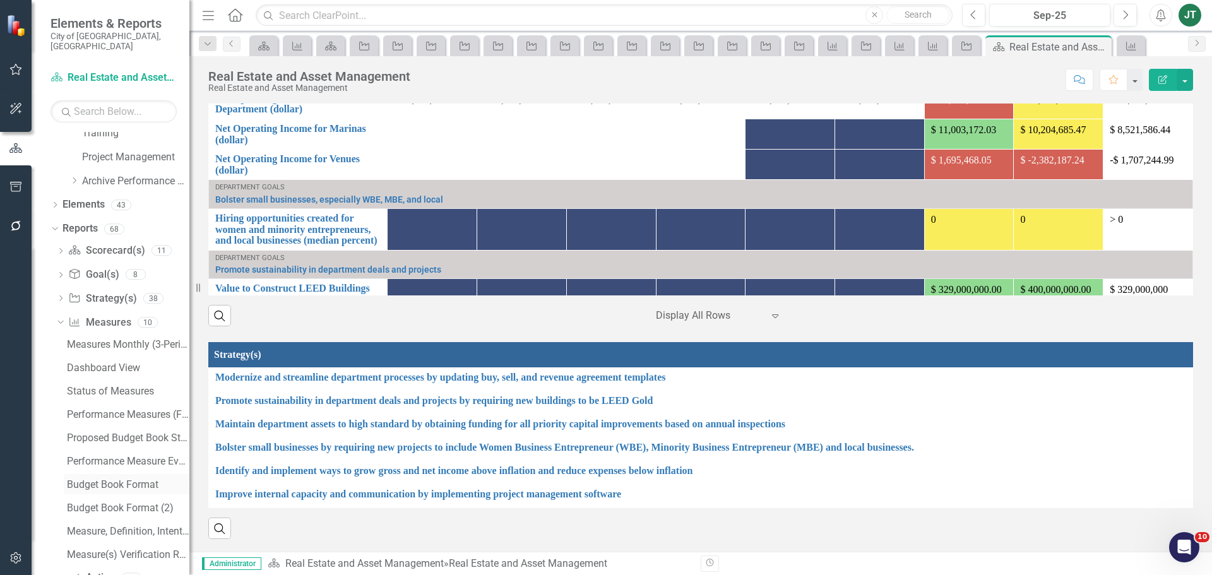
scroll to position [859, 0]
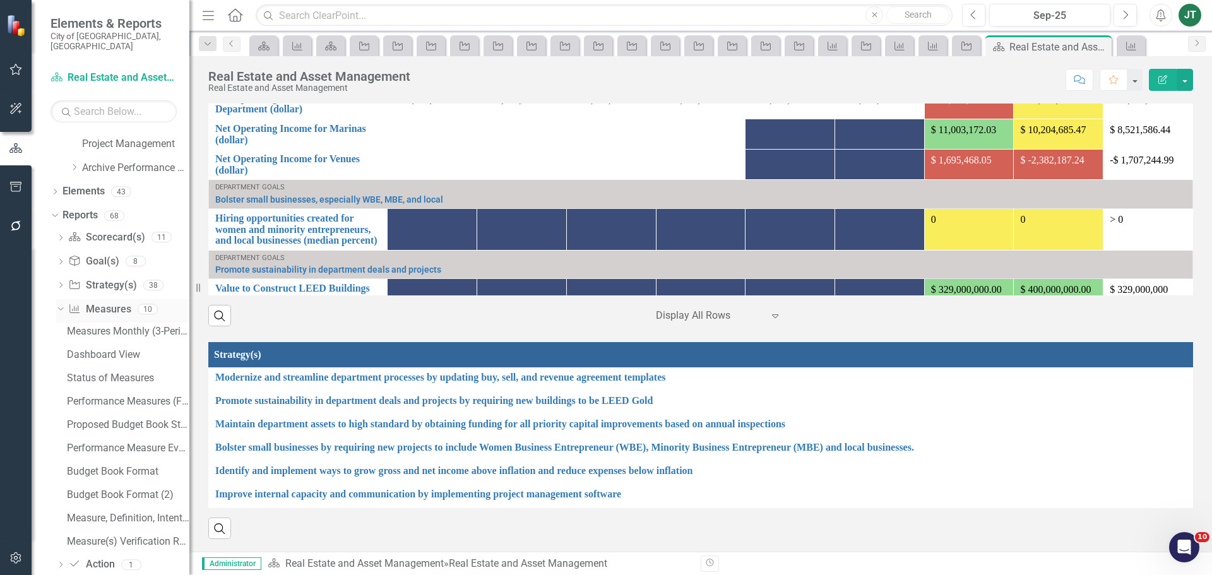
click at [62, 304] on icon "Dropdown" at bounding box center [59, 308] width 7 height 9
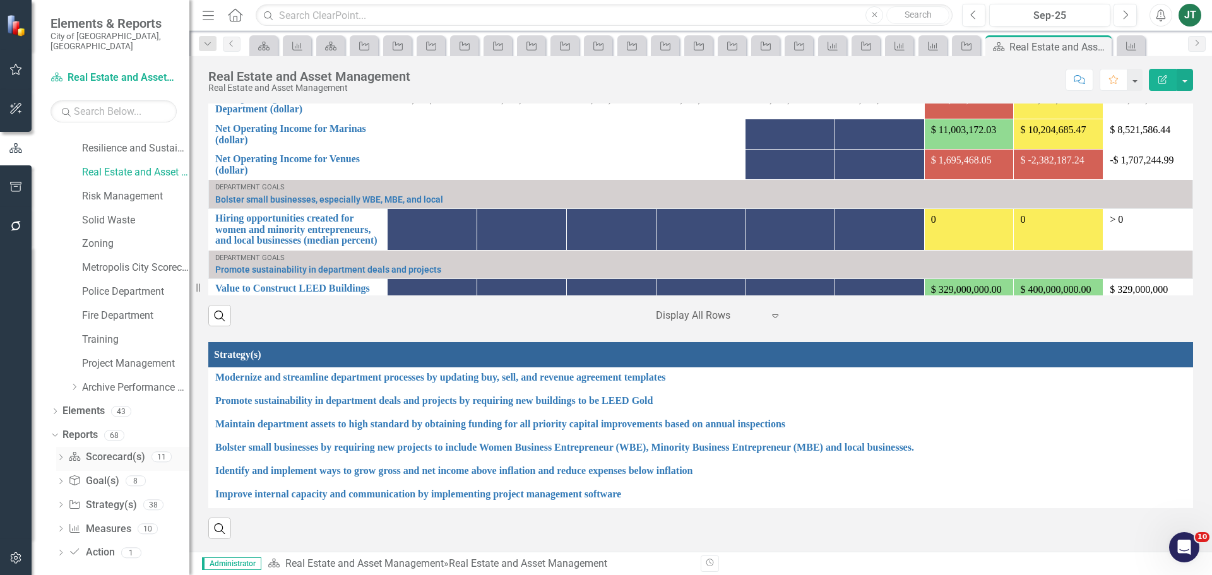
click at [61, 455] on icon "Dropdown" at bounding box center [60, 458] width 9 height 7
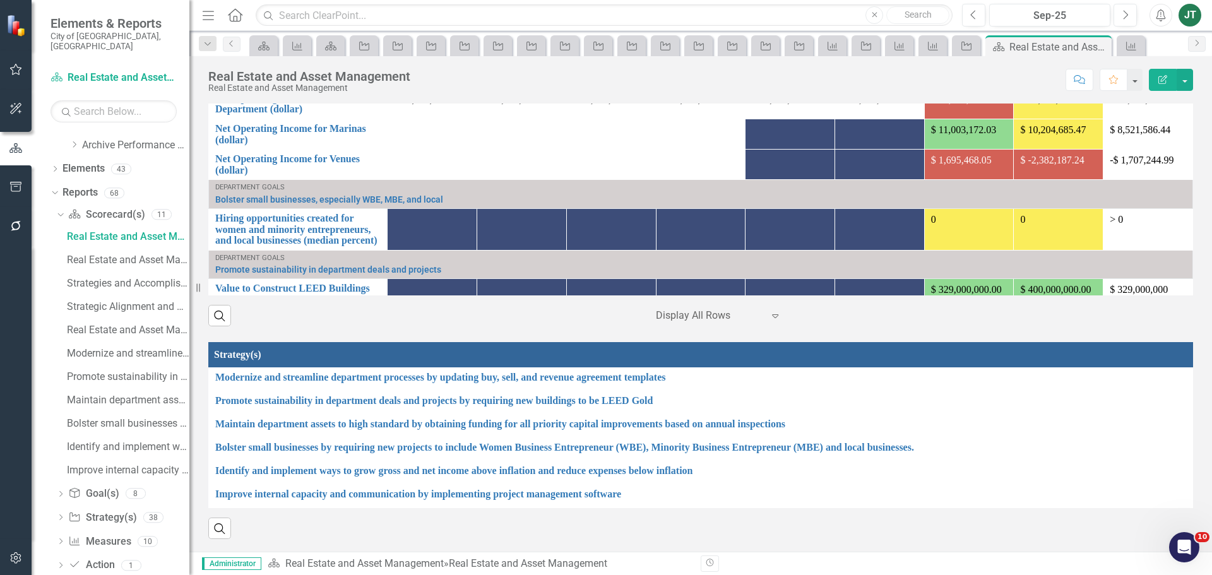
scroll to position [894, 0]
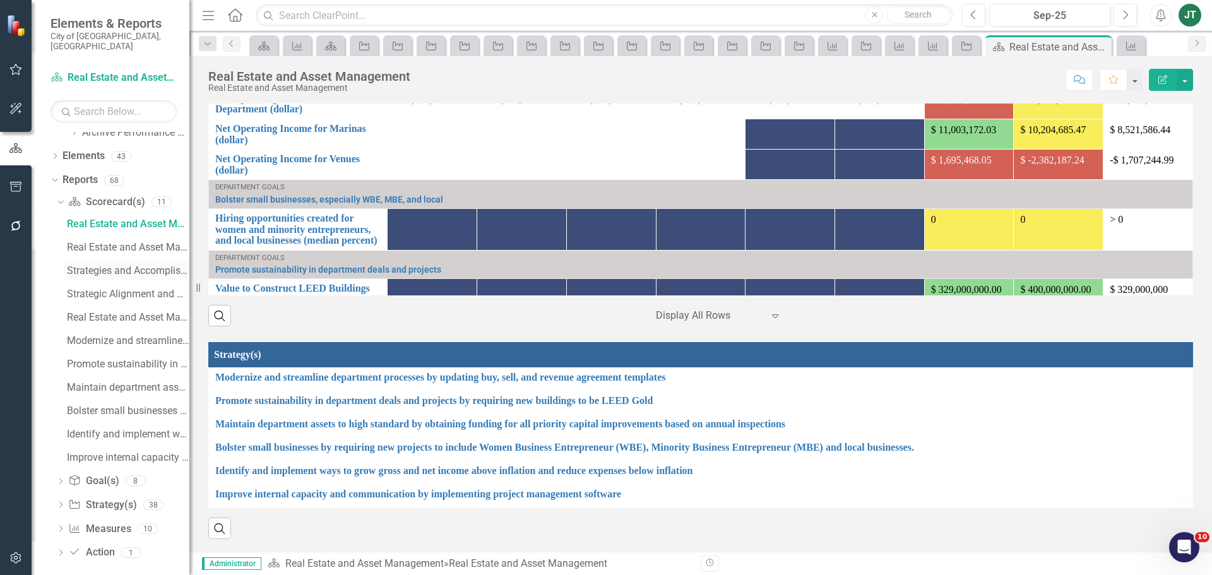
click at [134, 265] on div "Strategies and Accomplishments" at bounding box center [128, 270] width 122 height 11
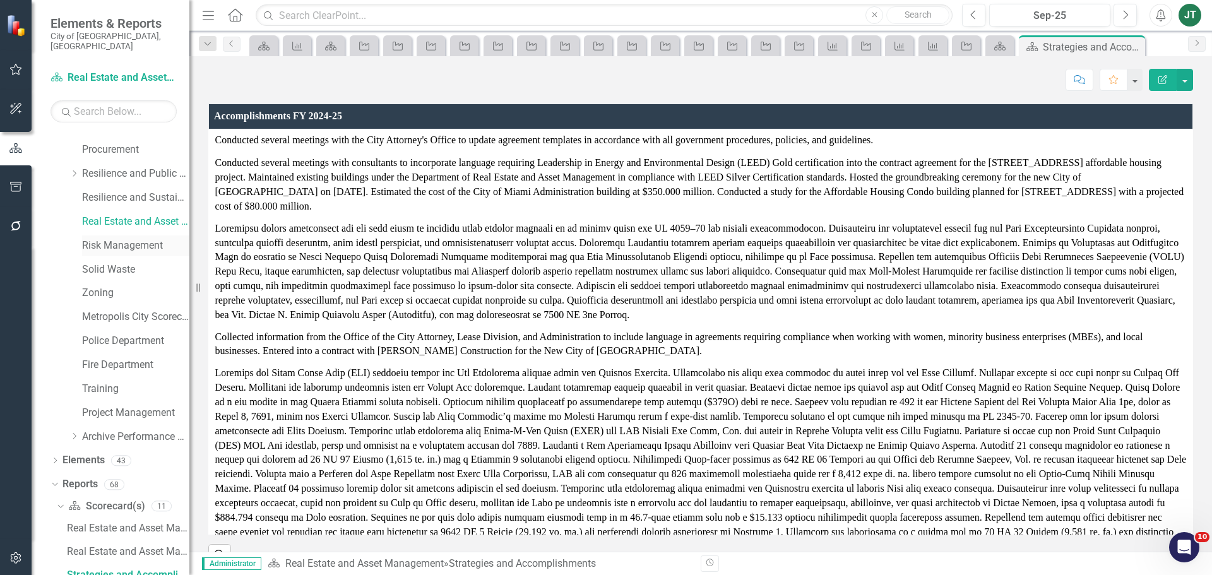
click at [112, 239] on link "Risk Management" at bounding box center [135, 246] width 107 height 15
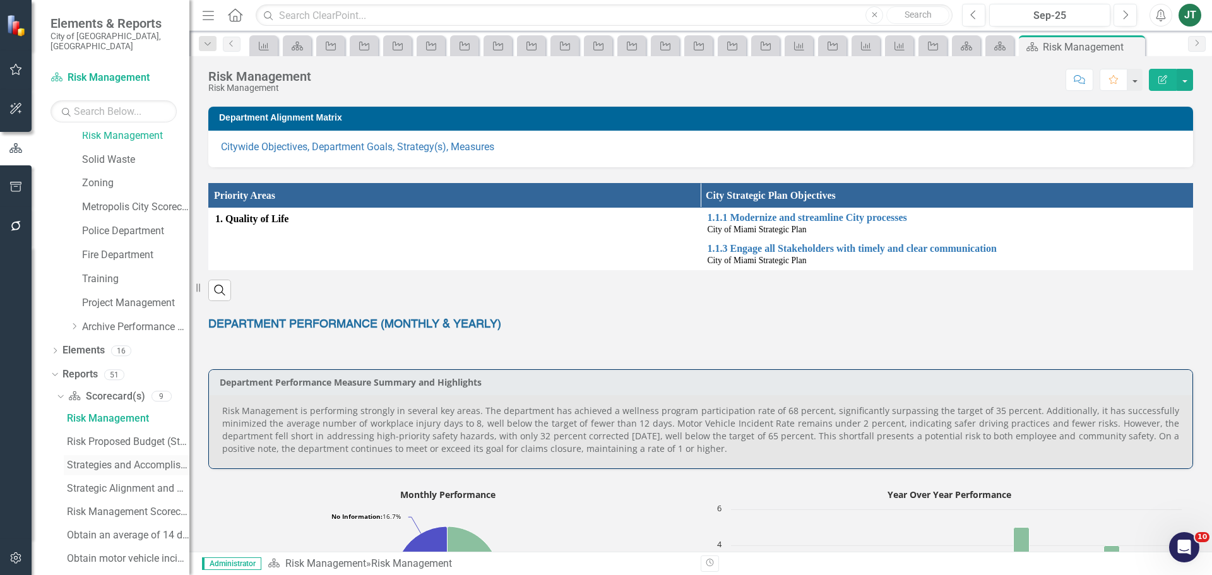
scroll to position [732, 0]
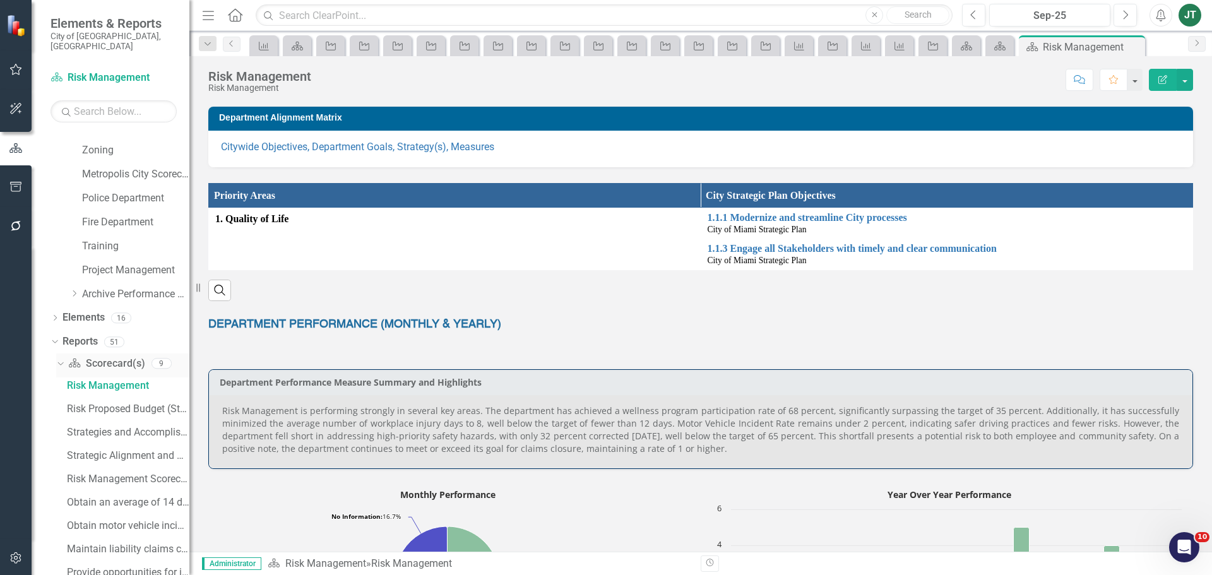
click at [64, 362] on div "Dropdown" at bounding box center [60, 365] width 9 height 6
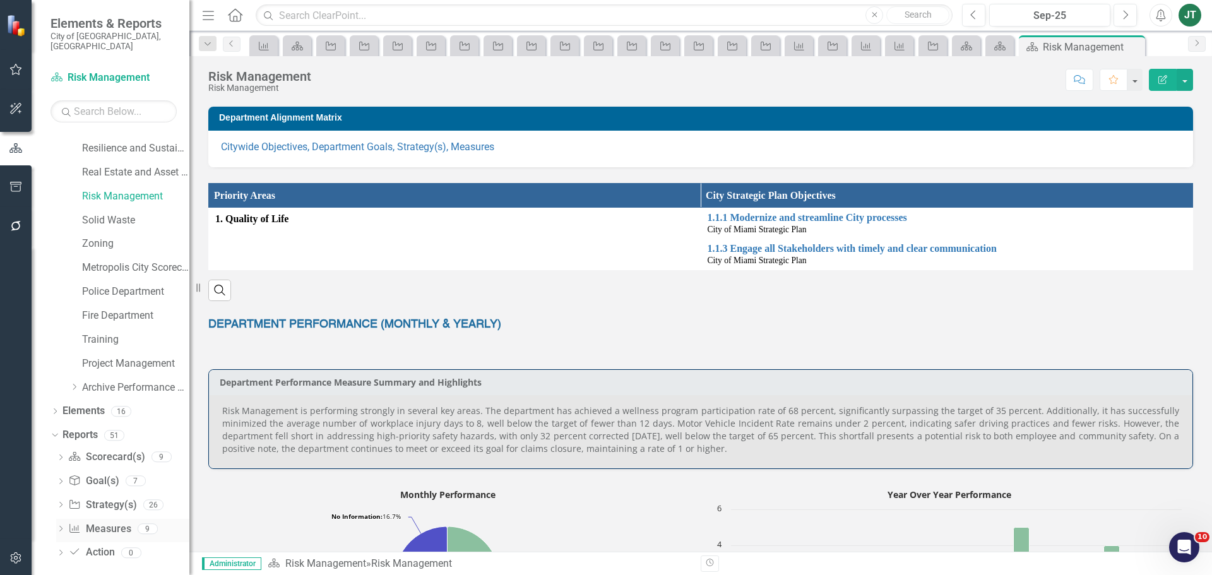
click at [61, 526] on icon "Dropdown" at bounding box center [60, 529] width 9 height 7
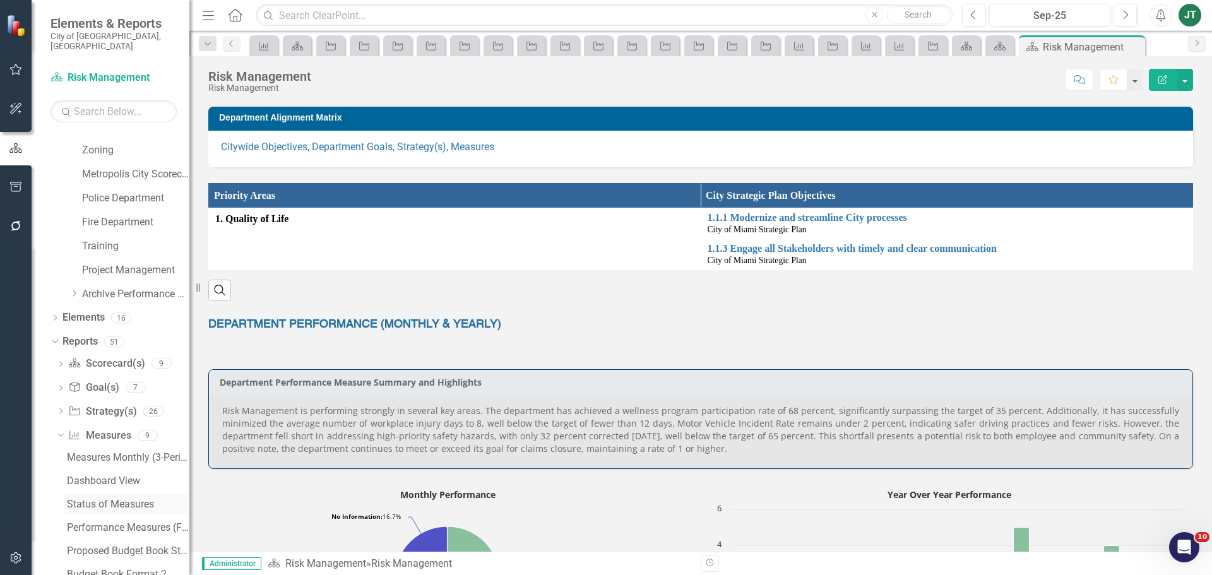
scroll to position [795, 0]
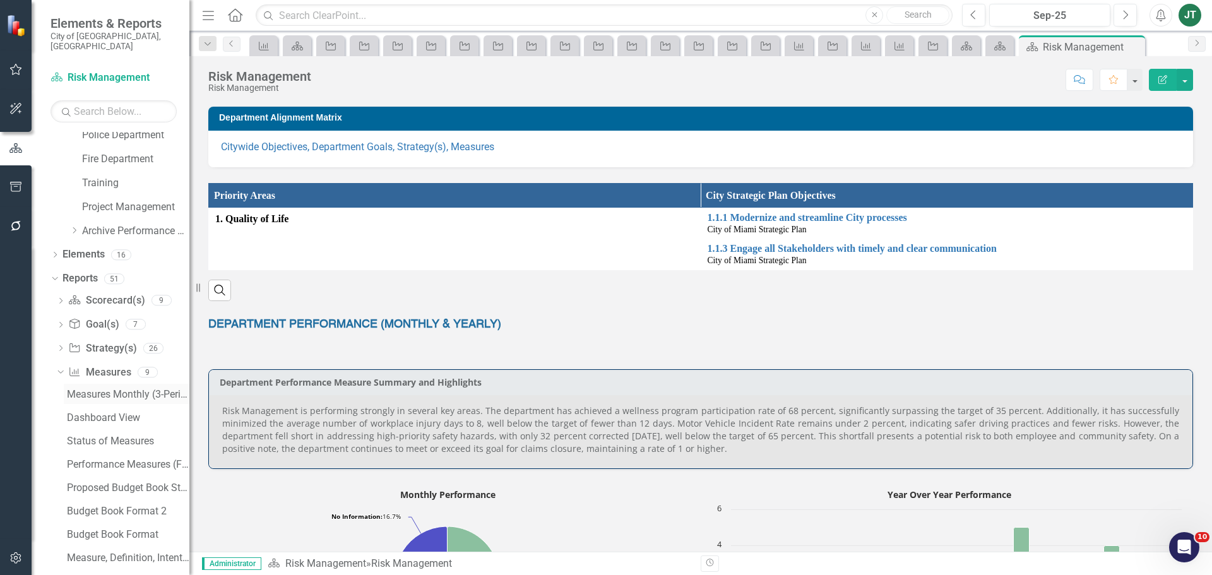
click at [143, 389] on div "Measures Monthly (3-Periods) Report" at bounding box center [128, 394] width 122 height 11
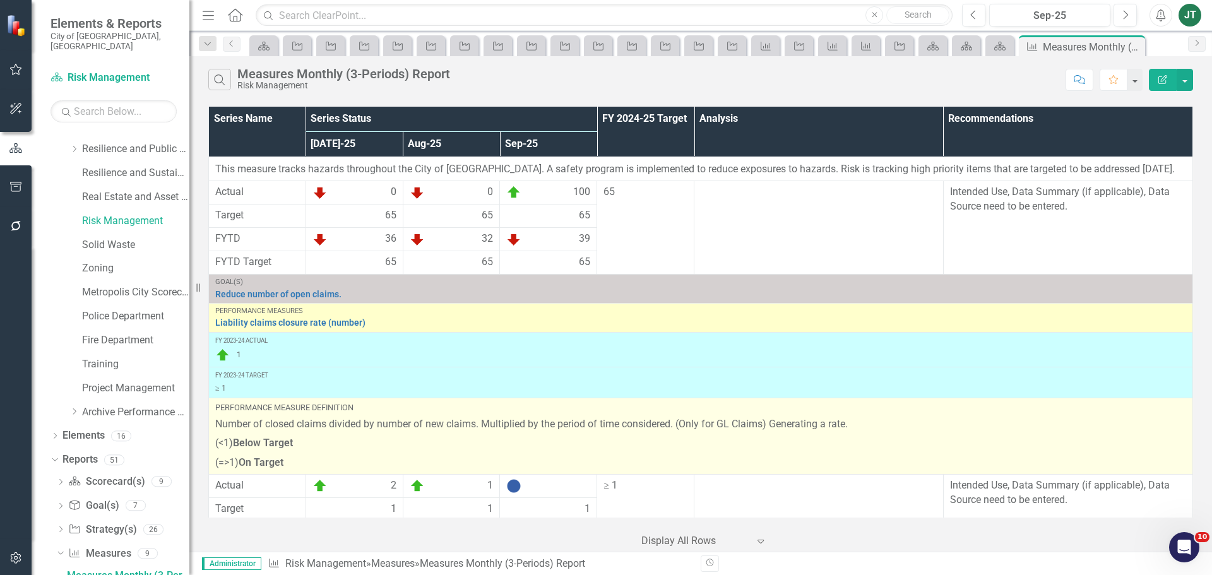
scroll to position [922, 0]
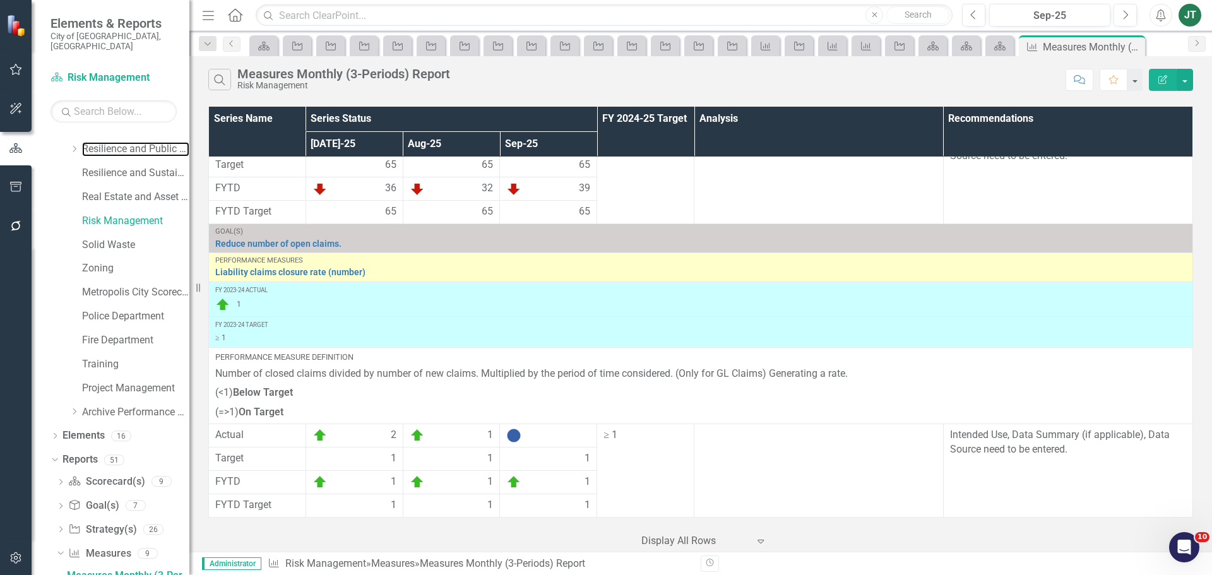
drag, startPoint x: 133, startPoint y: 142, endPoint x: 199, endPoint y: 145, distance: 66.3
click at [133, 142] on link "Resilience and Public Works" at bounding box center [135, 149] width 107 height 15
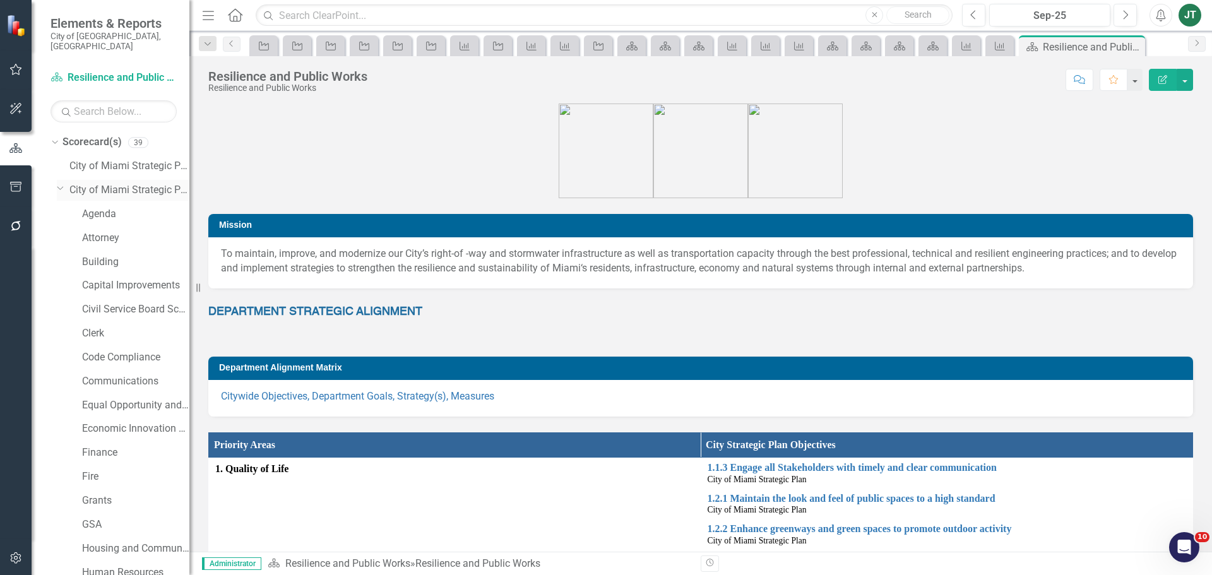
click at [57, 183] on icon "Dropdown" at bounding box center [61, 187] width 8 height 9
click at [59, 187] on icon at bounding box center [60, 188] width 6 height 3
click at [64, 183] on div "Dropdown" at bounding box center [59, 187] width 11 height 9
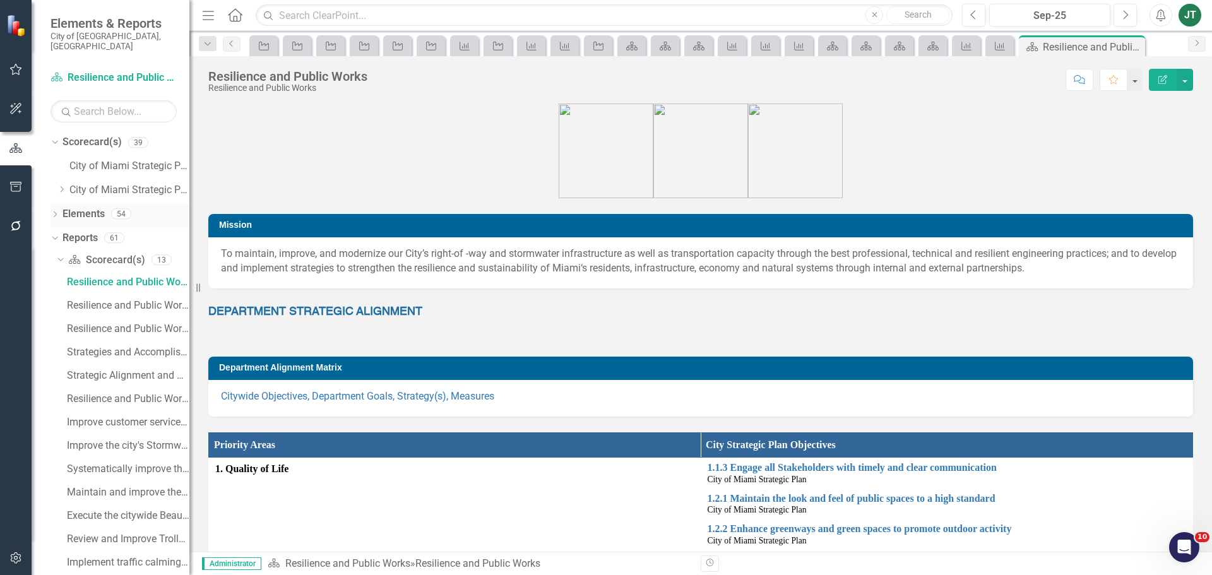
click at [90, 207] on link "Elements" at bounding box center [83, 214] width 42 height 15
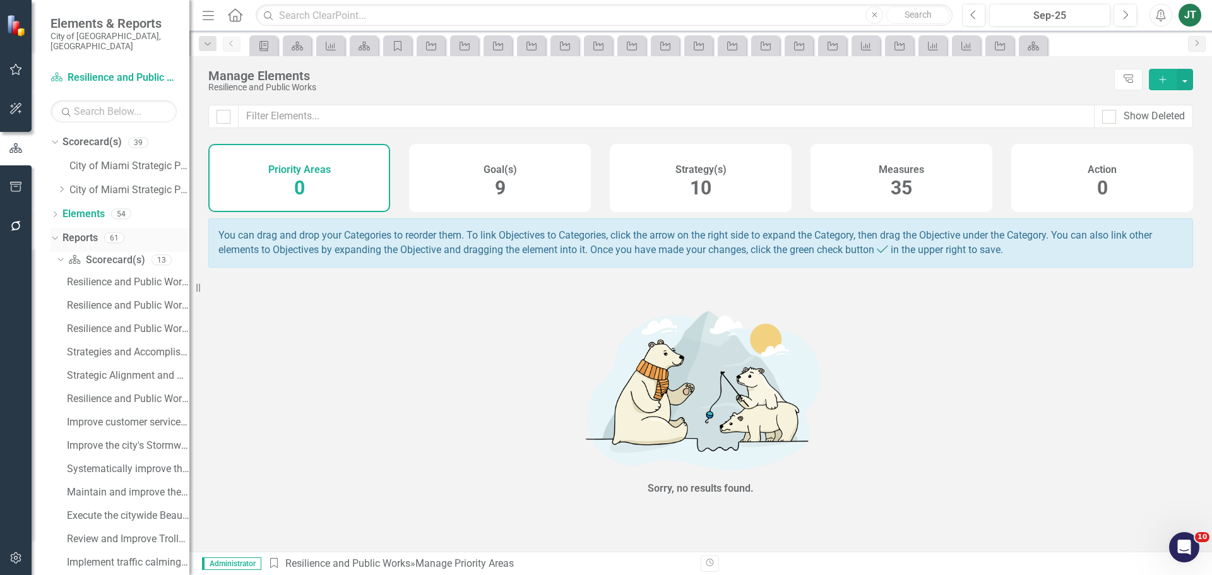
click at [56, 233] on icon "Dropdown" at bounding box center [53, 237] width 7 height 9
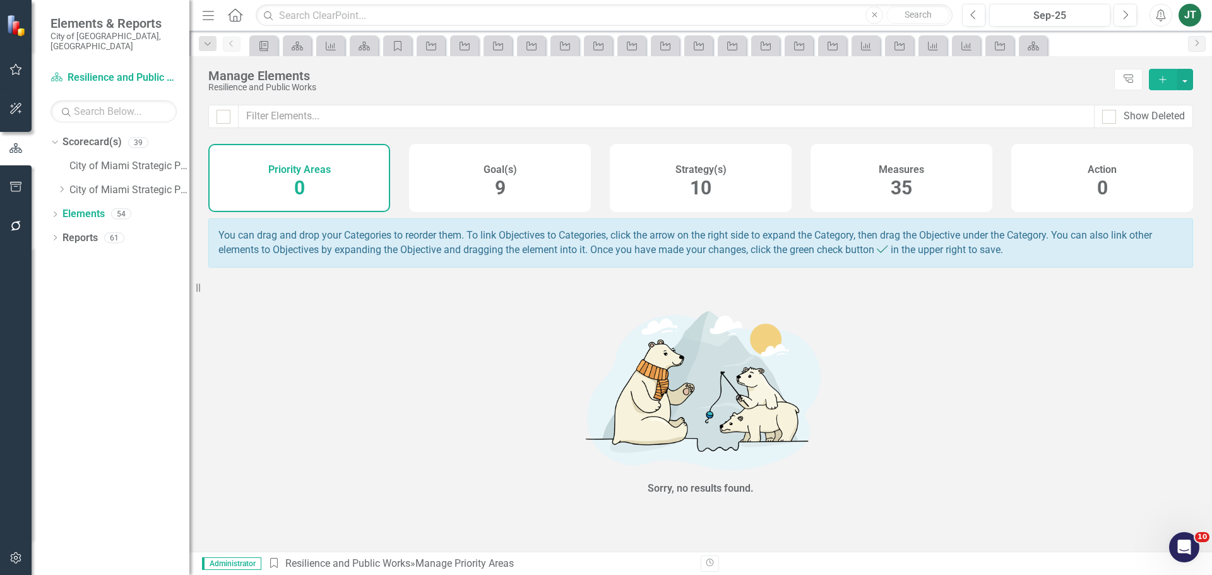
click at [910, 184] on span "35" at bounding box center [901, 188] width 21 height 22
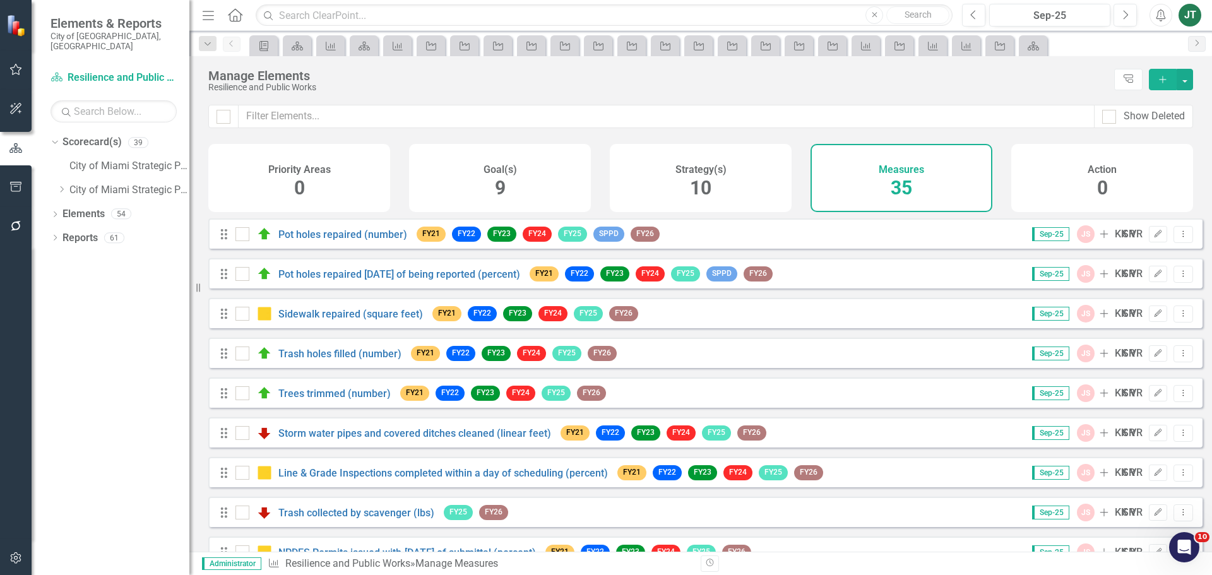
checkbox input "false"
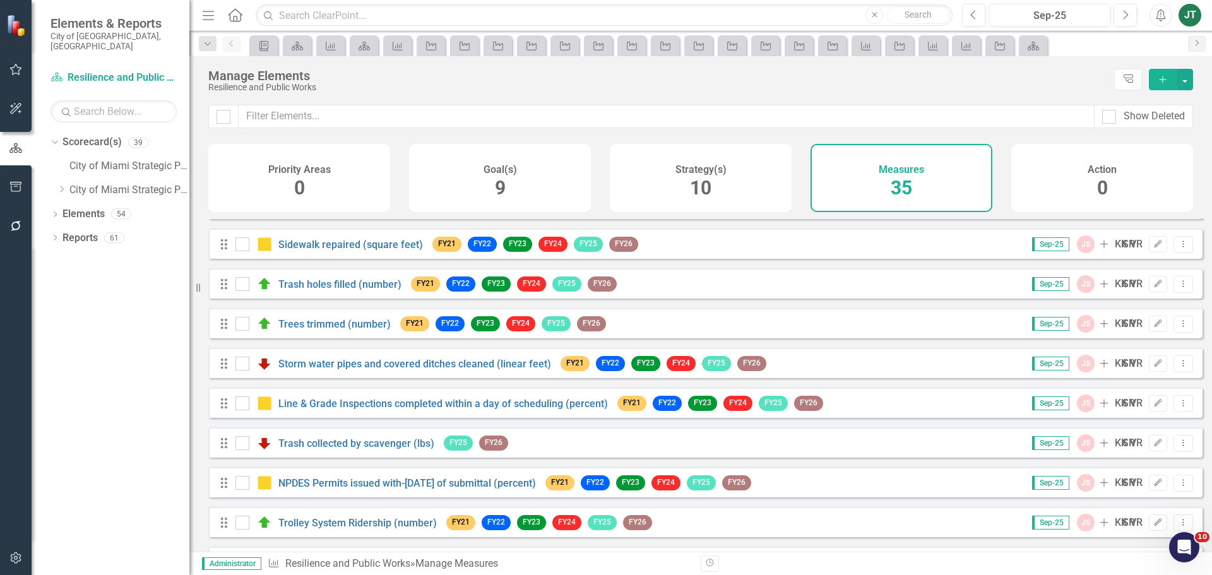
scroll to position [58, 0]
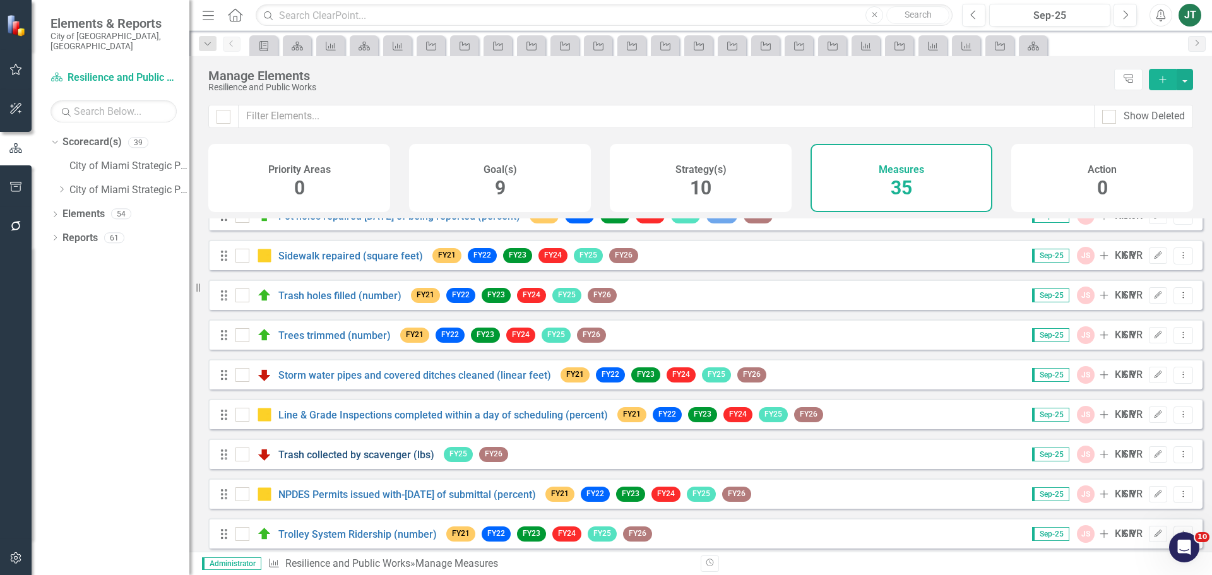
click at [374, 458] on div "Trash collected by scavenger (lbs)" at bounding box center [336, 454] width 202 height 15
click at [374, 461] on link "Trash collected by scavenger (lbs)" at bounding box center [356, 455] width 156 height 12
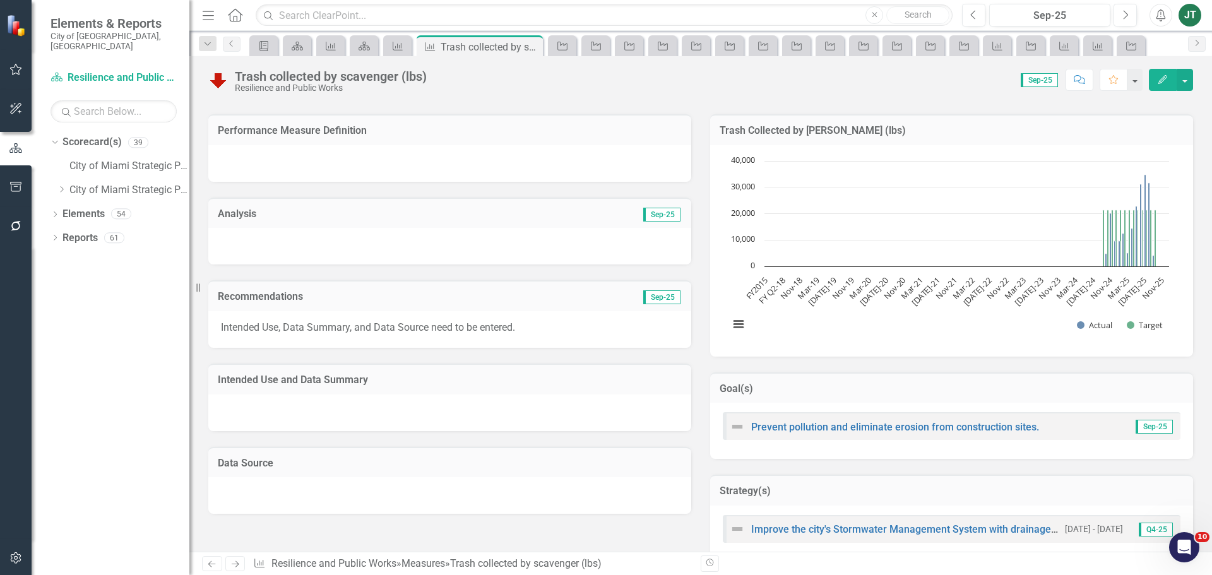
scroll to position [126, 0]
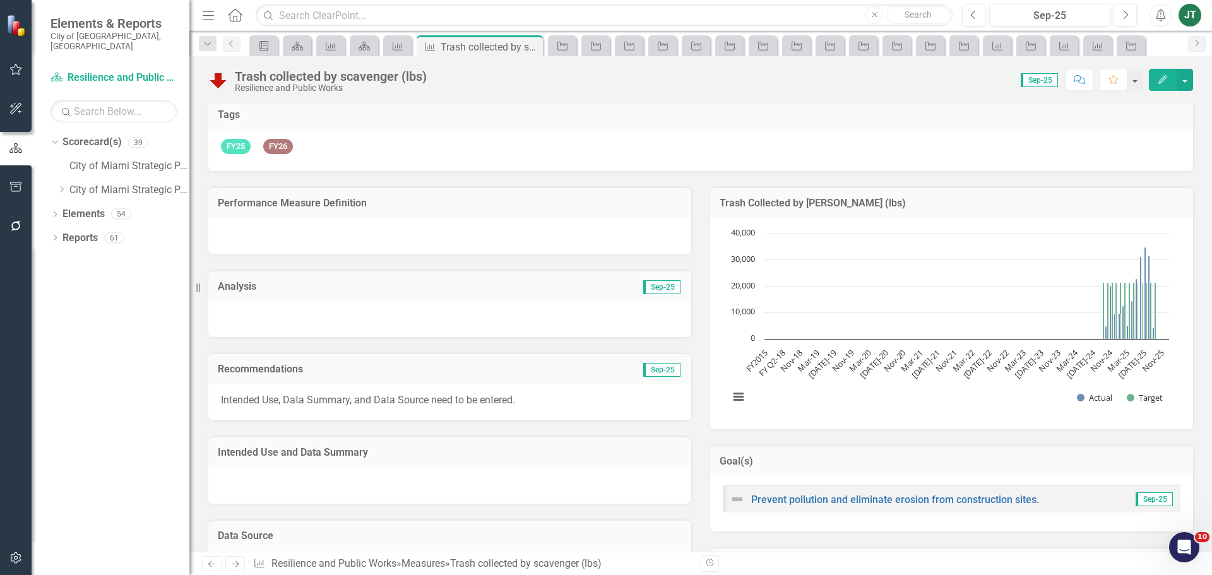
click at [490, 324] on div at bounding box center [449, 318] width 483 height 37
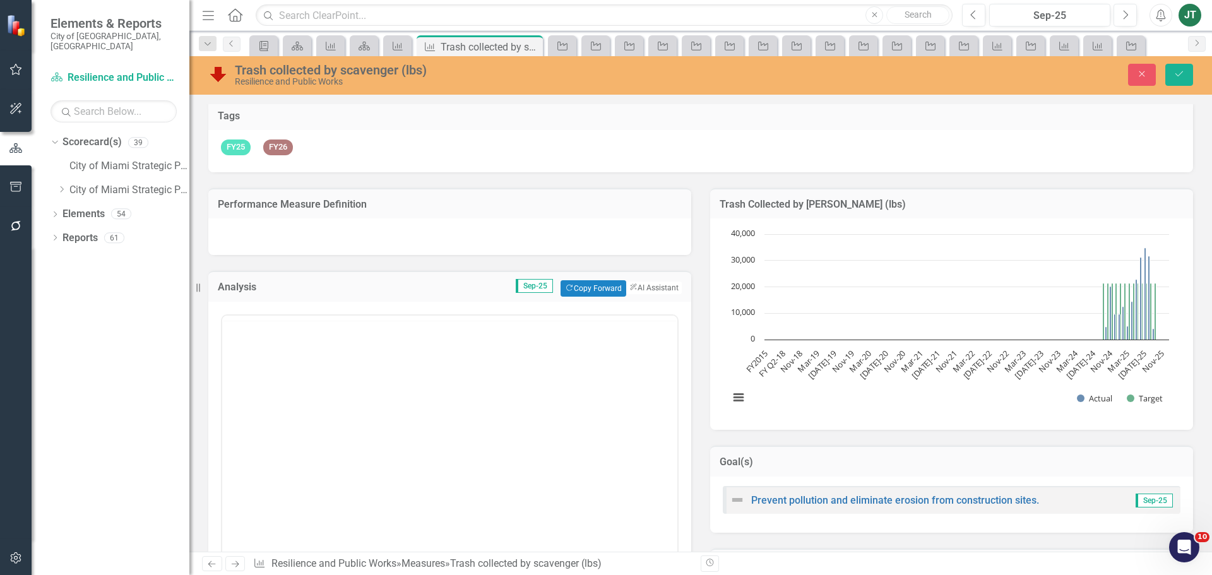
scroll to position [0, 0]
click at [263, 359] on p "Rich Text Area. Press ALT-0 for help." at bounding box center [449, 355] width 449 height 15
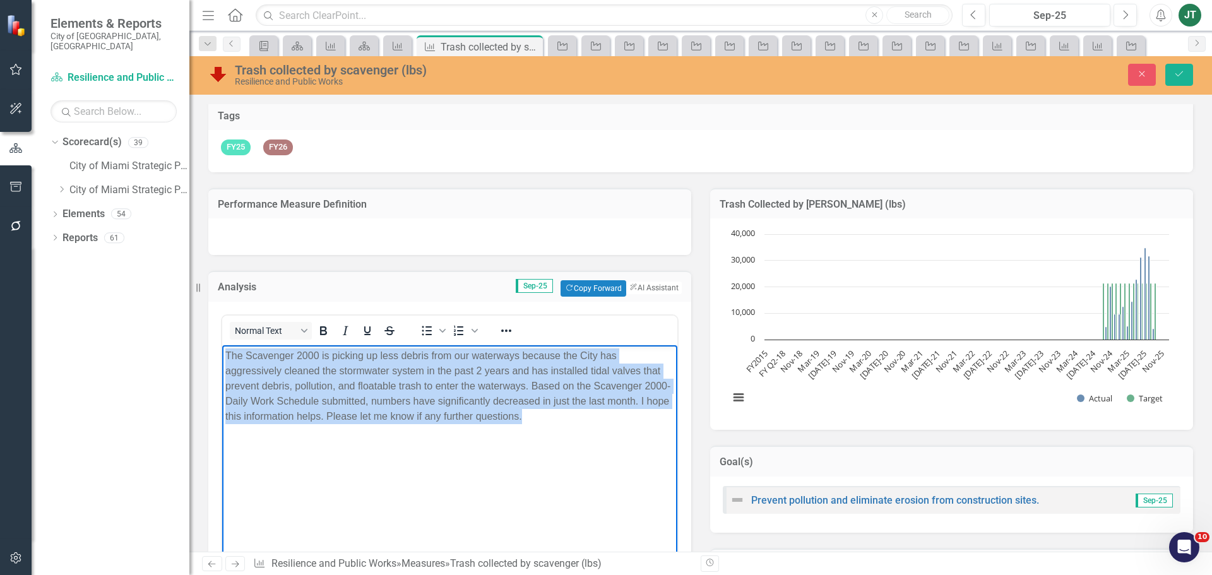
drag, startPoint x: 557, startPoint y: 421, endPoint x: 136, endPoint y: 334, distance: 430.0
click at [222, 345] on html "The Scavenger 2000 is picking up less debris from our waterways because the Cit…" at bounding box center [449, 439] width 455 height 189
click at [511, 337] on icon "Reveal or hide additional toolbar items" at bounding box center [506, 330] width 15 height 15
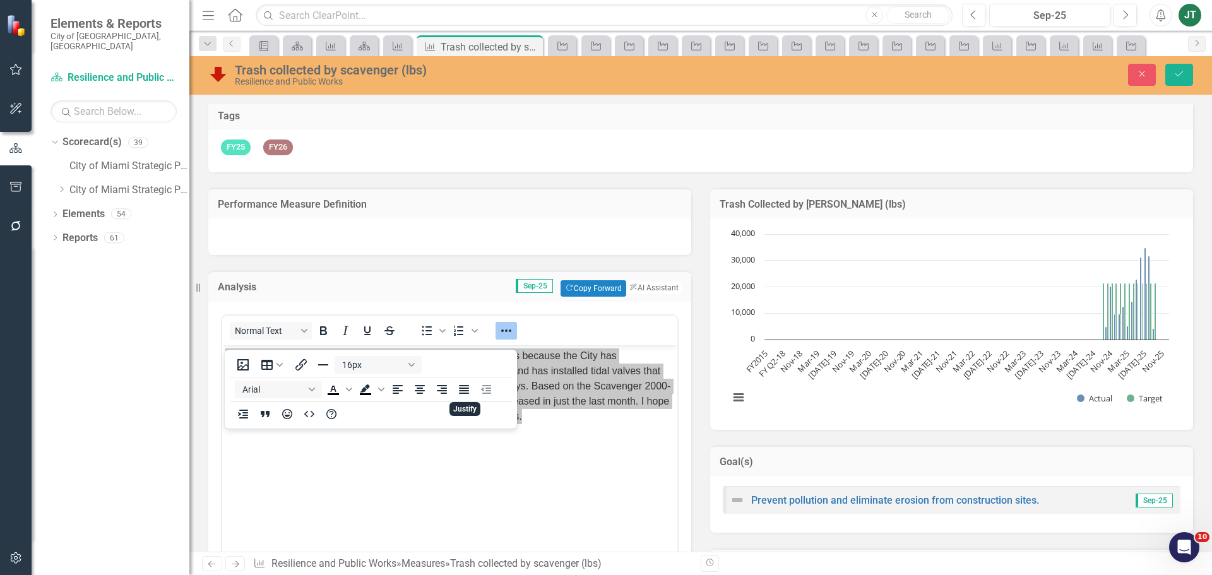
drag, startPoint x: 468, startPoint y: 394, endPoint x: 599, endPoint y: 317, distance: 152.2
click at [469, 393] on icon "Justify" at bounding box center [463, 389] width 15 height 15
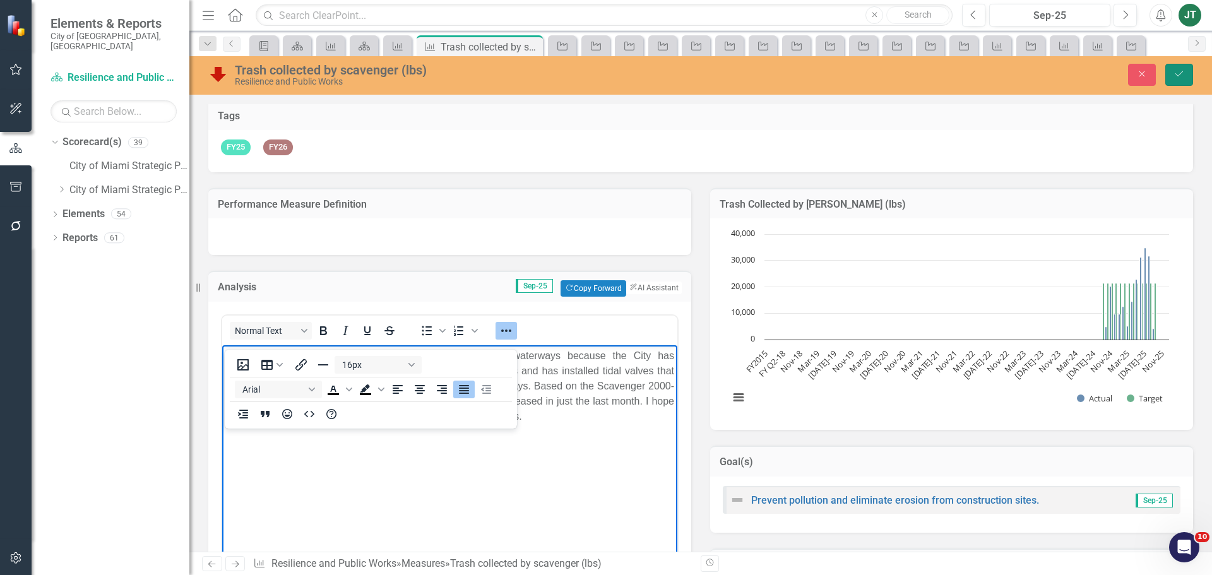
click at [1183, 74] on icon "Save" at bounding box center [1179, 73] width 11 height 9
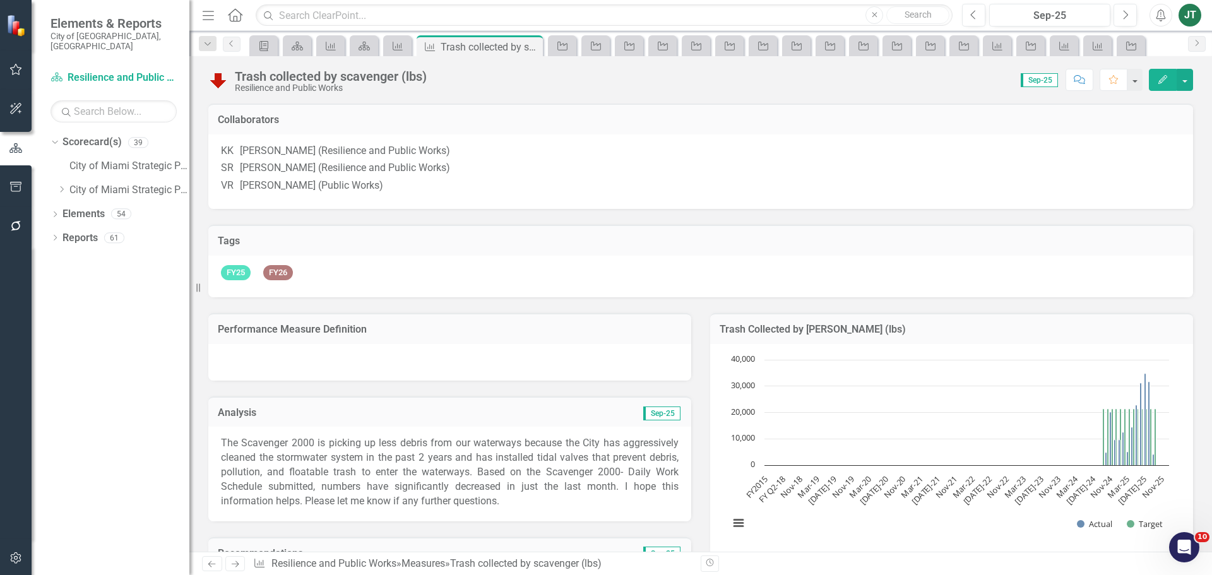
click at [521, 508] on p "The Scavenger 2000 is picking up less debris from our waterways because the Cit…" at bounding box center [450, 472] width 458 height 72
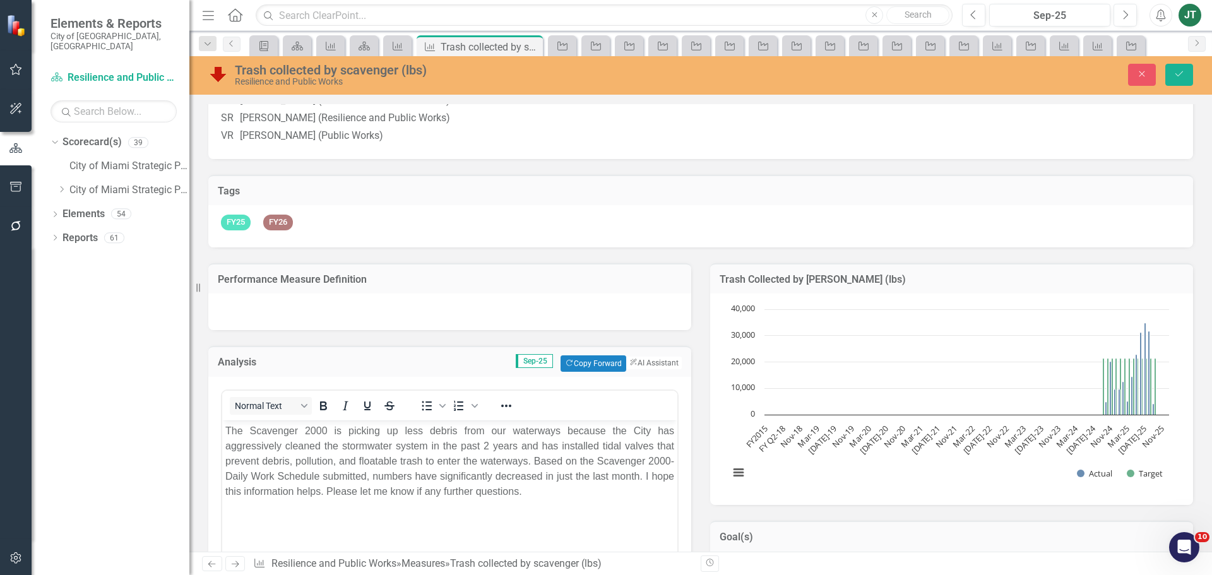
scroll to position [189, 0]
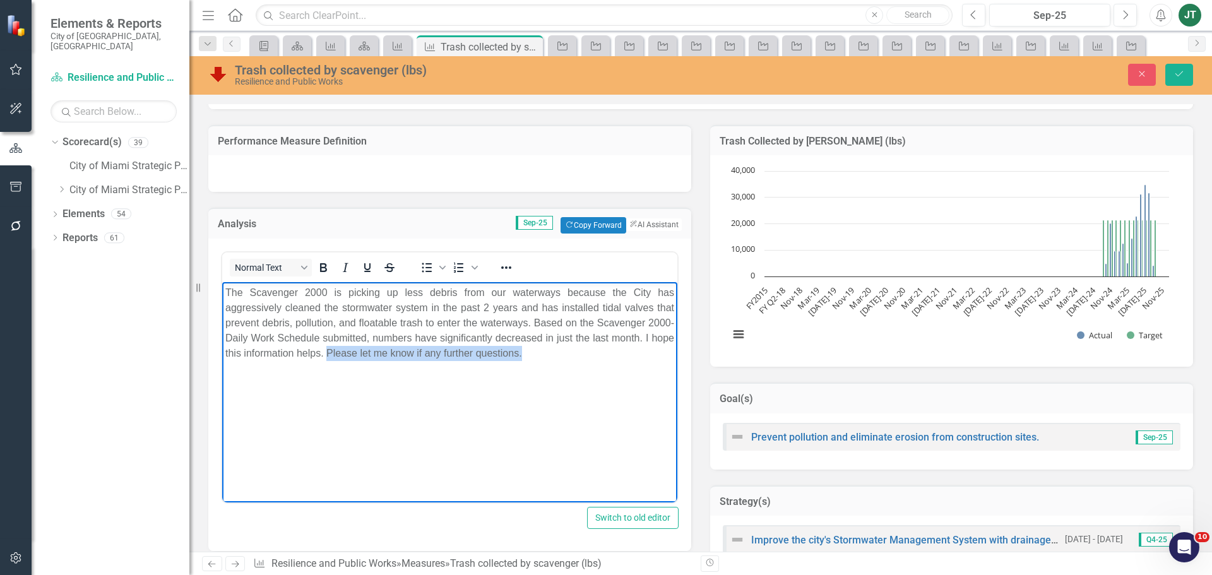
drag, startPoint x: 571, startPoint y: 362, endPoint x: 359, endPoint y: 354, distance: 212.3
click at [359, 354] on body "The Scavenger 2000 is picking up less debris from our waterways because the Cit…" at bounding box center [449, 376] width 455 height 189
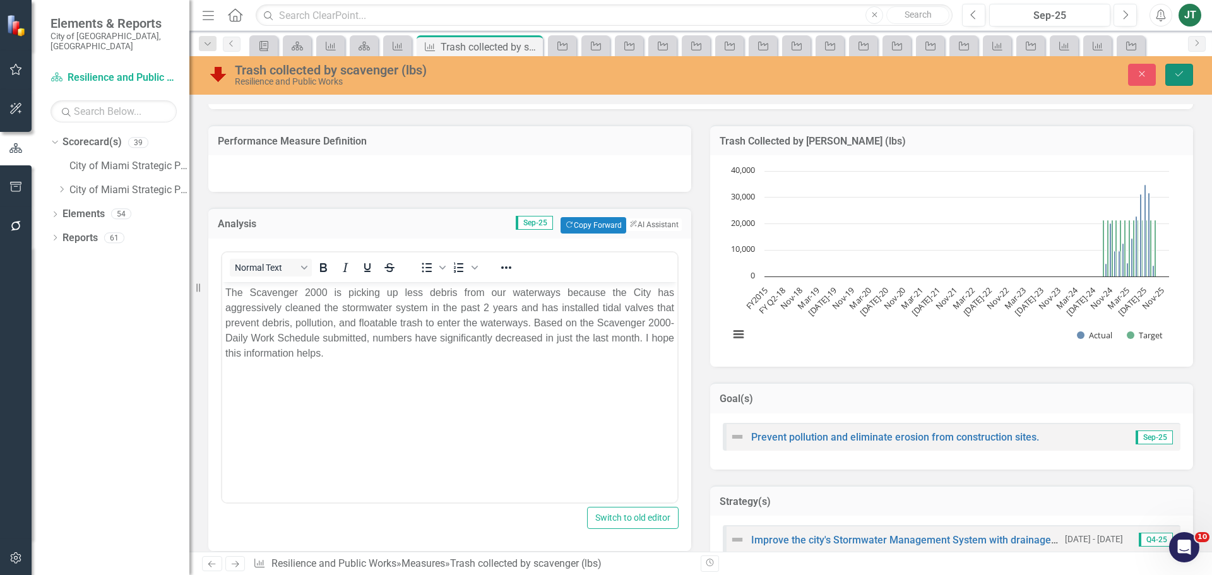
click at [1178, 73] on icon "Save" at bounding box center [1179, 73] width 11 height 9
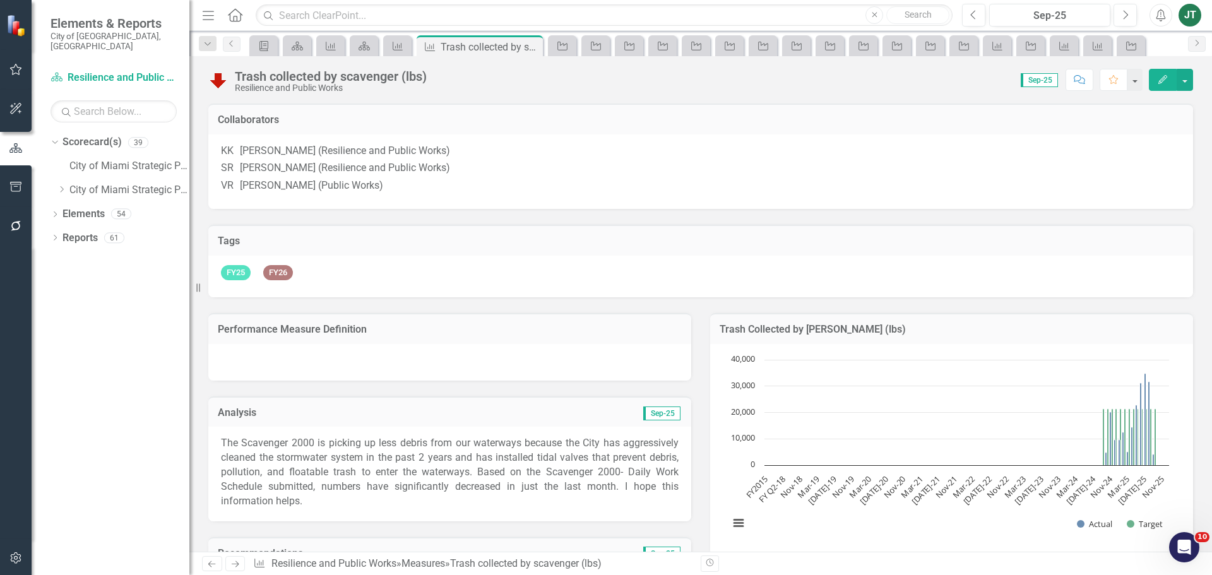
click at [635, 505] on div "Performance Measure Definition Analysis Sep-25 The Scavenger 2000 is picking up…" at bounding box center [450, 533] width 502 height 473
click at [635, 547] on td "Sep-25" at bounding box center [609, 555] width 145 height 16
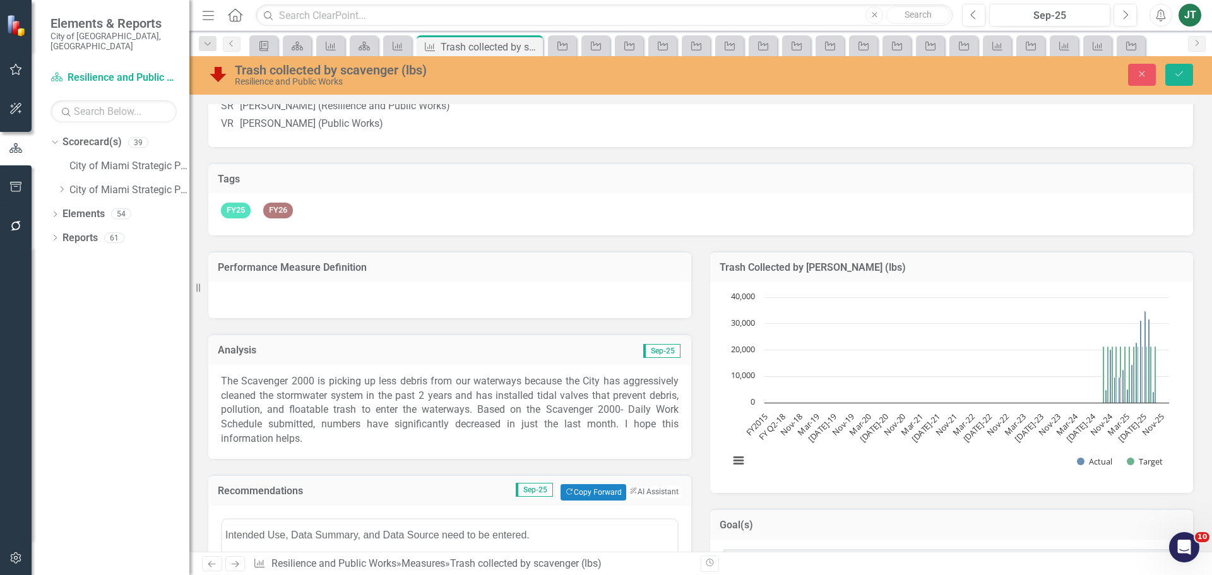
scroll to position [0, 0]
click at [630, 439] on p "The Scavenger 2000 is picking up less debris from our waterways because the Cit…" at bounding box center [450, 410] width 458 height 72
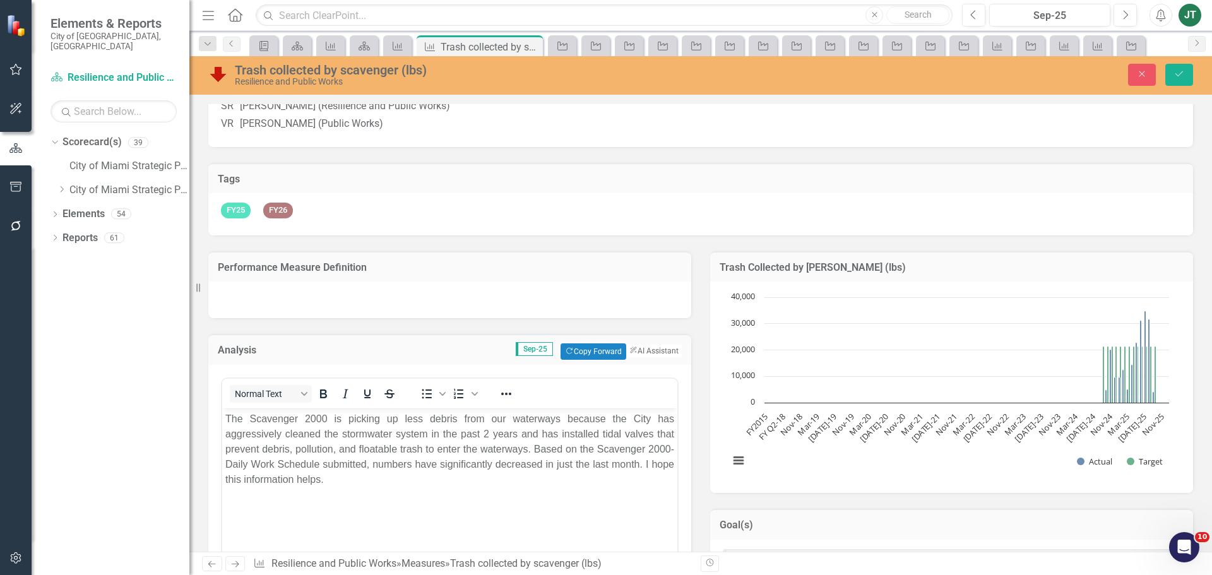
scroll to position [126, 0]
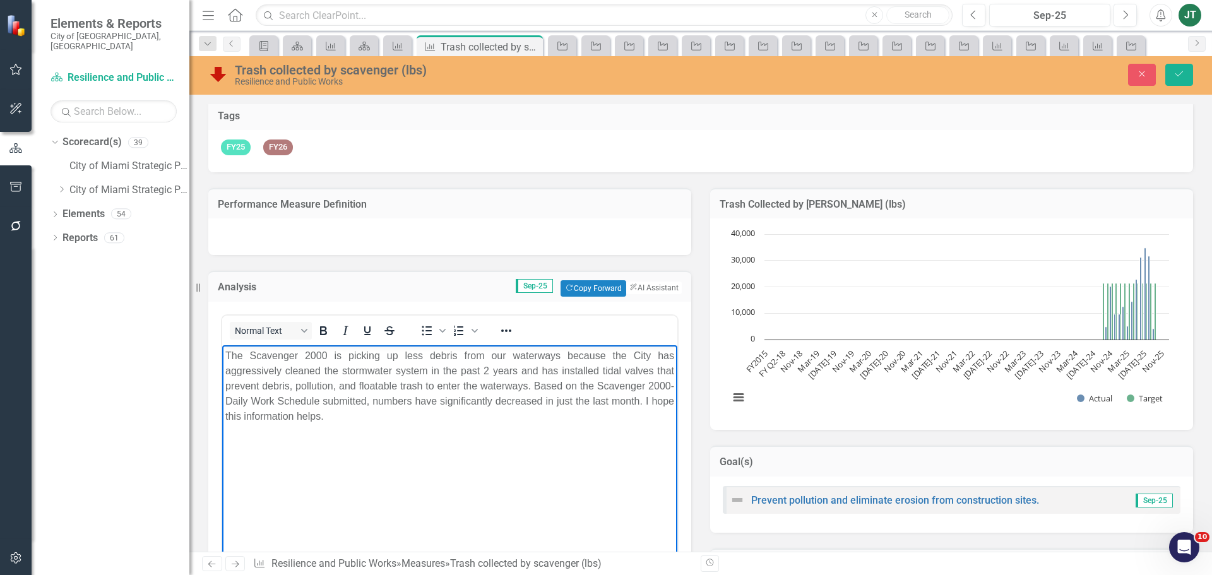
drag, startPoint x: 395, startPoint y: 417, endPoint x: 140, endPoint y: 405, distance: 254.7
click at [222, 405] on html "The Scavenger 2000 is picking up less debris from our waterways because the Cit…" at bounding box center [449, 439] width 455 height 189
click at [354, 418] on p "The Scavenger 2000 is picking up less debris from our waterways because the Cit…" at bounding box center [449, 386] width 449 height 76
drag, startPoint x: 409, startPoint y: 422, endPoint x: 177, endPoint y: 413, distance: 232.5
click at [222, 413] on html "The Scavenger 2000 is picking up less debris from our waterways because the Cit…" at bounding box center [449, 439] width 455 height 189
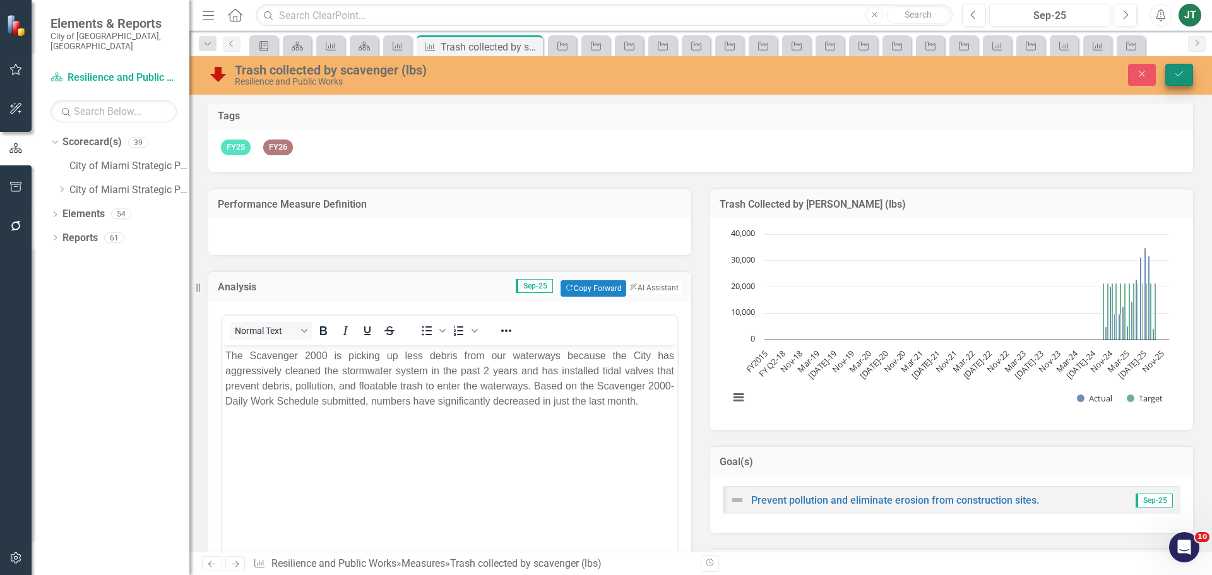
click at [1184, 68] on button "Save" at bounding box center [1179, 75] width 28 height 22
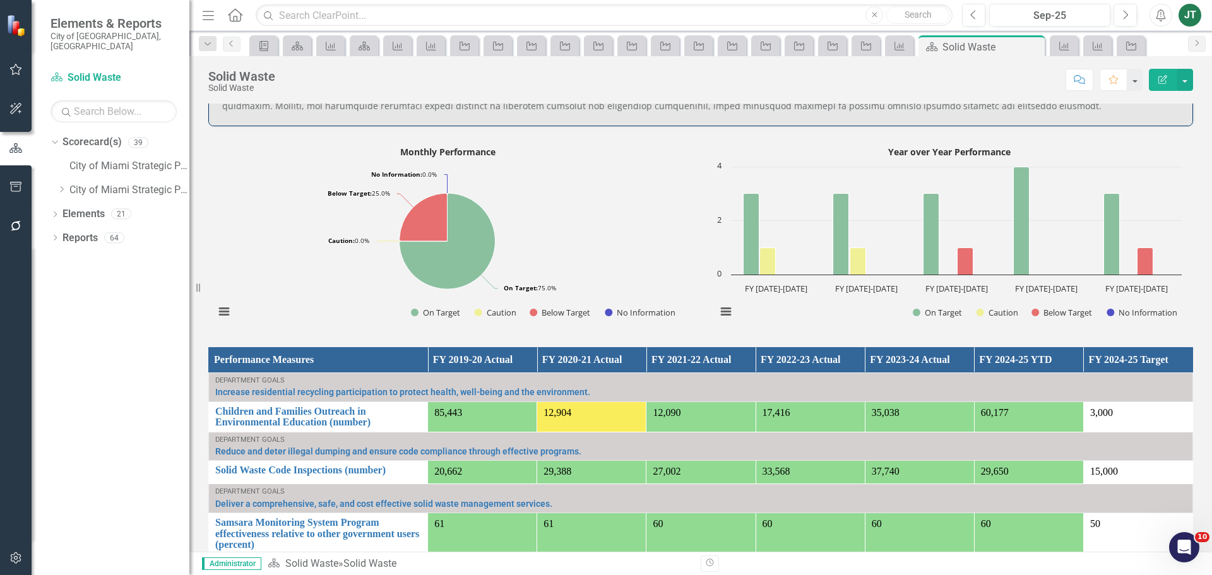
scroll to position [758, 0]
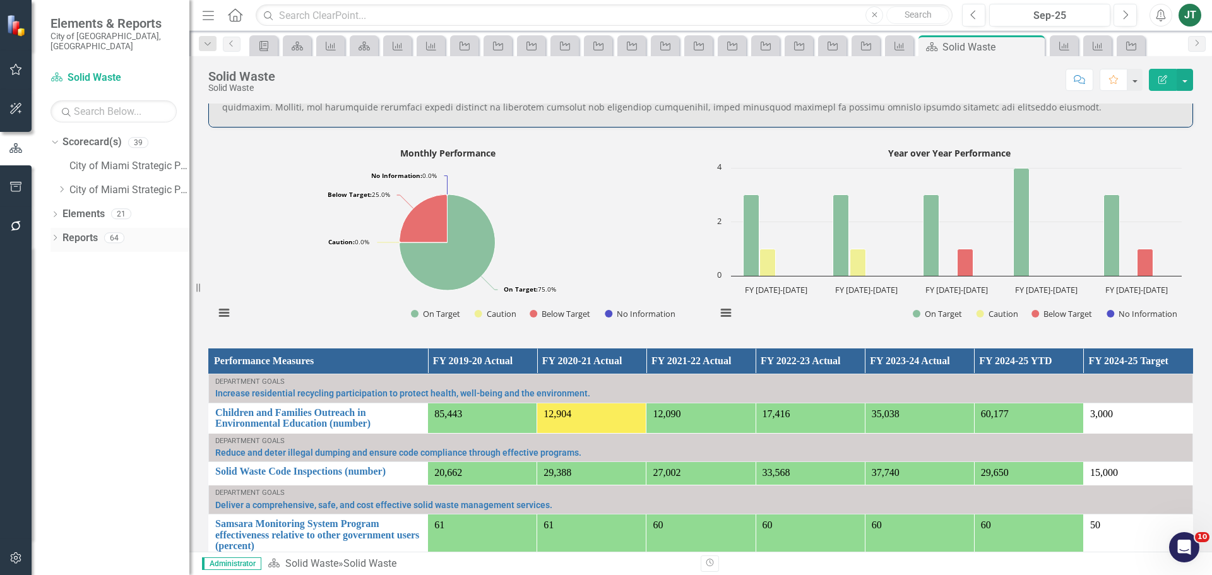
click at [59, 235] on icon "Dropdown" at bounding box center [55, 238] width 9 height 7
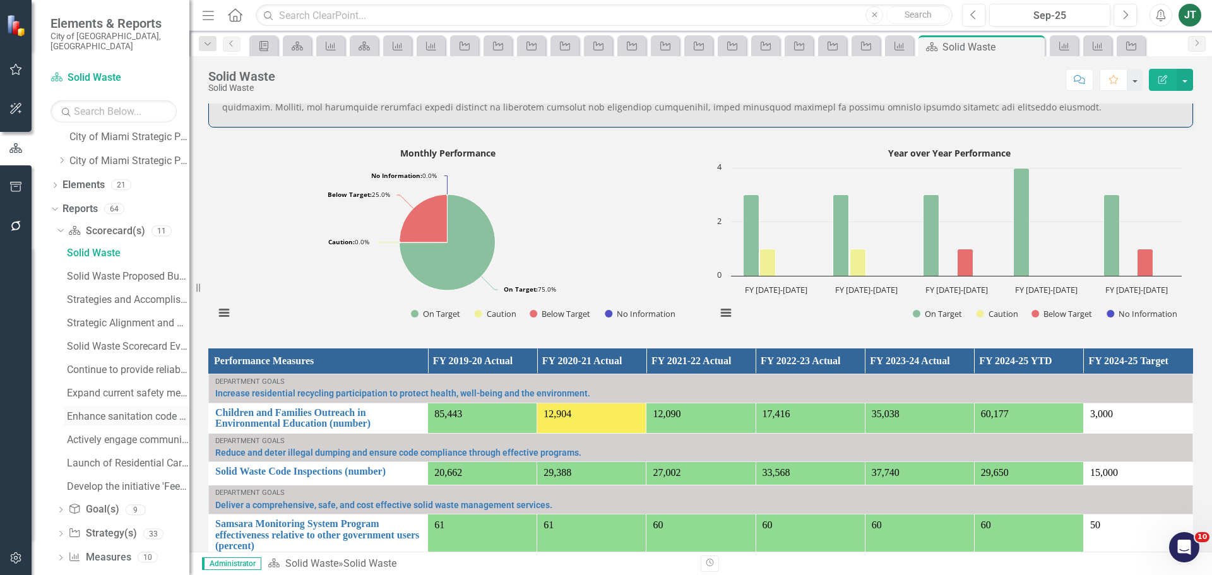
scroll to position [57, 0]
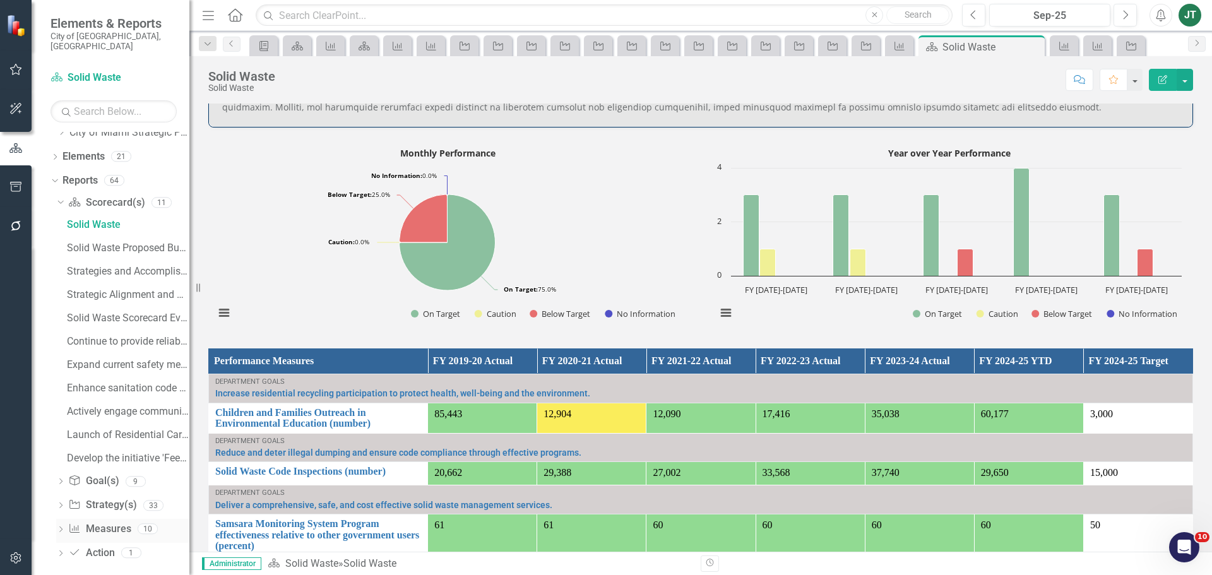
click at [95, 522] on link "Measure Measures" at bounding box center [99, 529] width 62 height 15
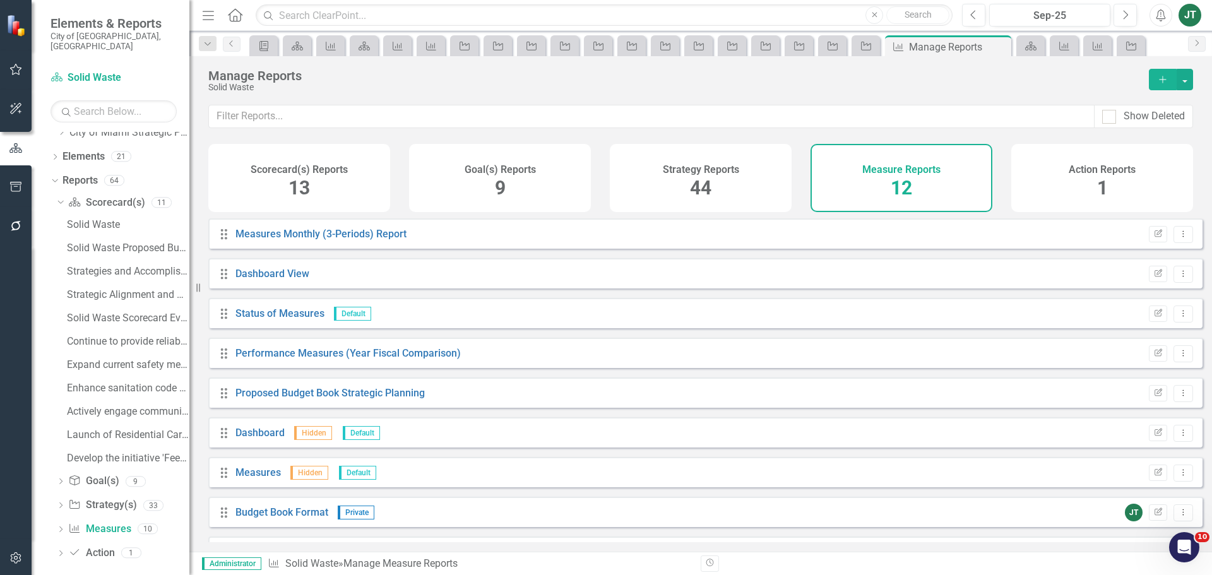
click at [330, 235] on div "Drag Measures Monthly (3-Periods) Report Edit Report Dropdown Menu" at bounding box center [705, 233] width 994 height 30
click at [336, 240] on link "Measures Monthly (3-Periods) Report" at bounding box center [320, 234] width 171 height 12
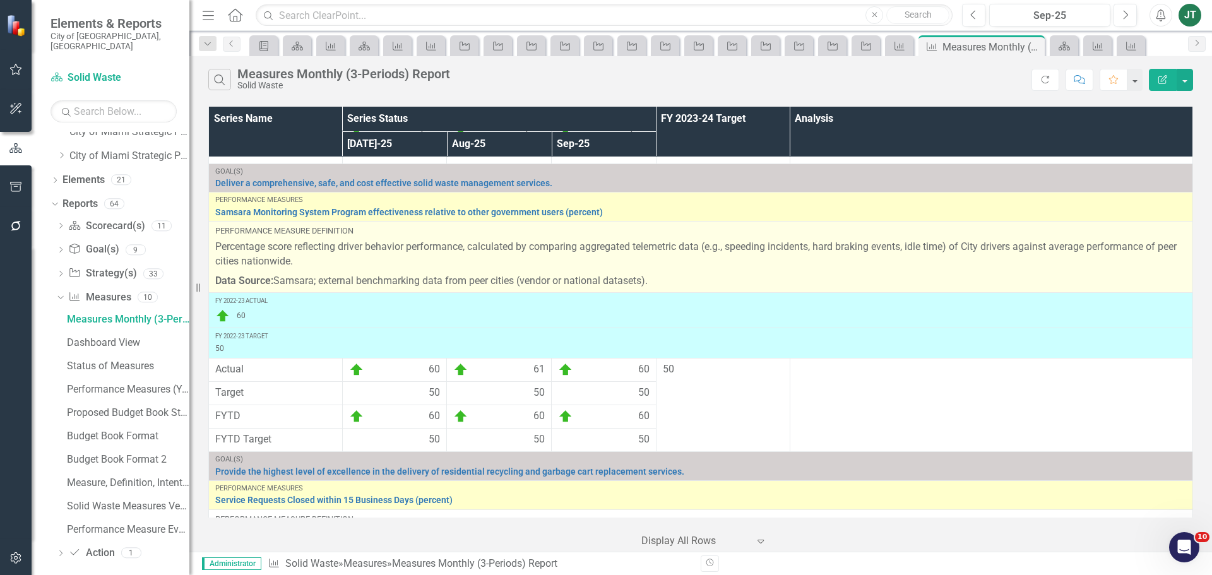
scroll to position [720, 0]
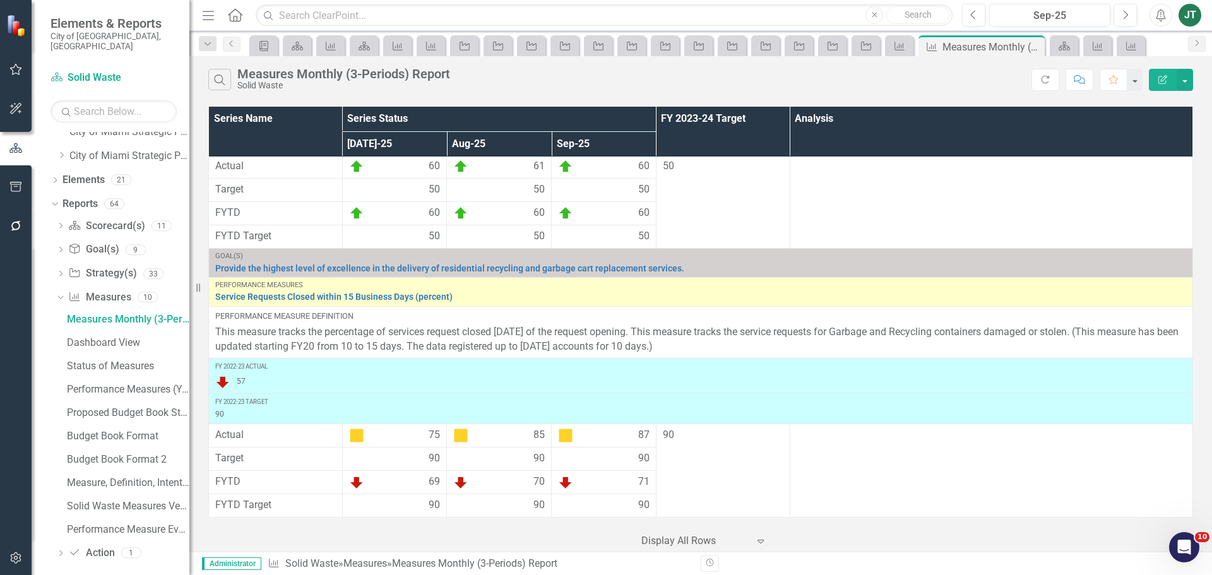
drag, startPoint x: 62, startPoint y: 145, endPoint x: 89, endPoint y: 403, distance: 259.6
click at [62, 152] on icon "Dropdown" at bounding box center [61, 156] width 9 height 8
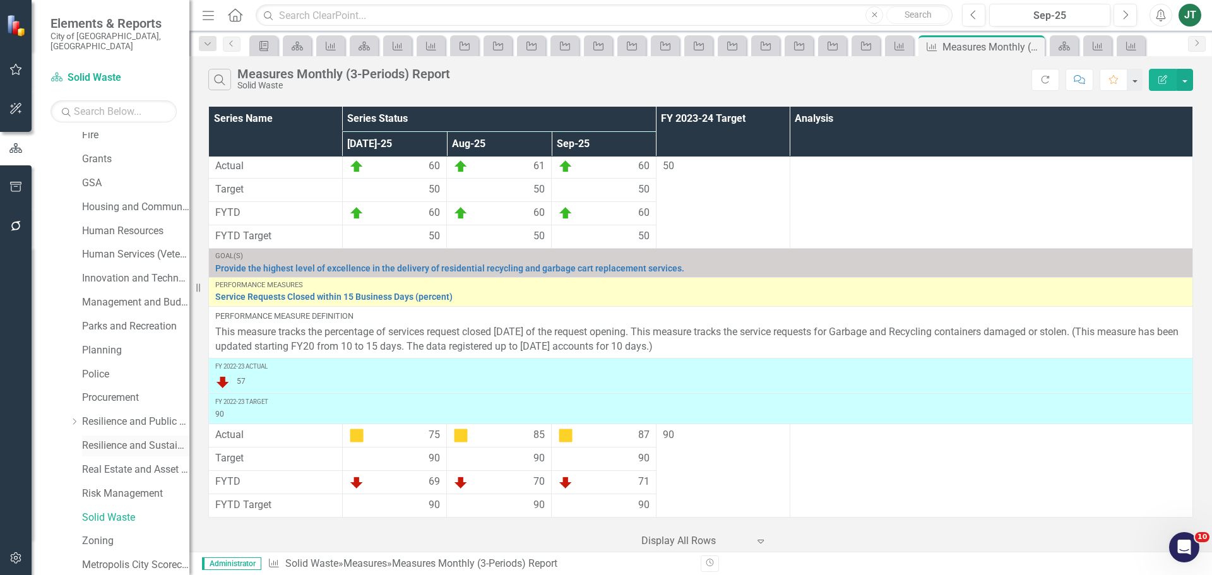
scroll to position [476, 0]
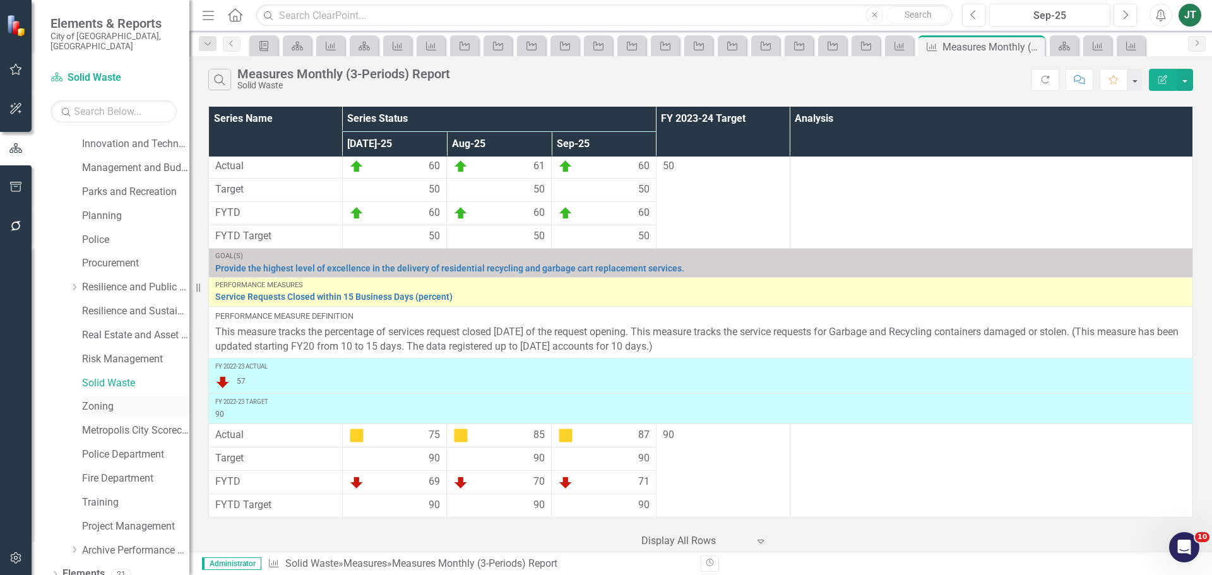
click at [102, 400] on link "Zoning" at bounding box center [135, 407] width 107 height 15
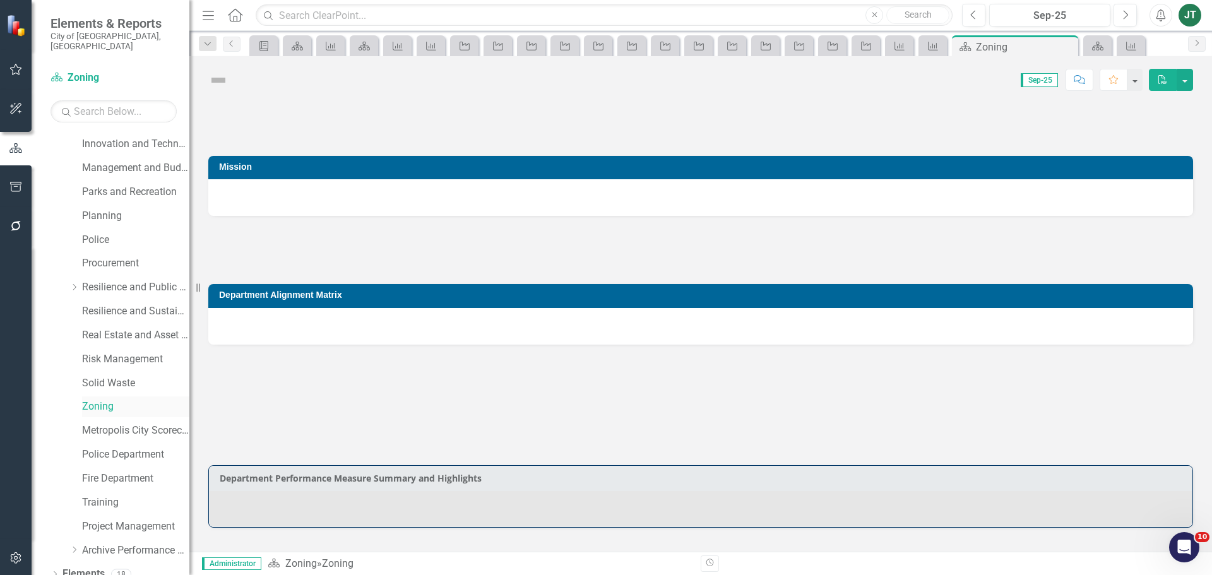
scroll to position [543, 0]
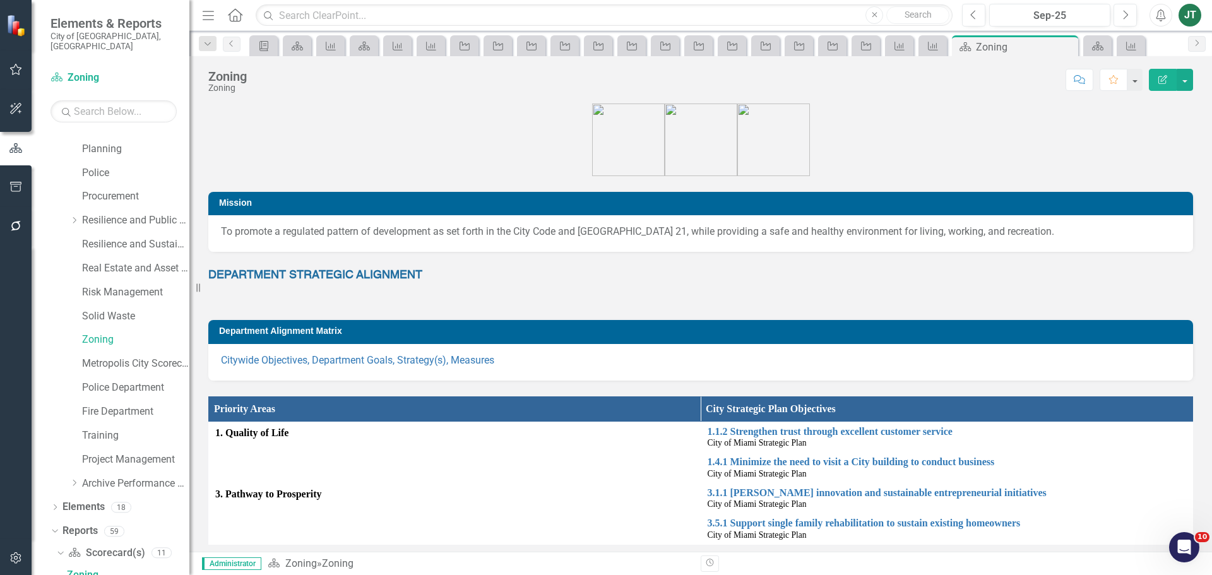
drag, startPoint x: 186, startPoint y: 122, endPoint x: 432, endPoint y: 286, distance: 295.0
click at [432, 286] on div "DEPARTMENT STRATEGIC ALIGNMENT" at bounding box center [700, 286] width 985 height 37
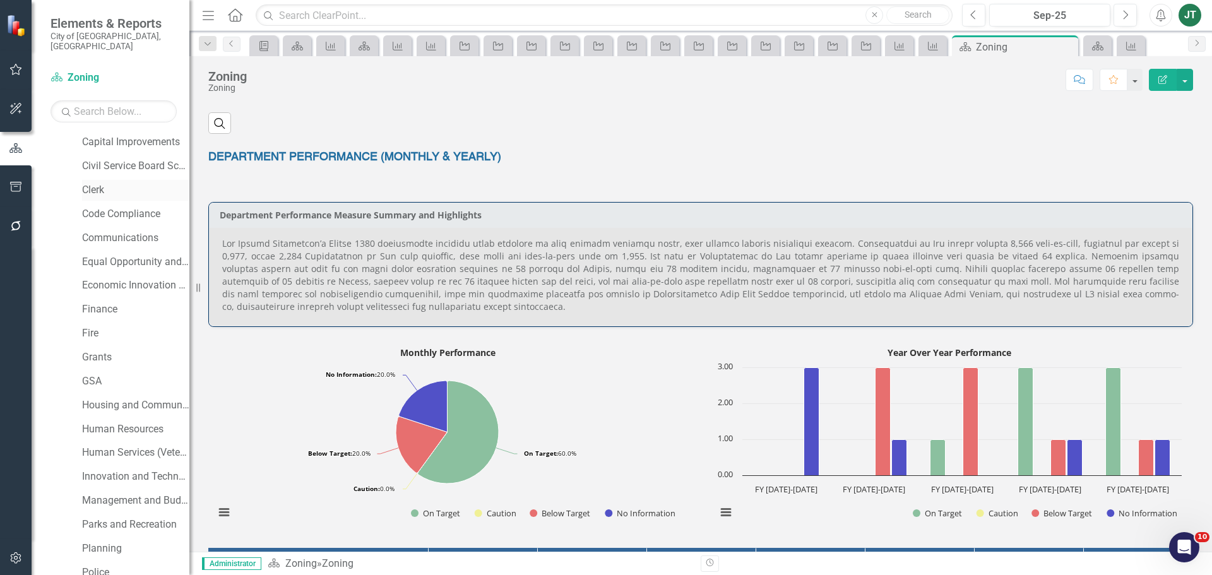
scroll to position [0, 0]
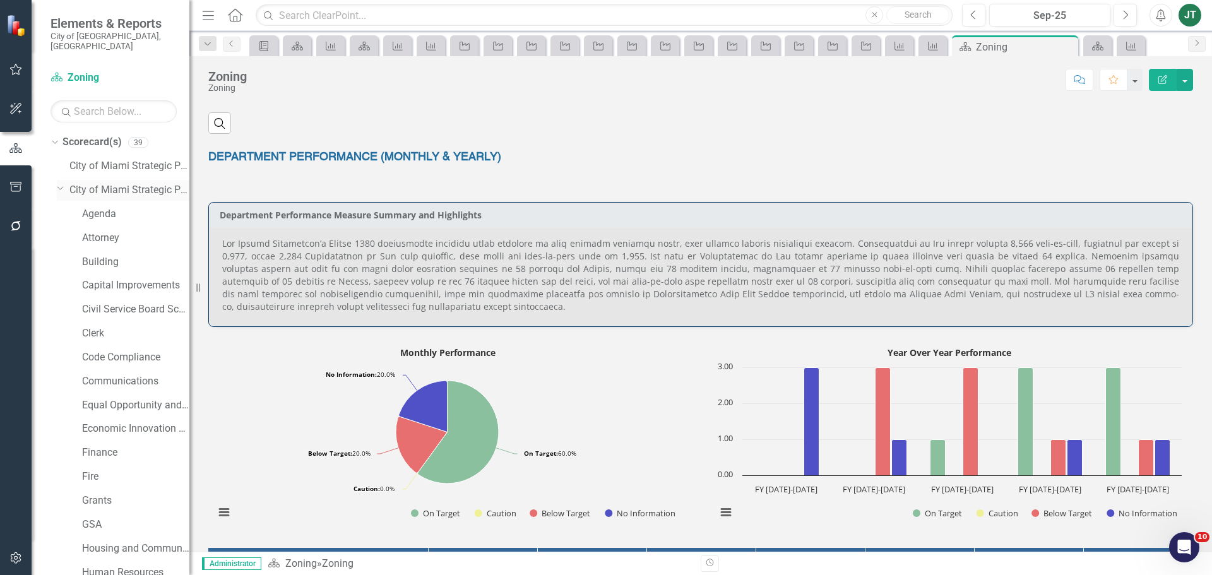
click at [57, 183] on icon "Dropdown" at bounding box center [61, 187] width 8 height 9
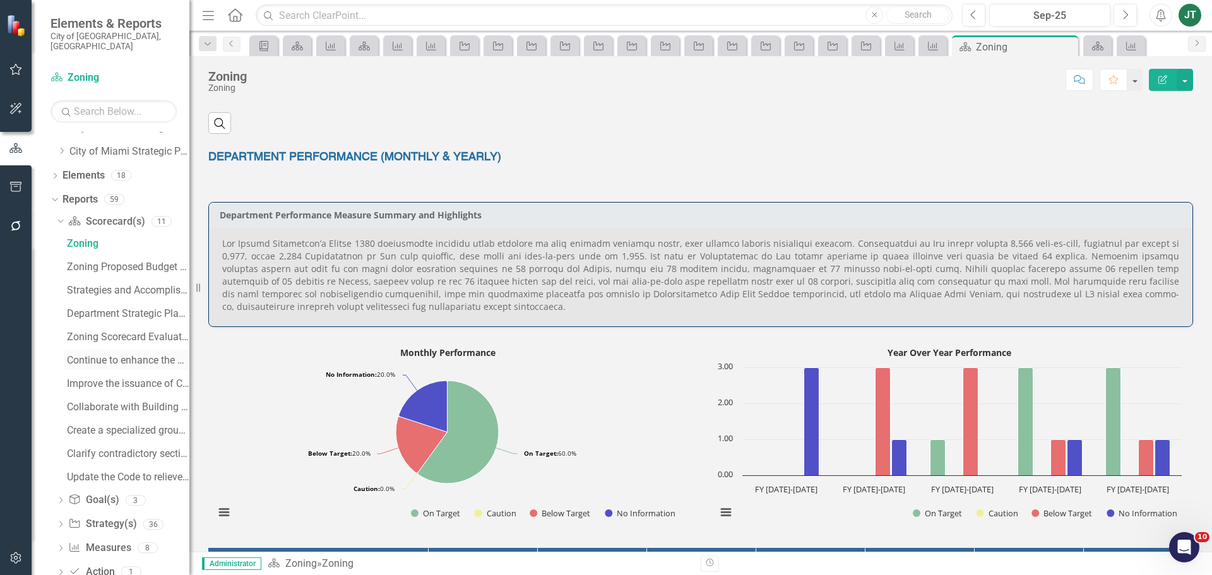
scroll to position [57, 0]
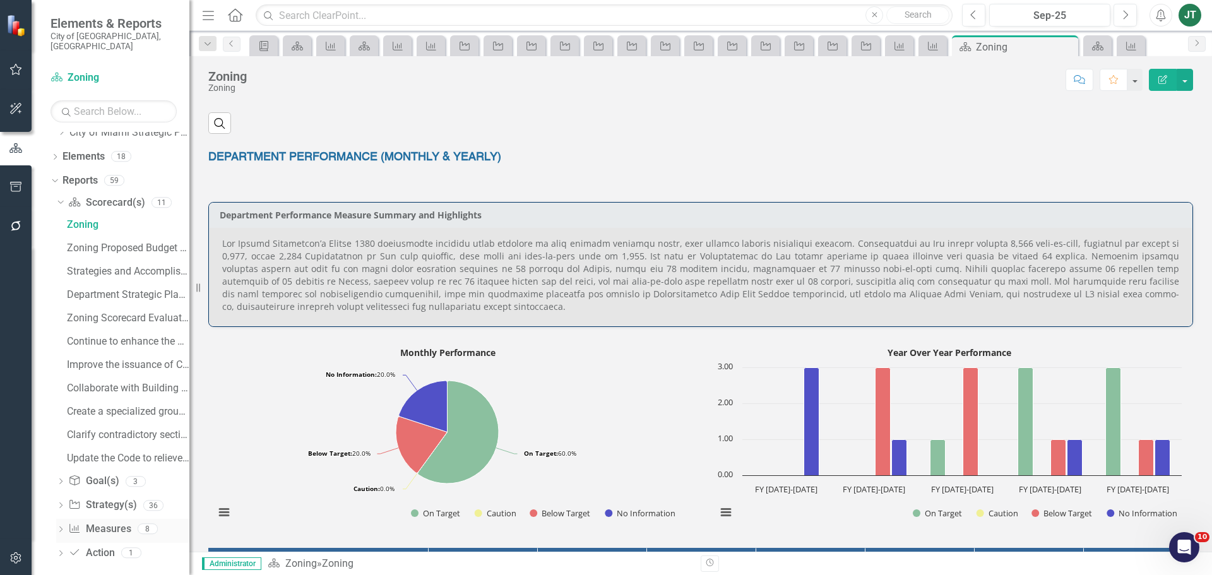
click at [104, 522] on link "Measure Measures" at bounding box center [99, 529] width 62 height 15
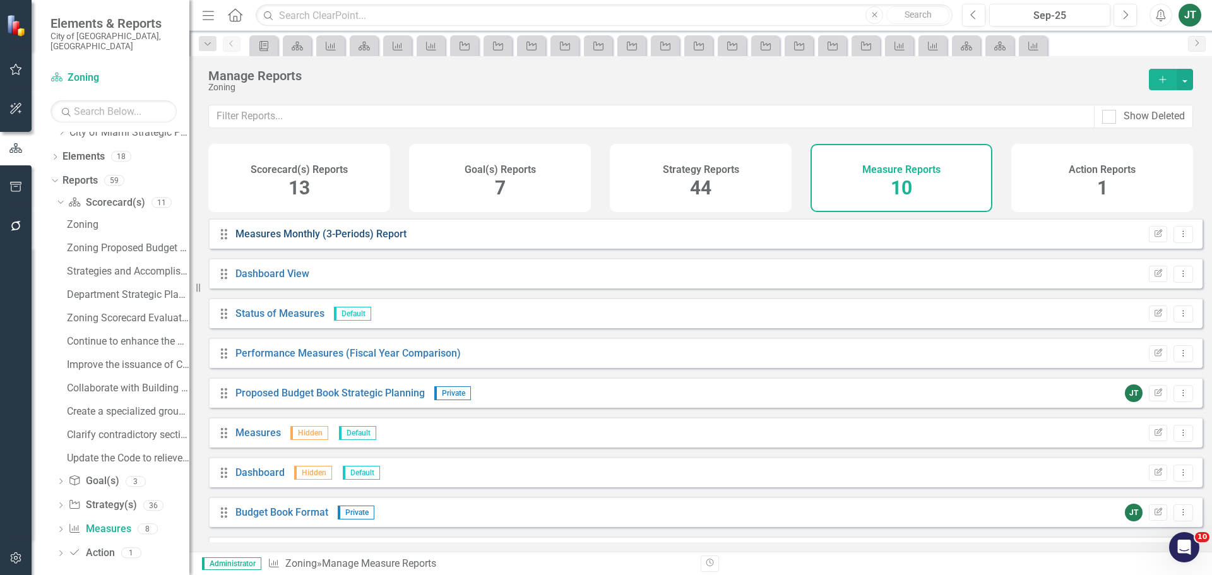
click at [360, 240] on link "Measures Monthly (3-Periods) Report" at bounding box center [320, 234] width 171 height 12
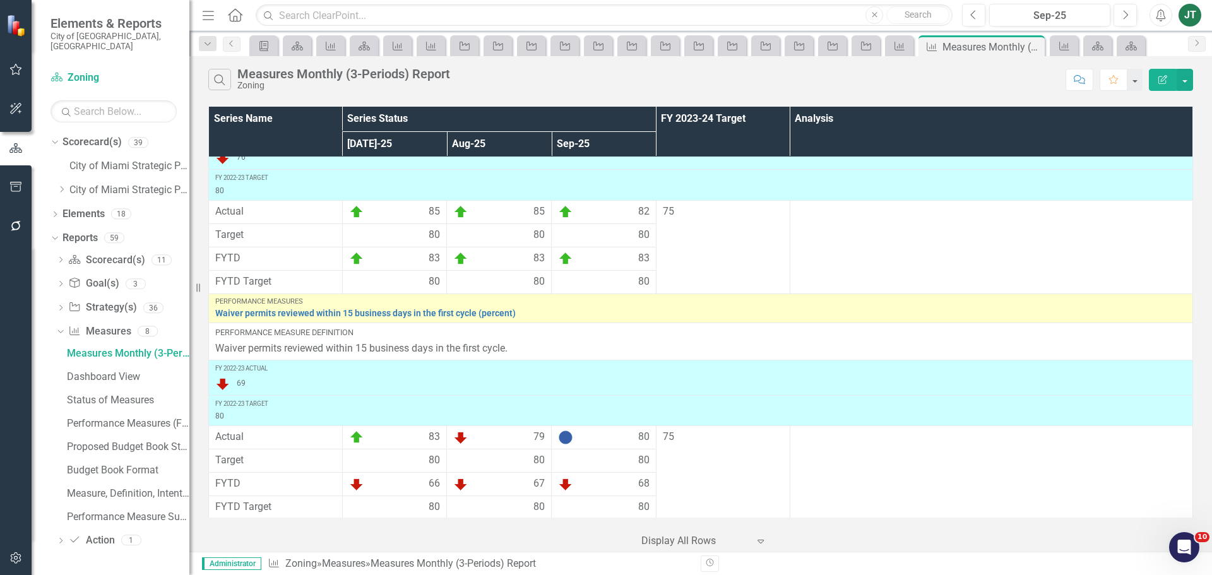
scroll to position [323, 0]
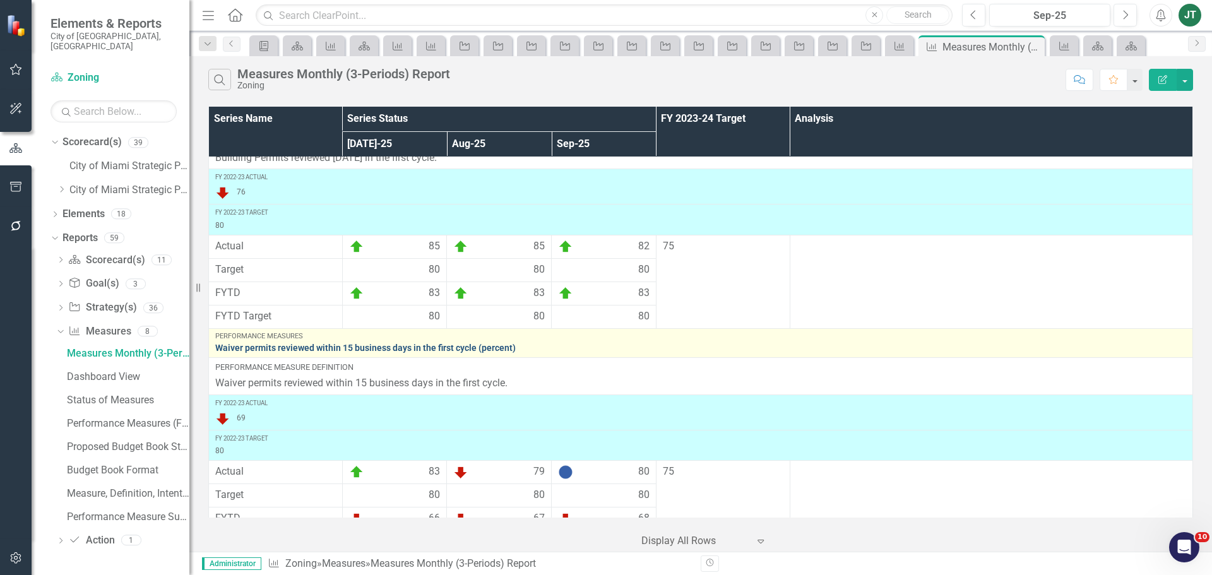
click at [393, 350] on link "Waiver permits reviewed within 15 business days in the first cycle (percent)" at bounding box center [700, 347] width 971 height 9
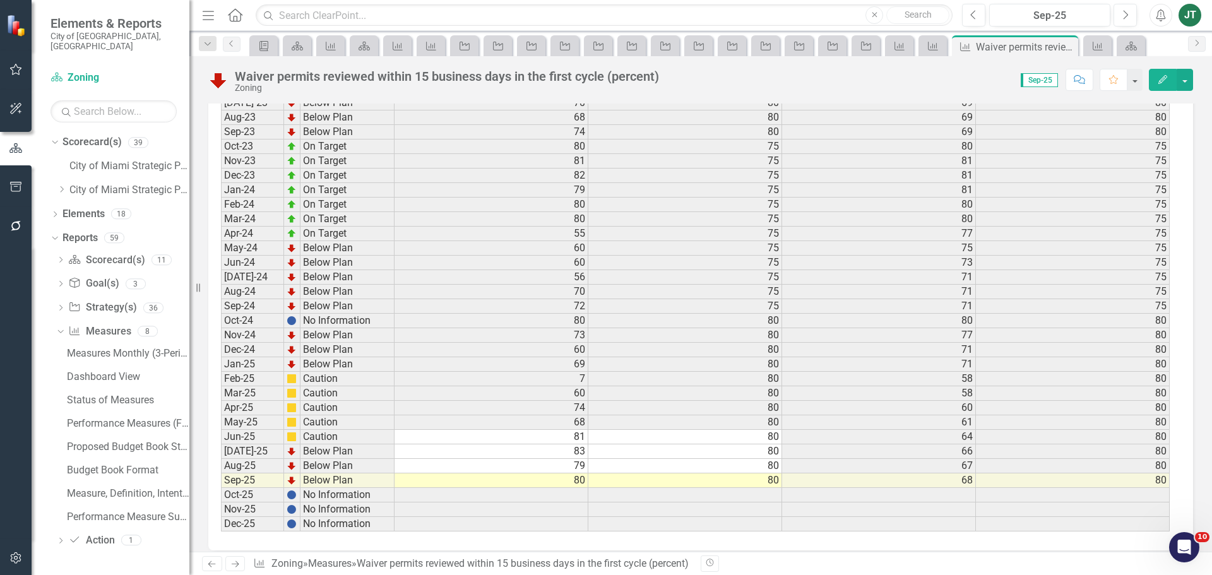
scroll to position [1645, 0]
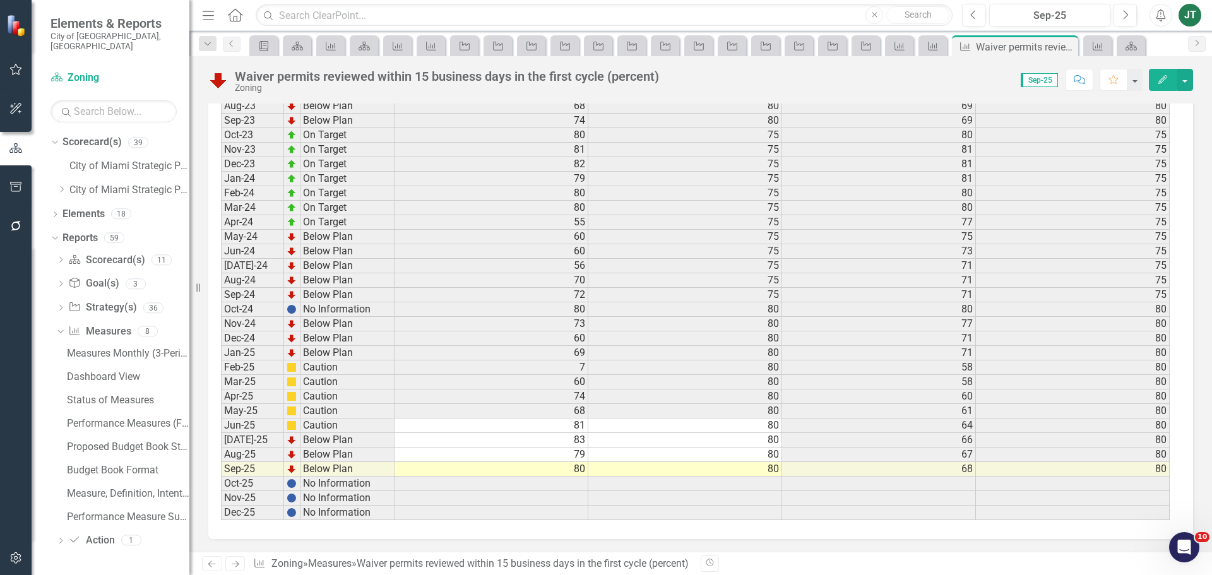
click at [1154, 78] on button "Edit" at bounding box center [1163, 80] width 28 height 22
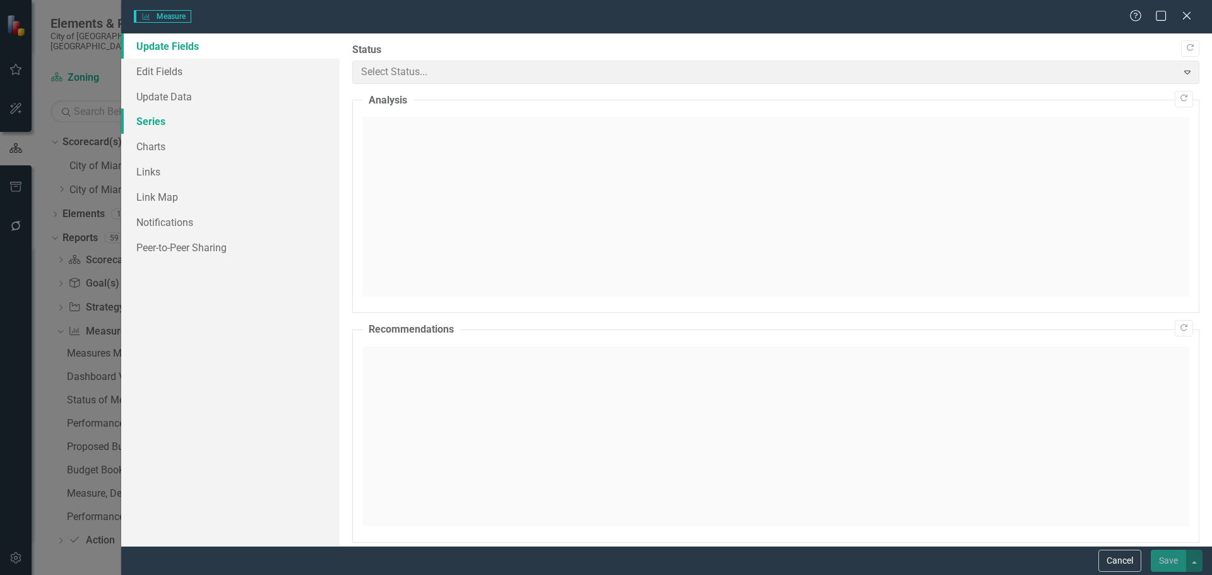
click at [149, 119] on link "Series" at bounding box center [230, 121] width 218 height 25
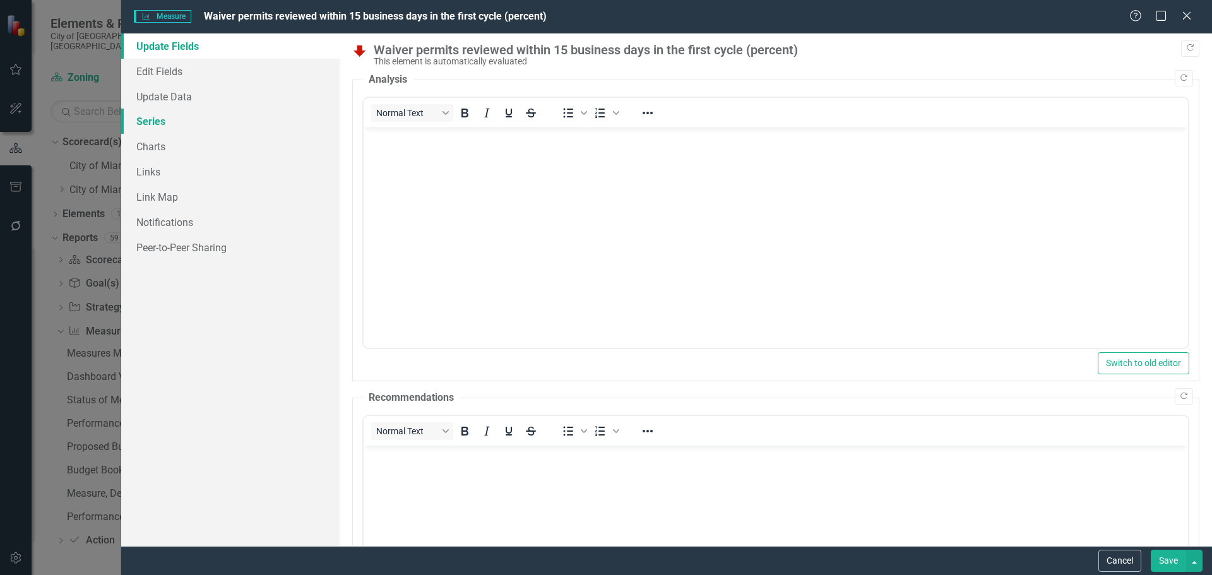
click at [157, 121] on link "Series" at bounding box center [230, 121] width 218 height 25
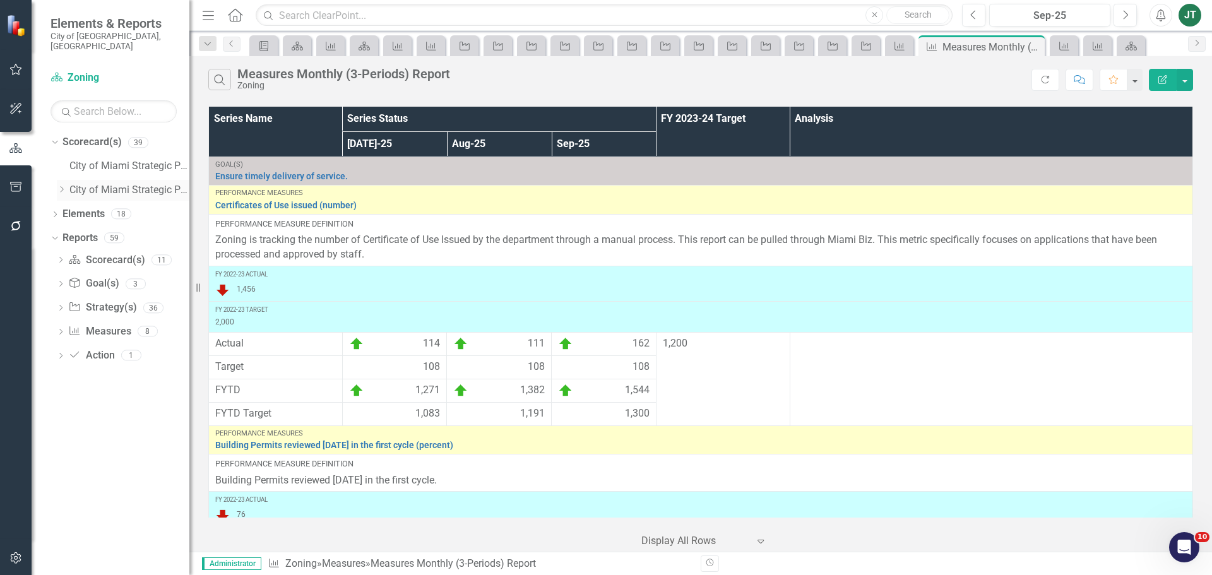
click at [62, 186] on icon "Dropdown" at bounding box center [61, 190] width 9 height 8
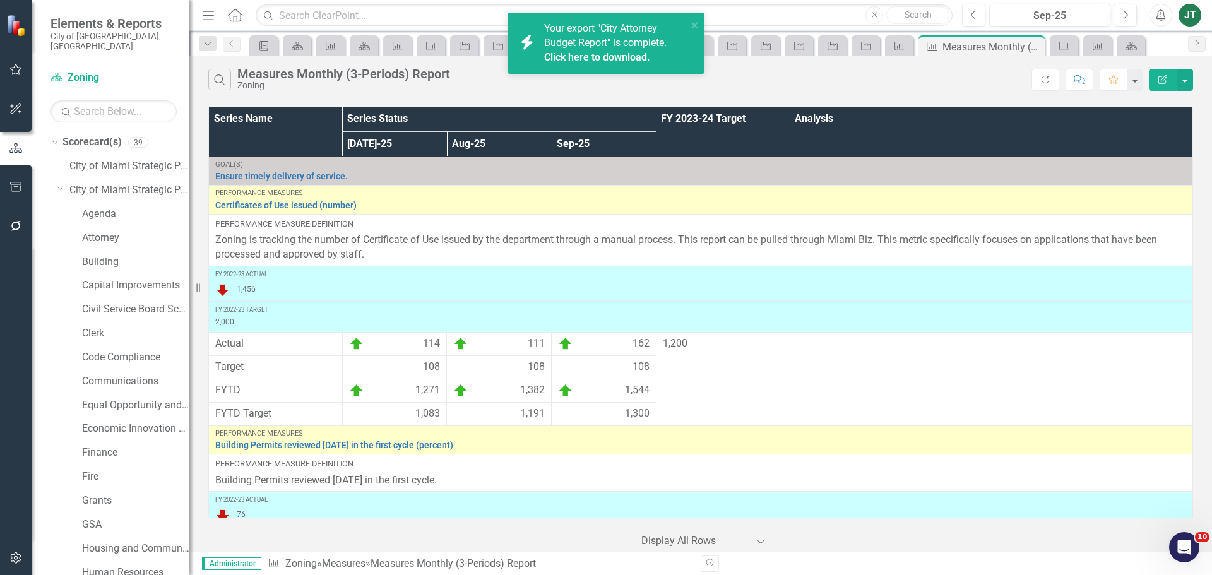
click at [627, 55] on link "Click here to download." at bounding box center [597, 57] width 106 height 12
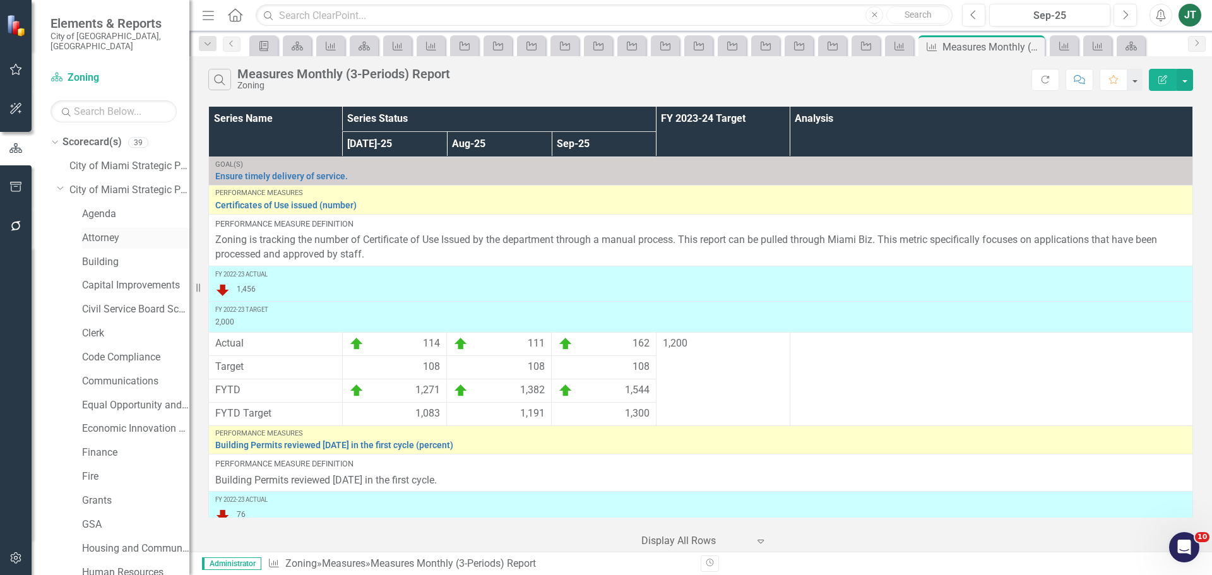
click at [93, 231] on link "Attorney" at bounding box center [135, 238] width 107 height 15
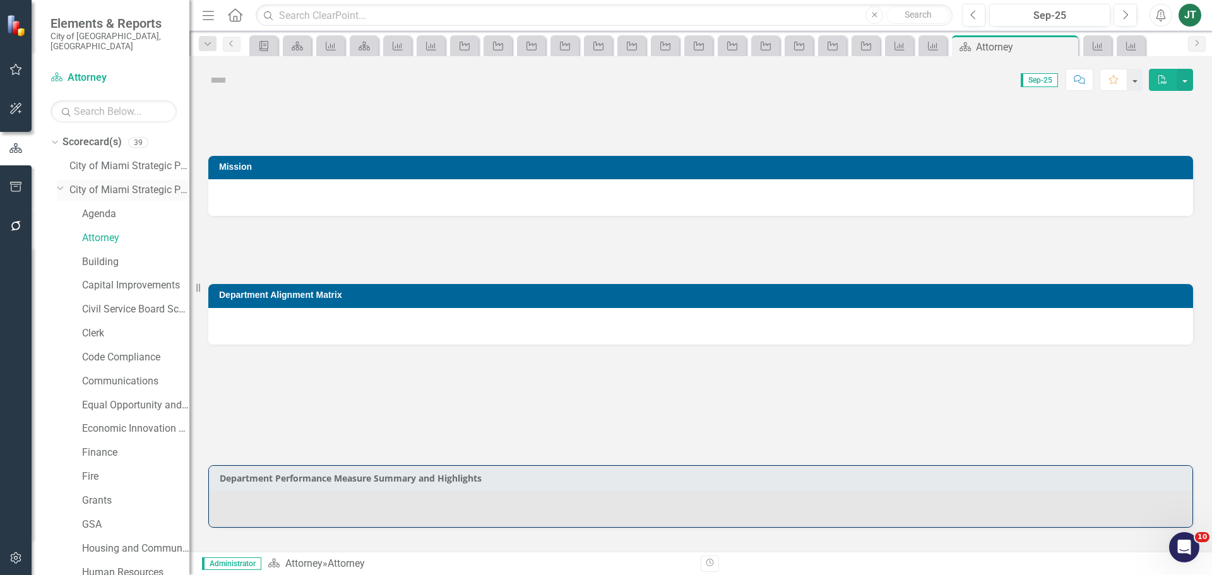
click at [64, 183] on icon "Dropdown" at bounding box center [61, 187] width 8 height 9
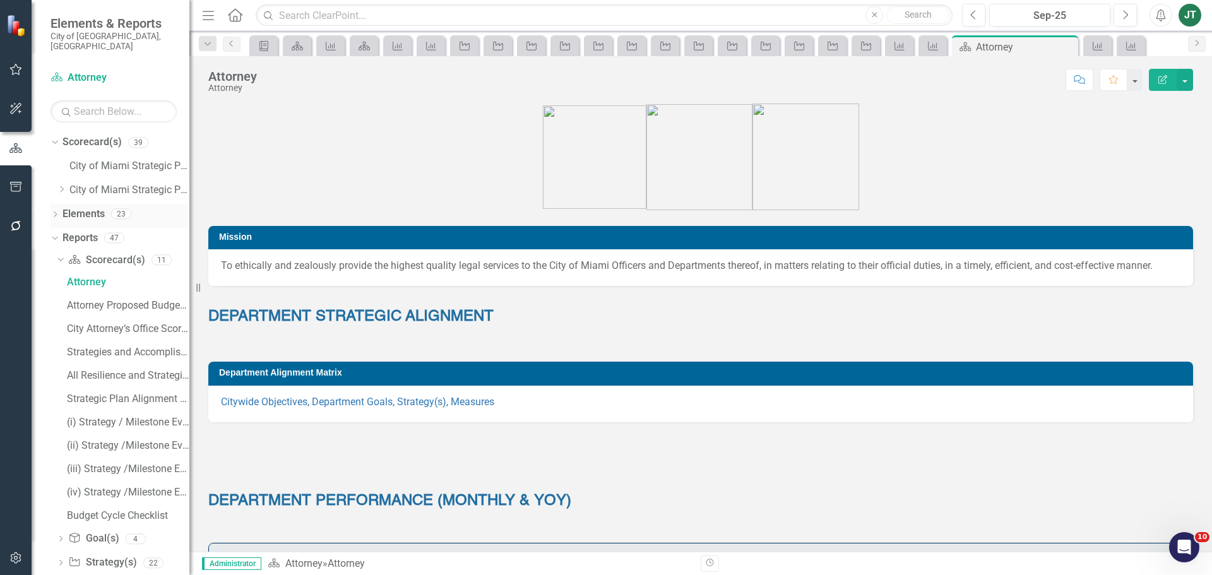
click at [78, 207] on link "Elements" at bounding box center [83, 214] width 42 height 15
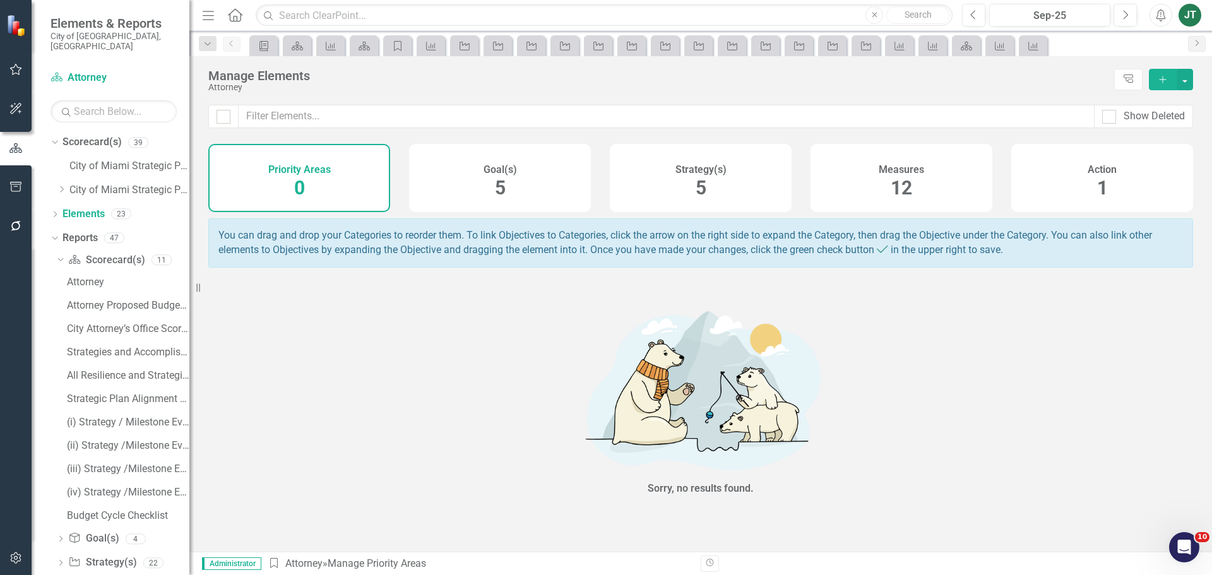
click at [717, 181] on div "Strategy(s) 5" at bounding box center [701, 178] width 182 height 68
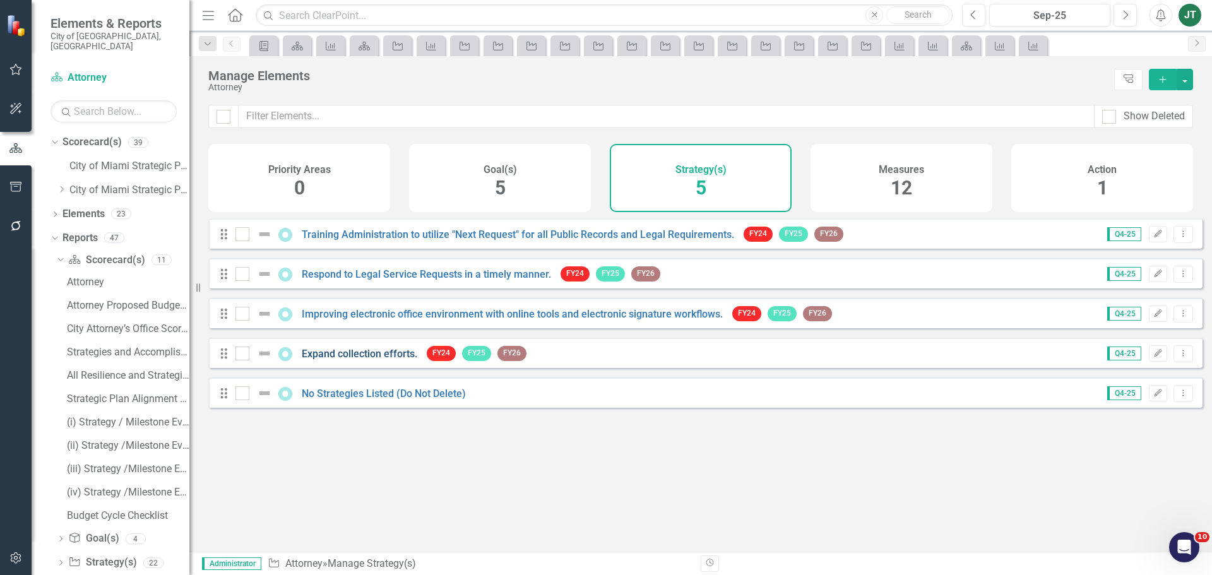
click at [349, 359] on link "Expand collection efforts." at bounding box center [360, 354] width 116 height 12
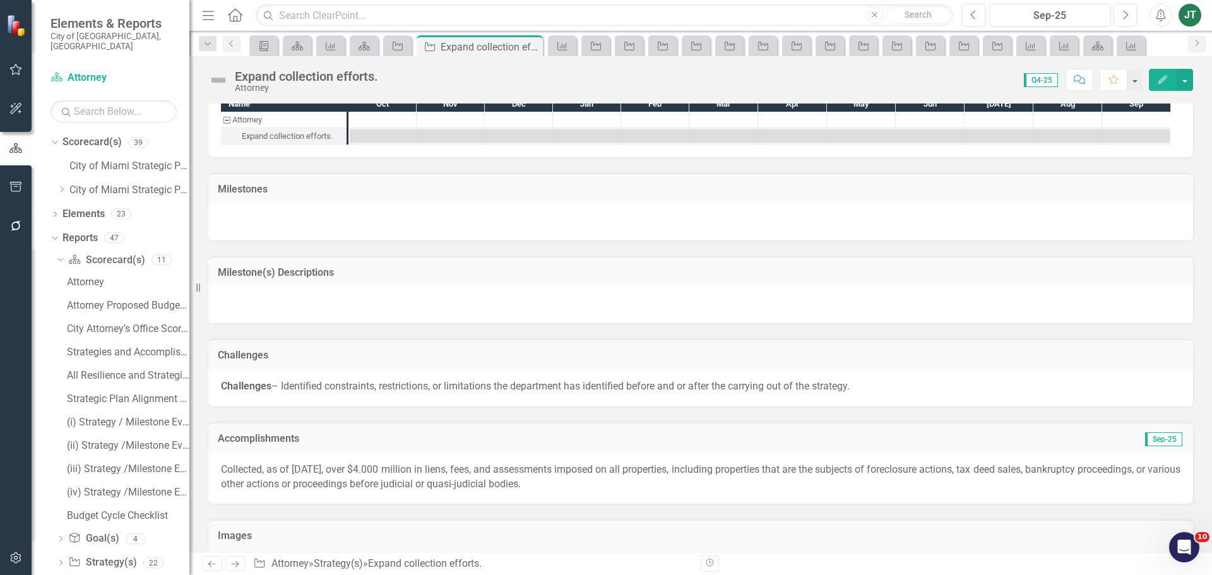
scroll to position [917, 0]
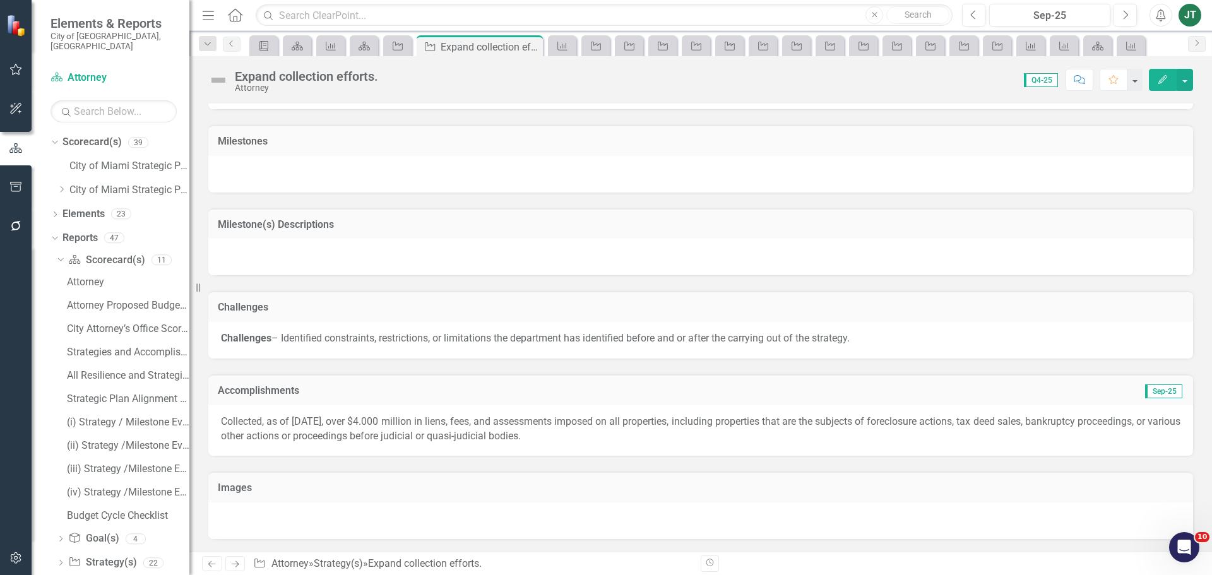
click at [364, 436] on p "Collected, as of [DATE], over $4.000 million in liens, fees, and assessments im…" at bounding box center [701, 429] width 960 height 29
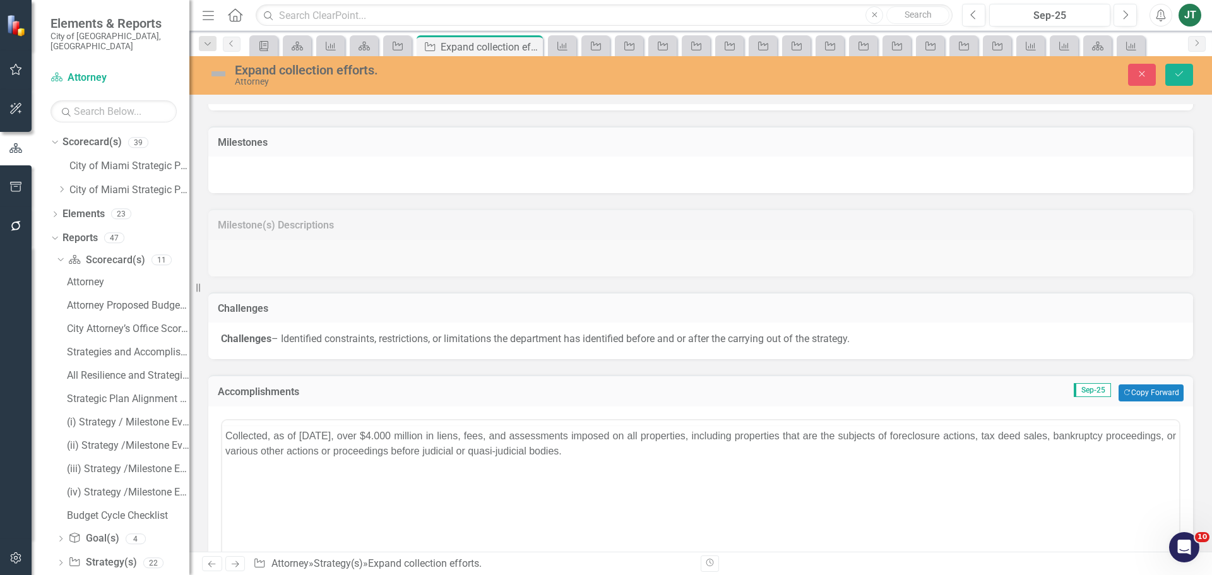
scroll to position [0, 0]
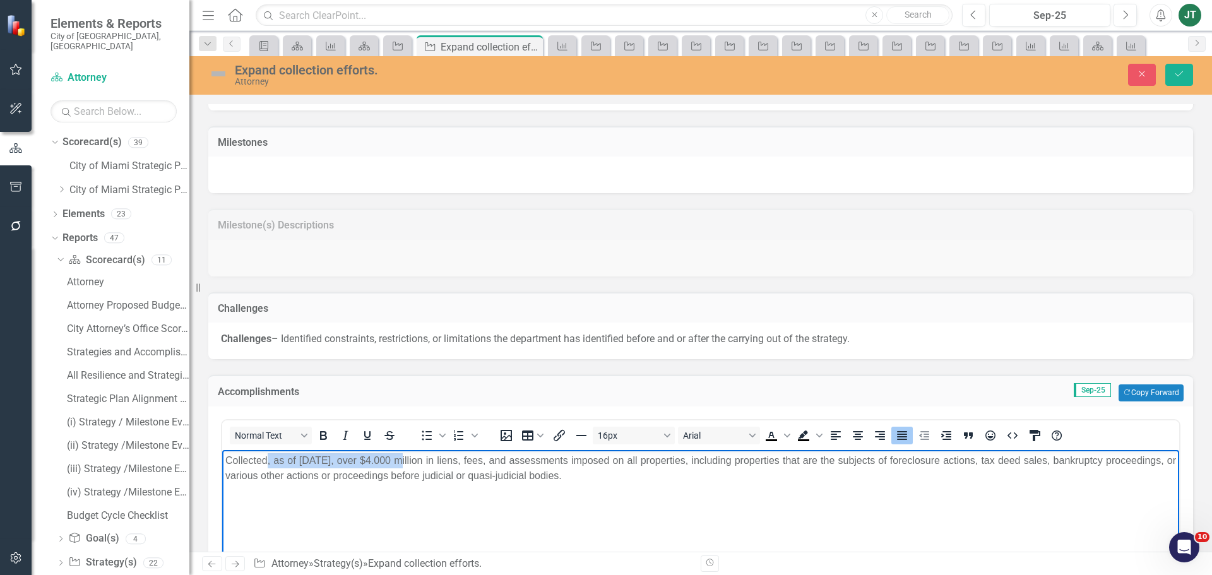
drag, startPoint x: 403, startPoint y: 458, endPoint x: 267, endPoint y: 464, distance: 135.9
click at [267, 464] on p "Collected, as of [DATE], over $4.000 million in liens, fees, and assessments im…" at bounding box center [700, 468] width 951 height 30
click at [564, 48] on icon "Measure" at bounding box center [562, 46] width 13 height 10
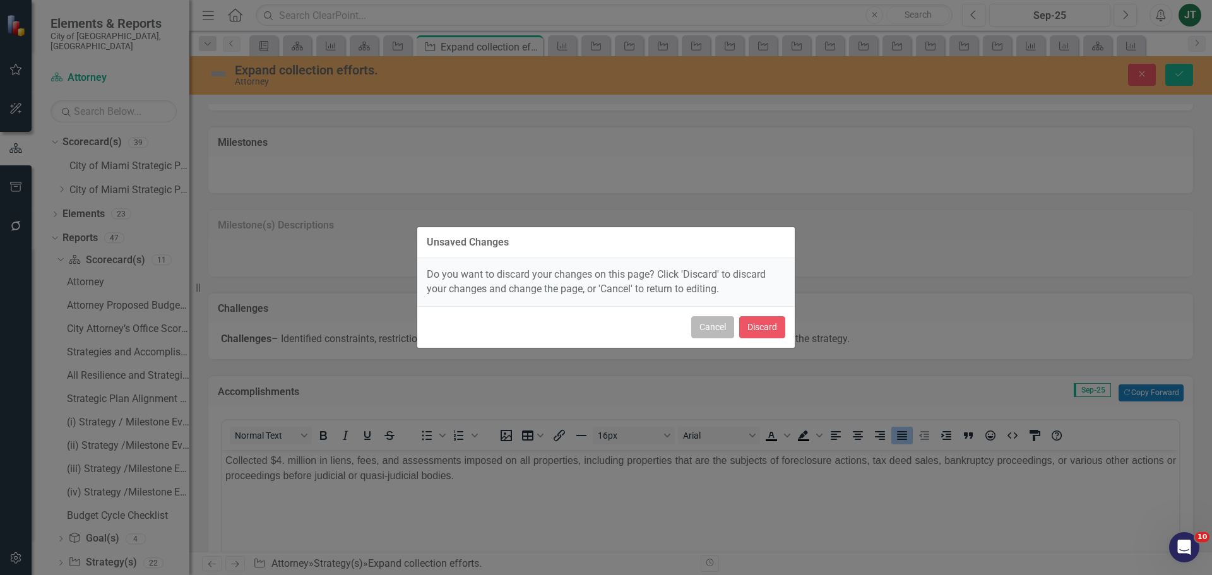
click at [701, 327] on button "Cancel" at bounding box center [712, 327] width 43 height 22
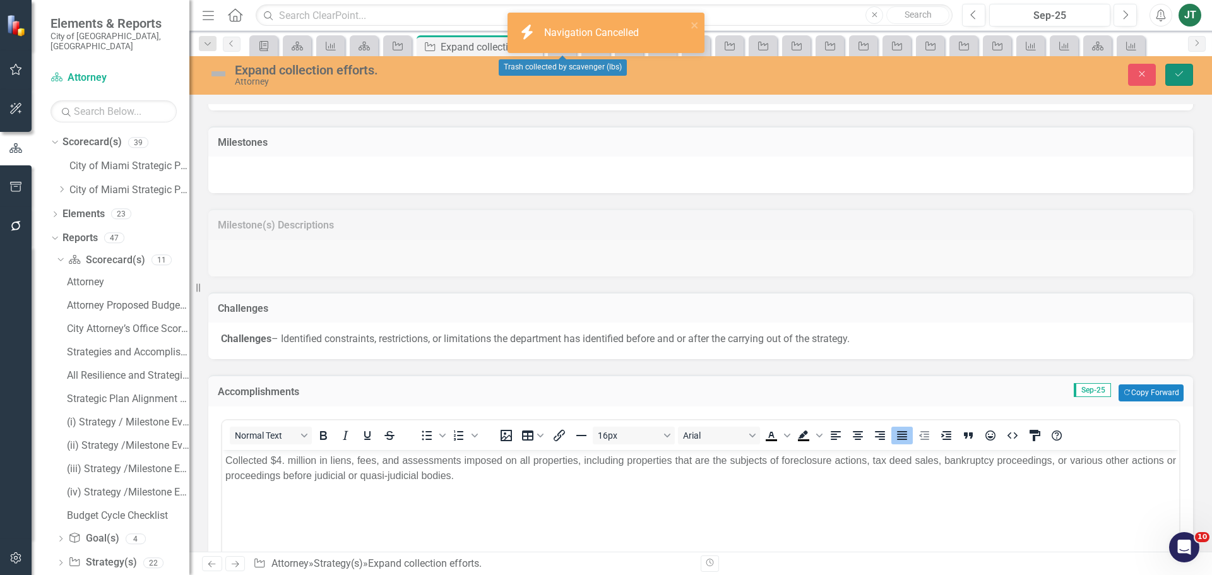
click at [1180, 75] on icon "Save" at bounding box center [1179, 73] width 11 height 9
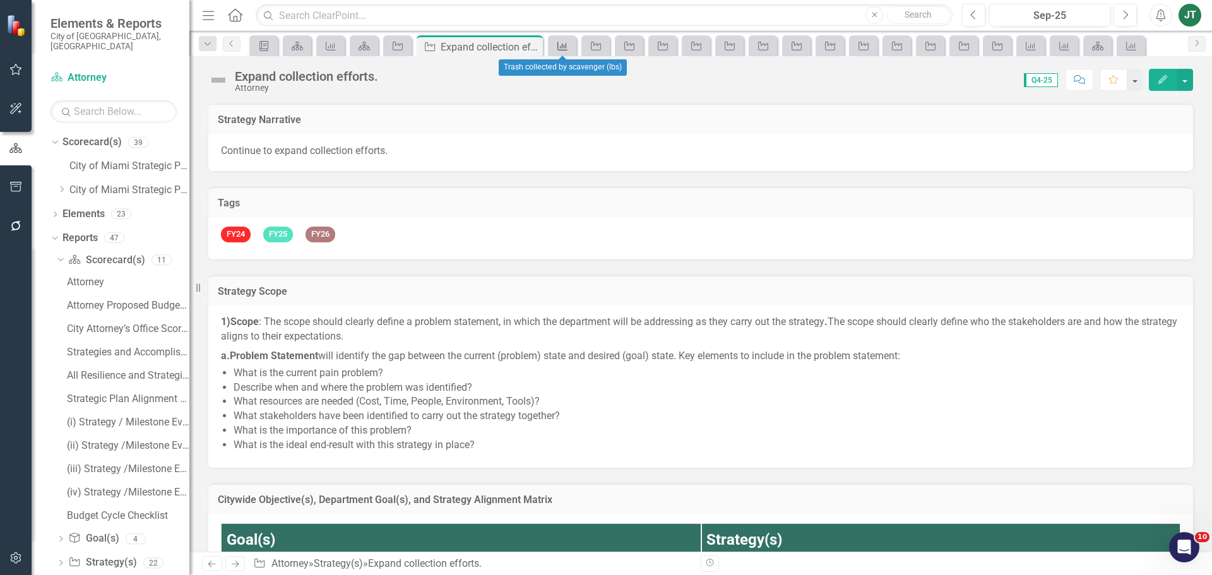
click at [558, 49] on icon at bounding box center [562, 46] width 10 height 9
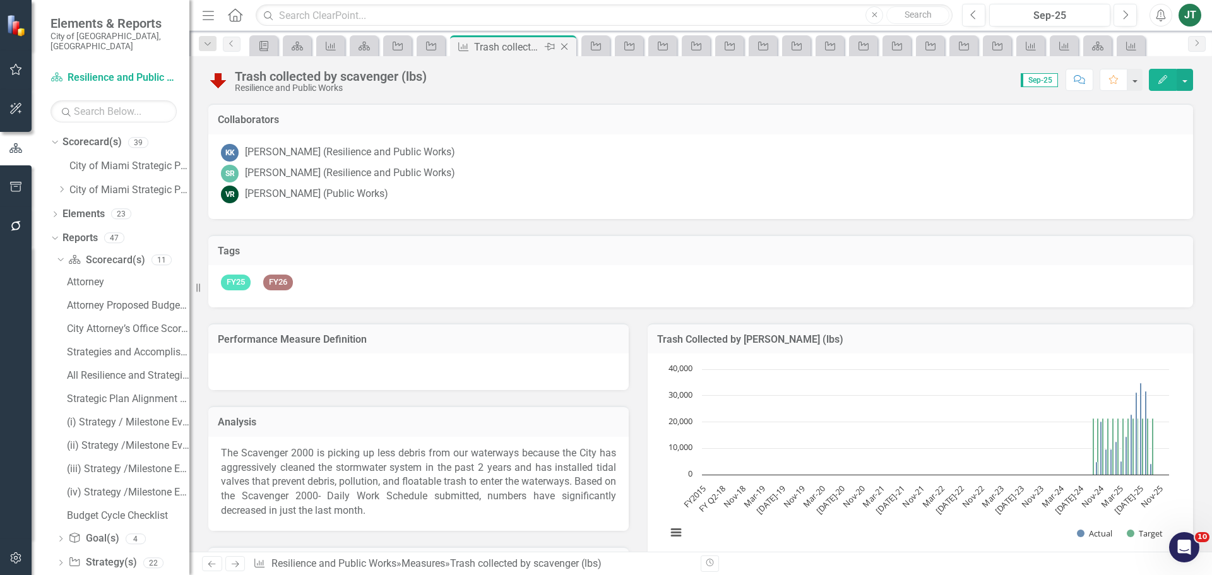
click at [566, 47] on icon "Close" at bounding box center [564, 47] width 13 height 10
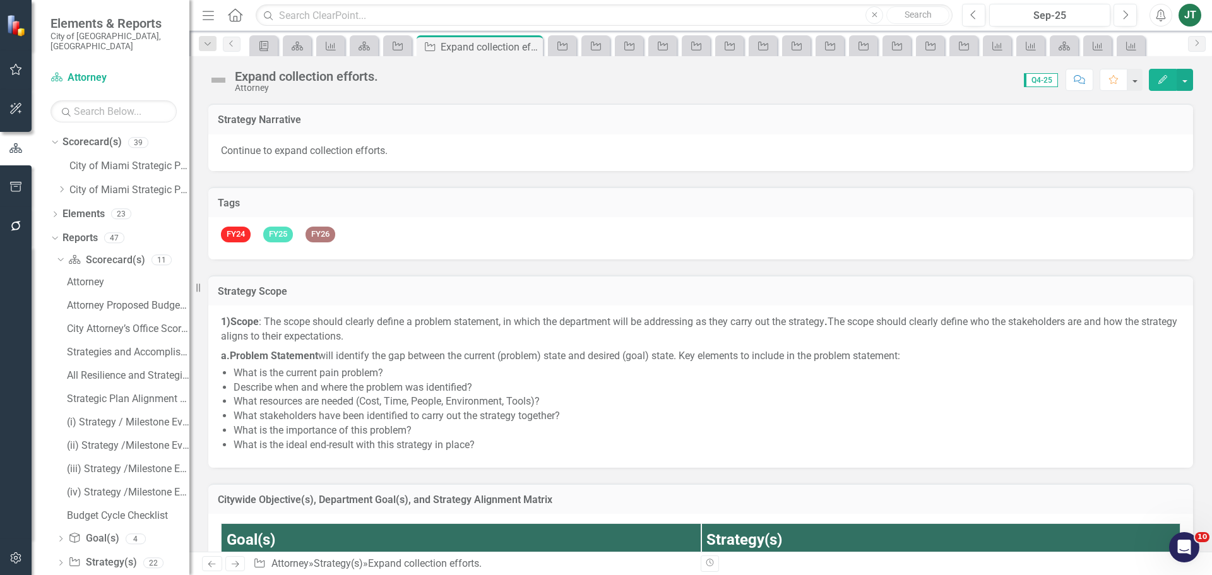
click at [566, 47] on icon "Strategy" at bounding box center [562, 46] width 13 height 10
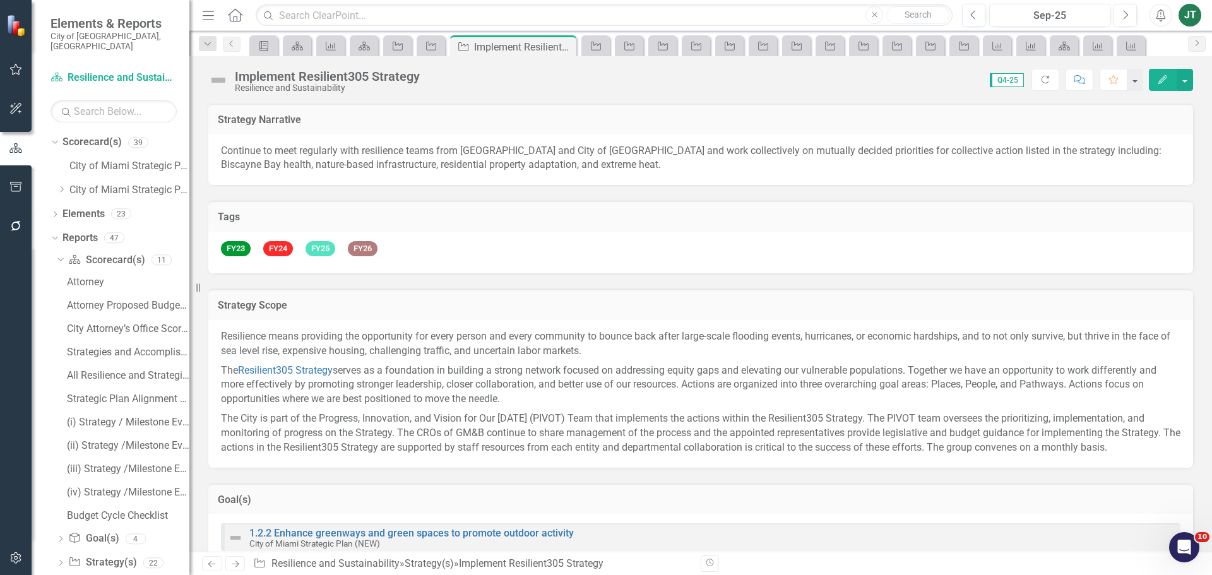
click at [0, 0] on icon "Close" at bounding box center [0, 0] width 0 height 0
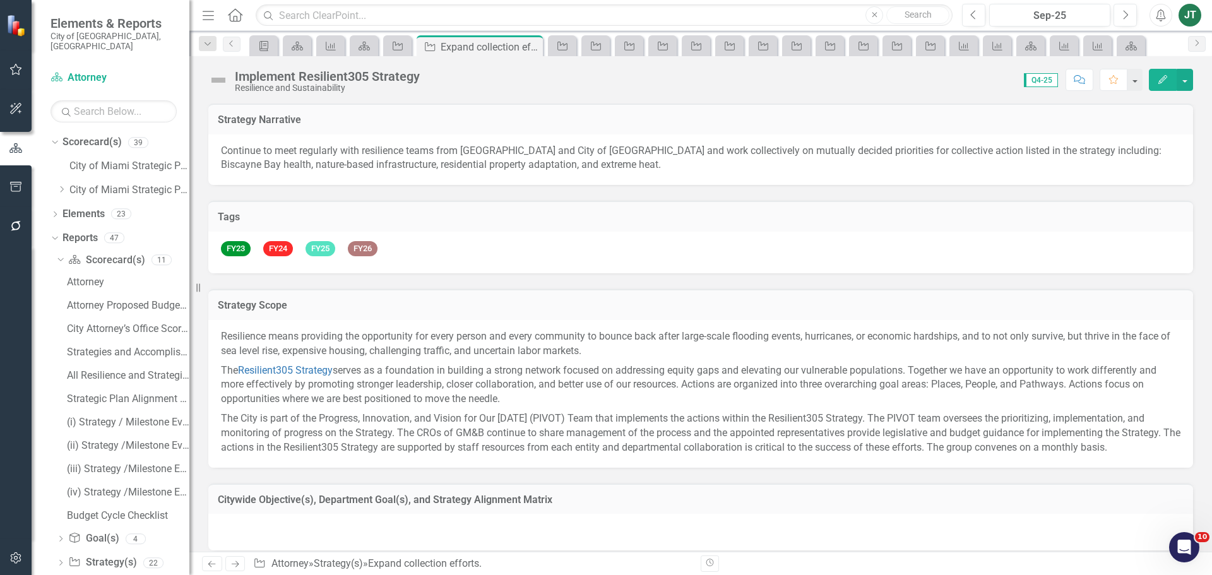
click at [566, 47] on icon "Strategy" at bounding box center [562, 46] width 13 height 10
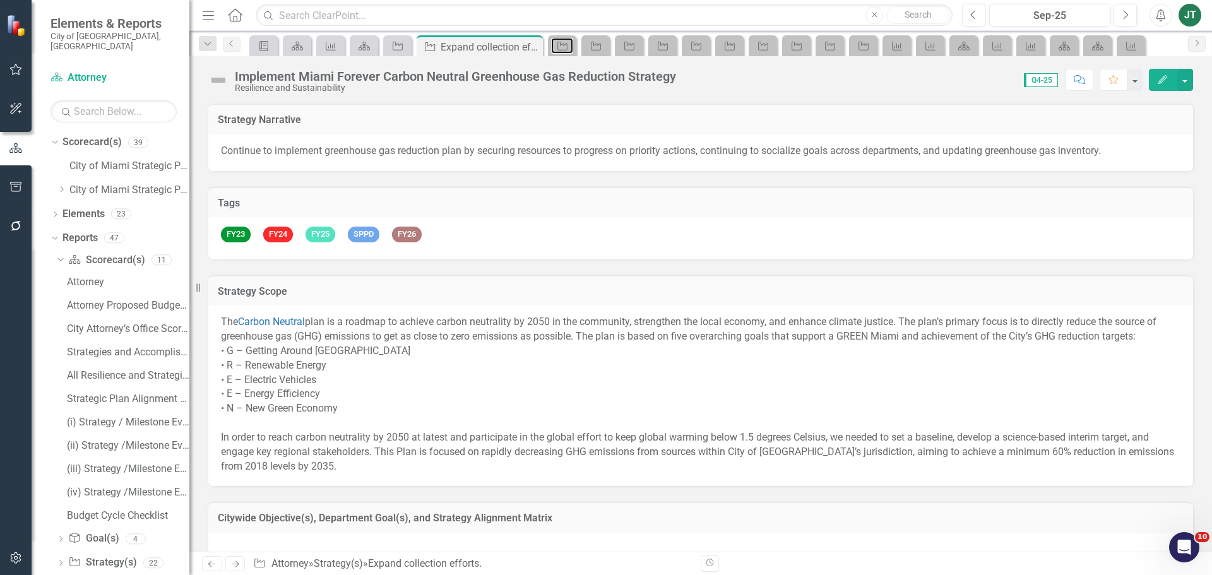
click at [566, 47] on icon "Strategy" at bounding box center [562, 46] width 13 height 10
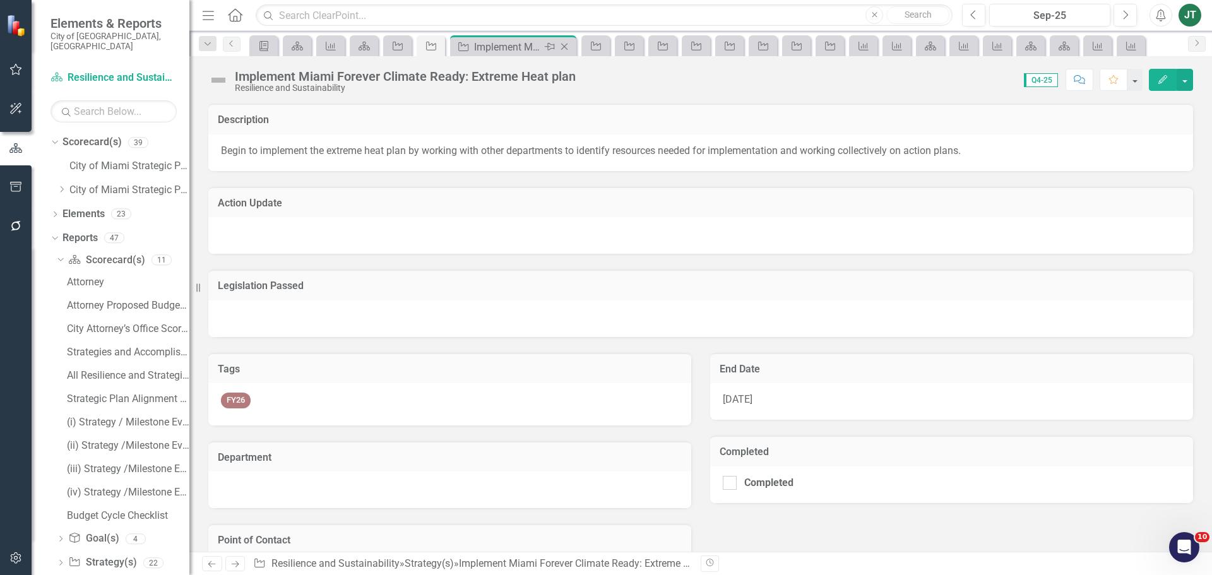
click at [566, 46] on icon "Close" at bounding box center [564, 47] width 13 height 10
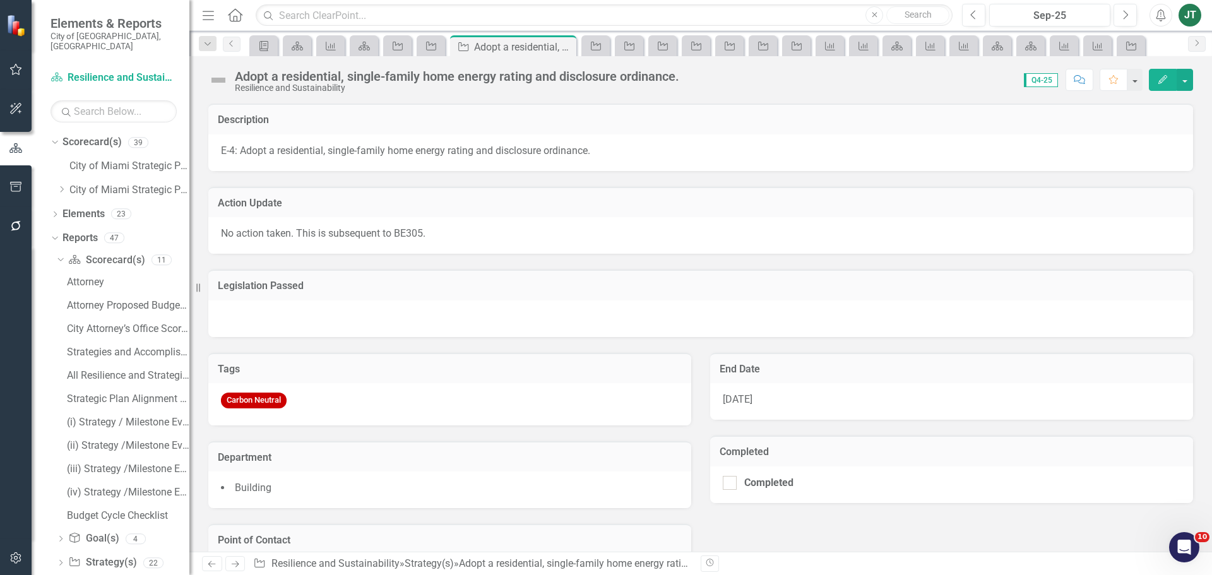
click at [0, 0] on icon "Close" at bounding box center [0, 0] width 0 height 0
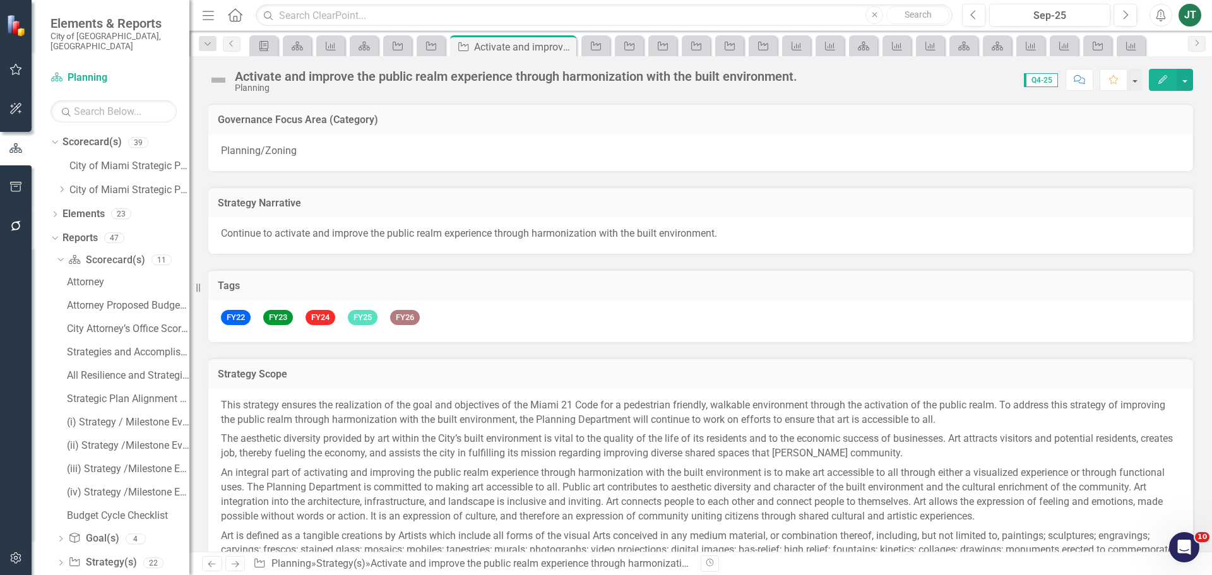
click at [0, 0] on icon "Close" at bounding box center [0, 0] width 0 height 0
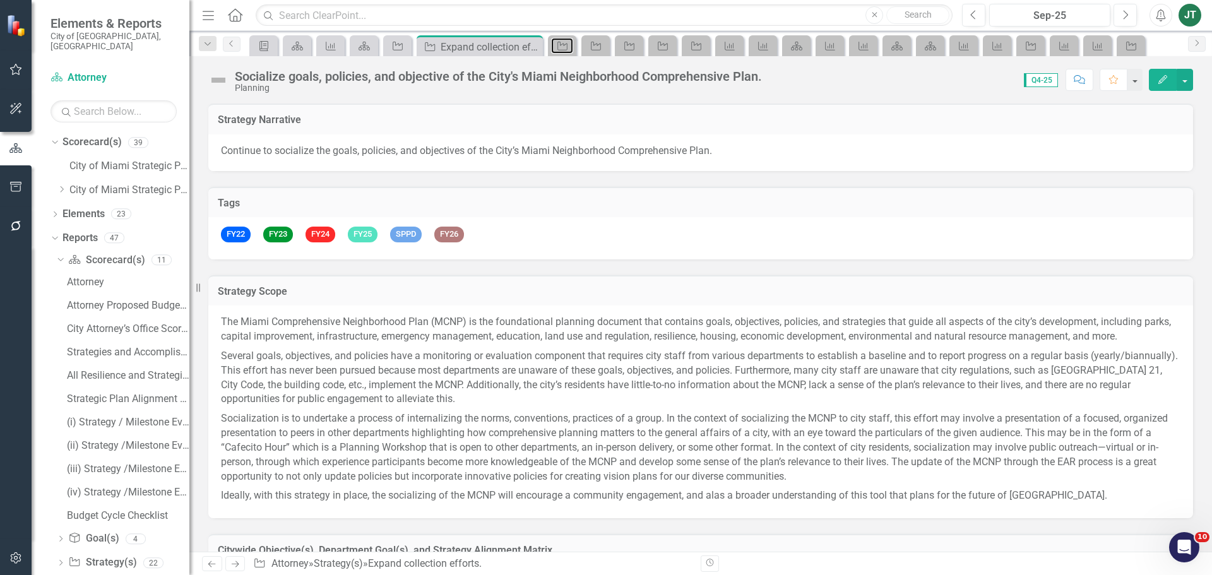
click at [566, 46] on icon "Strategy" at bounding box center [562, 46] width 13 height 10
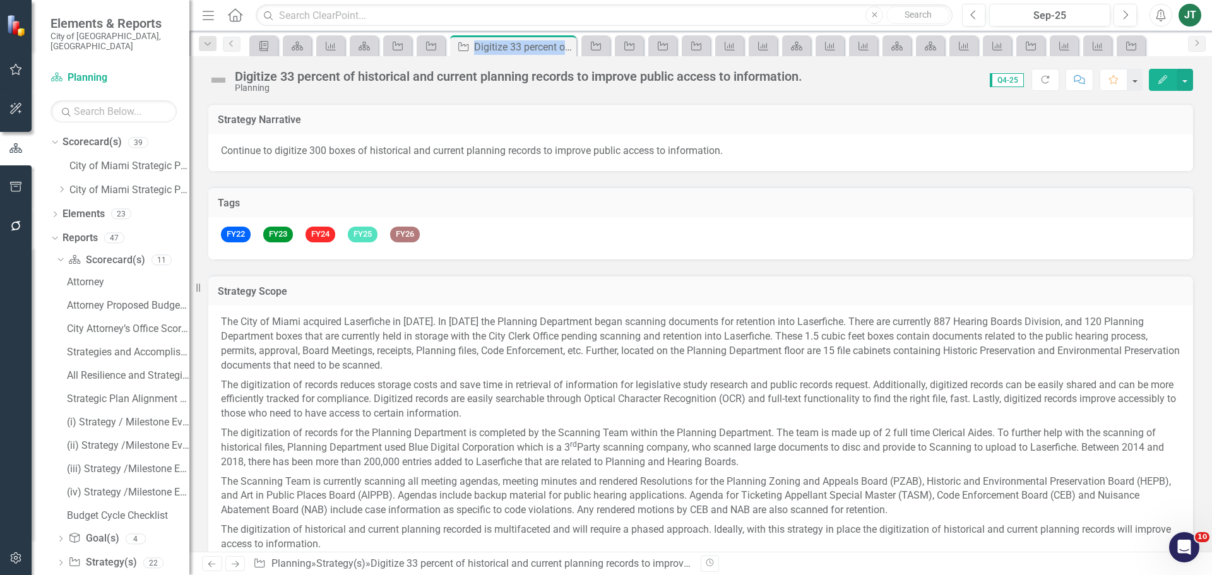
click at [0, 0] on icon "Close" at bounding box center [0, 0] width 0 height 0
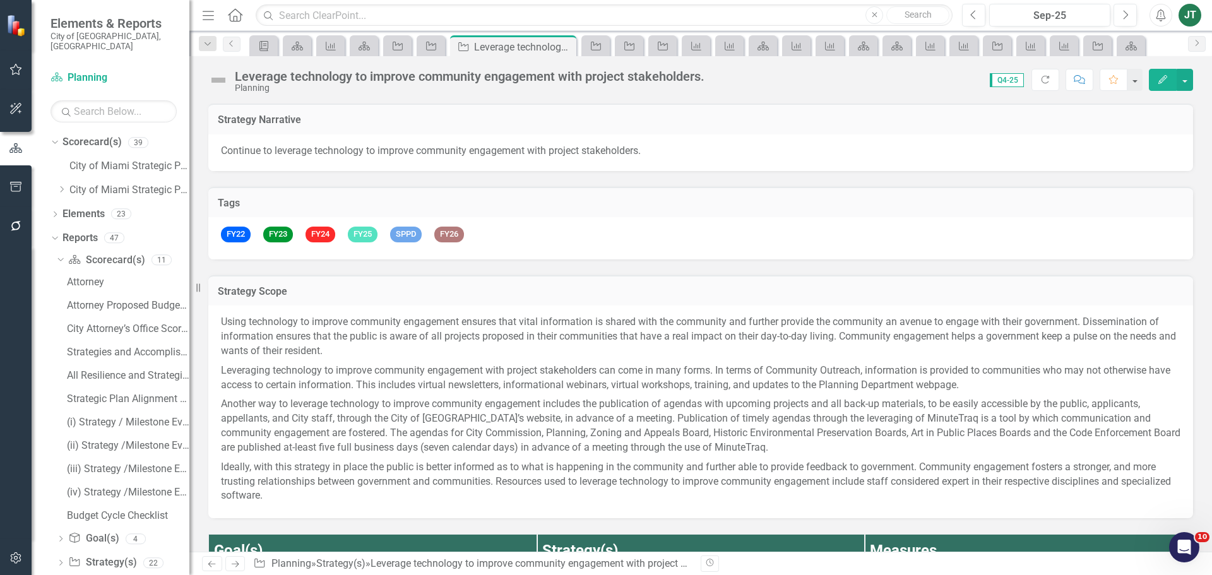
click at [0, 0] on icon "Close" at bounding box center [0, 0] width 0 height 0
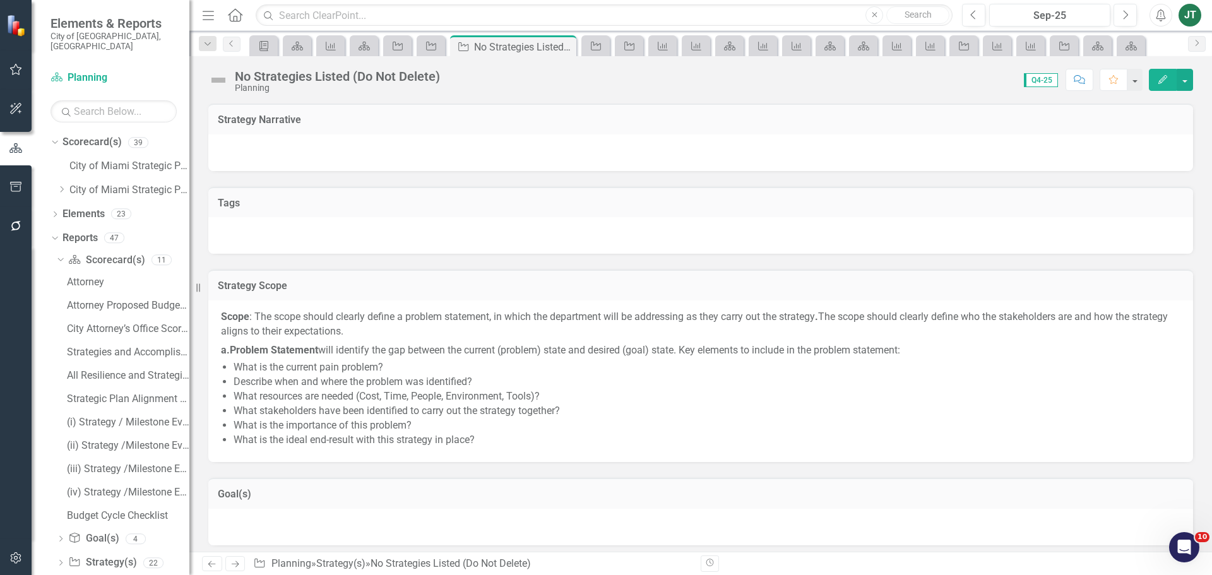
click at [0, 0] on icon "Close" at bounding box center [0, 0] width 0 height 0
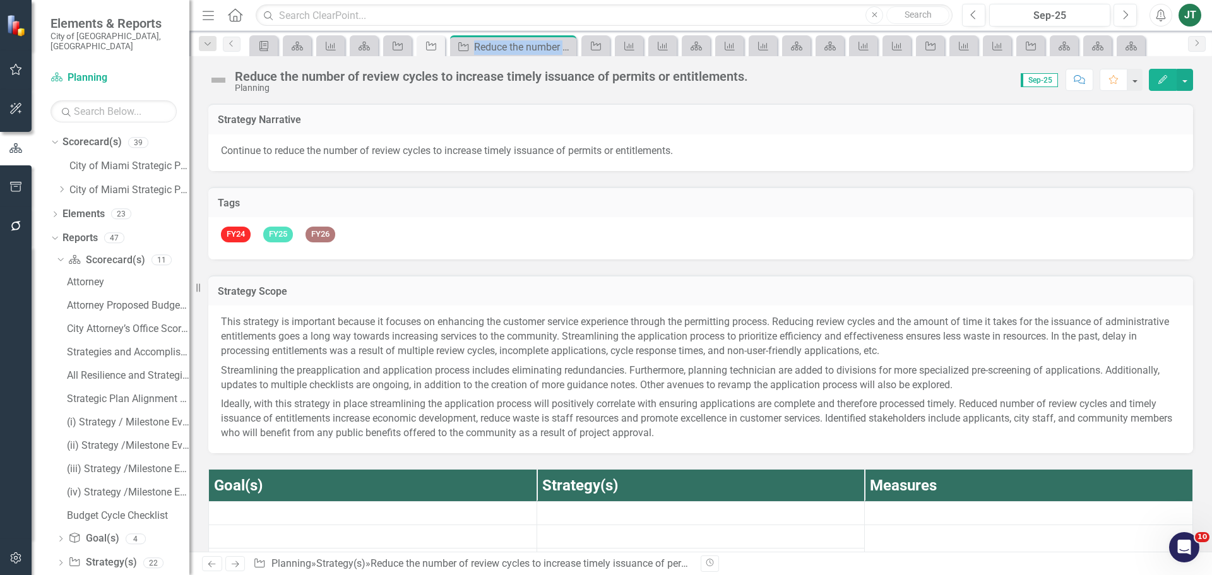
click at [566, 46] on div "Strategy Reduce the number of review cycles to increase timely issuance of perm…" at bounding box center [513, 47] width 120 height 16
click at [566, 46] on icon "Close" at bounding box center [564, 47] width 13 height 10
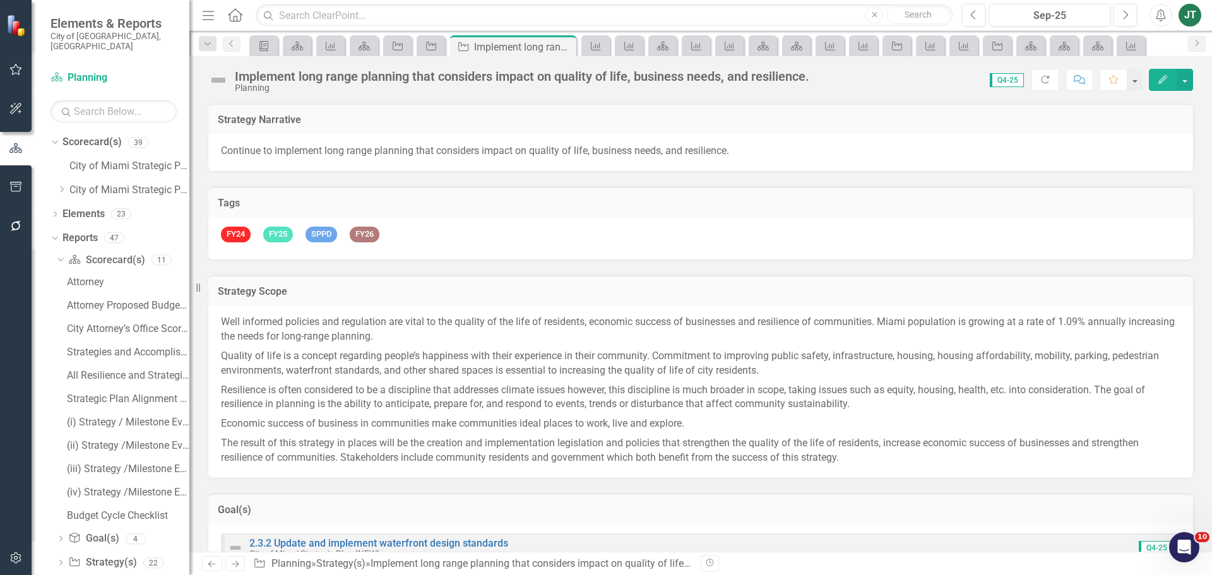
click at [0, 0] on icon "Close" at bounding box center [0, 0] width 0 height 0
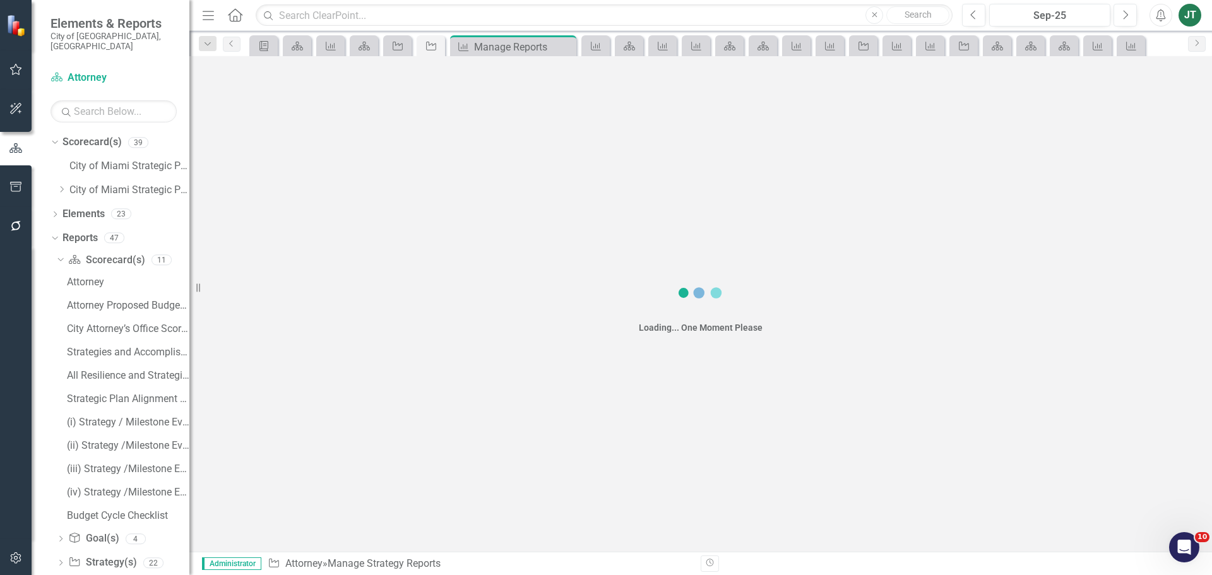
click at [566, 46] on div "Measure Manage Reports Pin Close" at bounding box center [513, 47] width 120 height 16
click at [0, 0] on icon "Close" at bounding box center [0, 0] width 0 height 0
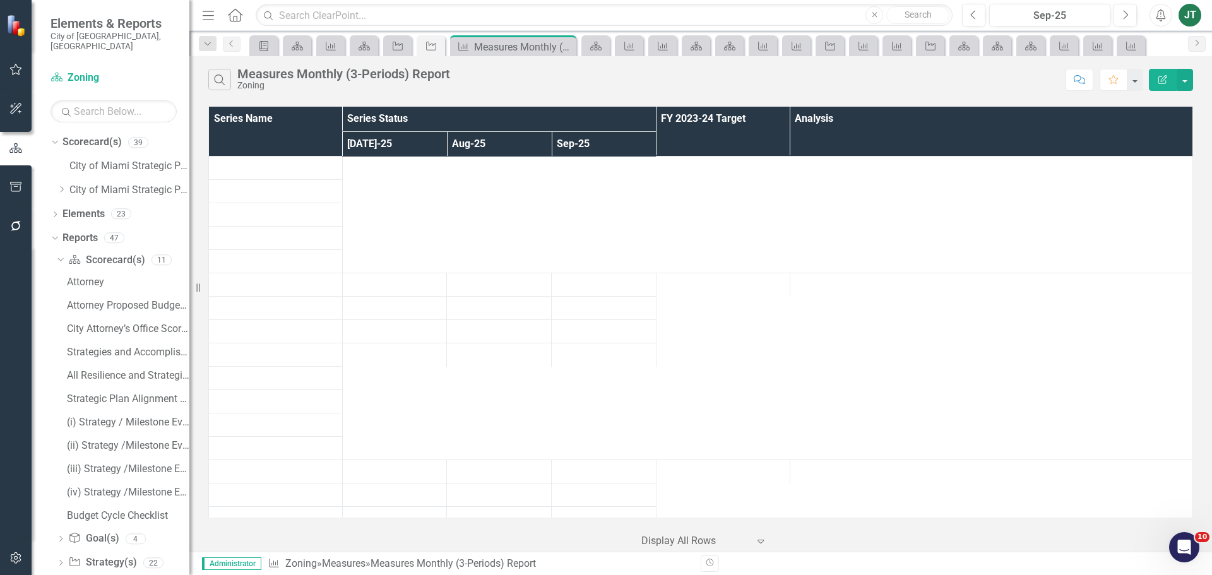
click at [566, 46] on div "Measure Measures Monthly (3-Periods) Report Pin Close" at bounding box center [513, 47] width 120 height 16
click at [0, 0] on icon "Close" at bounding box center [0, 0] width 0 height 0
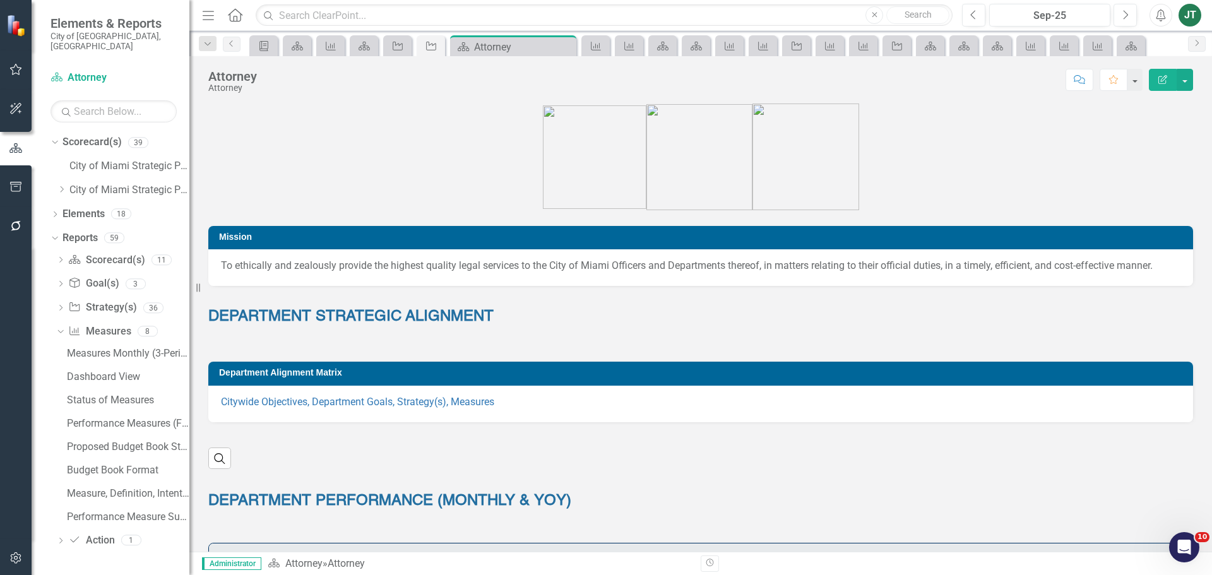
click at [0, 0] on icon "Close" at bounding box center [0, 0] width 0 height 0
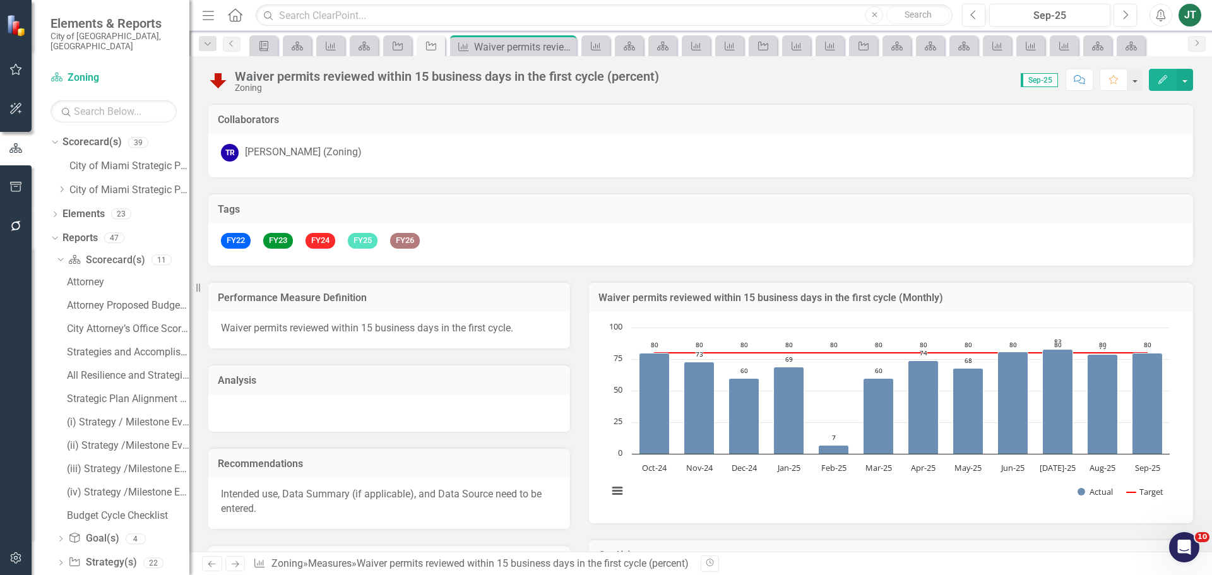
click at [0, 0] on icon "Close" at bounding box center [0, 0] width 0 height 0
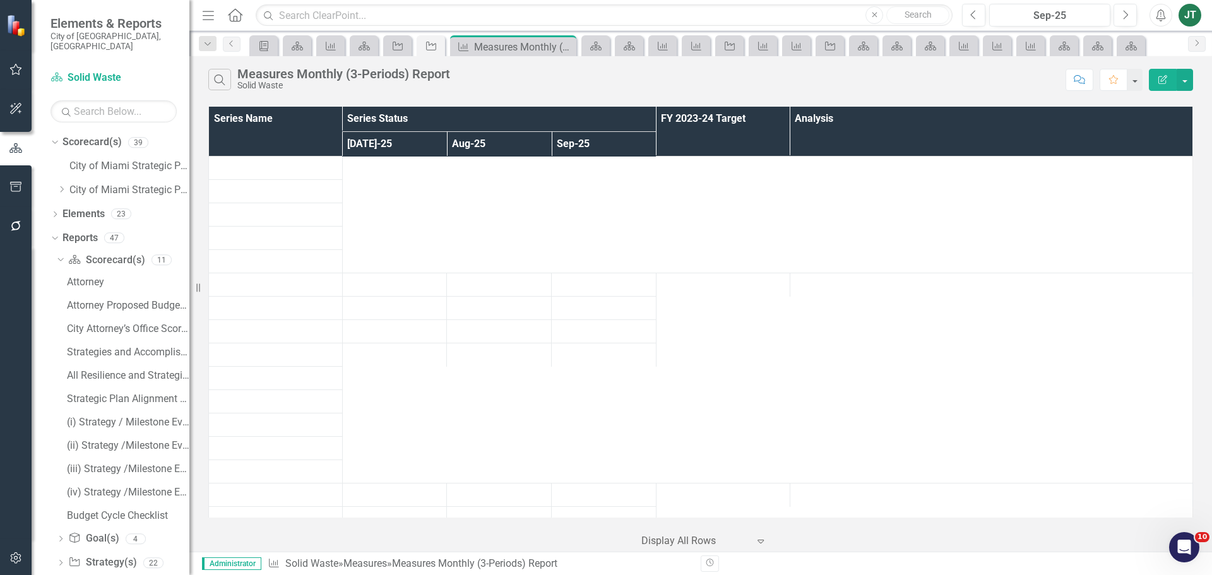
click at [0, 0] on icon "Close" at bounding box center [0, 0] width 0 height 0
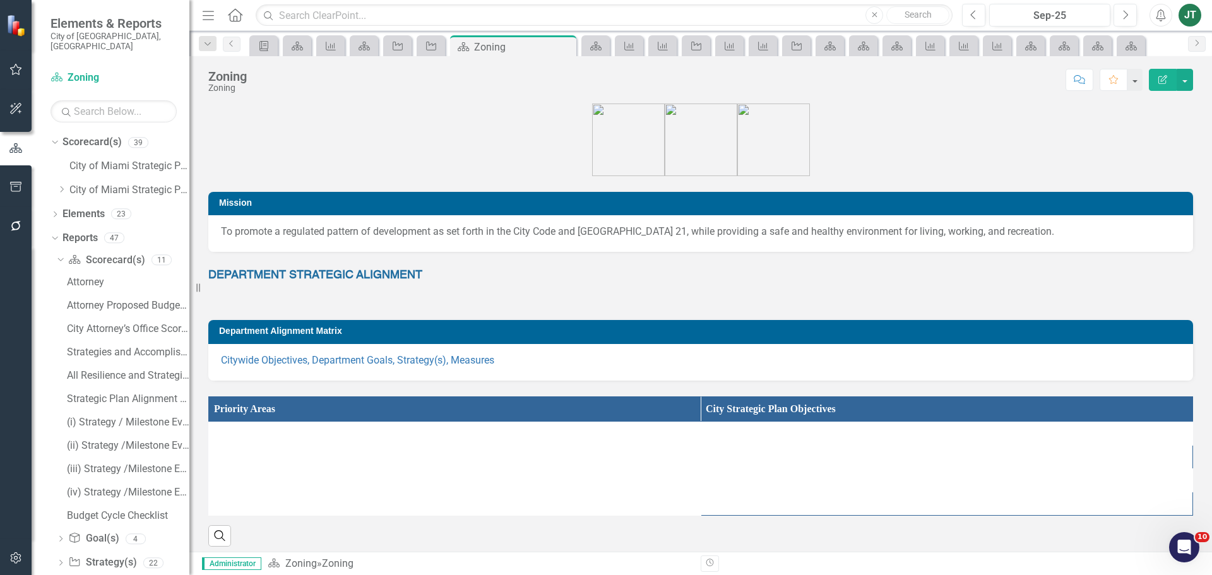
click at [0, 0] on icon "Close" at bounding box center [0, 0] width 0 height 0
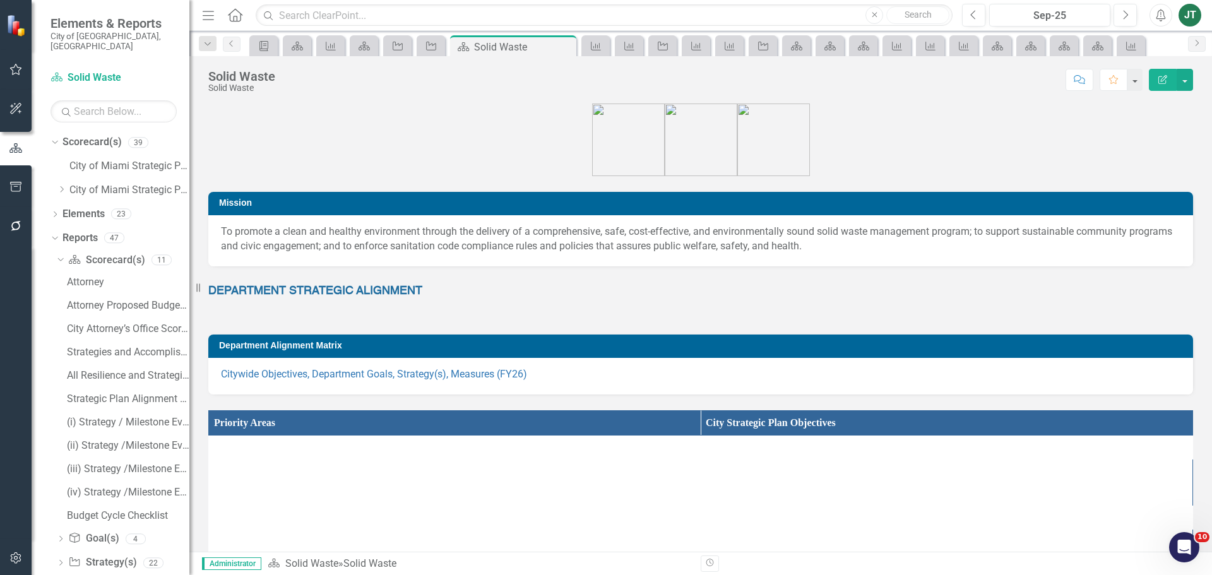
click at [0, 0] on icon "Close" at bounding box center [0, 0] width 0 height 0
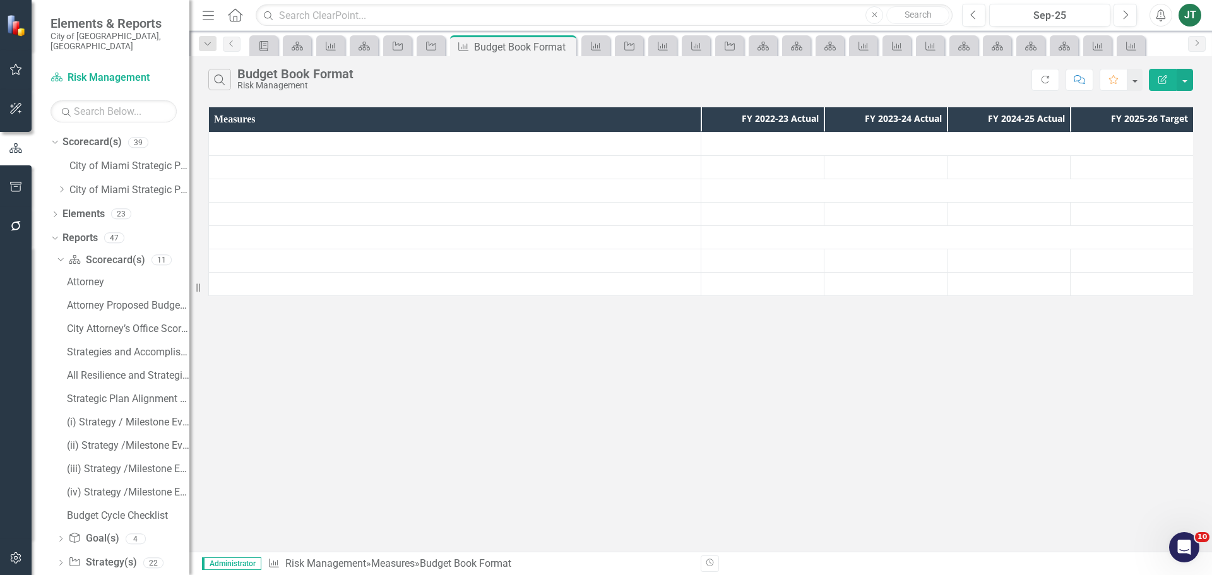
click at [0, 0] on icon "Close" at bounding box center [0, 0] width 0 height 0
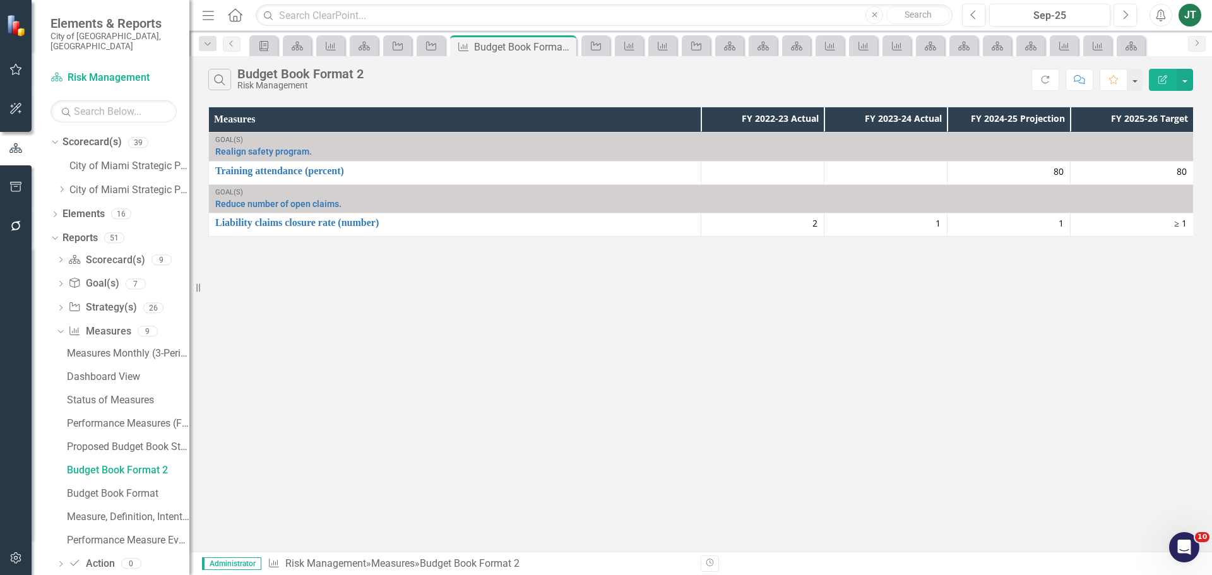
click at [0, 0] on icon "Close" at bounding box center [0, 0] width 0 height 0
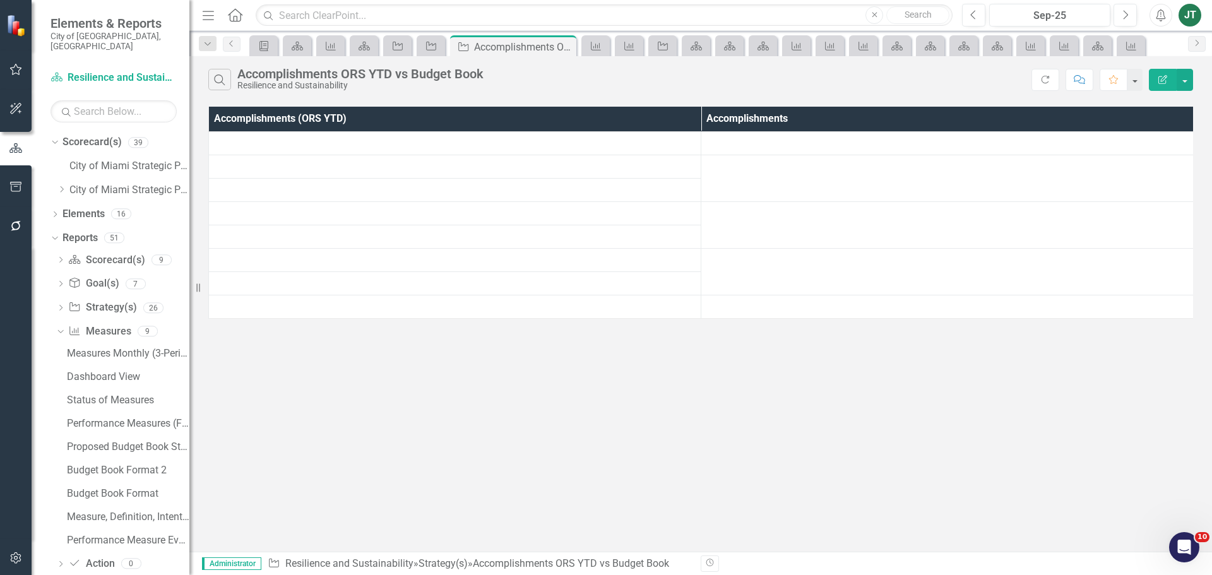
scroll to position [11, 0]
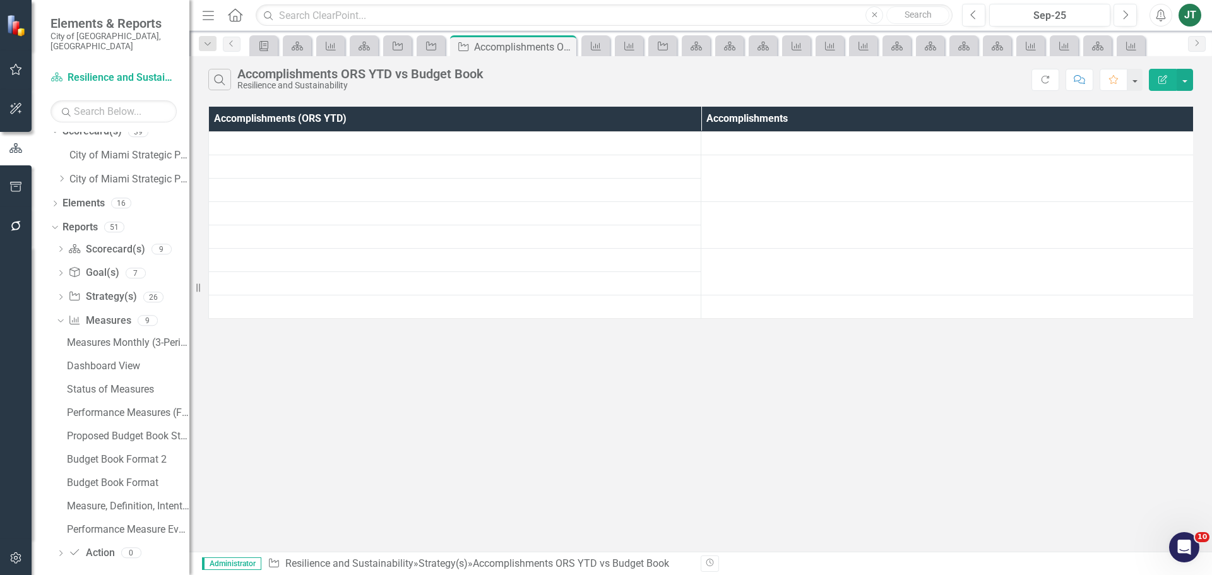
click at [0, 0] on icon "Close" at bounding box center [0, 0] width 0 height 0
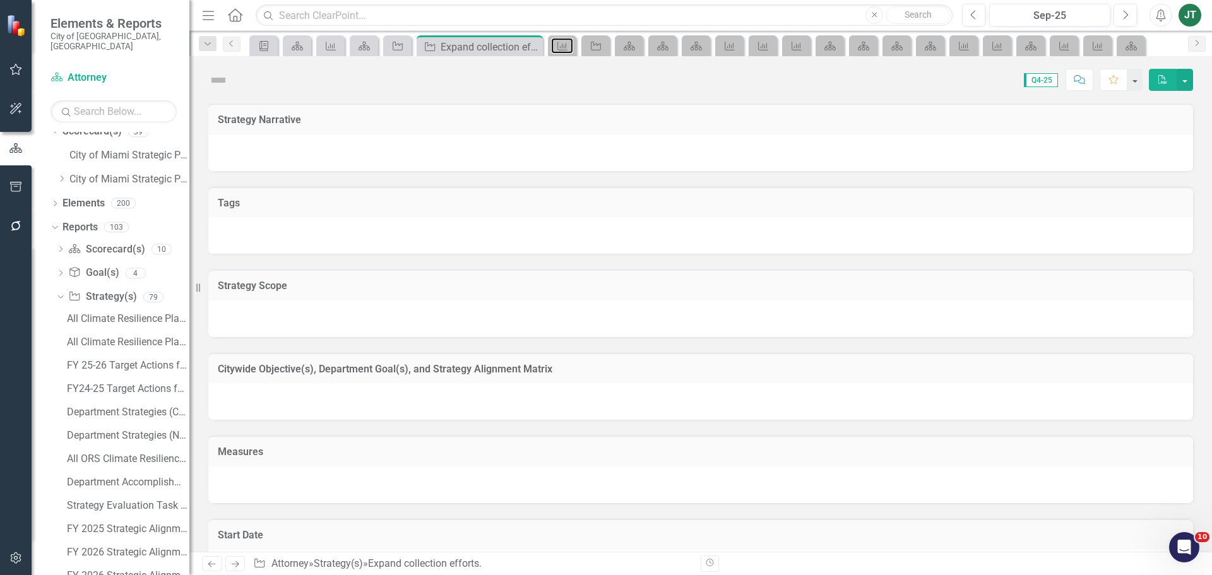
click at [566, 46] on icon "Measure" at bounding box center [562, 46] width 13 height 10
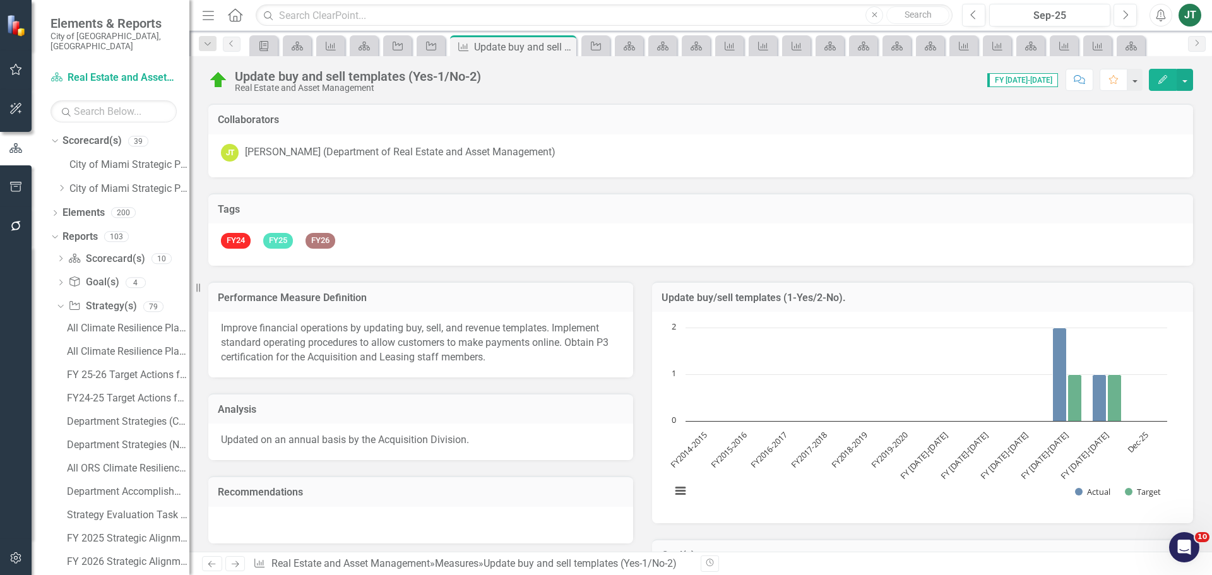
click at [0, 0] on icon "Close" at bounding box center [0, 0] width 0 height 0
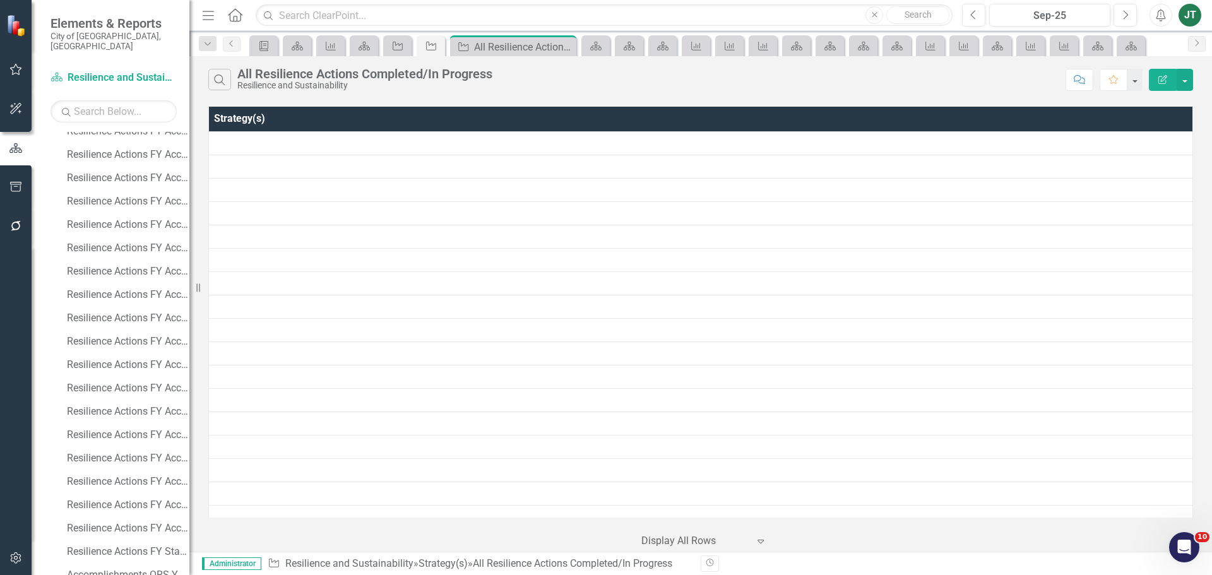
click at [0, 0] on icon "Close" at bounding box center [0, 0] width 0 height 0
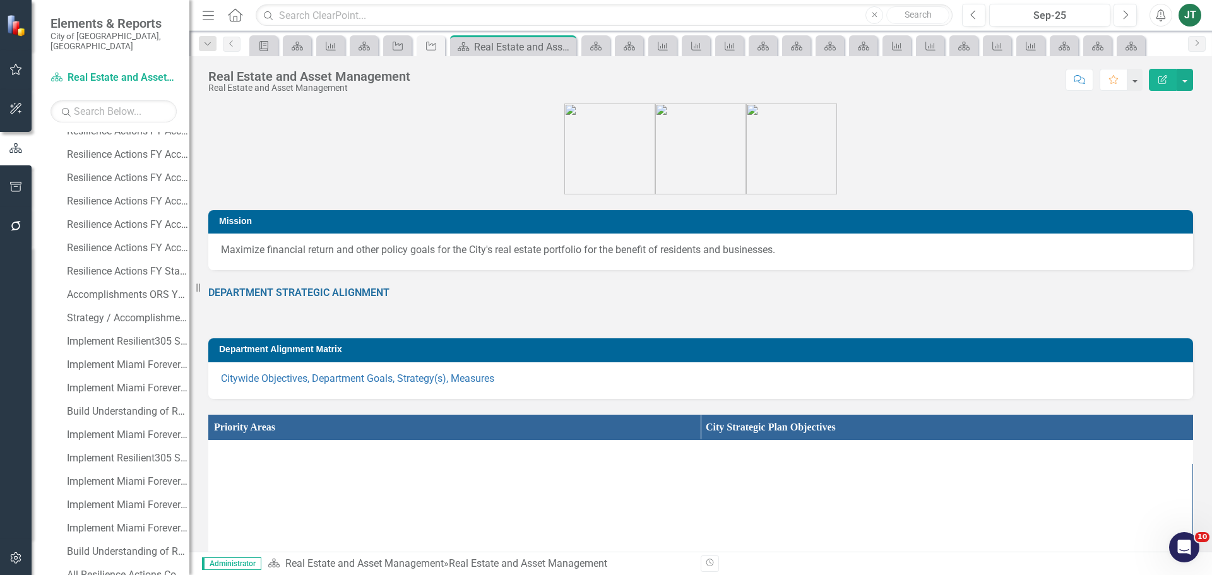
click at [0, 0] on icon "Close" at bounding box center [0, 0] width 0 height 0
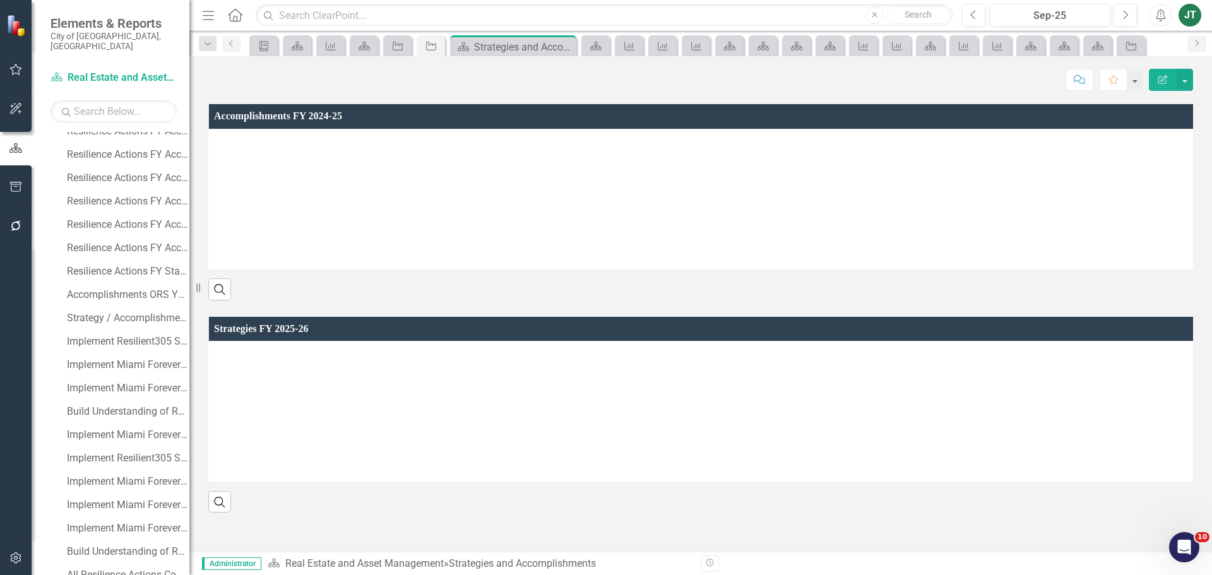
click at [0, 0] on icon "Close" at bounding box center [0, 0] width 0 height 0
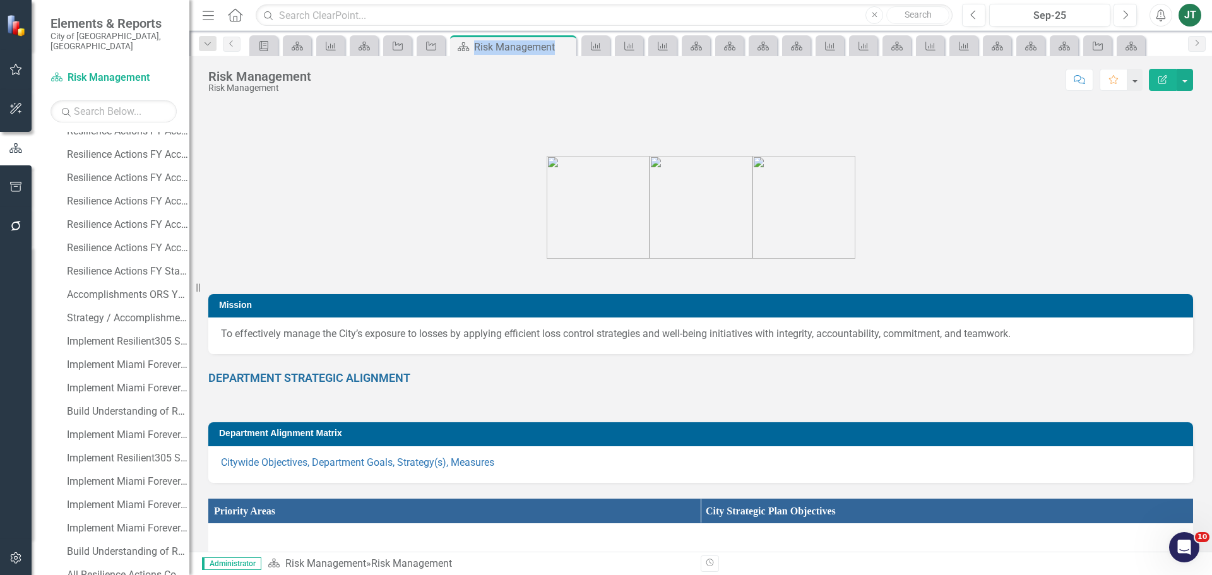
click at [0, 0] on icon "Close" at bounding box center [0, 0] width 0 height 0
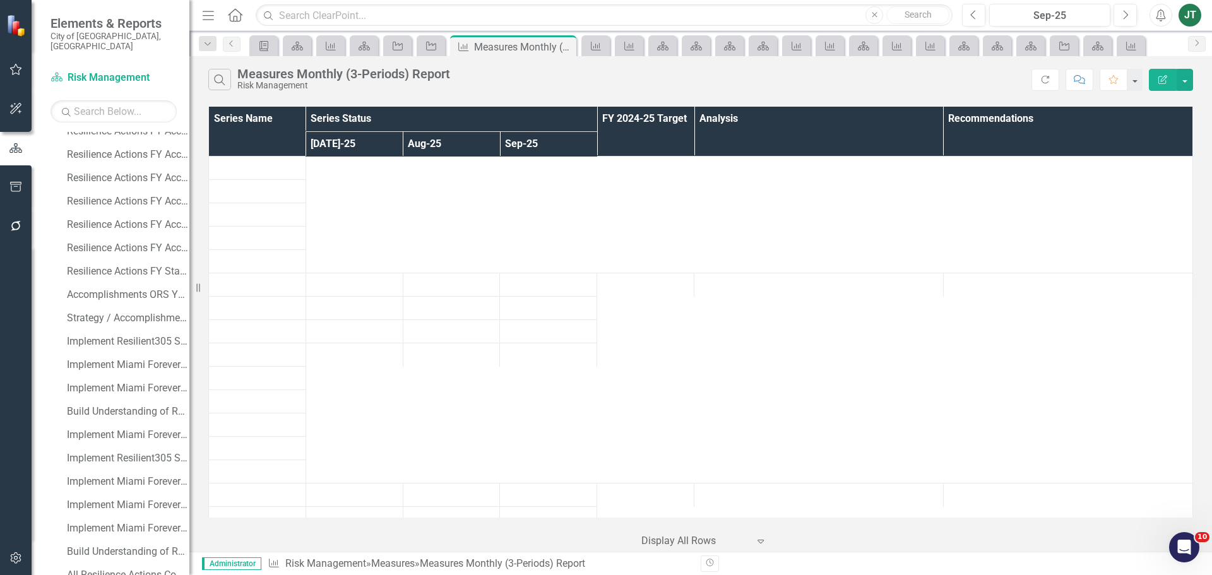
click at [0, 0] on icon "Close" at bounding box center [0, 0] width 0 height 0
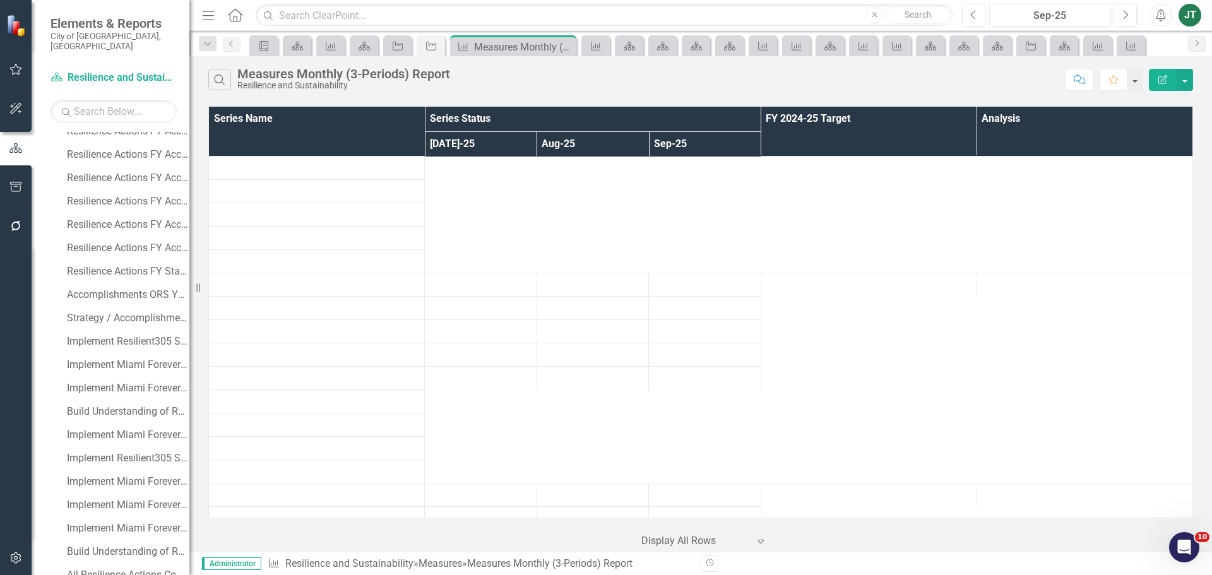
click at [0, 0] on icon "Close" at bounding box center [0, 0] width 0 height 0
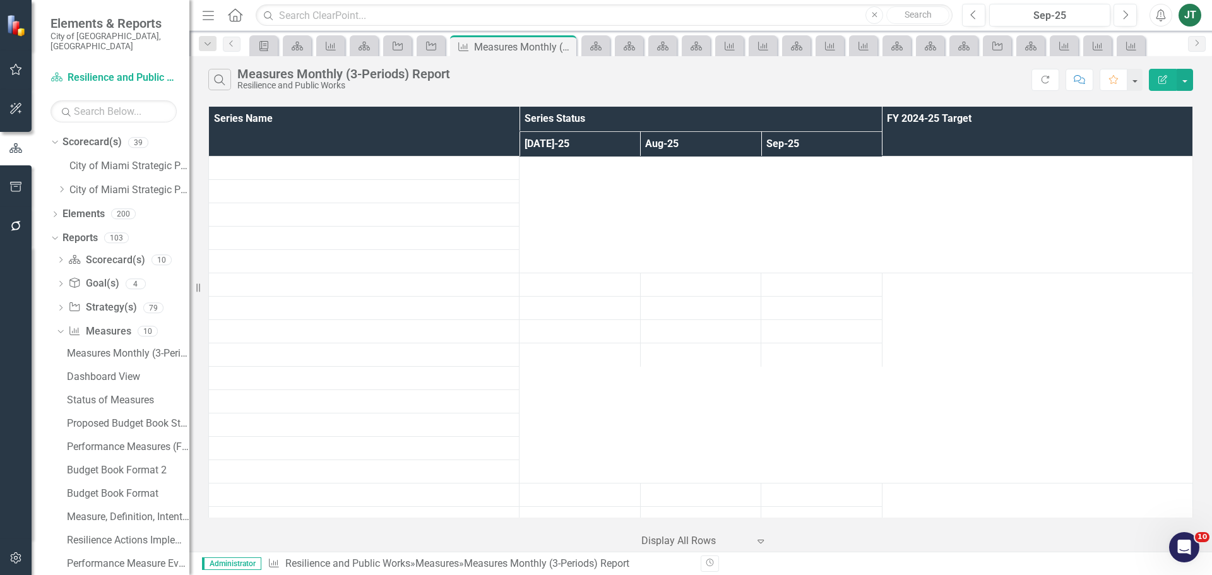
click at [0, 0] on icon "Close" at bounding box center [0, 0] width 0 height 0
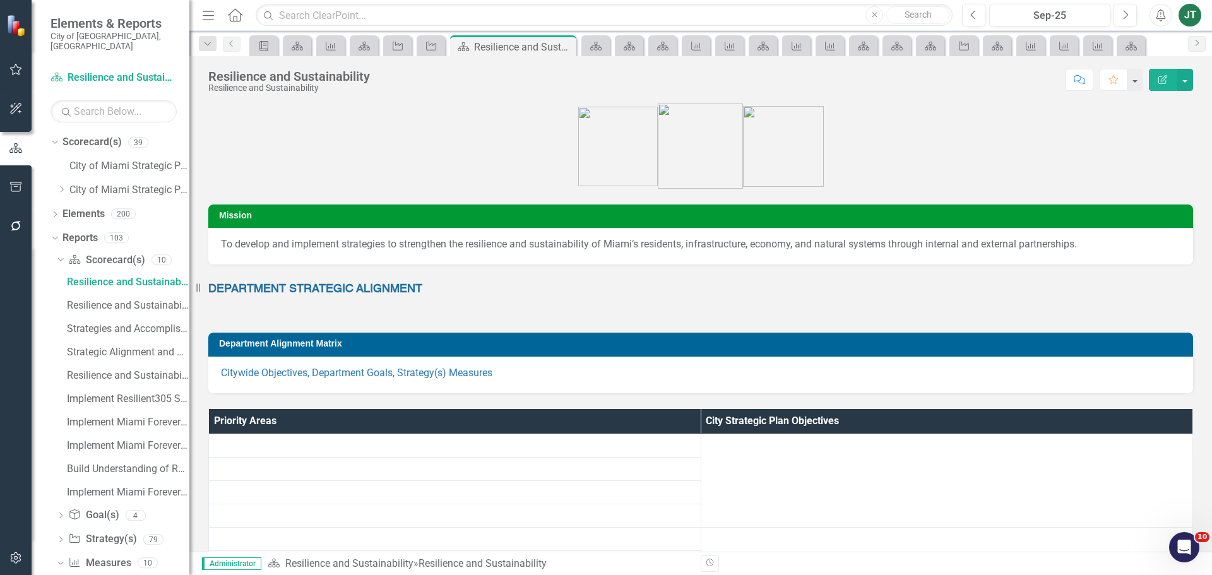
click at [0, 0] on icon "Close" at bounding box center [0, 0] width 0 height 0
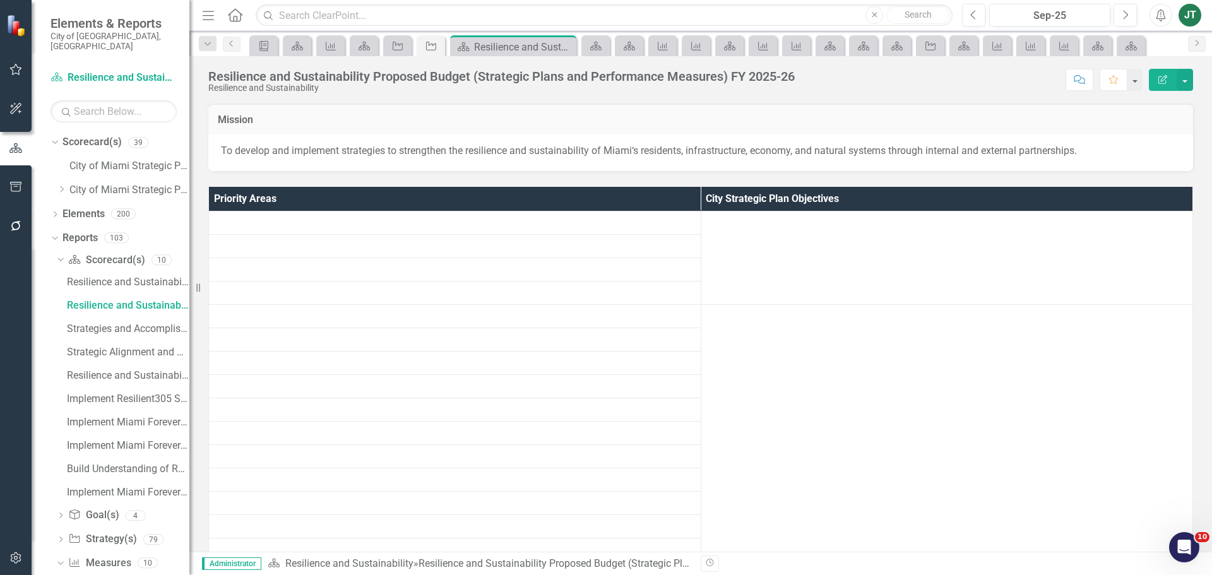
click at [566, 46] on div "Scorecard(s) Resilience and Sustainability Proposed Budget (Strategic Plans and…" at bounding box center [513, 47] width 120 height 16
click at [0, 0] on icon "Close" at bounding box center [0, 0] width 0 height 0
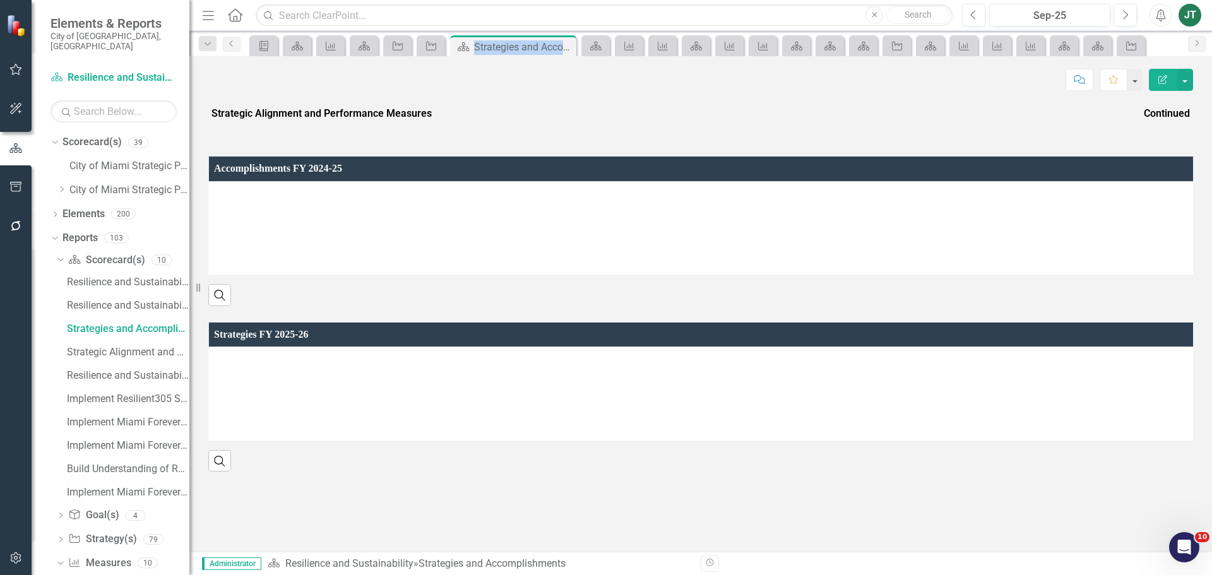
click at [566, 46] on div "Scorecard(s) Strategies and Accomplishments Pin Close" at bounding box center [513, 47] width 120 height 16
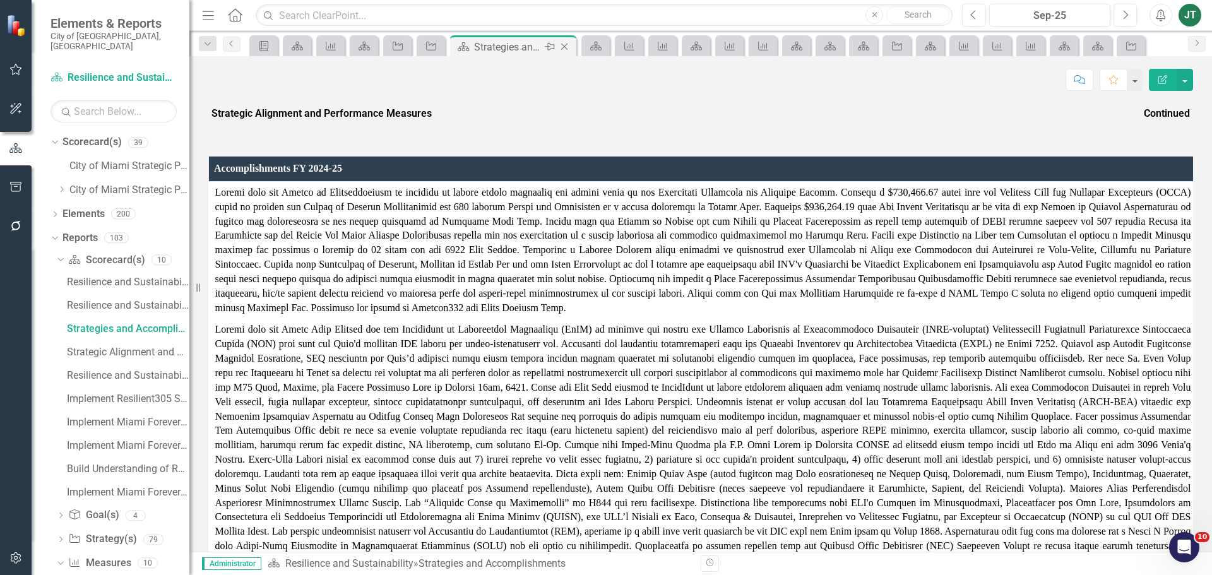
click at [566, 46] on icon "Close" at bounding box center [564, 47] width 13 height 10
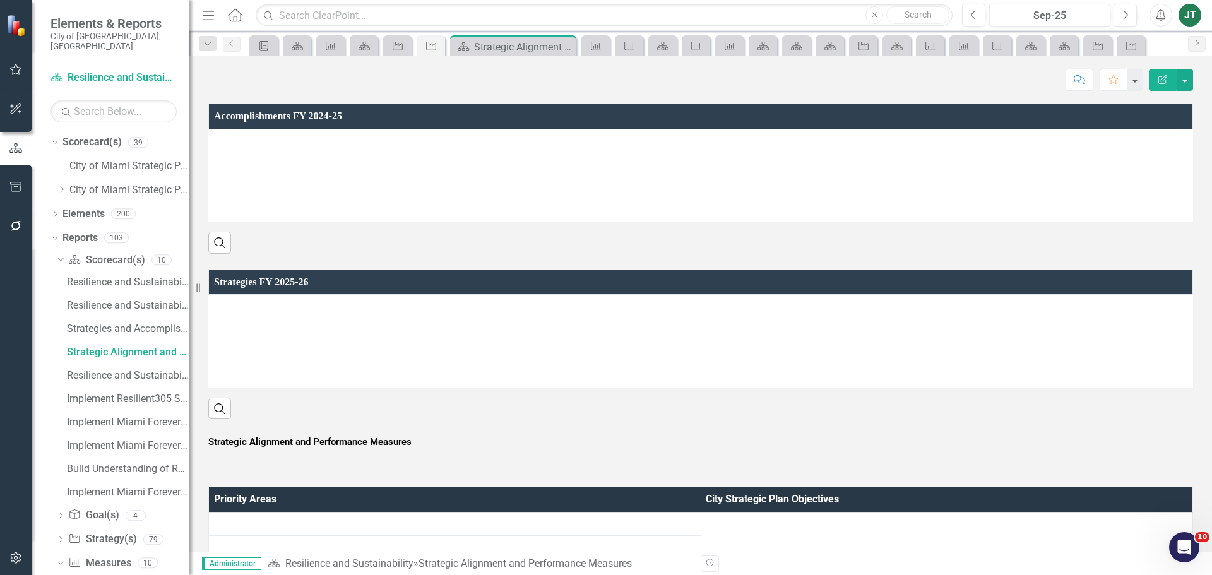
click at [566, 46] on div "Scorecard(s) Strategic Alignment and Performance Measures Pin Close" at bounding box center [513, 47] width 120 height 16
click at [0, 0] on icon "Close" at bounding box center [0, 0] width 0 height 0
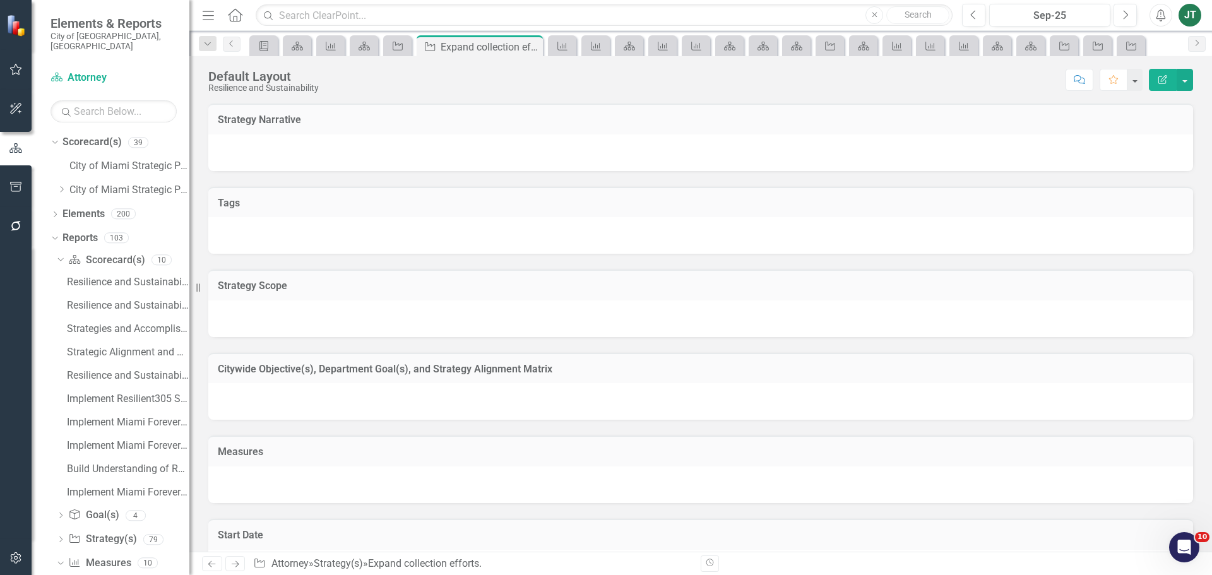
click at [566, 46] on icon "Measure" at bounding box center [562, 46] width 13 height 10
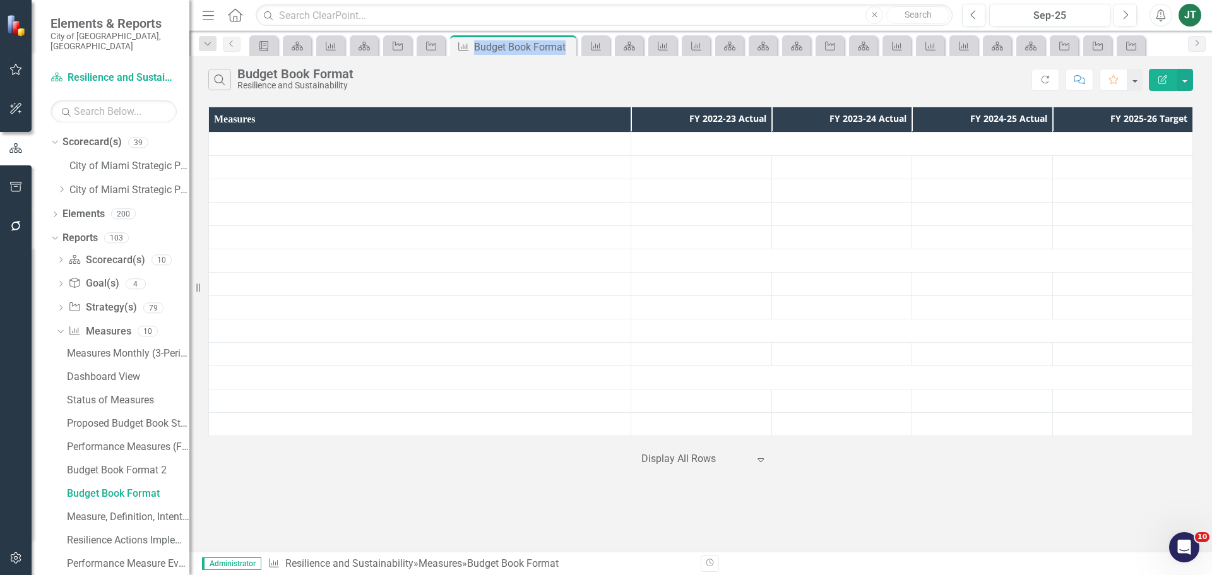
click at [566, 46] on div "Measure Budget Book Format Pin Close" at bounding box center [513, 47] width 120 height 16
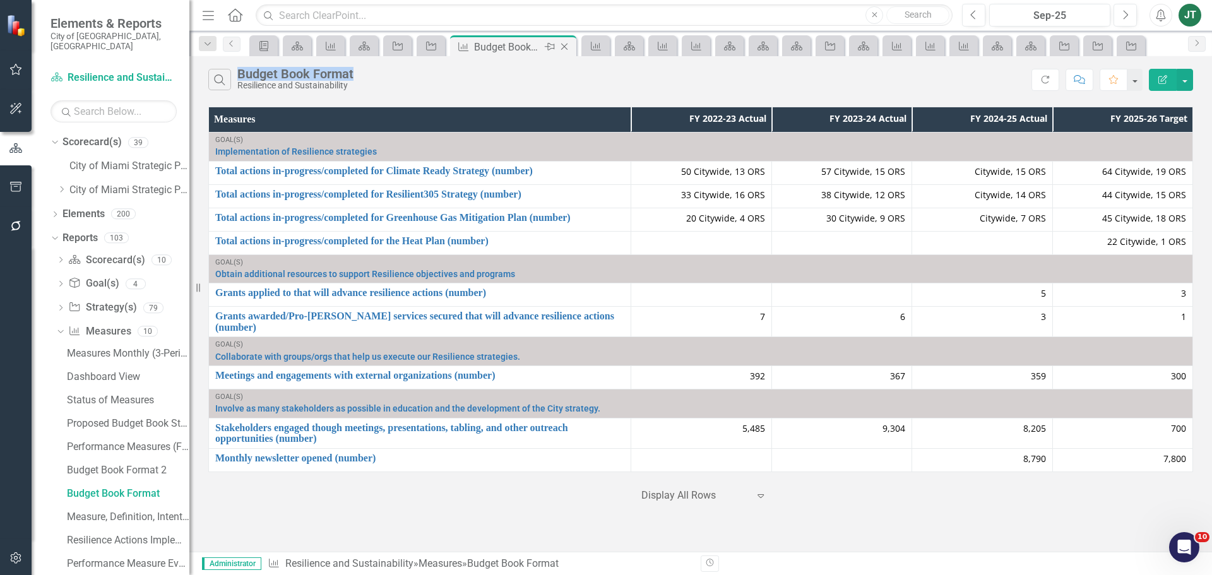
click at [566, 46] on icon "Close" at bounding box center [564, 47] width 13 height 10
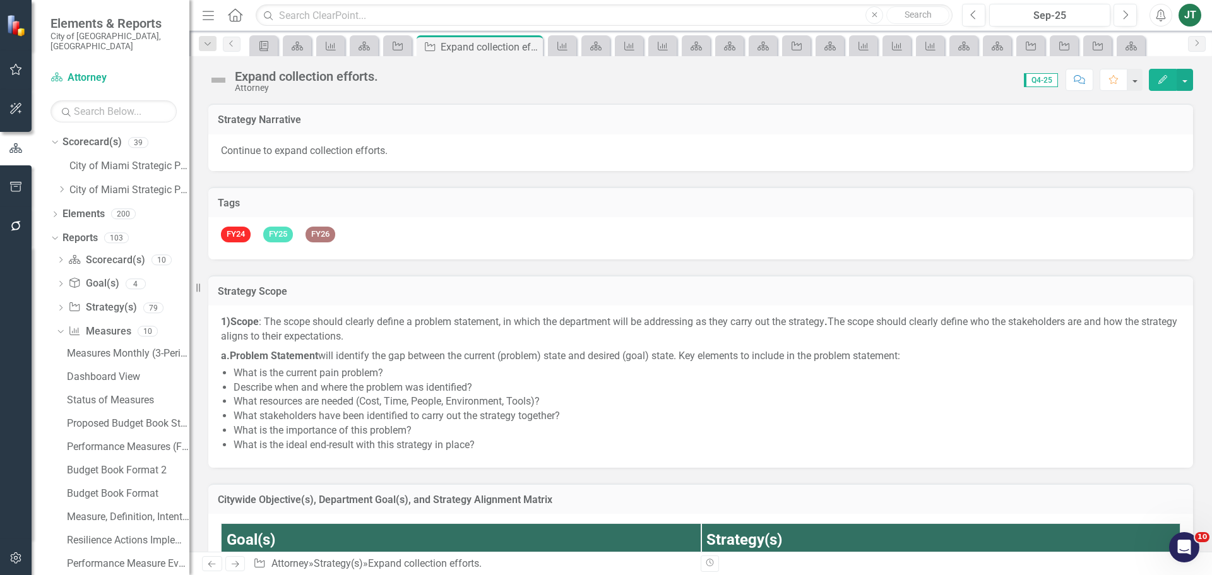
click at [566, 46] on icon "Measure" at bounding box center [562, 46] width 13 height 10
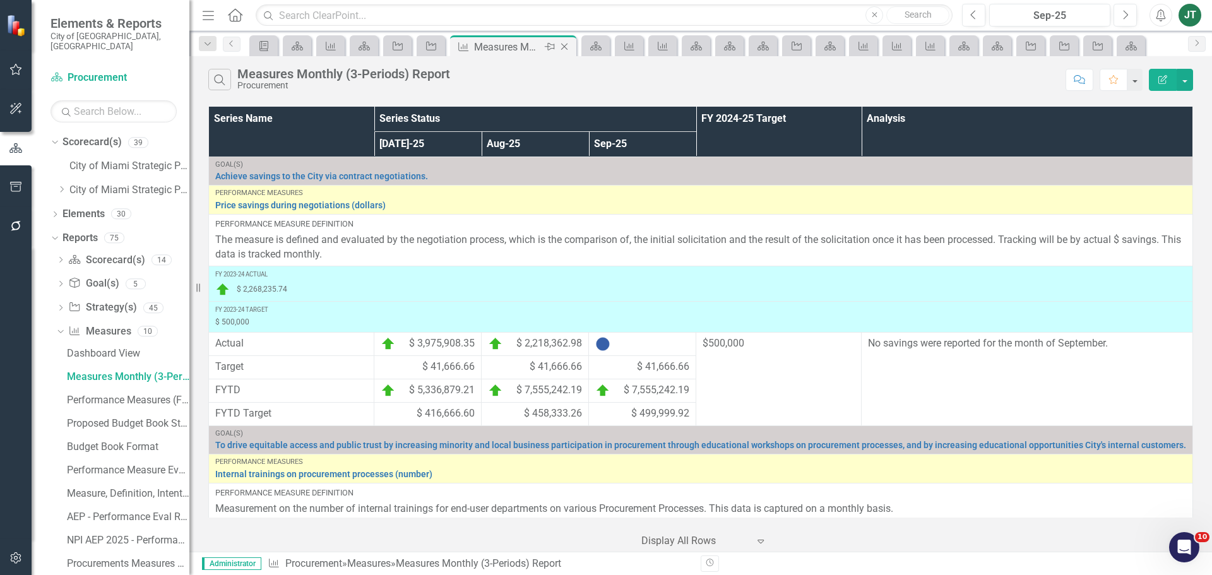
click at [566, 46] on icon "Close" at bounding box center [564, 47] width 13 height 10
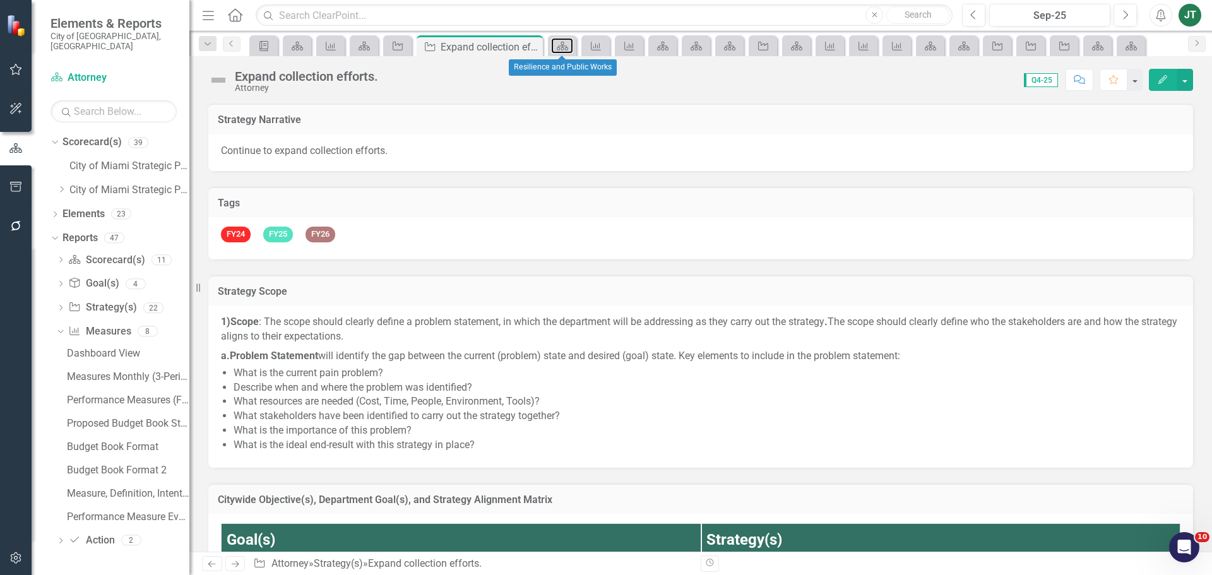
click at [566, 46] on icon at bounding box center [562, 46] width 11 height 9
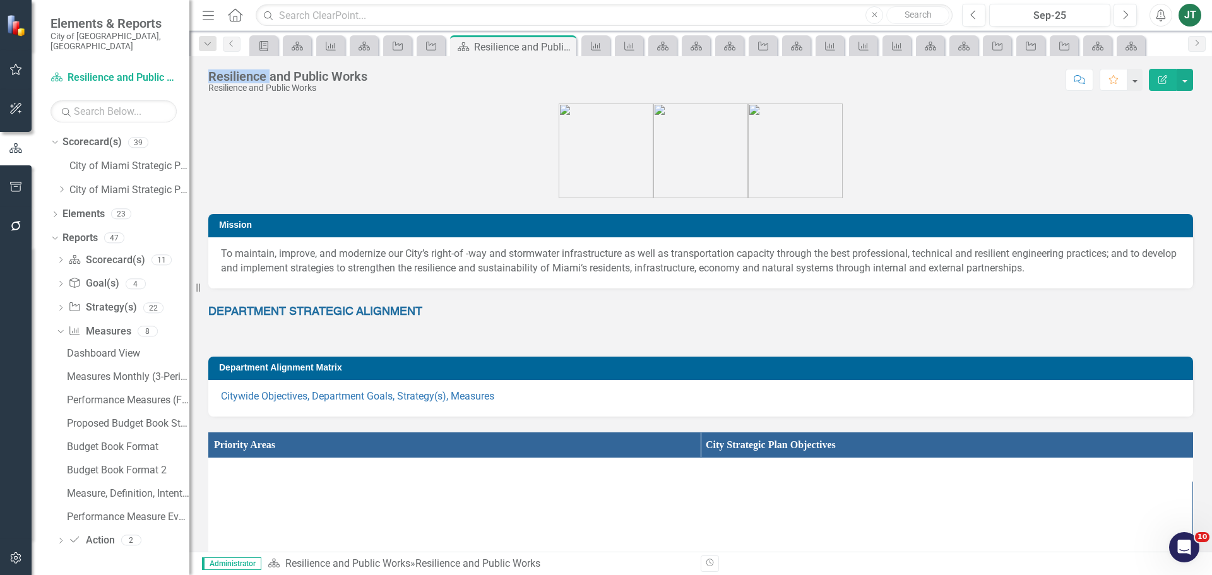
click at [0, 0] on icon "Close" at bounding box center [0, 0] width 0 height 0
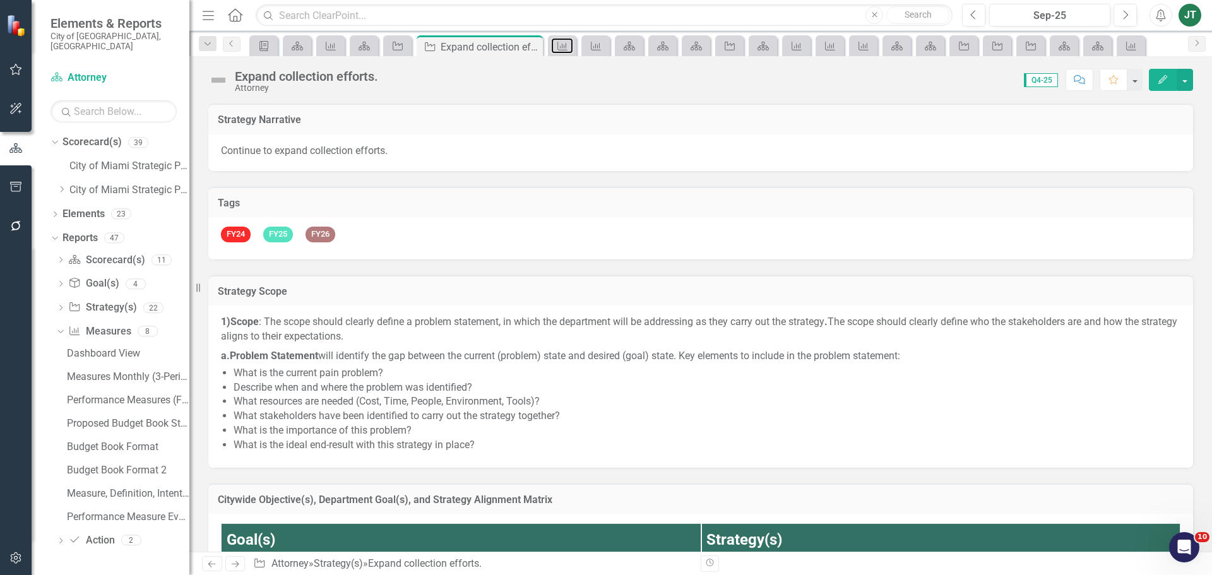
click at [566, 46] on icon "Measure" at bounding box center [562, 46] width 13 height 10
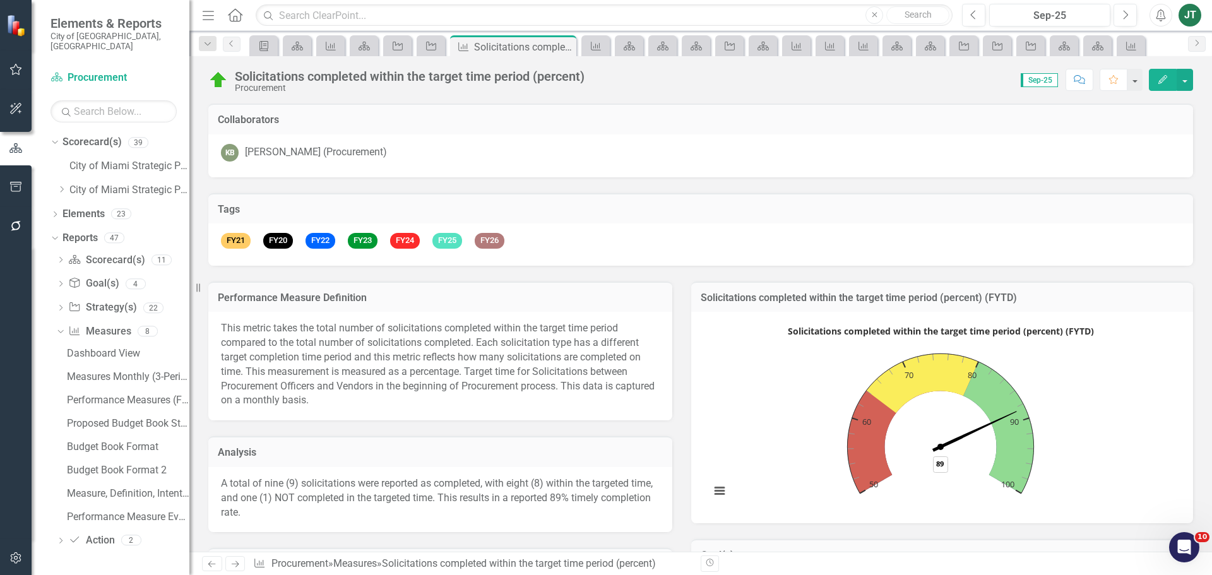
click at [0, 0] on icon "Close" at bounding box center [0, 0] width 0 height 0
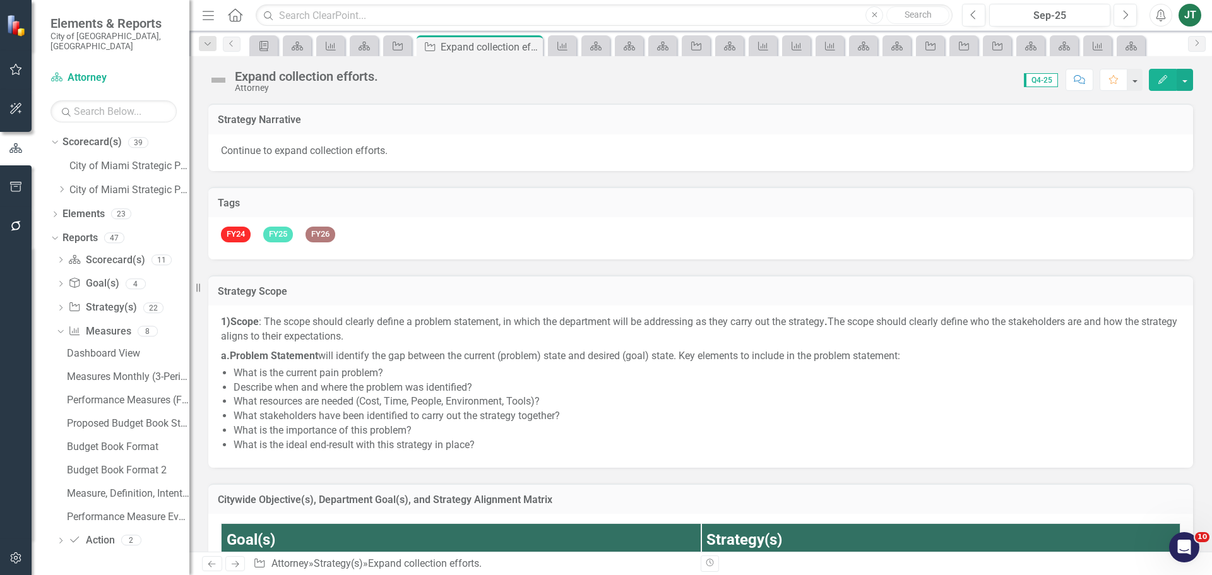
click at [566, 46] on icon "Measure" at bounding box center [562, 46] width 13 height 10
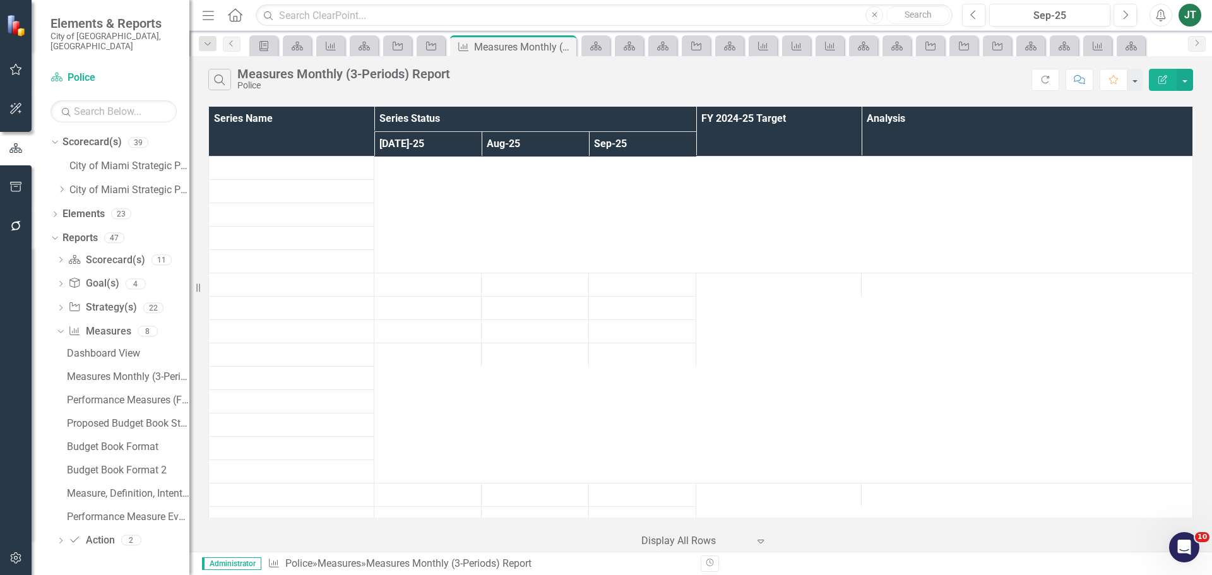
click at [0, 0] on icon "Close" at bounding box center [0, 0] width 0 height 0
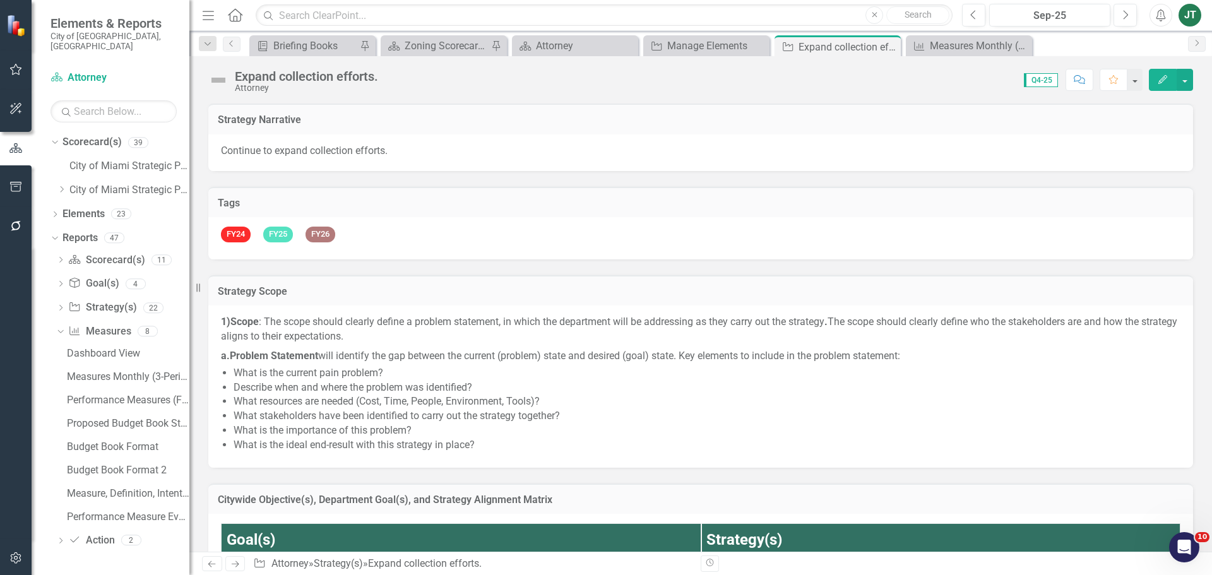
scroll to position [223, 0]
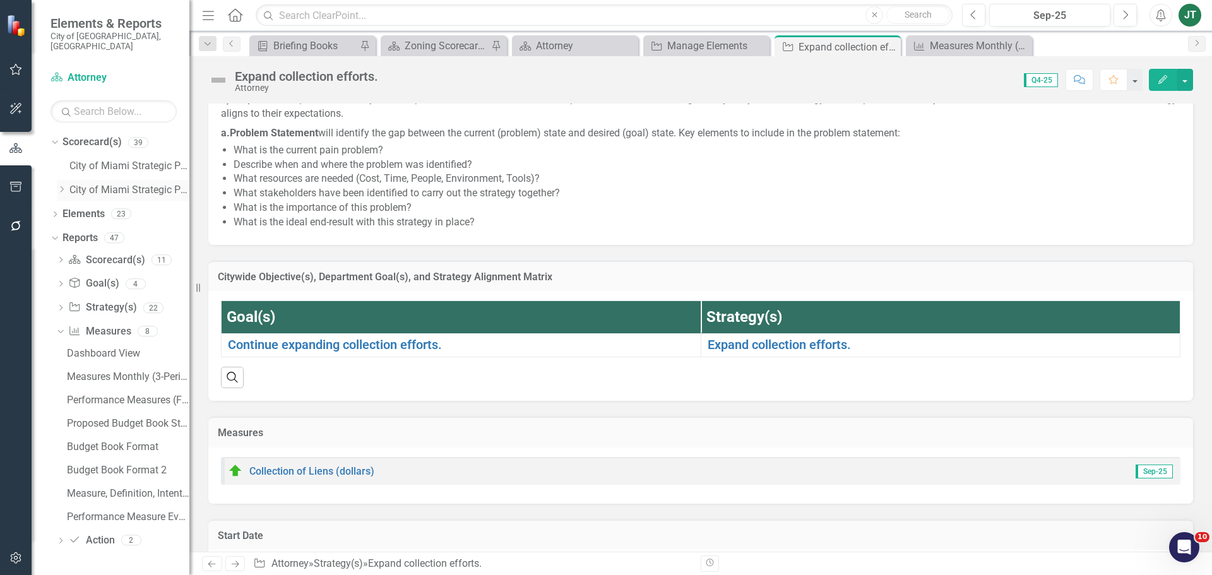
click at [65, 186] on icon "Dropdown" at bounding box center [61, 190] width 9 height 8
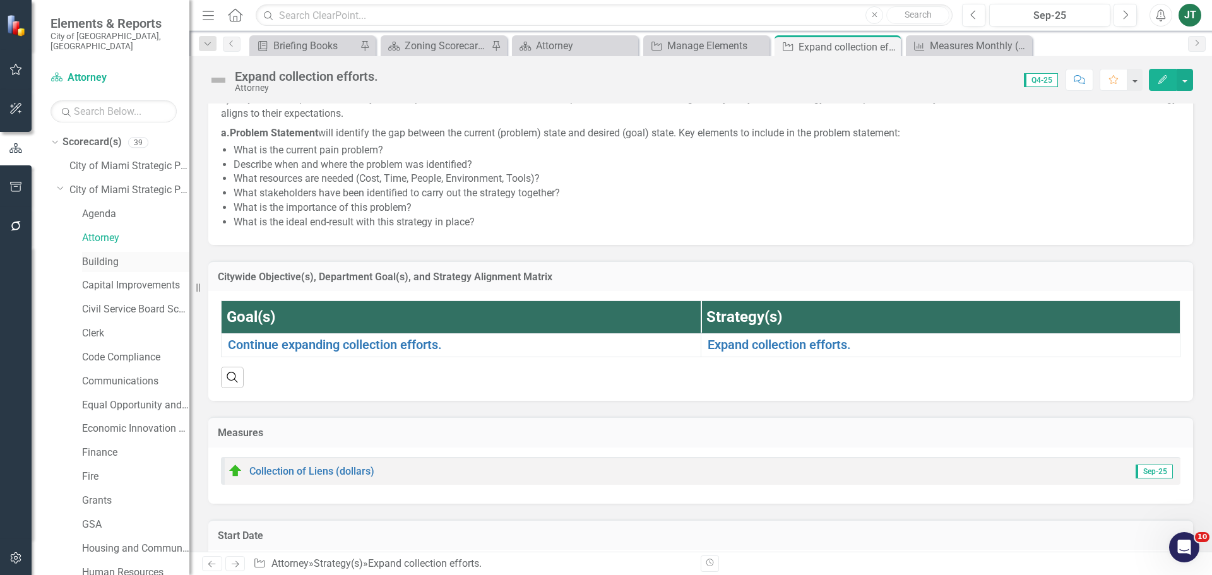
click at [98, 255] on link "Building" at bounding box center [135, 262] width 107 height 15
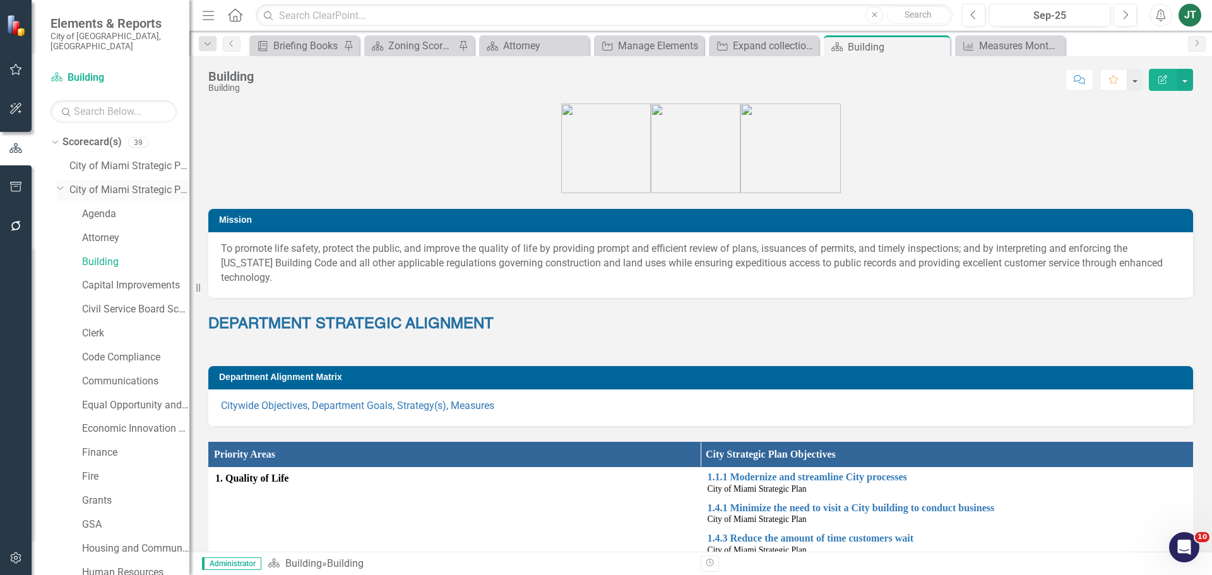
click at [61, 183] on icon "Dropdown" at bounding box center [61, 187] width 8 height 9
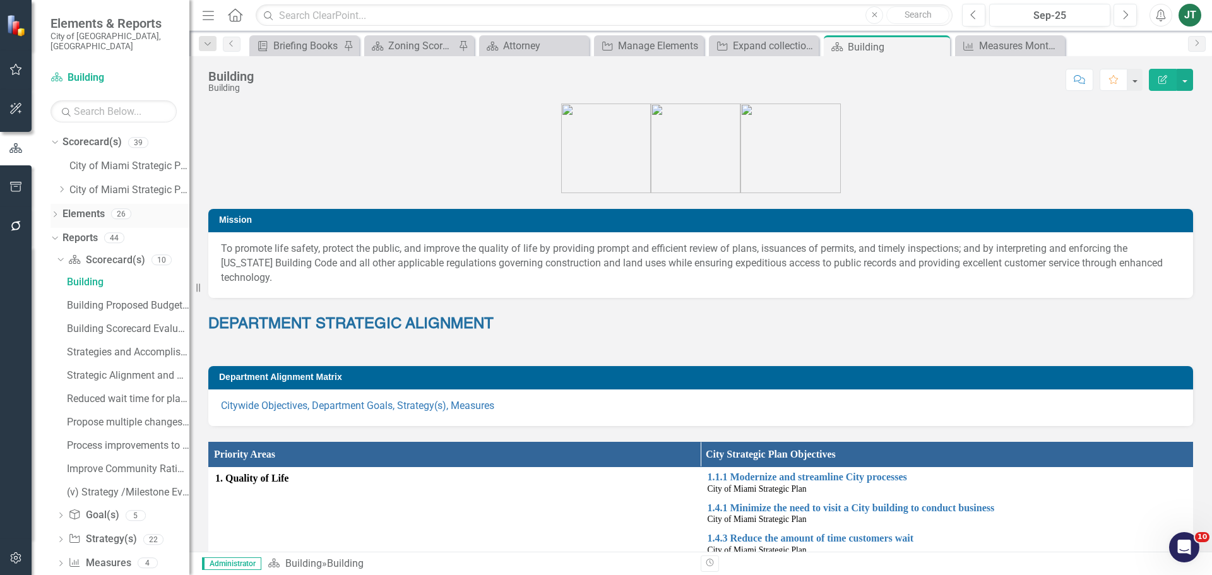
click at [73, 207] on link "Elements" at bounding box center [83, 214] width 42 height 15
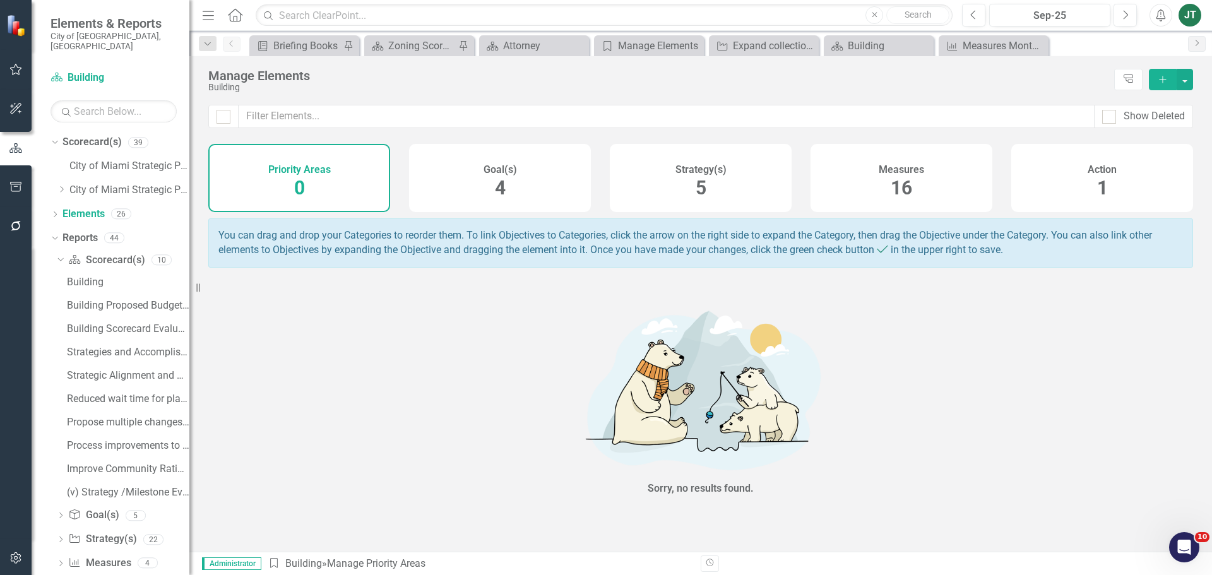
click at [874, 183] on div "Measures 16" at bounding box center [902, 178] width 182 height 68
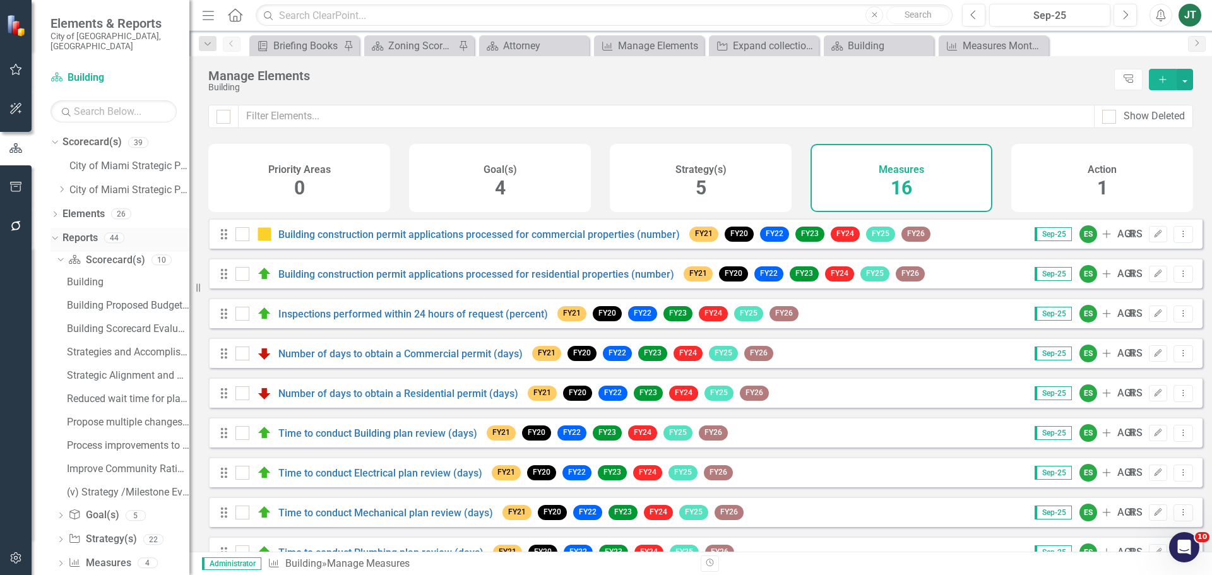
click at [55, 228] on div "Dropdown Reports 44" at bounding box center [120, 240] width 139 height 24
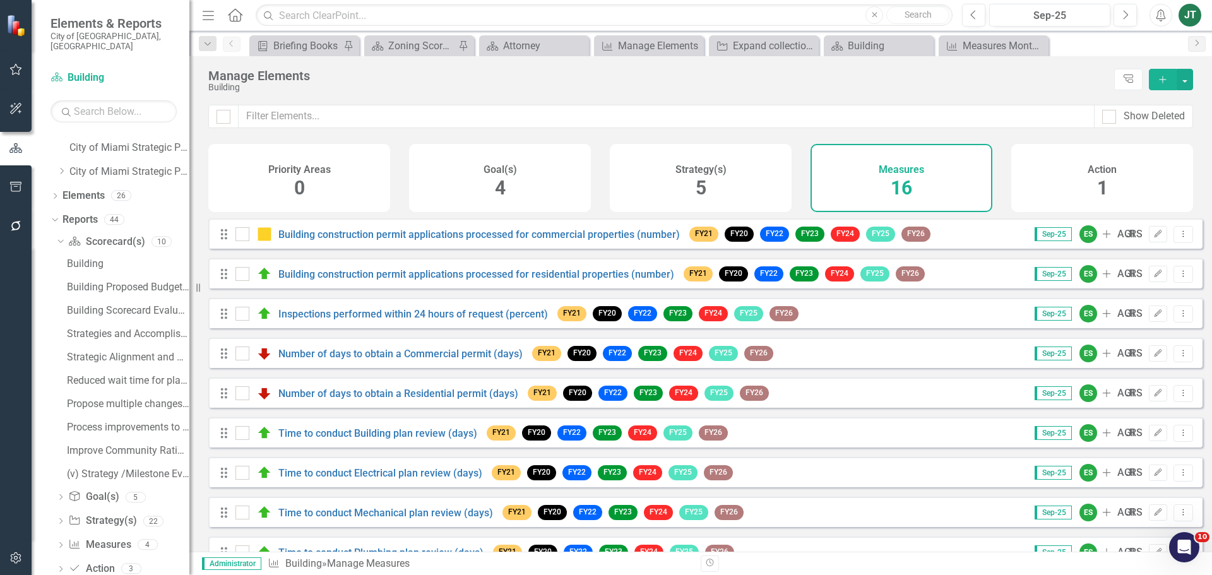
scroll to position [34, 0]
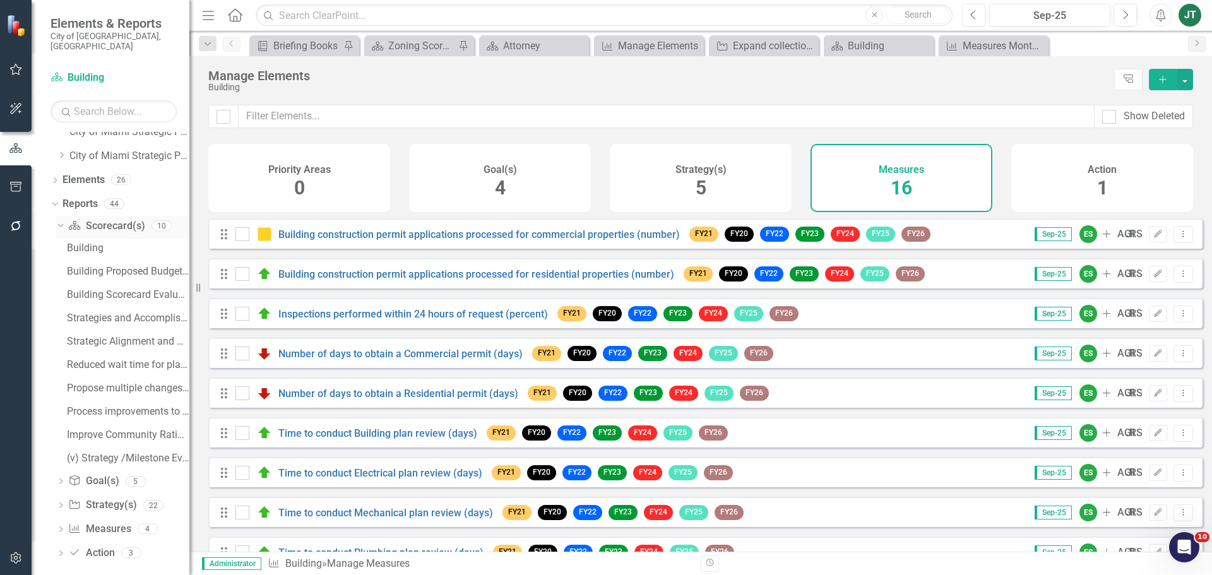
click at [59, 221] on icon "Dropdown" at bounding box center [59, 225] width 7 height 9
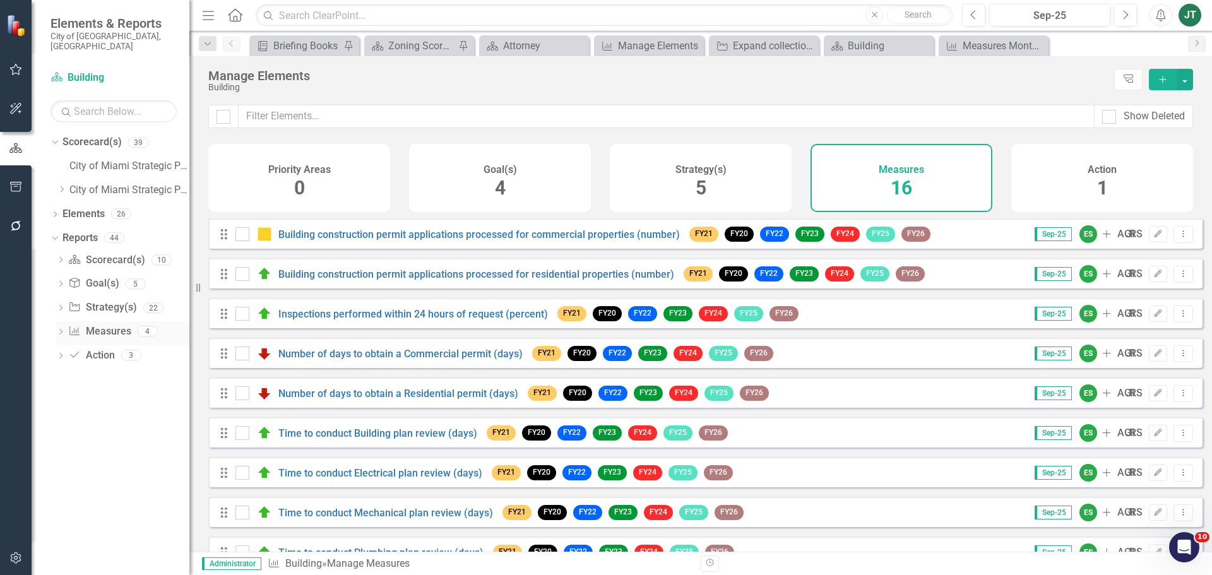
click at [59, 330] on icon "Dropdown" at bounding box center [60, 333] width 9 height 7
click at [121, 348] on div "Measures Monthly (3-Periods) Report" at bounding box center [128, 353] width 122 height 11
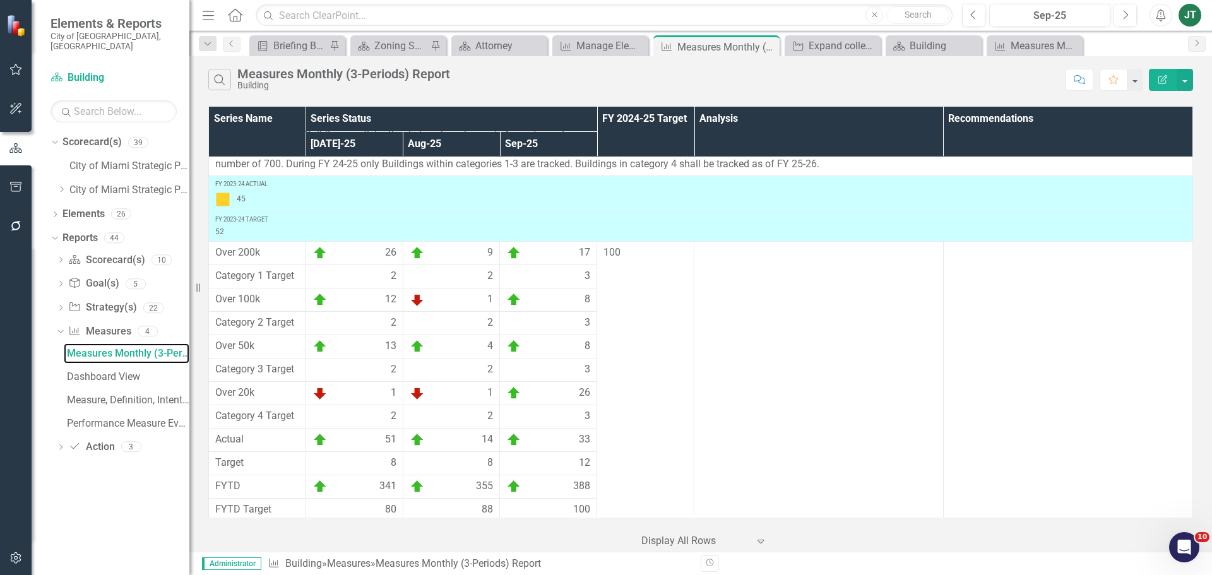
scroll to position [3352, 0]
